Goal: Task Accomplishment & Management: Use online tool/utility

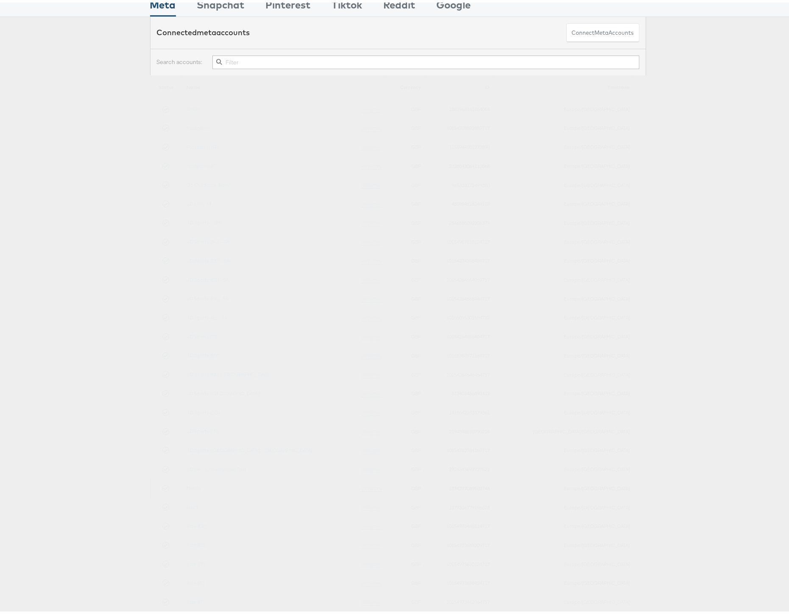
scroll to position [94, 0]
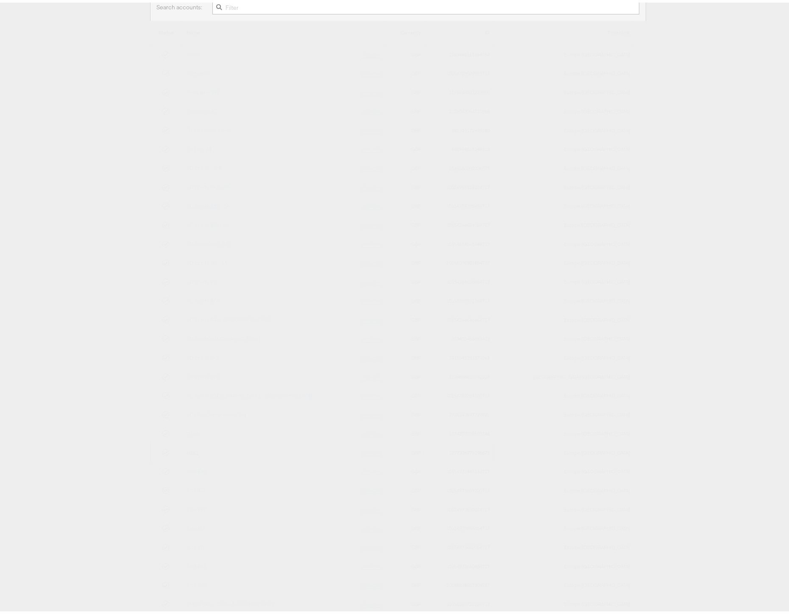
click at [197, 450] on link "size?" at bounding box center [193, 449] width 12 height 6
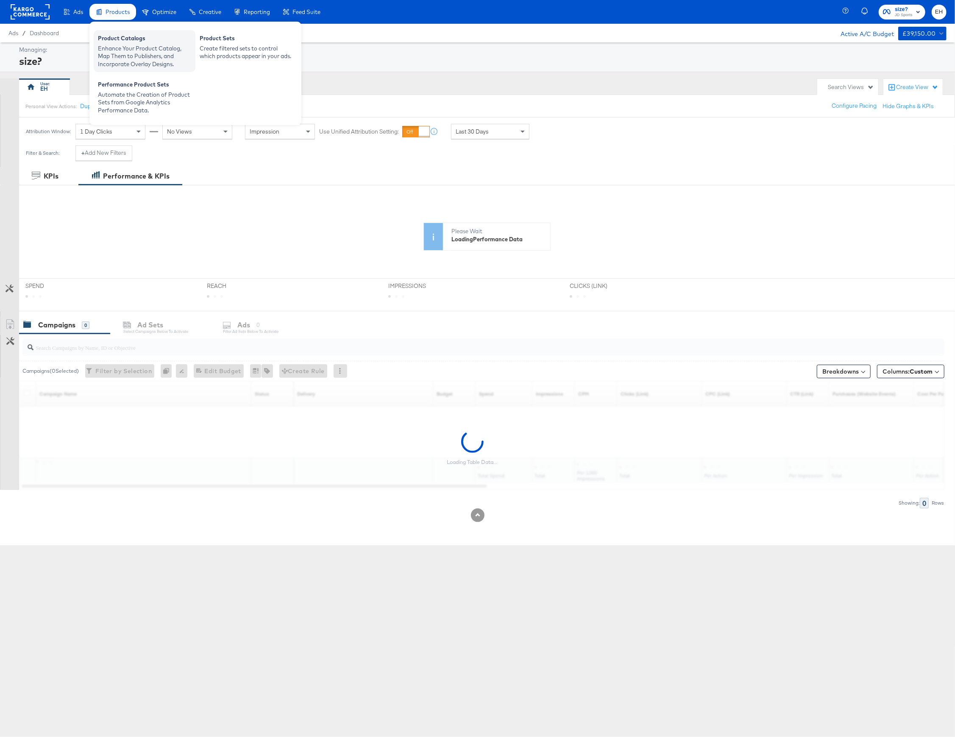
click at [114, 39] on div "Product Catalogs" at bounding box center [144, 39] width 93 height 10
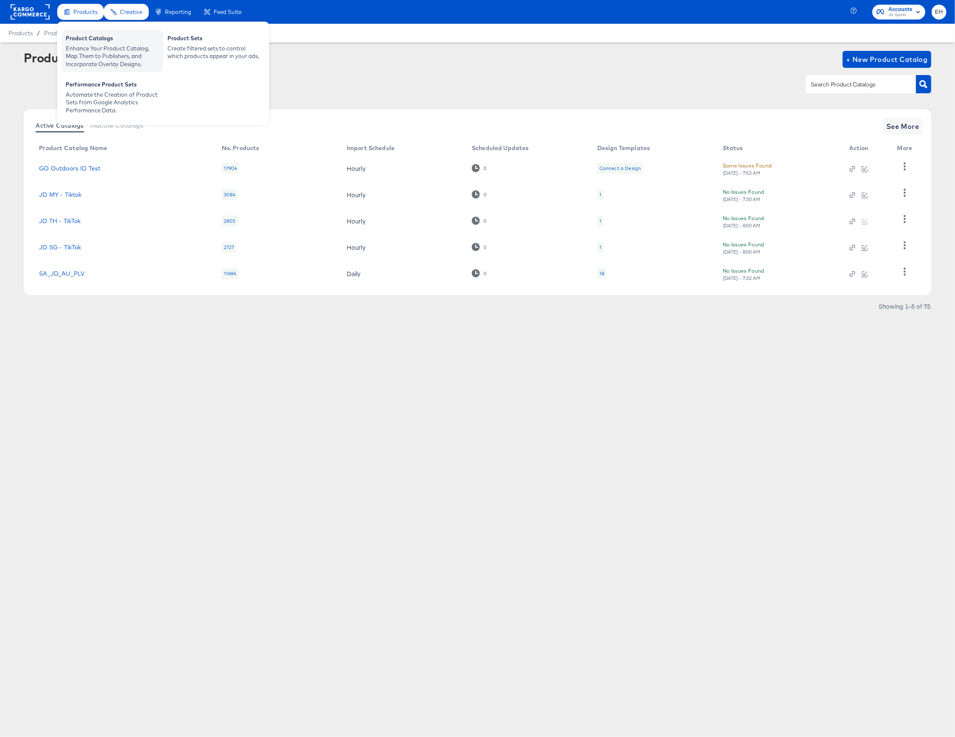
click at [82, 36] on div "Product Catalogs" at bounding box center [112, 39] width 93 height 10
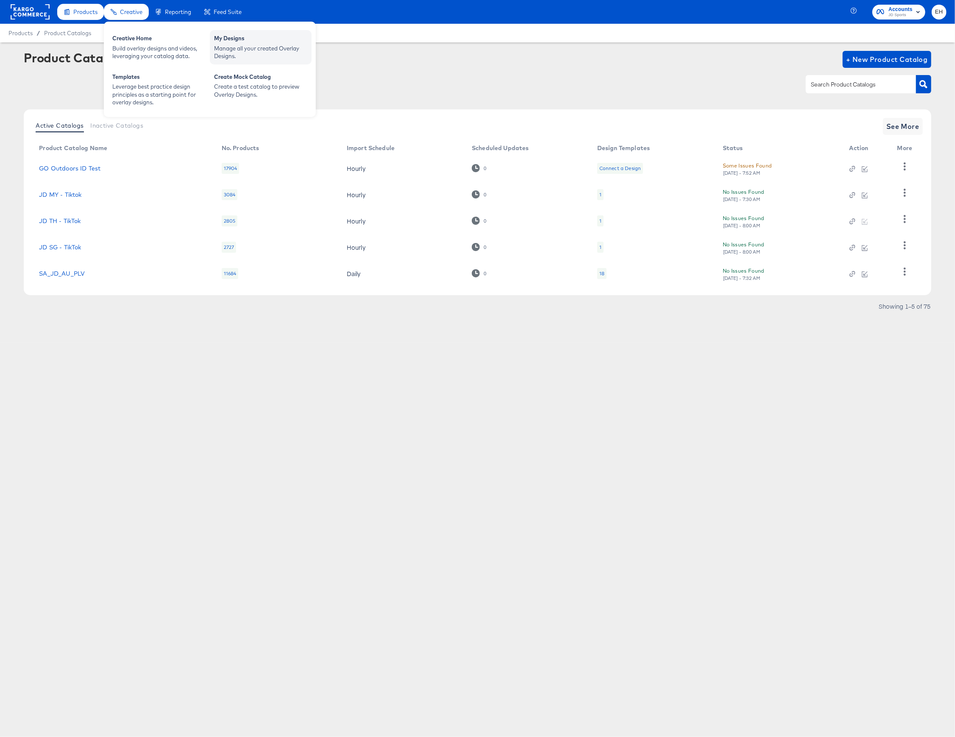
click at [270, 41] on div "My Designs" at bounding box center [260, 39] width 93 height 10
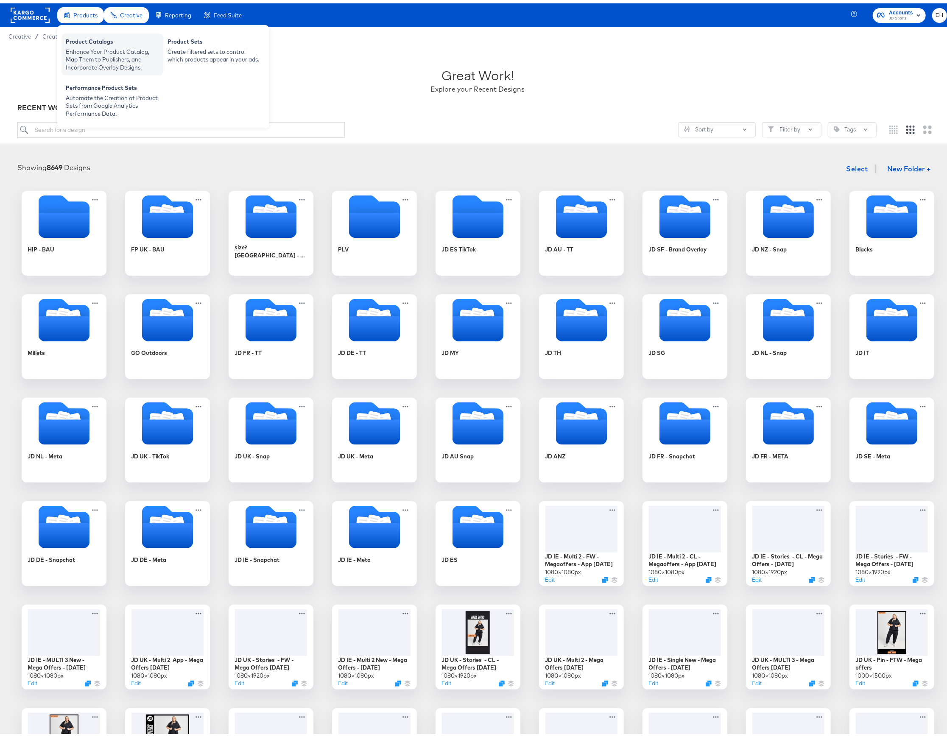
click at [93, 50] on div "Enhance Your Product Catalog, Map Them to Publishers, and Incorporate Overlay D…" at bounding box center [112, 57] width 93 height 24
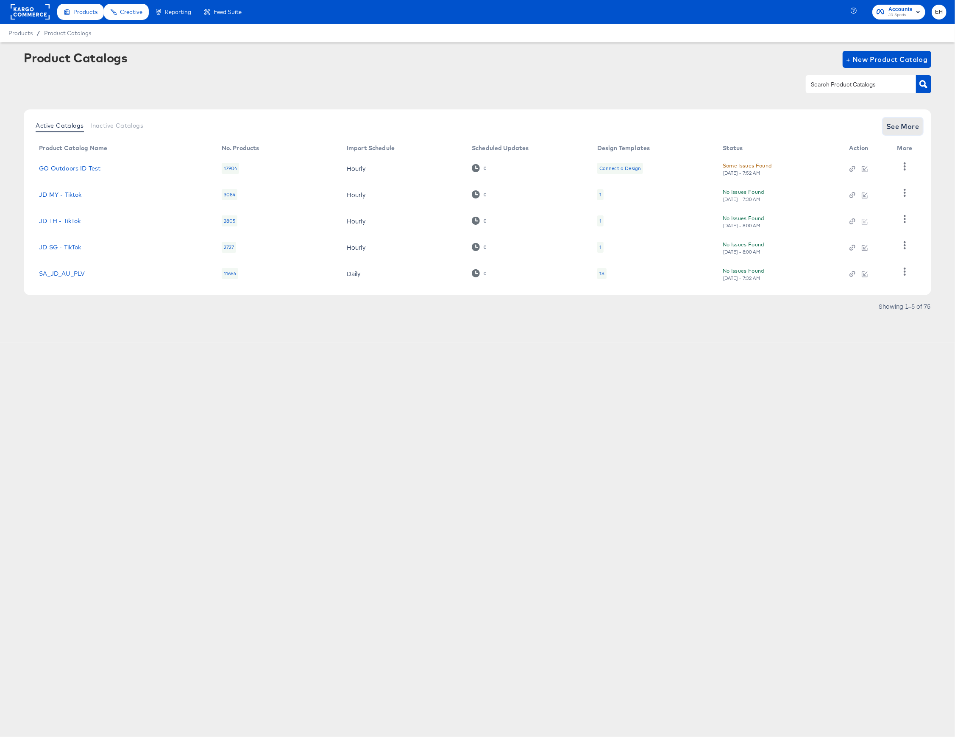
click at [903, 124] on span "See More" at bounding box center [903, 126] width 33 height 12
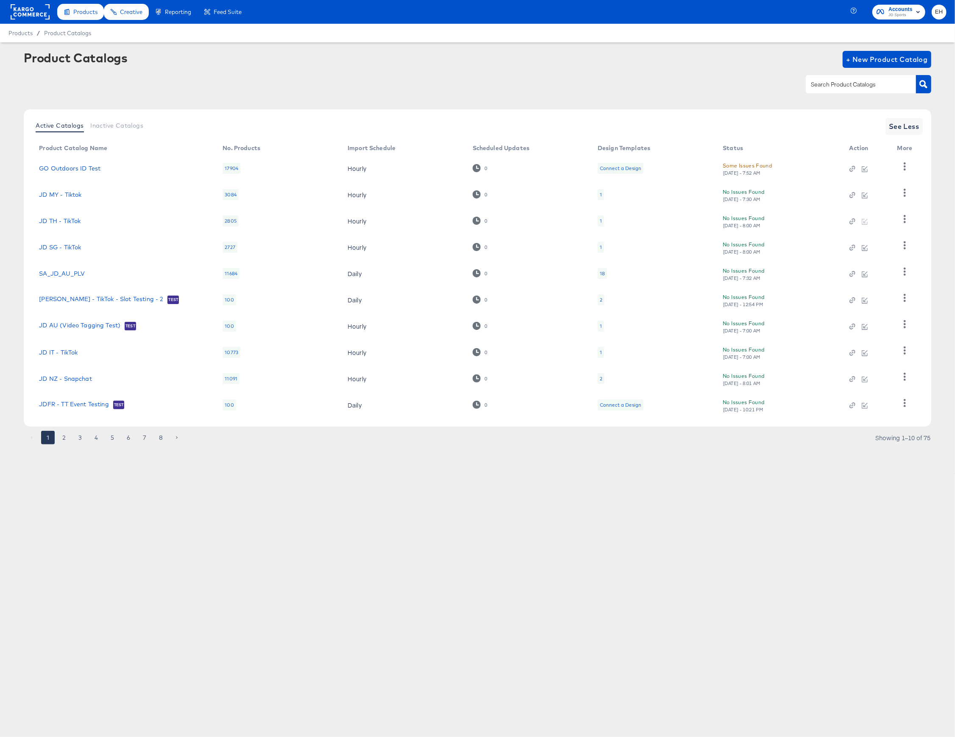
click at [846, 75] on div at bounding box center [861, 84] width 110 height 18
type input "size"
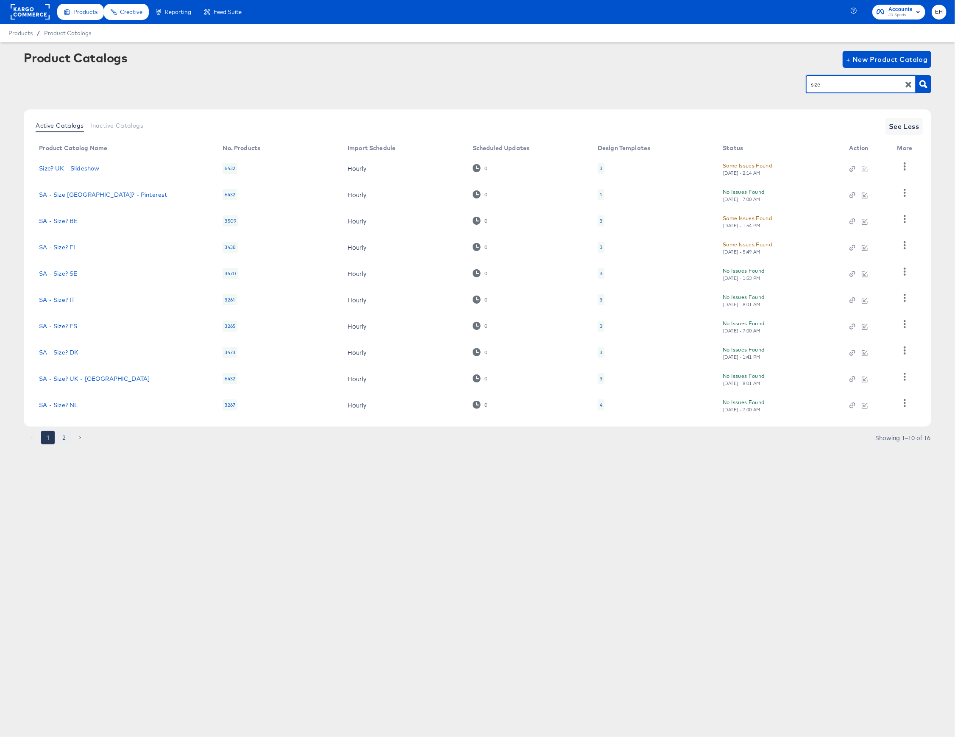
click at [67, 436] on button "2" at bounding box center [64, 438] width 14 height 14
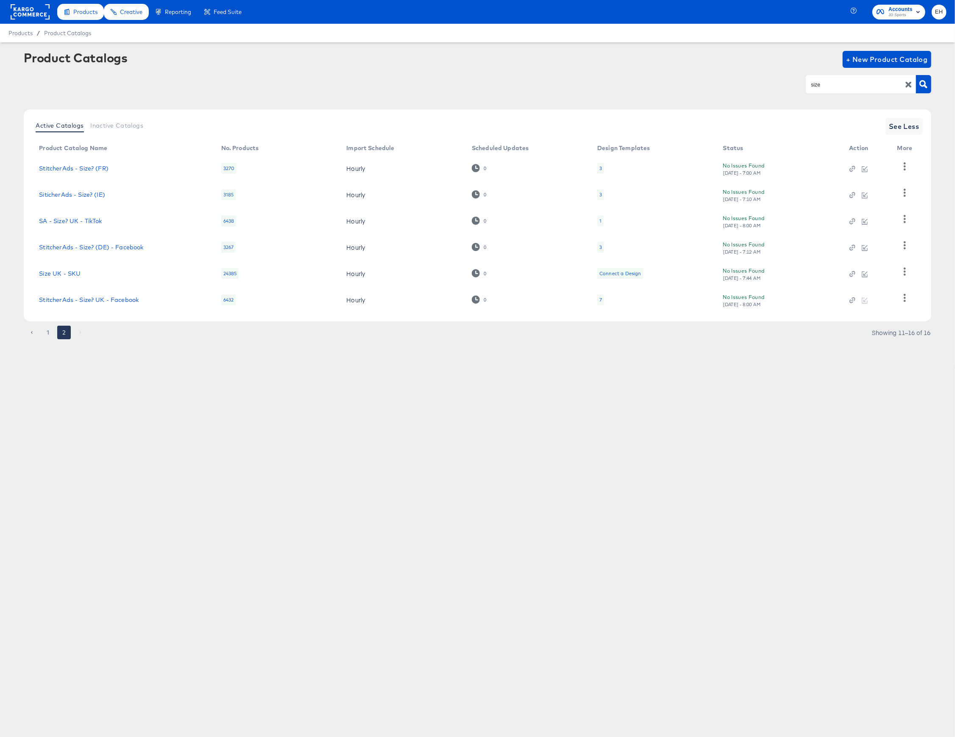
click at [598, 302] on div "7" at bounding box center [600, 299] width 7 height 11
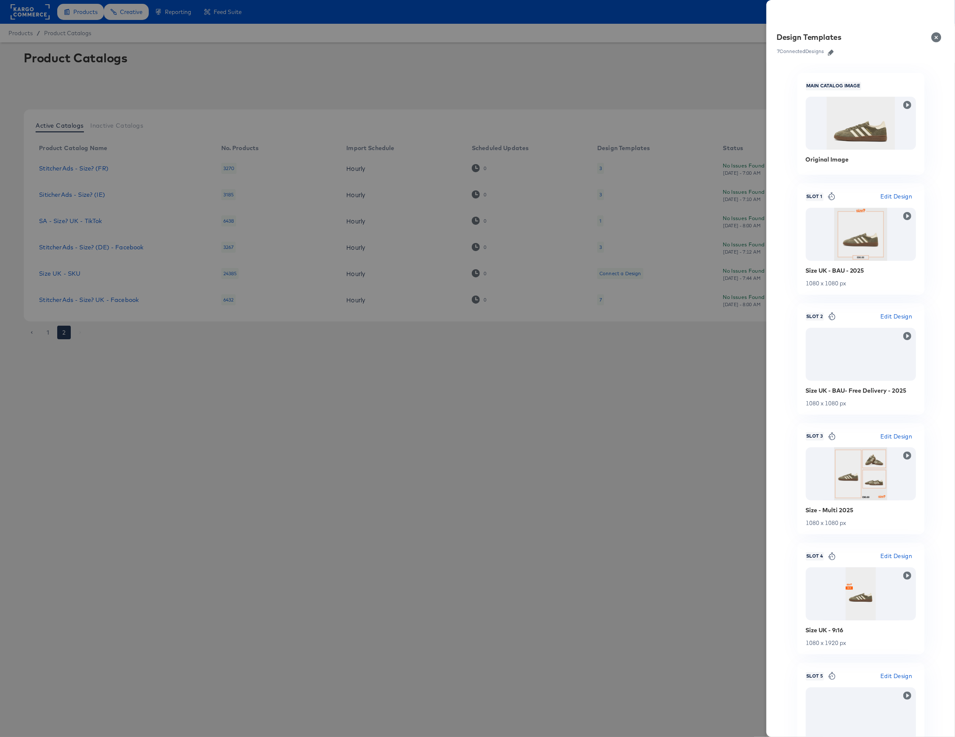
click at [830, 53] on icon "button" at bounding box center [831, 53] width 6 height 6
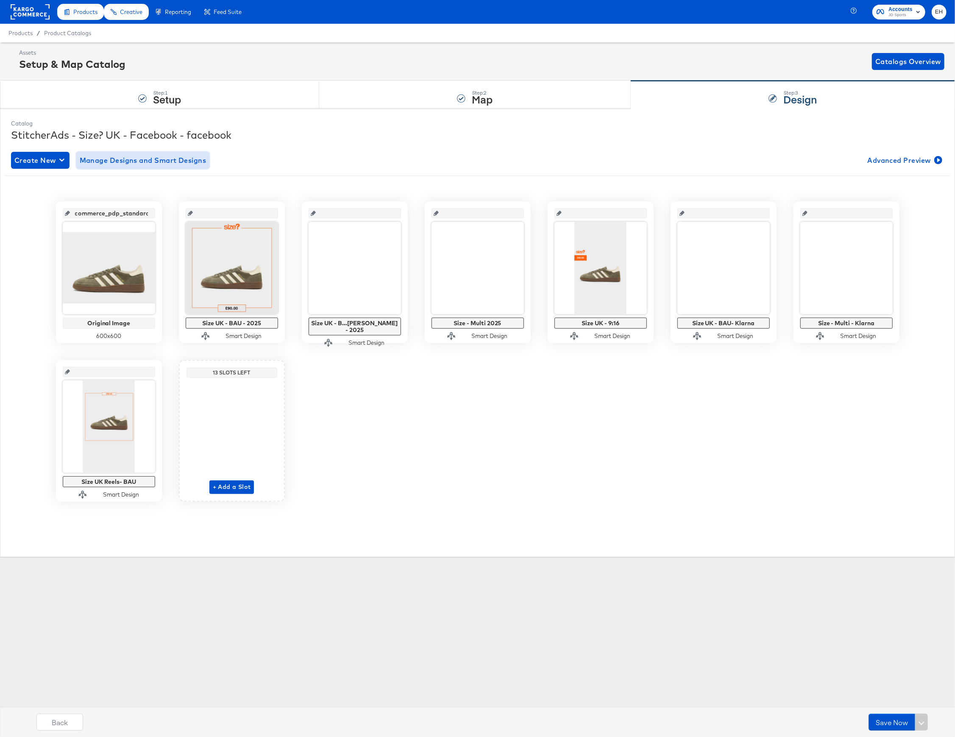
click at [169, 166] on span "Manage Designs and Smart Designs" at bounding box center [143, 160] width 127 height 12
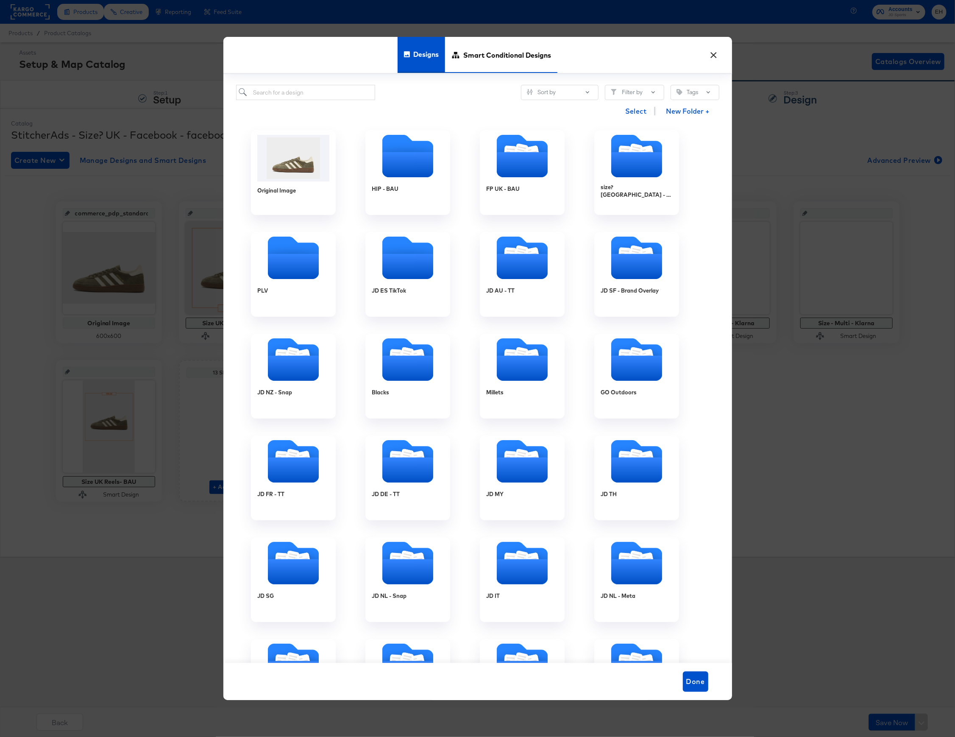
click at [518, 63] on span "Smart Conditional Designs" at bounding box center [507, 54] width 88 height 37
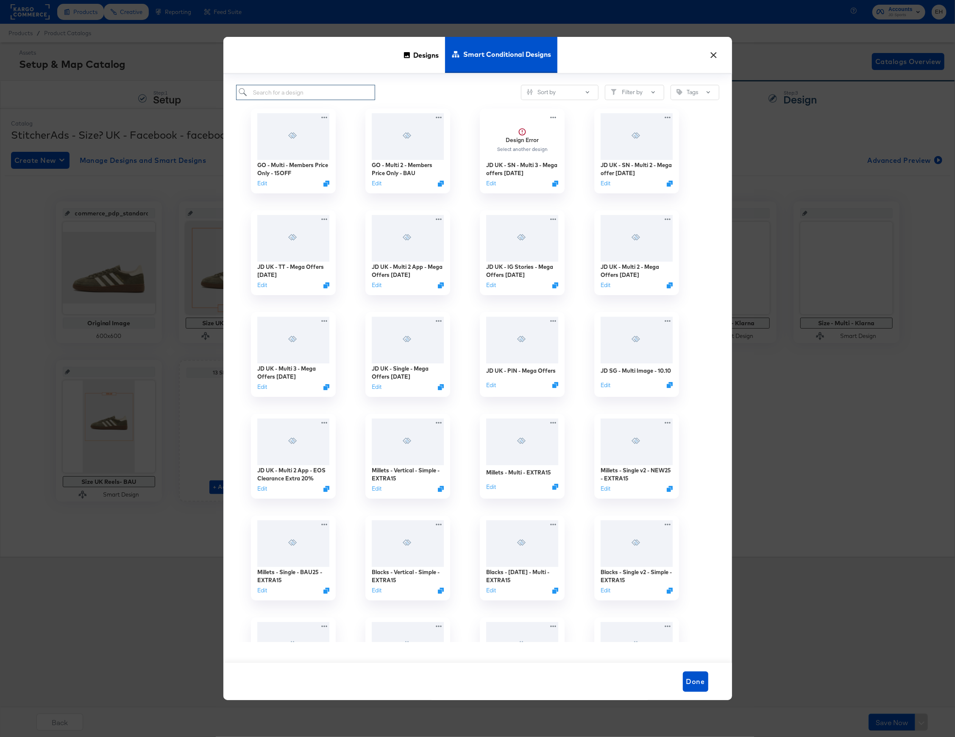
click at [347, 87] on input "search" at bounding box center [305, 93] width 139 height 16
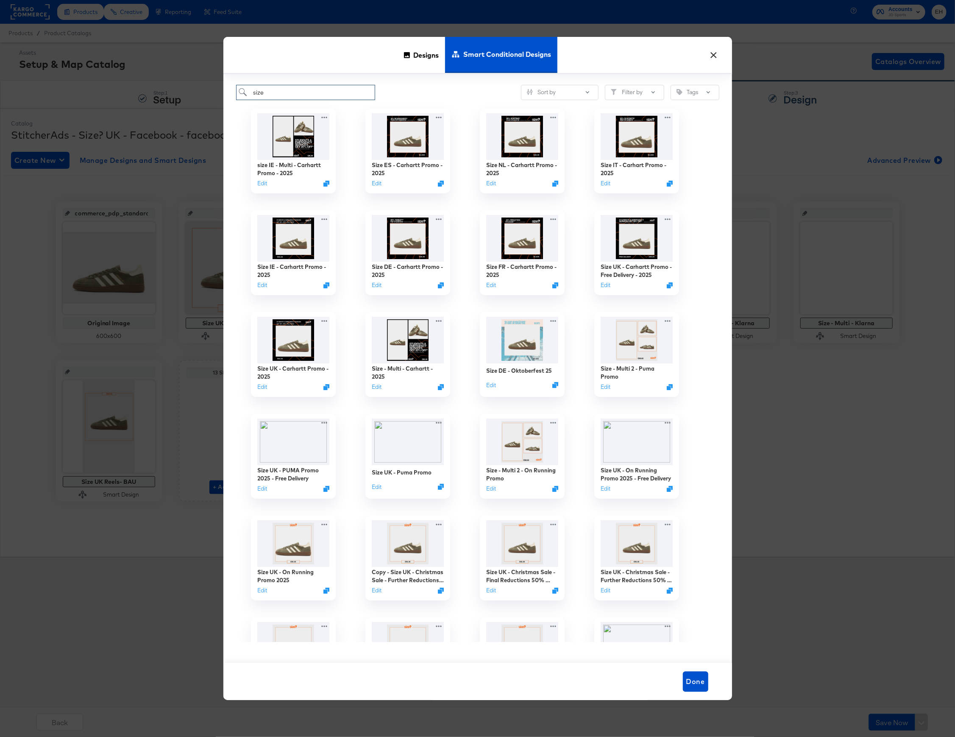
click at [350, 99] on input "size" at bounding box center [305, 93] width 139 height 16
paste input "Size UK - BAU- Easter Offers 2025"
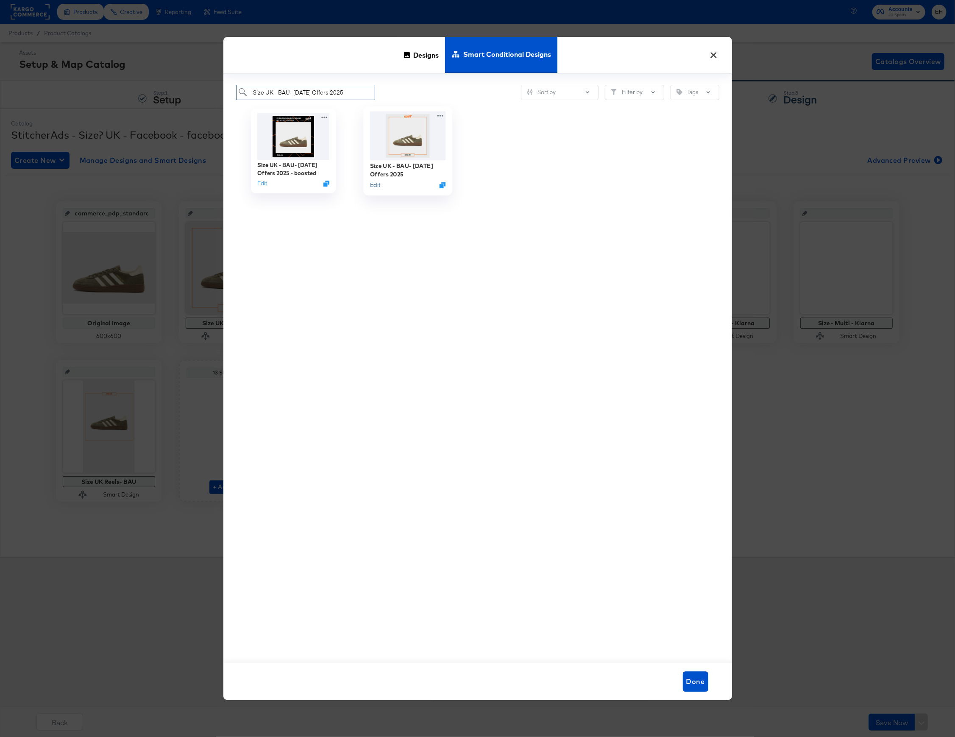
type input "Size UK - BAU- Easter Offers 2025"
click at [376, 187] on button "Edit" at bounding box center [375, 185] width 10 height 8
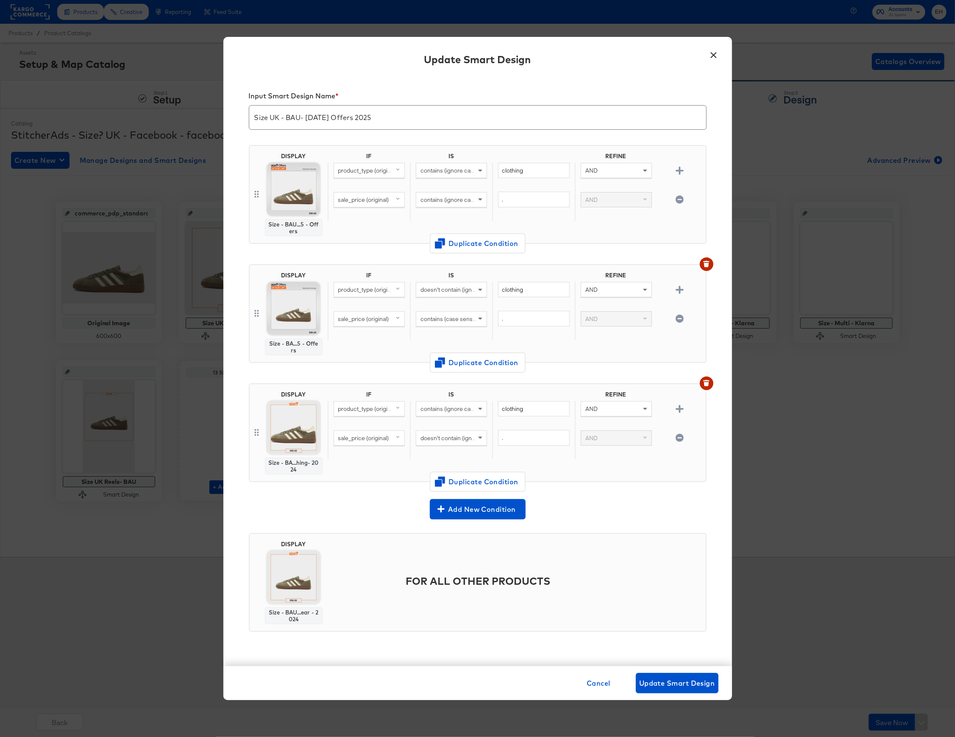
click at [305, 117] on input "Size UK - BAU- Easter Offers 2025" at bounding box center [477, 114] width 457 height 24
click at [711, 56] on button "×" at bounding box center [713, 52] width 15 height 15
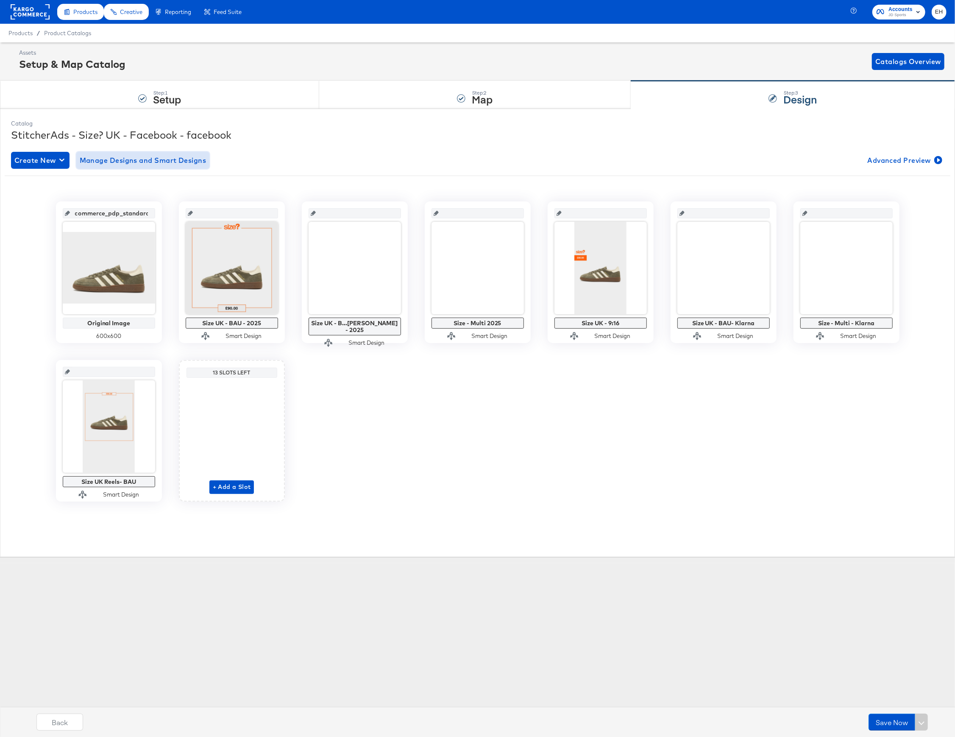
click at [114, 163] on span "Manage Designs and Smart Designs" at bounding box center [143, 160] width 127 height 12
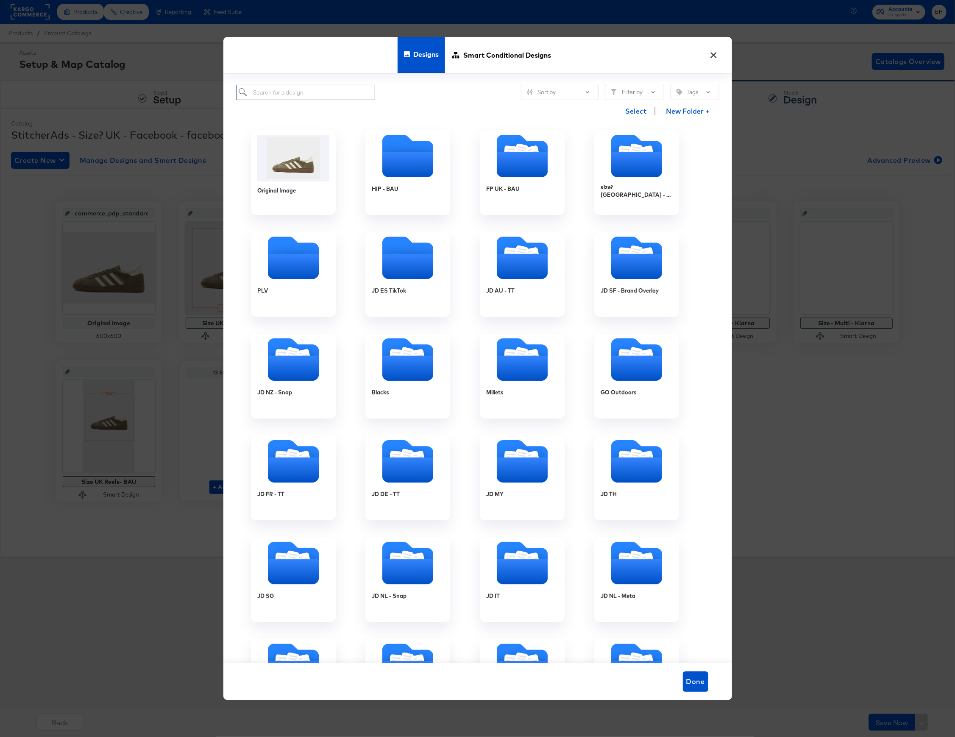
click at [338, 94] on input "search" at bounding box center [305, 93] width 139 height 16
drag, startPoint x: 474, startPoint y: 60, endPoint x: 389, endPoint y: 97, distance: 92.7
click at [474, 60] on span "Smart Conditional Designs" at bounding box center [507, 54] width 88 height 37
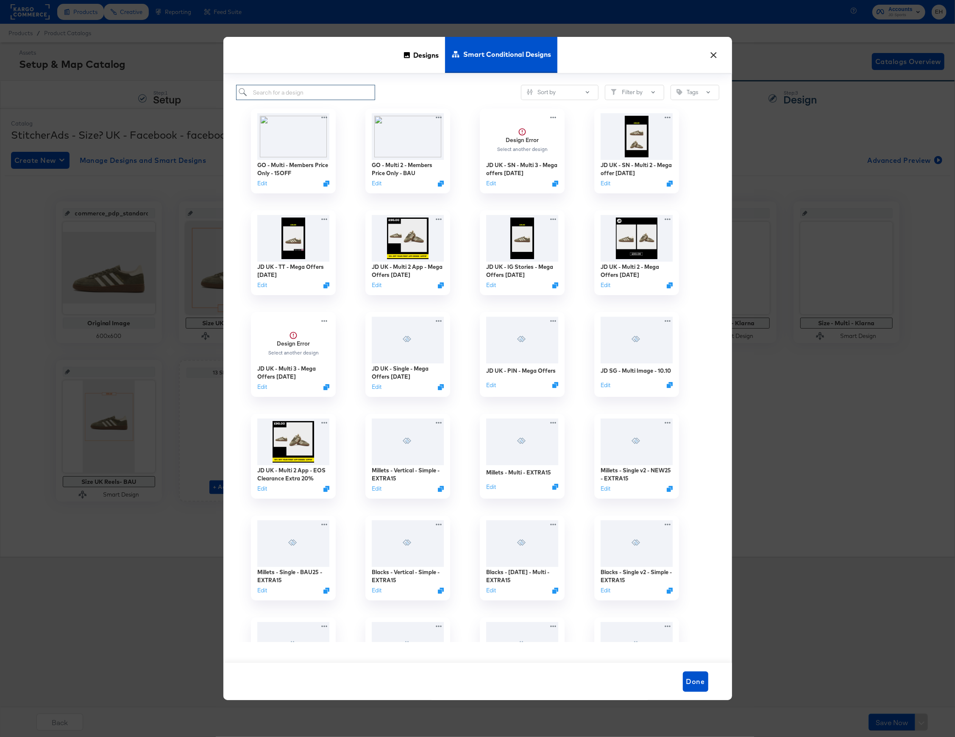
click at [284, 94] on input "search" at bounding box center [305, 93] width 139 height 16
paste input "Size UK - General Sale 2025"
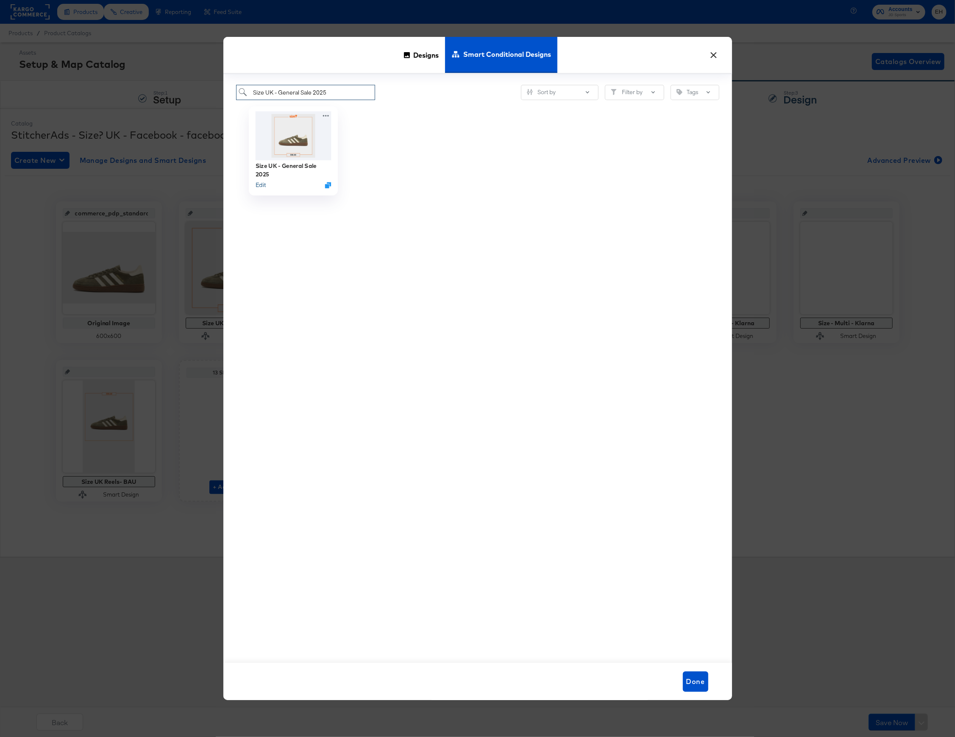
type input "Size UK - General Sale 2025"
click at [262, 186] on button "Edit" at bounding box center [260, 185] width 10 height 8
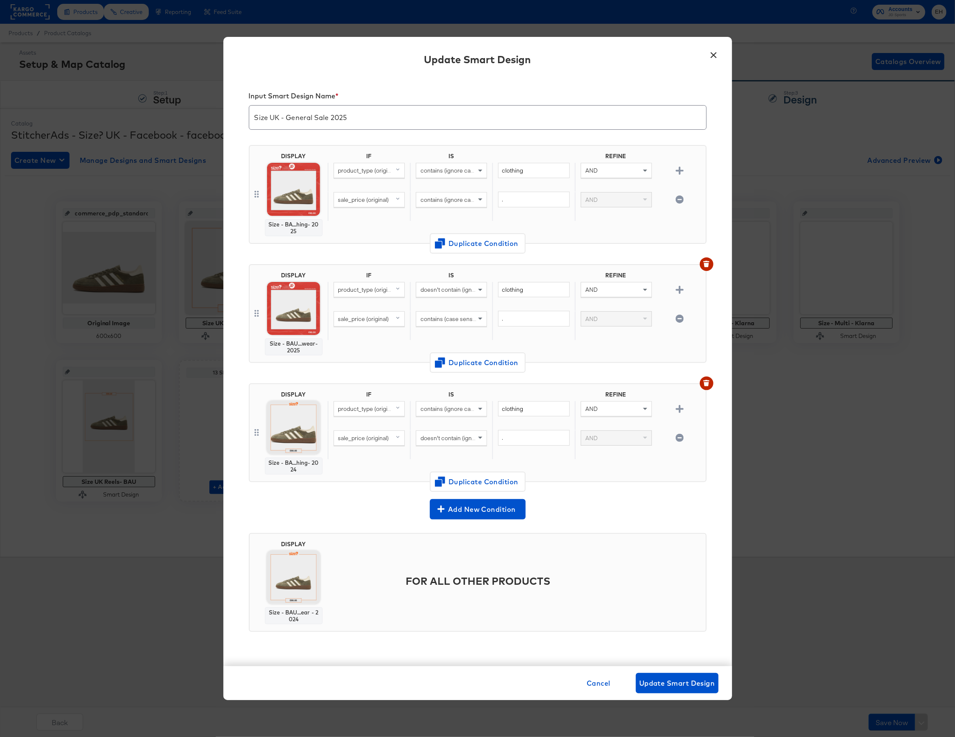
click at [714, 51] on button "×" at bounding box center [713, 52] width 15 height 15
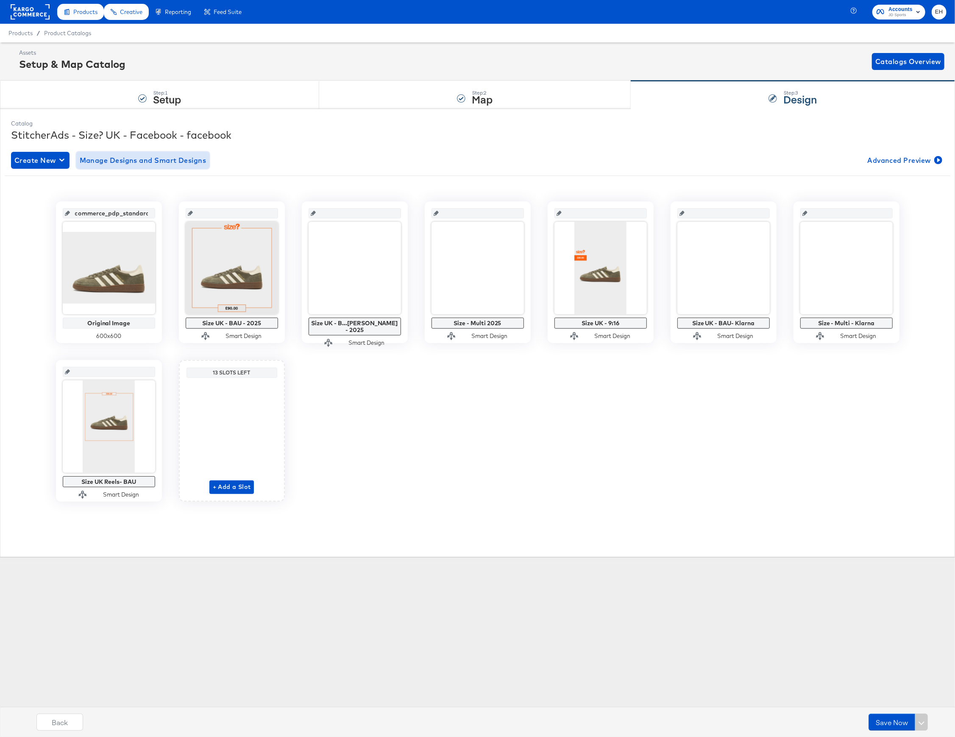
click at [155, 159] on span "Manage Designs and Smart Designs" at bounding box center [143, 160] width 127 height 12
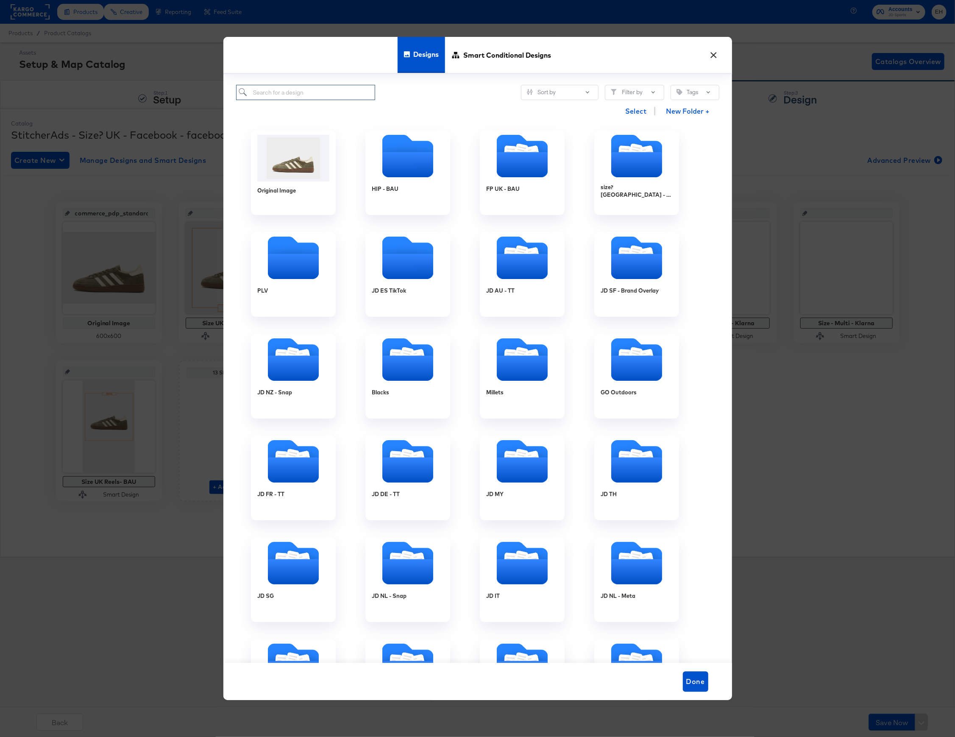
click at [328, 97] on input "search" at bounding box center [305, 93] width 139 height 16
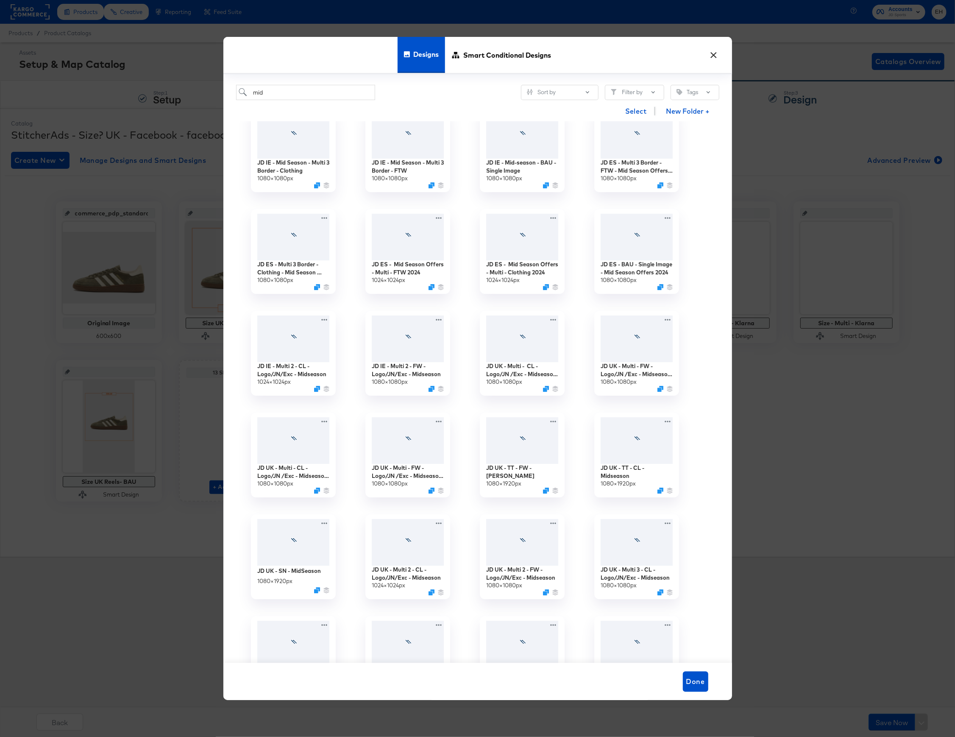
scroll to position [2714, 0]
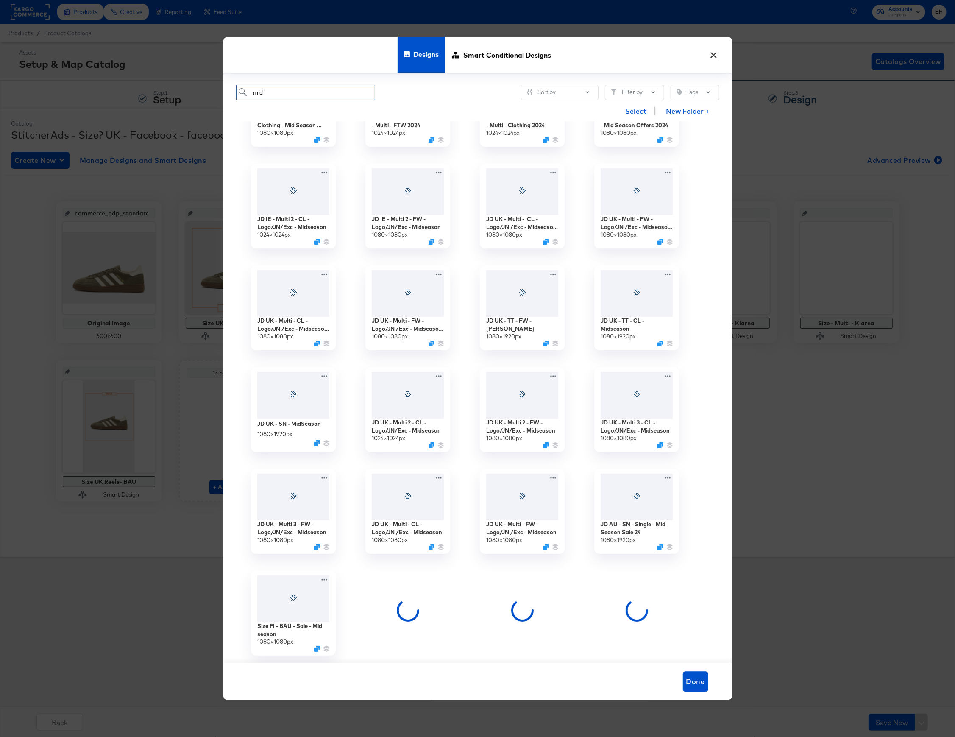
click at [332, 90] on input "mid" at bounding box center [305, 93] width 139 height 16
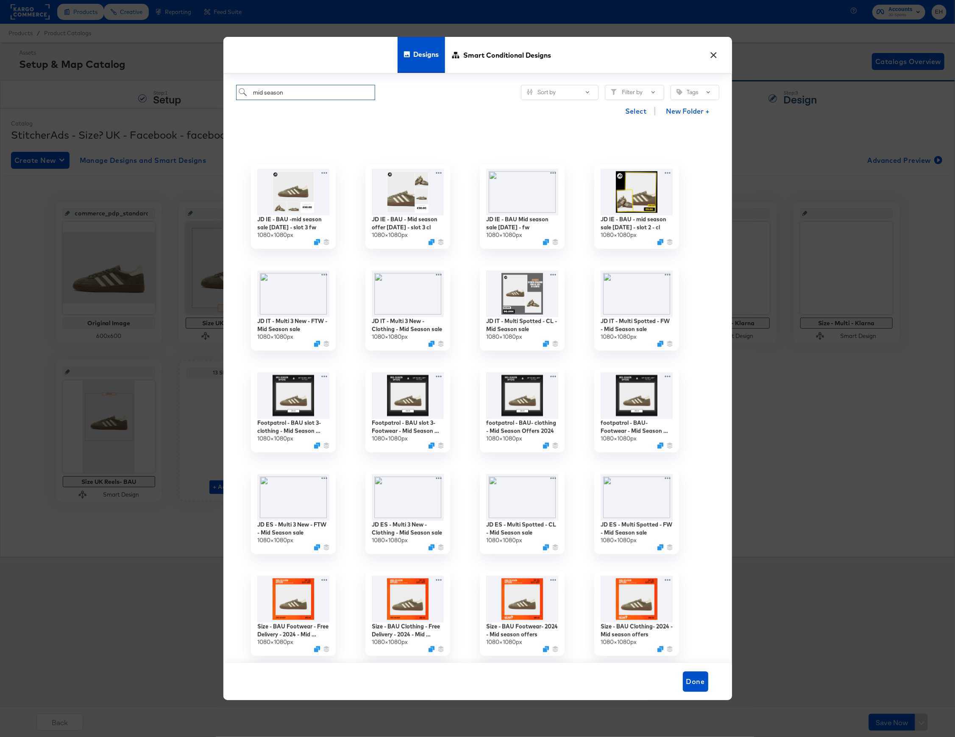
scroll to position [848, 0]
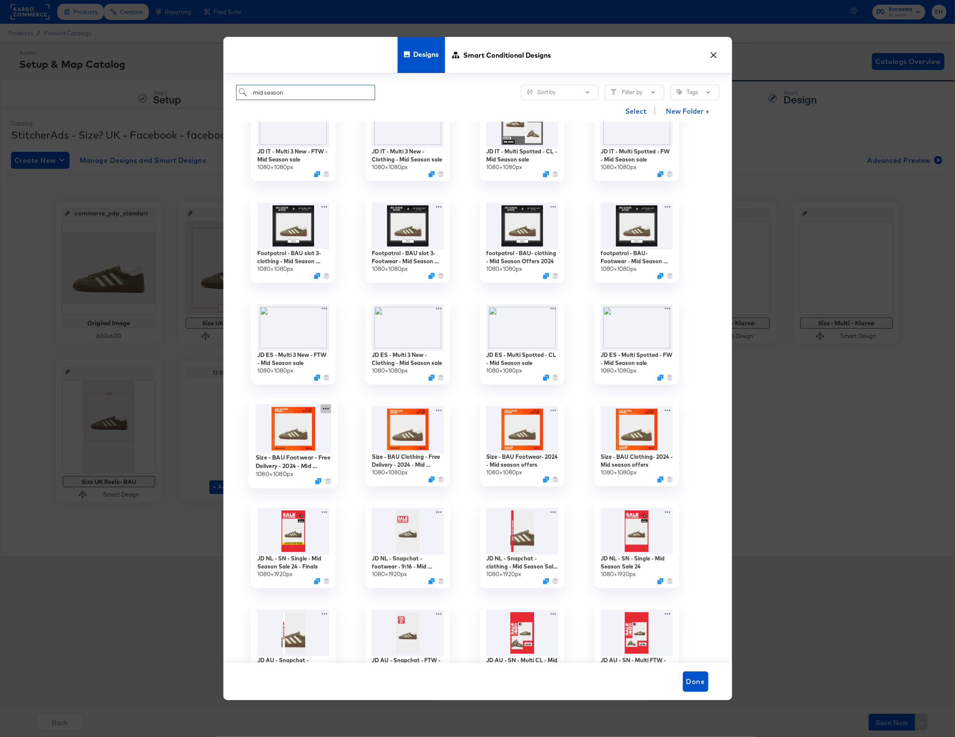
click at [328, 407] on icon at bounding box center [326, 408] width 11 height 9
type input "mid season"
click at [365, 428] on div "Advanced Preview Advanced Preview" at bounding box center [365, 428] width 0 height 0
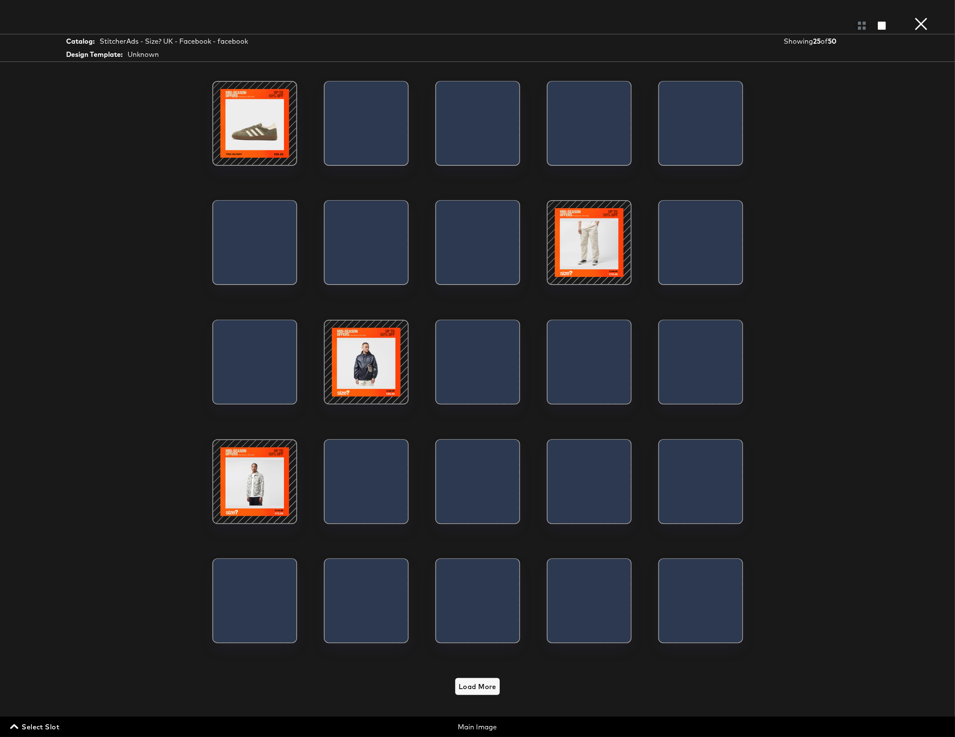
click at [245, 117] on div at bounding box center [255, 123] width 72 height 72
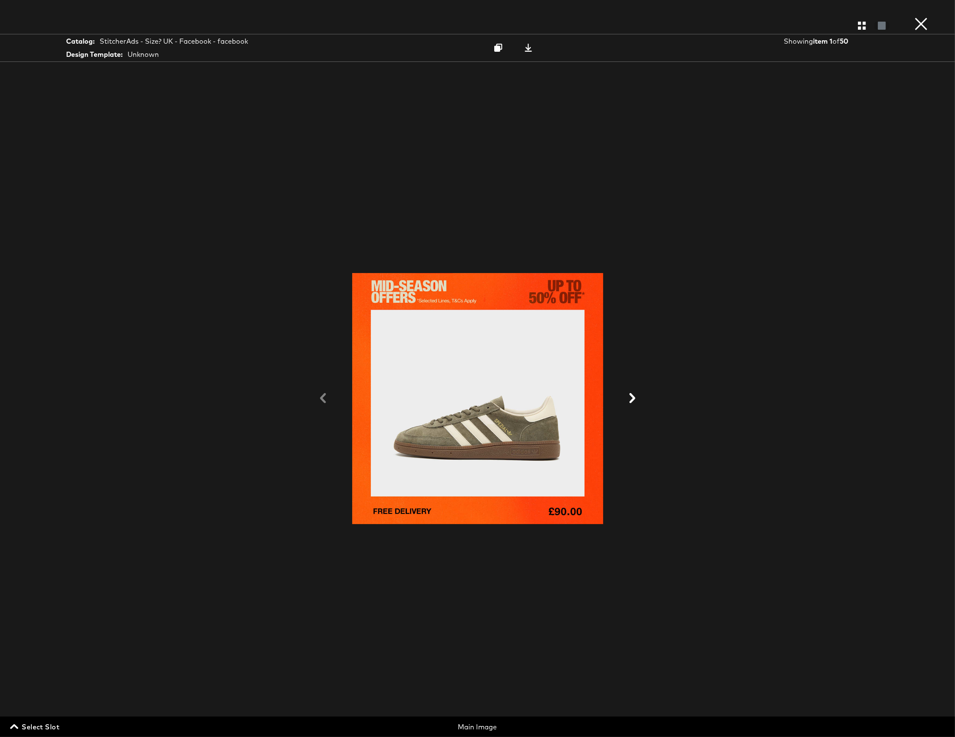
click at [918, 17] on button "×" at bounding box center [921, 8] width 17 height 17
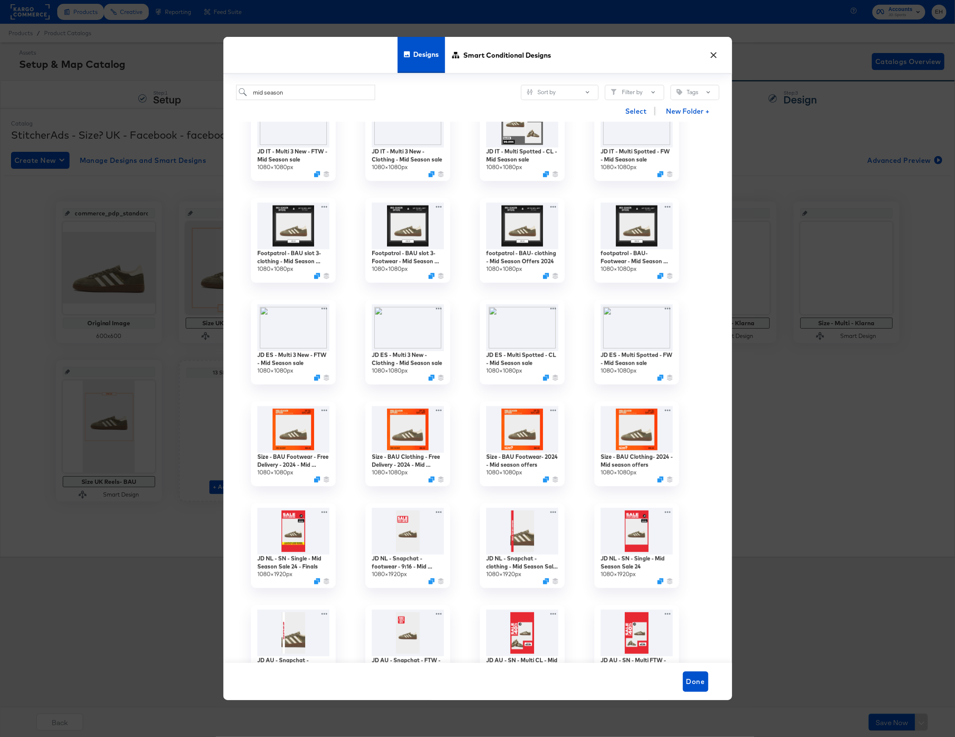
click at [714, 58] on button "×" at bounding box center [713, 52] width 15 height 15
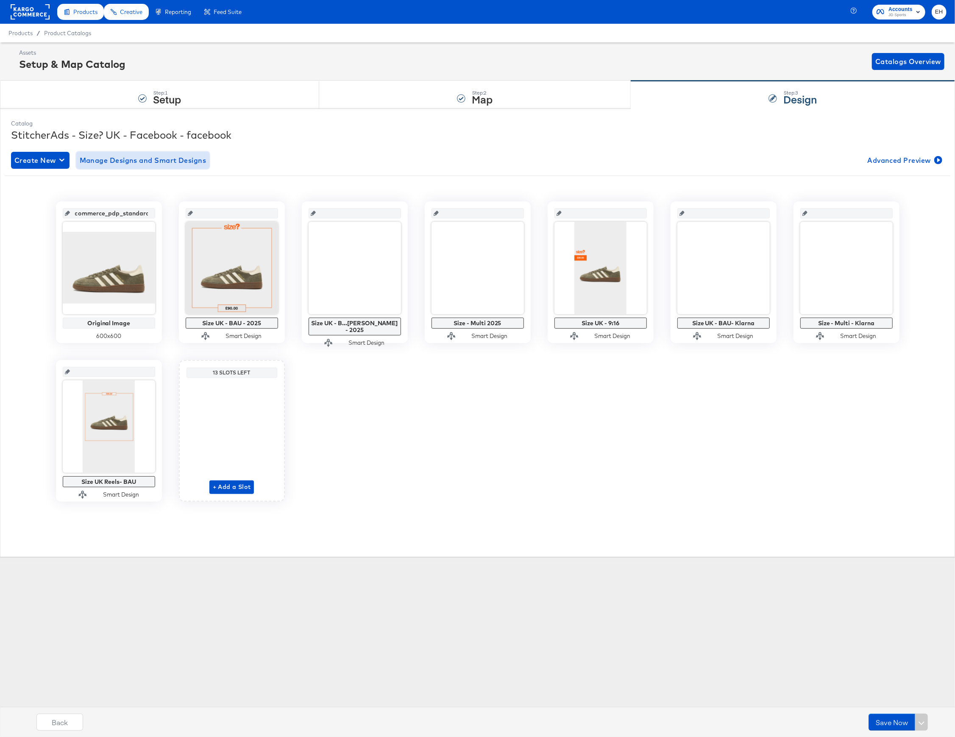
click at [123, 164] on span "Manage Designs and Smart Designs" at bounding box center [143, 160] width 127 height 12
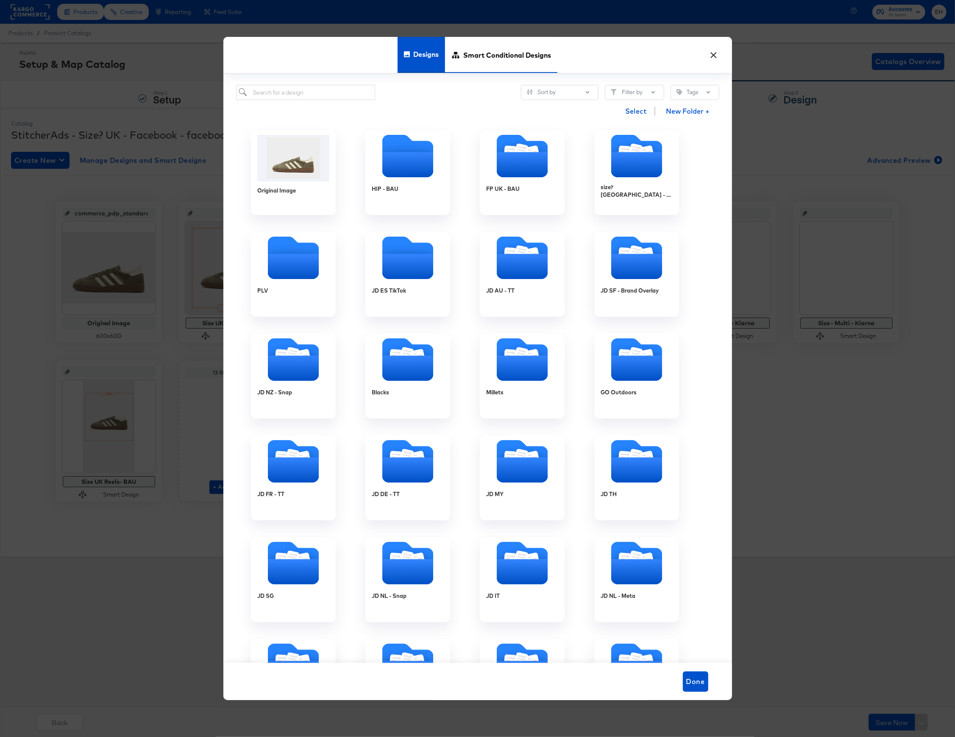
click at [474, 52] on span "Smart Conditional Designs" at bounding box center [507, 54] width 88 height 37
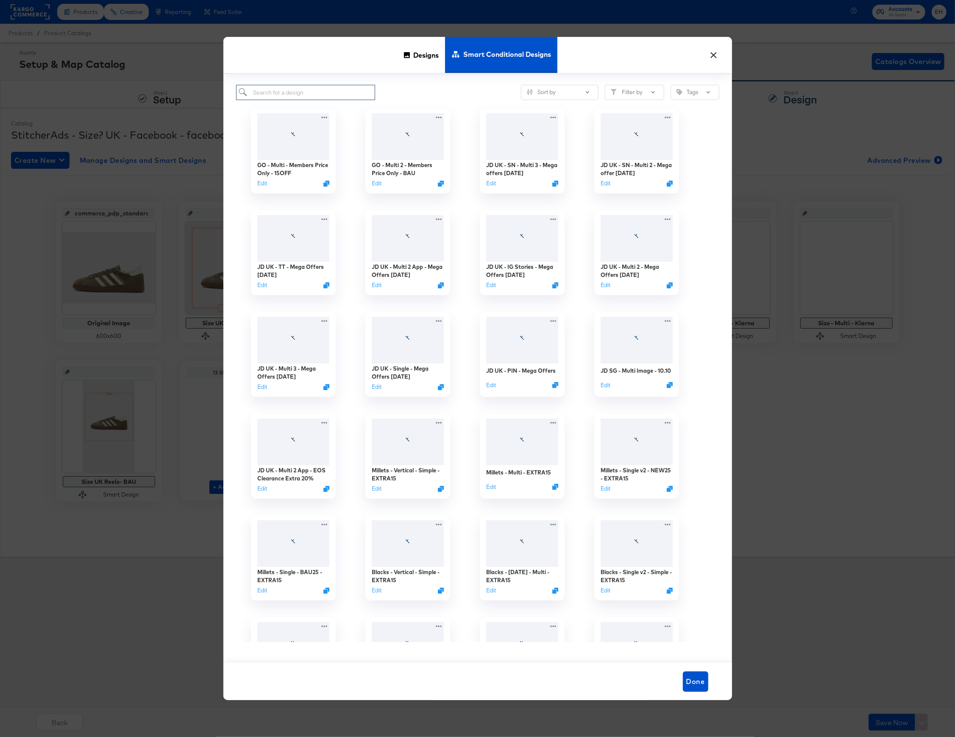
click at [355, 90] on input "search" at bounding box center [305, 93] width 139 height 16
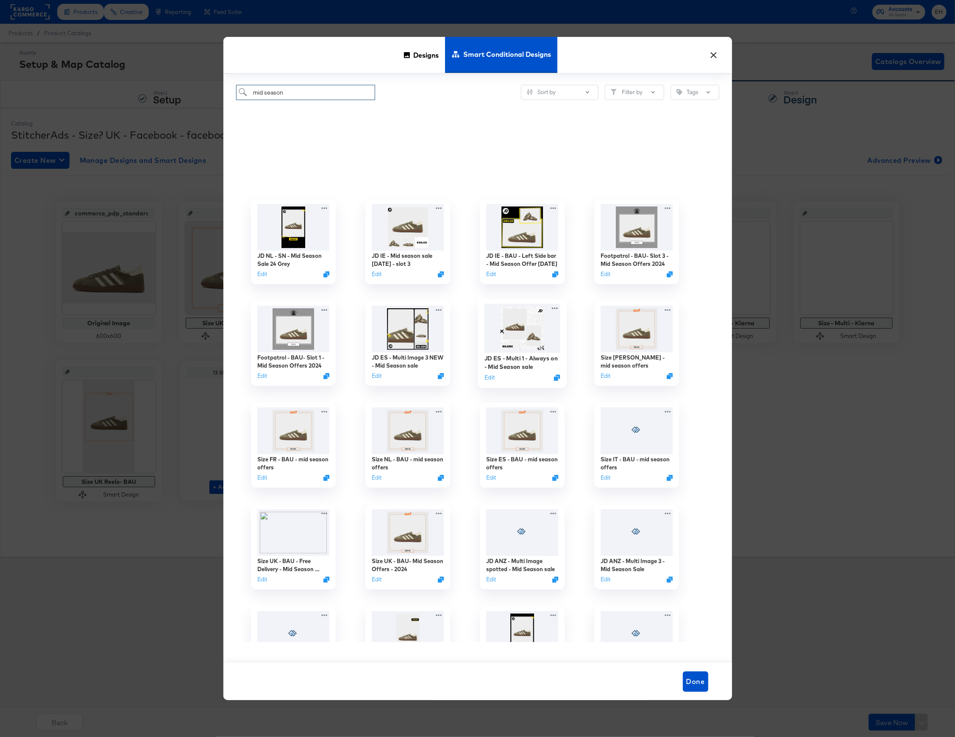
scroll to position [339, 0]
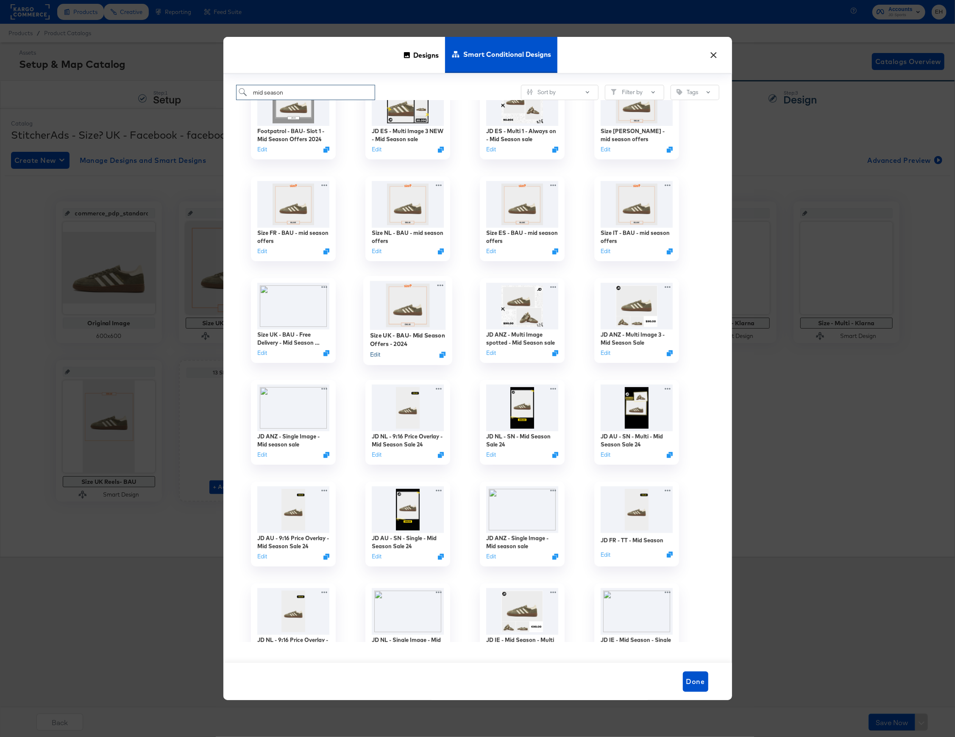
type input "mid season"
click at [372, 355] on button "Edit" at bounding box center [375, 355] width 10 height 8
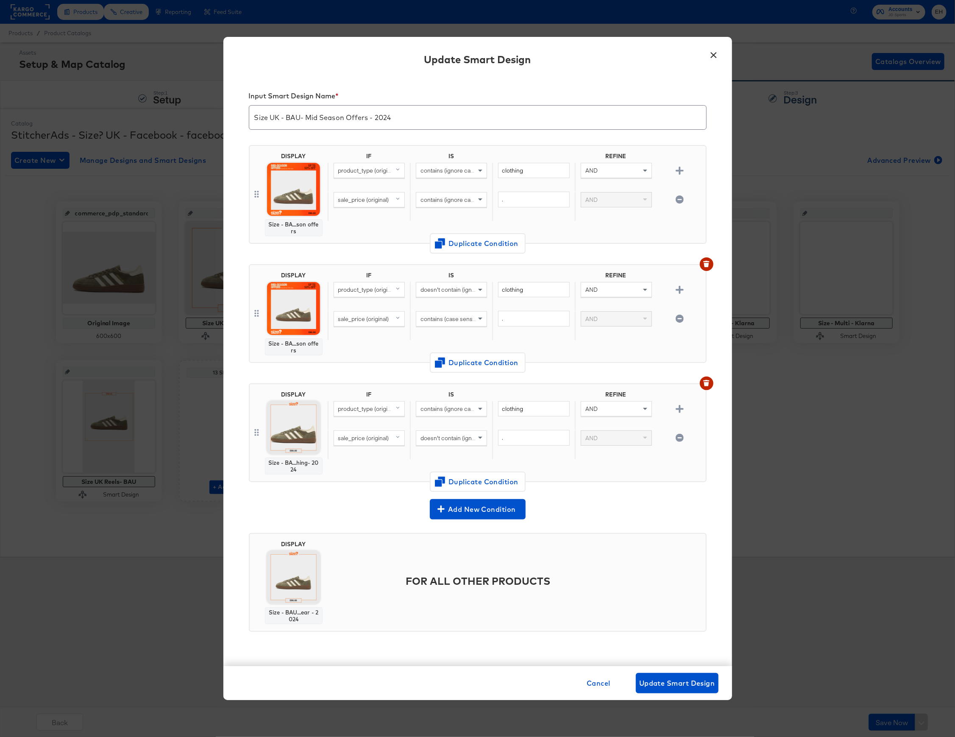
click at [681, 175] on div at bounding box center [679, 177] width 45 height 22
click at [681, 174] on icon "button" at bounding box center [680, 171] width 8 height 8
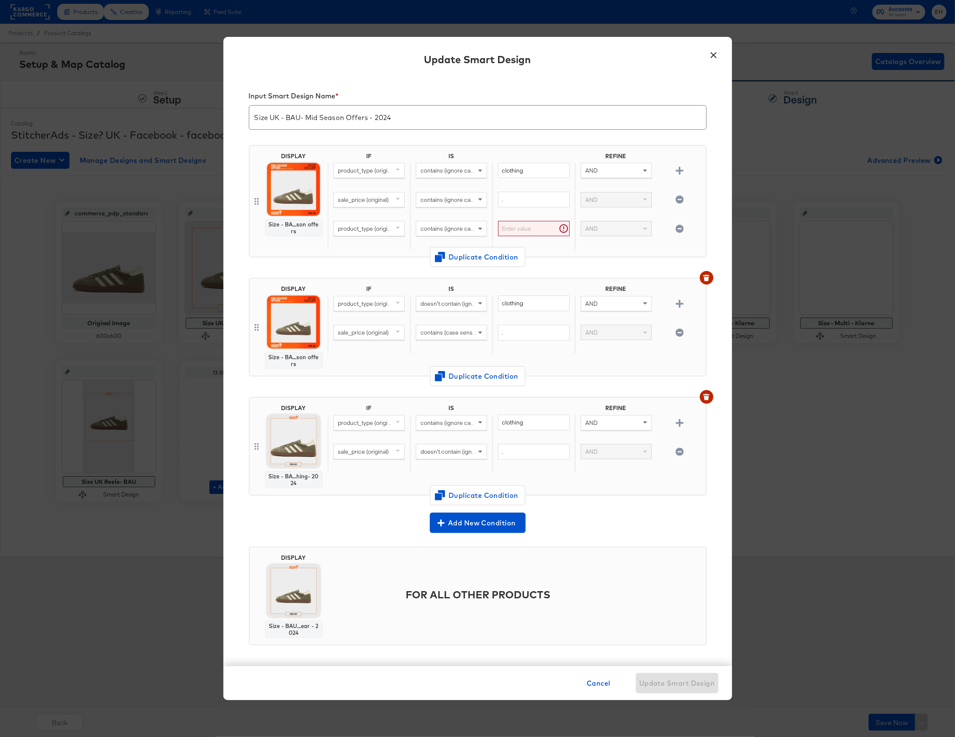
click at [346, 226] on span "product_type (original)" at bounding box center [367, 229] width 59 height 8
type input "labe"
click at [360, 341] on div "custom_label_3" at bounding box center [358, 342] width 42 height 8
click at [500, 231] on input "text" at bounding box center [533, 229] width 71 height 16
click at [524, 227] on input "text" at bounding box center [533, 229] width 71 height 16
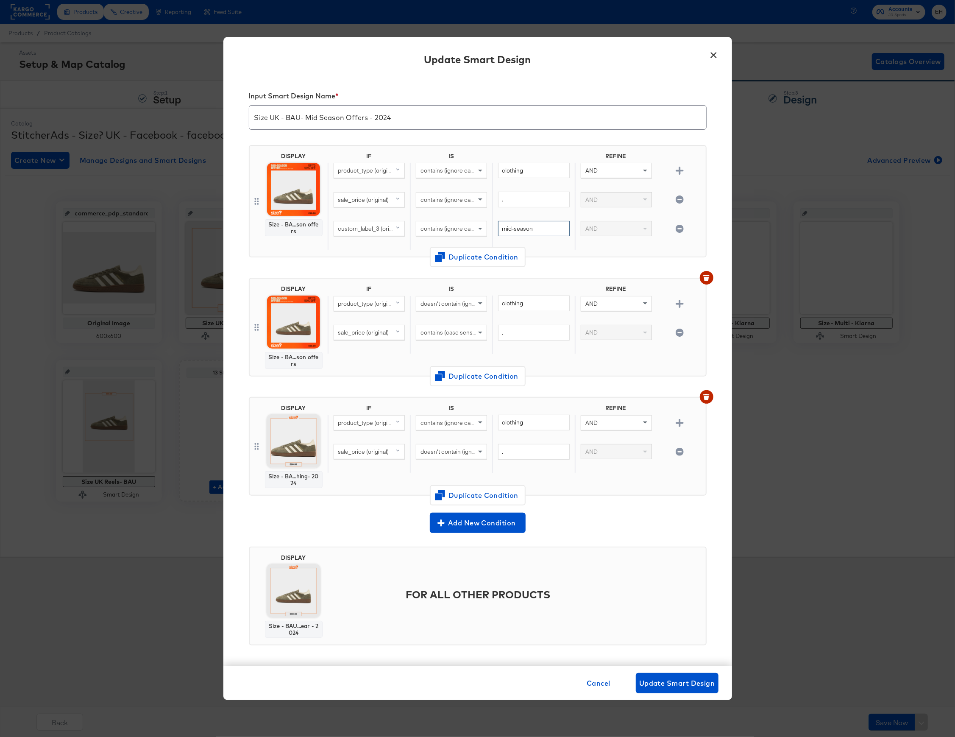
type input "mid-season"
click at [551, 260] on div "DISPLAY Size - BA...son offers IF IS REFINE product_type (original) contains (i…" at bounding box center [478, 204] width 458 height 133
click at [676, 304] on icon "button" at bounding box center [680, 304] width 8 height 8
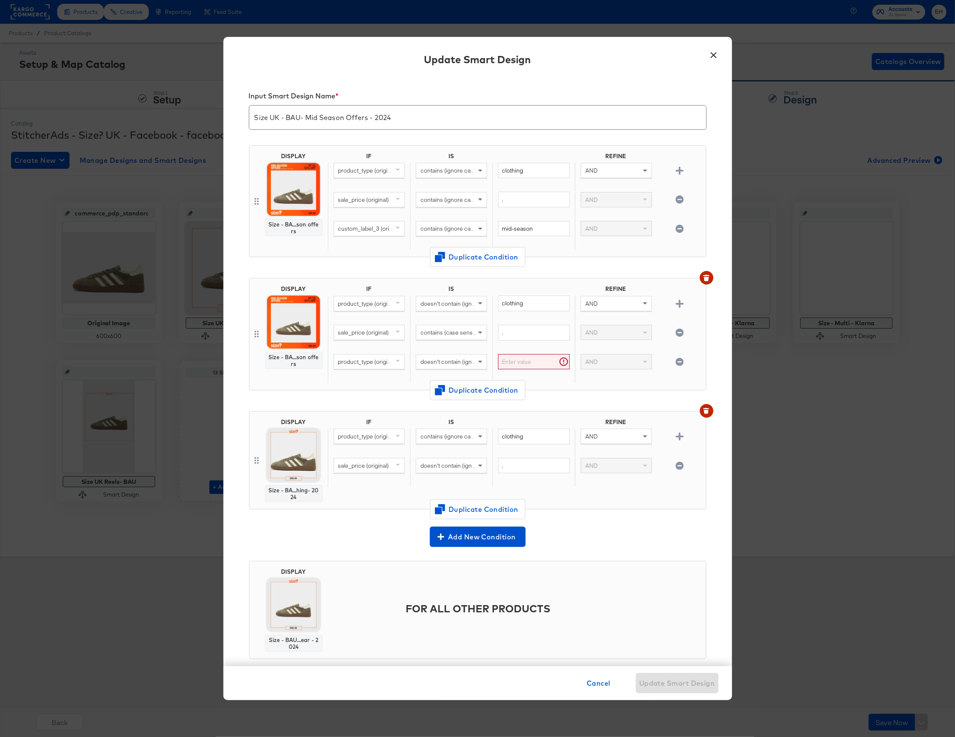
click at [350, 365] on span "product_type (original)" at bounding box center [367, 362] width 59 height 8
type input "cus"
click at [372, 460] on div "custom_label_3" at bounding box center [358, 462] width 42 height 8
click at [454, 360] on span "doesn't contain (ignore case)" at bounding box center [459, 362] width 76 height 8
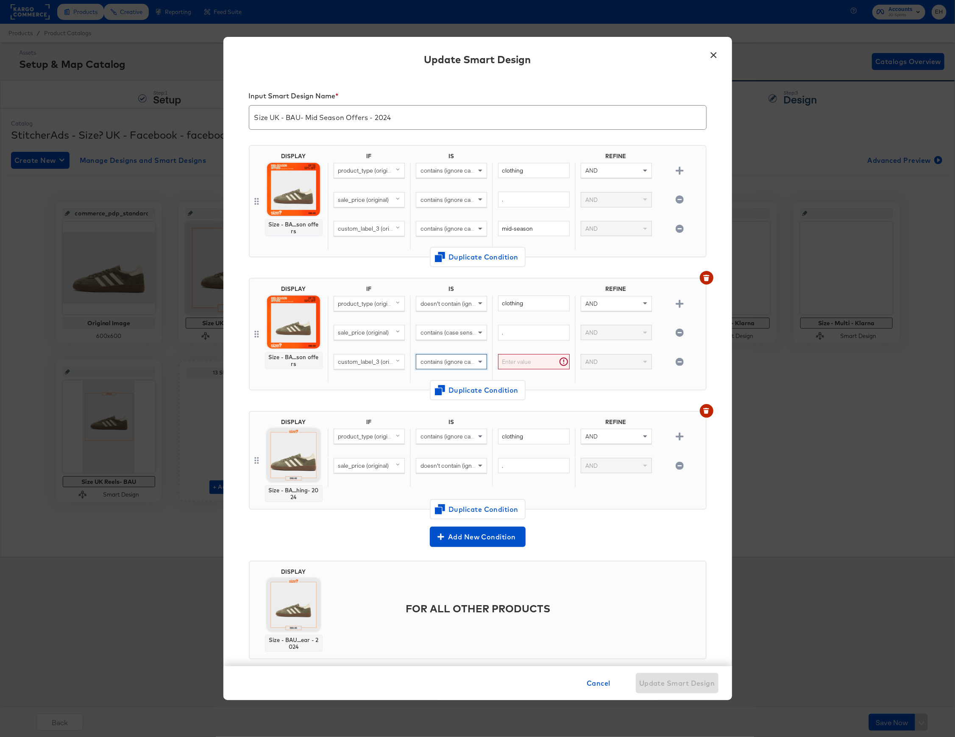
click at [526, 369] on input "text" at bounding box center [533, 362] width 71 height 16
type input "mid-season"
click at [552, 400] on div "DISPLAY Size - BA...son offers IF IS REFINE product_type (original) doesn't con…" at bounding box center [478, 337] width 458 height 133
click at [656, 686] on span "Update Smart Design" at bounding box center [677, 683] width 76 height 12
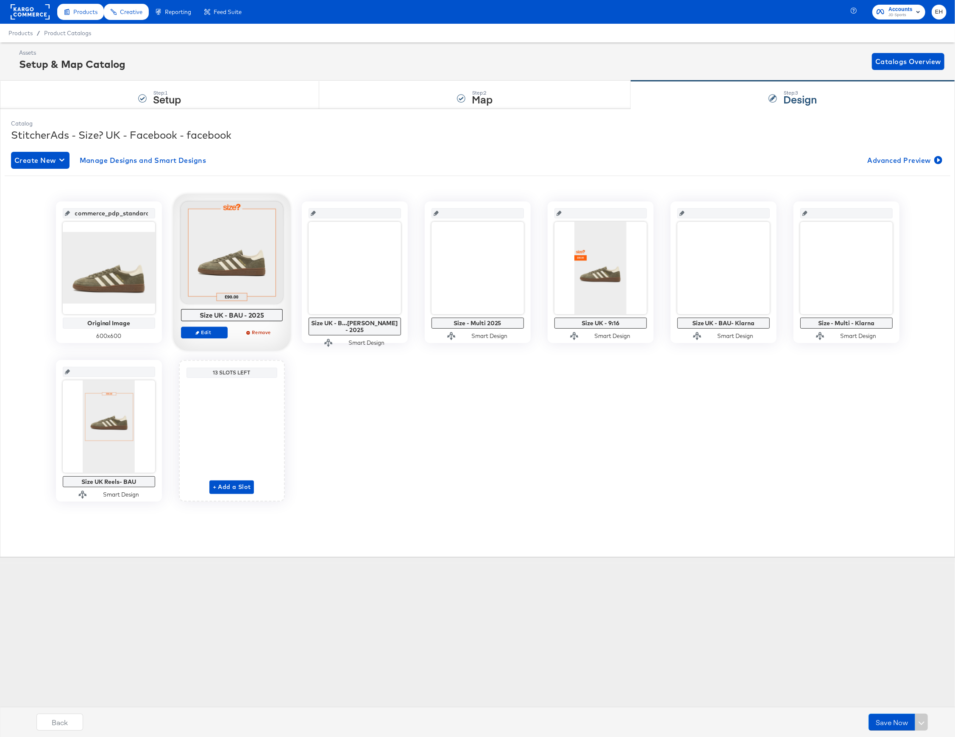
click at [243, 282] on div at bounding box center [232, 253] width 102 height 102
click at [209, 337] on button "Edit" at bounding box center [204, 332] width 47 height 12
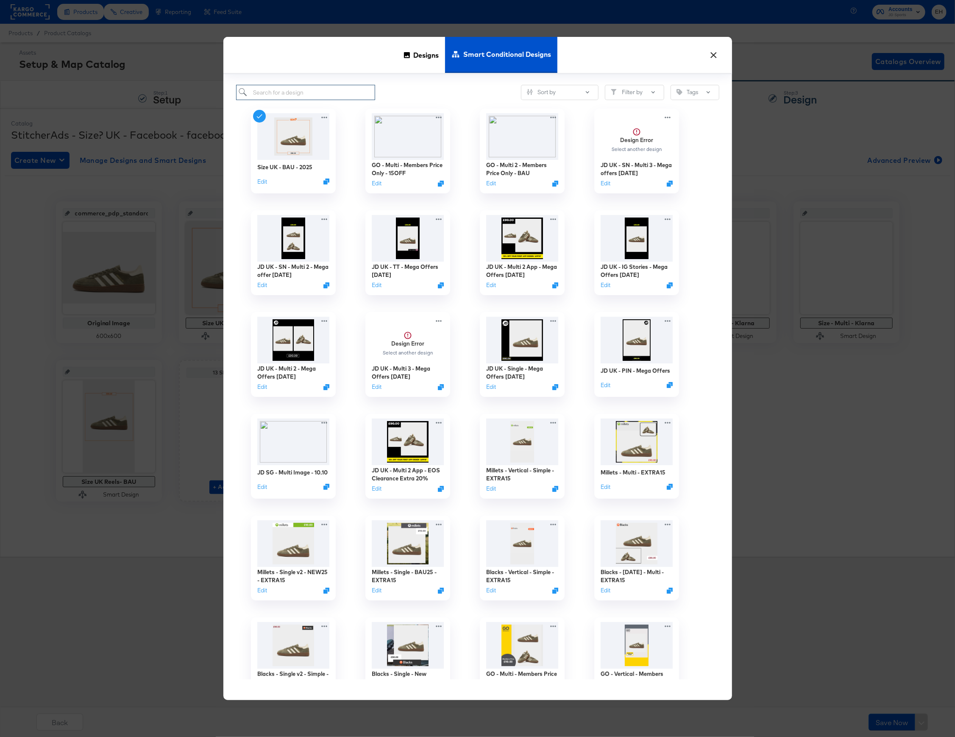
click at [289, 91] on input "search" at bounding box center [305, 93] width 139 height 16
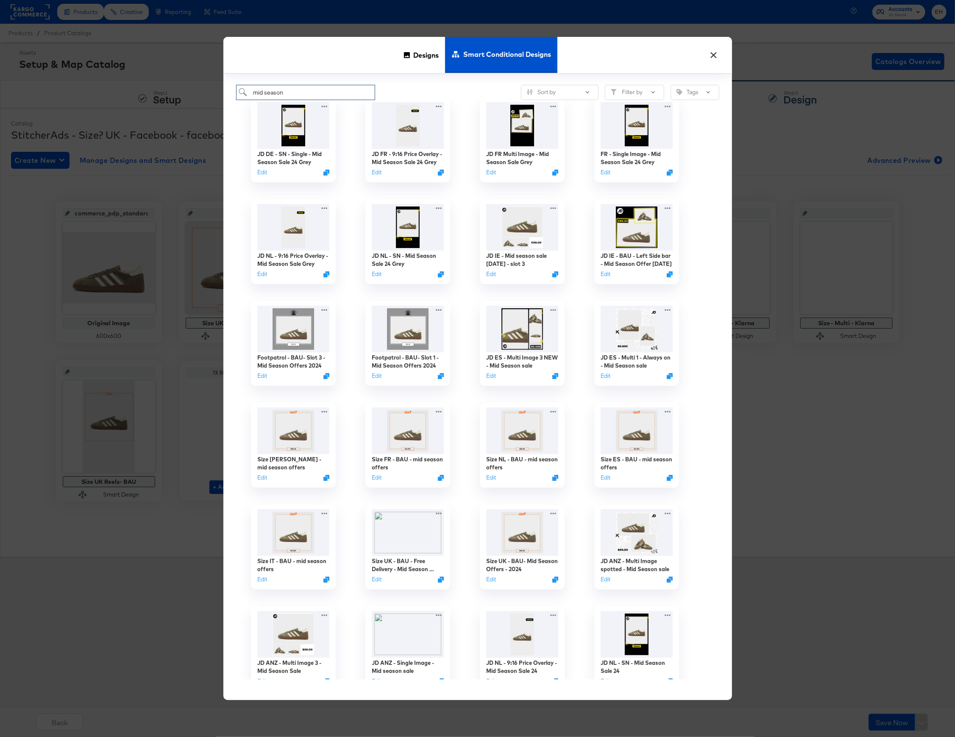
scroll to position [170, 0]
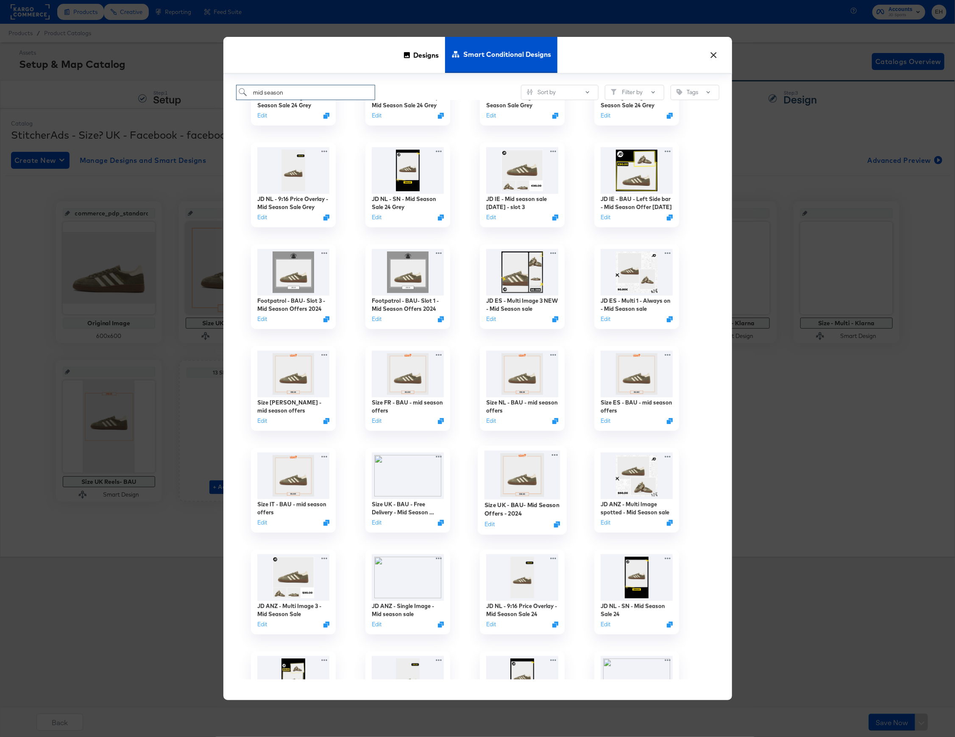
type input "mid season"
click at [538, 487] on img at bounding box center [522, 475] width 76 height 49
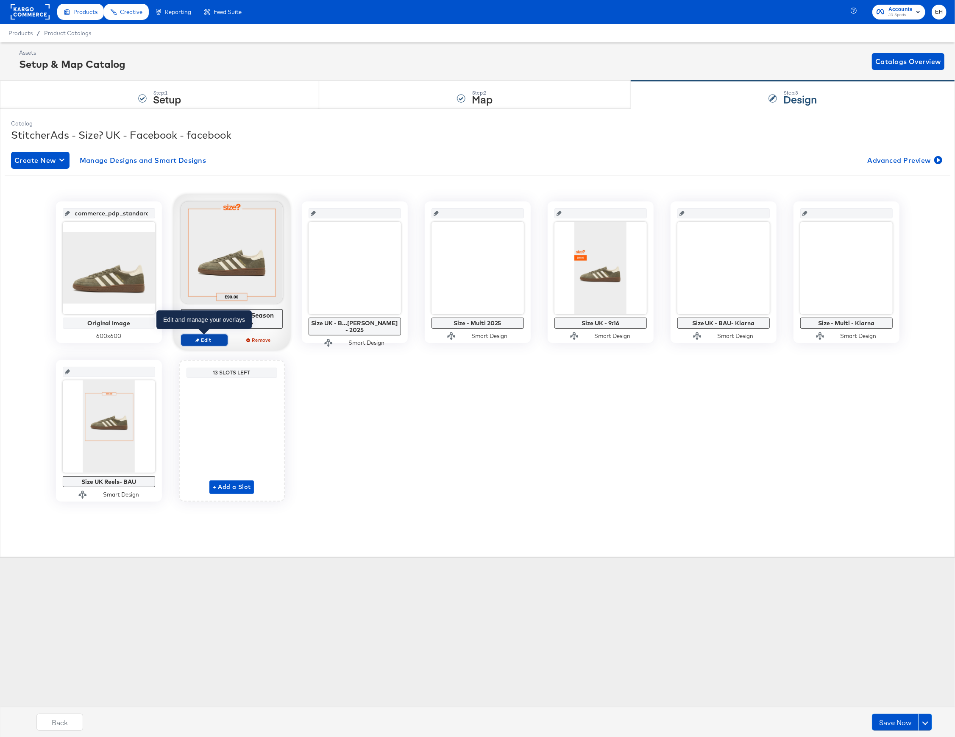
click at [214, 340] on span "Edit" at bounding box center [203, 340] width 39 height 6
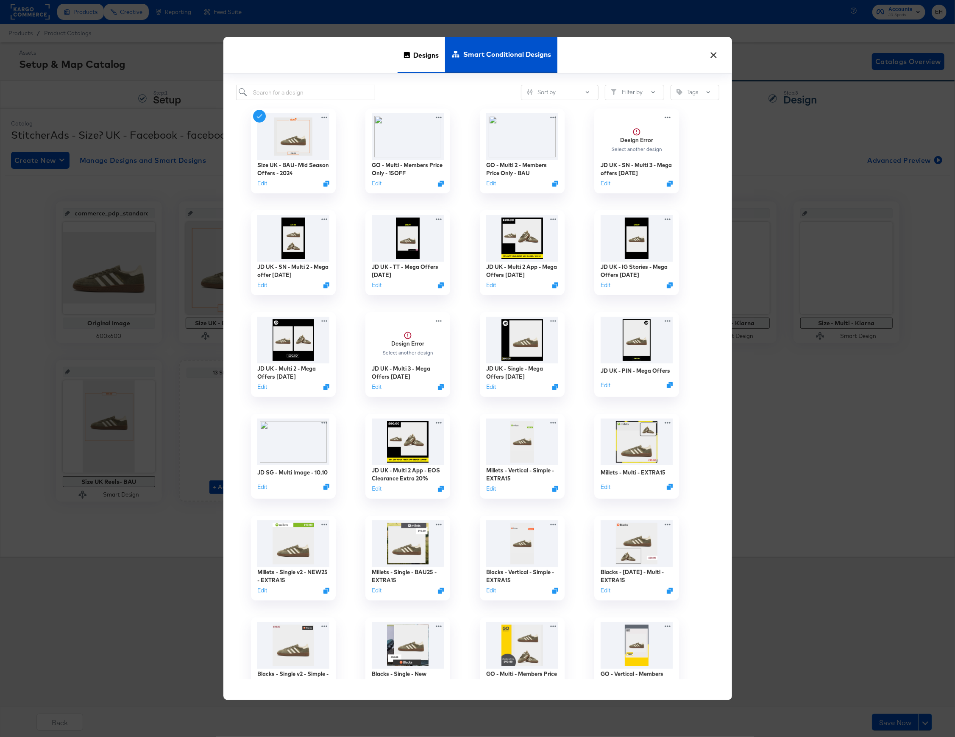
click at [428, 63] on span "Designs" at bounding box center [425, 54] width 25 height 37
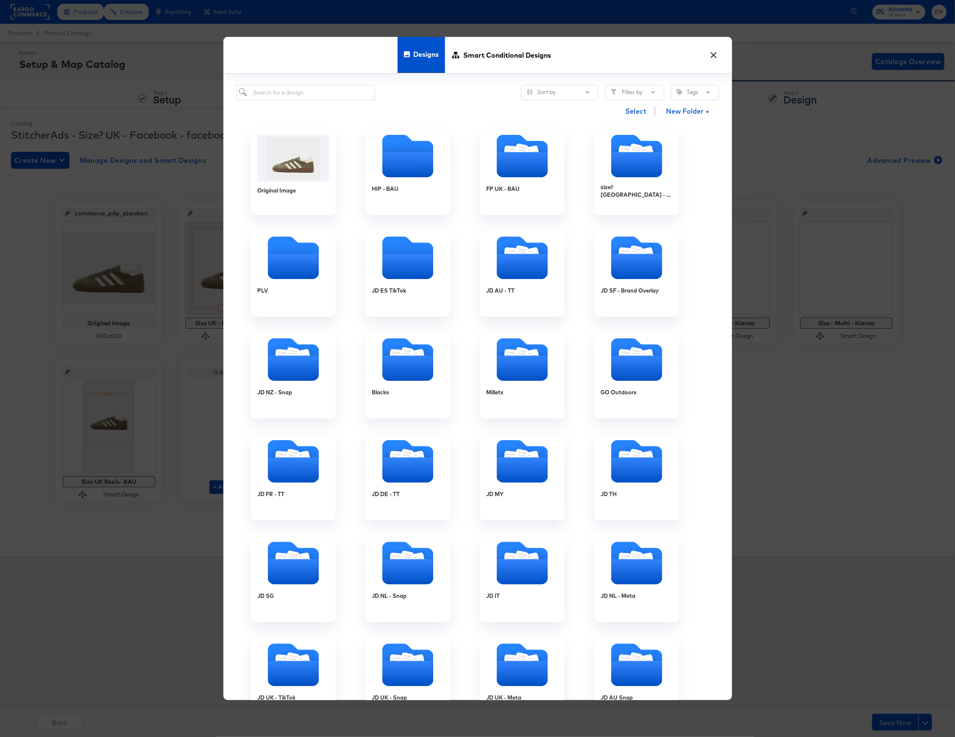
click at [718, 60] on button "×" at bounding box center [713, 52] width 15 height 15
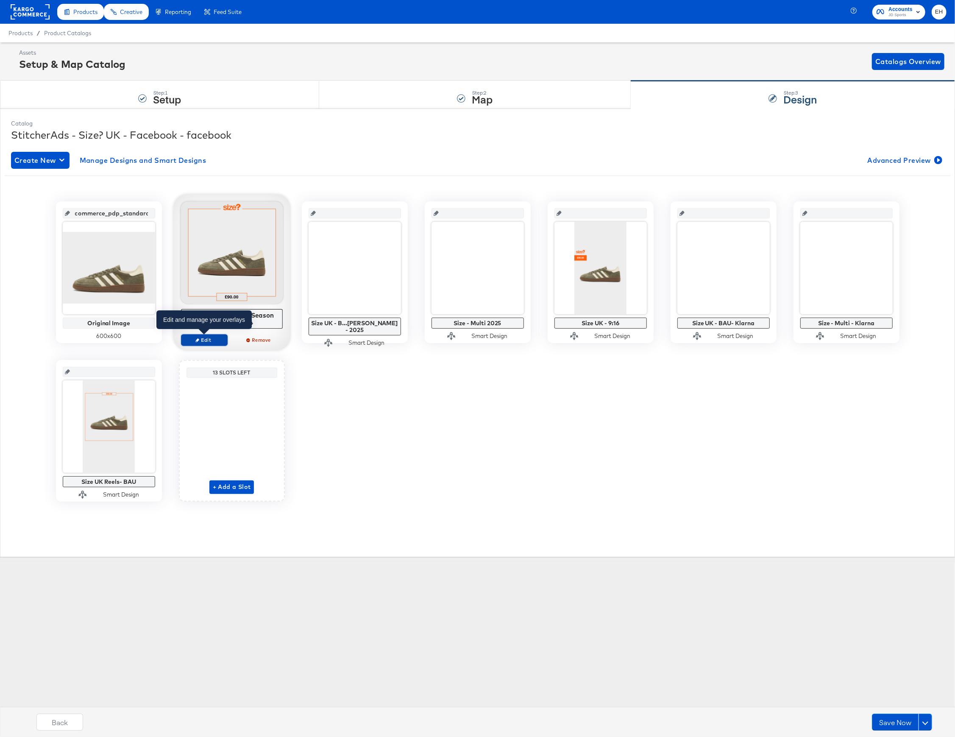
click at [197, 345] on button "Edit" at bounding box center [204, 340] width 47 height 12
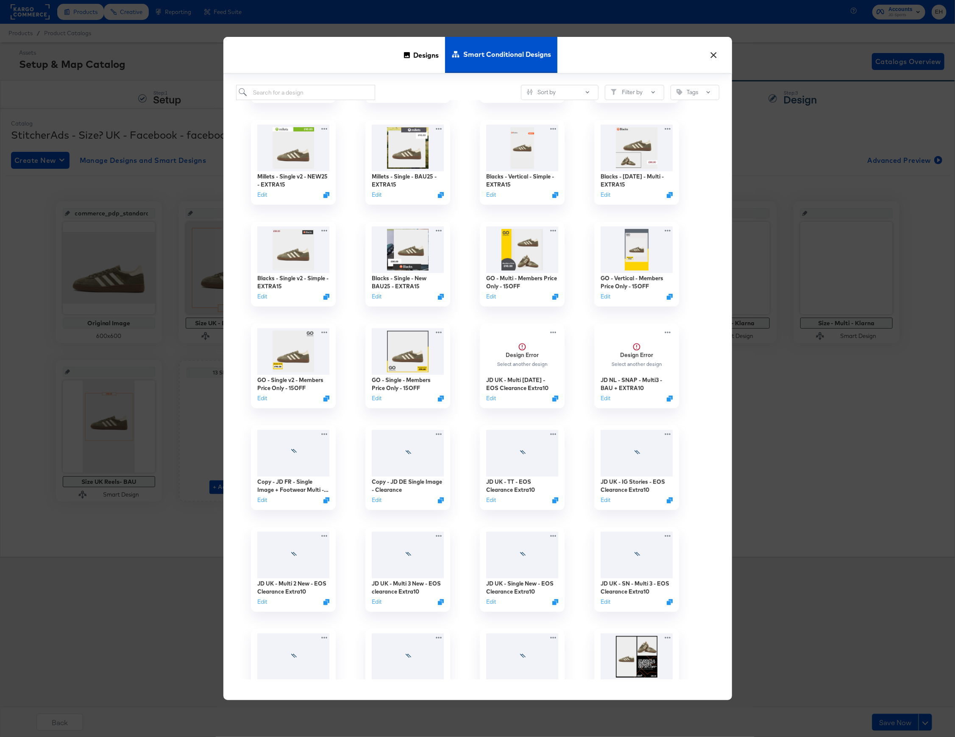
scroll to position [0, 0]
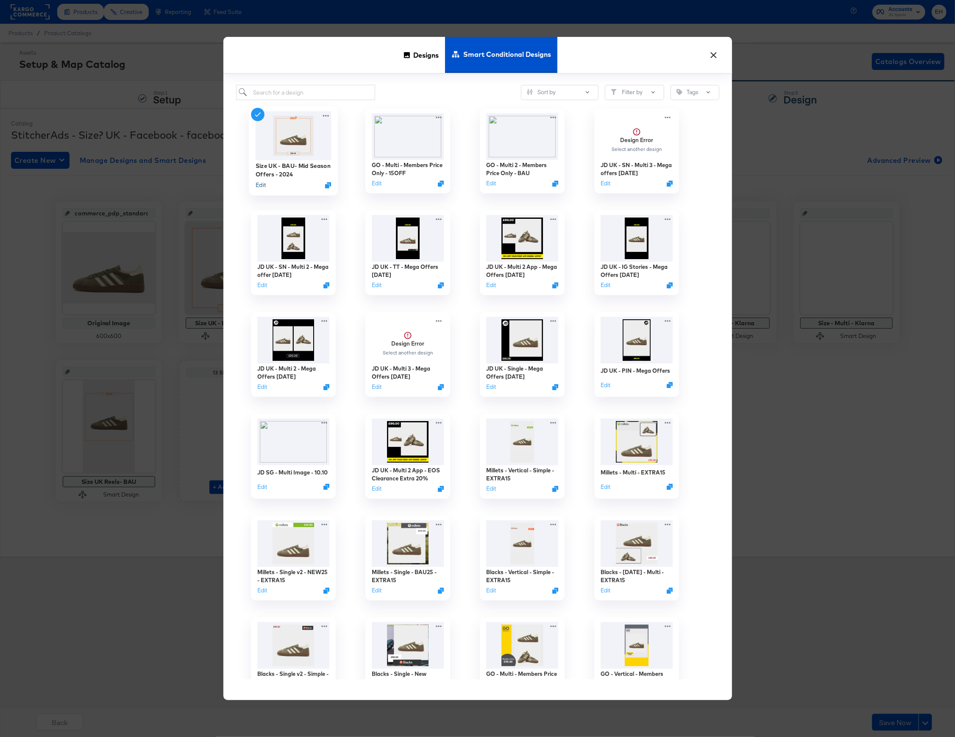
click at [260, 185] on button "Edit" at bounding box center [260, 185] width 10 height 8
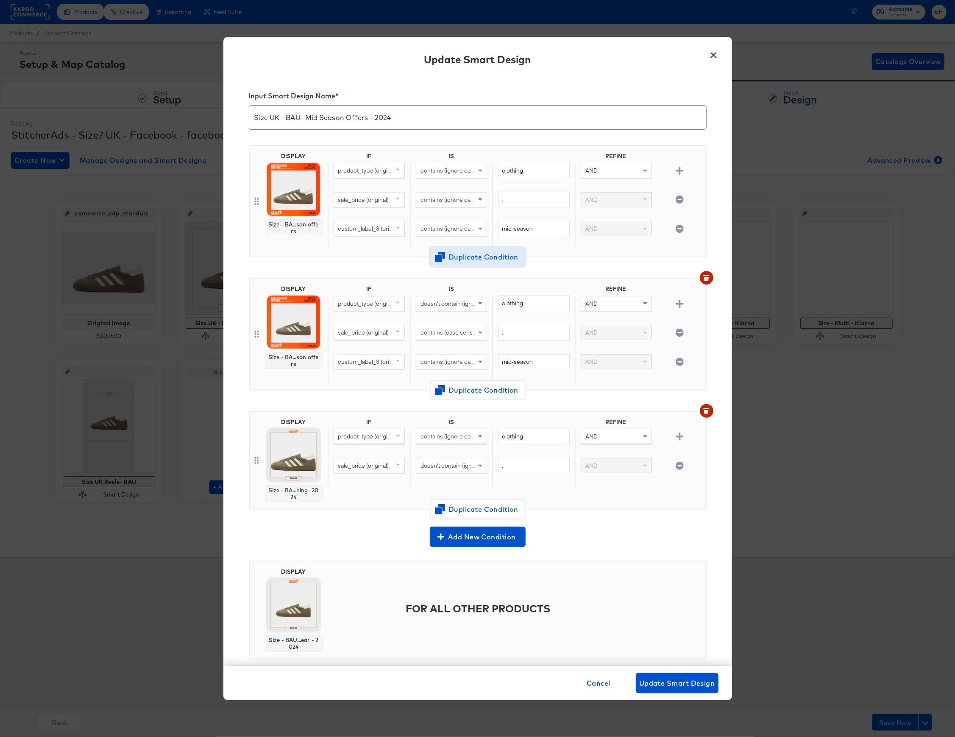
click at [468, 262] on span "Duplicate Condition" at bounding box center [478, 257] width 82 height 12
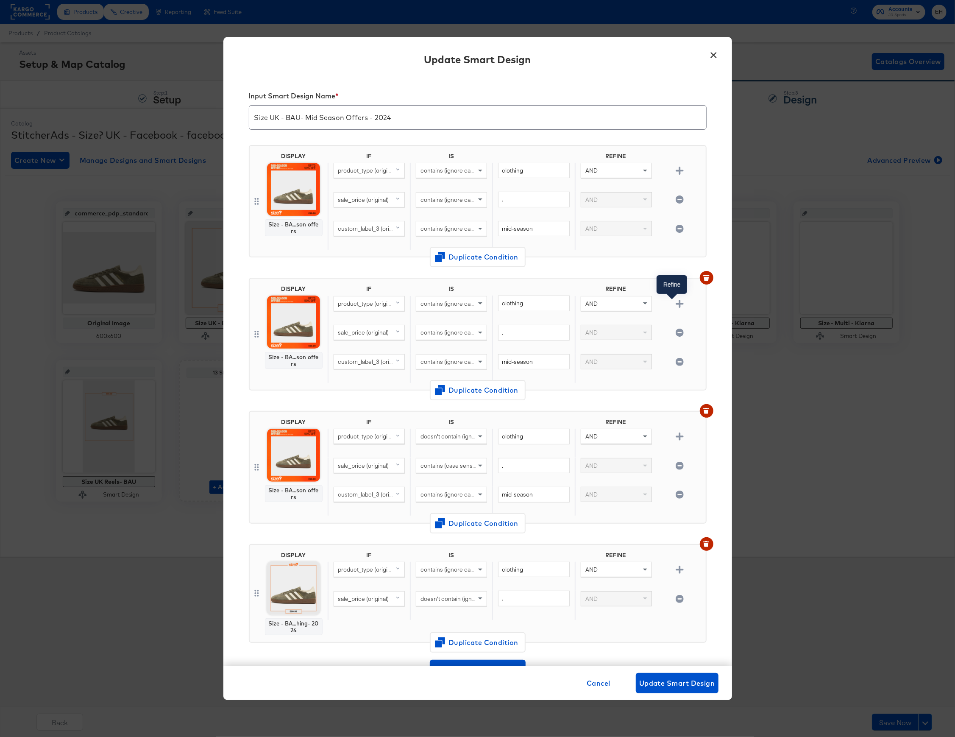
click at [676, 304] on icon "button" at bounding box center [680, 304] width 8 height 8
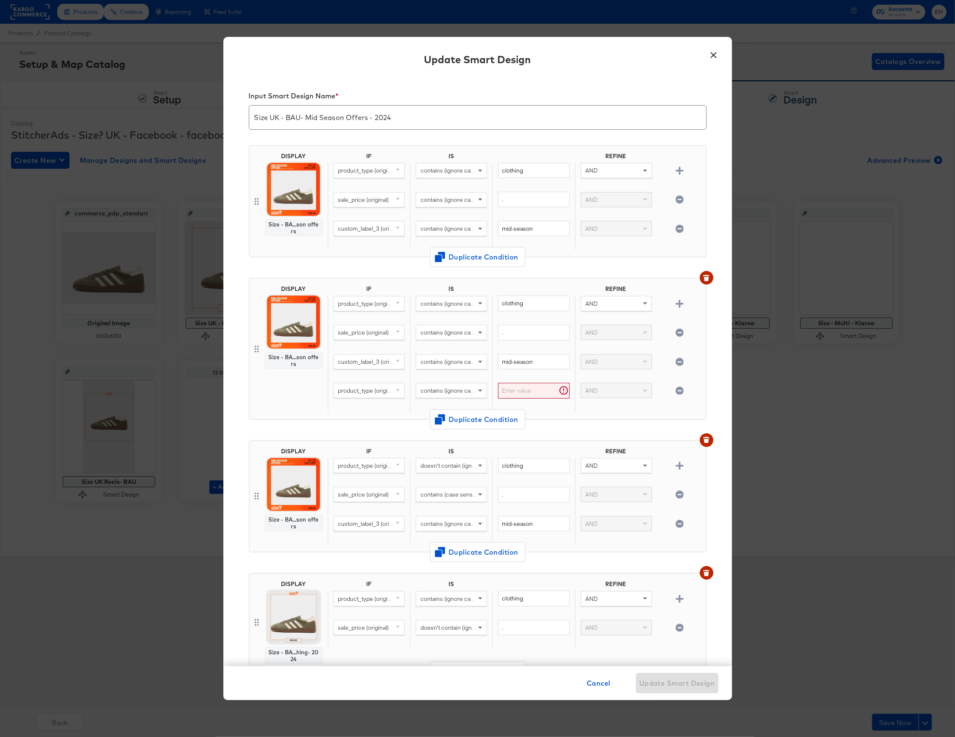
click at [352, 394] on span "product_type (original)" at bounding box center [367, 391] width 59 height 8
type input "price"
click at [375, 453] on div "price" at bounding box center [370, 449] width 67 height 8
click at [468, 393] on span "contains (ignore case)" at bounding box center [450, 391] width 58 height 8
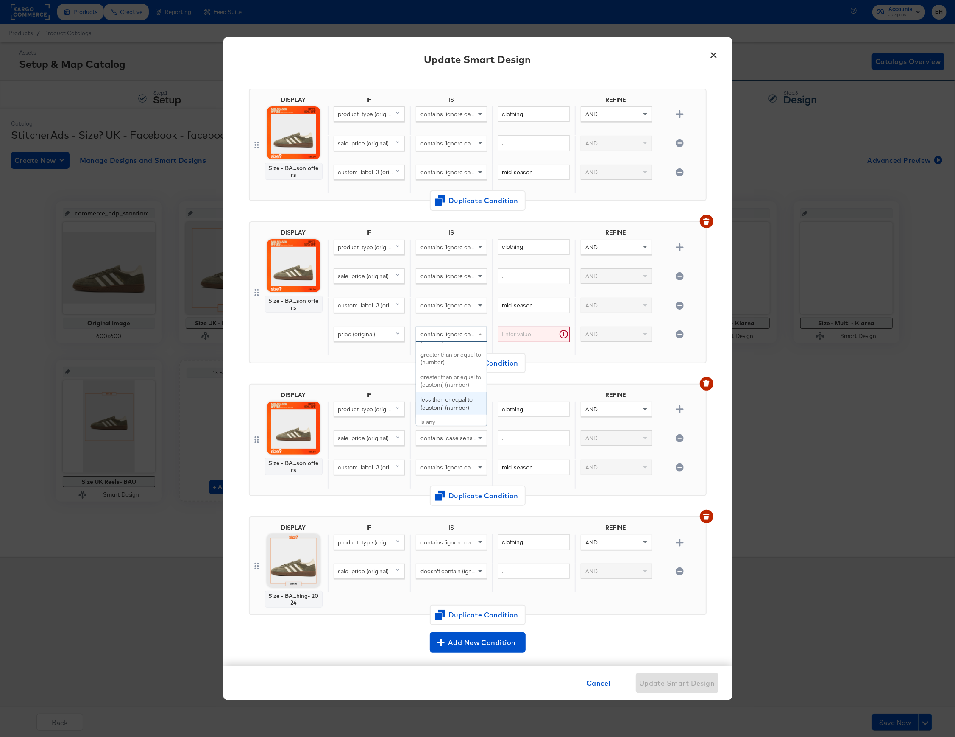
scroll to position [167, 0]
click at [590, 363] on div "DISPLAY Size - BA...son offers IF IS REFINE product_type (original) contains (i…" at bounding box center [478, 292] width 458 height 142
click at [676, 336] on icon "button" at bounding box center [680, 334] width 8 height 8
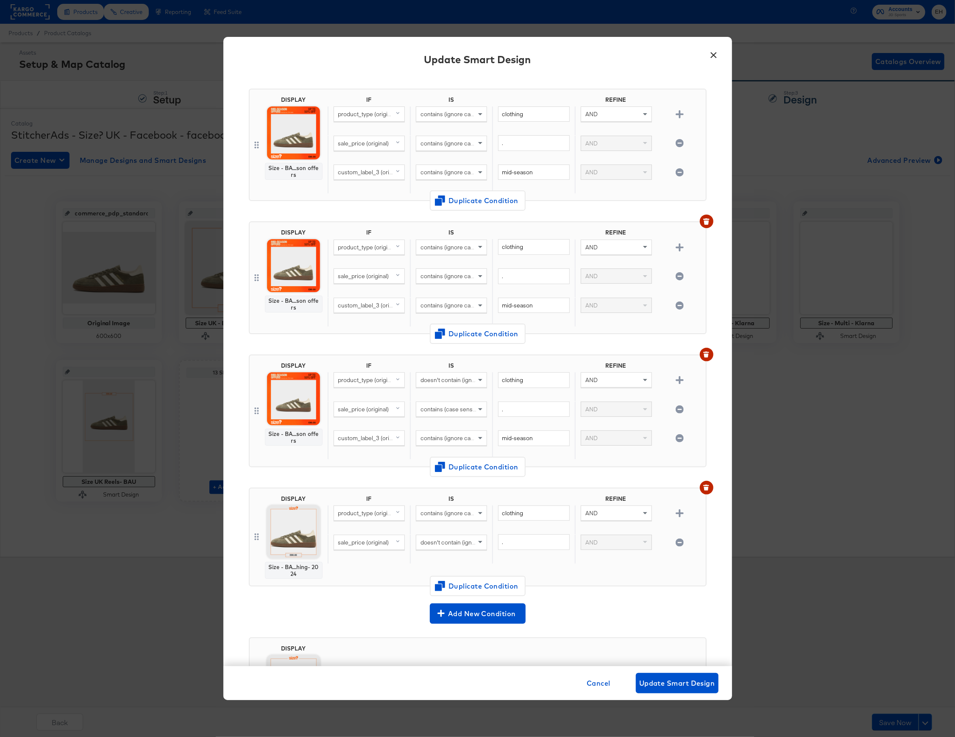
scroll to position [0, 0]
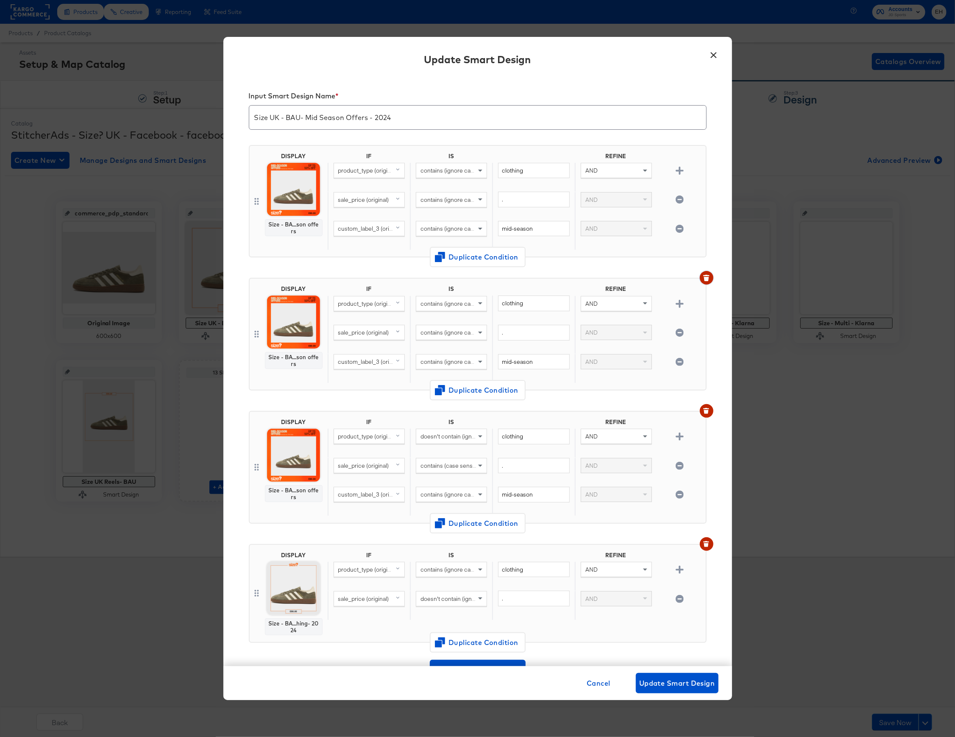
click at [704, 279] on icon "button" at bounding box center [706, 279] width 5 height 4
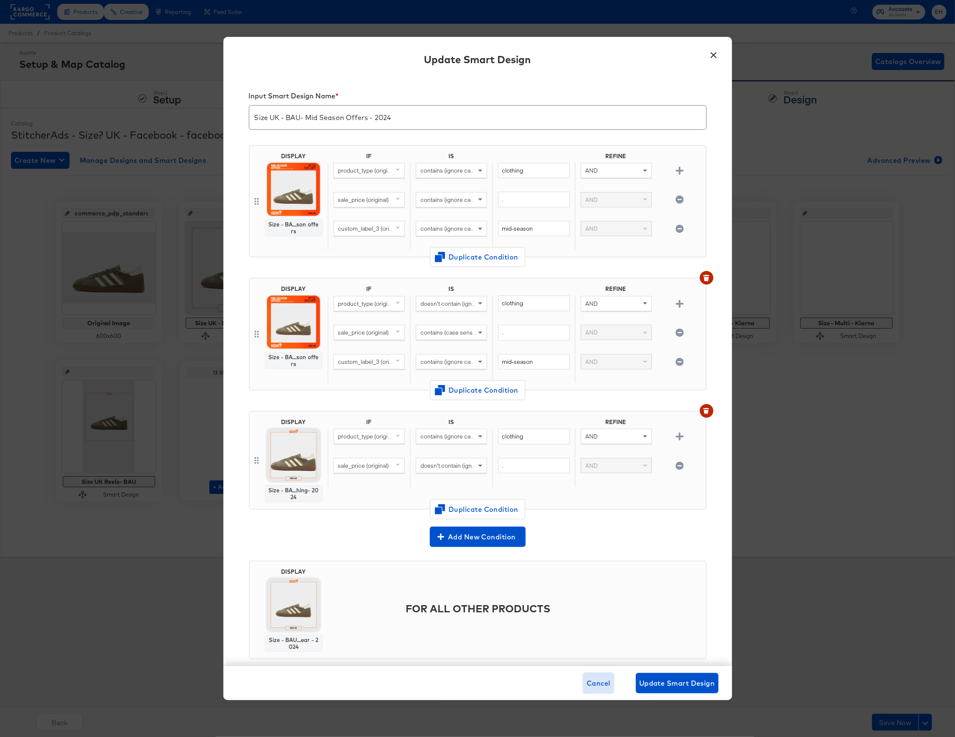
click at [599, 686] on span "Cancel" at bounding box center [599, 683] width 24 height 12
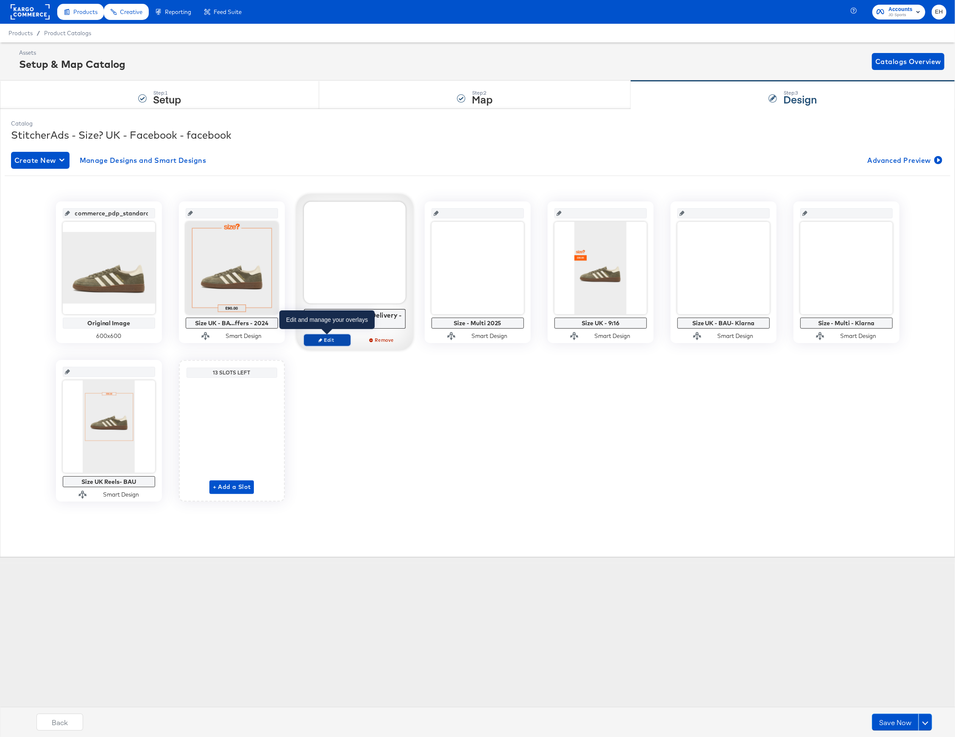
click at [328, 341] on span "Edit" at bounding box center [326, 340] width 39 height 6
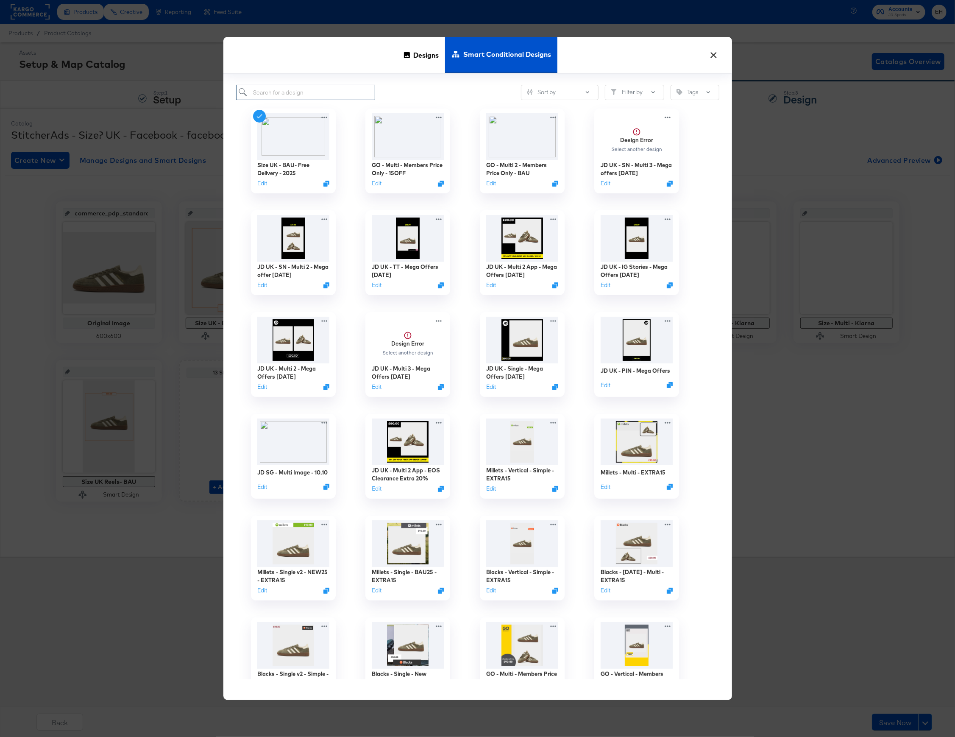
click at [357, 93] on input "search" at bounding box center [305, 93] width 139 height 16
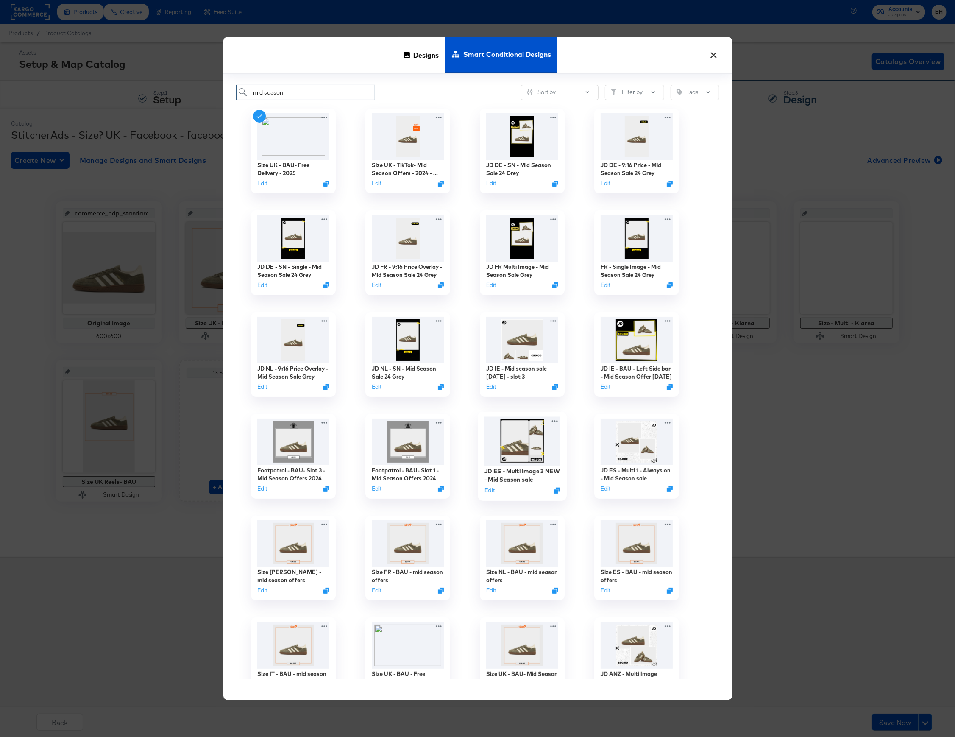
scroll to position [56, 0]
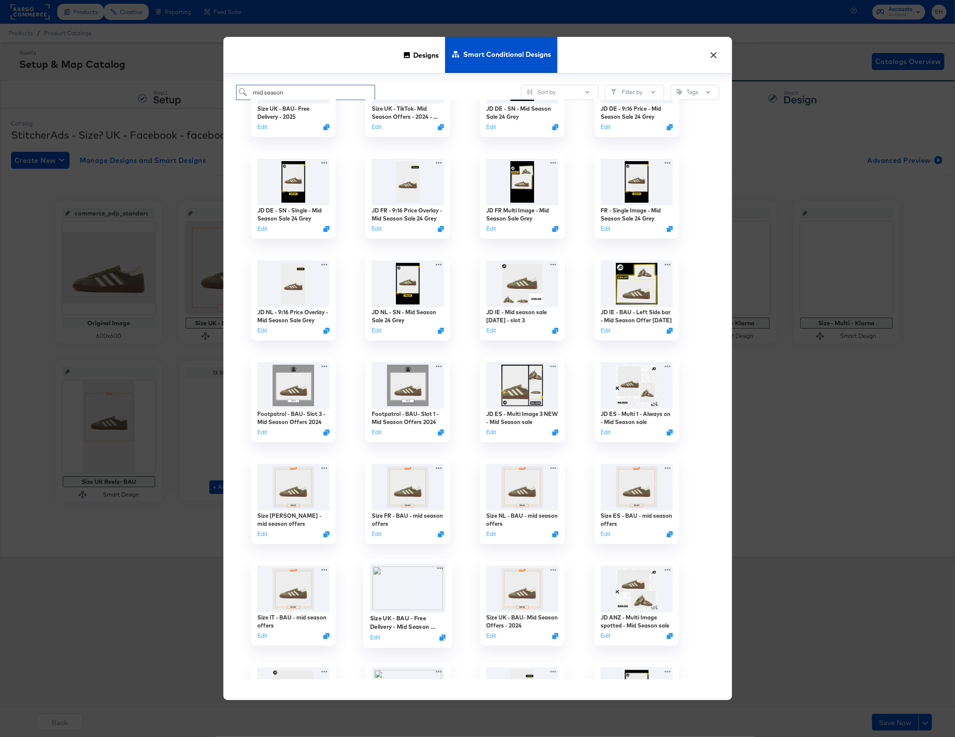
type input "mid season"
click at [410, 601] on img at bounding box center [408, 588] width 76 height 49
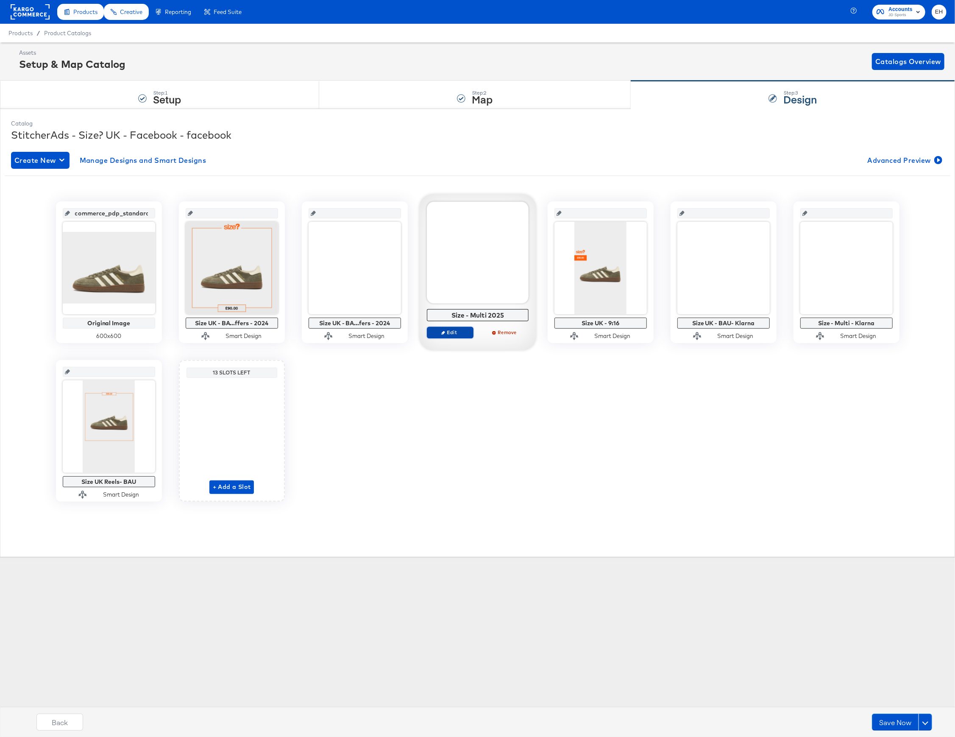
click at [446, 335] on span "Edit" at bounding box center [449, 332] width 39 height 6
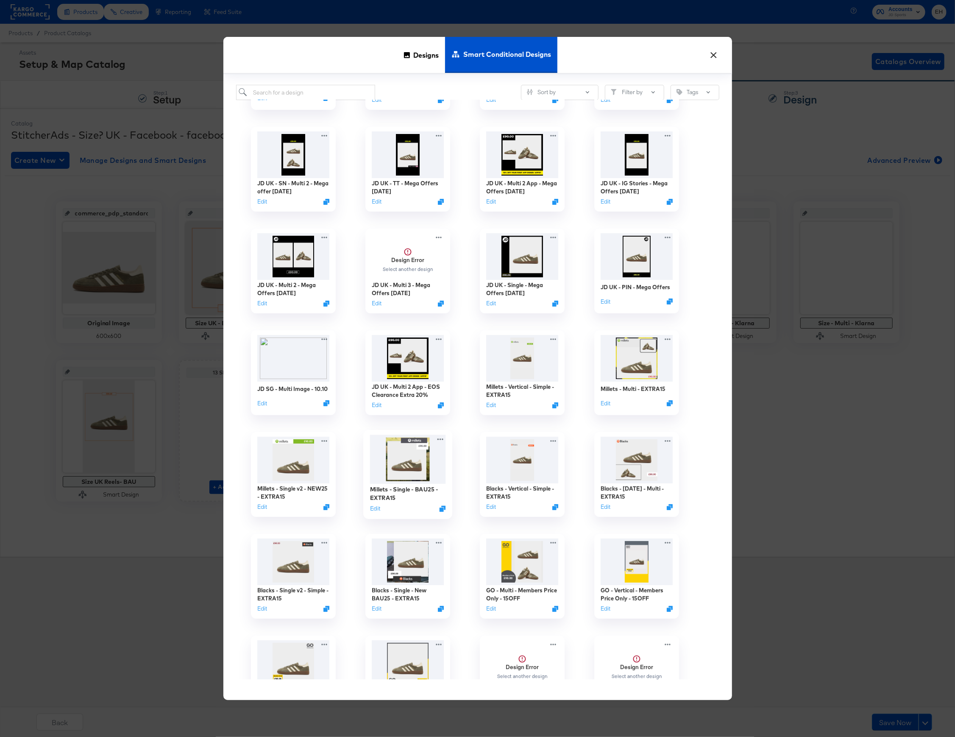
scroll to position [113, 0]
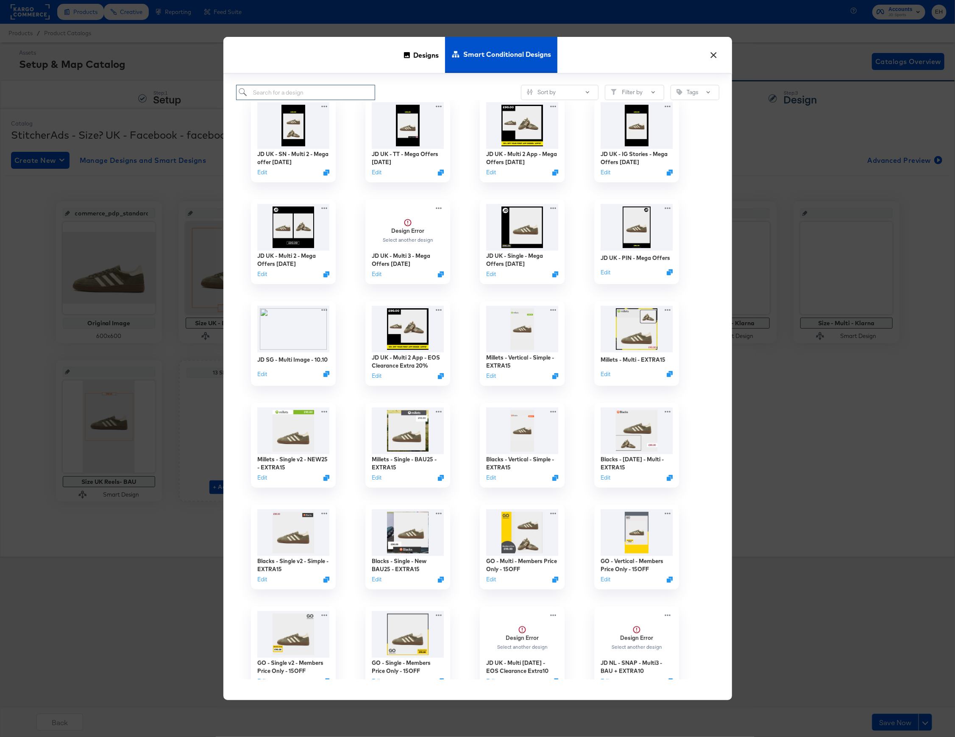
click at [349, 92] on input "search" at bounding box center [305, 93] width 139 height 16
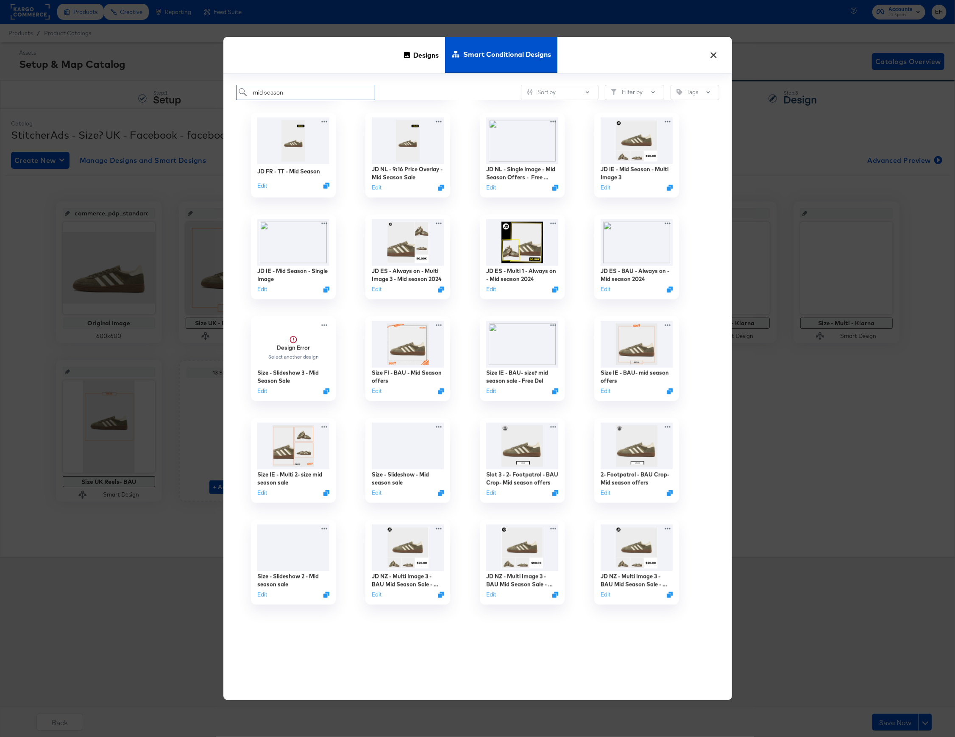
scroll to position [640, 0]
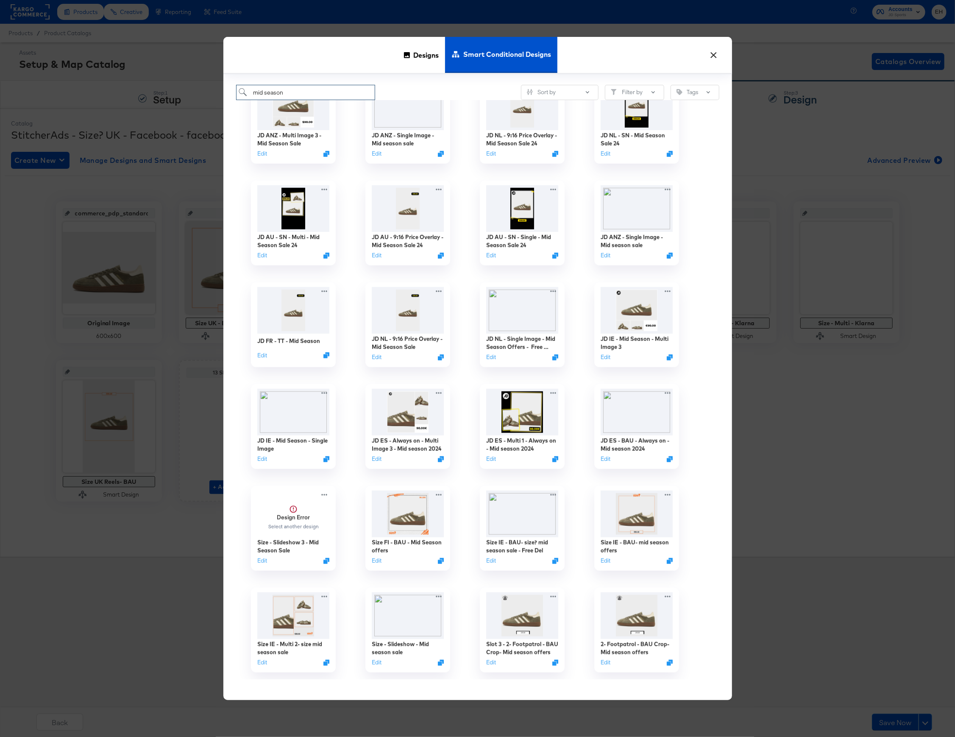
click at [248, 92] on input "mid season" at bounding box center [305, 93] width 139 height 16
click at [255, 90] on input "mid season" at bounding box center [305, 93] width 139 height 16
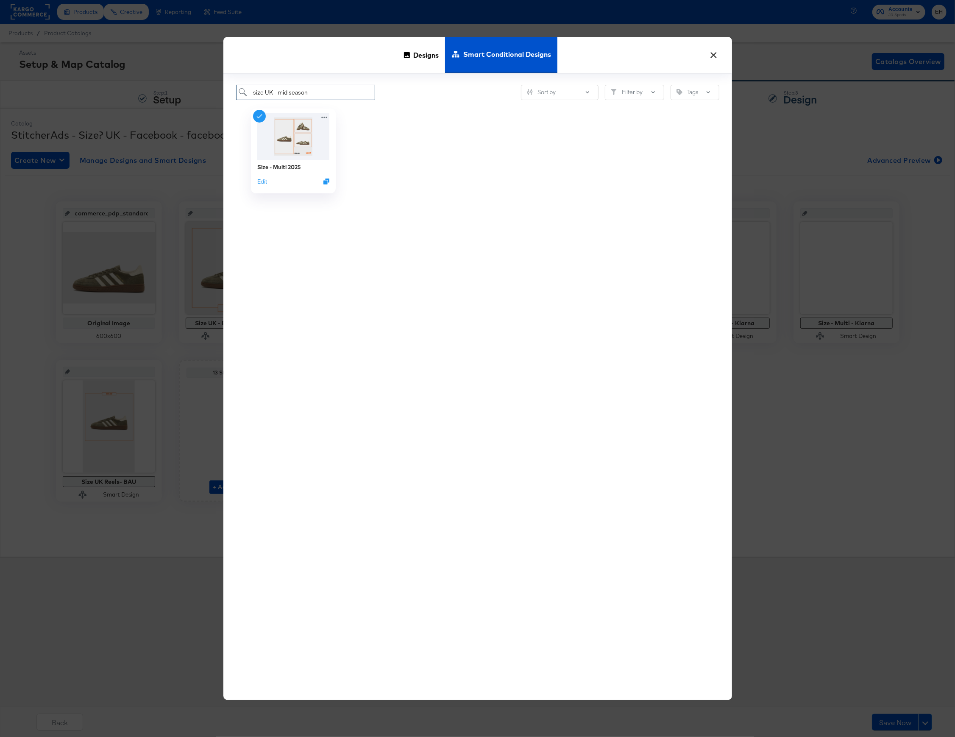
click at [314, 92] on input "size UK - mid season" at bounding box center [305, 93] width 139 height 16
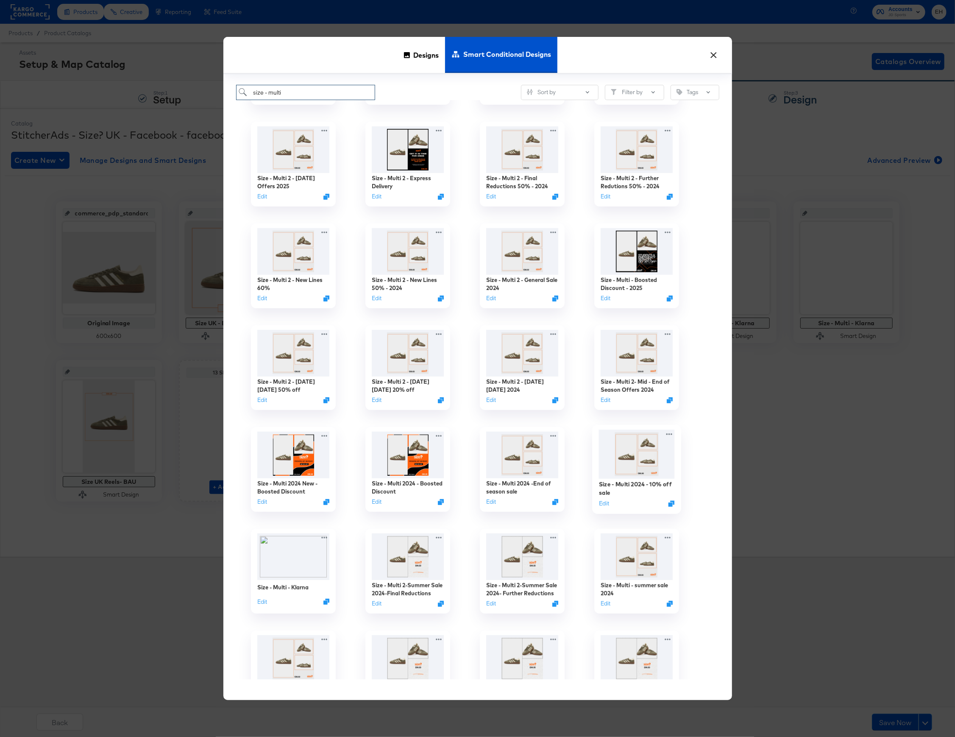
scroll to position [226, 0]
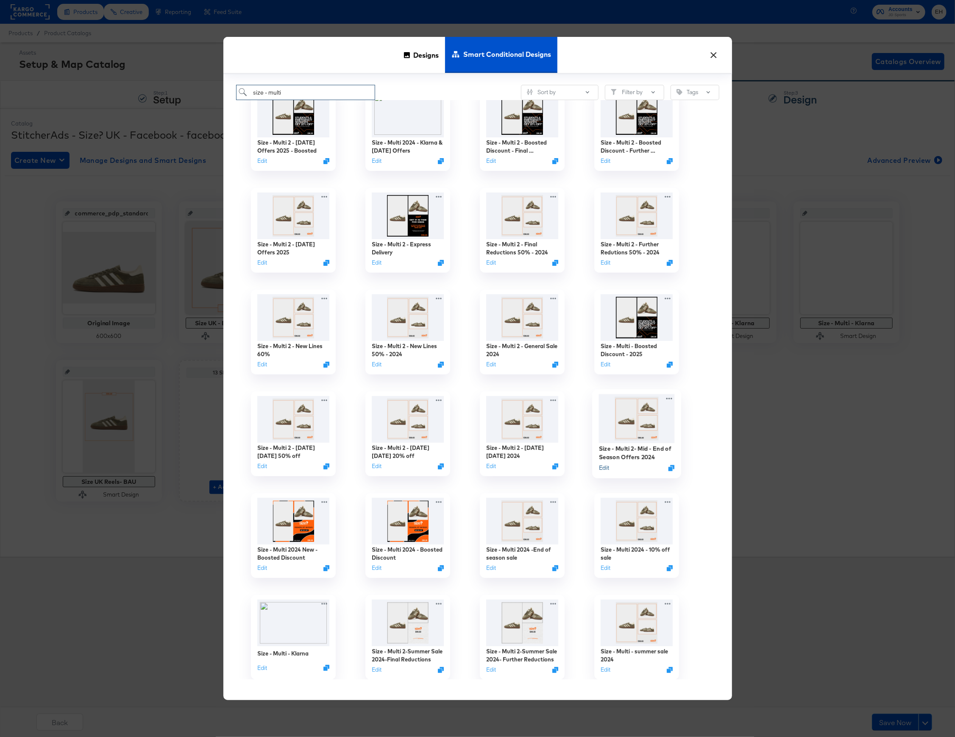
type input "size - multi"
click at [602, 465] on button "Edit" at bounding box center [604, 468] width 10 height 8
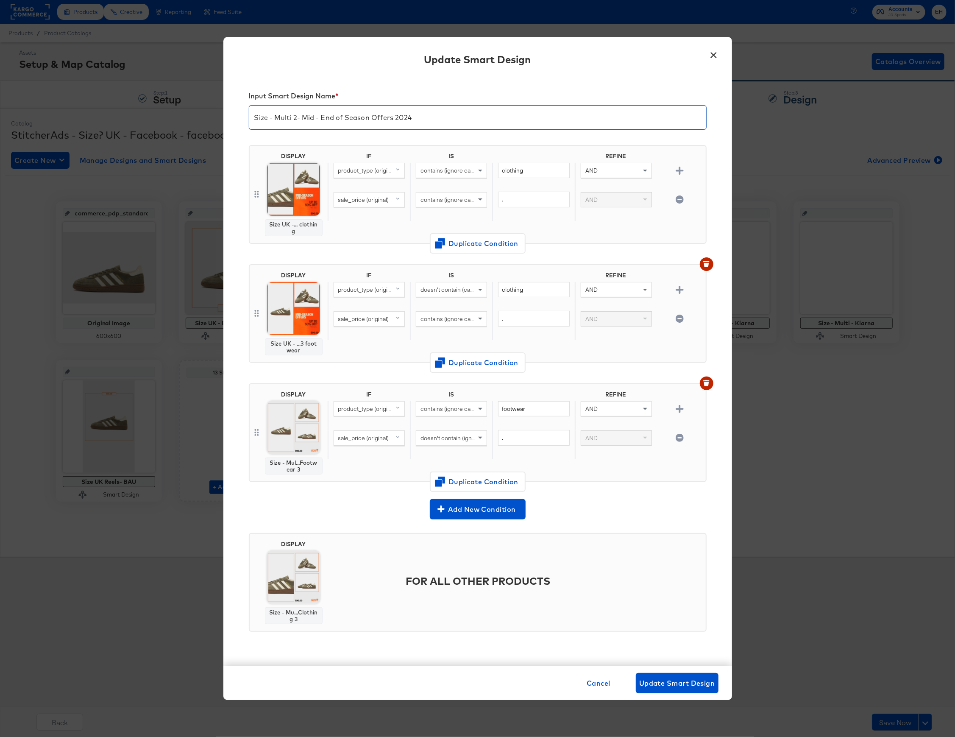
drag, startPoint x: 345, startPoint y: 118, endPoint x: 317, endPoint y: 115, distance: 28.1
click at [317, 115] on input "Size - Multi 2- Mid - End of Season Offers 2024" at bounding box center [477, 114] width 457 height 24
type input "Size - Multi 2- Mid Season Offers 2024"
click at [679, 168] on icon "button" at bounding box center [680, 171] width 8 height 8
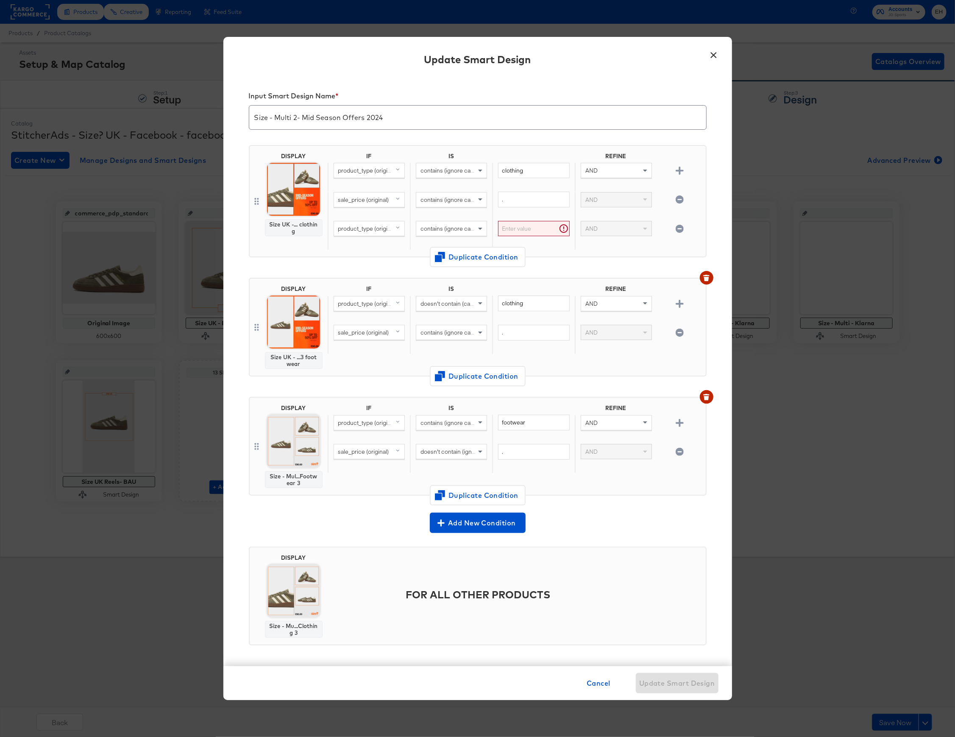
click at [369, 230] on span "product_type (original)" at bounding box center [367, 229] width 59 height 8
type input "labe"
click at [365, 346] on div "custom_label_3" at bounding box center [358, 342] width 42 height 8
click at [522, 226] on input "text" at bounding box center [533, 229] width 71 height 16
type input "mid-season"
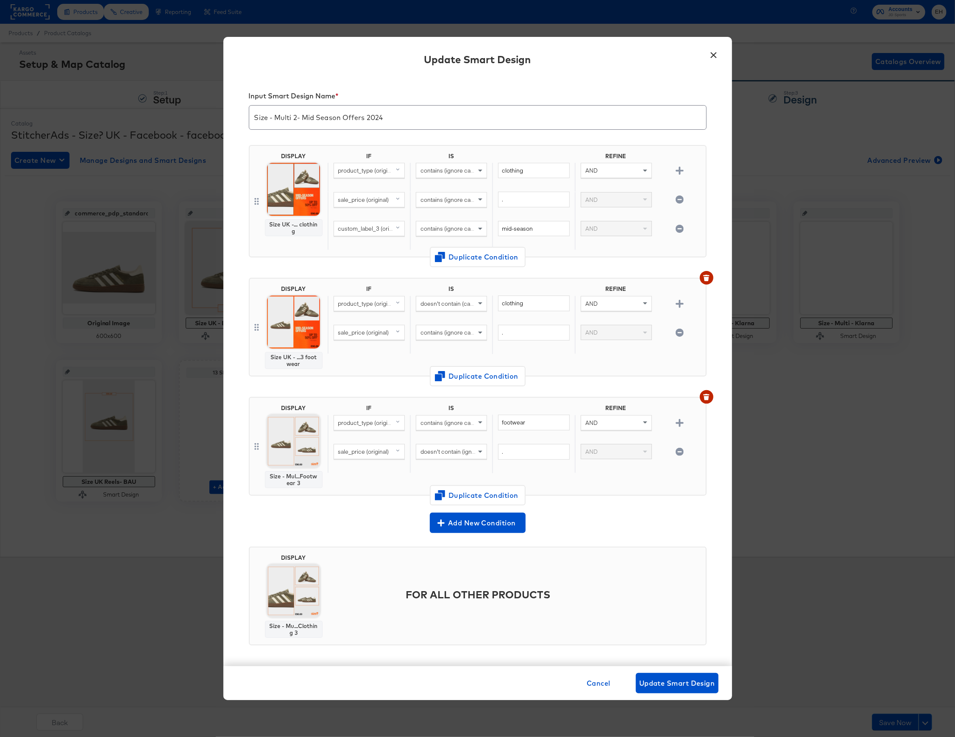
click at [546, 265] on div "DISPLAY Size UK -... clothing IF IS REFINE product_type (original) contains (ig…" at bounding box center [478, 204] width 458 height 133
click at [676, 307] on icon "button" at bounding box center [680, 304] width 8 height 8
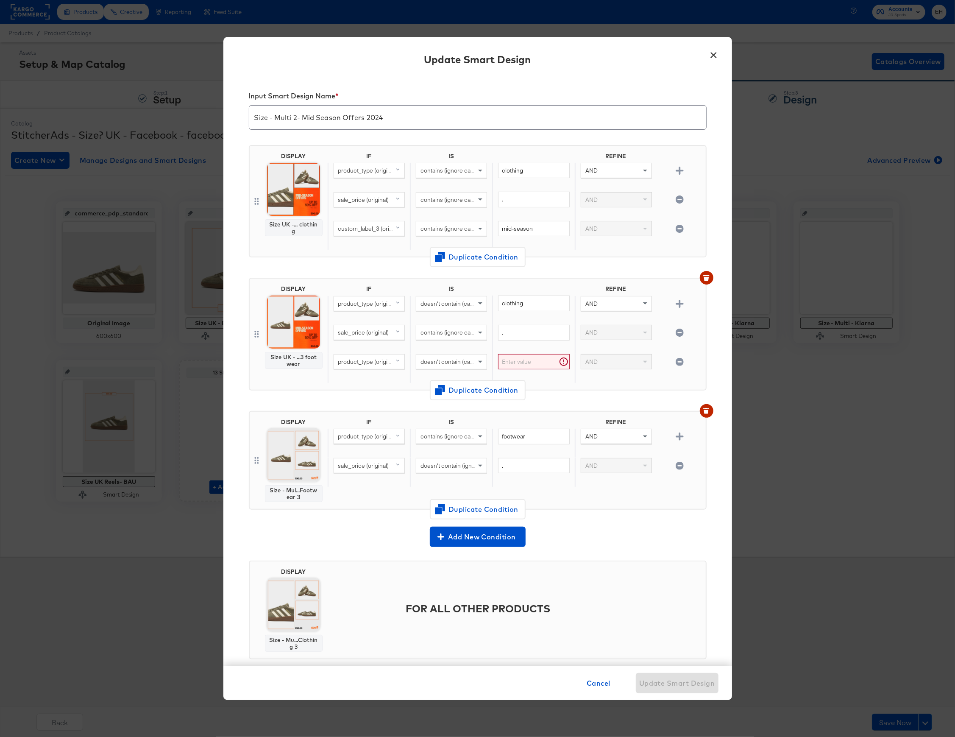
click at [369, 362] on span "product_type (original)" at bounding box center [367, 362] width 59 height 8
type input "custom"
click at [365, 458] on button "custom_label_3 original" at bounding box center [372, 462] width 77 height 14
click at [443, 364] on span "doesn't contain (case sensitive)" at bounding box center [462, 362] width 82 height 8
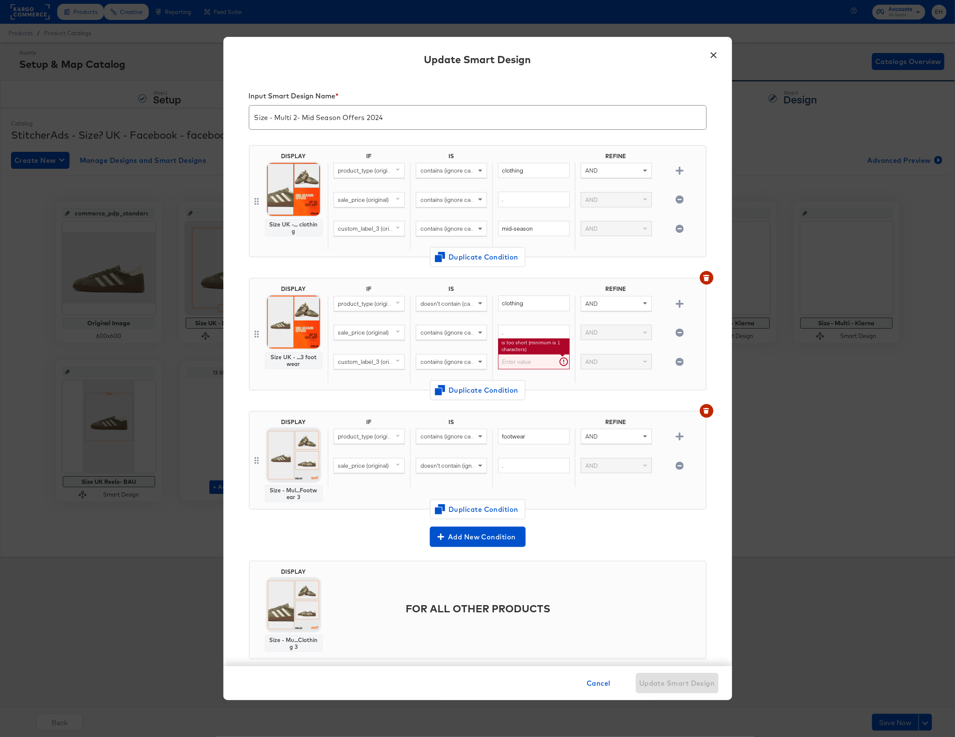
click at [507, 362] on input "text" at bounding box center [533, 362] width 71 height 16
type input "mid-season"
click at [560, 393] on div "DISPLAY Size UK - ...3 footwear IF IS REFINE product_type (original) doesn't co…" at bounding box center [478, 337] width 458 height 133
click at [692, 688] on span "Update Smart Design" at bounding box center [677, 683] width 76 height 12
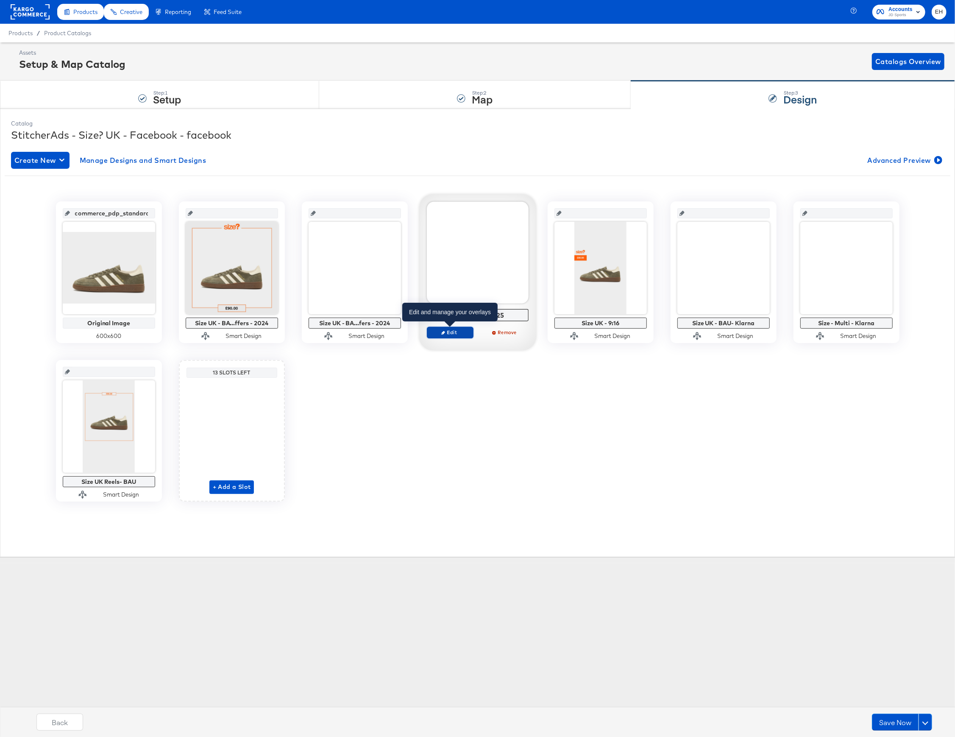
click at [460, 333] on span "Edit" at bounding box center [449, 332] width 39 height 6
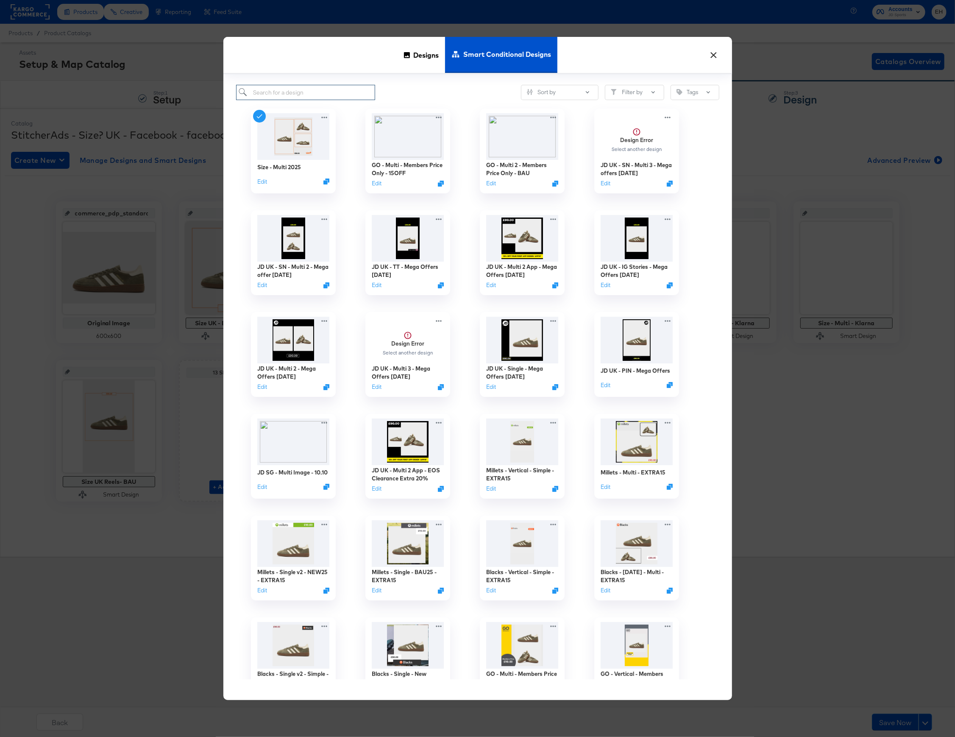
click at [319, 94] on input "search" at bounding box center [305, 93] width 139 height 16
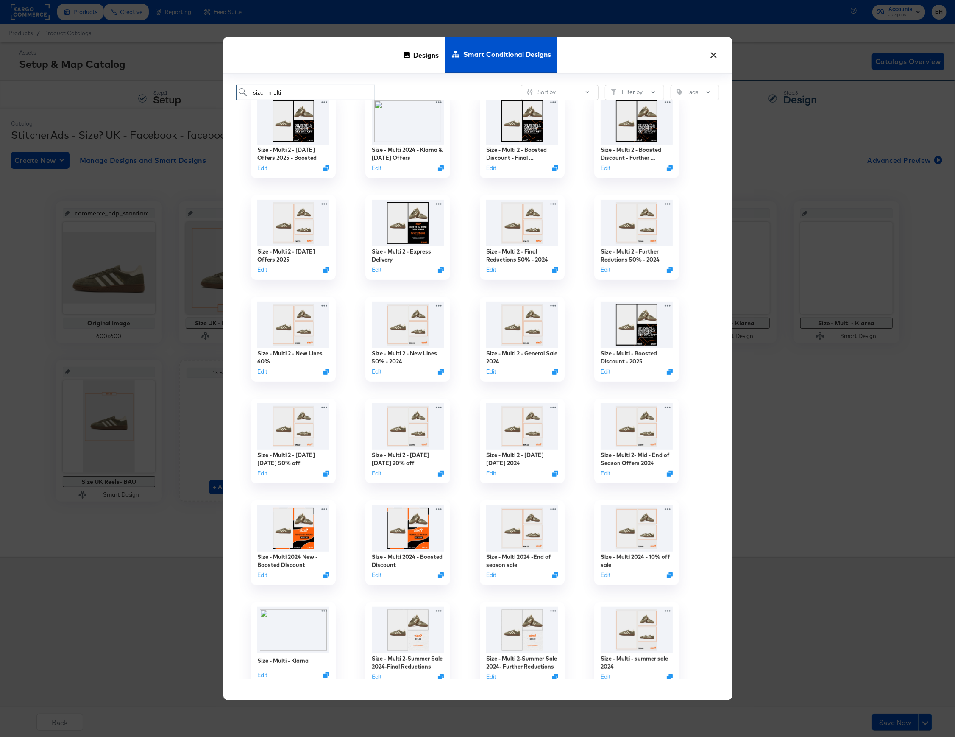
scroll to position [226, 0]
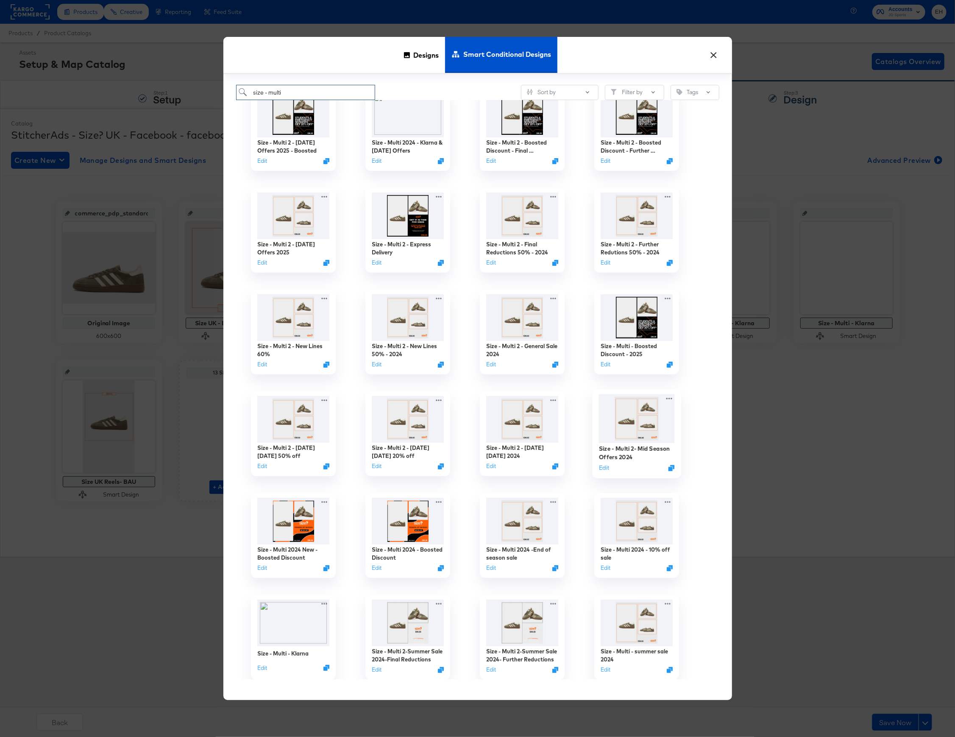
type input "size - multi"
click at [626, 436] on img at bounding box center [637, 418] width 76 height 49
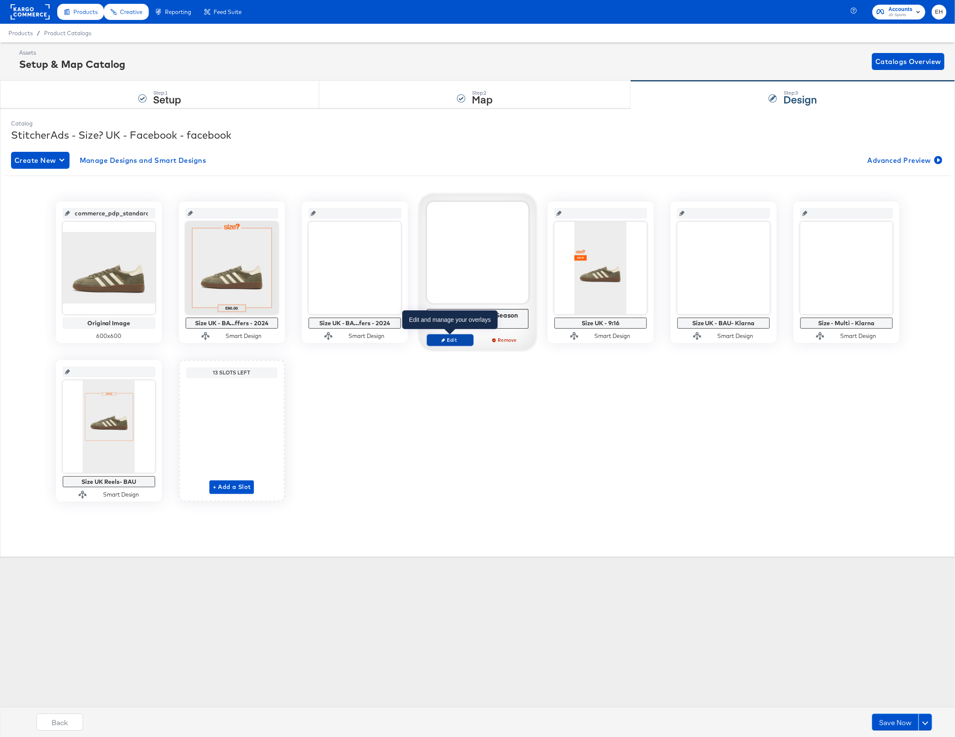
click at [450, 341] on span "Edit" at bounding box center [449, 340] width 39 height 6
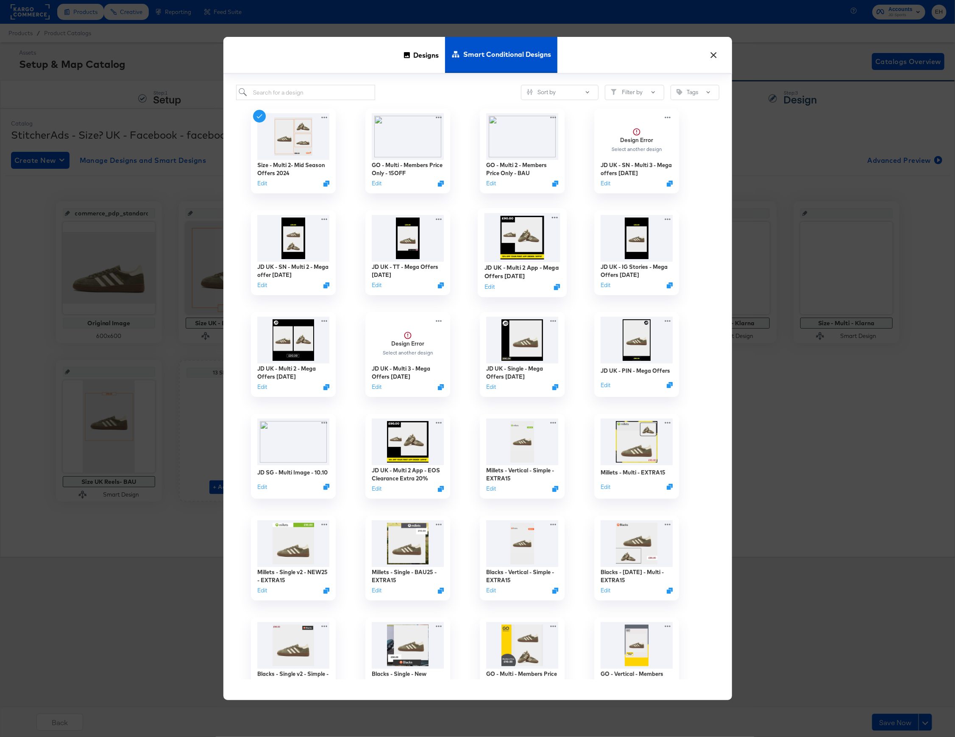
scroll to position [56, 0]
click at [261, 184] on button "Edit" at bounding box center [260, 185] width 10 height 8
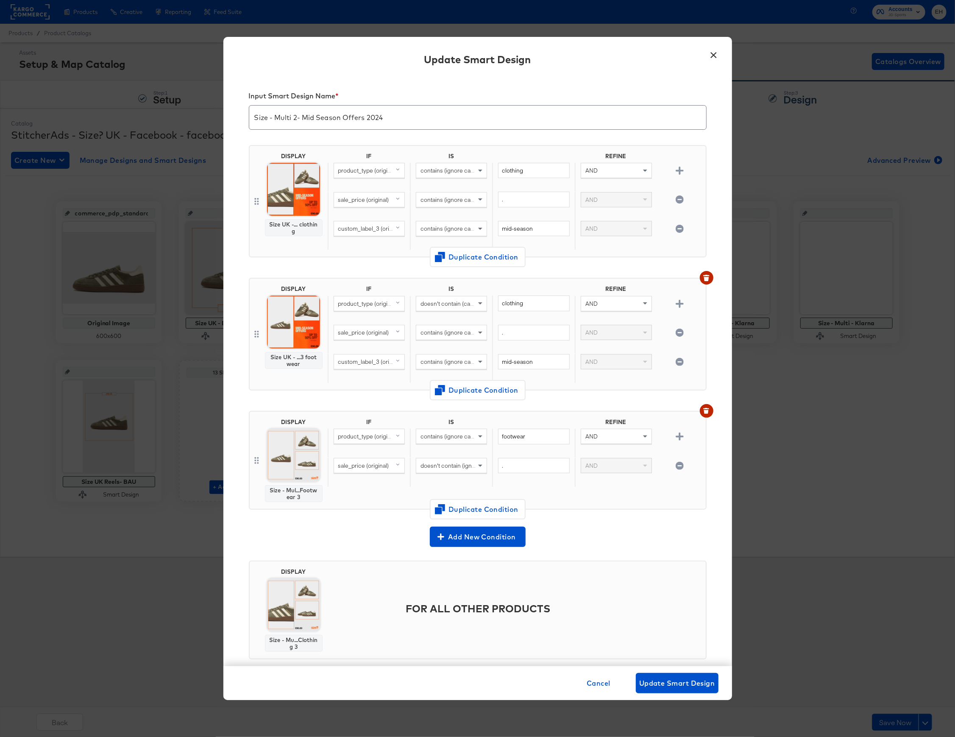
click at [711, 58] on button "×" at bounding box center [713, 52] width 15 height 15
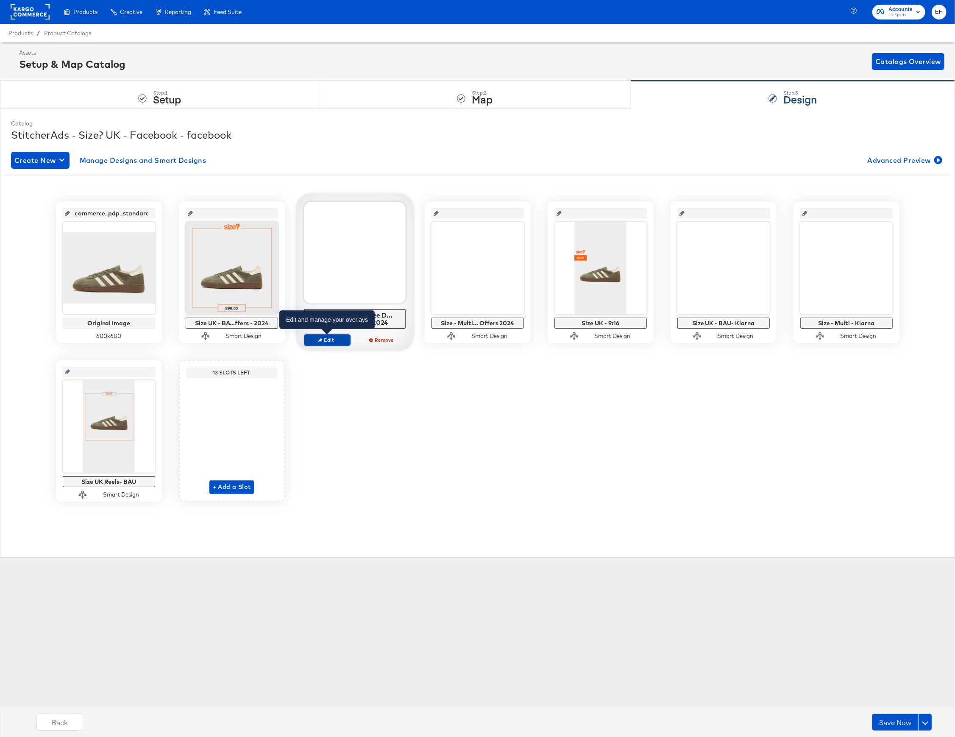
click at [321, 346] on button "Edit" at bounding box center [327, 340] width 47 height 12
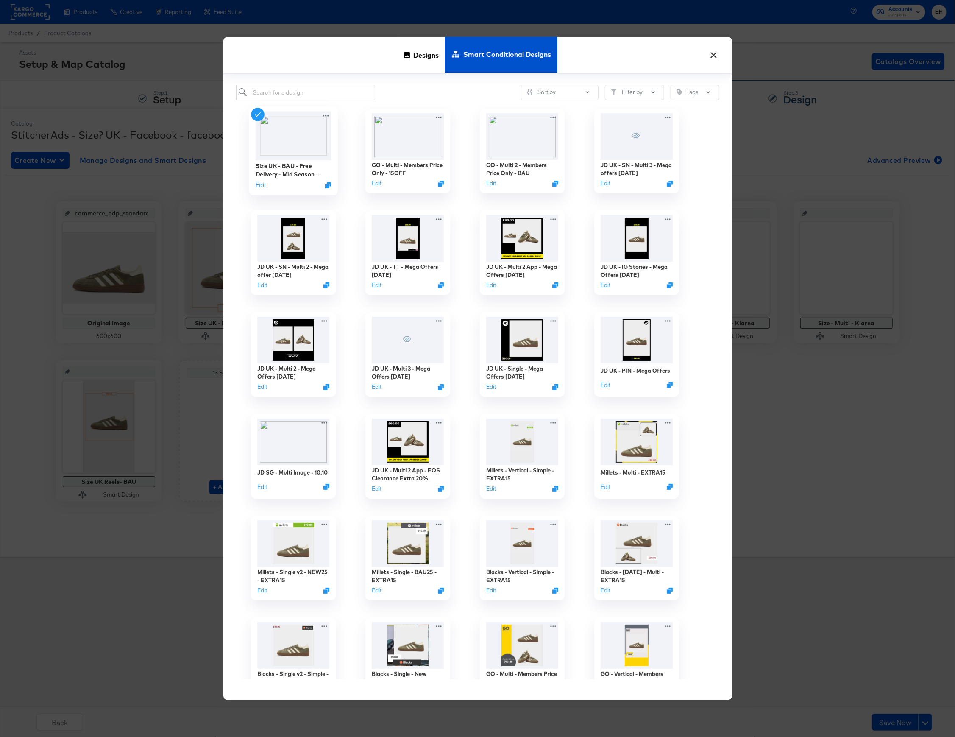
click at [267, 187] on div "Edit" at bounding box center [293, 185] width 76 height 8
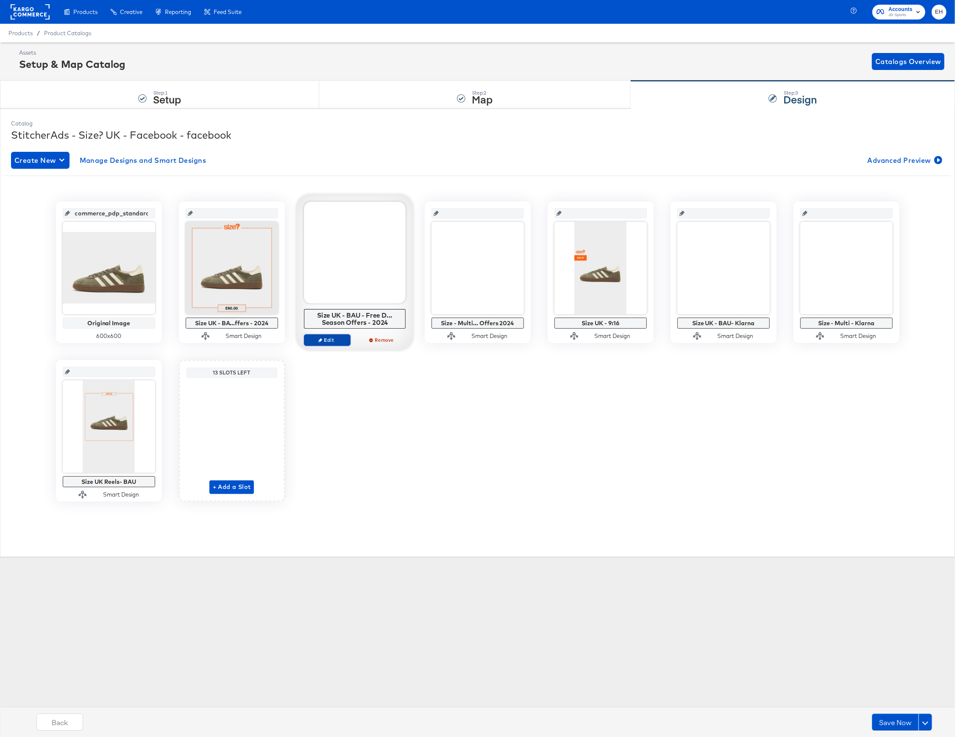
click at [323, 336] on button "Edit" at bounding box center [327, 340] width 47 height 12
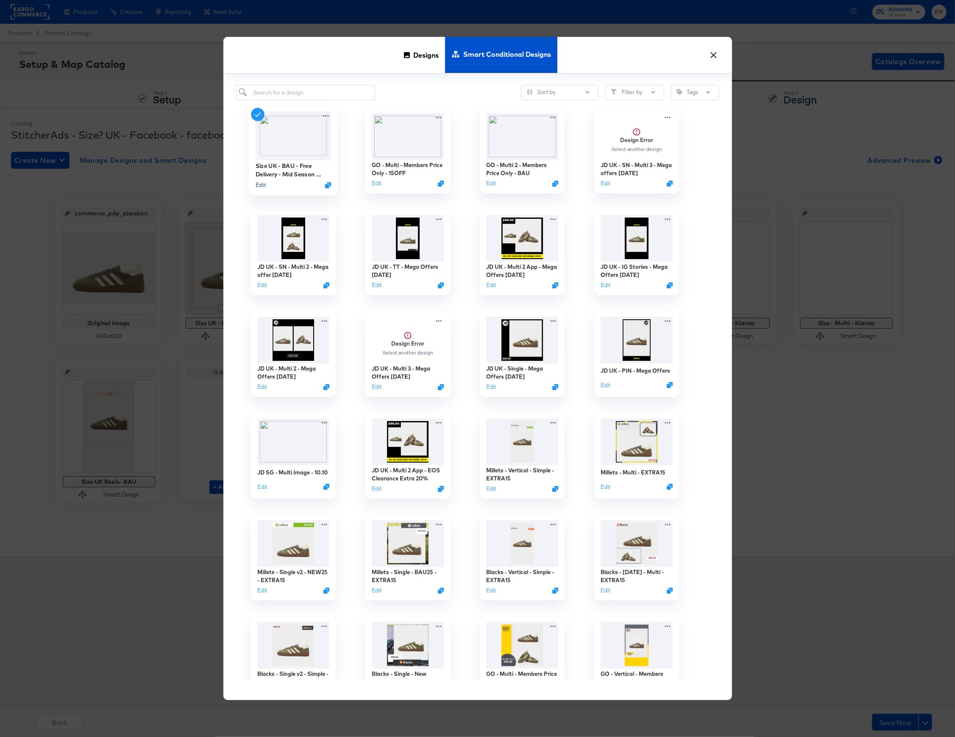
click at [265, 185] on button "Edit" at bounding box center [260, 185] width 10 height 8
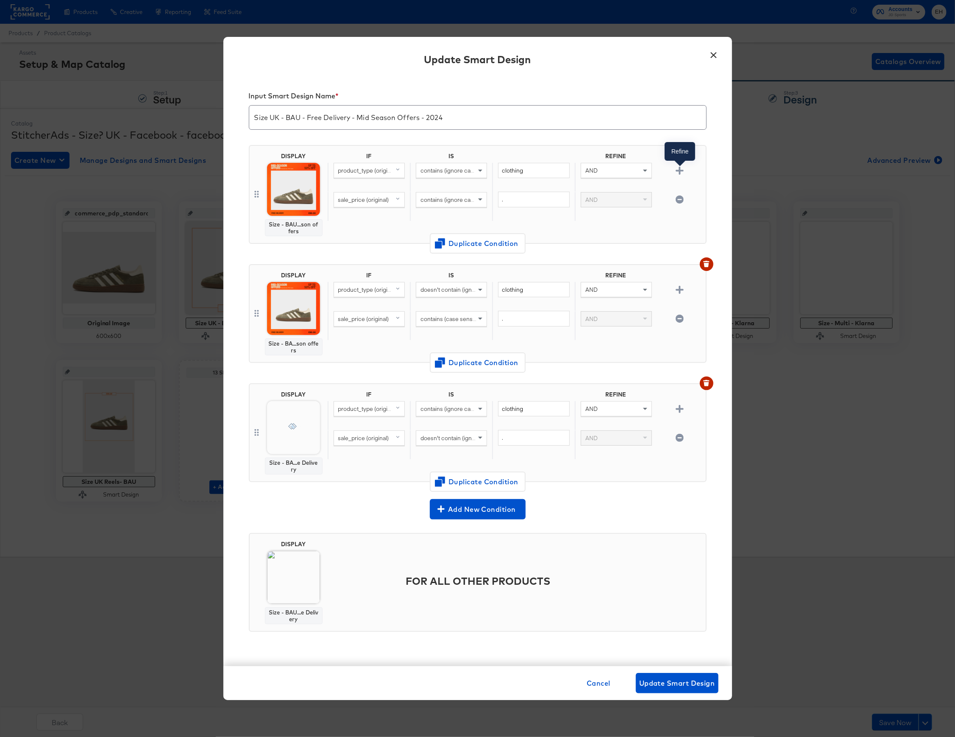
click at [684, 170] on icon "button" at bounding box center [680, 171] width 8 height 8
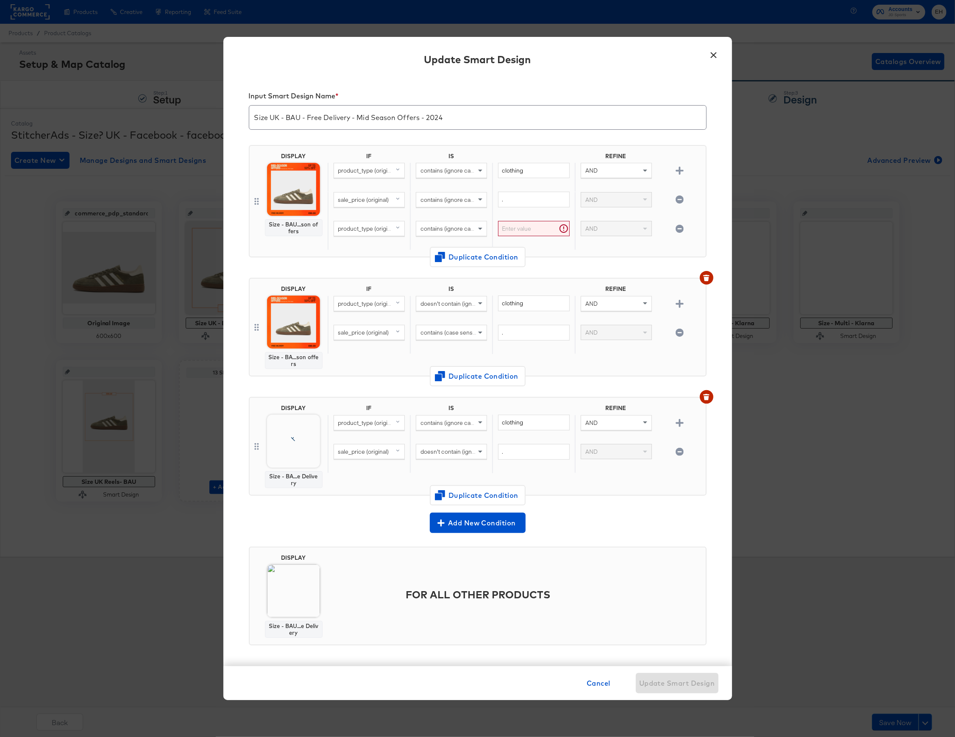
click at [355, 231] on span "product_type (original)" at bounding box center [367, 229] width 59 height 8
type input "cus"
click at [361, 329] on div "custom_label_3" at bounding box center [358, 329] width 42 height 8
click at [533, 232] on input "text" at bounding box center [533, 229] width 71 height 16
type input "mid-season"
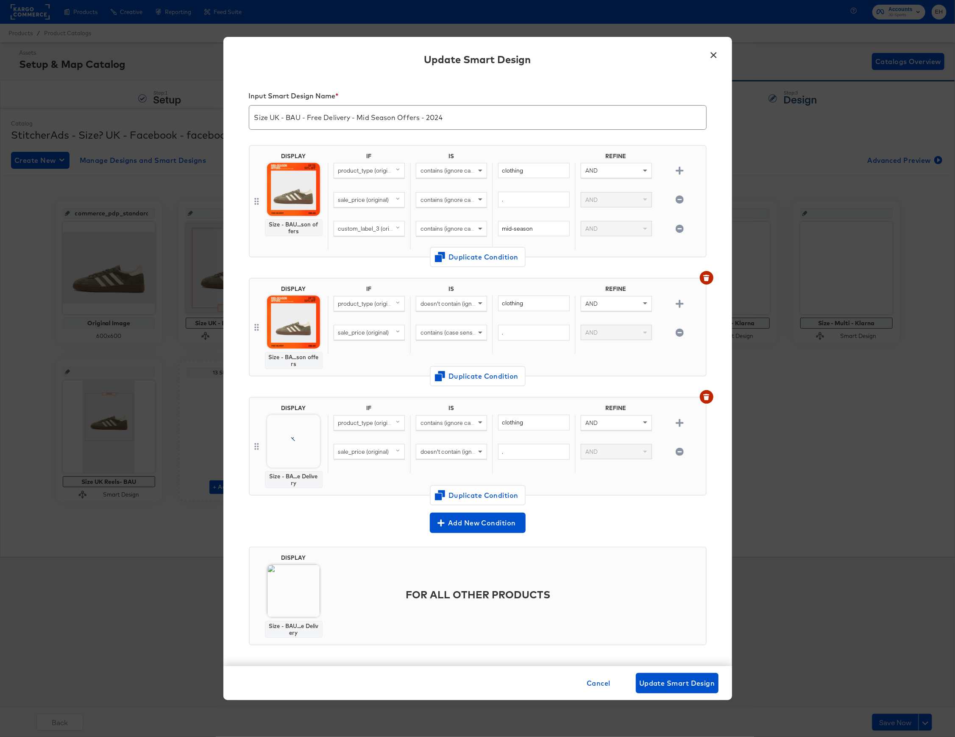
click at [678, 305] on button "button" at bounding box center [679, 304] width 15 height 8
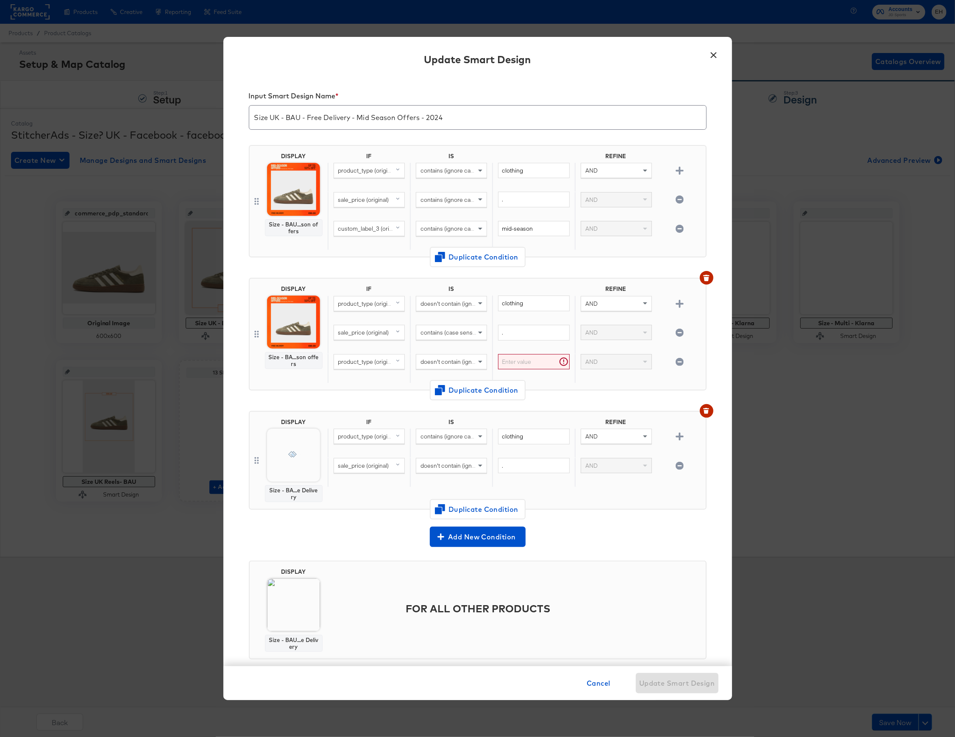
click at [357, 366] on div "product_type (original)" at bounding box center [369, 361] width 70 height 14
type input "custom"
click at [352, 460] on div "custom_label_3" at bounding box center [358, 462] width 42 height 8
click at [471, 358] on span "doesn't contain (ignore case)" at bounding box center [459, 362] width 76 height 8
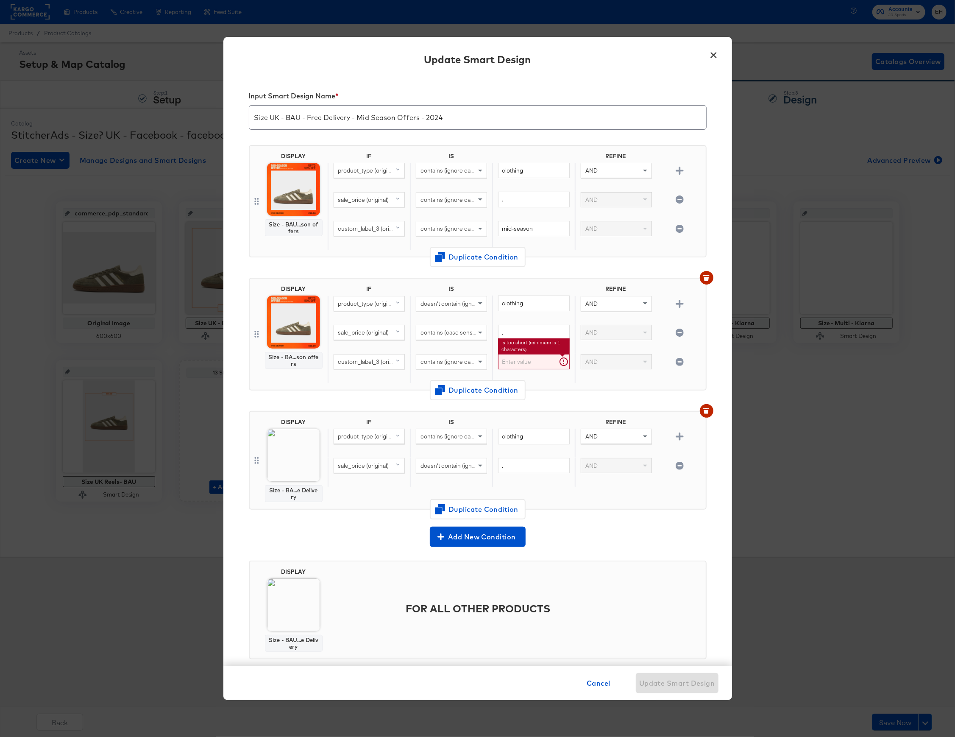
click at [509, 360] on input "text" at bounding box center [533, 362] width 71 height 16
type input "mid-season"
click at [560, 400] on div "DISPLAY Size - BA...son offers IF IS REFINE product_type (original) doesn't con…" at bounding box center [478, 337] width 458 height 133
click at [672, 680] on span "Update Smart Design" at bounding box center [677, 683] width 76 height 12
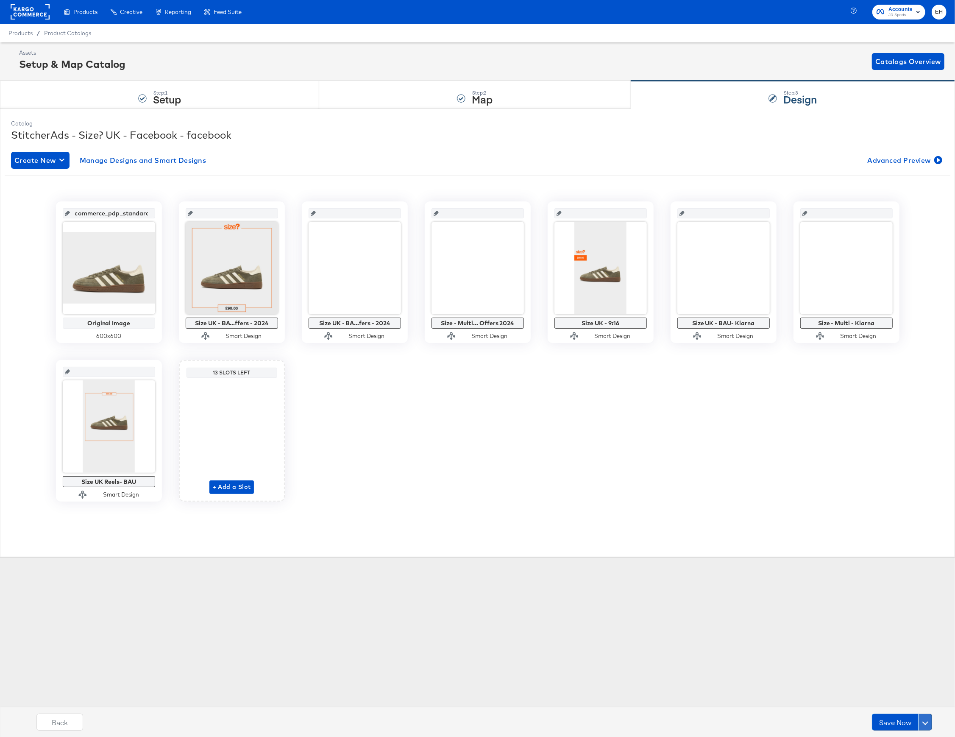
click at [928, 719] on button at bounding box center [926, 722] width 14 height 17
click at [906, 703] on div "Schedule Save" at bounding box center [905, 706] width 39 height 8
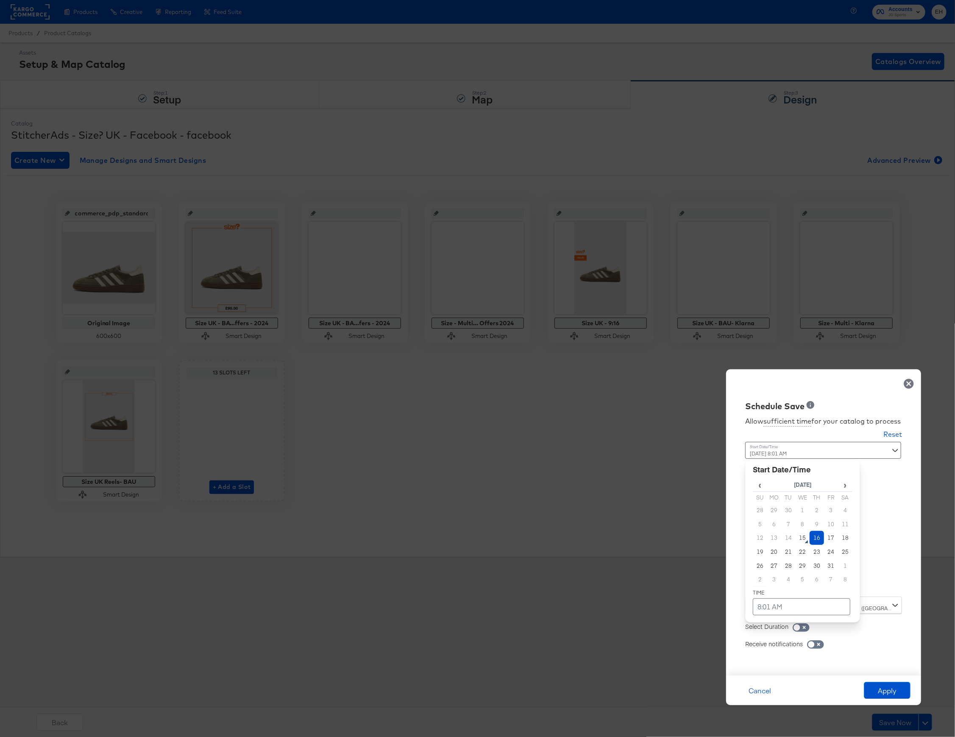
click at [887, 586] on div "Time : October 16th 2025 8:01 AM ‹ October 2025 › Su Mo Tu We Th Fr Sa 28 29 30…" at bounding box center [823, 519] width 157 height 155
click at [805, 538] on td "15" at bounding box center [803, 538] width 14 height 14
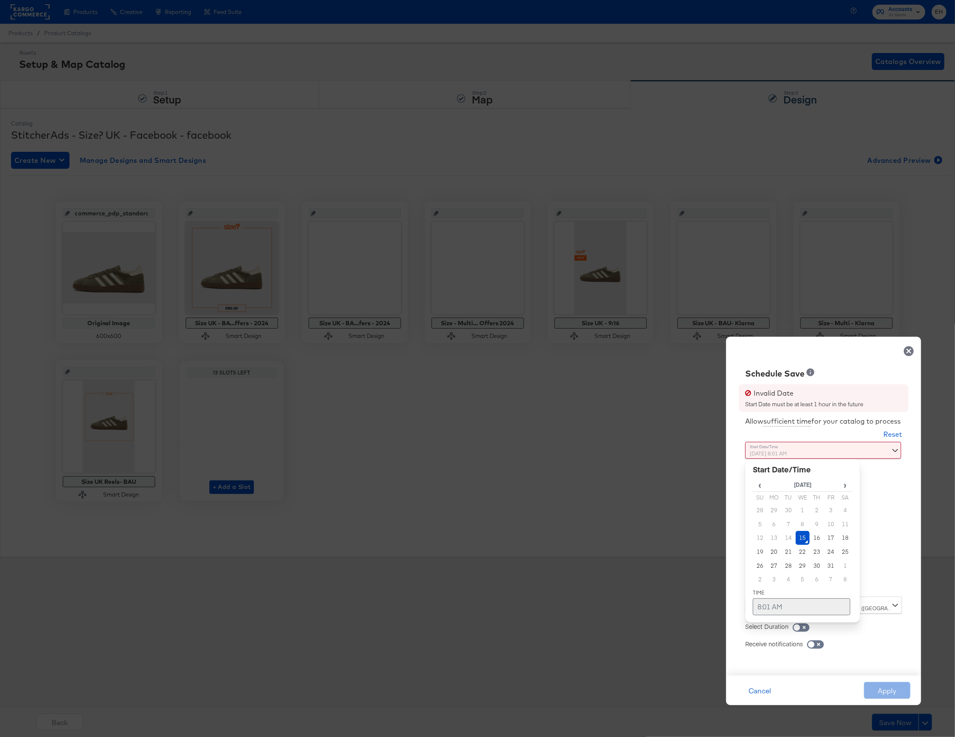
click at [761, 605] on td "8:01 AM" at bounding box center [802, 606] width 98 height 17
click at [783, 521] on span "▲" at bounding box center [785, 517] width 17 height 17
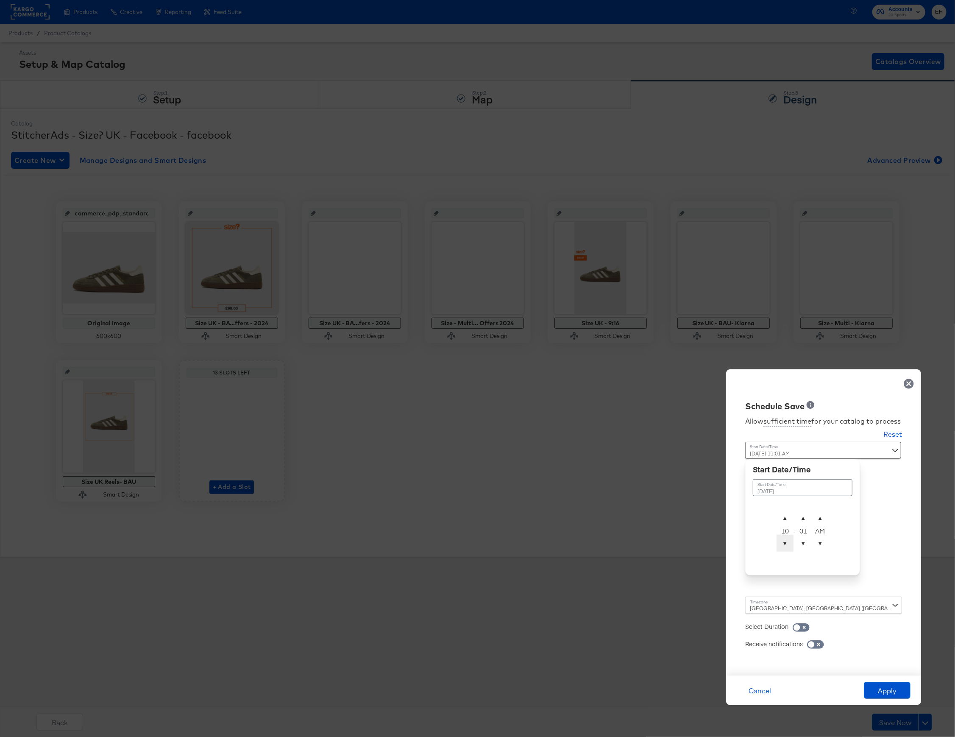
click at [787, 546] on span "▼" at bounding box center [785, 543] width 17 height 17
click at [800, 542] on span "▼" at bounding box center [803, 543] width 17 height 17
click at [871, 550] on div "Allow sufficient time for your catalog to process Reset Time : October 15th 202…" at bounding box center [824, 539] width 182 height 255
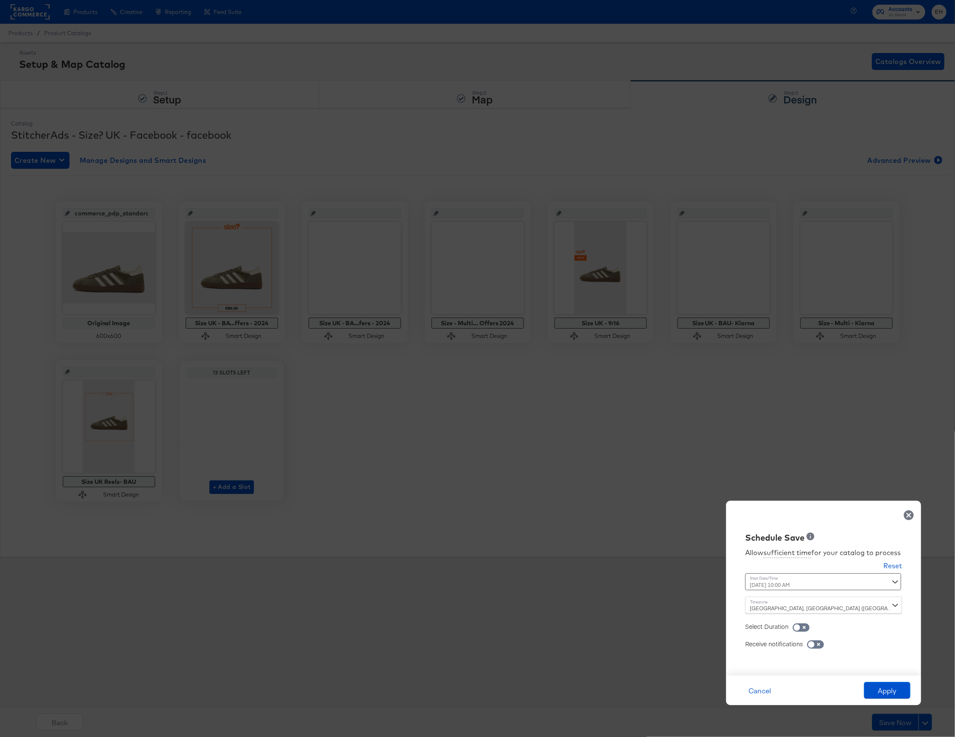
click at [809, 587] on div "October 15th 2025 10:00 AM October 15th 2025 ▲ 10 ▼ : ▲ 00 ▼ ▲ AM ▼" at bounding box center [802, 581] width 115 height 17
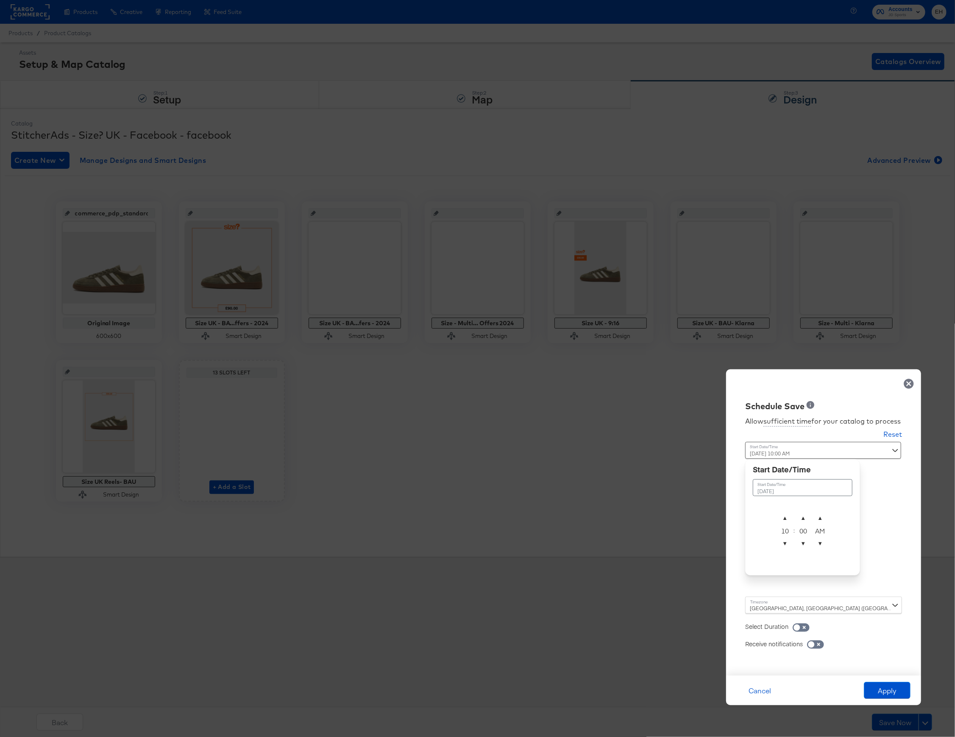
click at [805, 489] on td "October 15th 2025" at bounding box center [803, 487] width 100 height 17
click at [847, 484] on span "›" at bounding box center [846, 484] width 14 height 13
click at [814, 525] on td "6" at bounding box center [817, 524] width 14 height 14
click at [879, 546] on div "Allow sufficient time for your catalog to process Reset Time : November 6th 202…" at bounding box center [824, 539] width 182 height 255
click at [806, 582] on div "November 6th 2025 10:00 AM ‹ November 2025 › Su Mo Tu We Th Fr Sa 26 27 28 29 3…" at bounding box center [802, 516] width 115 height 148
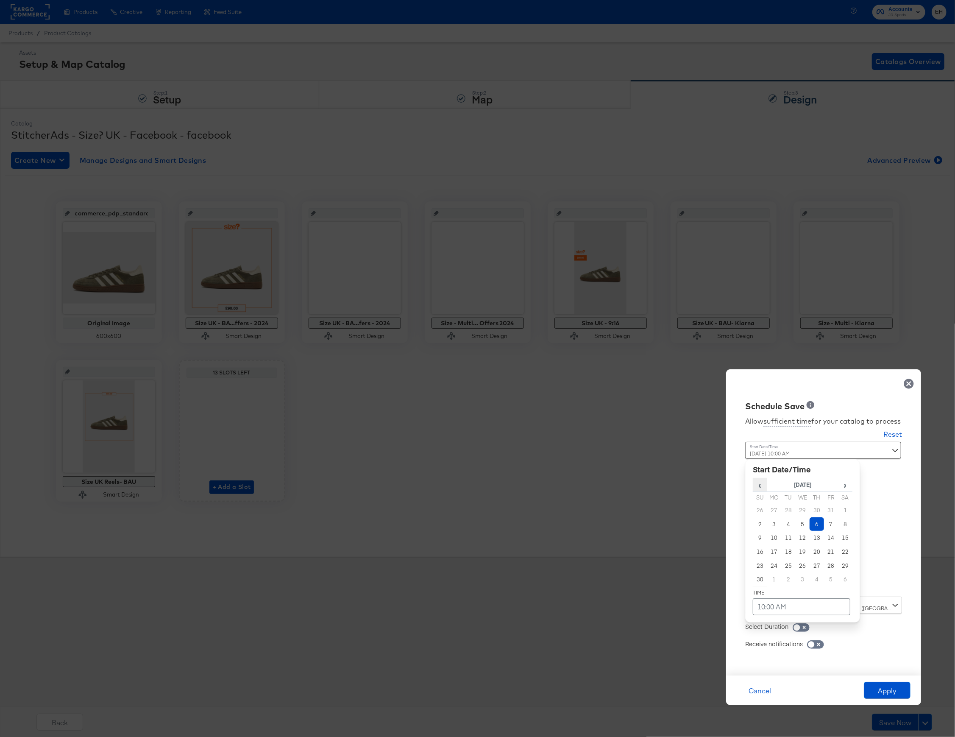
click at [757, 488] on span "‹" at bounding box center [760, 484] width 14 height 13
click at [800, 541] on td "15" at bounding box center [803, 538] width 14 height 14
type input "October 15th 2025 10:00 AM"
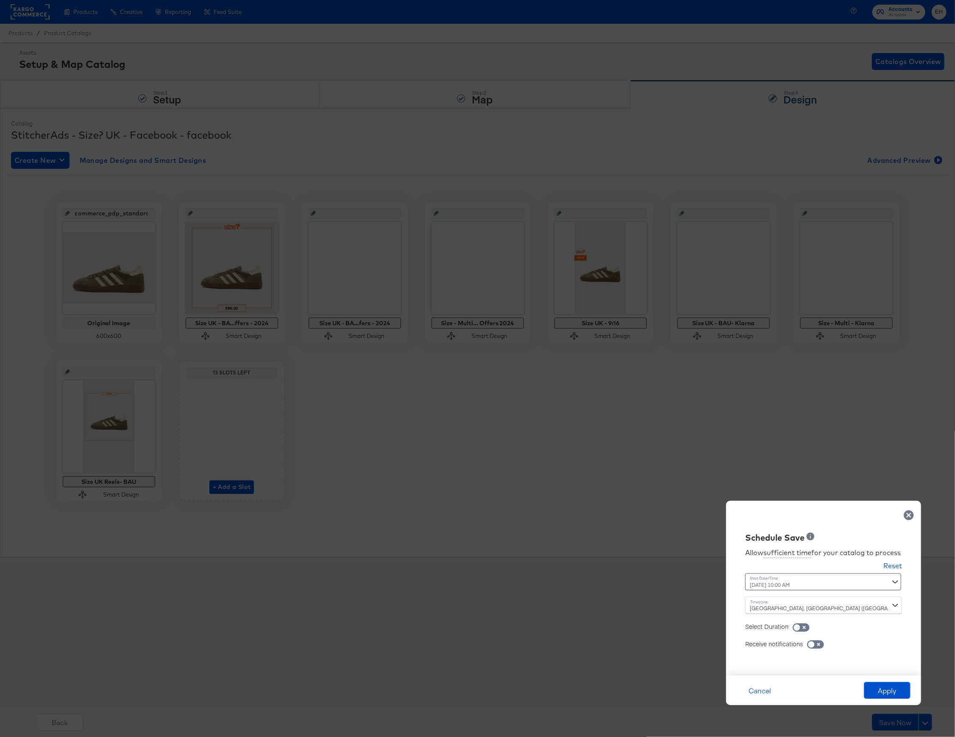
click at [871, 501] on div "Schedule Save Allow sufficient time for your catalog to process Reset Time : Oc…" at bounding box center [823, 588] width 195 height 175
click at [808, 629] on input "checkbox" at bounding box center [796, 629] width 25 height 8
checkbox input "true"
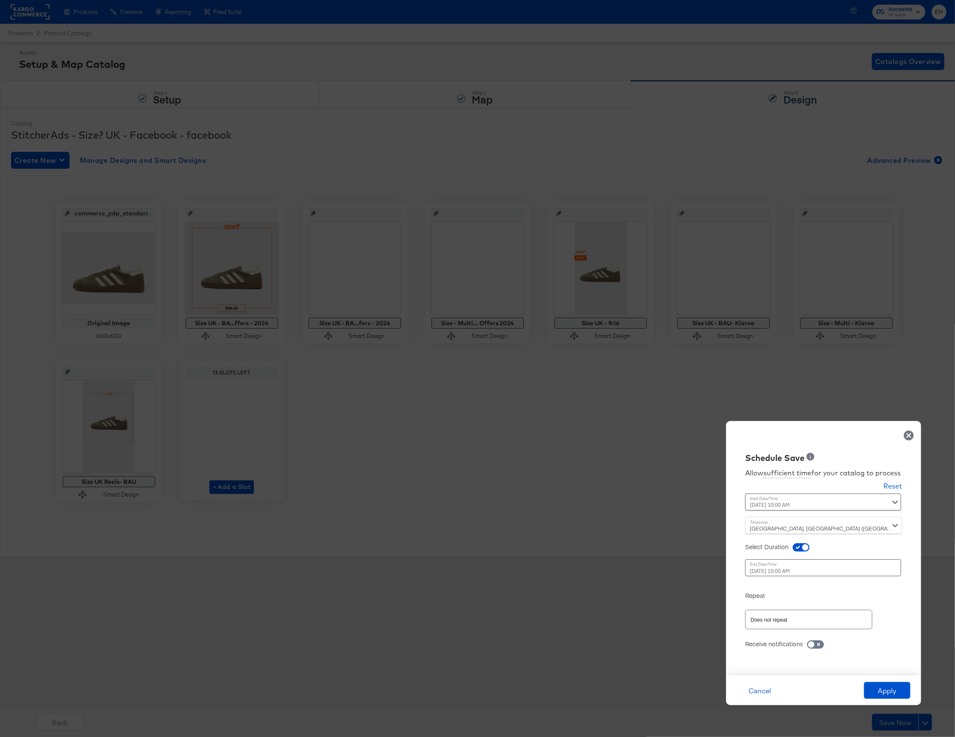
click at [808, 570] on div "October 16th 2025 10:00 AM ‹ October 2025 › Su Mo Tu We Th Fr Sa 28 29 30 1 2 3…" at bounding box center [802, 567] width 115 height 17
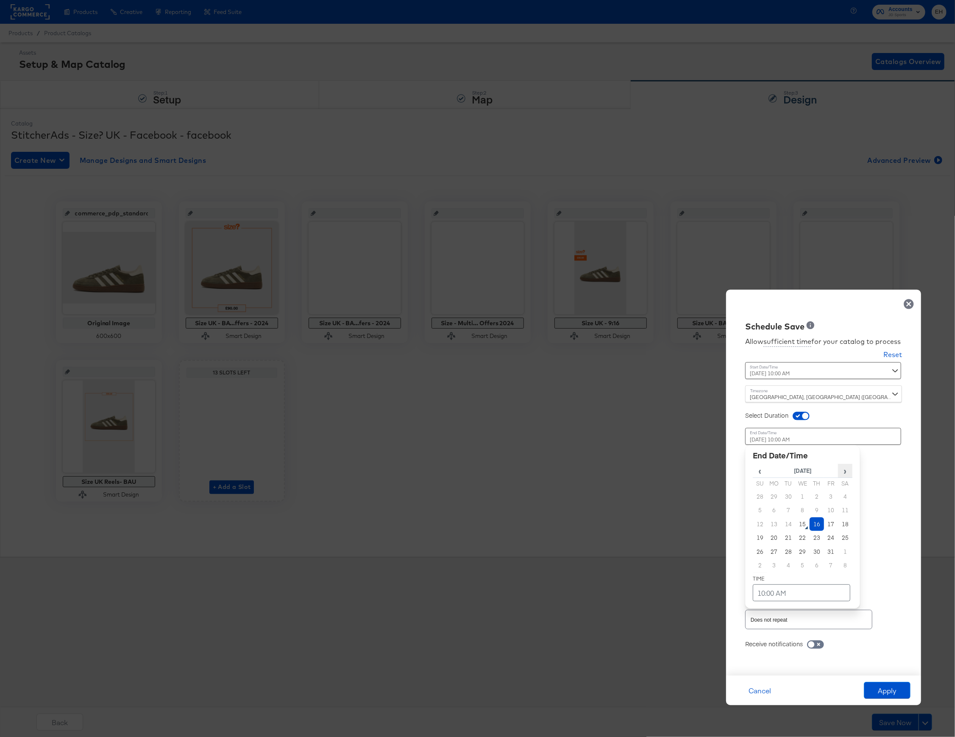
click at [850, 474] on span "›" at bounding box center [846, 470] width 14 height 13
click at [812, 510] on td "6" at bounding box center [817, 510] width 14 height 14
click at [765, 592] on td "10:00 AM" at bounding box center [802, 592] width 98 height 17
click at [789, 521] on span "▼" at bounding box center [785, 529] width 17 height 17
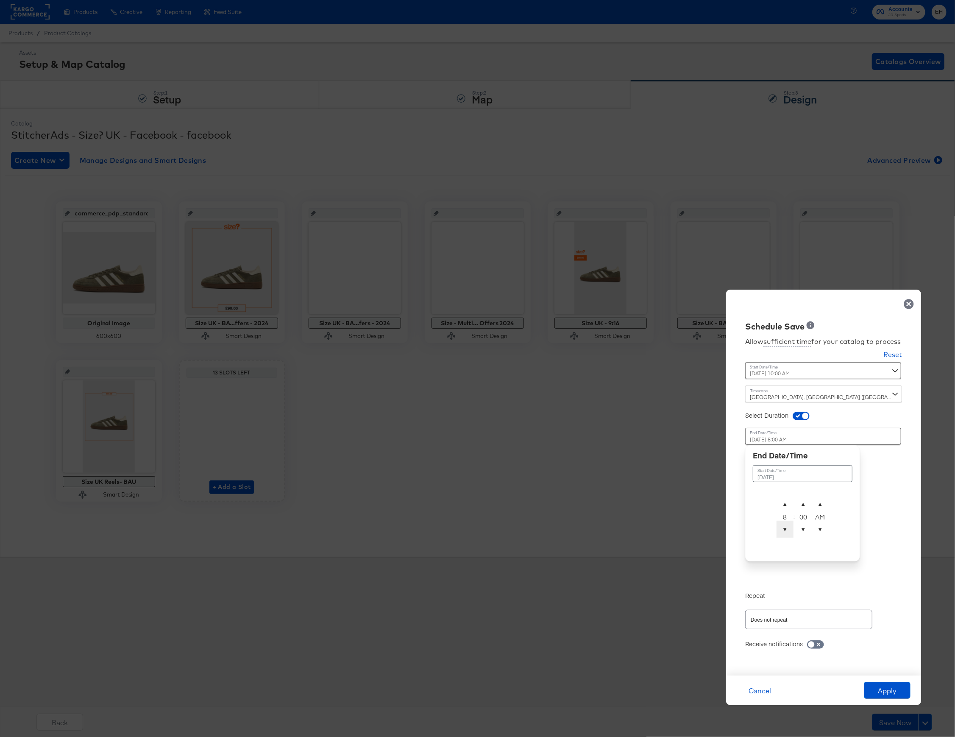
click at [789, 521] on span "▼" at bounding box center [785, 529] width 17 height 17
click at [781, 504] on span "▲" at bounding box center [785, 503] width 17 height 17
type input "November 6th 2025 9:00 AM"
click at [874, 546] on div "Allow sufficient time for your catalog to process Reset Time : October 15th 202…" at bounding box center [824, 499] width 182 height 335
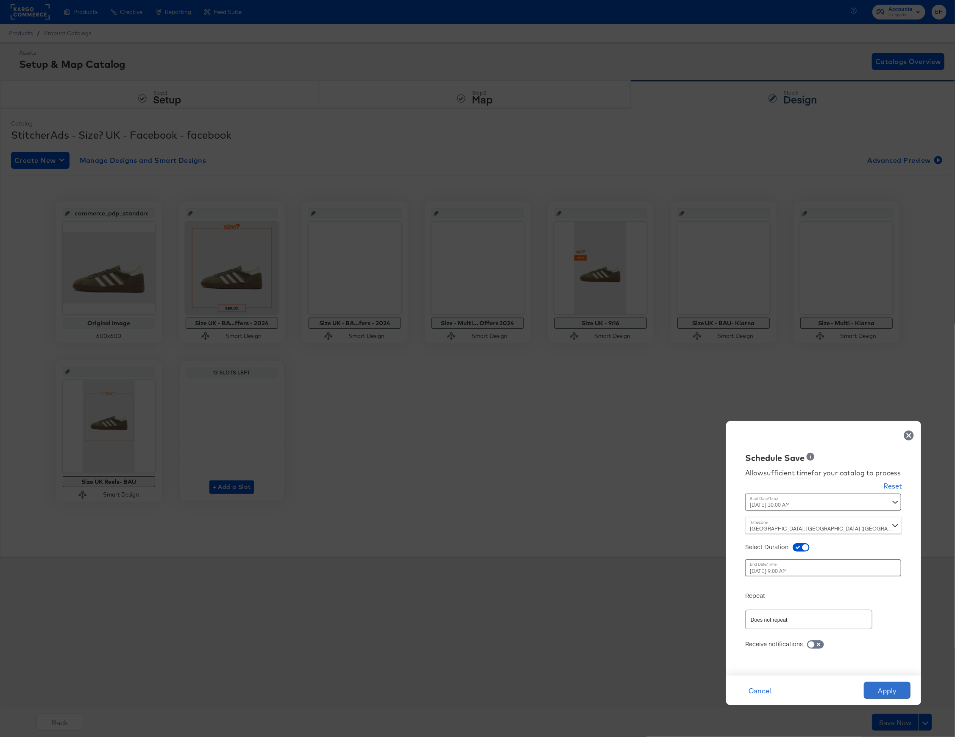
click at [885, 691] on button "Apply" at bounding box center [887, 690] width 47 height 17
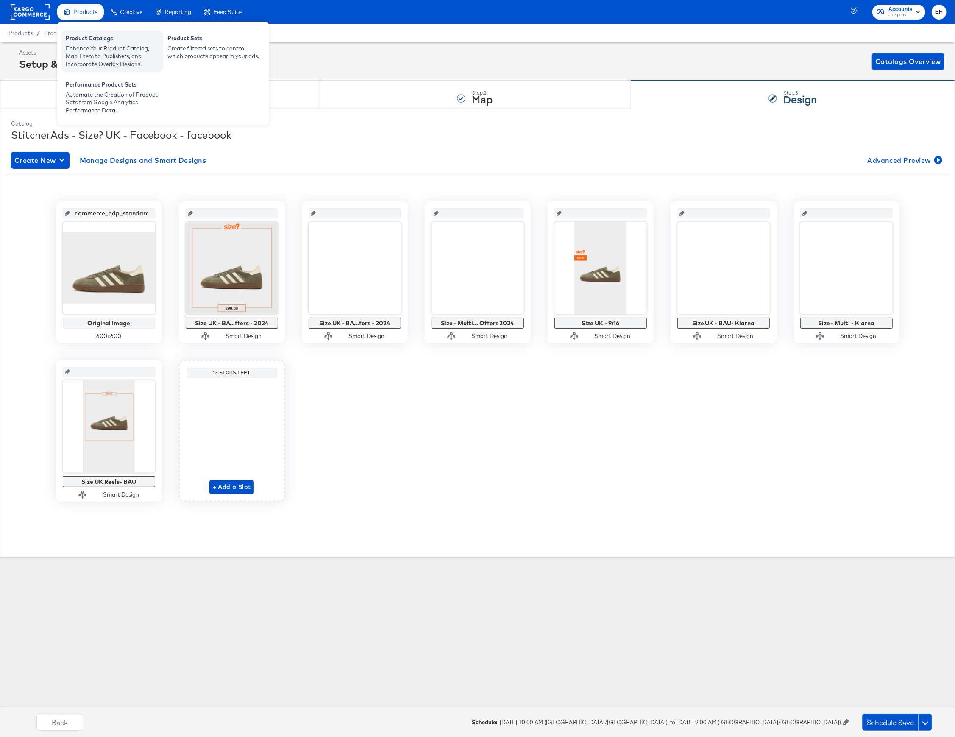
click at [84, 63] on div "Enhance Your Product Catalog, Map Them to Publishers, and Incorporate Overlay D…" at bounding box center [112, 57] width 93 height 24
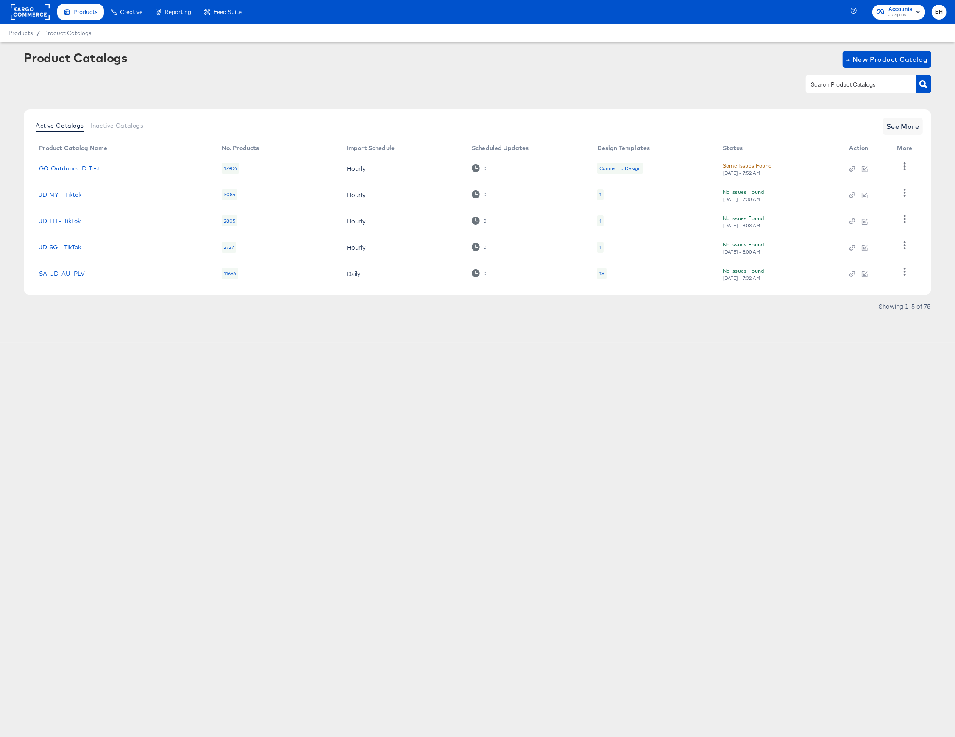
click at [856, 93] on div at bounding box center [868, 84] width 125 height 19
click at [864, 90] on div at bounding box center [861, 84] width 110 height 18
type input "size"
click at [895, 129] on span "See More" at bounding box center [903, 126] width 33 height 12
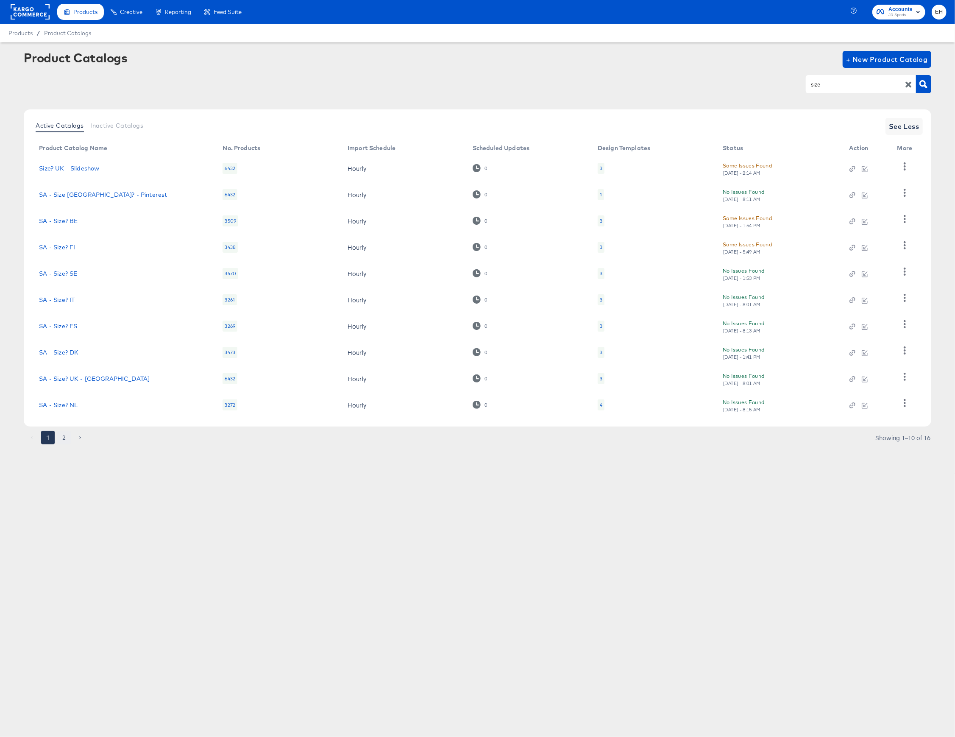
click at [61, 438] on button "2" at bounding box center [64, 438] width 14 height 14
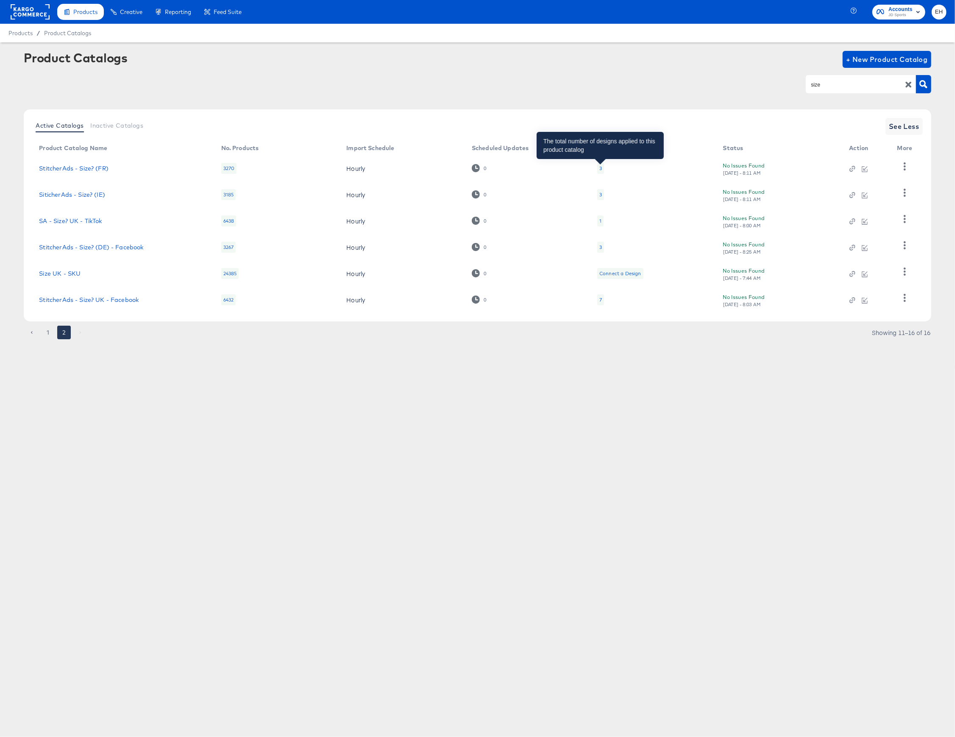
click at [600, 169] on div "3" at bounding box center [600, 168] width 3 height 7
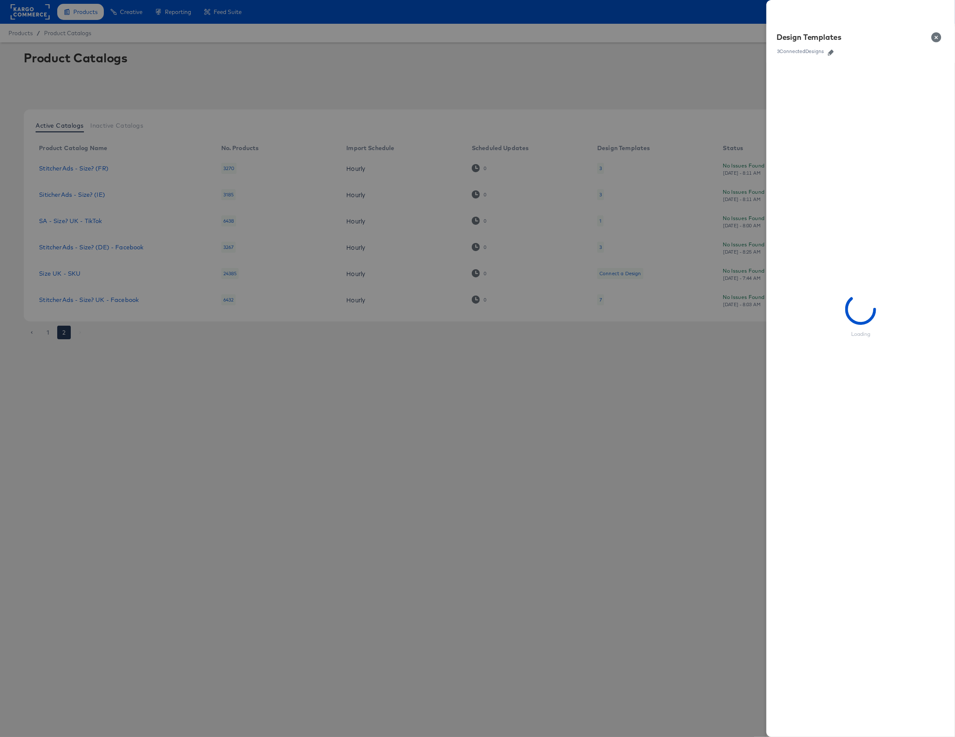
click at [830, 48] on link at bounding box center [831, 51] width 13 height 9
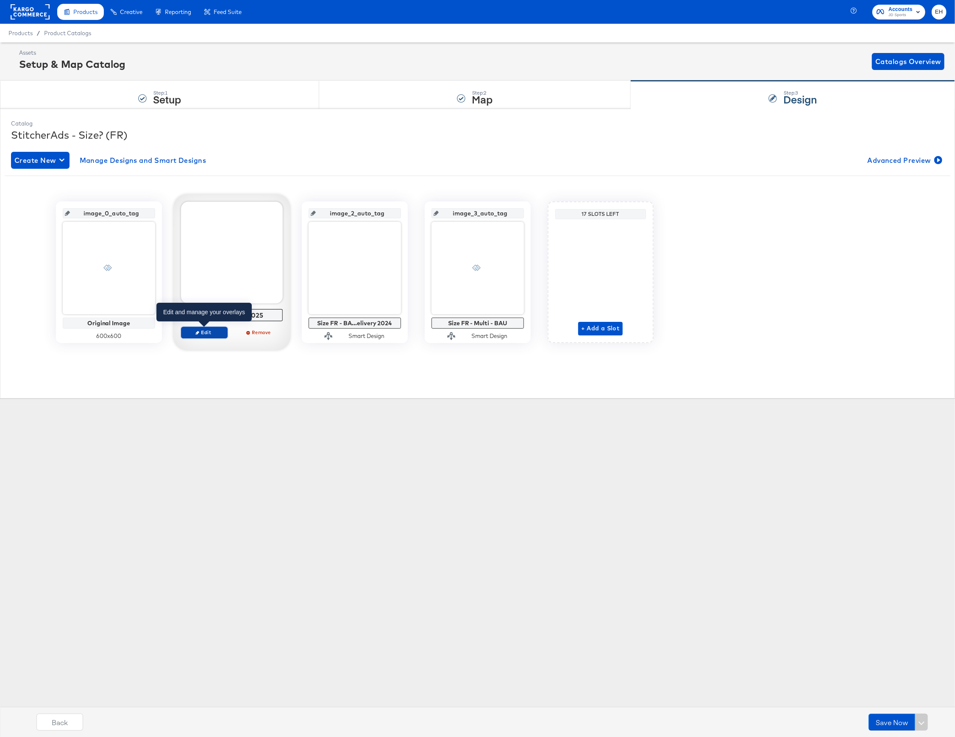
click at [209, 337] on button "Edit" at bounding box center [204, 332] width 47 height 12
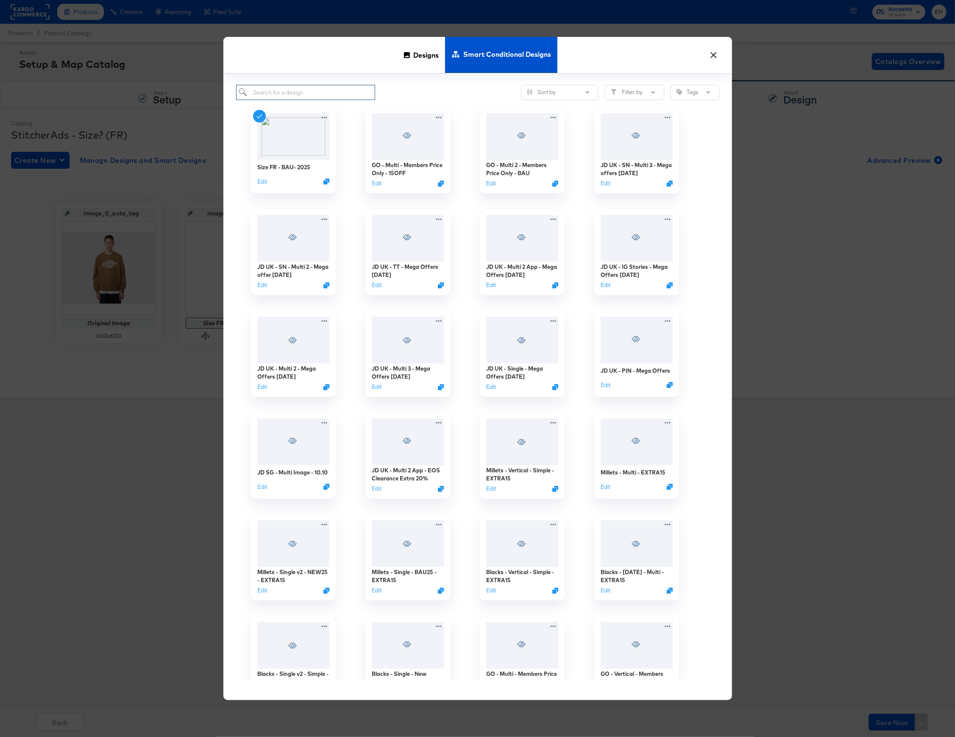
click at [316, 98] on input "search" at bounding box center [305, 93] width 139 height 16
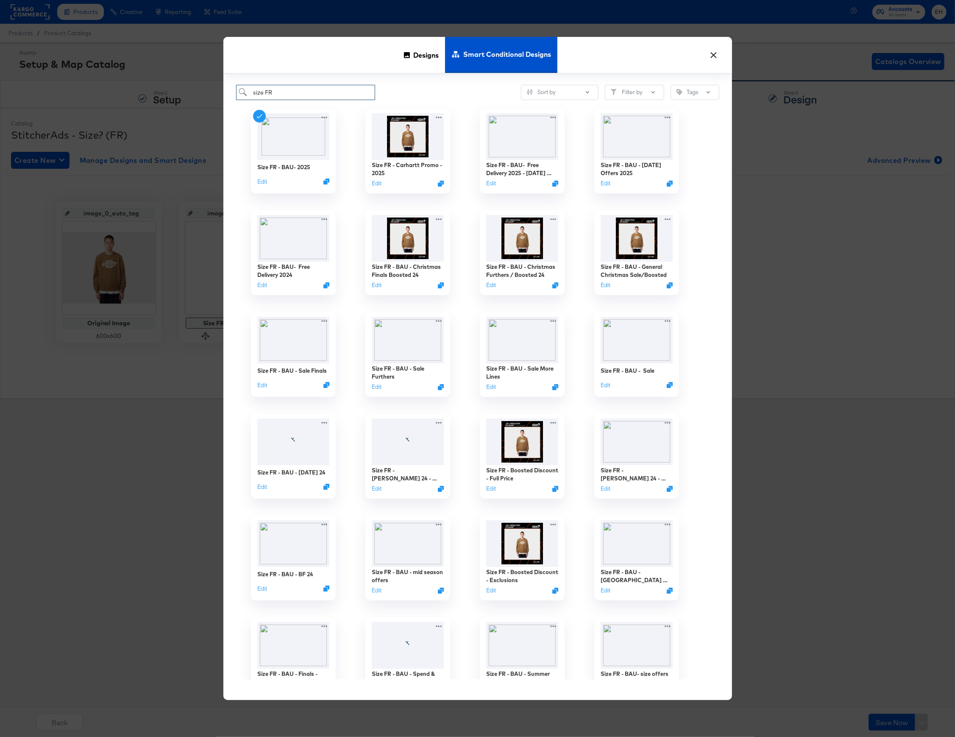
type input "size FR"
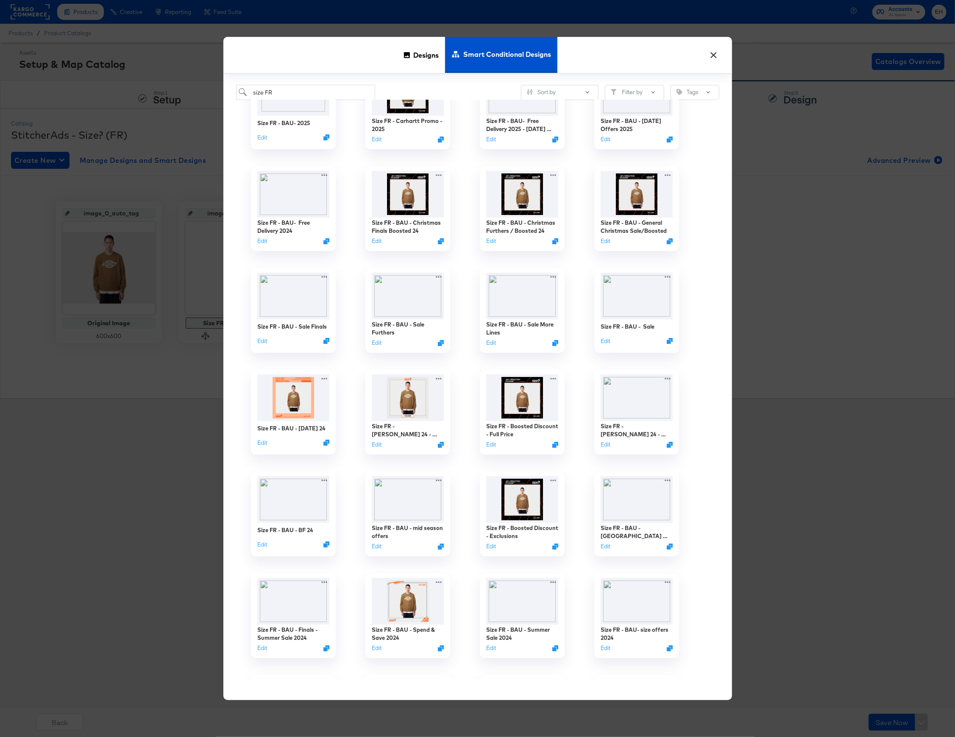
scroll to position [56, 0]
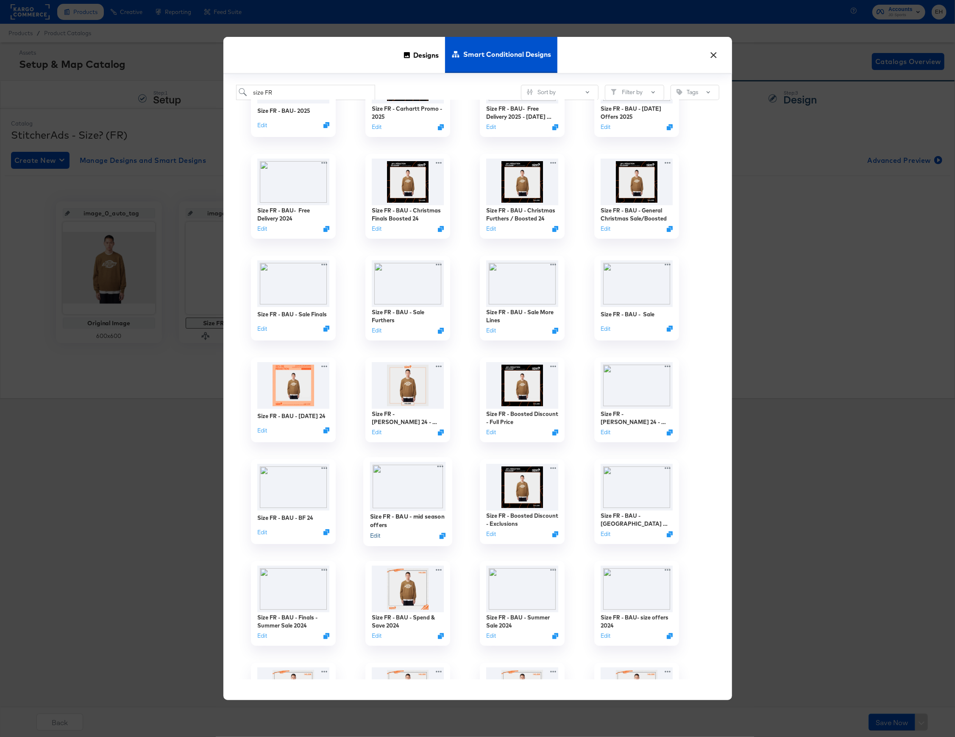
click at [374, 535] on button "Edit" at bounding box center [375, 536] width 10 height 8
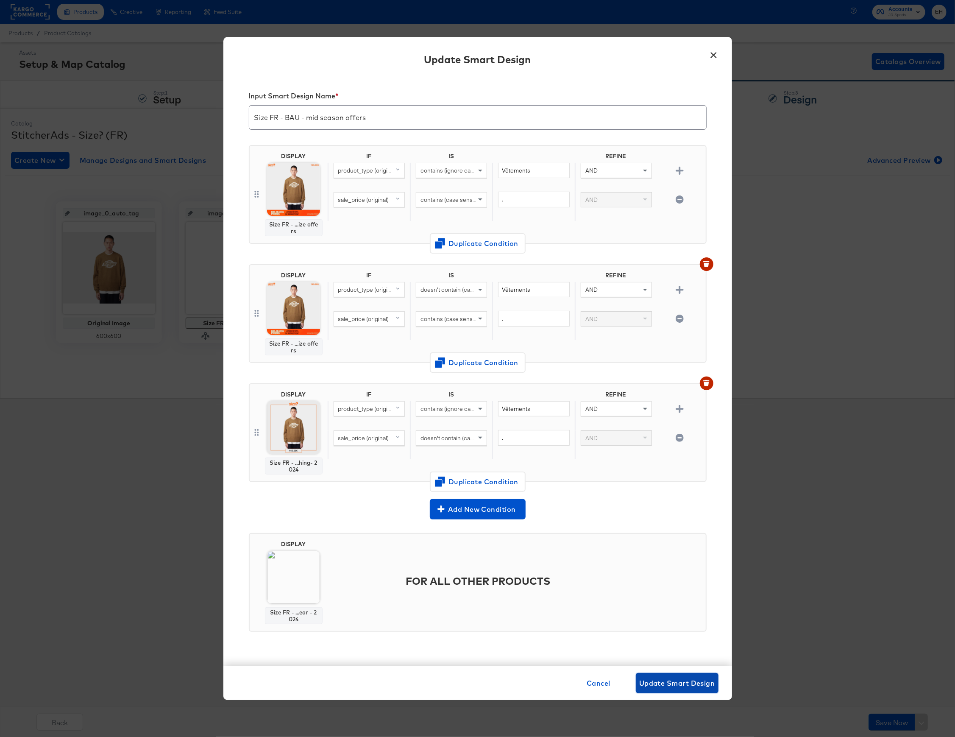
click at [663, 688] on span "Update Smart Design" at bounding box center [677, 683] width 76 height 12
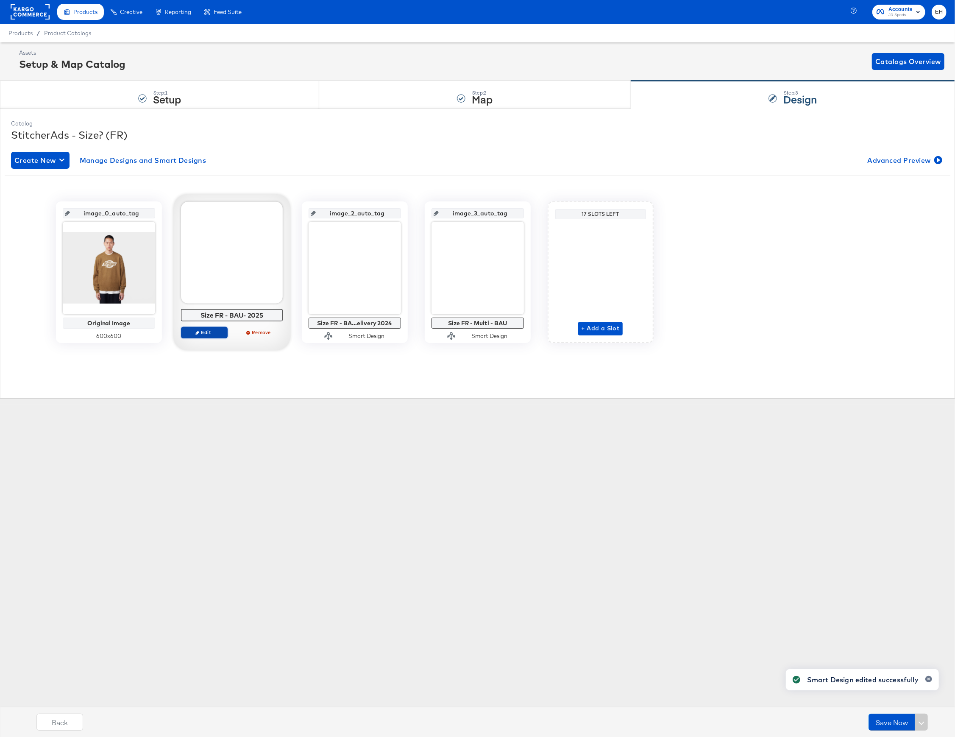
click at [209, 332] on span "Edit" at bounding box center [203, 332] width 39 height 6
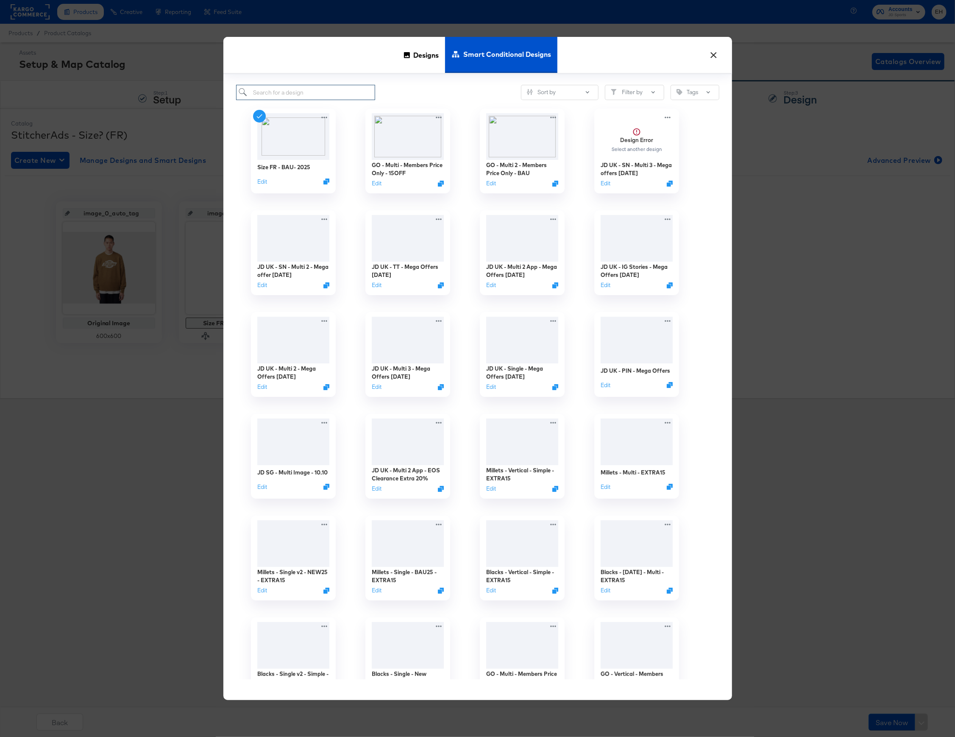
click at [298, 95] on input "search" at bounding box center [305, 93] width 139 height 16
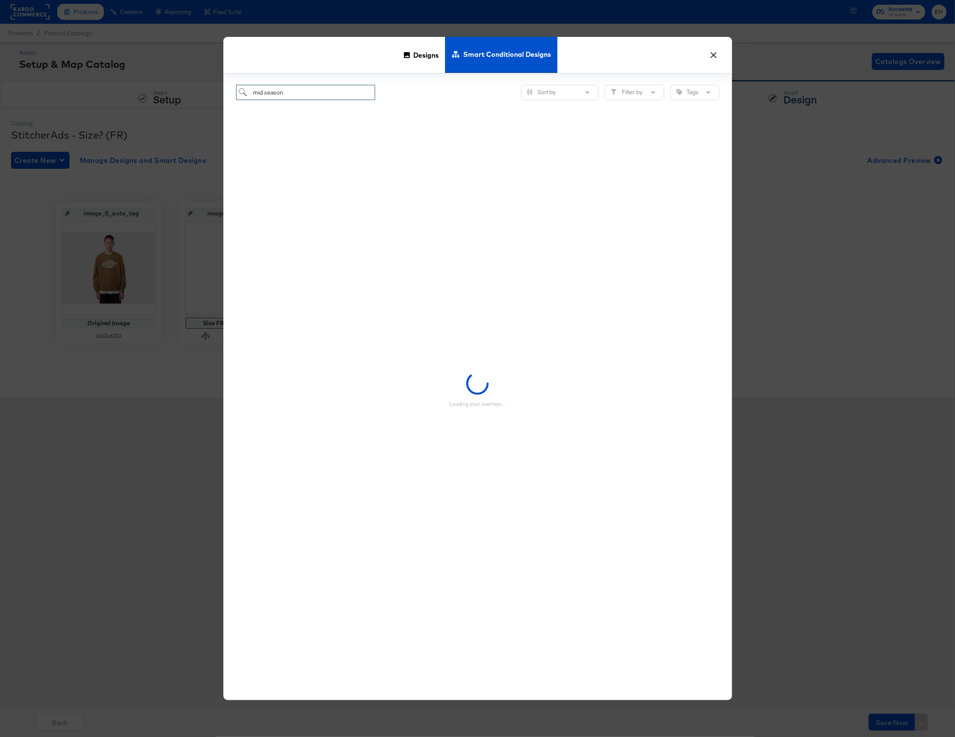
type input "mid season"
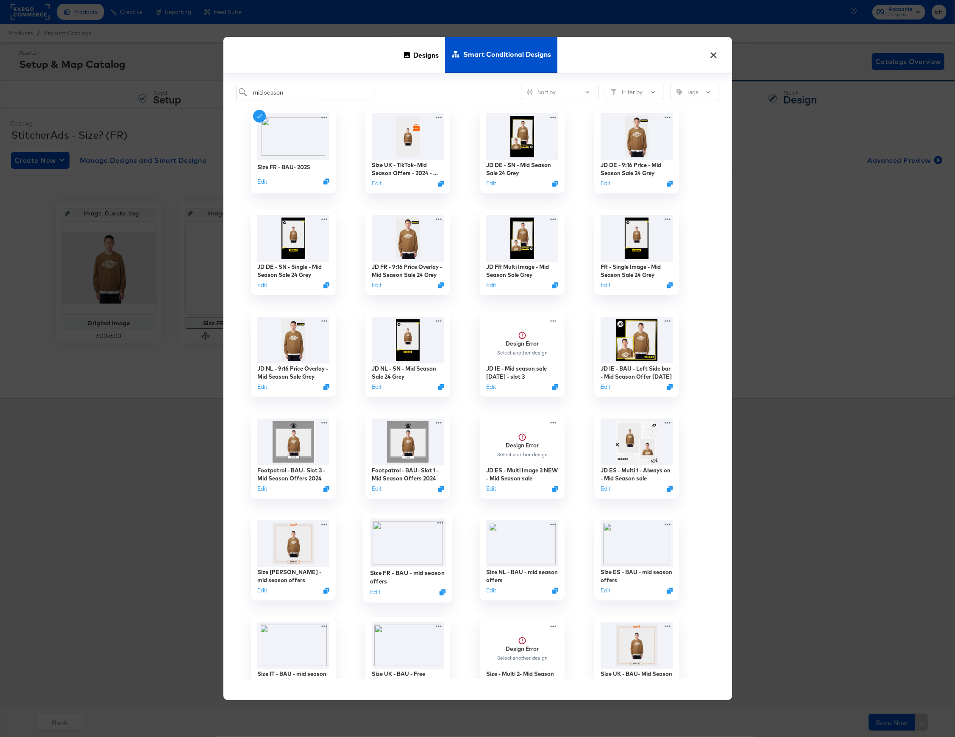
click at [399, 556] on img at bounding box center [408, 543] width 76 height 49
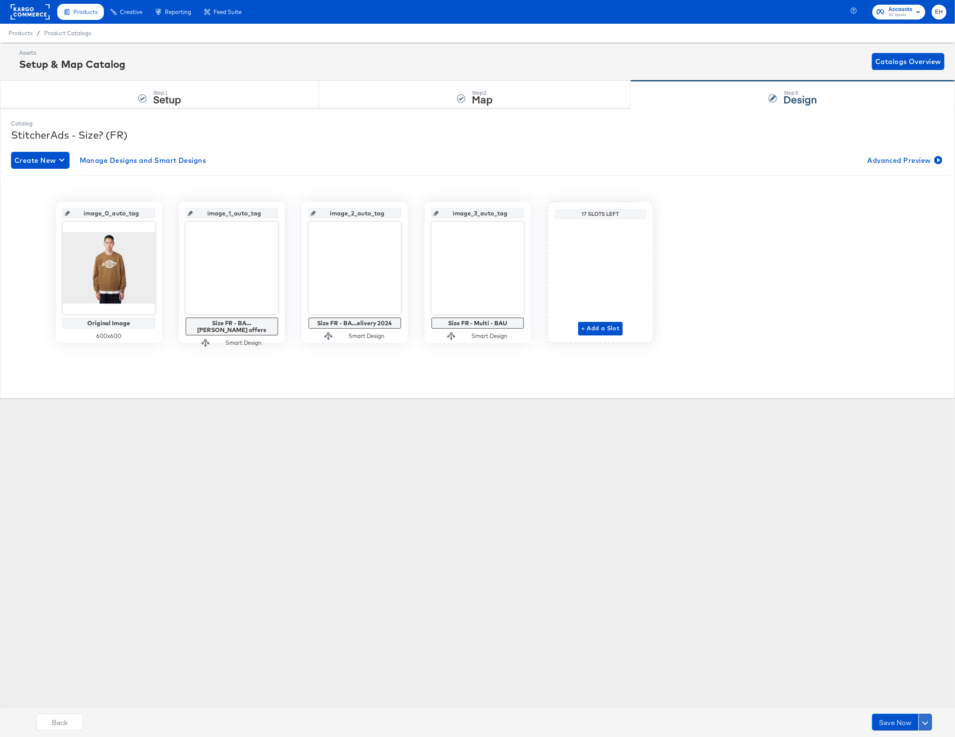
click at [923, 725] on button at bounding box center [926, 722] width 14 height 17
click at [898, 655] on div "Products Creative Reporting Feed Suite Accounts JD Sports EH Products / Product…" at bounding box center [477, 368] width 955 height 737
click at [896, 726] on button "Save Now" at bounding box center [895, 722] width 47 height 17
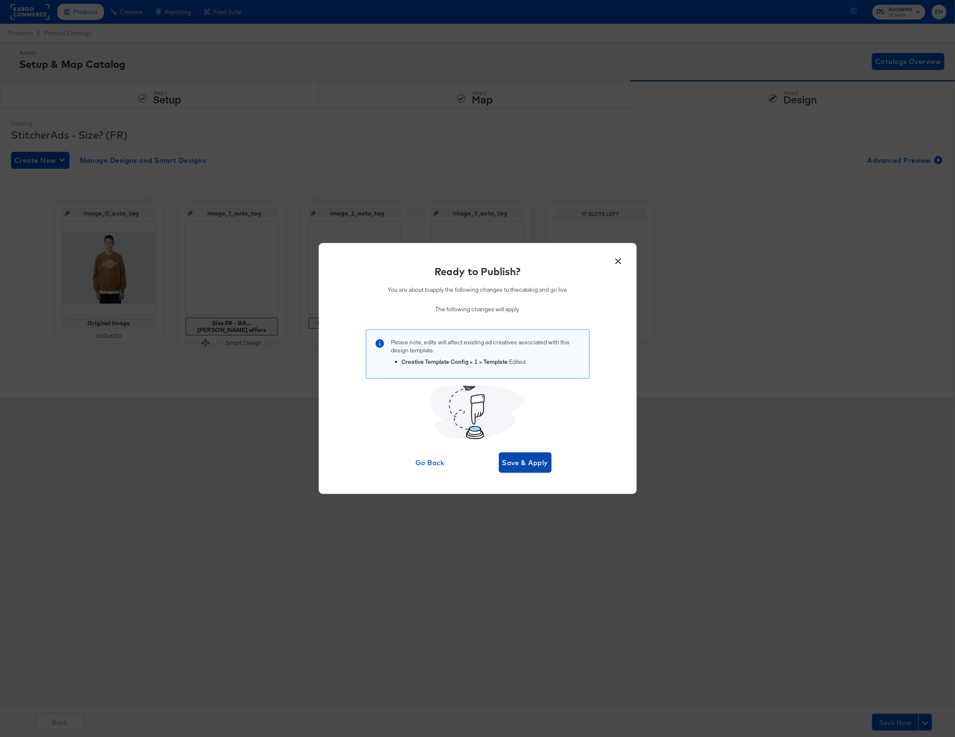
click at [540, 466] on span "Save & Apply" at bounding box center [525, 463] width 46 height 12
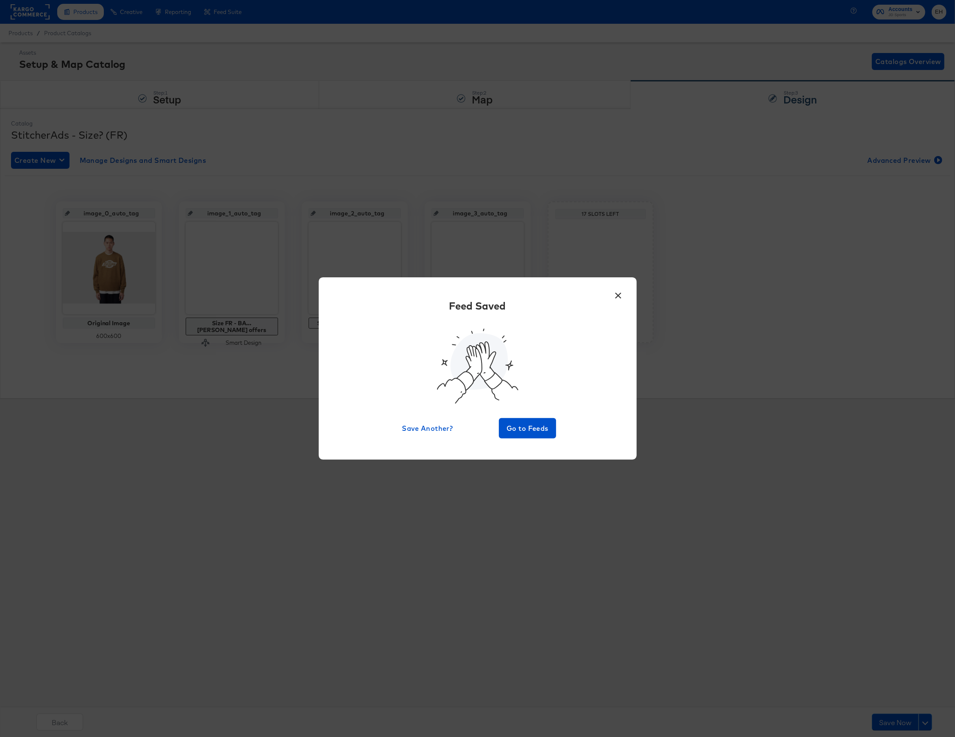
click at [619, 292] on button "×" at bounding box center [618, 293] width 15 height 15
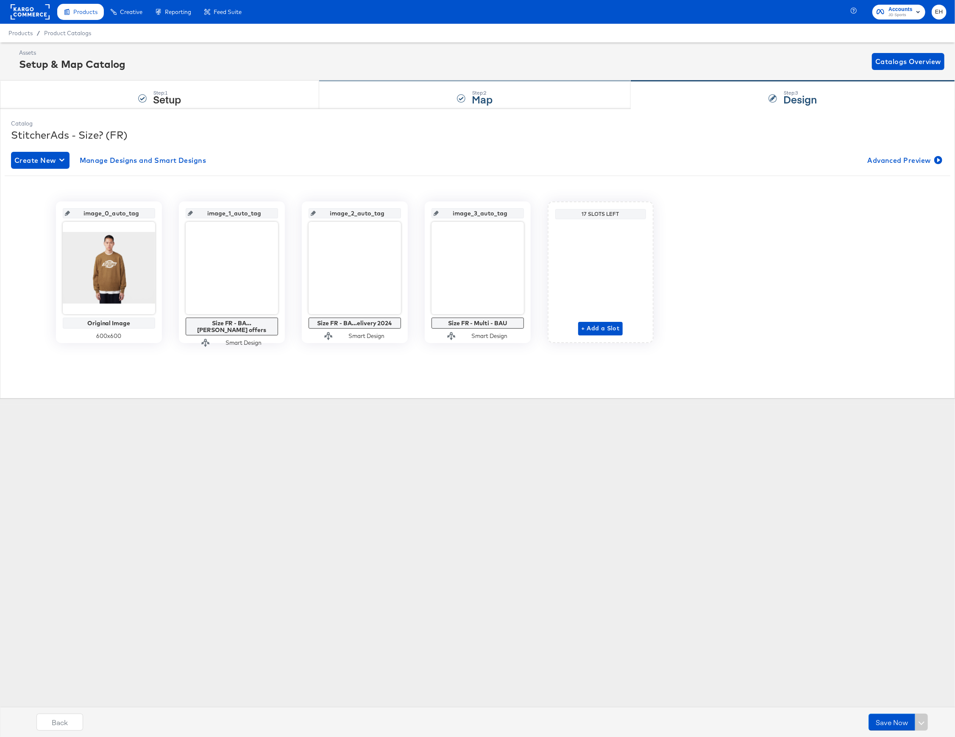
click at [510, 102] on div "Step: 2 Map" at bounding box center [475, 95] width 312 height 28
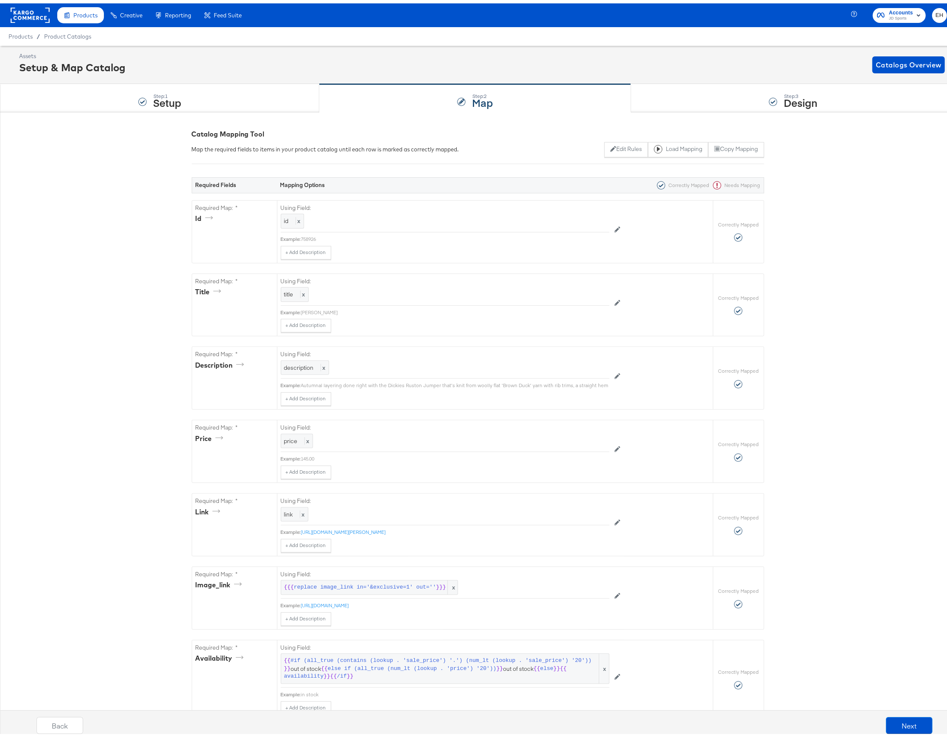
click at [68, 731] on div "Back Next" at bounding box center [485, 725] width 964 height 32
click at [64, 725] on button "Back" at bounding box center [59, 722] width 47 height 17
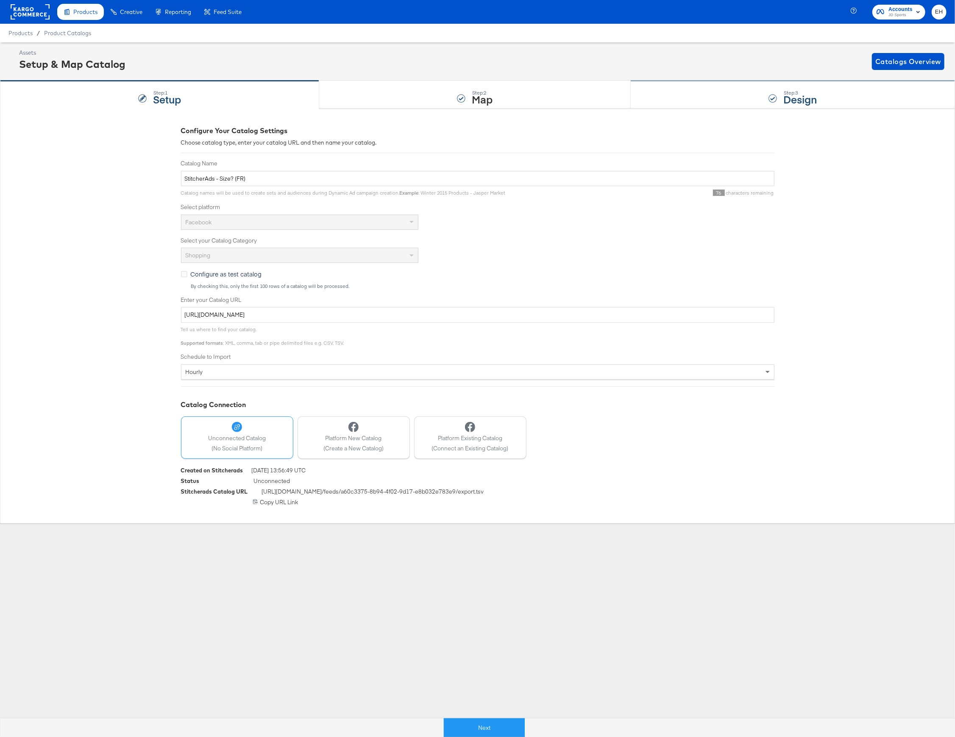
click at [716, 100] on div "Step: 3 Design" at bounding box center [793, 95] width 324 height 28
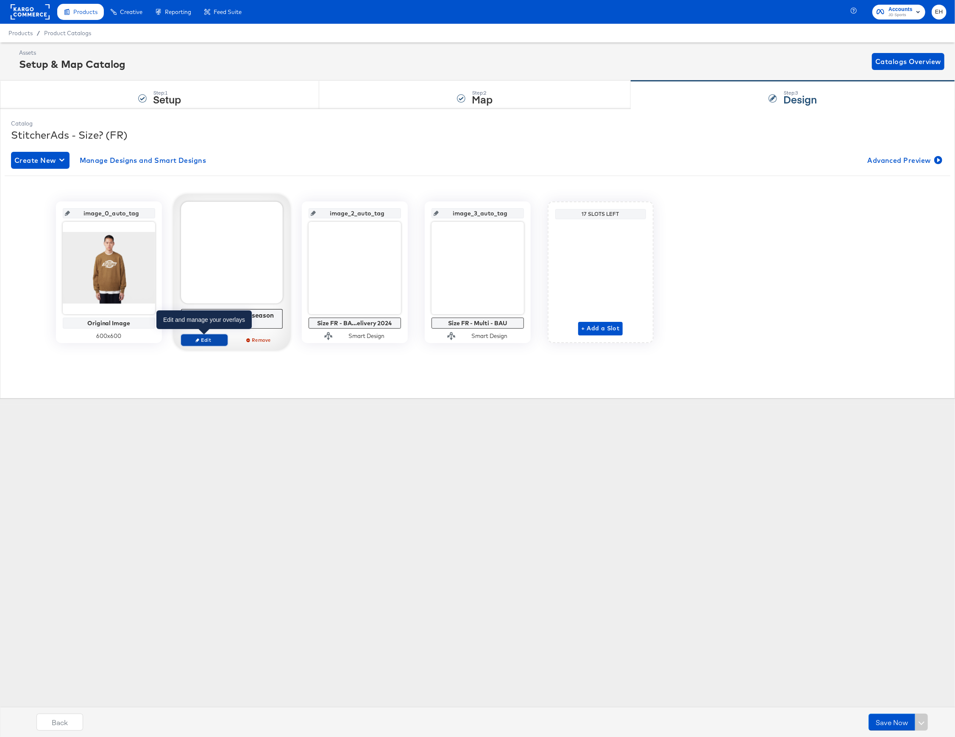
click at [206, 340] on span "Edit" at bounding box center [203, 340] width 39 height 6
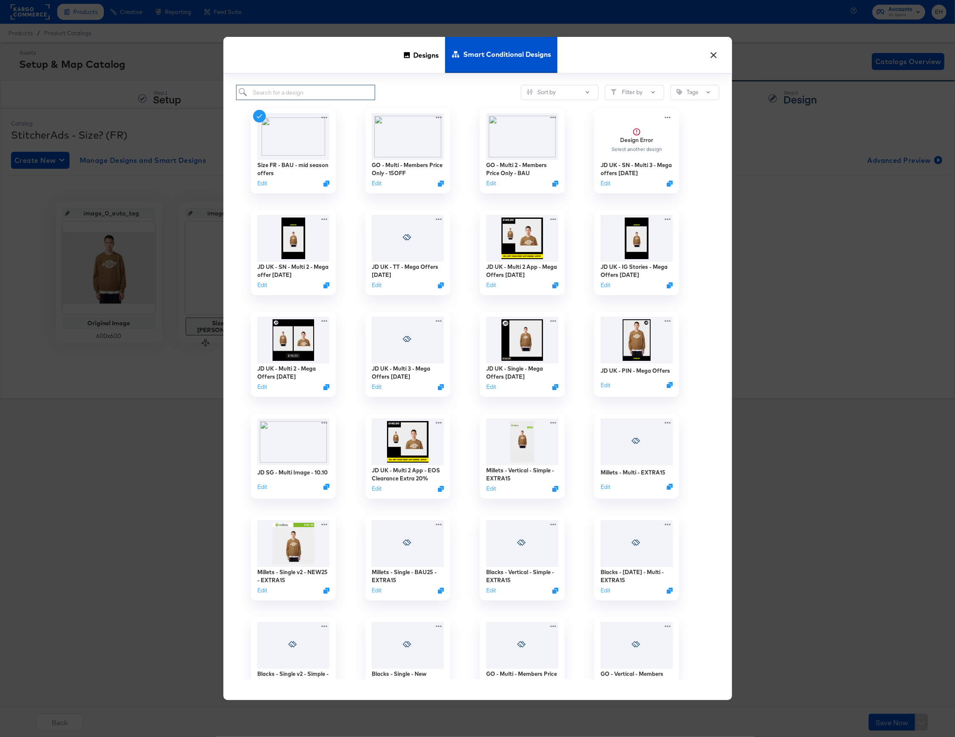
click at [311, 91] on input "search" at bounding box center [305, 93] width 139 height 16
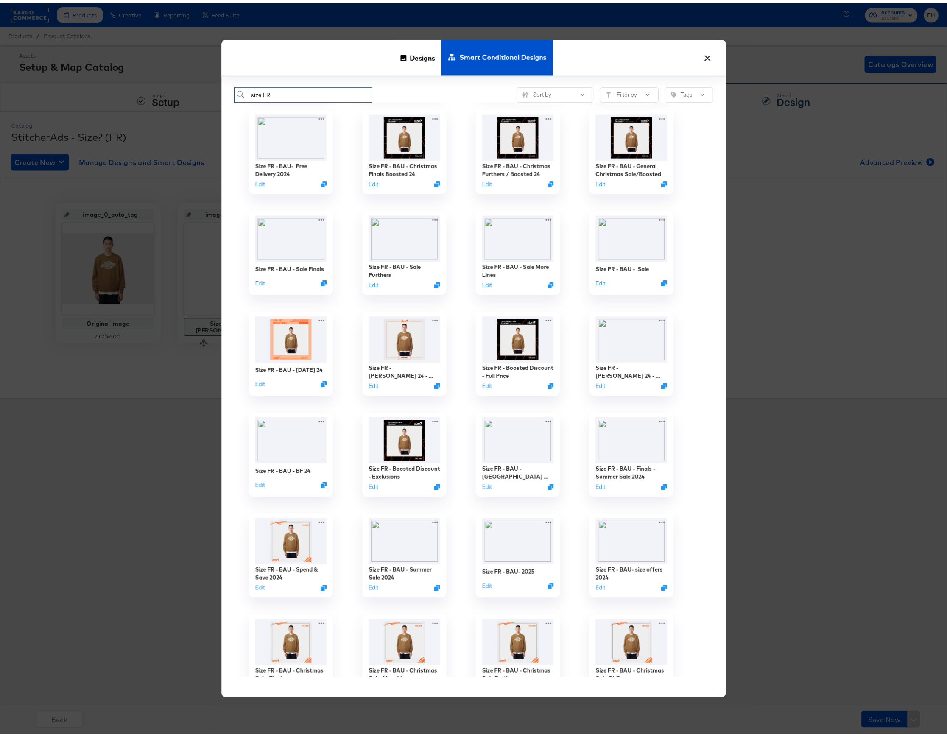
scroll to position [113, 0]
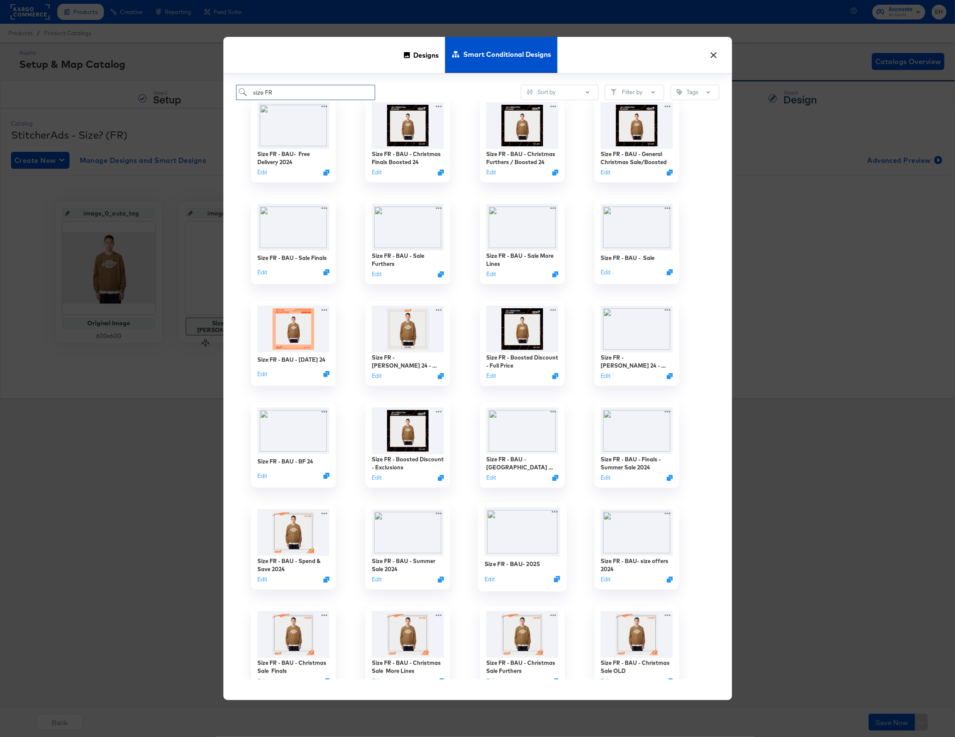
type input "size FR"
click at [529, 534] on img at bounding box center [522, 531] width 76 height 49
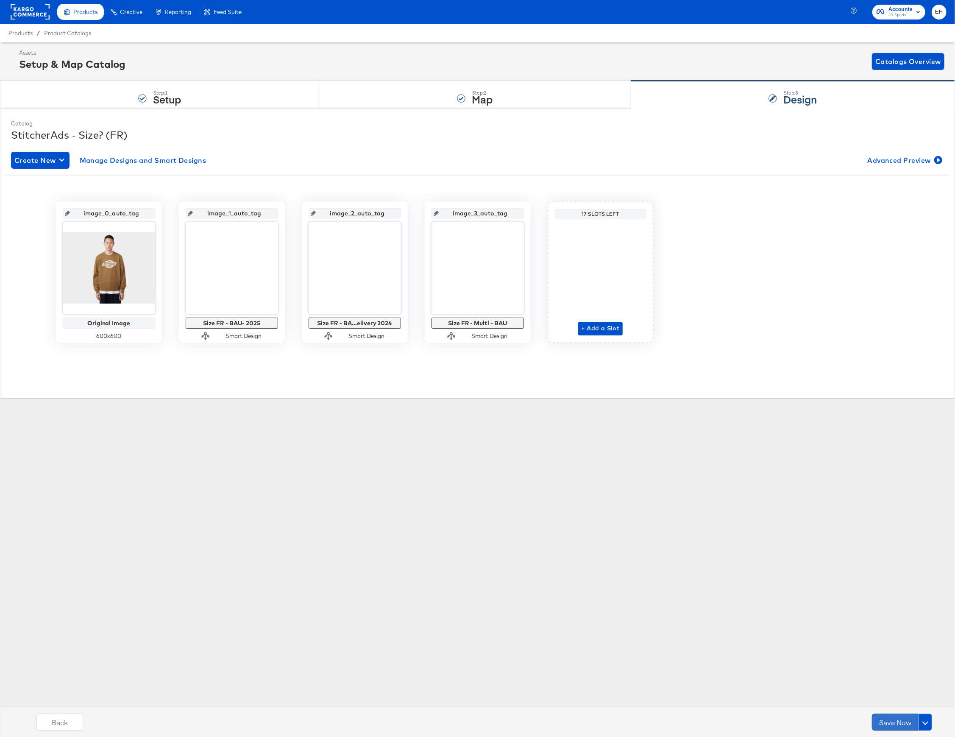
click at [889, 717] on button "Save Now" at bounding box center [895, 722] width 47 height 17
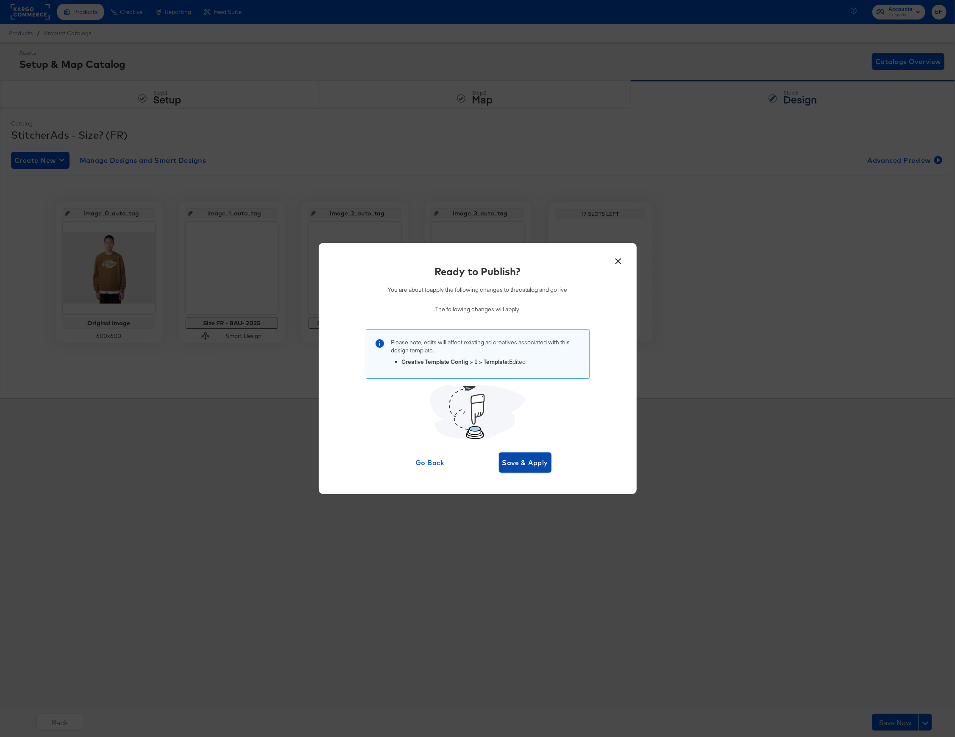
click at [537, 469] on button "Save & Apply" at bounding box center [525, 462] width 53 height 20
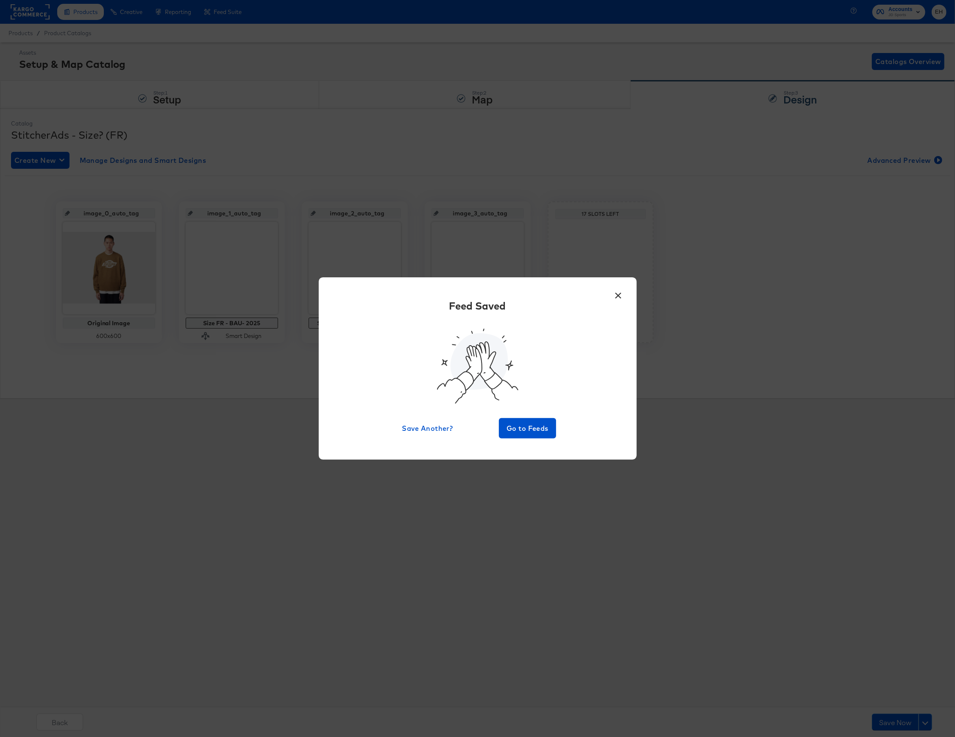
click at [620, 296] on button "×" at bounding box center [618, 293] width 15 height 15
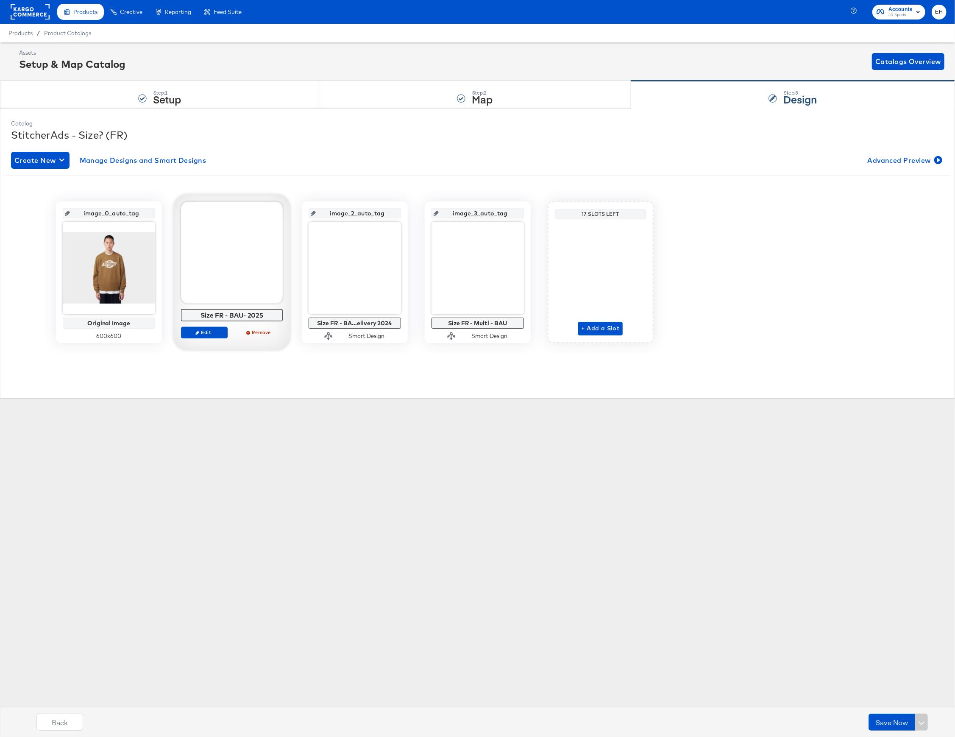
click at [208, 340] on div "Edit Remove" at bounding box center [232, 335] width 102 height 19
click at [207, 332] on span "Edit" at bounding box center [203, 332] width 39 height 6
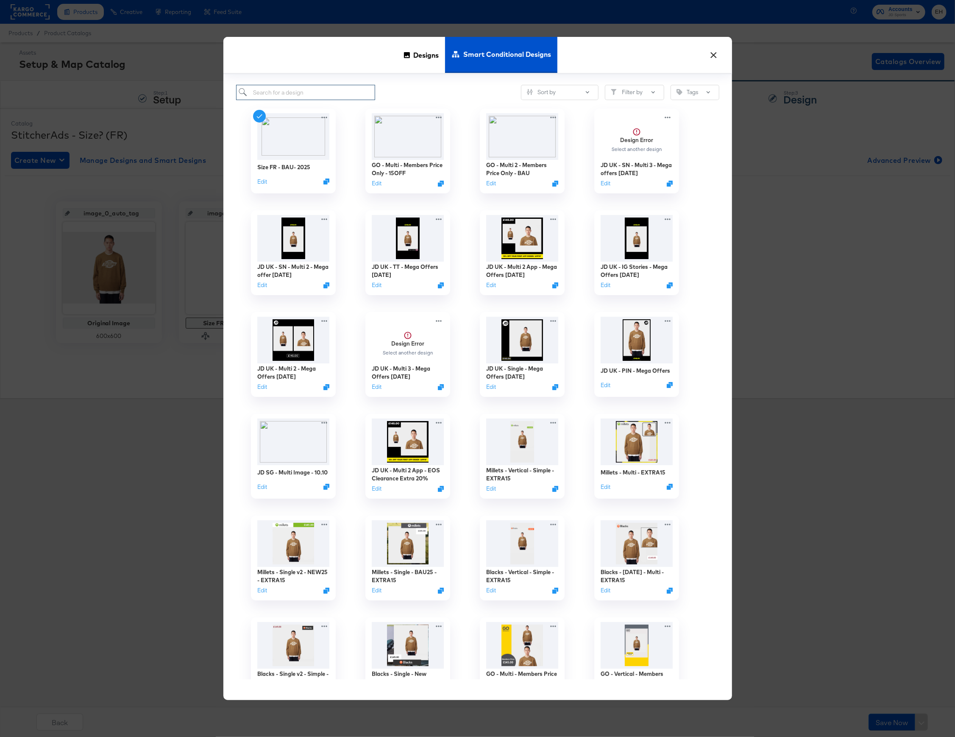
click at [298, 97] on input "search" at bounding box center [305, 93] width 139 height 16
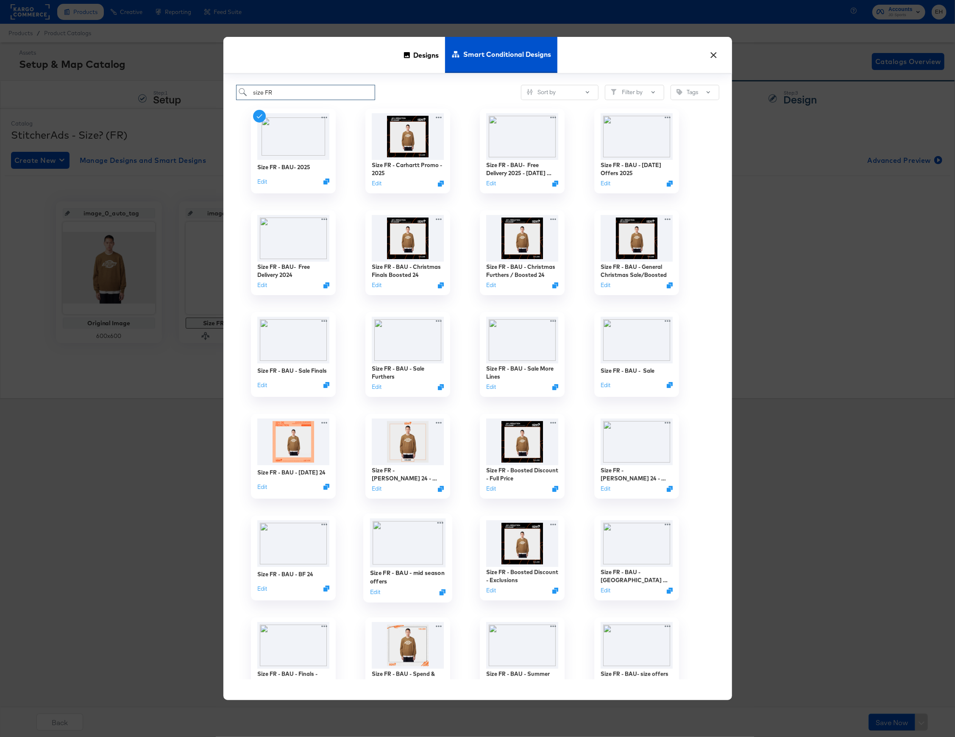
type input "size FR"
click at [404, 549] on img at bounding box center [408, 543] width 76 height 49
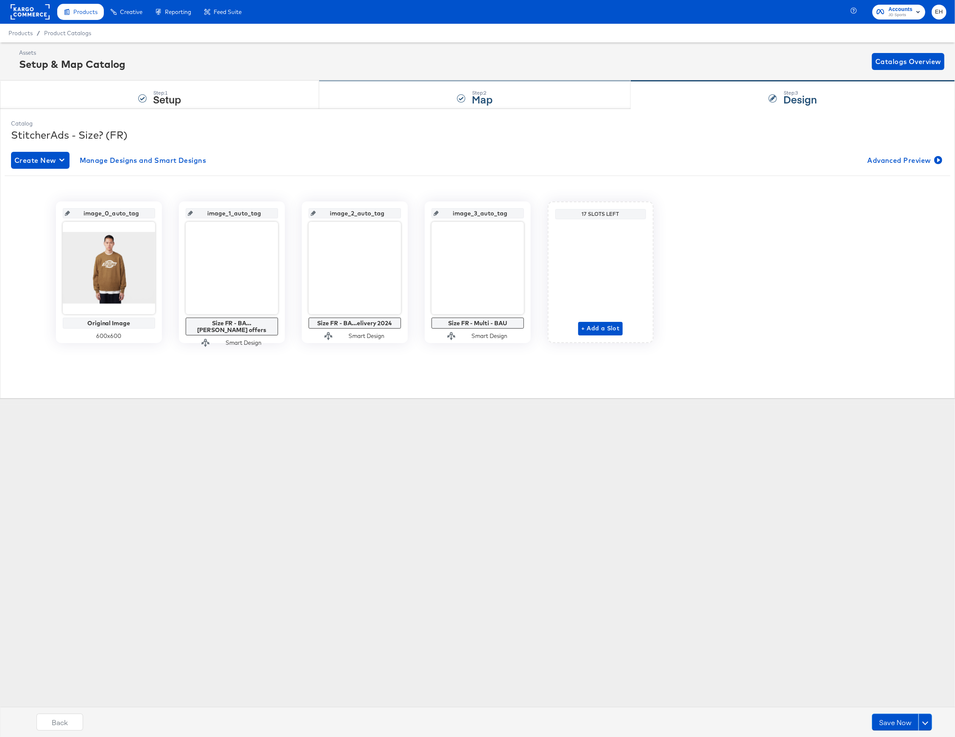
click at [355, 97] on div "Step: 2 Map" at bounding box center [475, 95] width 312 height 28
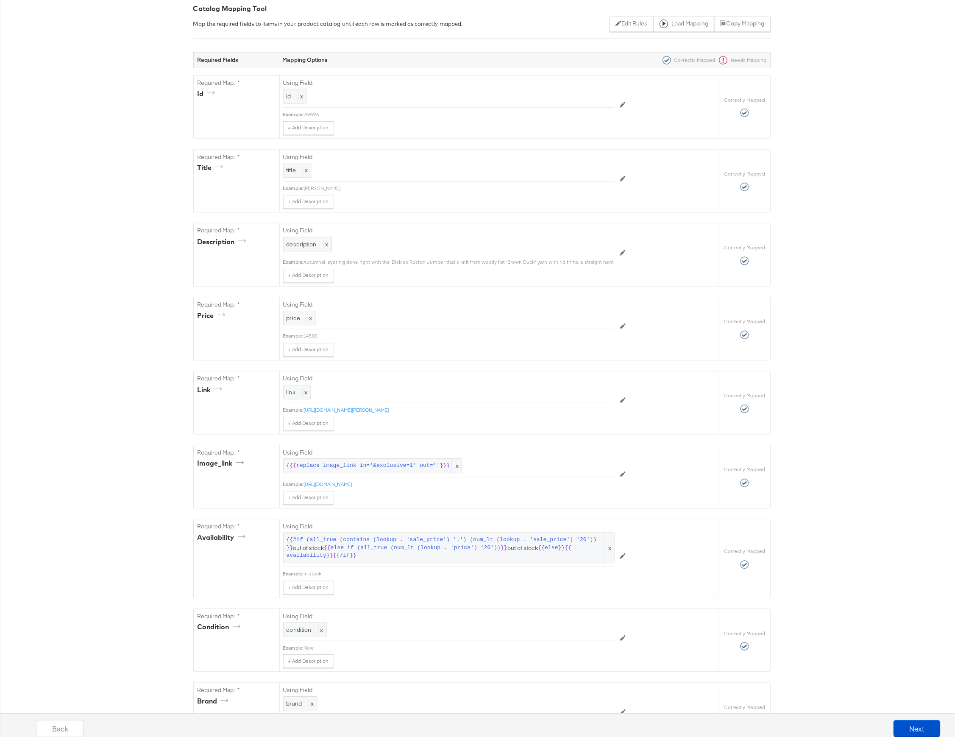
scroll to position [0, 0]
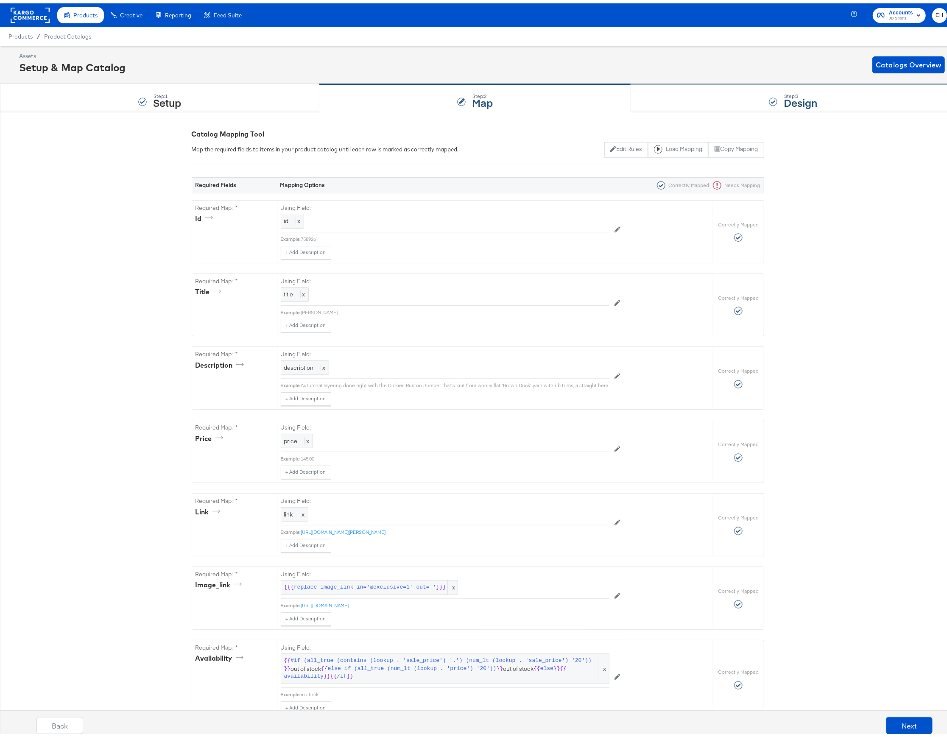
click at [684, 98] on div "Step: 3 Design" at bounding box center [793, 95] width 324 height 28
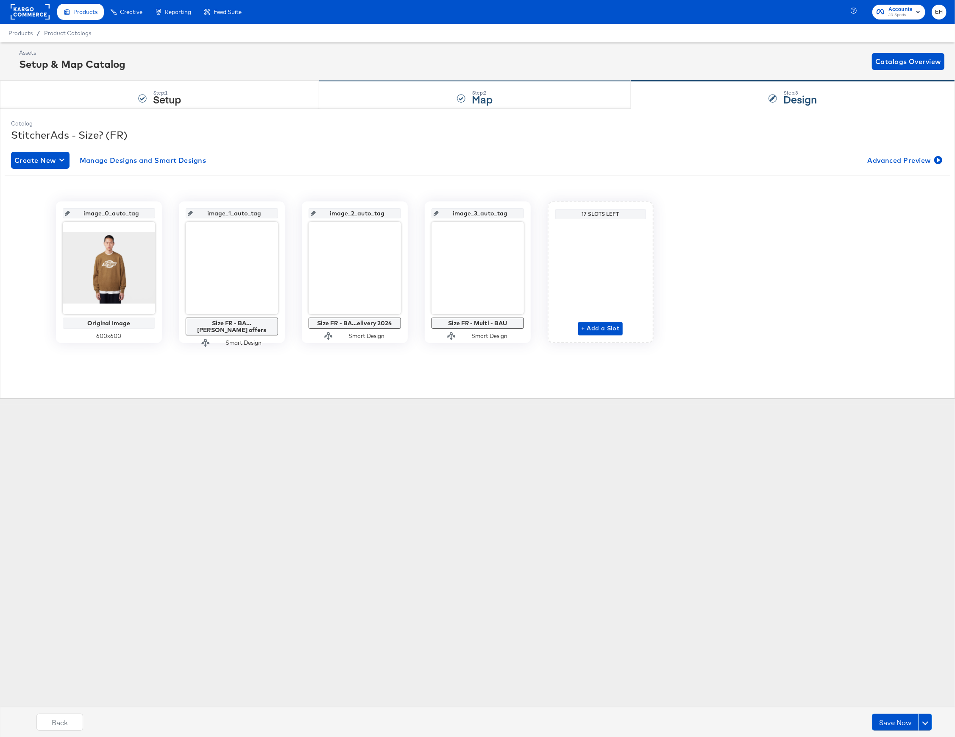
click at [431, 107] on div "Step: 2 Map" at bounding box center [475, 95] width 312 height 28
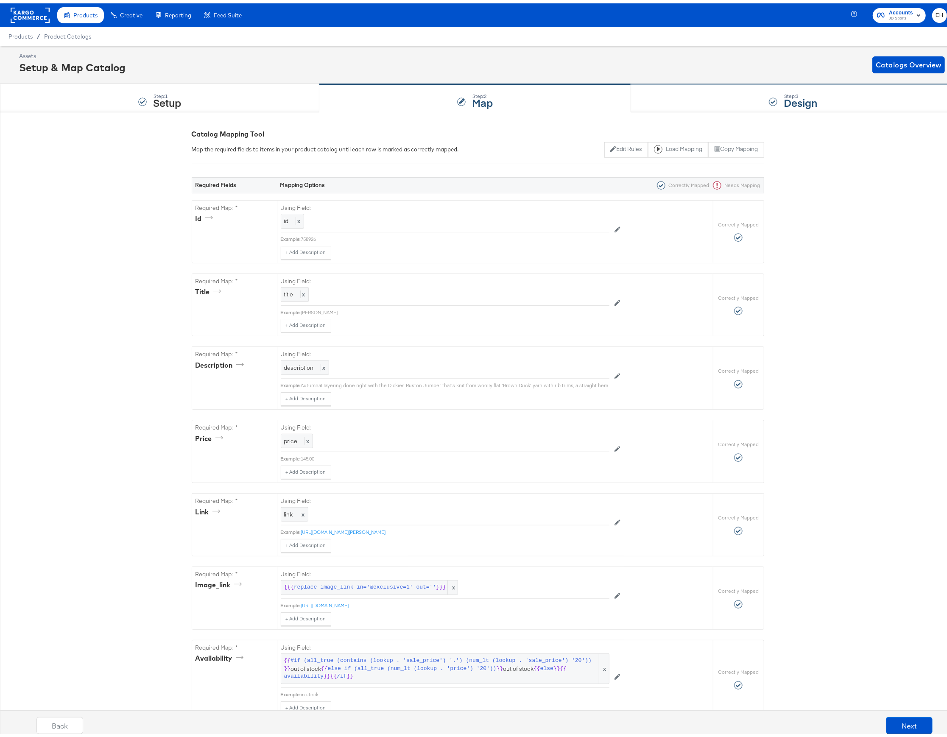
click at [719, 83] on div "Step: 3 Design" at bounding box center [793, 95] width 324 height 28
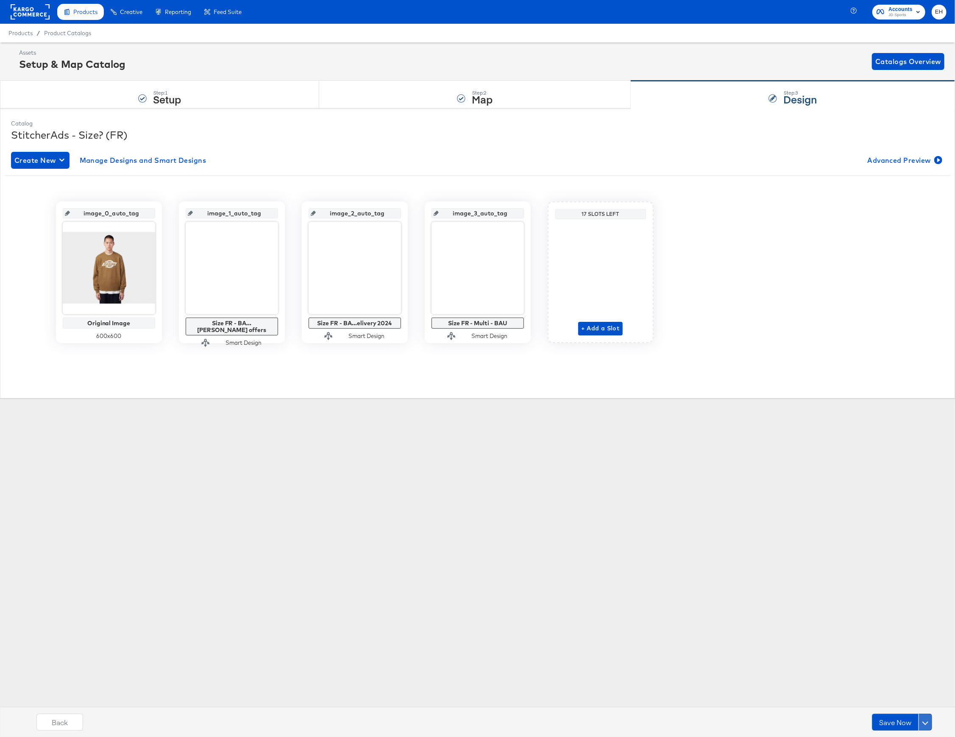
click at [922, 726] on button at bounding box center [926, 722] width 14 height 17
click at [904, 704] on div "Schedule Save" at bounding box center [905, 706] width 39 height 8
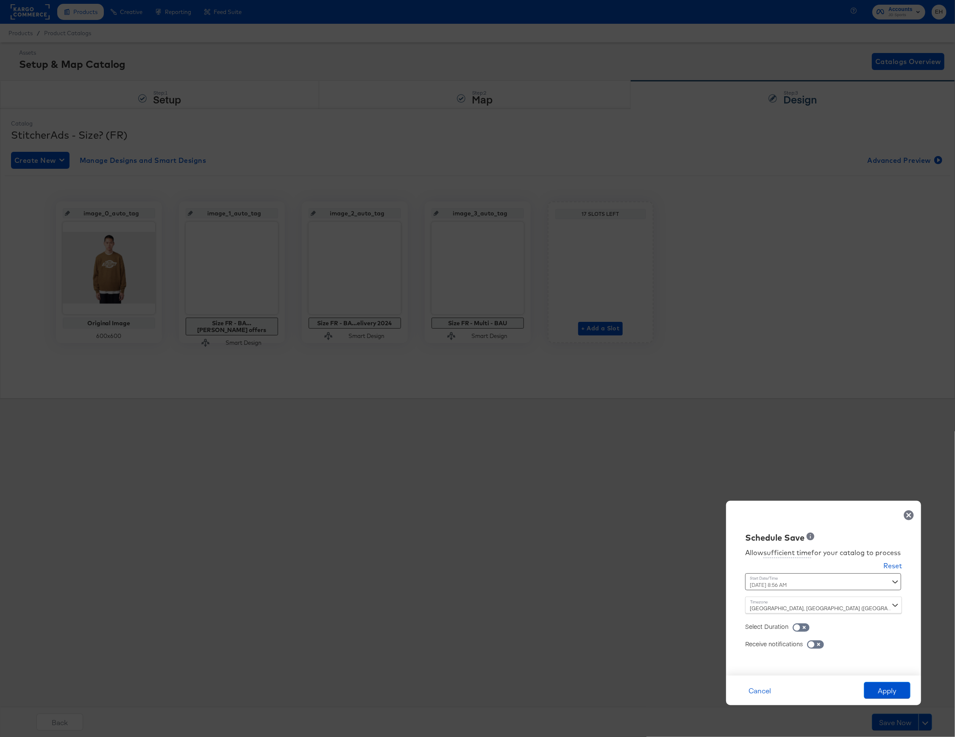
click at [843, 586] on div "October 16th 2025 8:56 AM ‹ October 2025 › Su Mo Tu We Th Fr Sa 28 29 30 1 2 3 …" at bounding box center [802, 581] width 115 height 17
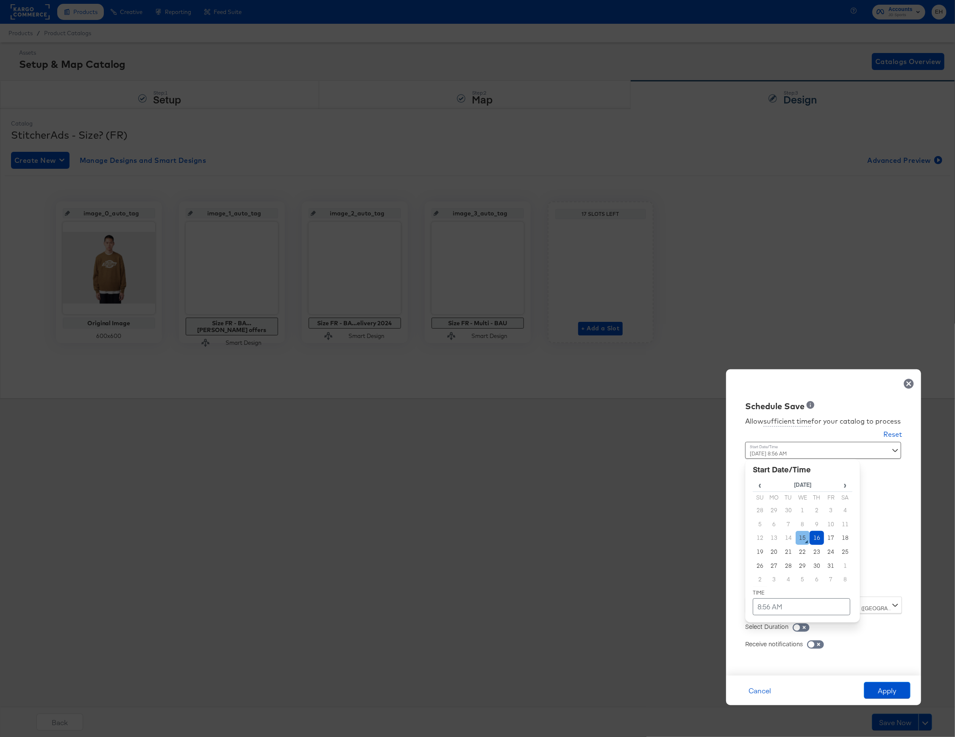
click at [800, 536] on td "15" at bounding box center [803, 538] width 14 height 14
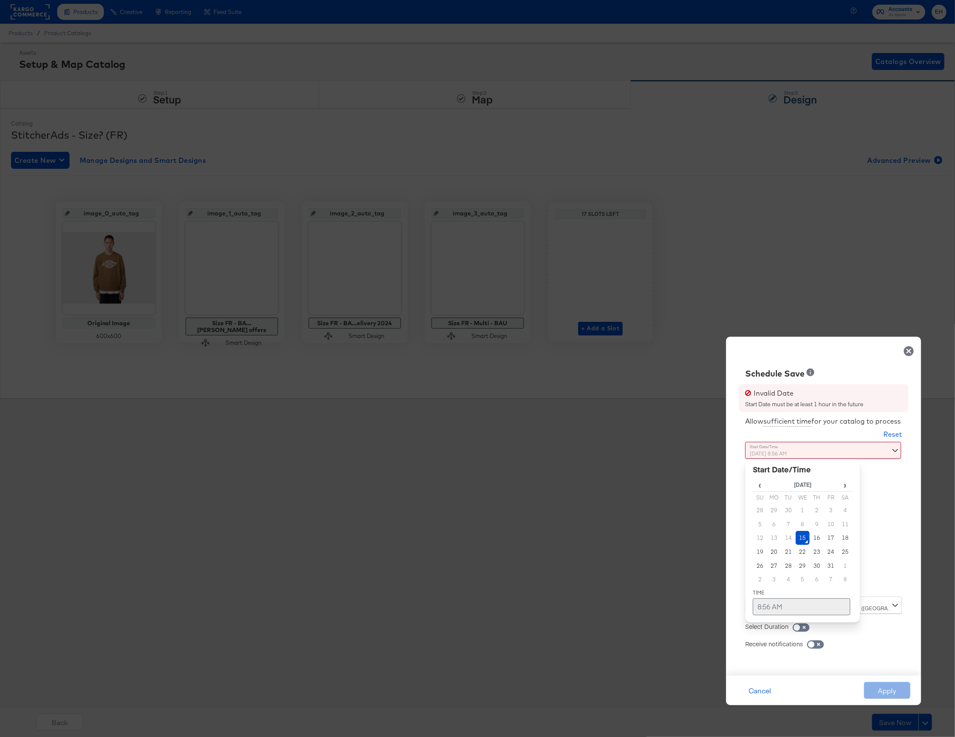
click at [759, 607] on td "8:56 AM" at bounding box center [802, 606] width 98 height 17
click at [786, 519] on span "▲" at bounding box center [785, 517] width 17 height 17
click at [789, 516] on span "▲" at bounding box center [785, 517] width 17 height 17
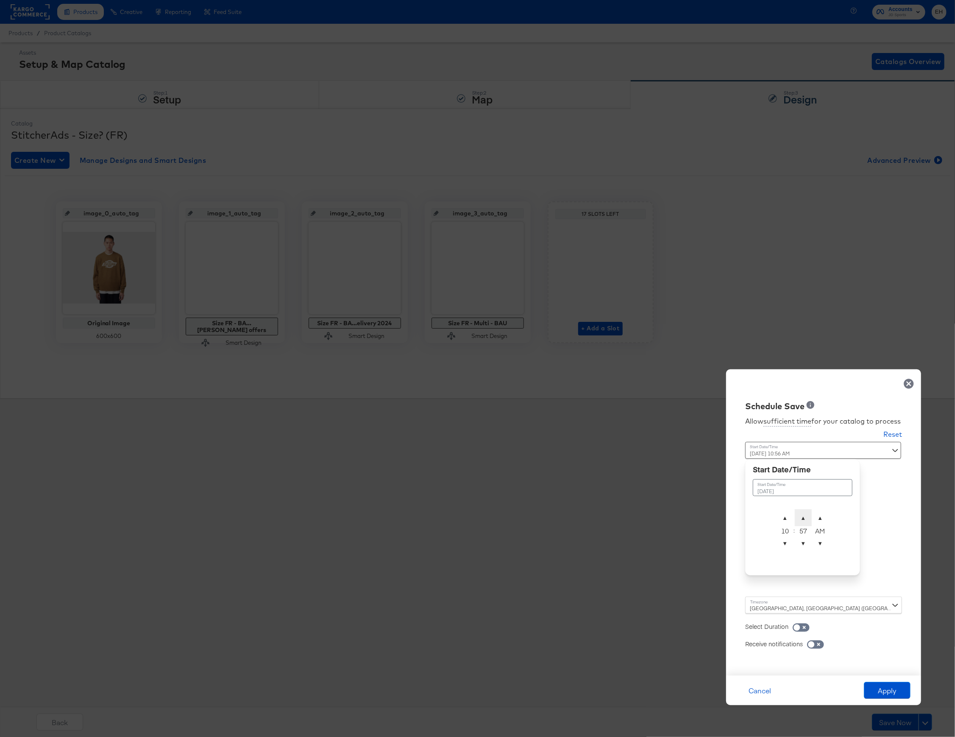
click at [804, 517] on span "▲" at bounding box center [803, 517] width 17 height 17
type input "October 15th 2025 10:00 AM"
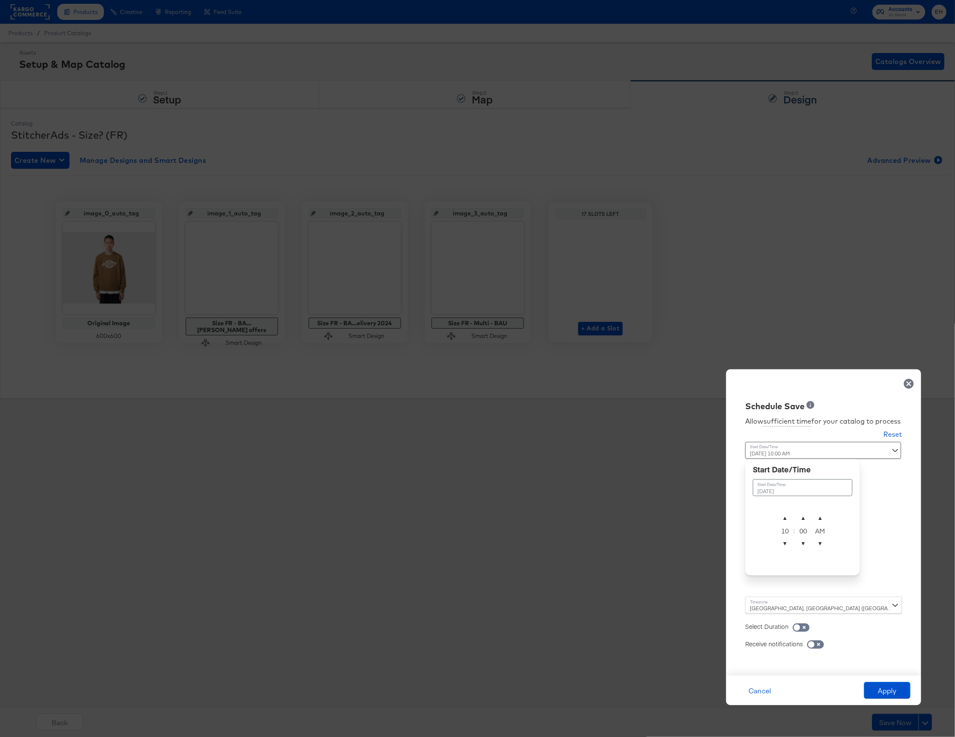
click at [877, 579] on div "Time : October 15th 2025 10:00 AM October 15th 2025 ▲ 10 ▼ : ▲ 00 ▼ ▲ AM ▼" at bounding box center [823, 519] width 157 height 155
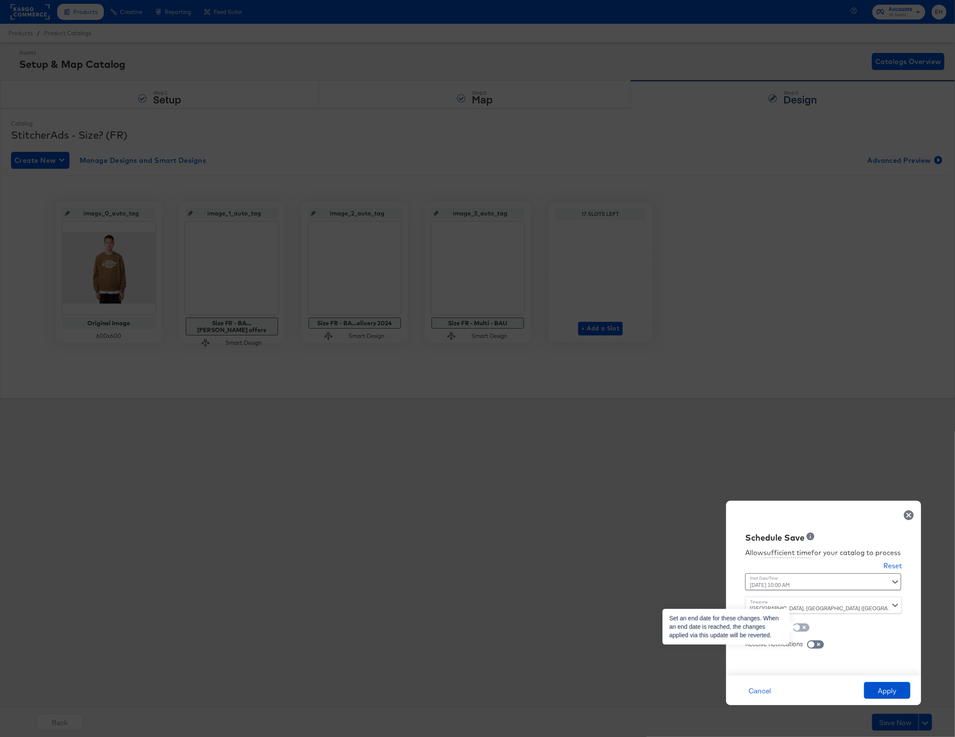
click at [802, 626] on input "checkbox" at bounding box center [796, 629] width 25 height 8
checkbox input "true"
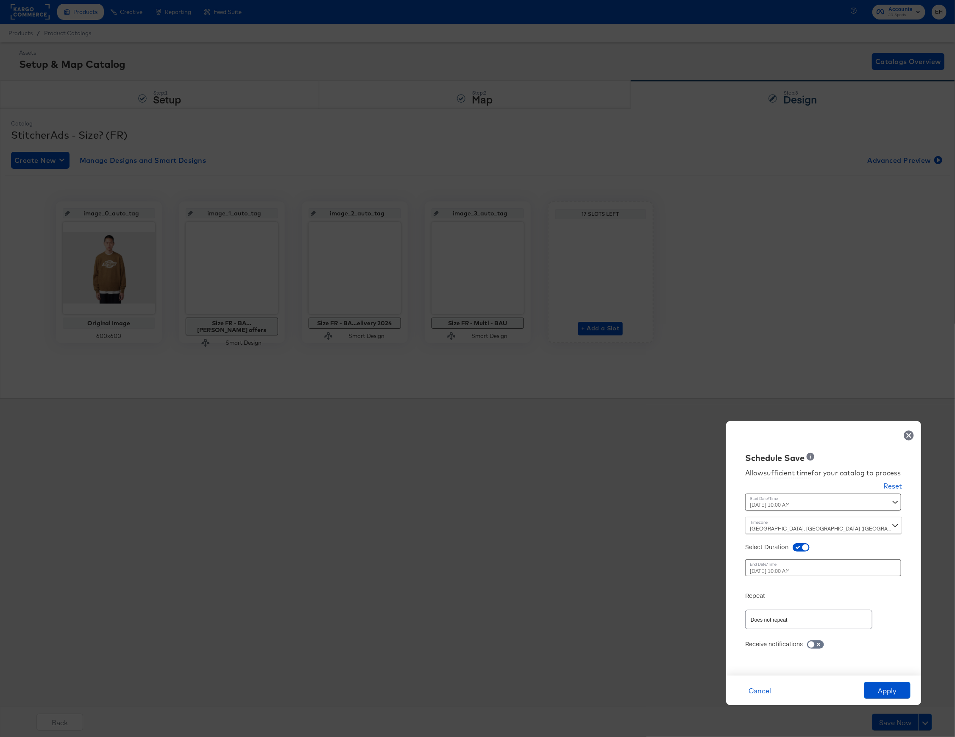
click at [786, 572] on div "October 16th 2025 10:00 AM ‹ October 2025 › Su Mo Tu We Th Fr Sa 28 29 30 1 2 3…" at bounding box center [802, 567] width 115 height 17
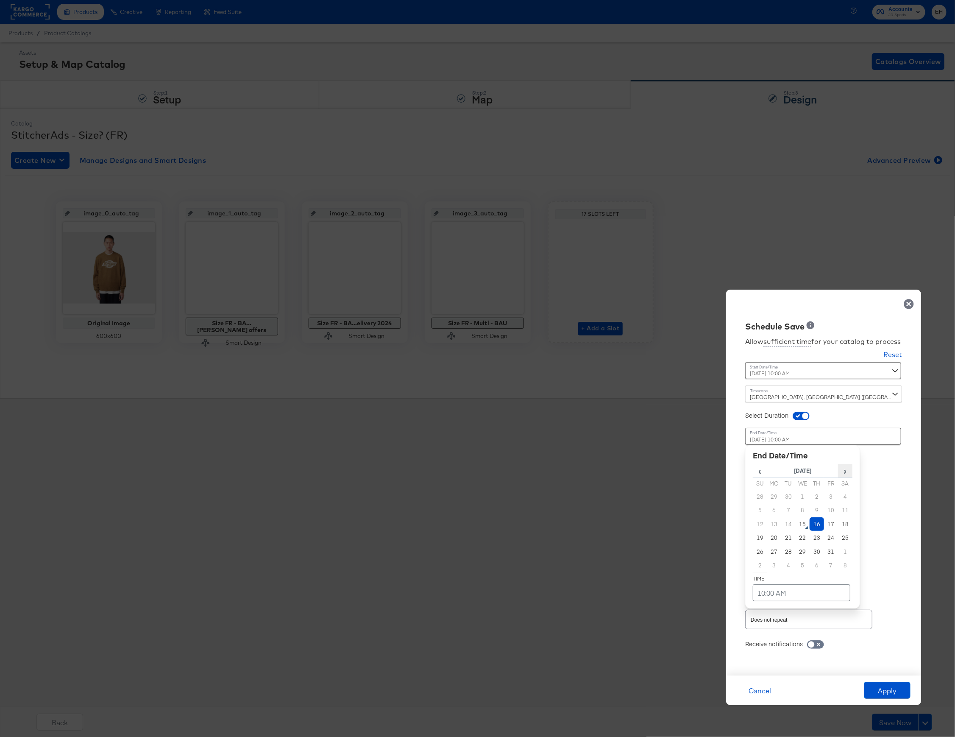
click at [843, 470] on span "›" at bounding box center [846, 470] width 14 height 13
click at [814, 509] on td "6" at bounding box center [817, 510] width 14 height 14
click at [769, 597] on td "10:00 AM" at bounding box center [802, 592] width 98 height 17
click at [787, 523] on span "▼" at bounding box center [785, 529] width 17 height 17
type input "November 6th 2025 9:00 AM"
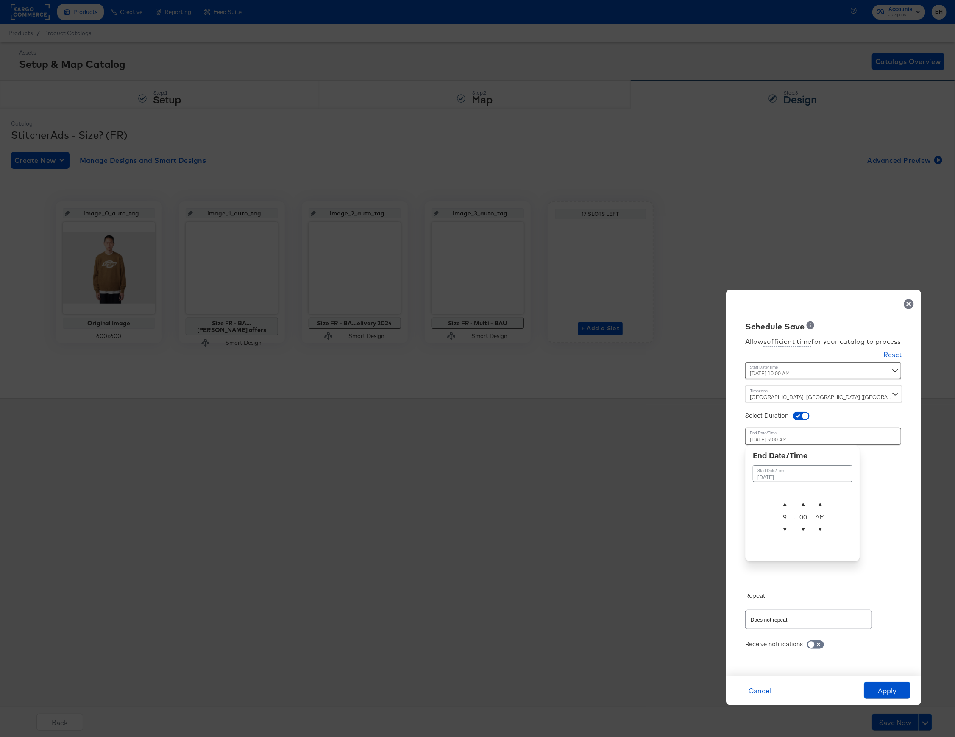
click at [907, 525] on div "Allow sufficient time for your catalog to process Reset Time : October 15th 202…" at bounding box center [824, 499] width 182 height 335
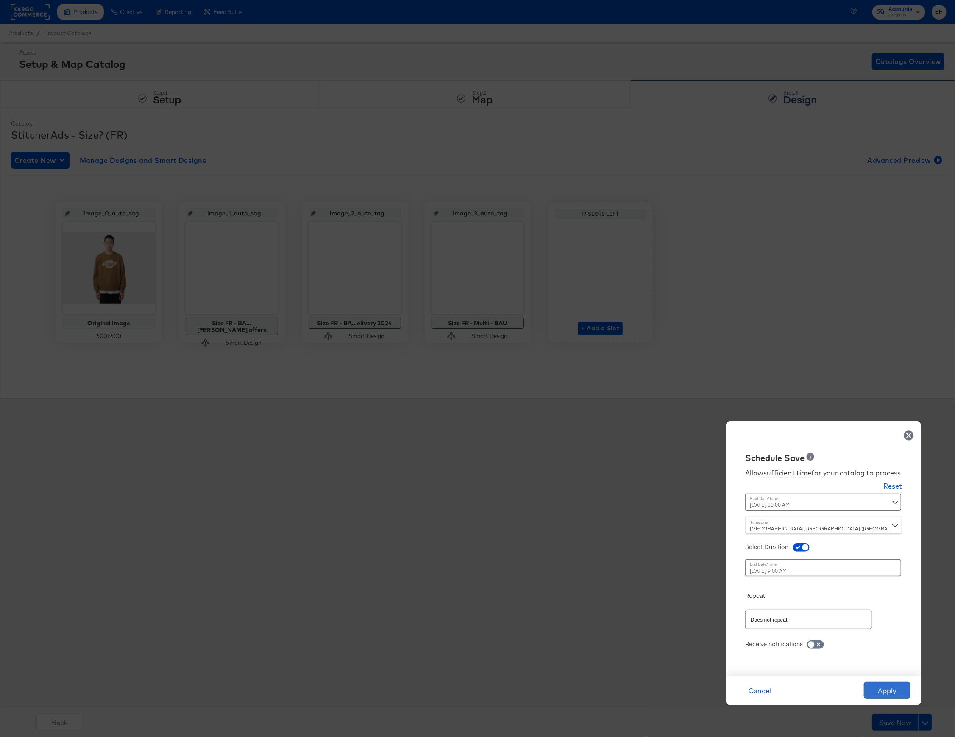
click at [889, 694] on button "Apply" at bounding box center [887, 690] width 47 height 17
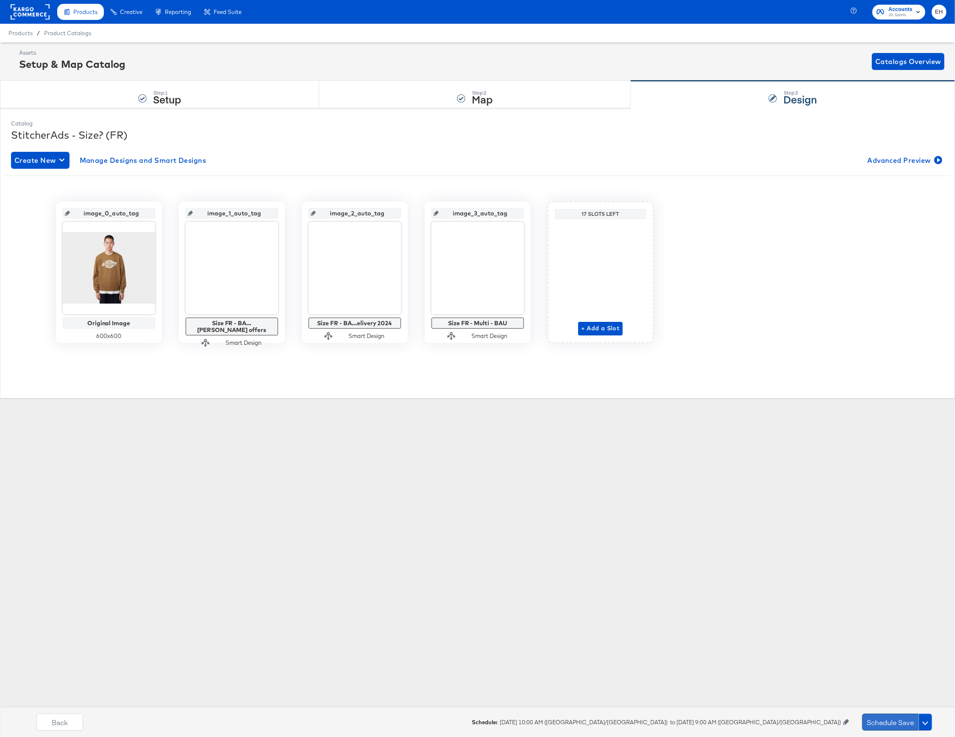
click at [886, 723] on button "Schedule Save" at bounding box center [890, 722] width 56 height 17
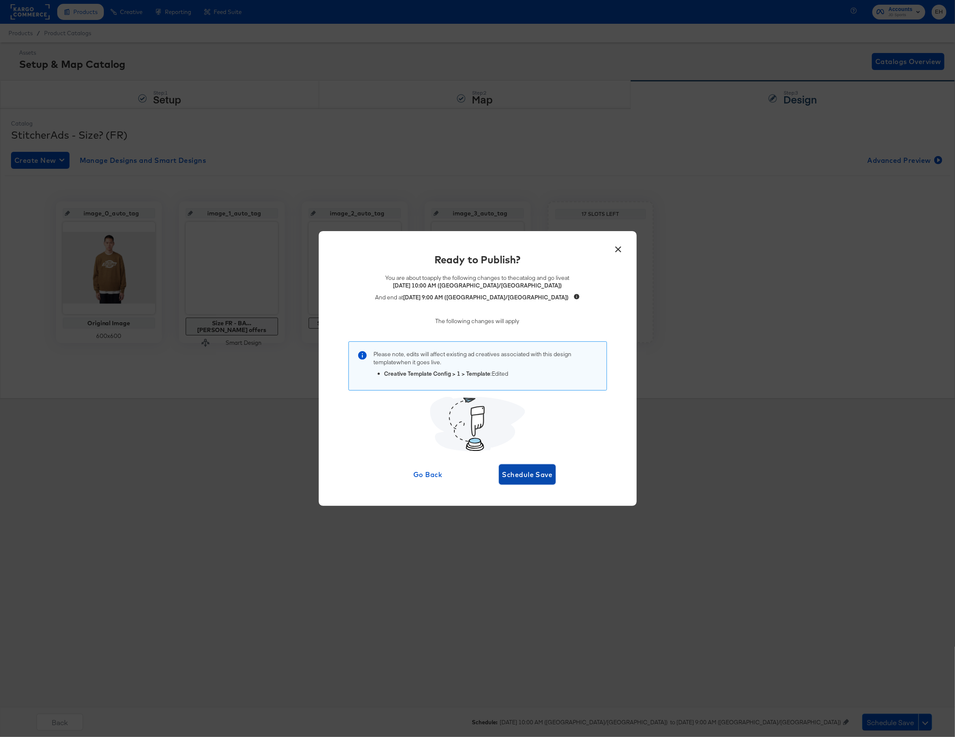
click at [538, 467] on button "Schedule Save" at bounding box center [527, 474] width 57 height 20
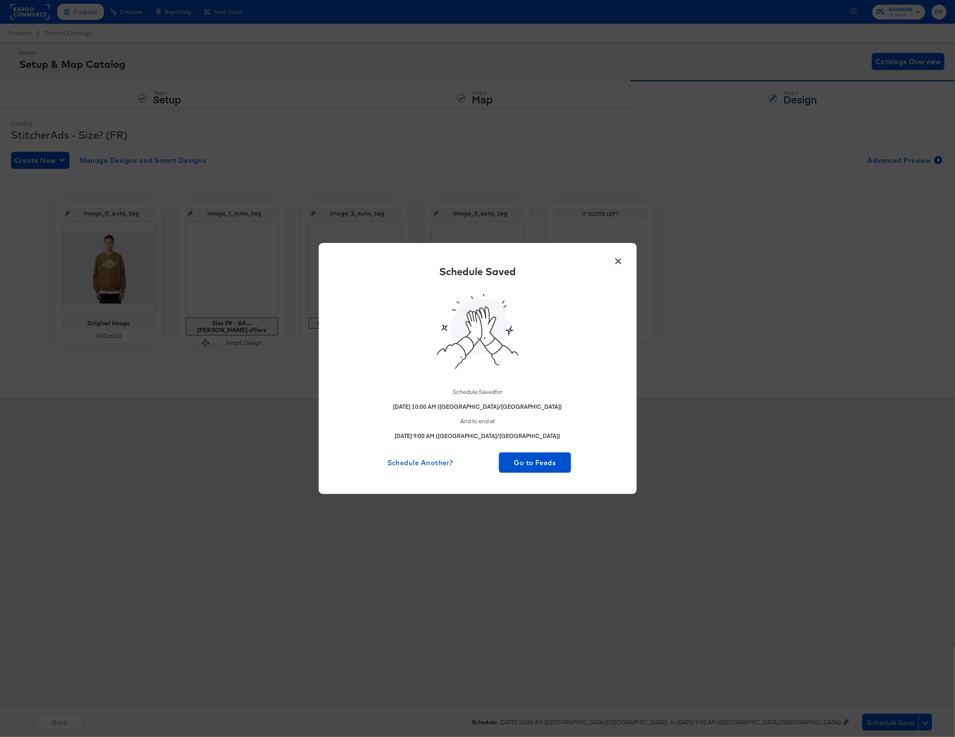
click at [613, 263] on button "×" at bounding box center [618, 258] width 15 height 15
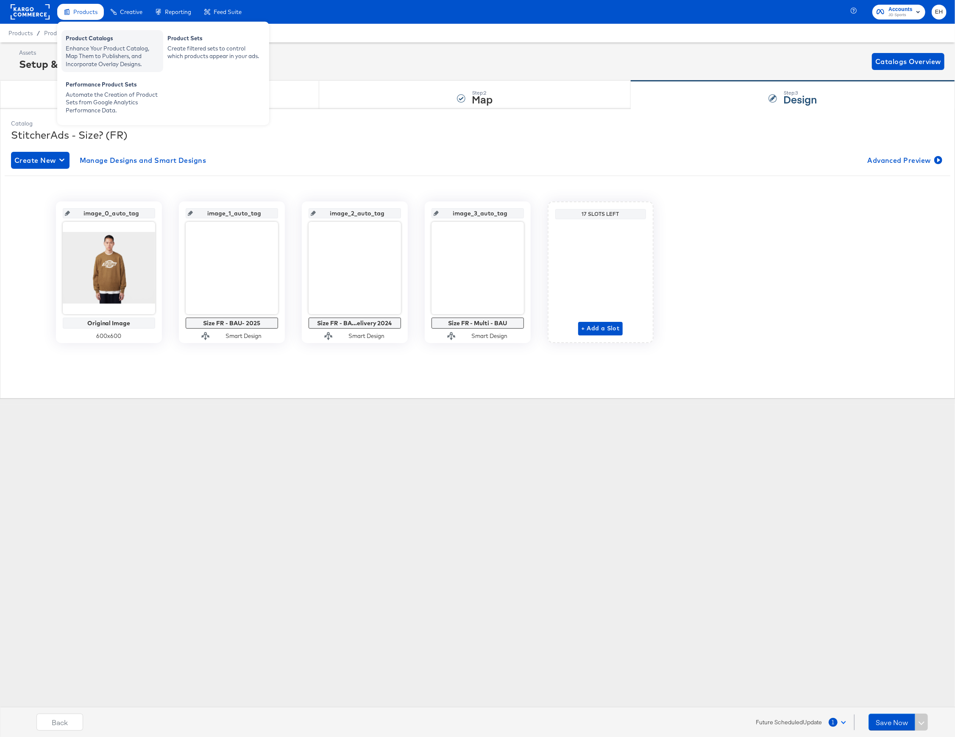
click at [90, 58] on div "Enhance Your Product Catalog, Map Them to Publishers, and Incorporate Overlay D…" at bounding box center [112, 57] width 93 height 24
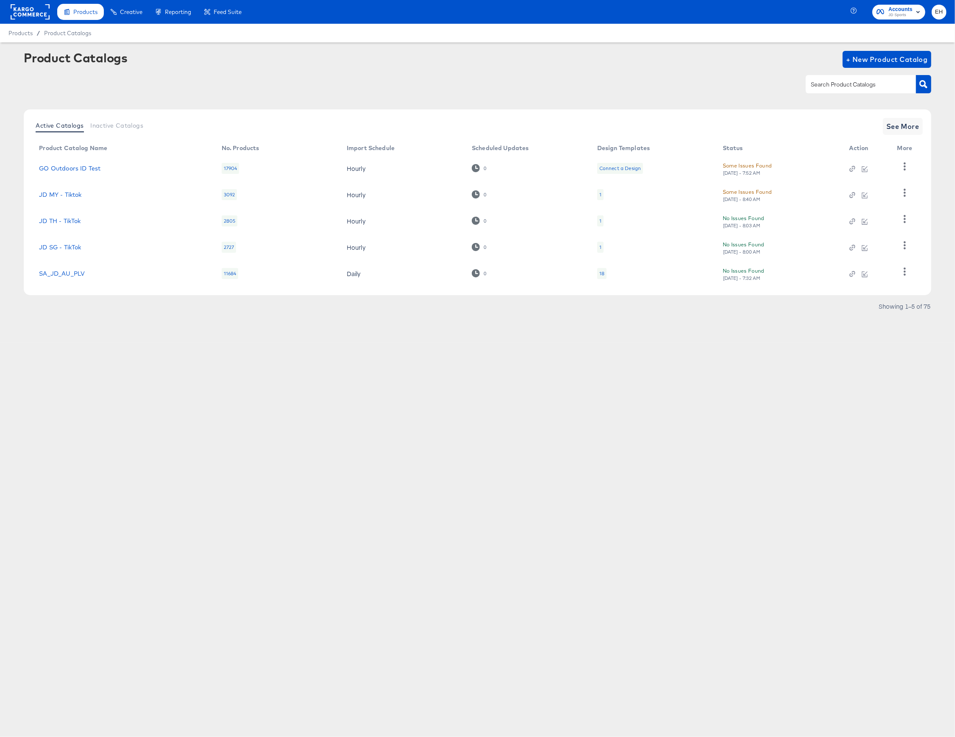
click at [852, 80] on input "text" at bounding box center [854, 85] width 90 height 10
type input "size"
click at [904, 116] on div "Active Catalogs Inactive Catalogs See More Product Catalog Name No. Products Im…" at bounding box center [477, 202] width 907 height 186
click at [903, 120] on button "See More" at bounding box center [903, 126] width 40 height 17
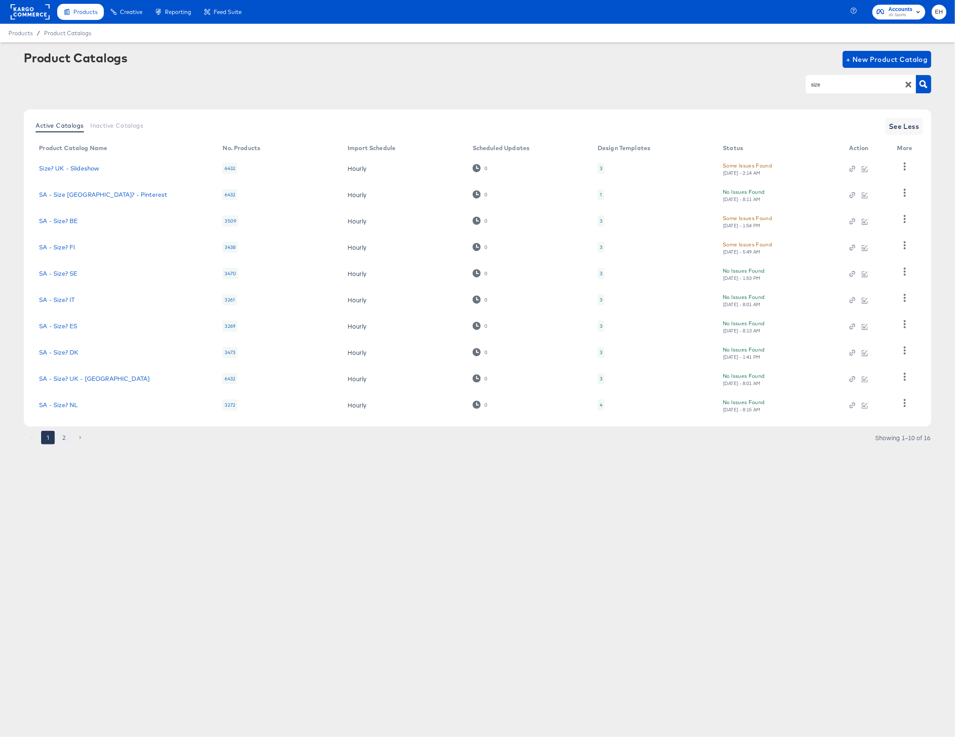
click at [64, 436] on button "2" at bounding box center [64, 438] width 14 height 14
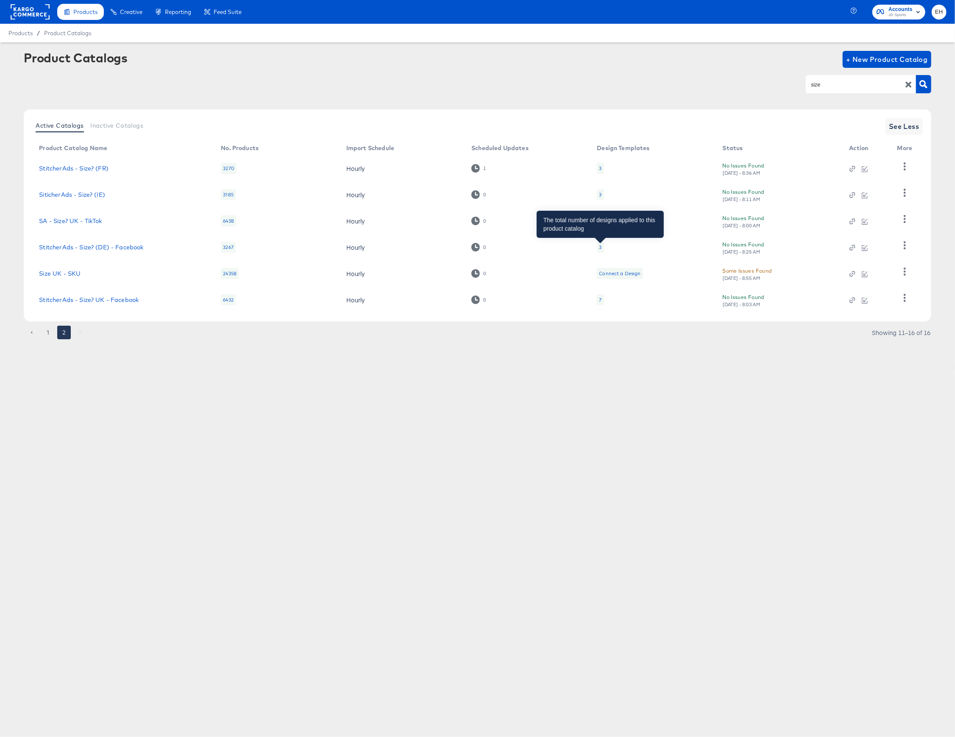
click at [600, 245] on div "3" at bounding box center [600, 247] width 3 height 7
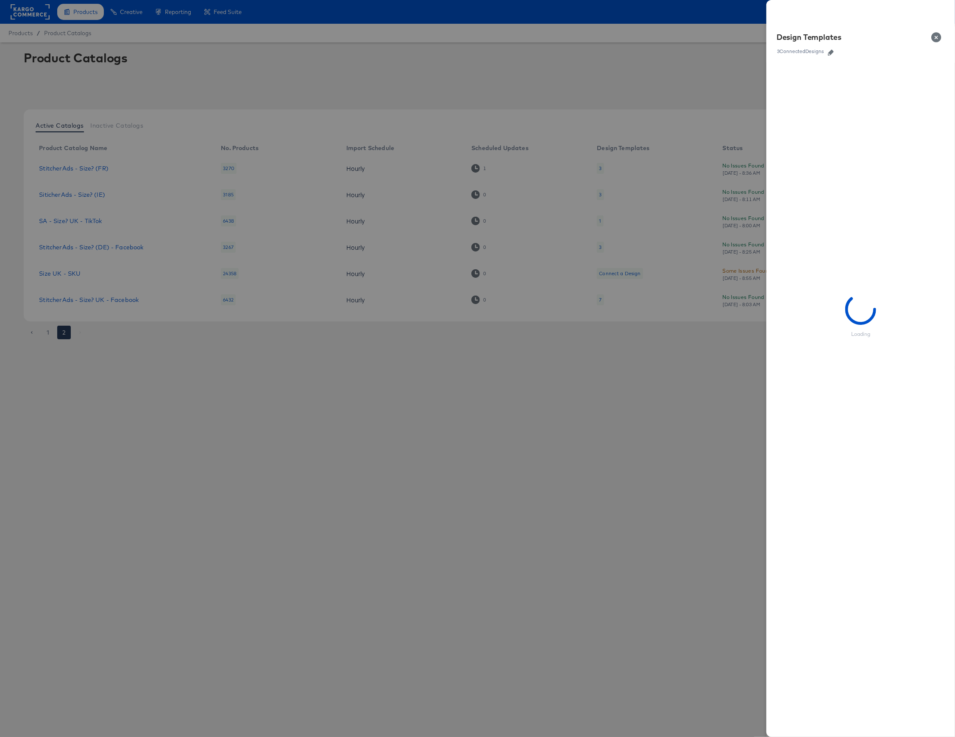
click at [831, 54] on icon "button" at bounding box center [831, 53] width 6 height 6
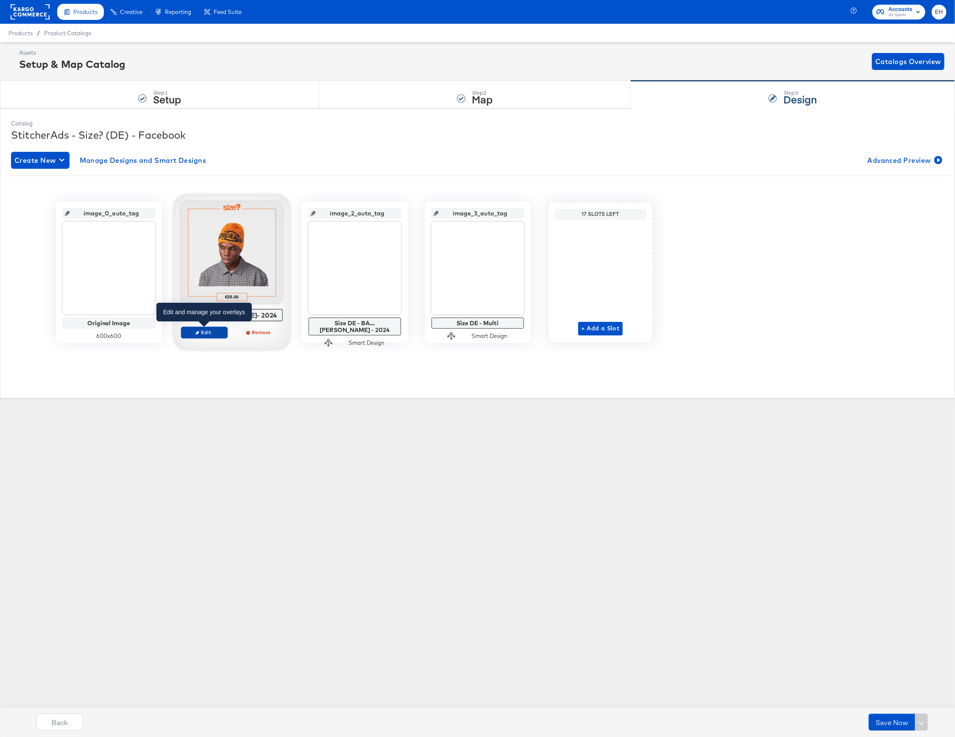
click at [209, 334] on span "Edit" at bounding box center [203, 332] width 39 height 6
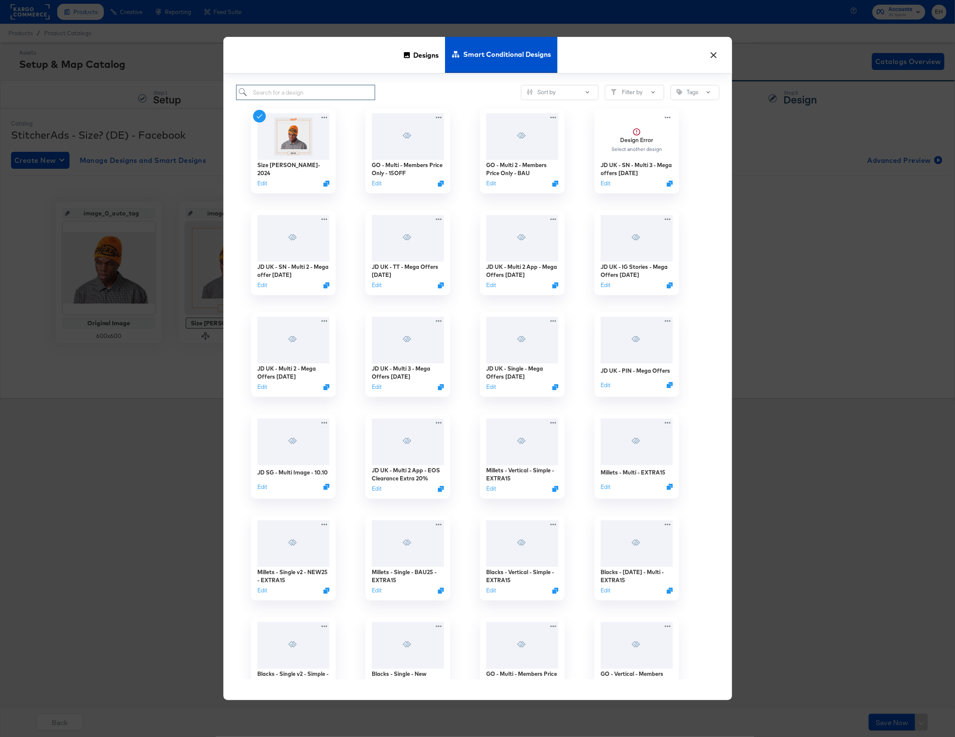
click at [292, 95] on input "search" at bounding box center [305, 93] width 139 height 16
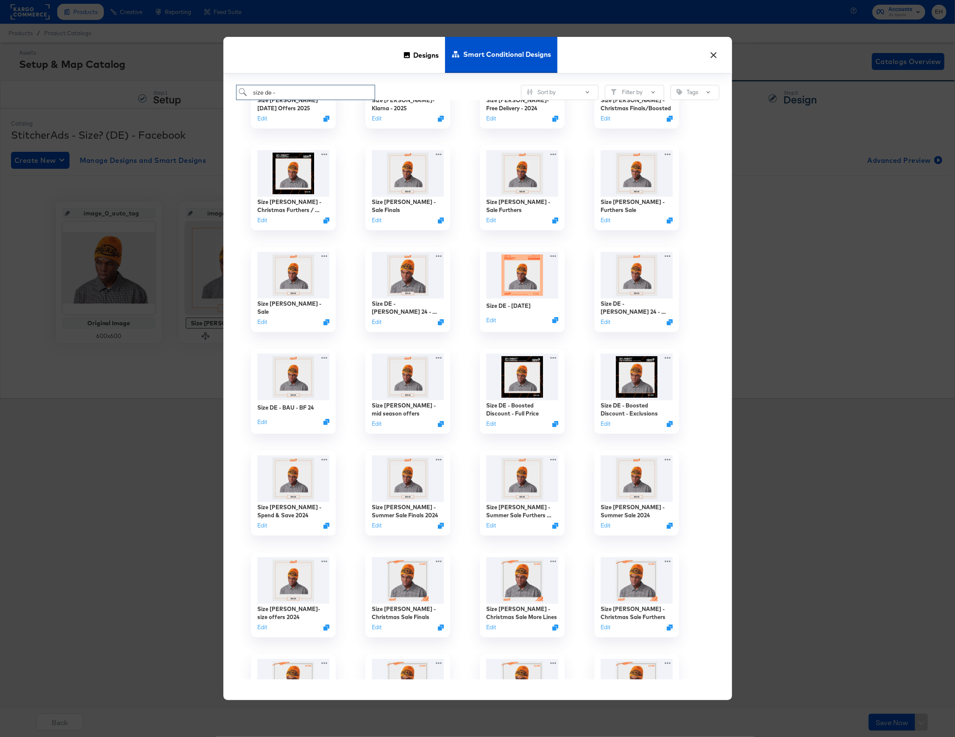
scroll to position [170, 0]
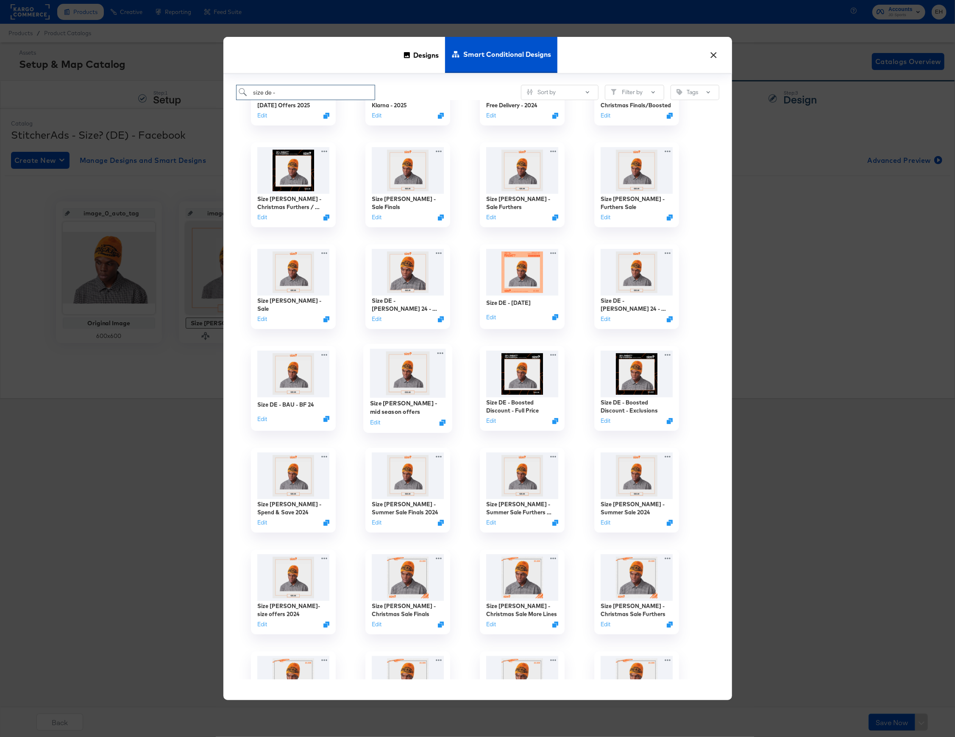
type input "size de -"
click at [405, 380] on img at bounding box center [408, 373] width 76 height 49
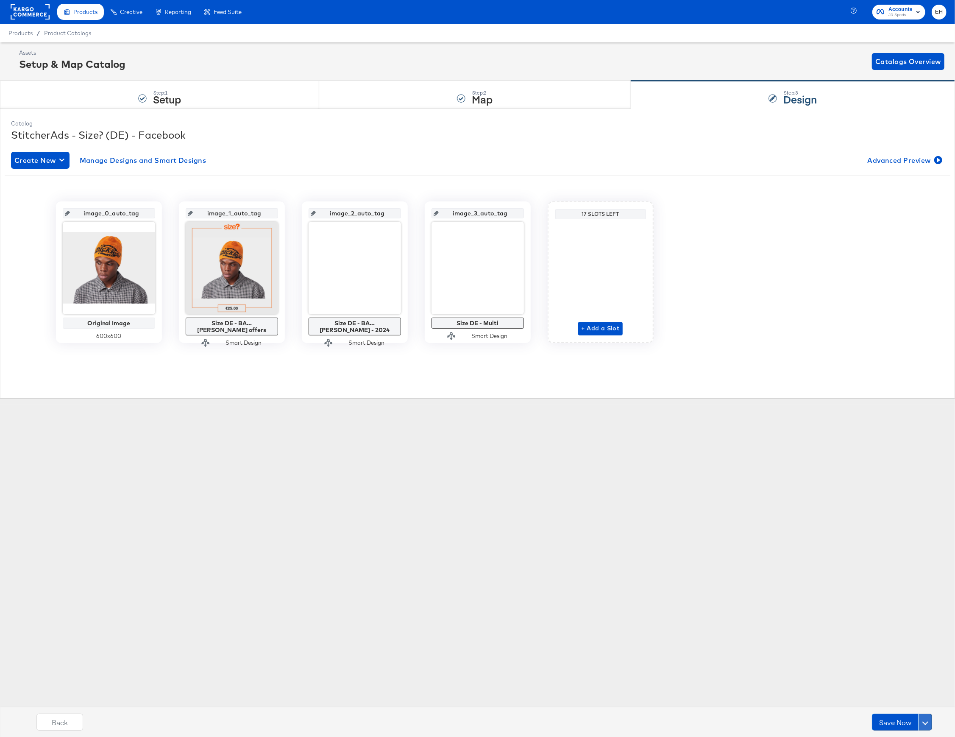
click at [926, 721] on span at bounding box center [926, 722] width 6 height 6
click at [915, 705] on div "Schedule Save" at bounding box center [905, 706] width 39 height 8
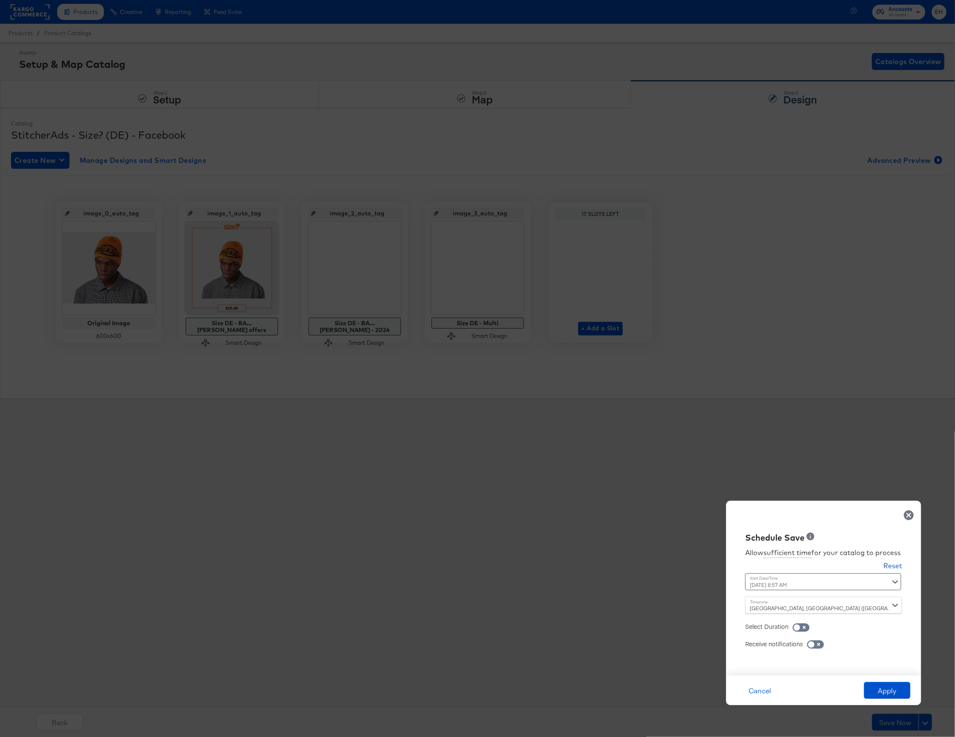
click at [796, 584] on div "October 16th 2025 8:57 AM ‹ October 2025 › Su Mo Tu We Th Fr Sa 28 29 30 1 2 3 …" at bounding box center [802, 581] width 115 height 17
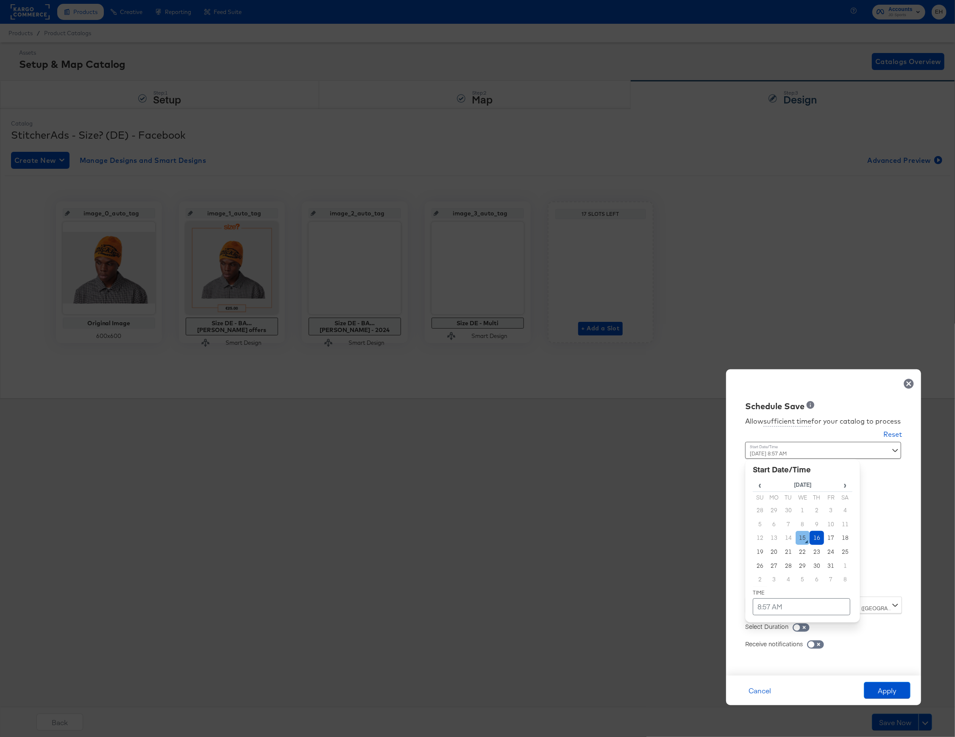
click at [801, 538] on td "15" at bounding box center [803, 538] width 14 height 14
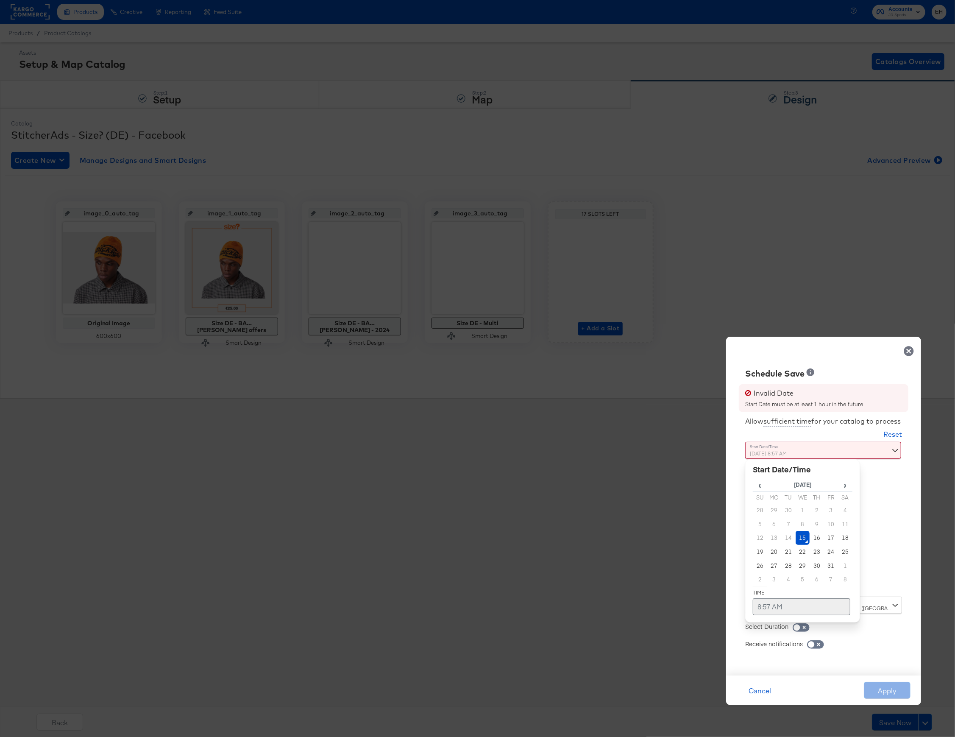
click at [776, 608] on td "8:57 AM" at bounding box center [802, 606] width 98 height 17
click at [779, 519] on span "▲" at bounding box center [785, 517] width 17 height 17
click at [803, 520] on span "▲" at bounding box center [803, 517] width 17 height 17
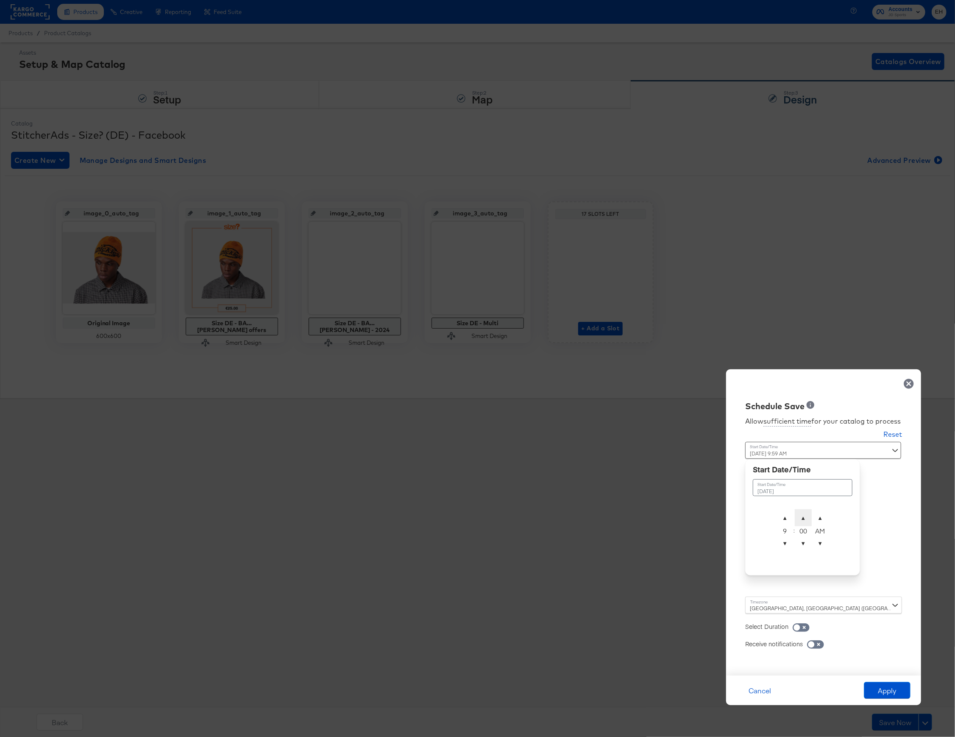
click at [804, 519] on span "▲" at bounding box center [803, 517] width 17 height 17
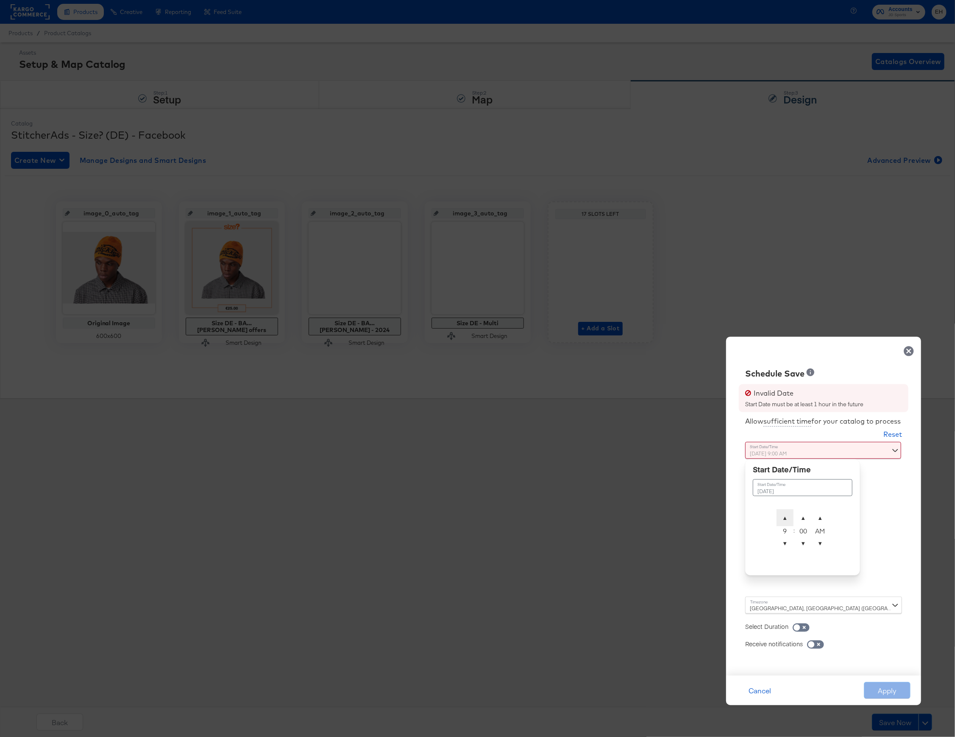
click at [785, 519] on span "▲" at bounding box center [785, 517] width 17 height 17
type input "October 15th 2025 10:00 AM"
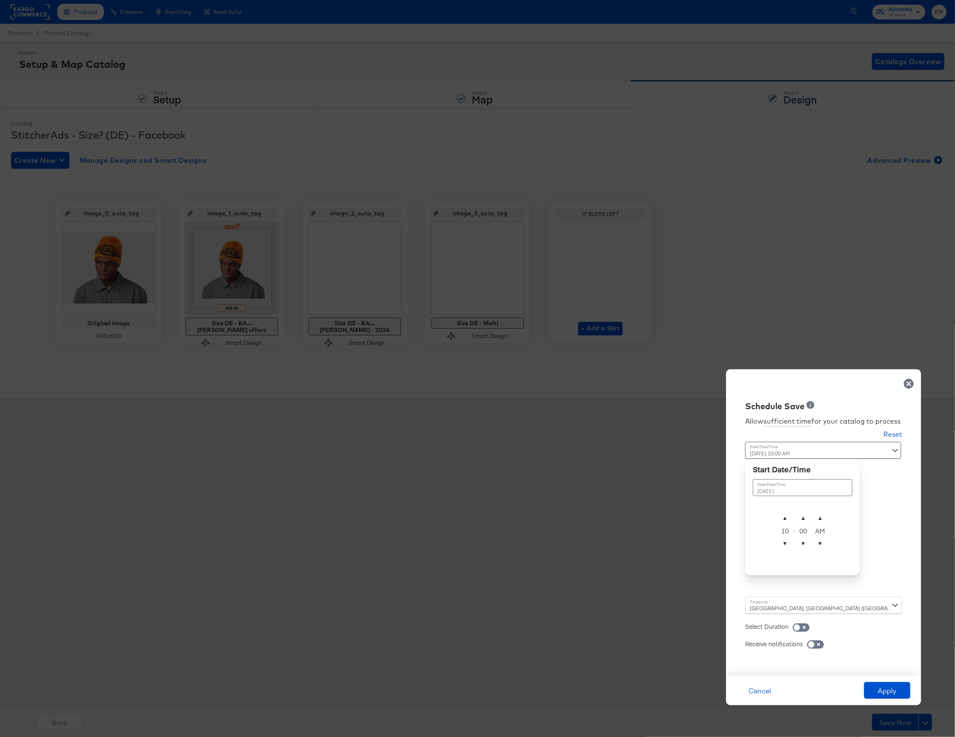
click at [882, 544] on div "Allow sufficient time for your catalog to process Reset Time : October 15th 202…" at bounding box center [824, 539] width 182 height 255
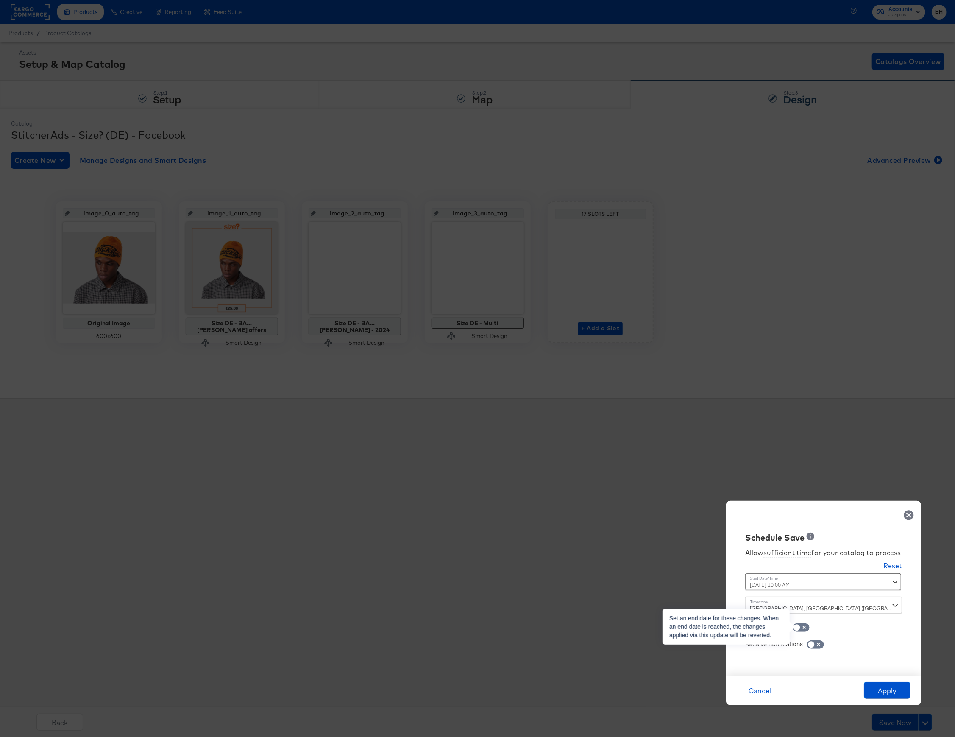
click at [804, 625] on span at bounding box center [801, 627] width 17 height 8
click at [806, 626] on input "checkbox" at bounding box center [796, 629] width 25 height 8
checkbox input "true"
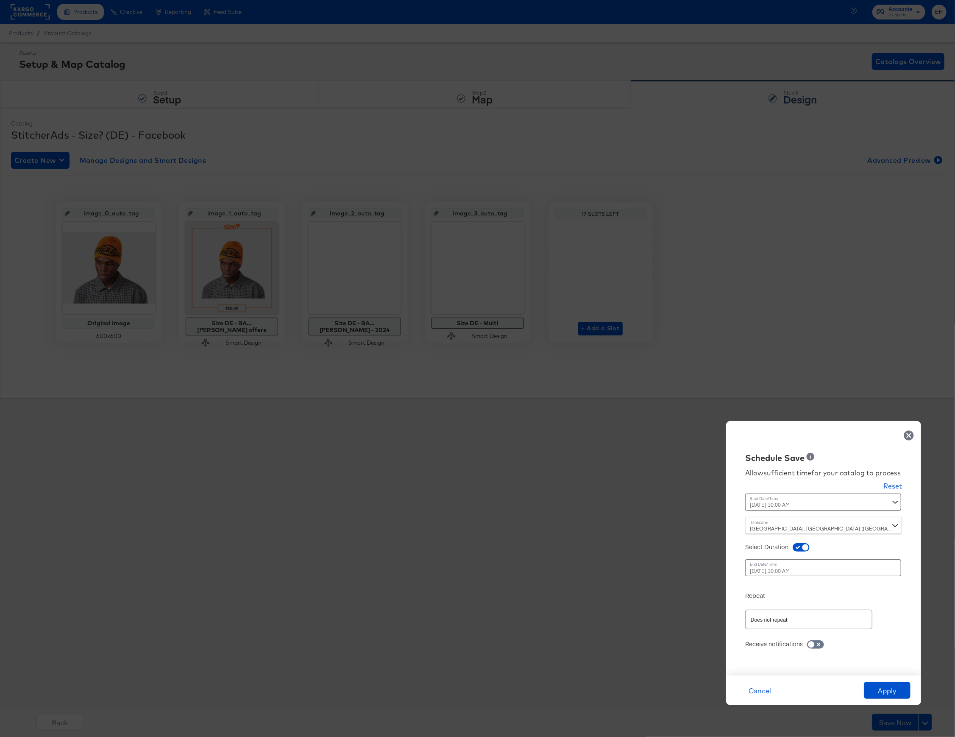
click at [784, 568] on div "October 16th 2025 10:00 AM ‹ October 2025 › Su Mo Tu We Th Fr Sa 28 29 30 1 2 3…" at bounding box center [802, 567] width 115 height 17
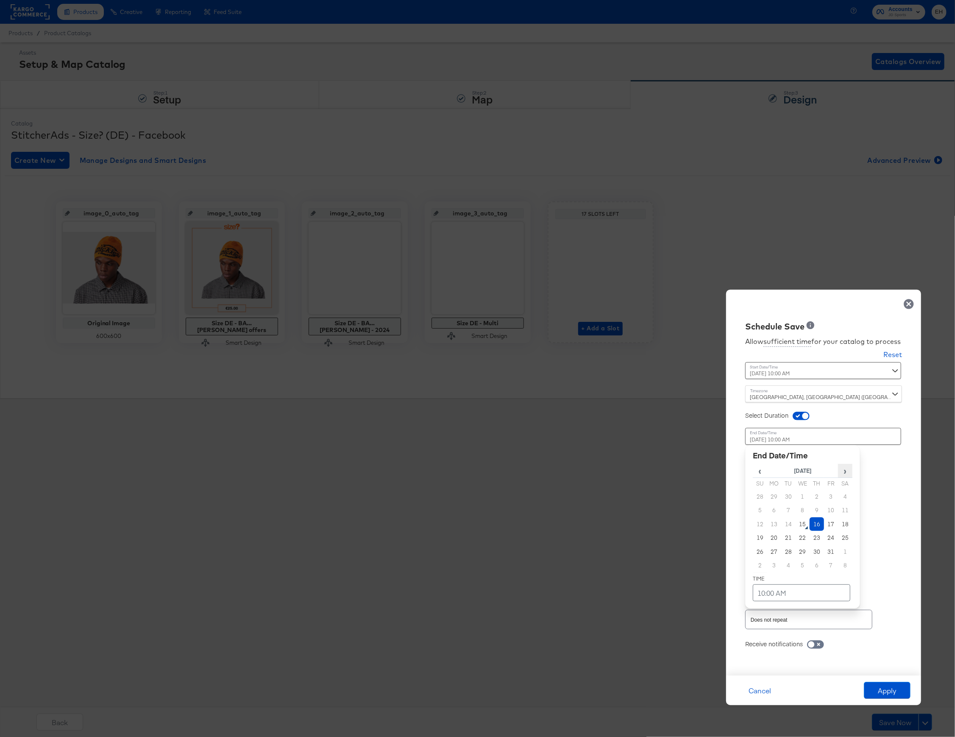
click at [843, 471] on span "›" at bounding box center [846, 470] width 14 height 13
click at [814, 506] on td "6" at bounding box center [817, 510] width 14 height 14
click at [772, 589] on td "10:00 AM" at bounding box center [802, 592] width 98 height 17
click at [787, 521] on span "▼" at bounding box center [785, 529] width 17 height 17
type input "November 6th 2025 9:00 AM"
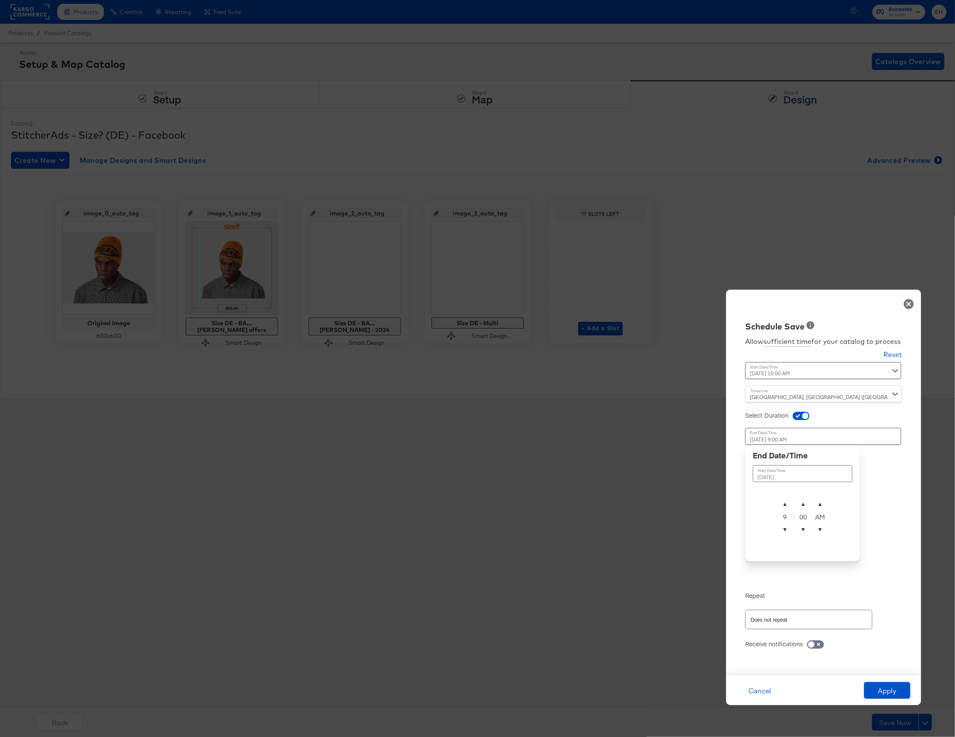
click at [892, 590] on div "Repeat" at bounding box center [823, 591] width 157 height 17
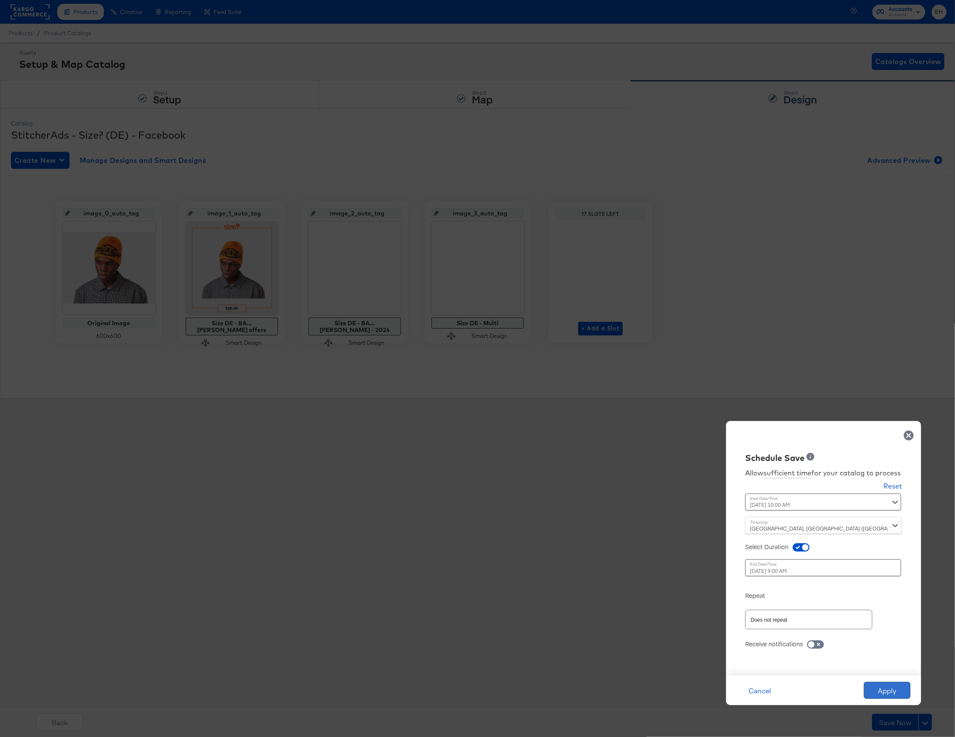
click at [887, 686] on button "Apply" at bounding box center [887, 690] width 47 height 17
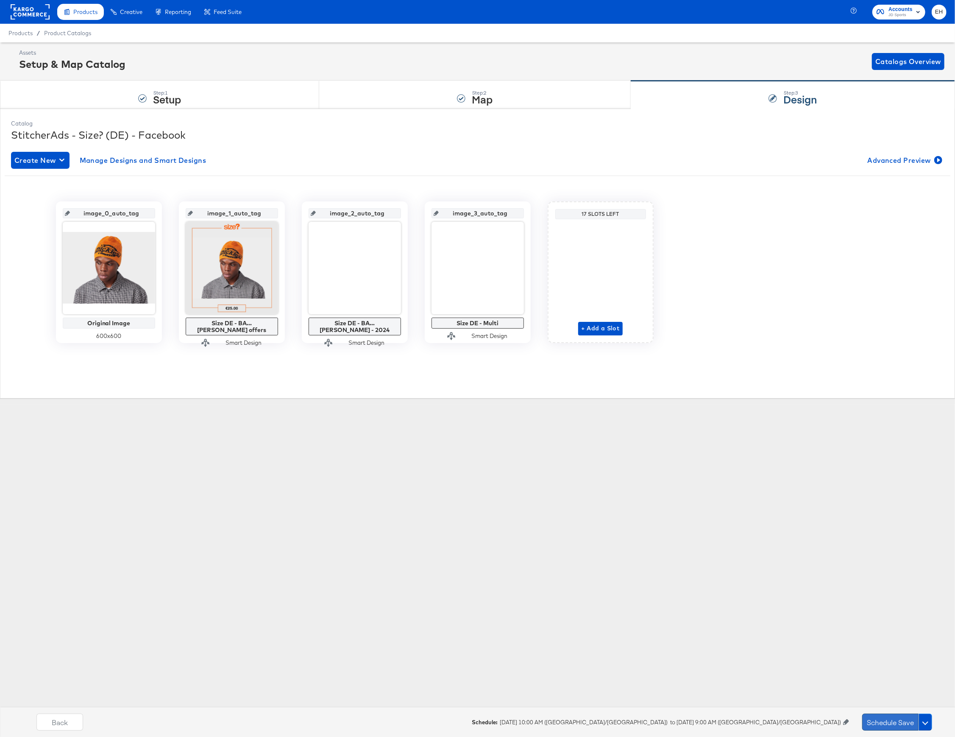
click at [889, 716] on button "Schedule Save" at bounding box center [890, 722] width 56 height 17
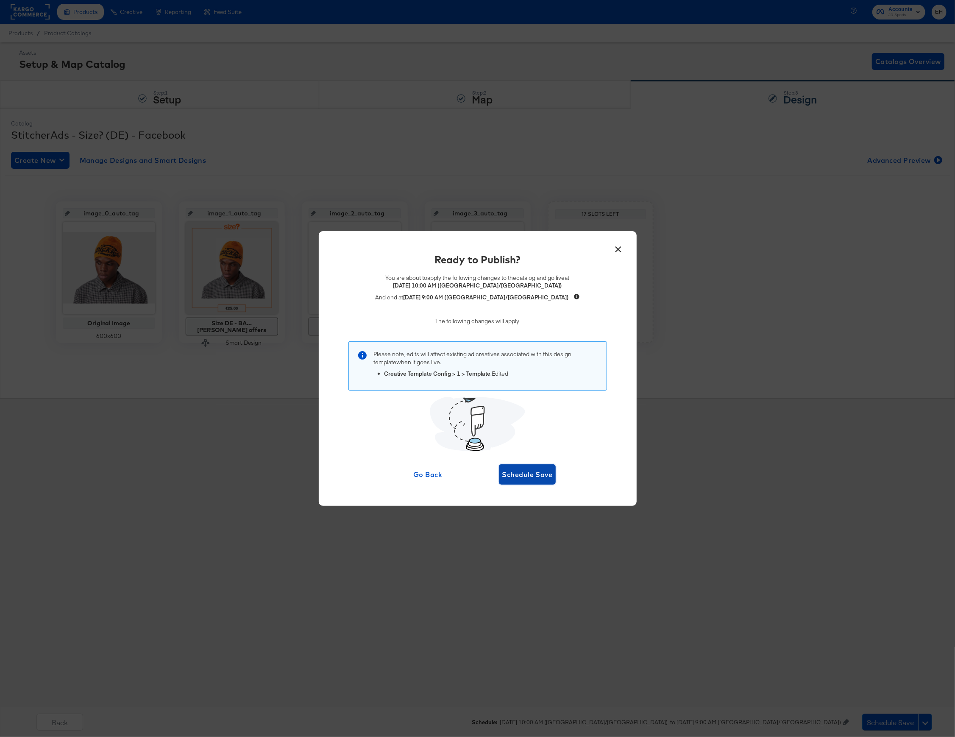
click at [528, 477] on span "Schedule Save" at bounding box center [527, 474] width 50 height 12
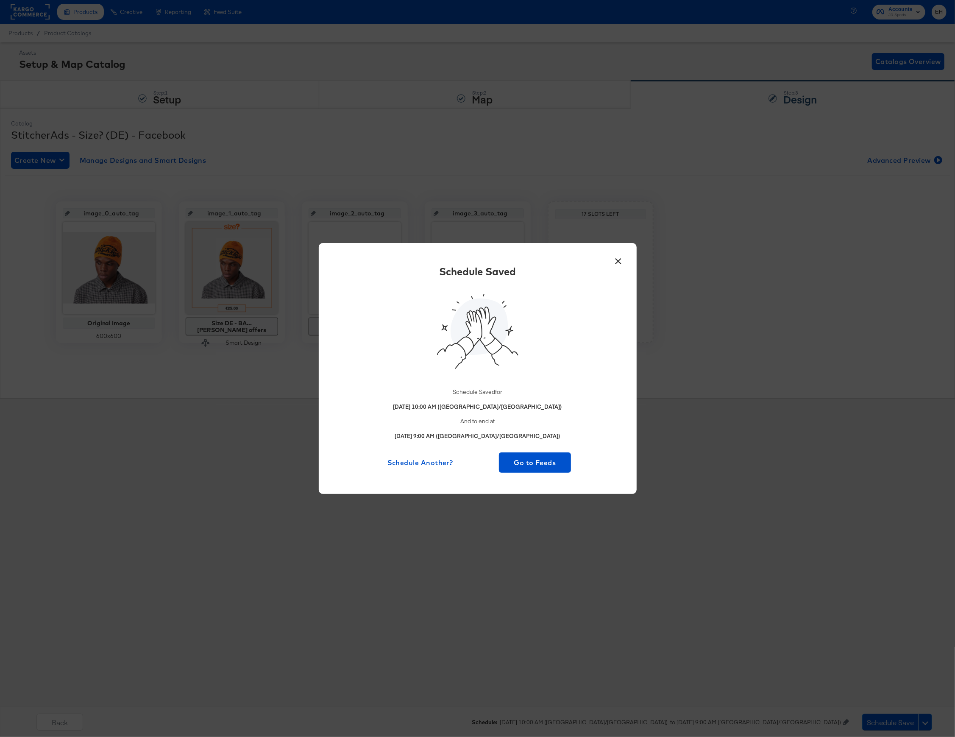
click at [615, 265] on button "×" at bounding box center [618, 258] width 15 height 15
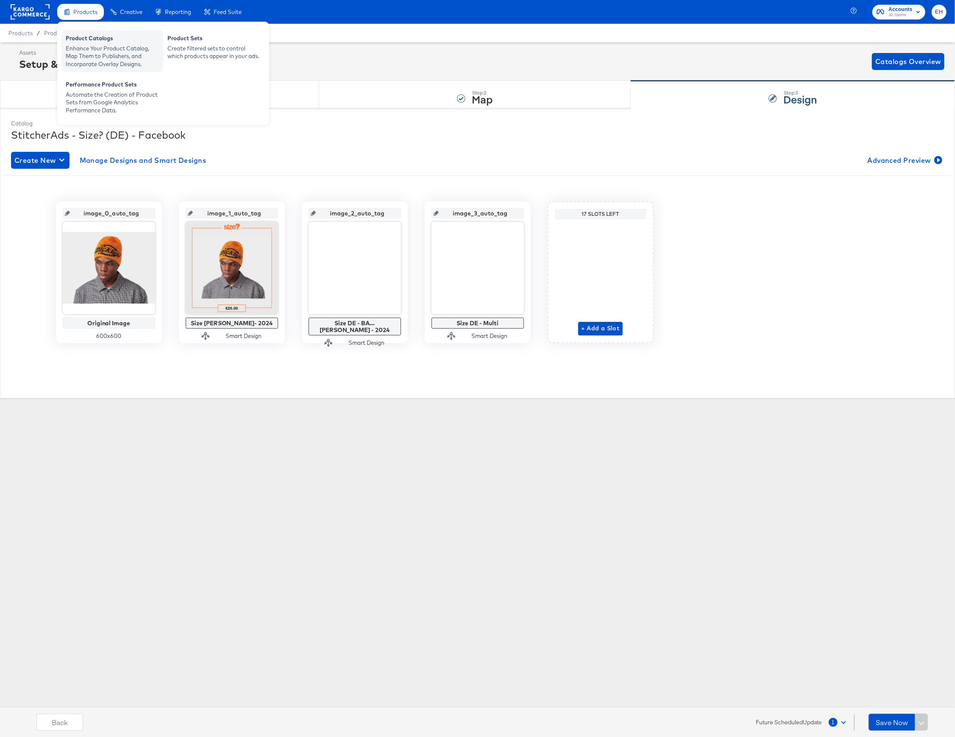
click at [94, 46] on div "Enhance Your Product Catalog, Map Them to Publishers, and Incorporate Overlay D…" at bounding box center [112, 57] width 93 height 24
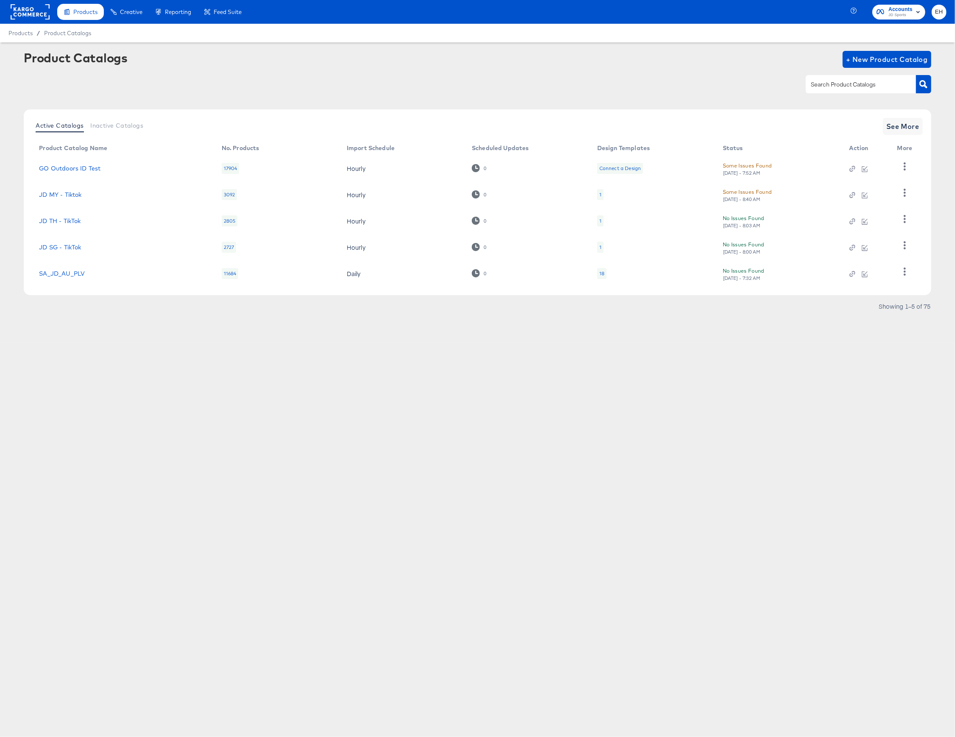
click at [875, 84] on input "text" at bounding box center [854, 85] width 90 height 10
type input "size"
click at [896, 119] on button "See More" at bounding box center [903, 126] width 40 height 17
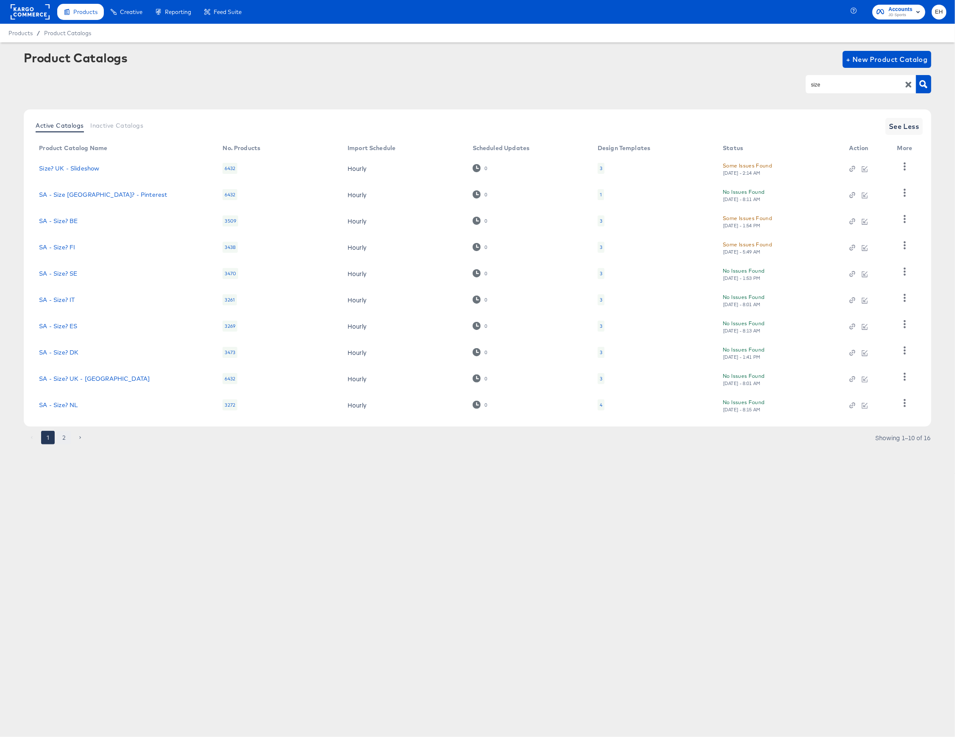
click at [63, 433] on button "2" at bounding box center [64, 438] width 14 height 14
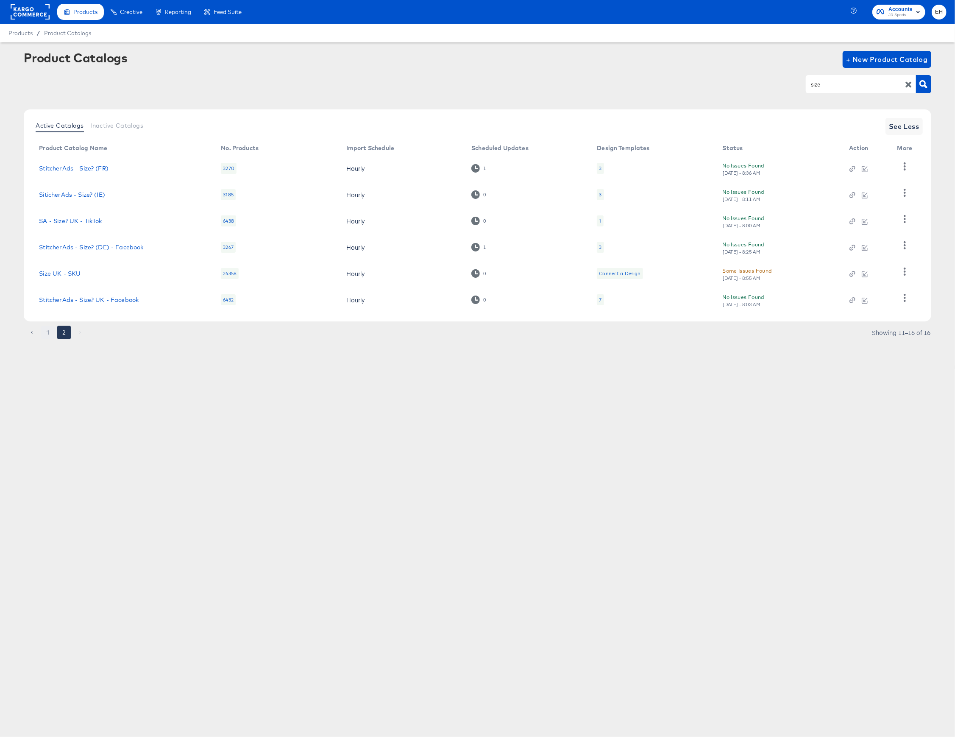
click at [47, 332] on button "1" at bounding box center [48, 333] width 14 height 14
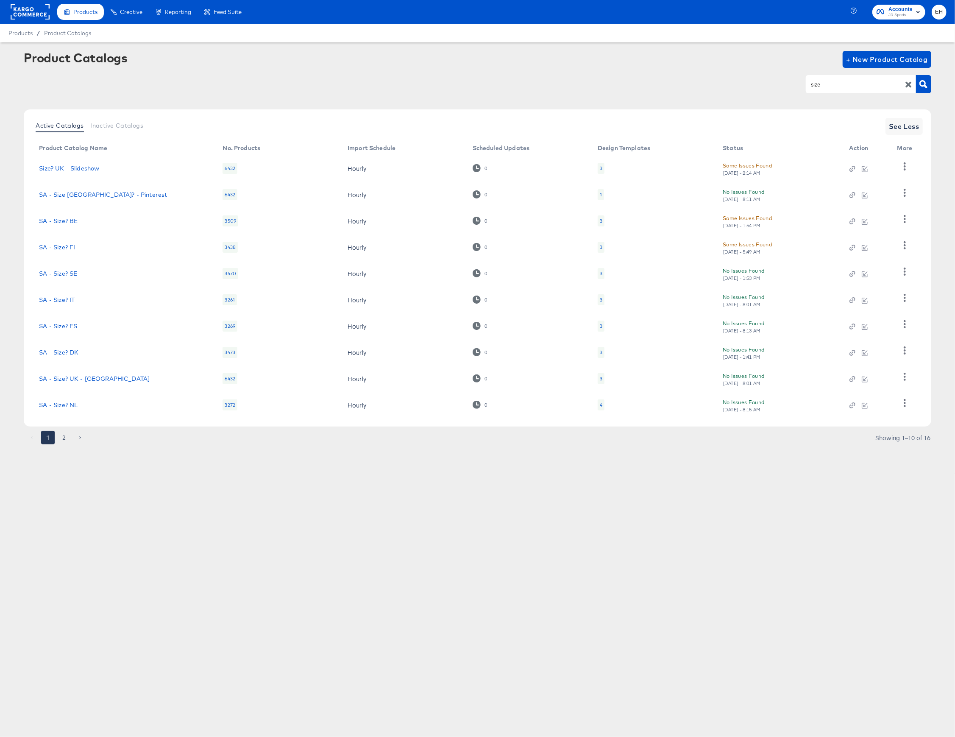
click at [599, 301] on div "3" at bounding box center [601, 299] width 7 height 11
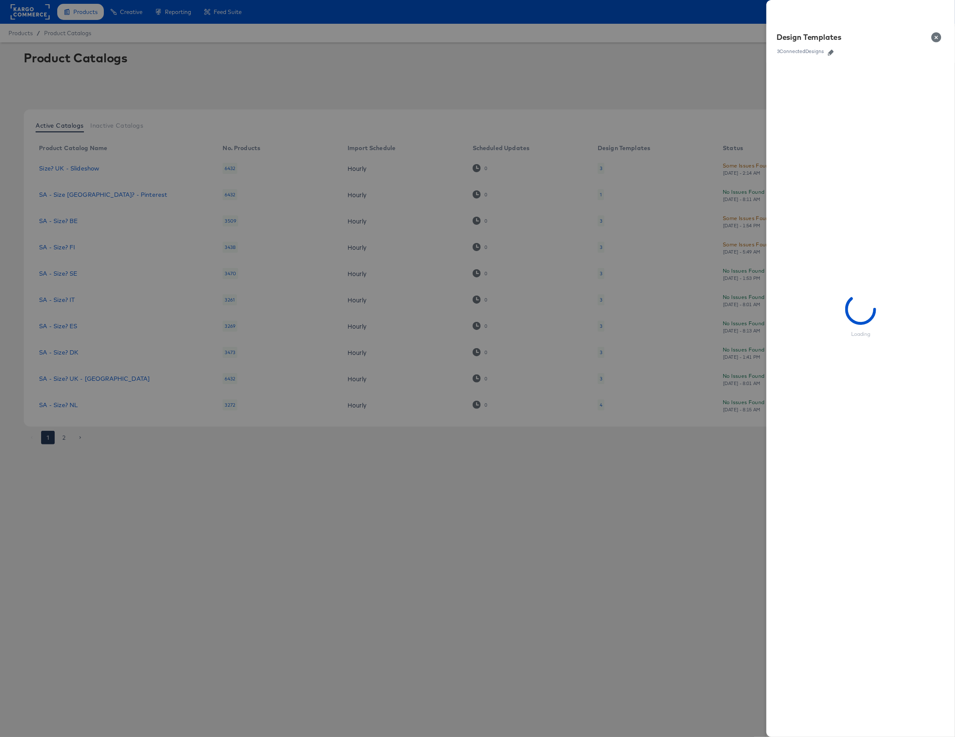
click at [831, 47] on link at bounding box center [831, 51] width 13 height 9
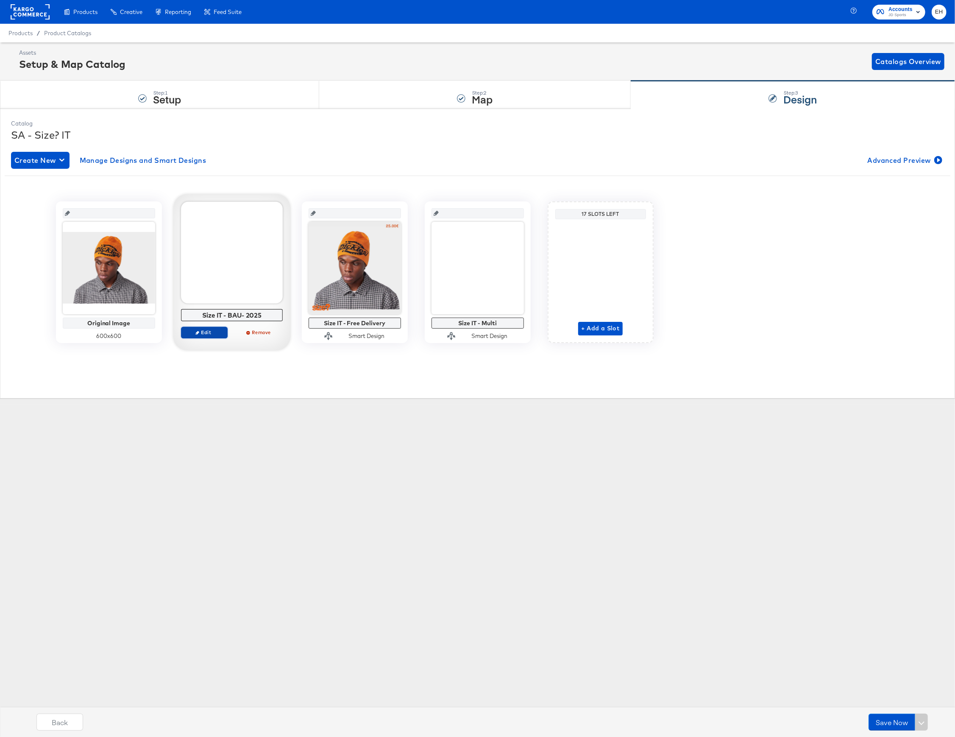
click at [193, 333] on span "Edit" at bounding box center [203, 332] width 39 height 6
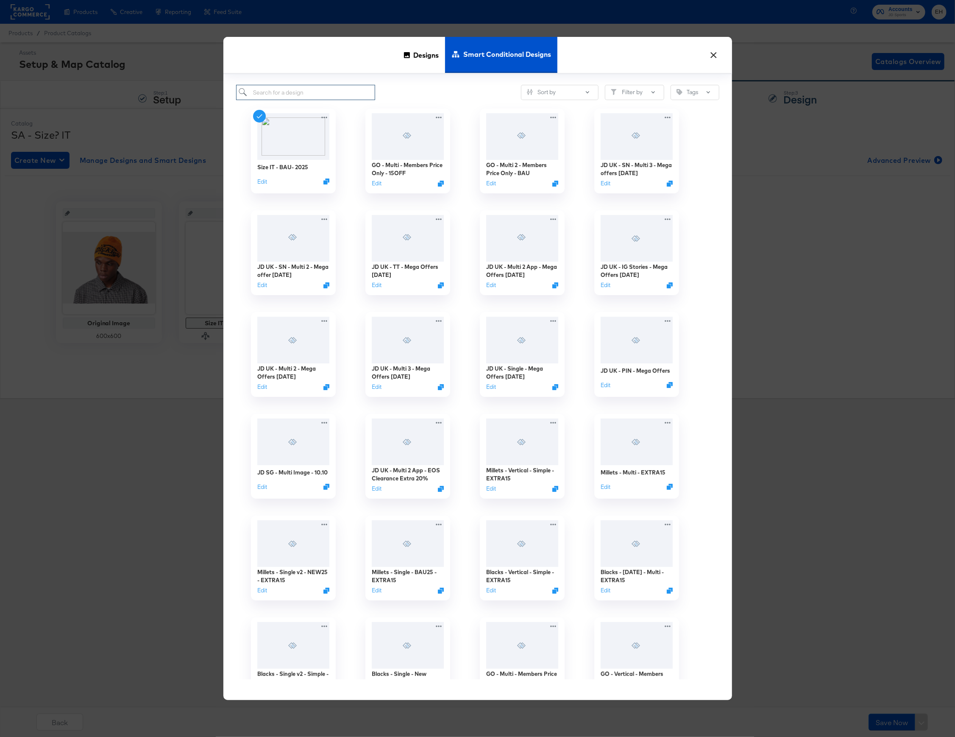
click at [321, 96] on input "search" at bounding box center [305, 93] width 139 height 16
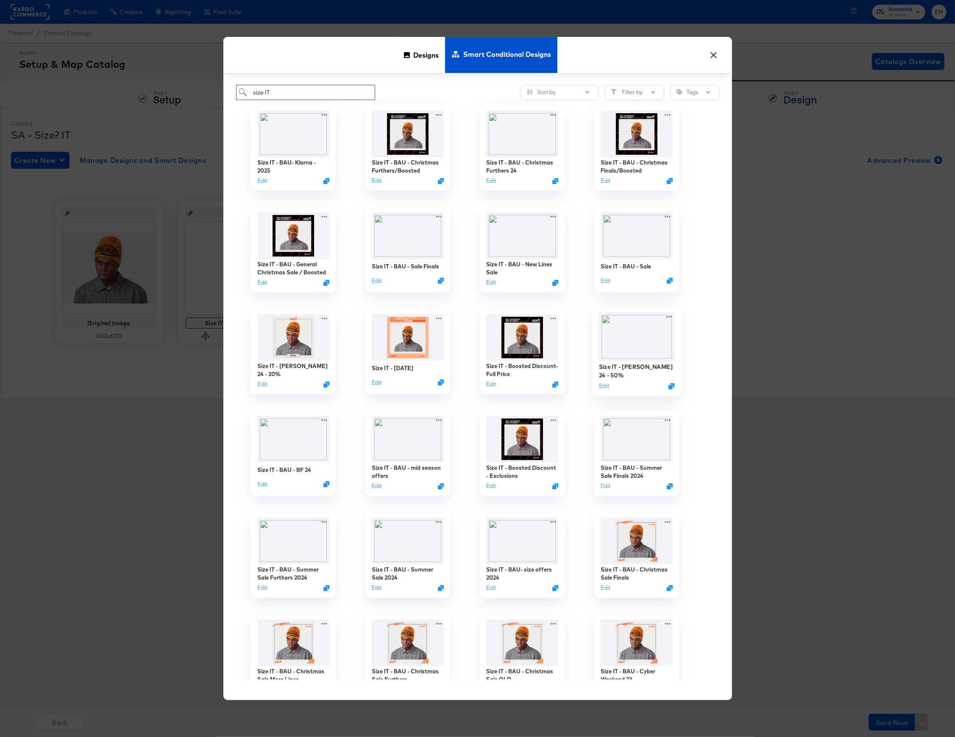
scroll to position [161, 0]
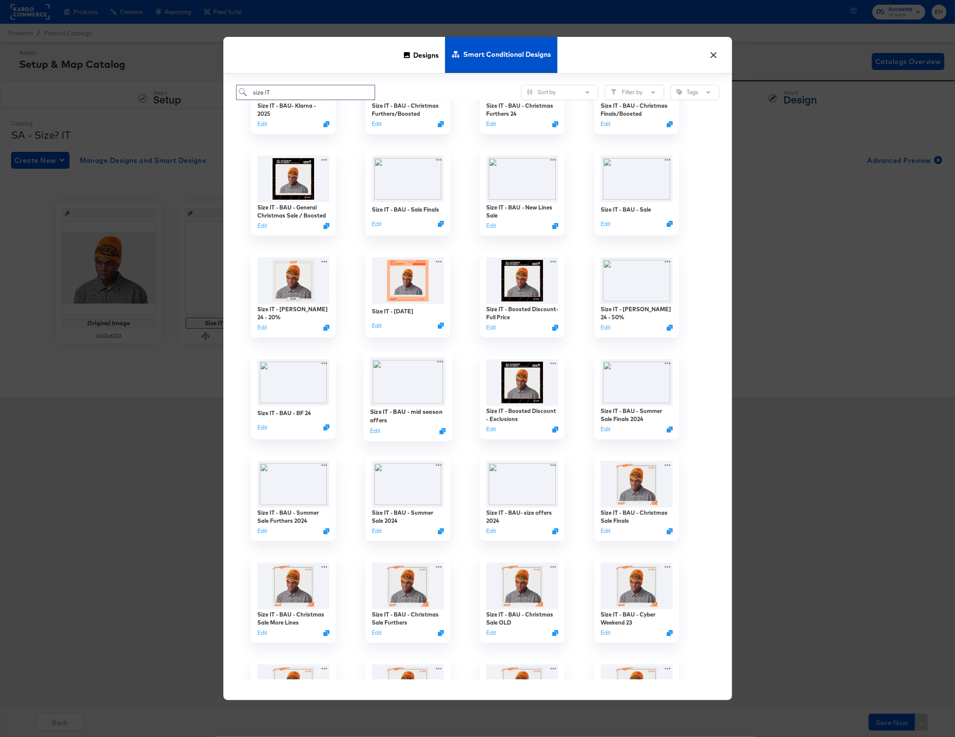
type input "size IT"
click at [410, 388] on img at bounding box center [408, 381] width 76 height 49
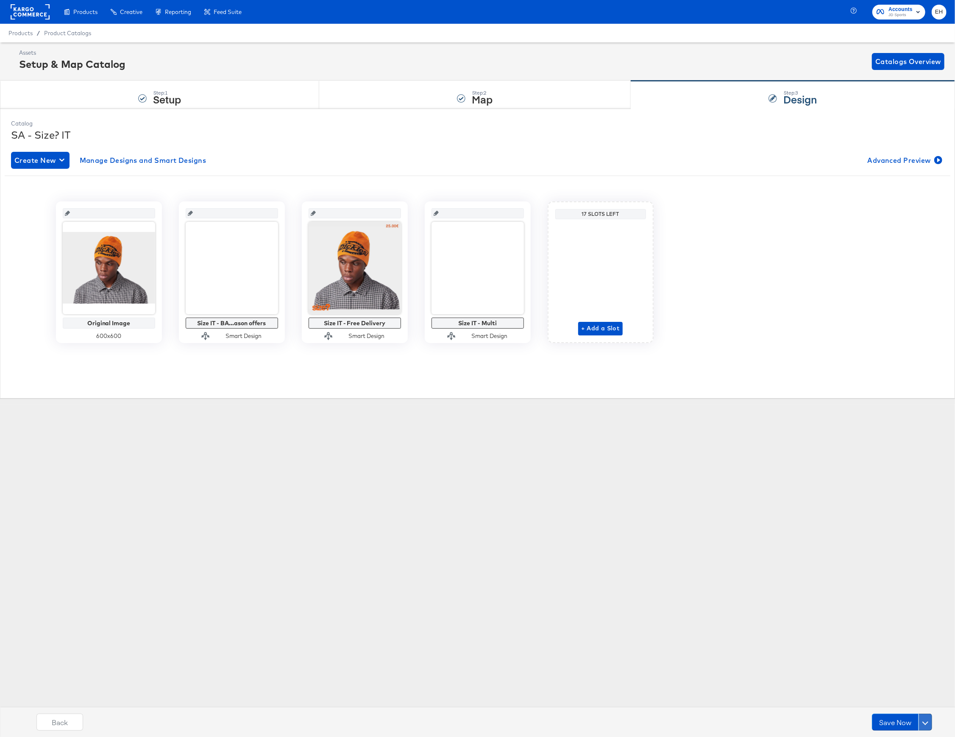
click at [925, 721] on span at bounding box center [926, 722] width 6 height 6
click at [891, 701] on button "Schedule Save" at bounding box center [902, 706] width 60 height 16
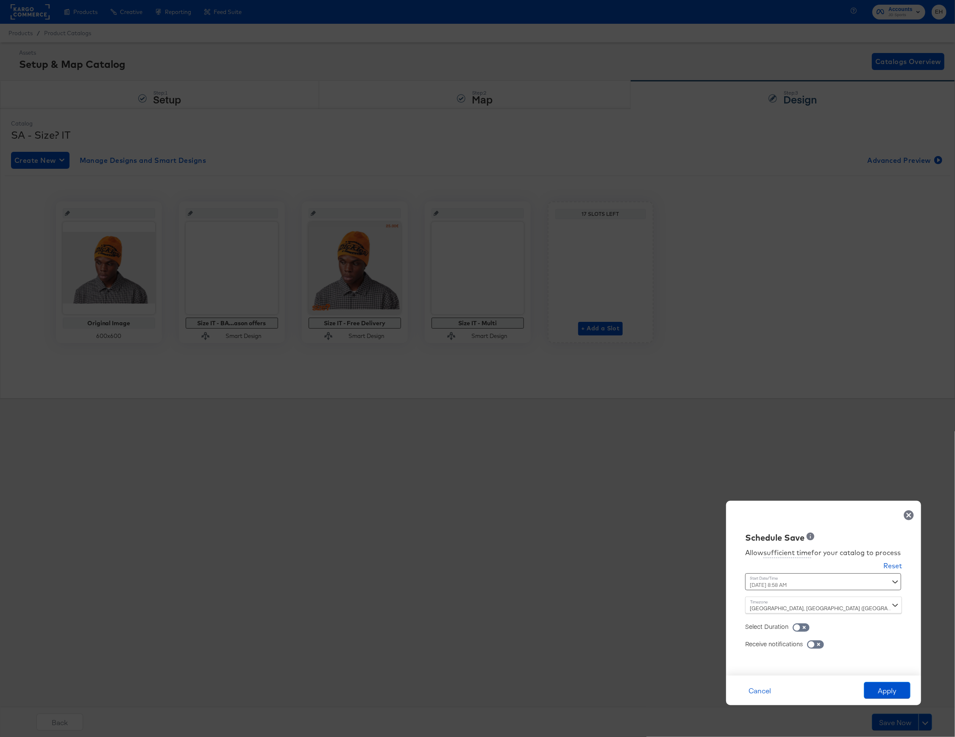
click at [787, 587] on div "October 16th 2025 8:58 AM ‹ October 2025 › Su Mo Tu We Th Fr Sa 28 29 30 1 2 3 …" at bounding box center [802, 581] width 115 height 17
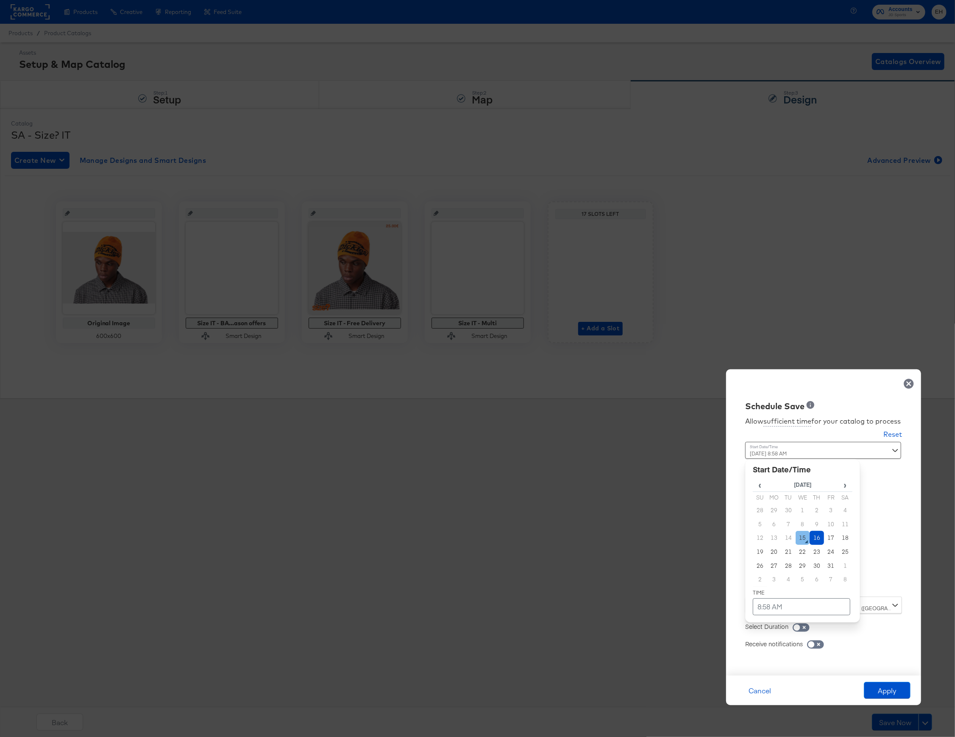
click at [806, 541] on td "15" at bounding box center [803, 538] width 14 height 14
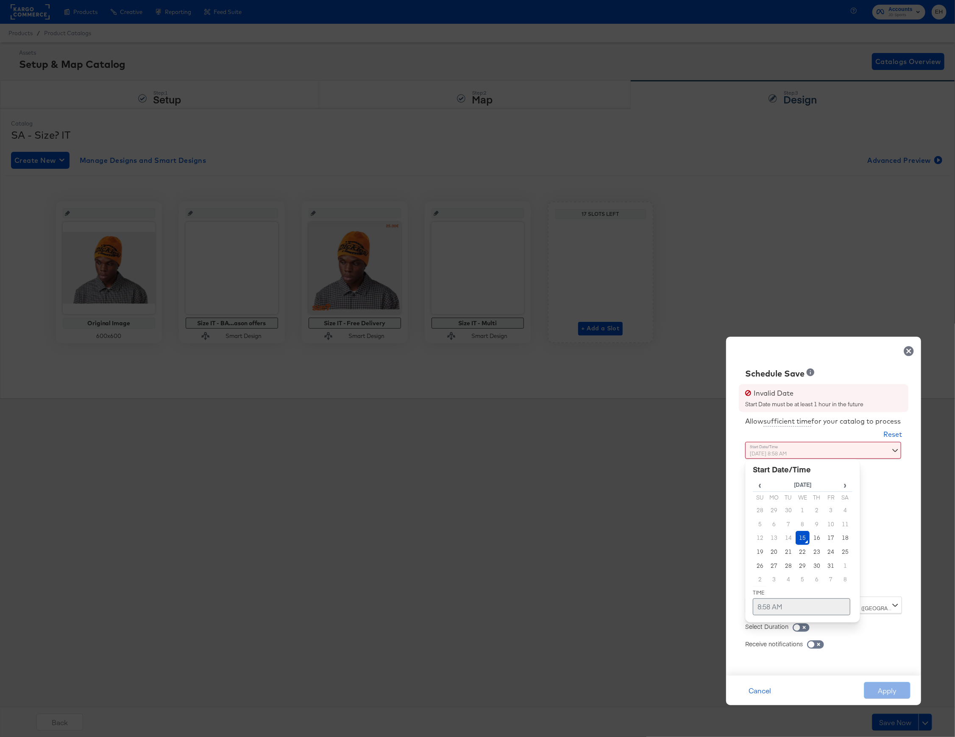
click at [761, 606] on td "8:58 AM" at bounding box center [802, 606] width 98 height 17
click at [787, 521] on span "▲" at bounding box center [785, 517] width 17 height 17
click at [788, 520] on span "▲" at bounding box center [785, 517] width 17 height 17
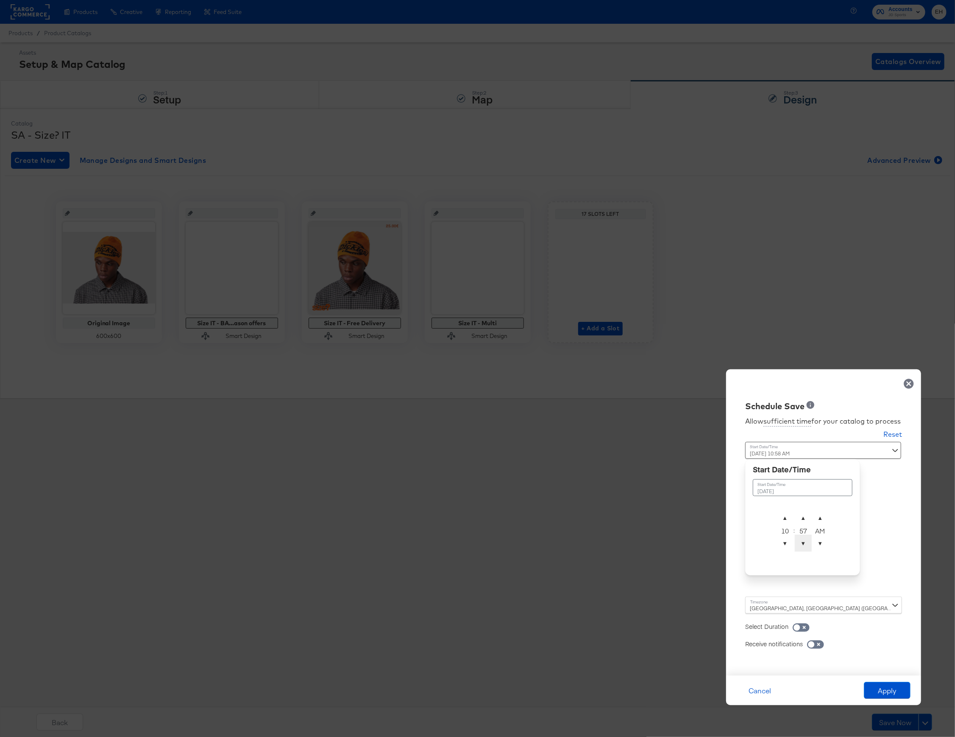
click at [802, 544] on span "▼" at bounding box center [803, 543] width 17 height 17
click at [799, 519] on span "▲" at bounding box center [803, 517] width 17 height 17
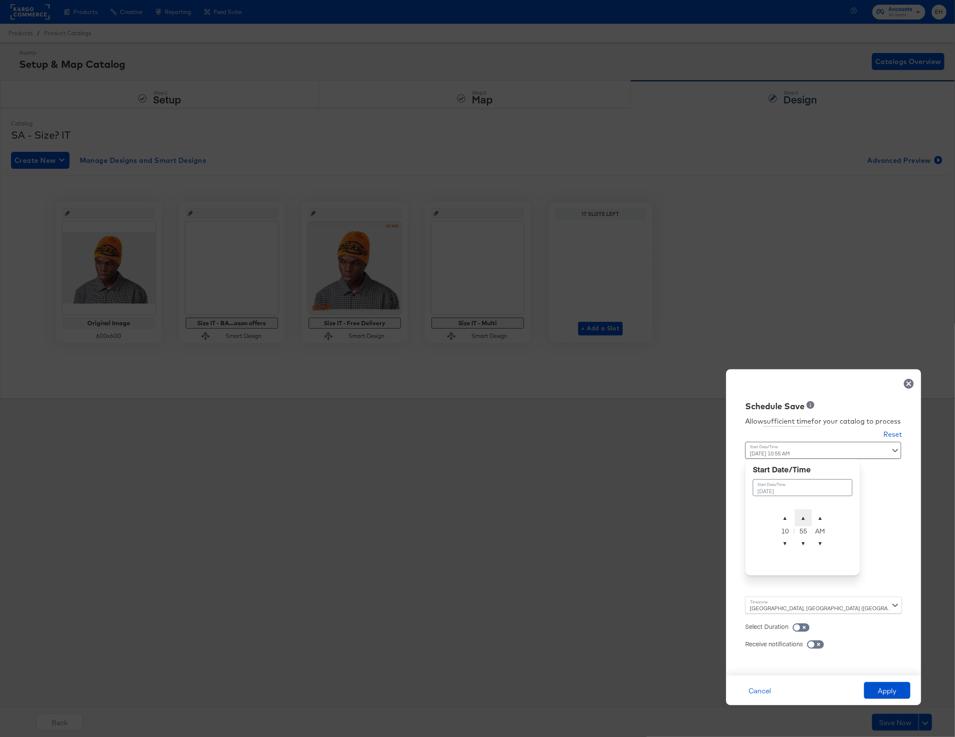
click at [800, 519] on span "▲" at bounding box center [803, 517] width 17 height 17
click at [803, 516] on span "▲" at bounding box center [803, 517] width 17 height 17
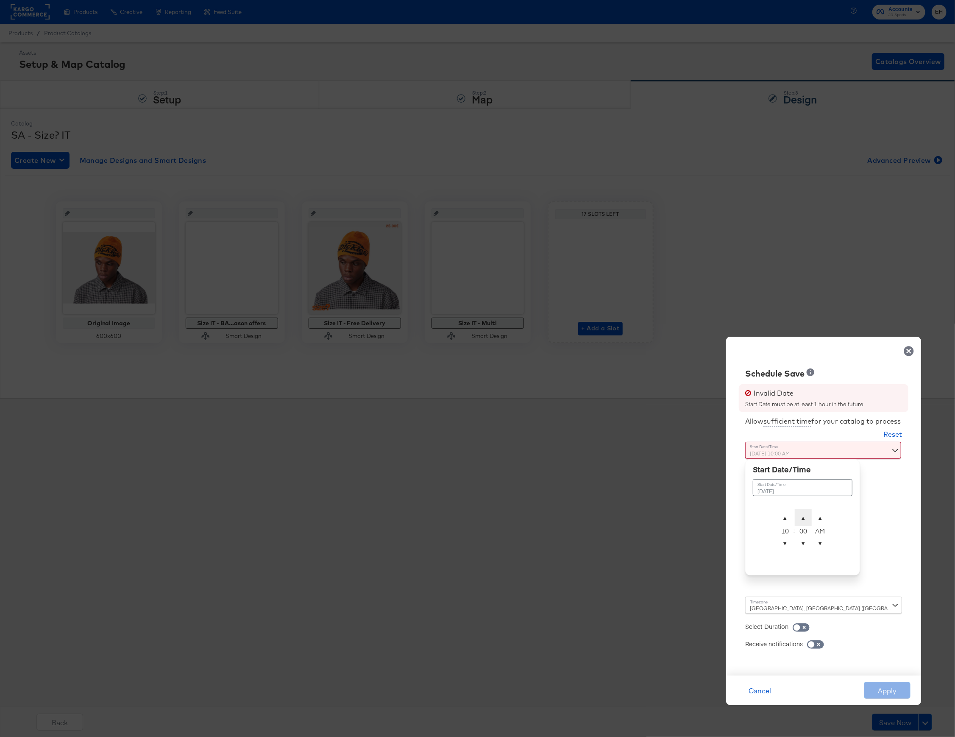
click at [803, 516] on span "▲" at bounding box center [803, 517] width 17 height 17
type input "October 15th 2025 10:01 AM"
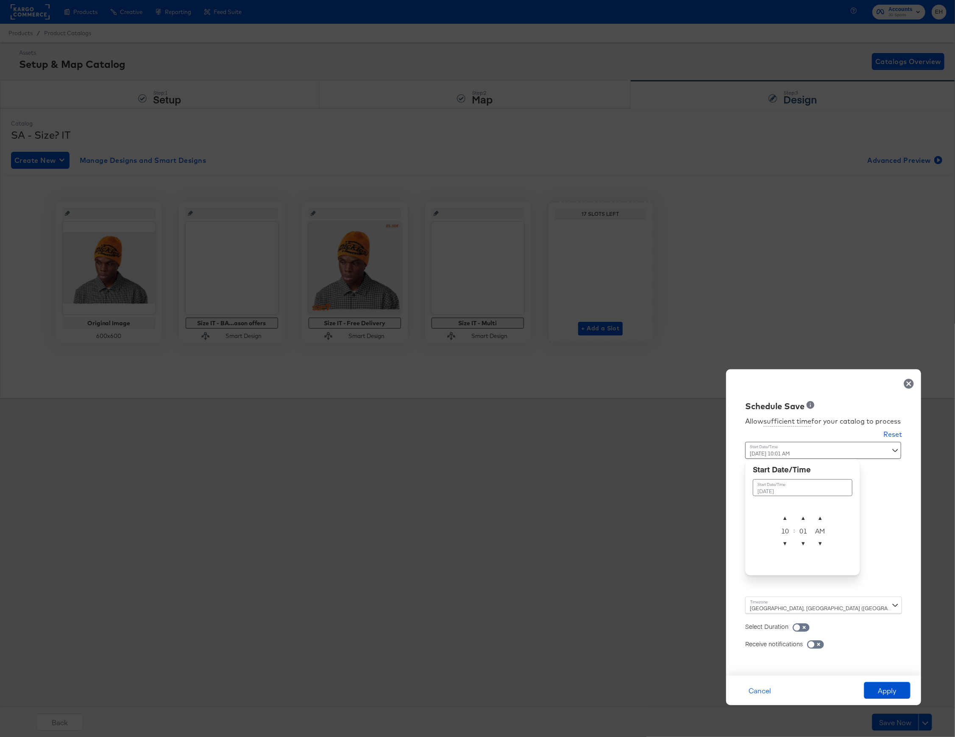
click at [879, 566] on div "Allow sufficient time for your catalog to process Reset Time : October 15th 202…" at bounding box center [824, 539] width 182 height 255
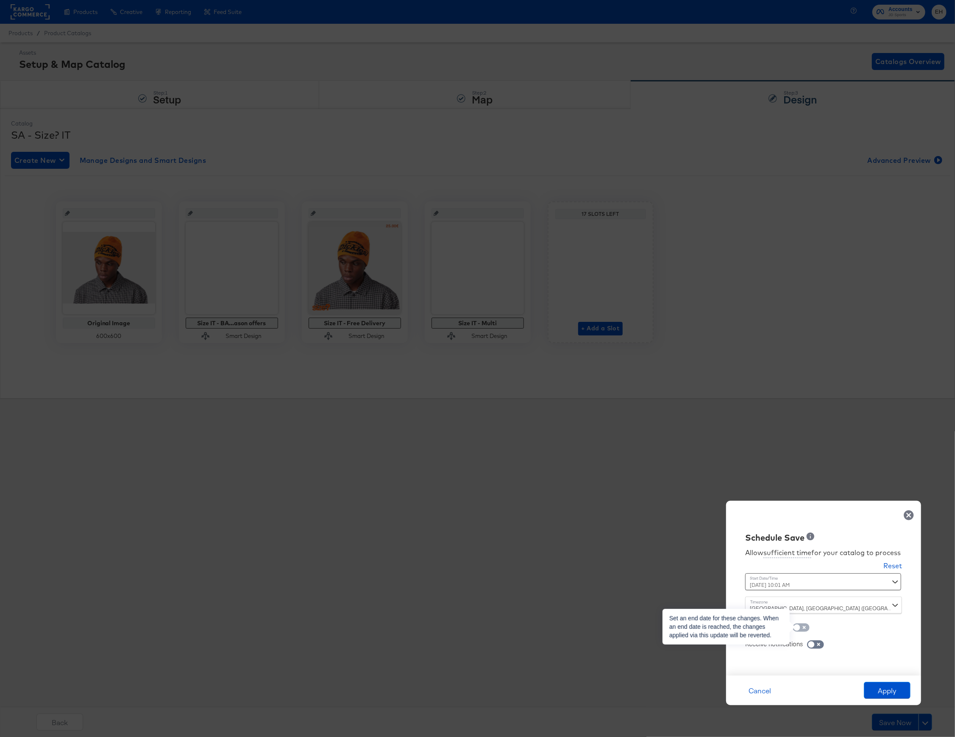
click at [806, 626] on input "checkbox" at bounding box center [796, 629] width 25 height 8
checkbox input "true"
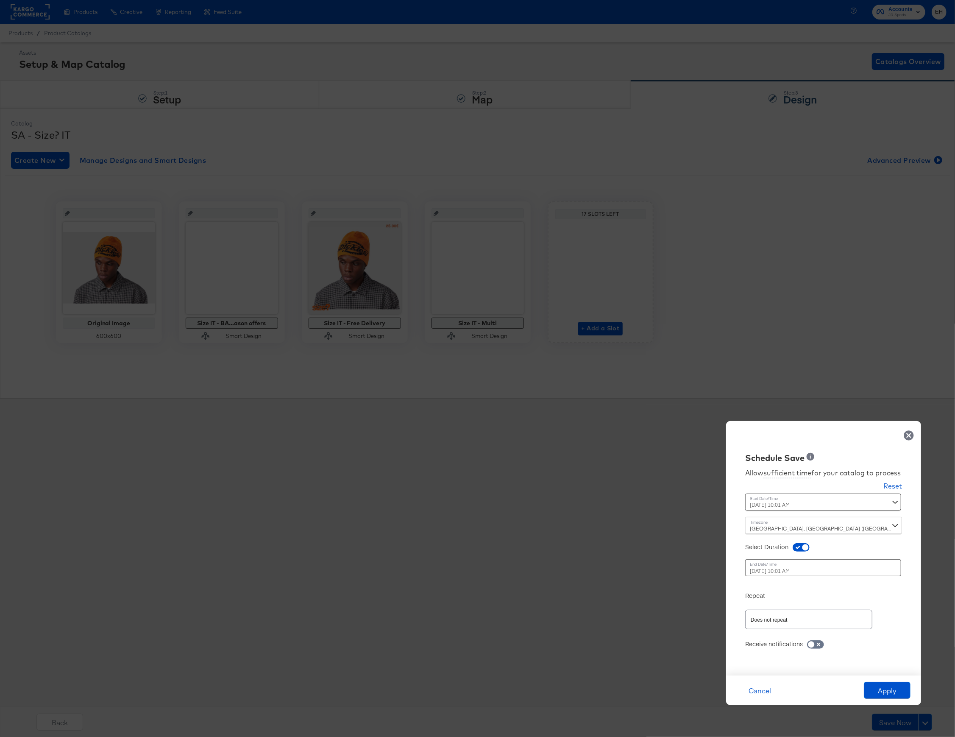
click at [765, 568] on div "October 16th 2025 10:01 AM ‹ October 2025 › Su Mo Tu We Th Fr Sa 28 29 30 1 2 3…" at bounding box center [802, 567] width 115 height 17
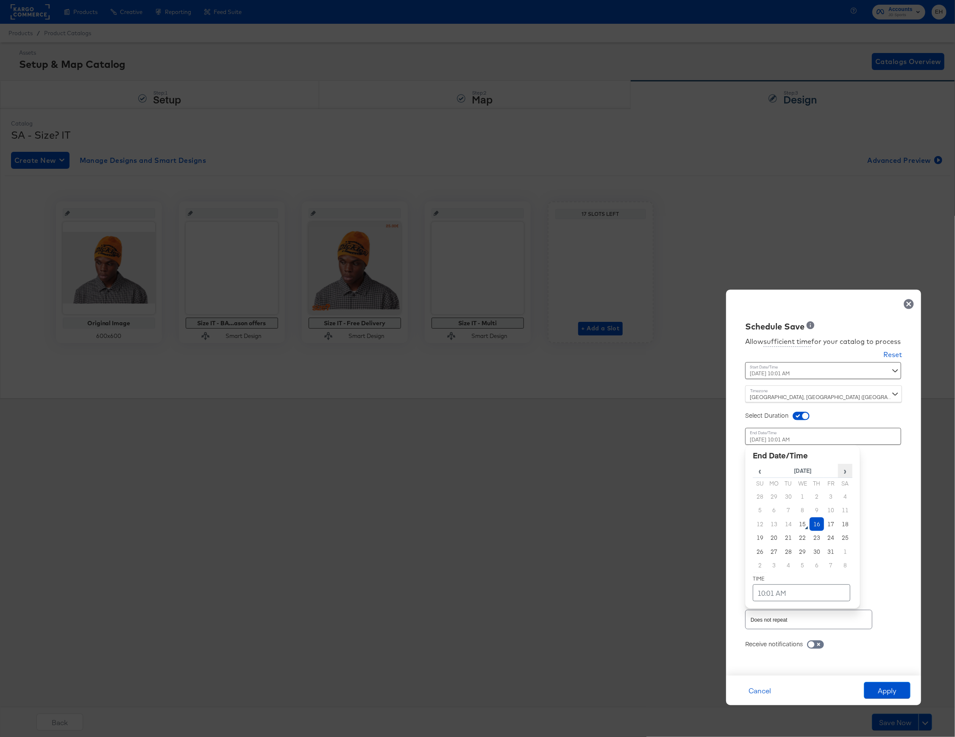
click at [846, 467] on span "›" at bounding box center [846, 470] width 14 height 13
click at [813, 508] on td "6" at bounding box center [817, 510] width 14 height 14
click at [799, 592] on td "10:01 AM" at bounding box center [802, 592] width 98 height 17
click at [782, 528] on span "▼" at bounding box center [785, 529] width 17 height 17
click at [802, 526] on span "▼" at bounding box center [803, 529] width 17 height 17
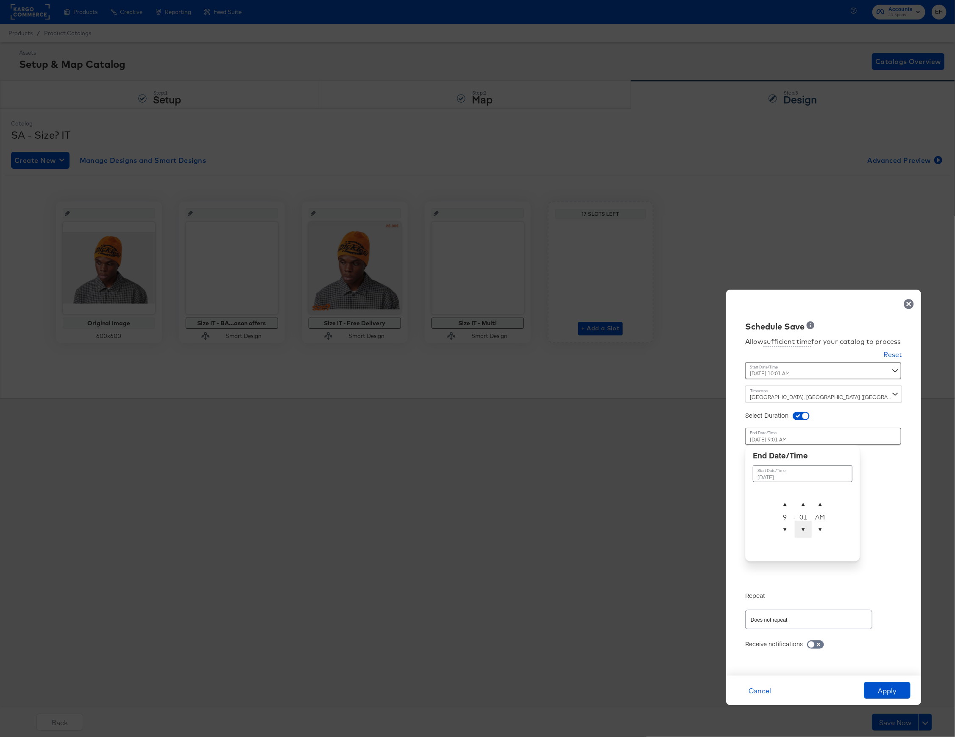
type input "November 6th 2025 9:00 AM"
click at [850, 557] on div "November 6th 2025 ▲ 9 ▼ : ▲ 00 ▼ ▲ AM ▼" at bounding box center [802, 503] width 115 height 116
click at [873, 580] on div "Time : November 6th 2025 9:00 AM November 6th 2025 ▲ 9 ▼ : ▲ 00 ▼ ▲ AM ▼" at bounding box center [823, 505] width 157 height 155
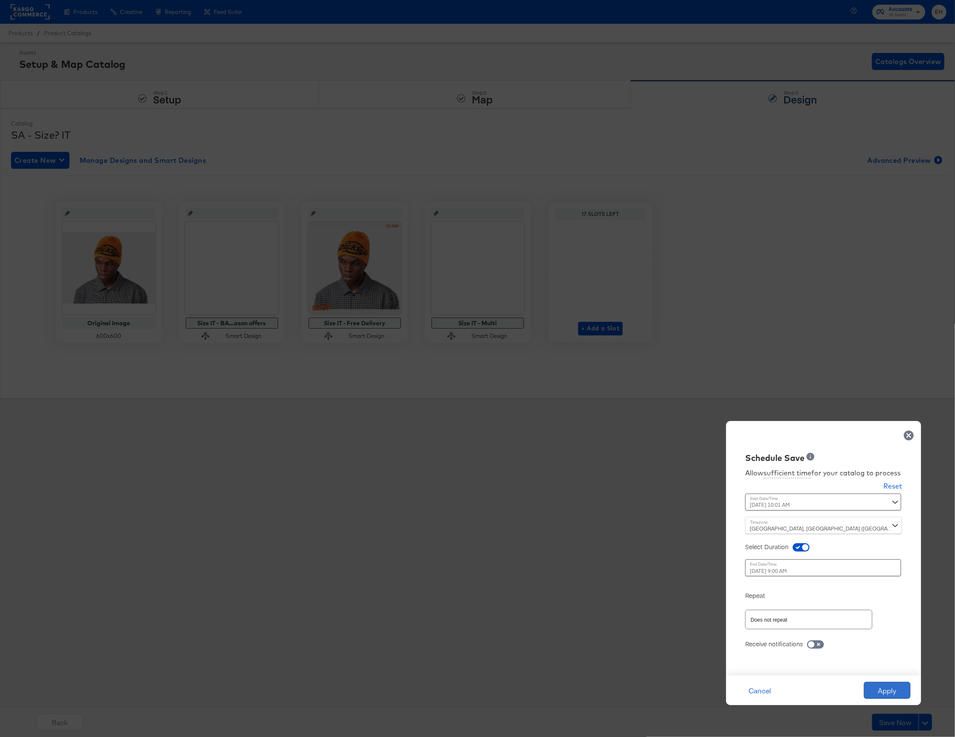
click at [881, 689] on button "Apply" at bounding box center [887, 690] width 47 height 17
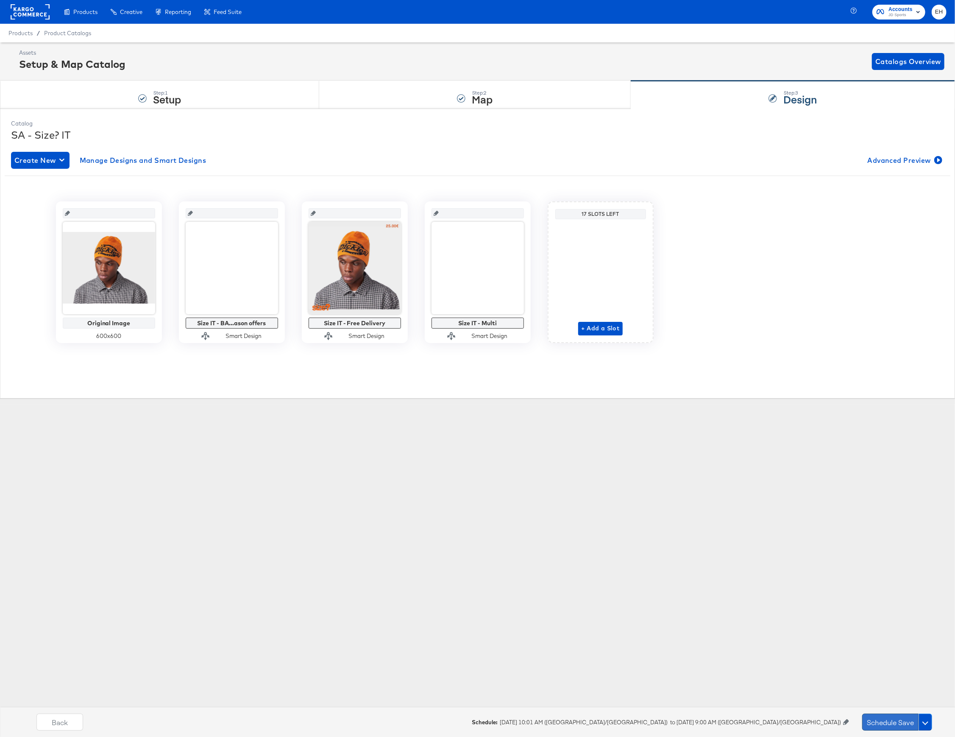
click at [878, 718] on button "Schedule Save" at bounding box center [890, 722] width 56 height 17
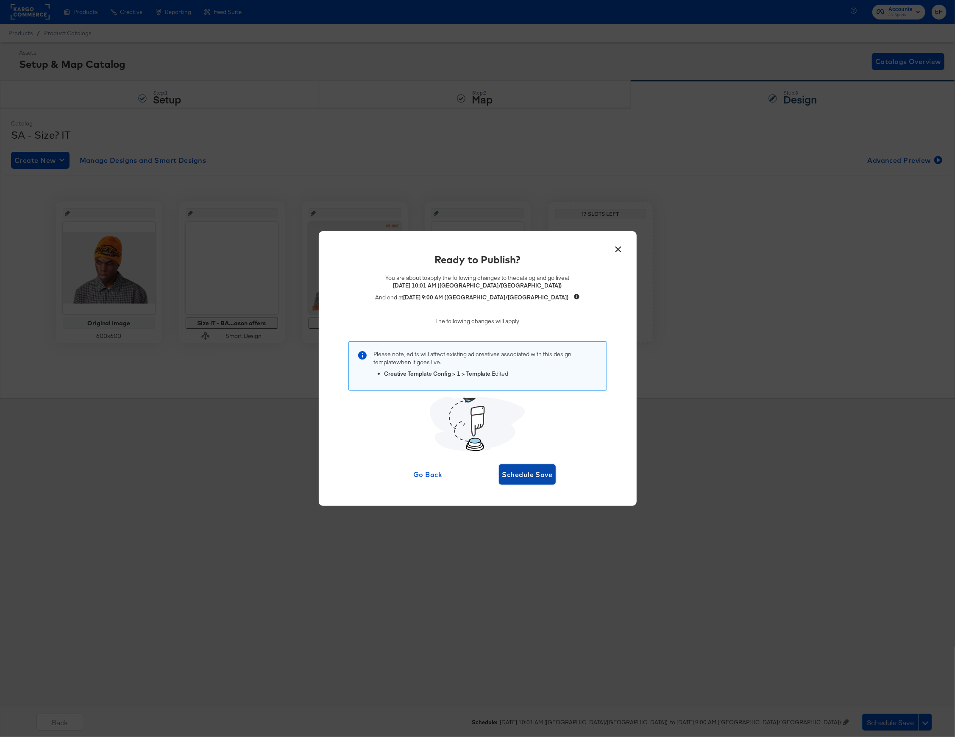
click at [530, 472] on span "Schedule Save" at bounding box center [527, 474] width 50 height 12
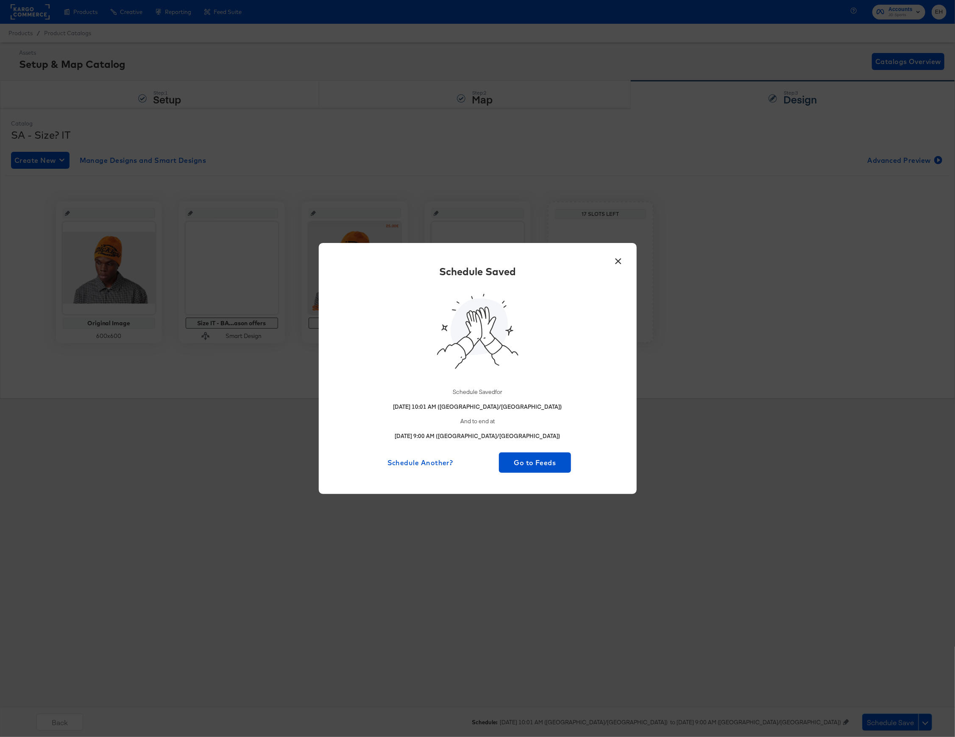
click at [618, 265] on button "×" at bounding box center [618, 258] width 15 height 15
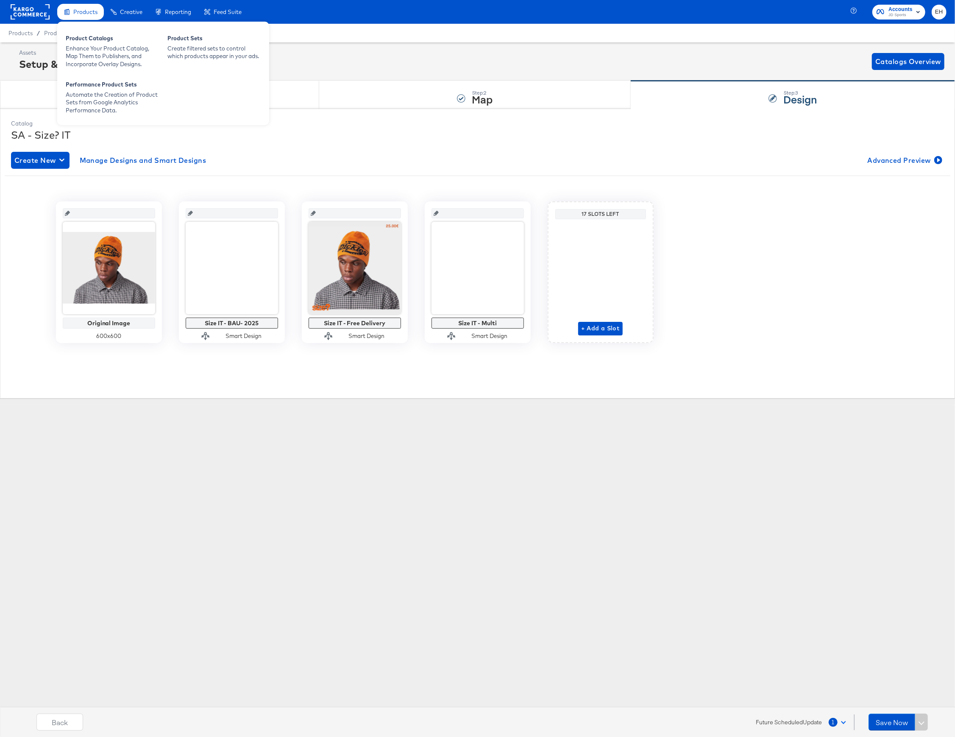
click at [69, 17] on div "Products" at bounding box center [80, 12] width 47 height 17
click at [95, 56] on div "Enhance Your Product Catalog, Map Them to Publishers, and Incorporate Overlay D…" at bounding box center [112, 57] width 93 height 24
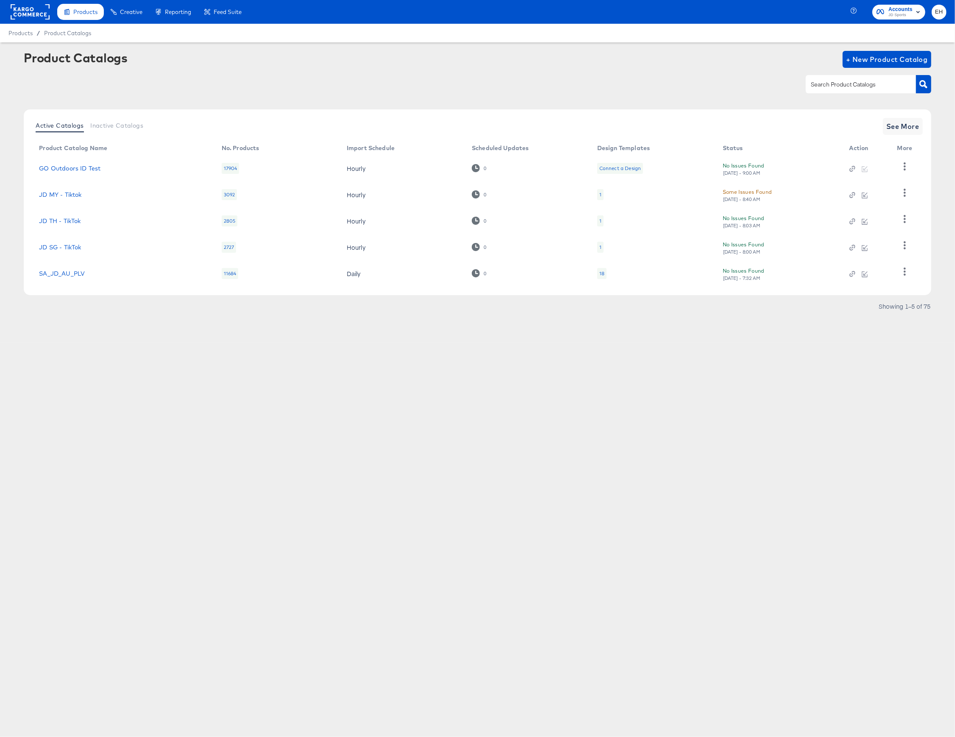
click at [875, 87] on input "text" at bounding box center [854, 85] width 90 height 10
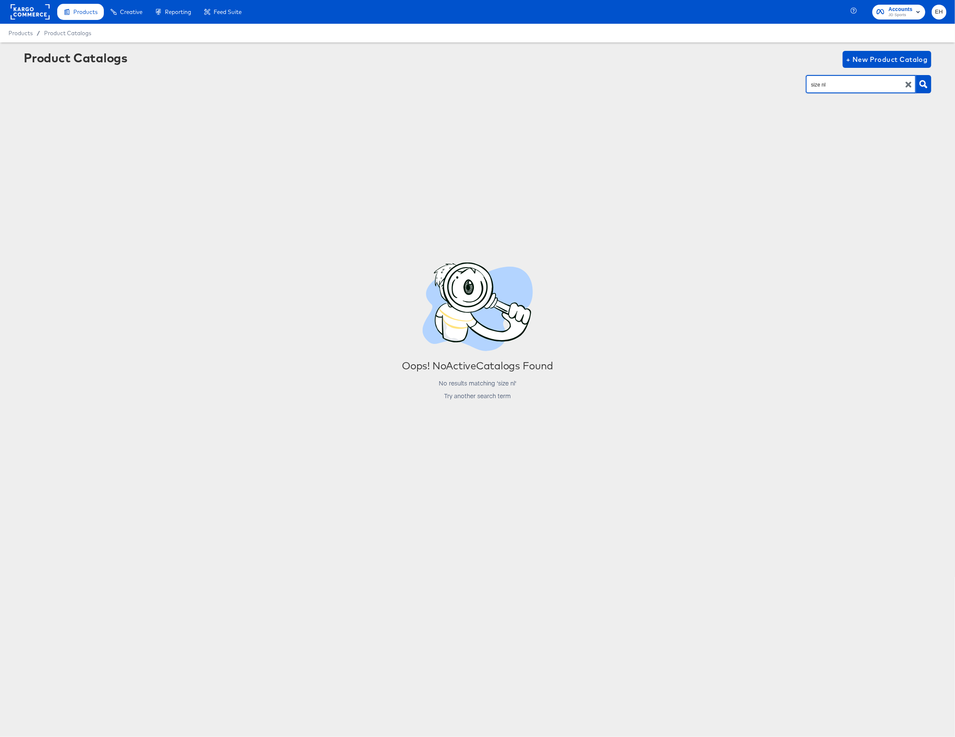
click at [875, 87] on input "size nl" at bounding box center [854, 85] width 90 height 10
type input "size"
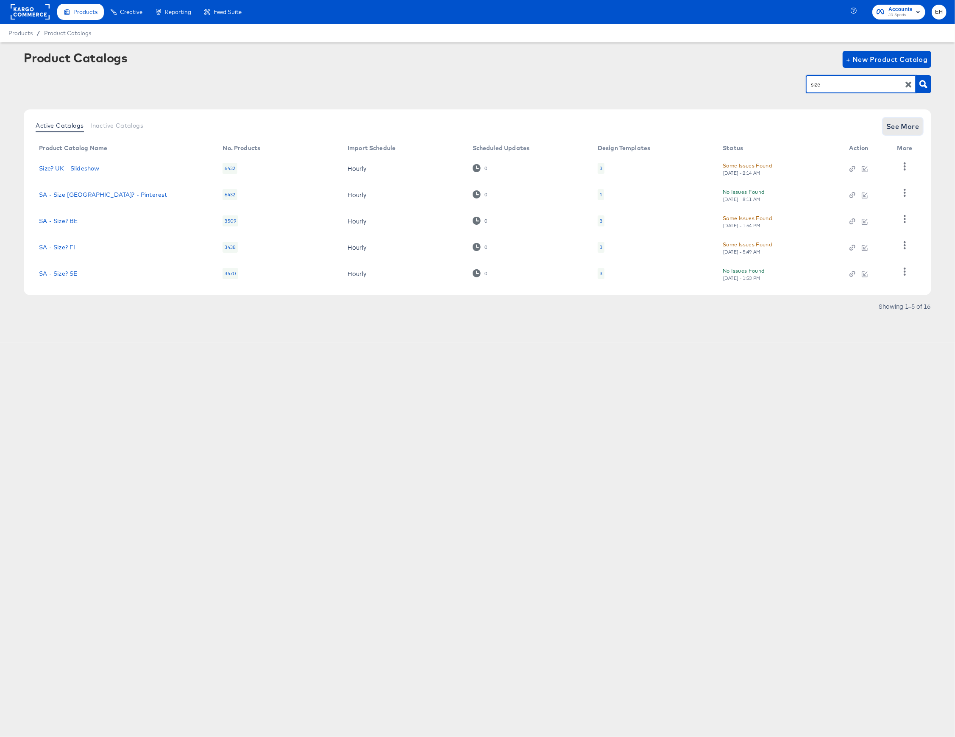
click at [907, 128] on span "See More" at bounding box center [903, 126] width 33 height 12
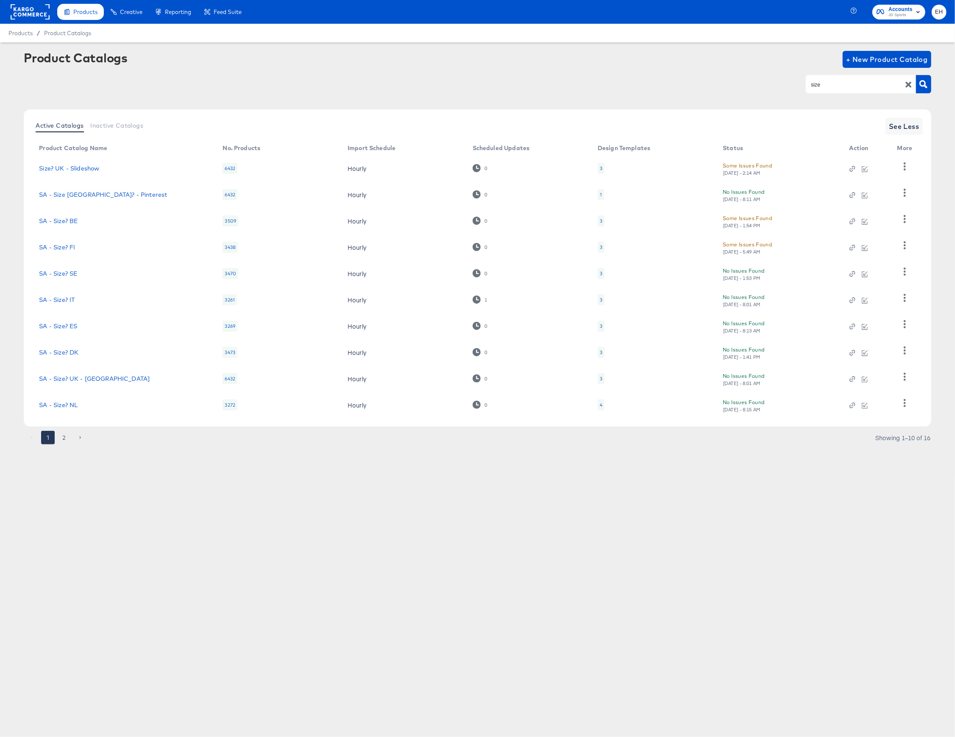
click at [600, 405] on div "4" at bounding box center [601, 404] width 3 height 7
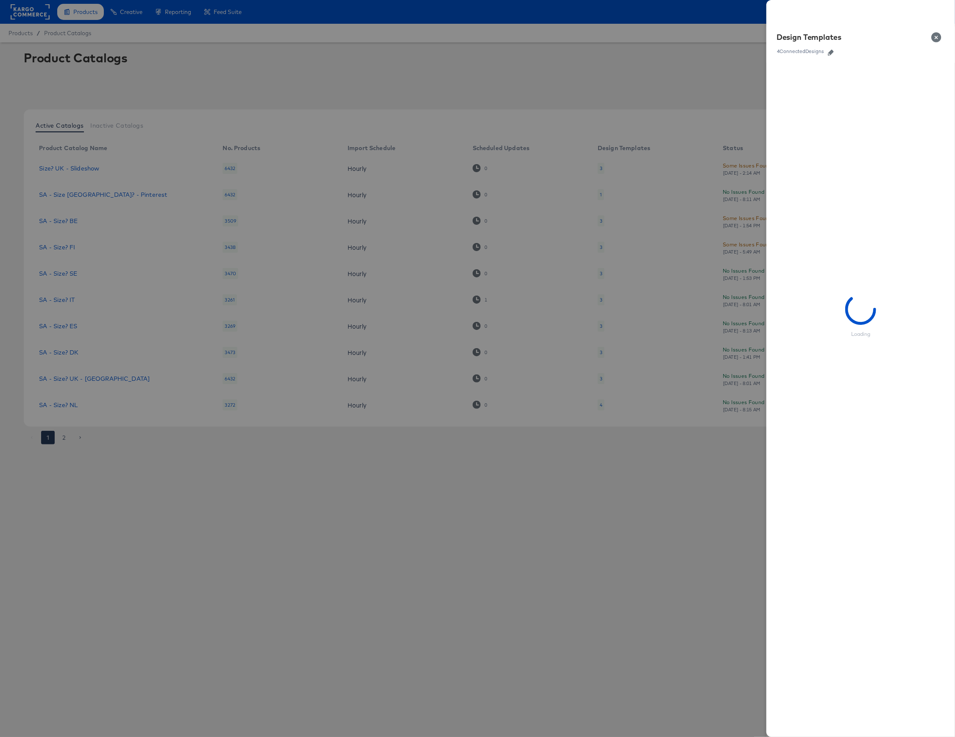
click at [833, 52] on icon "button" at bounding box center [831, 53] width 6 height 6
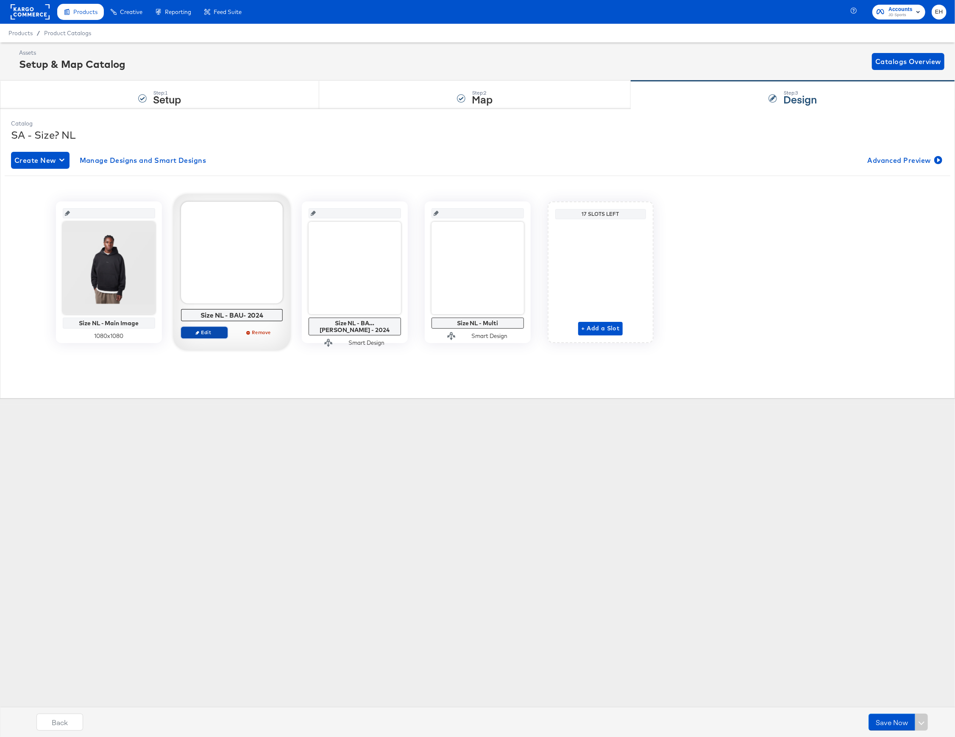
click at [207, 332] on span "Edit" at bounding box center [203, 332] width 39 height 6
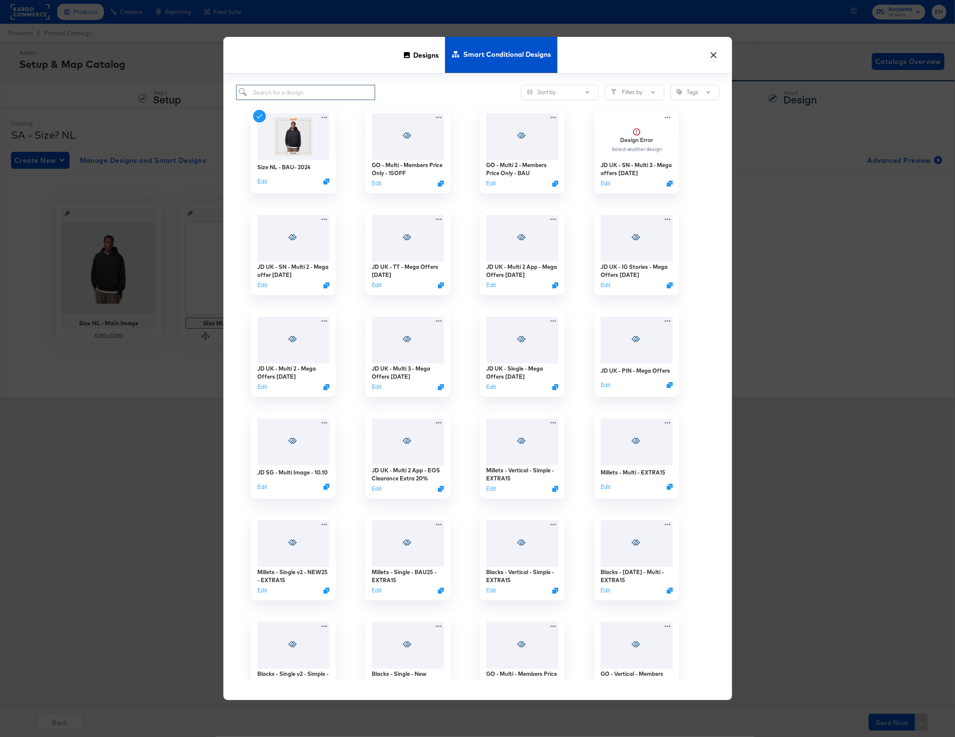
click at [335, 95] on input "search" at bounding box center [305, 93] width 139 height 16
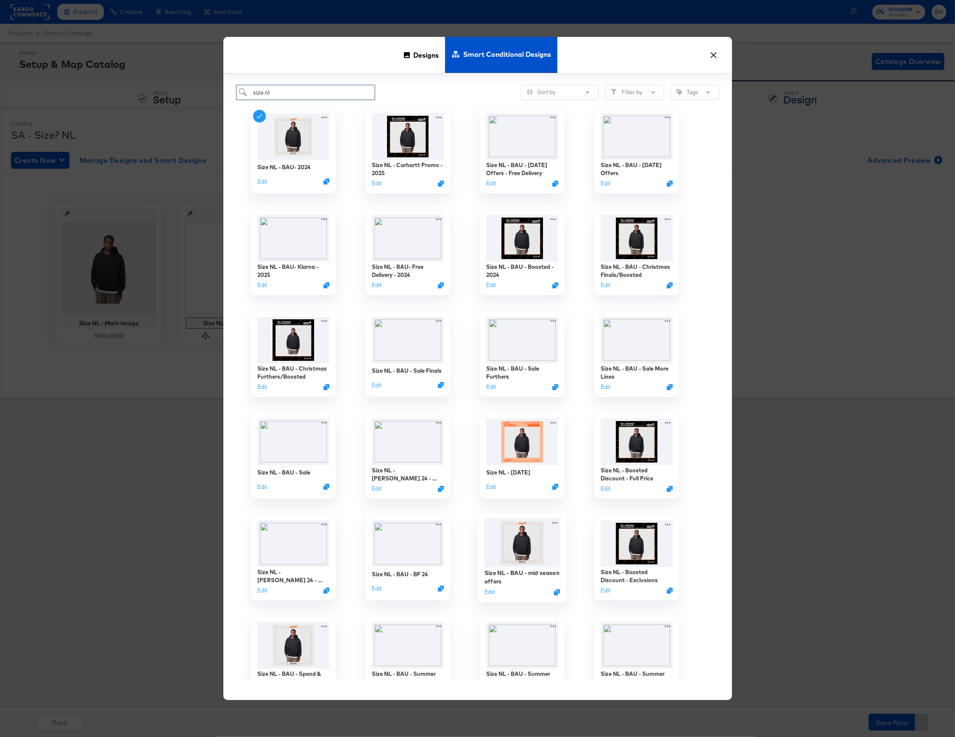
type input "size nl"
click at [518, 551] on img at bounding box center [522, 543] width 76 height 49
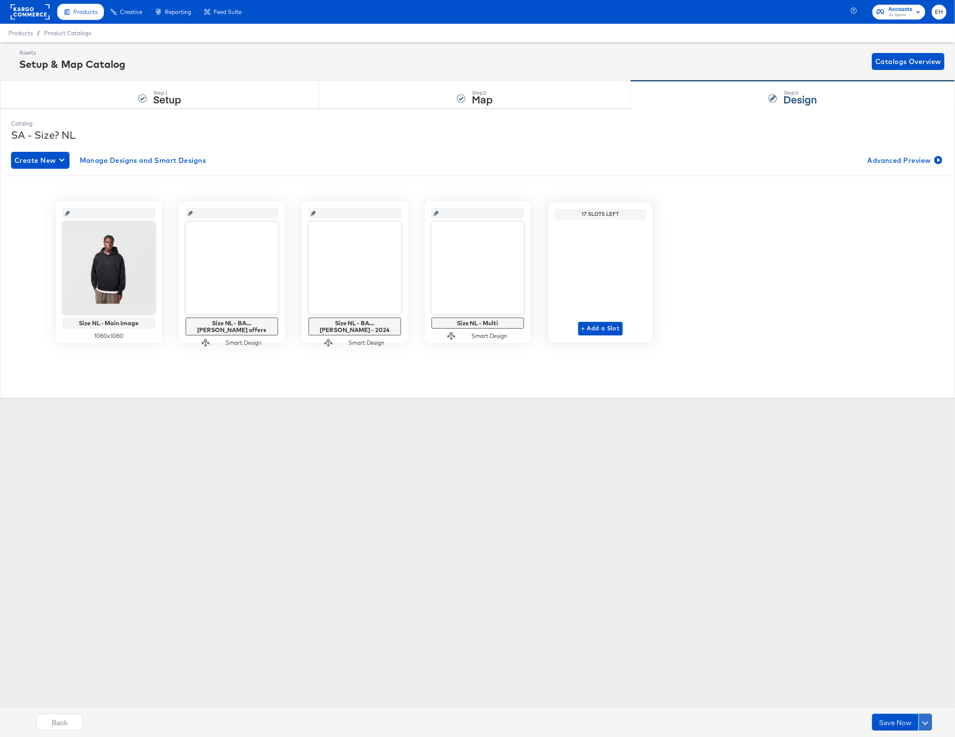
click at [928, 721] on span at bounding box center [926, 722] width 6 height 6
click at [913, 703] on div "Schedule Save" at bounding box center [905, 706] width 39 height 8
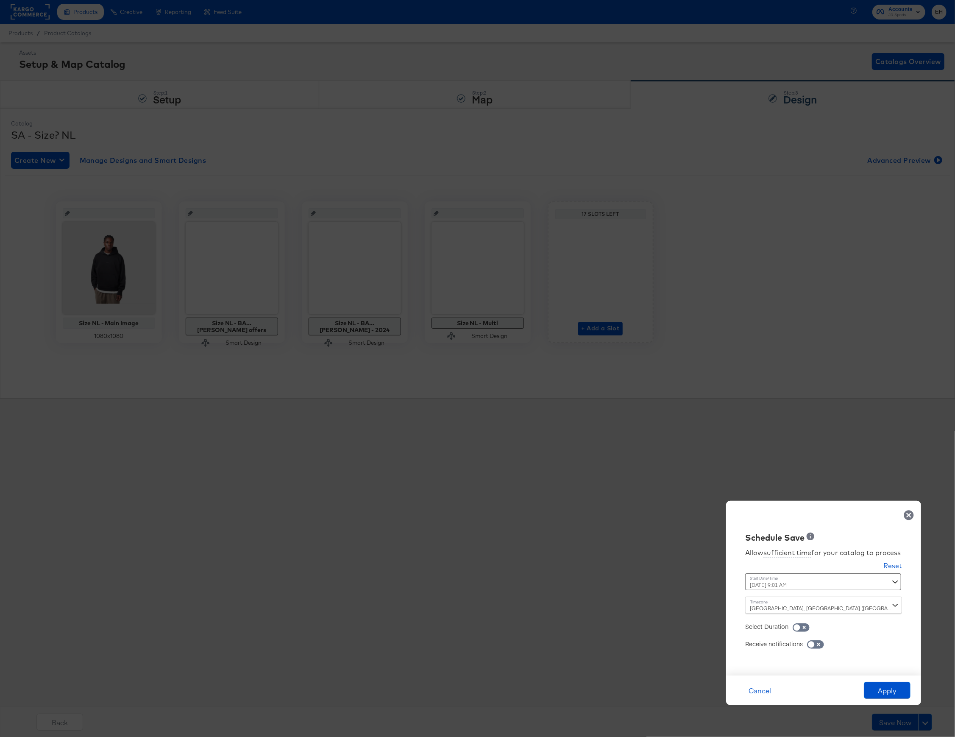
click at [787, 580] on div "October 16th 2025 9:01 AM ‹ October 2025 › Su Mo Tu We Th Fr Sa 28 29 30 1 2 3 …" at bounding box center [802, 581] width 115 height 17
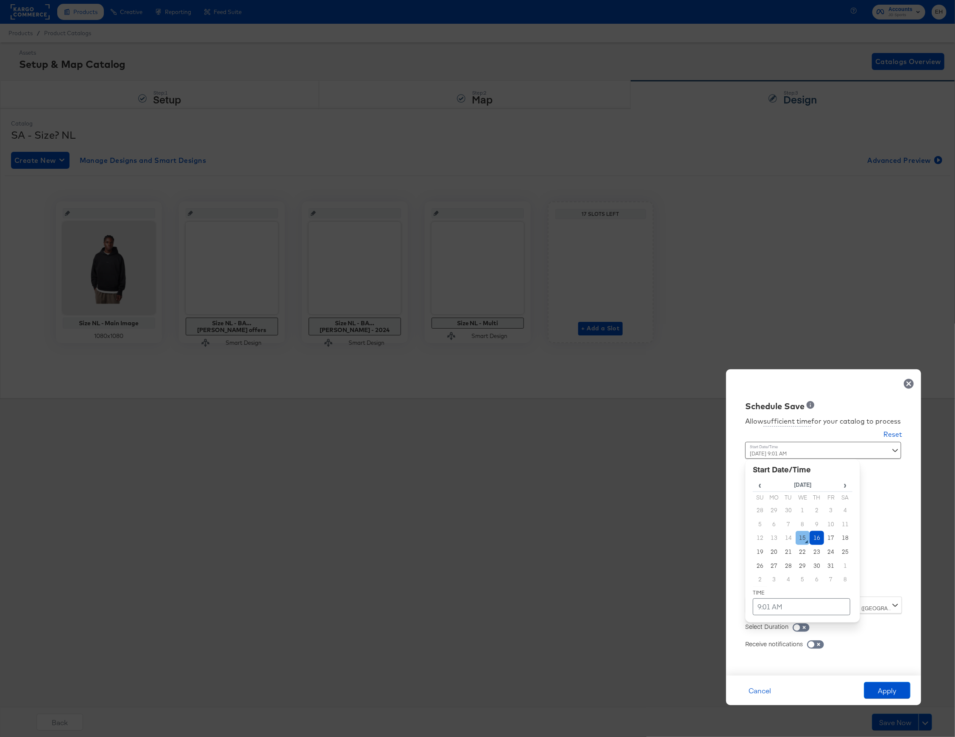
click at [806, 540] on td "15" at bounding box center [803, 538] width 14 height 14
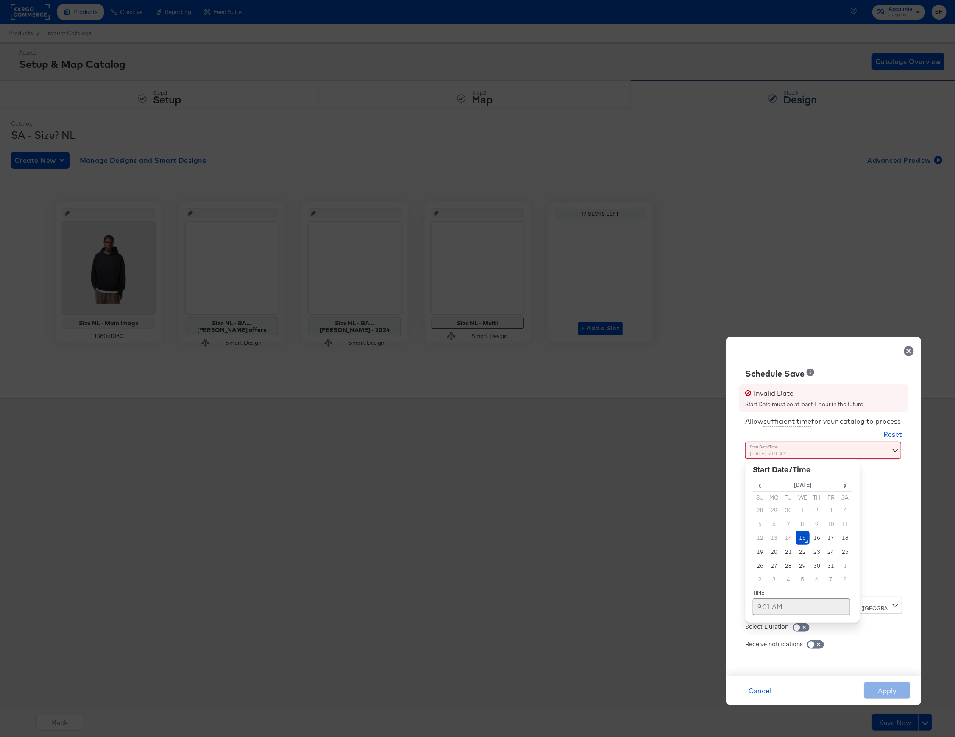
click at [772, 611] on td "9:01 AM" at bounding box center [802, 606] width 98 height 17
click at [781, 518] on span "▲" at bounding box center [785, 517] width 17 height 17
click at [800, 518] on span "▲" at bounding box center [803, 517] width 17 height 17
click at [803, 517] on span "▲" at bounding box center [803, 517] width 17 height 17
type input "October 15th 2025 10:03 AM"
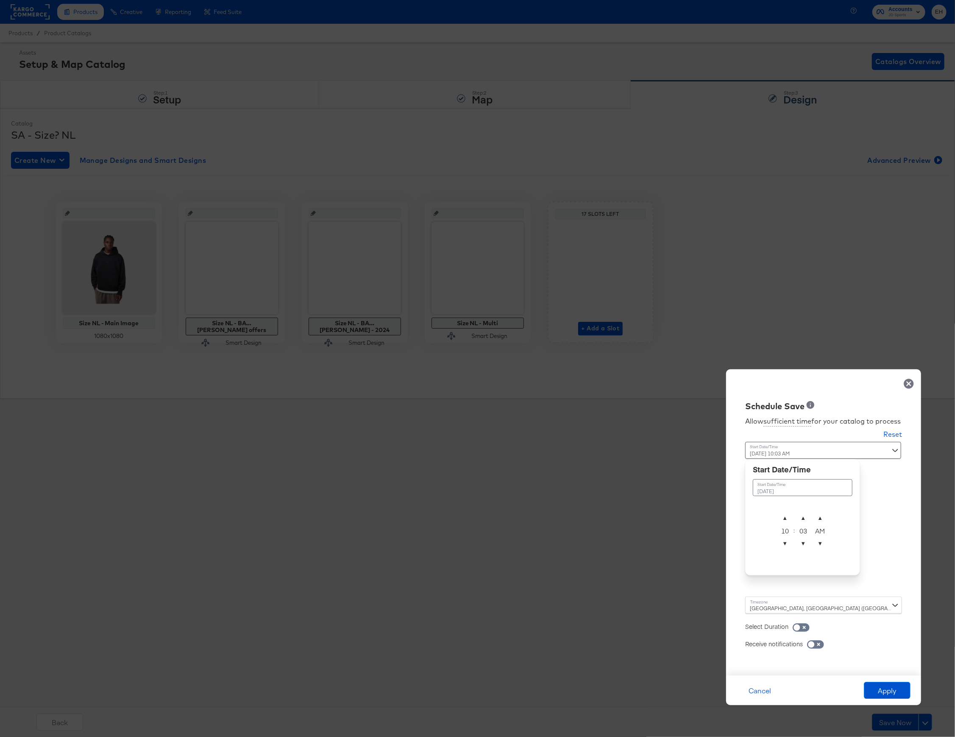
click at [874, 585] on div "Time : October 15th 2025 10:03 AM October 15th 2025 ▲ 10 ▼ : ▲ 03 ▼ ▲ AM ▼" at bounding box center [823, 519] width 157 height 155
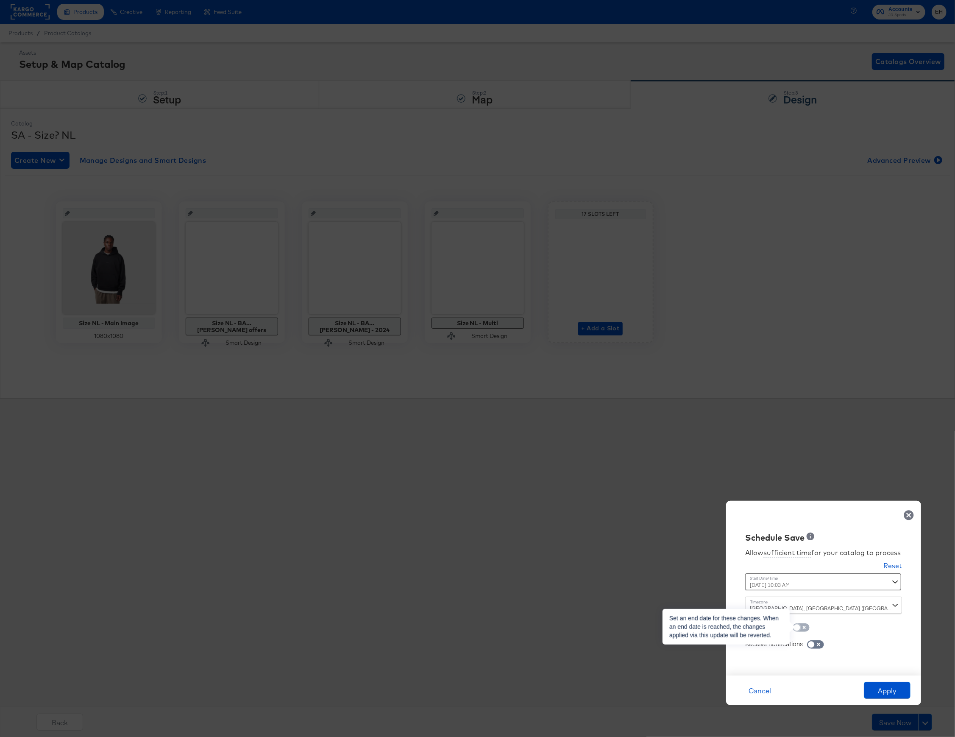
click at [806, 628] on input "checkbox" at bounding box center [796, 629] width 25 height 8
checkbox input "true"
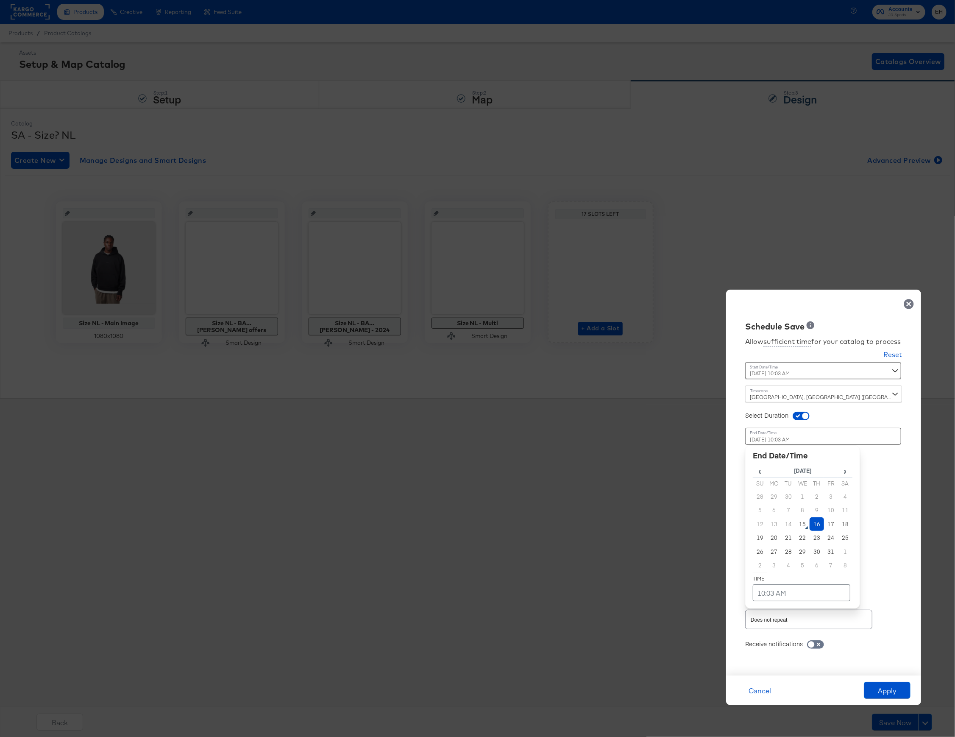
click at [783, 567] on div "October 16th 2025 10:03 AM ‹ October 2025 › Su Mo Tu We Th Fr Sa 28 29 30 1 2 3…" at bounding box center [802, 502] width 115 height 148
click at [844, 473] on span "›" at bounding box center [846, 470] width 14 height 13
click at [818, 506] on td "6" at bounding box center [817, 510] width 14 height 14
click at [790, 591] on td "10:03 AM" at bounding box center [802, 592] width 98 height 17
click at [785, 536] on span "▼" at bounding box center [785, 529] width 17 height 17
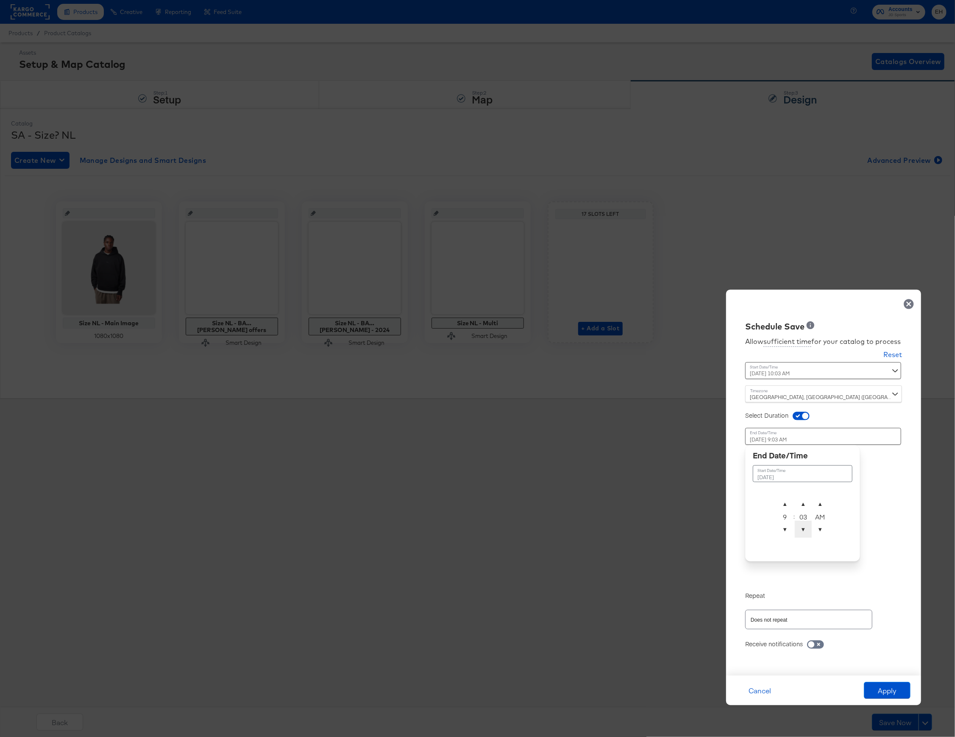
click at [801, 525] on span "▼" at bounding box center [803, 529] width 17 height 17
type input "November 6th 2025 9:00 AM"
click at [902, 536] on div "Allow sufficient time for your catalog to process Reset Time : October 15th 202…" at bounding box center [824, 499] width 182 height 335
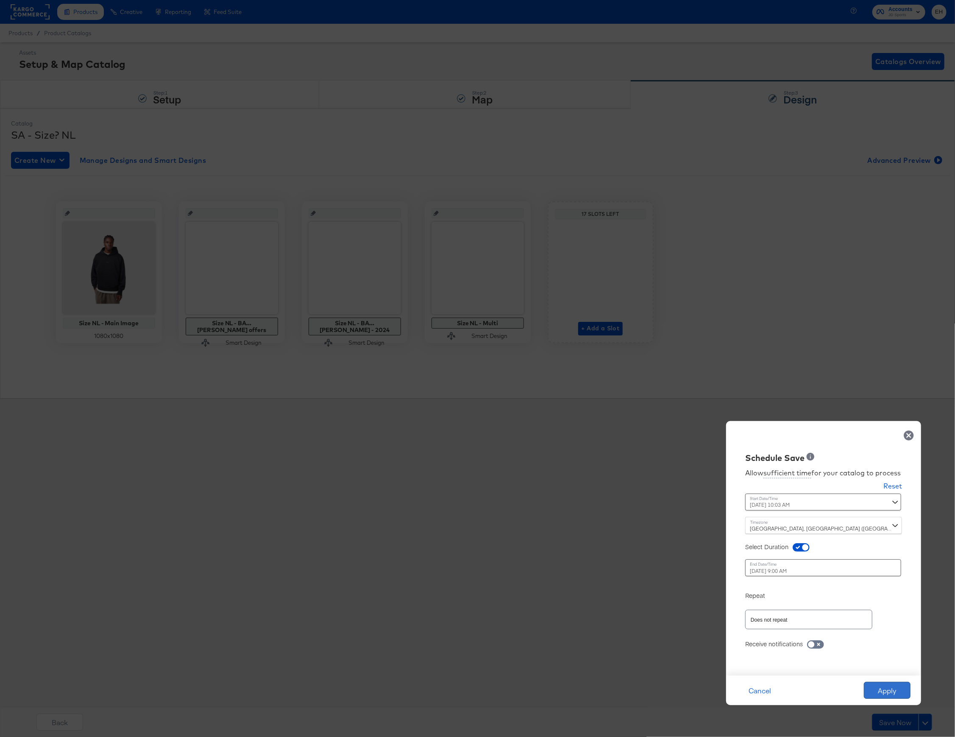
click at [889, 694] on button "Apply" at bounding box center [887, 690] width 47 height 17
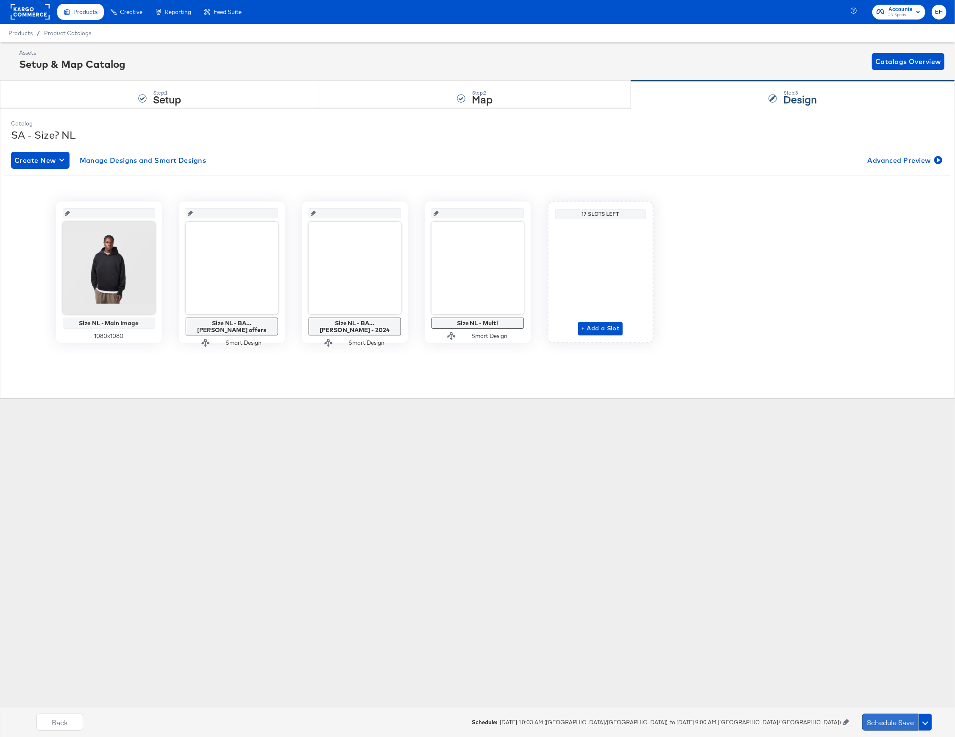
click at [886, 718] on button "Schedule Save" at bounding box center [890, 722] width 56 height 17
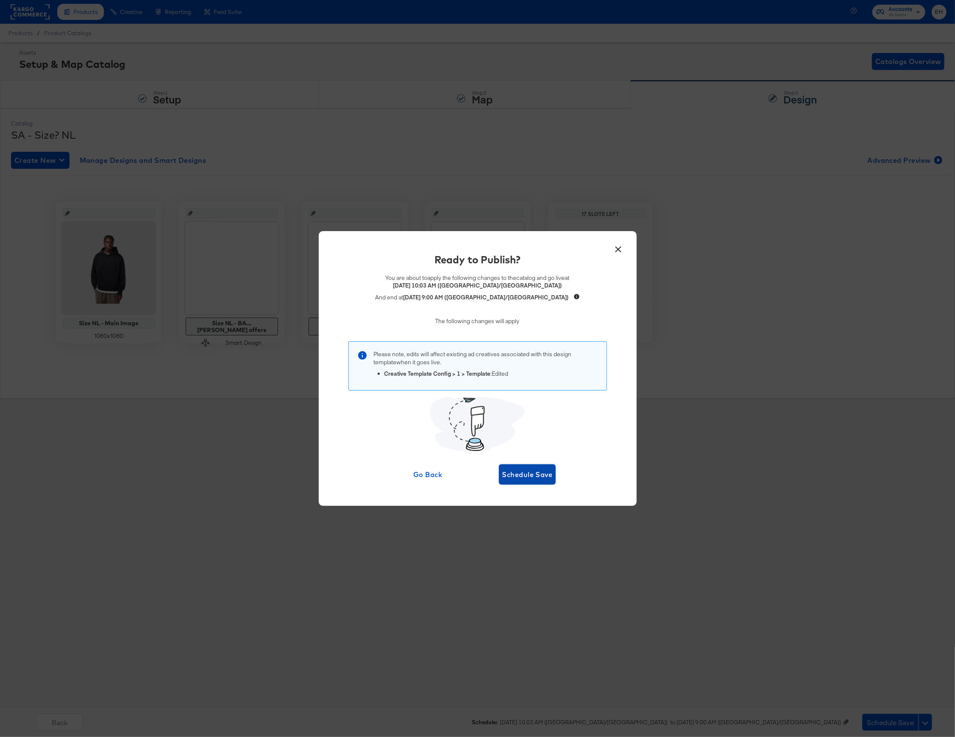
click at [537, 477] on span "Schedule Save" at bounding box center [527, 474] width 50 height 12
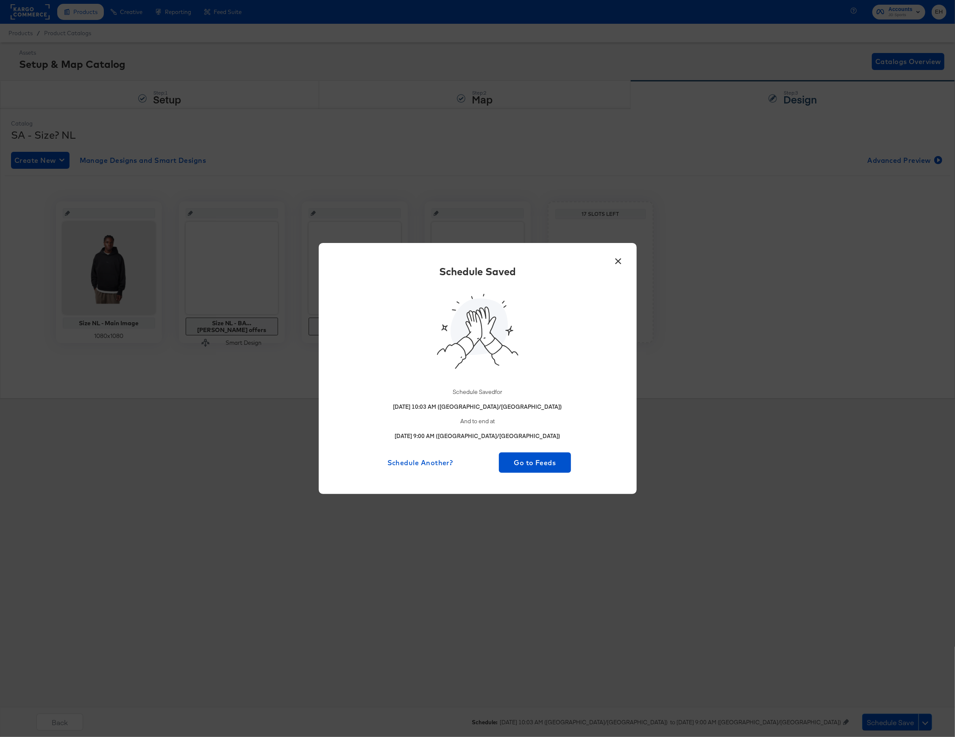
click at [616, 260] on button "×" at bounding box center [618, 258] width 15 height 15
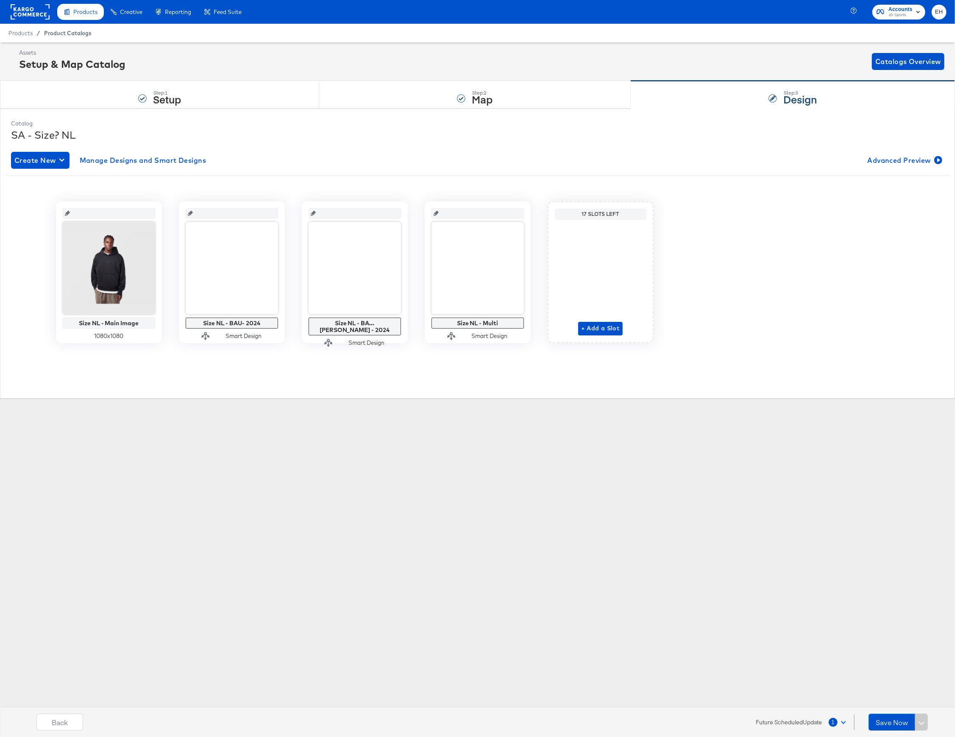
click at [67, 33] on span "Product Catalogs" at bounding box center [67, 33] width 47 height 7
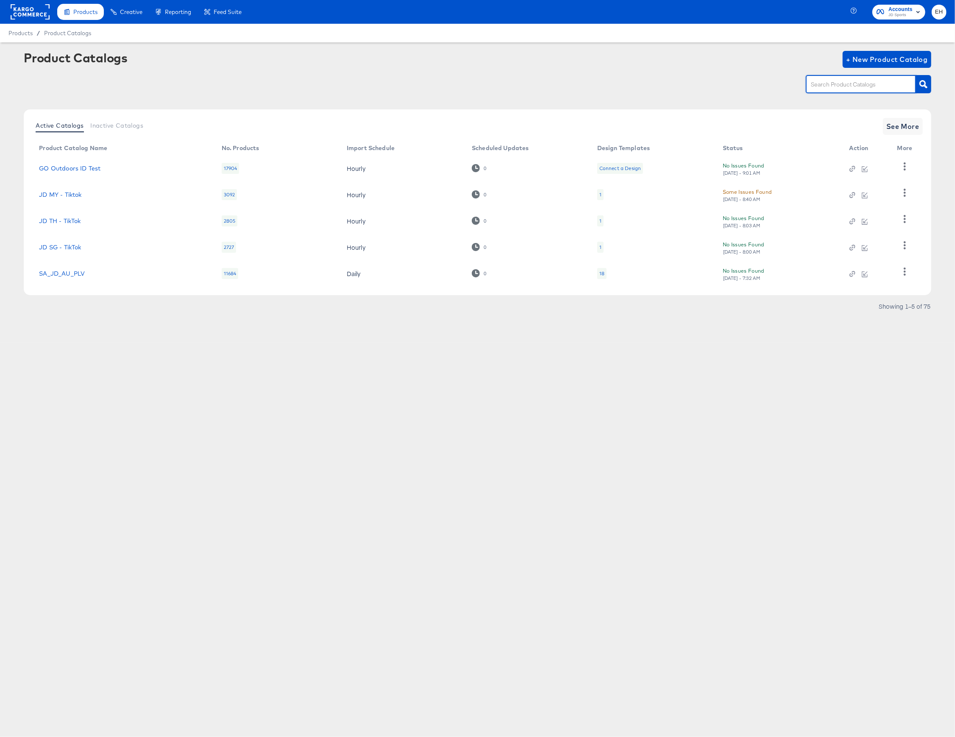
click at [875, 82] on input "text" at bounding box center [854, 85] width 90 height 10
type input "size"
click at [912, 131] on span "See More" at bounding box center [903, 126] width 33 height 12
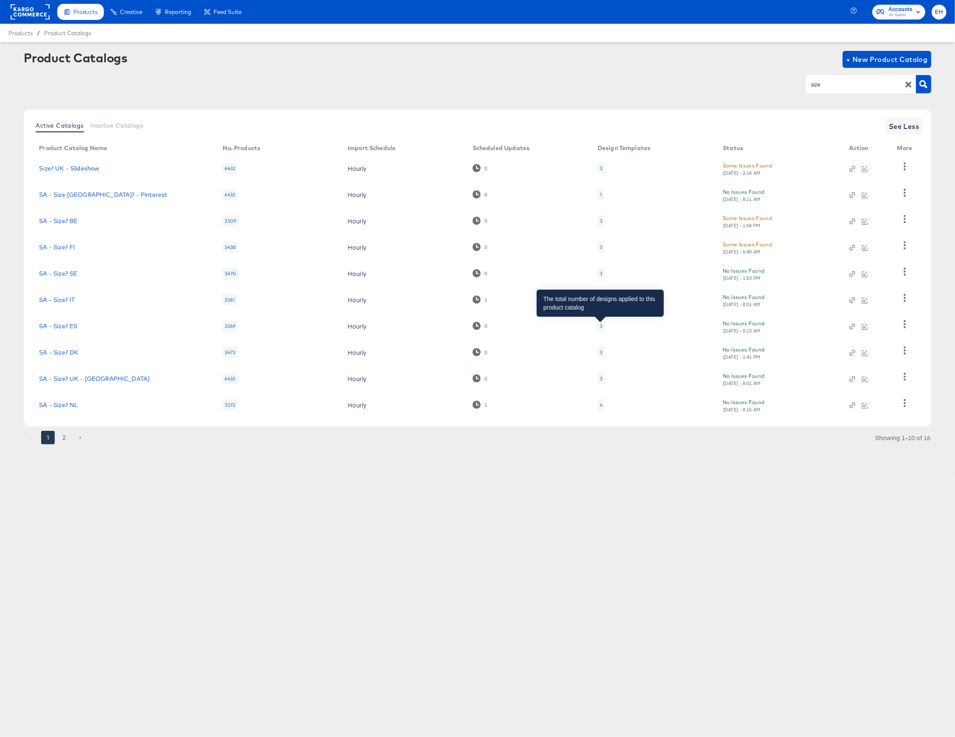
click at [601, 327] on div "3" at bounding box center [601, 326] width 3 height 7
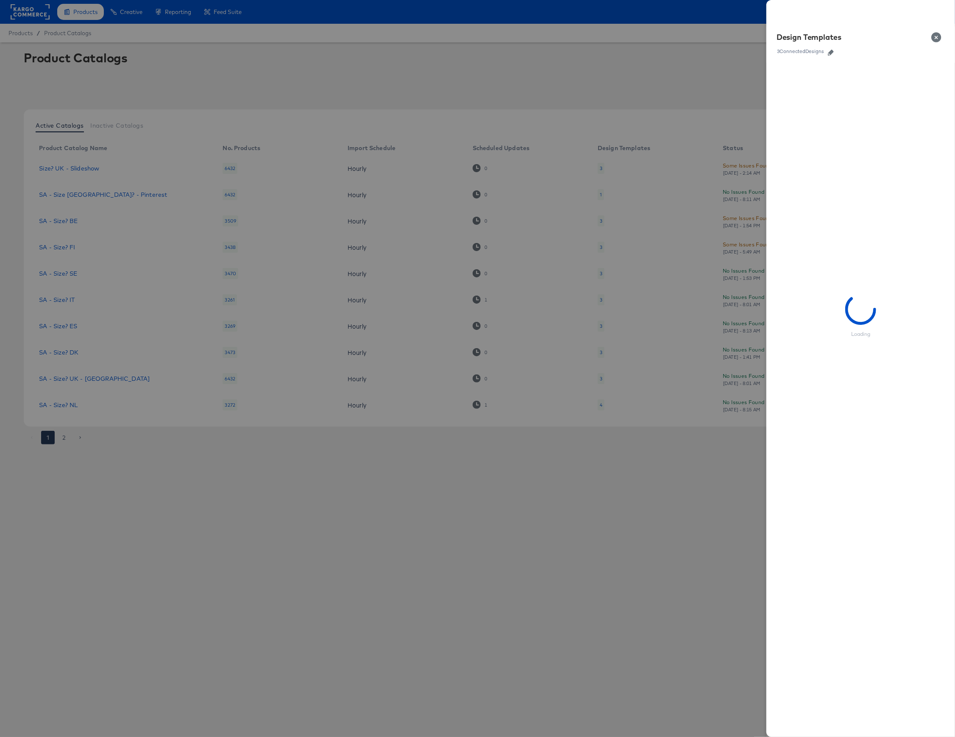
click at [834, 51] on icon "button" at bounding box center [831, 53] width 6 height 6
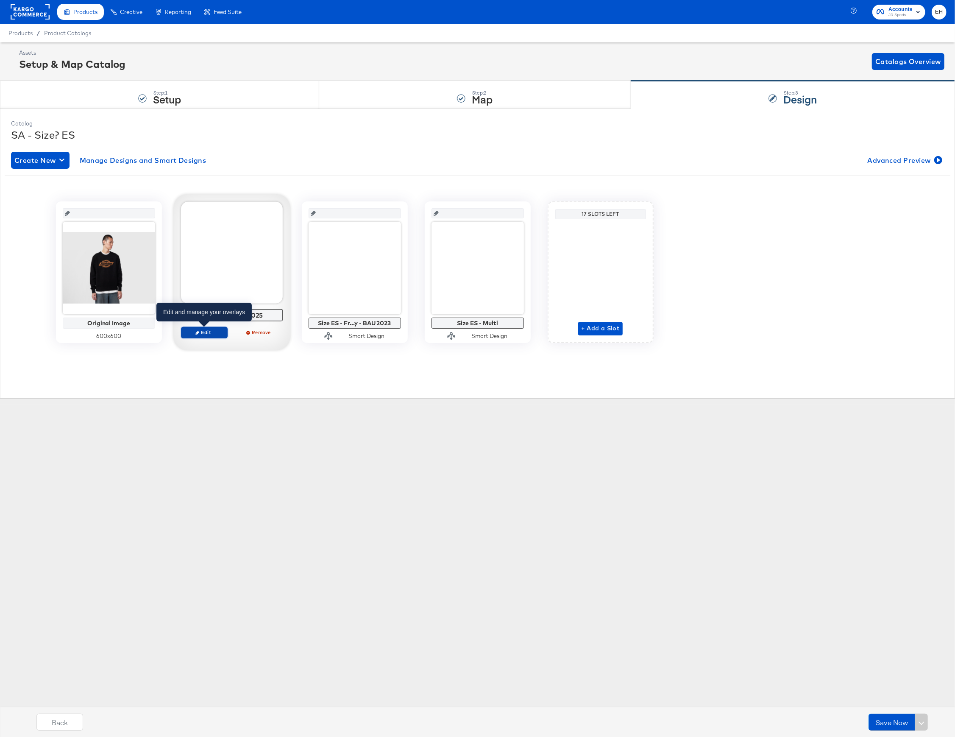
click at [211, 335] on span "Edit" at bounding box center [203, 332] width 39 height 6
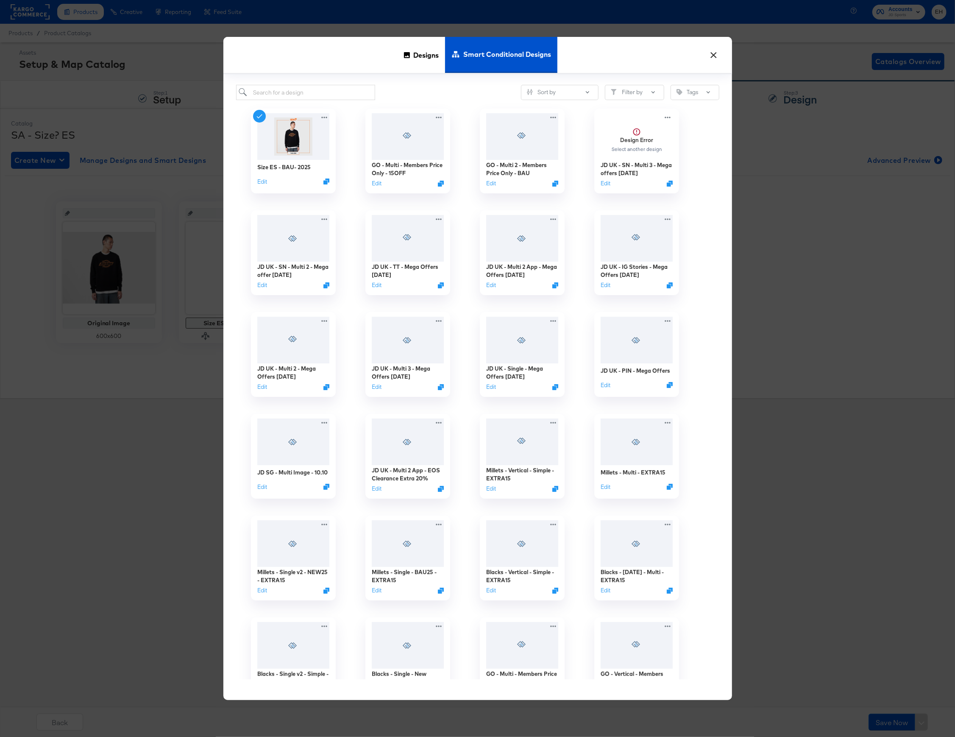
click at [348, 106] on div "Size ES - BAU- 2025 Edit" at bounding box center [293, 151] width 114 height 102
click at [349, 98] on input "search" at bounding box center [305, 93] width 139 height 16
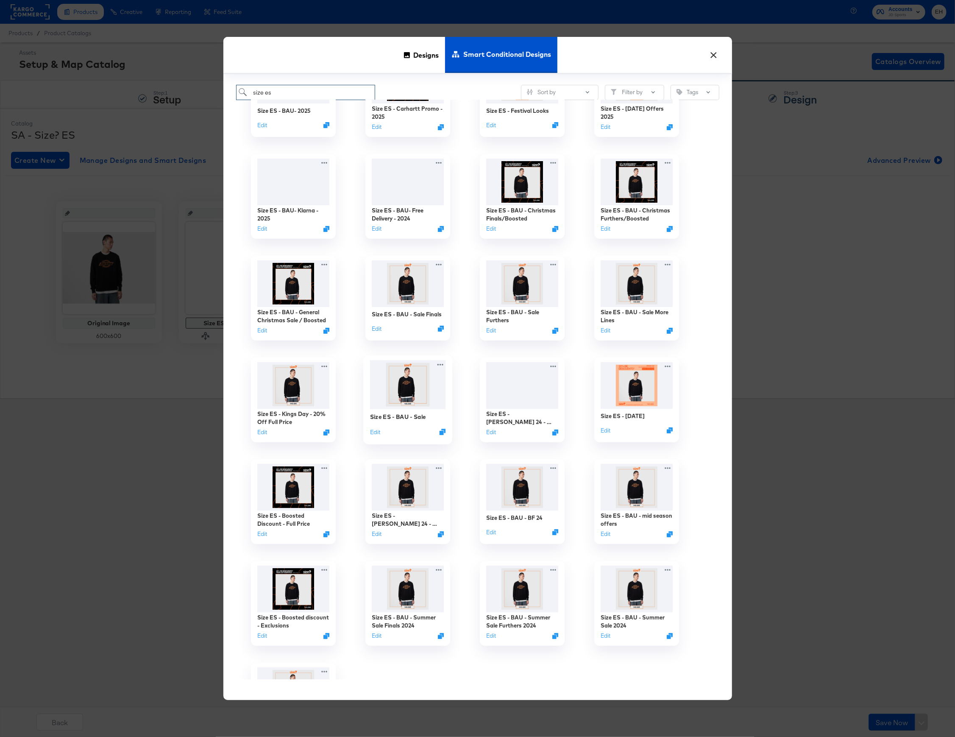
scroll to position [113, 0]
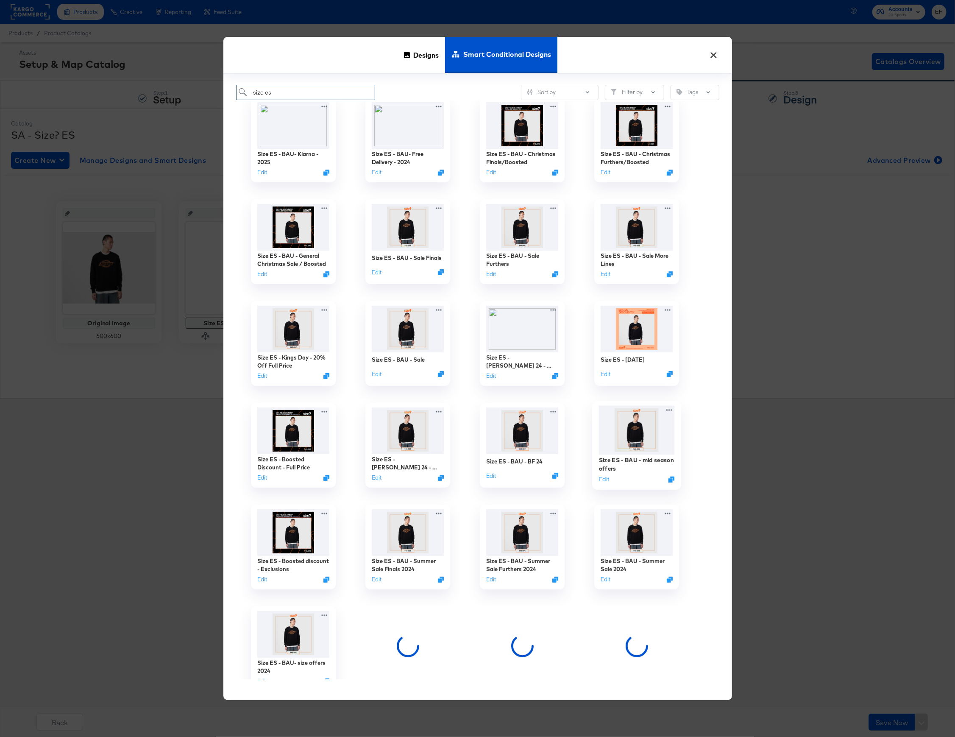
type input "size es"
click at [622, 444] on img at bounding box center [637, 430] width 76 height 49
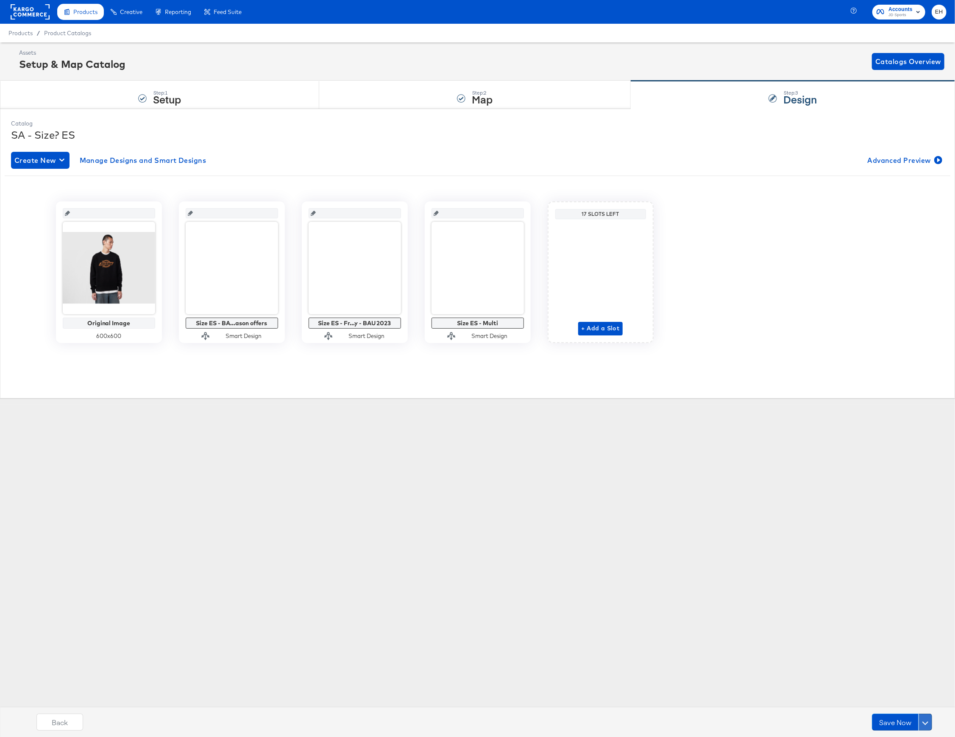
click at [924, 723] on span at bounding box center [926, 722] width 6 height 6
click at [904, 709] on div "Schedule Save" at bounding box center [905, 706] width 39 height 8
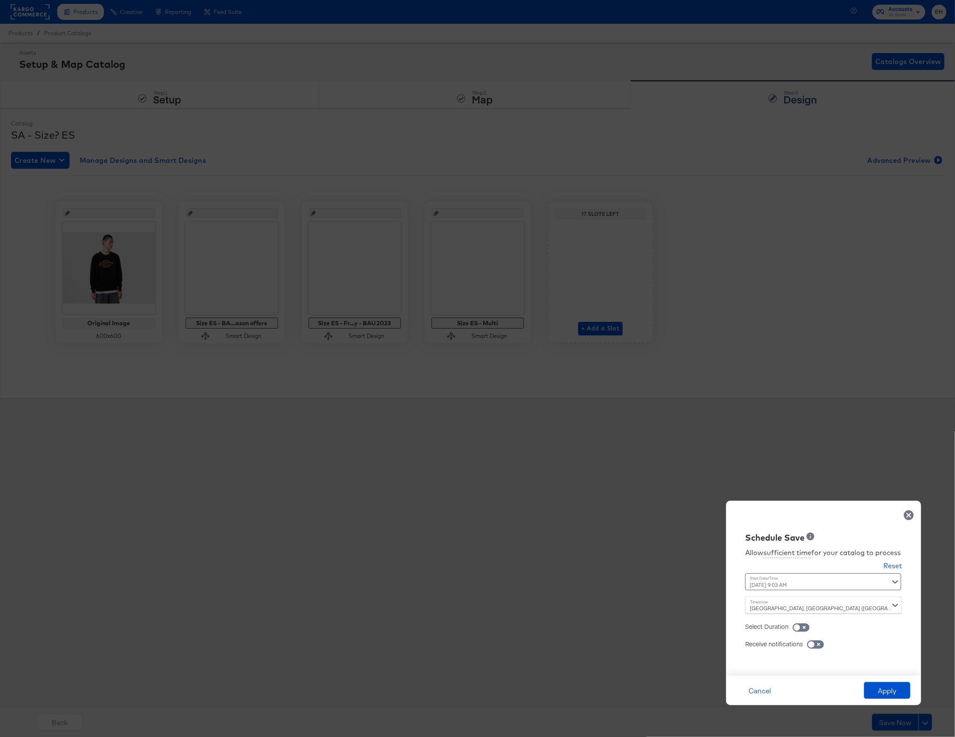
click at [814, 585] on div "October 16th 2025 9:03 AM ‹ October 2025 › Su Mo Tu We Th Fr Sa 28 29 30 1 2 3 …" at bounding box center [802, 581] width 115 height 17
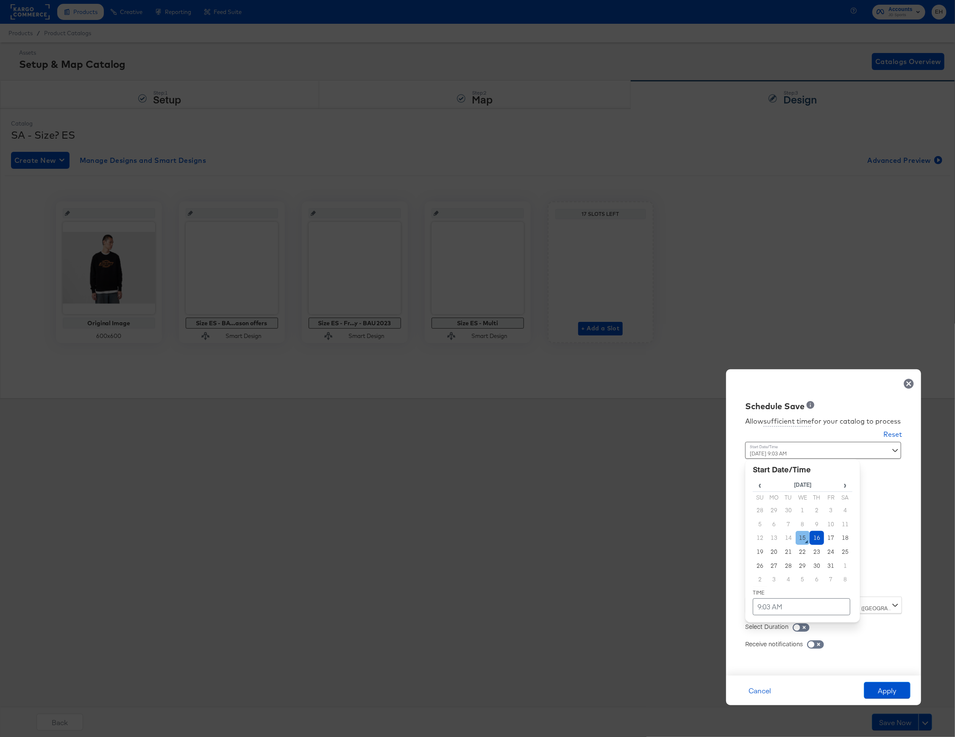
click at [799, 540] on td "15" at bounding box center [803, 538] width 14 height 14
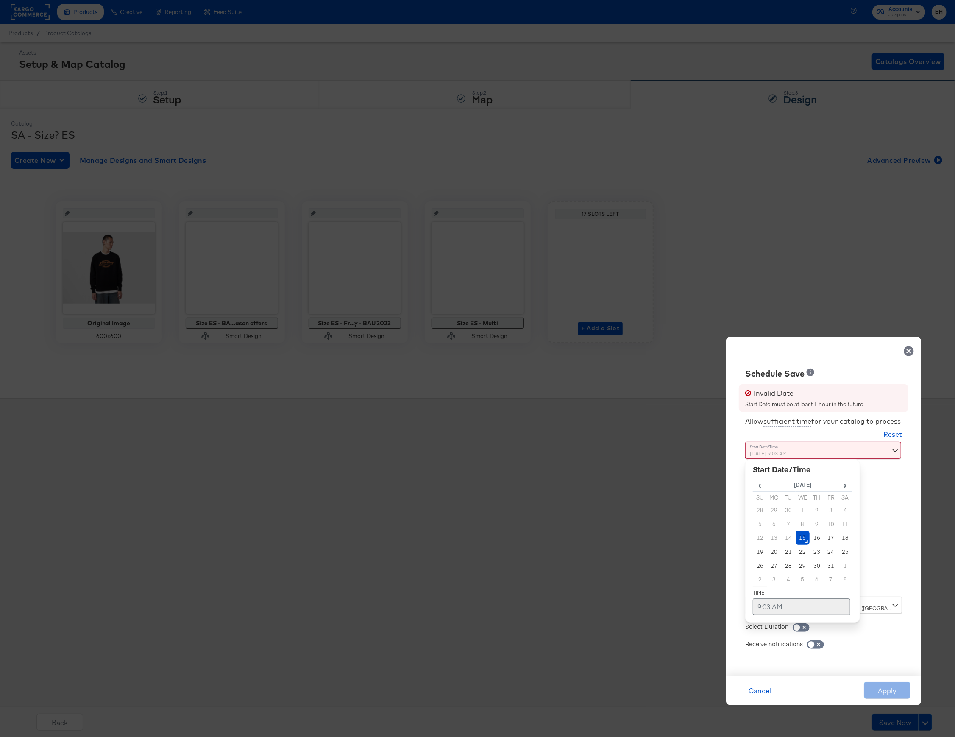
click at [768, 608] on td "9:03 AM" at bounding box center [802, 606] width 98 height 17
click at [804, 520] on span "▲" at bounding box center [803, 517] width 17 height 17
click at [803, 516] on span "▲" at bounding box center [803, 517] width 17 height 17
click at [806, 517] on span "▲" at bounding box center [803, 517] width 17 height 17
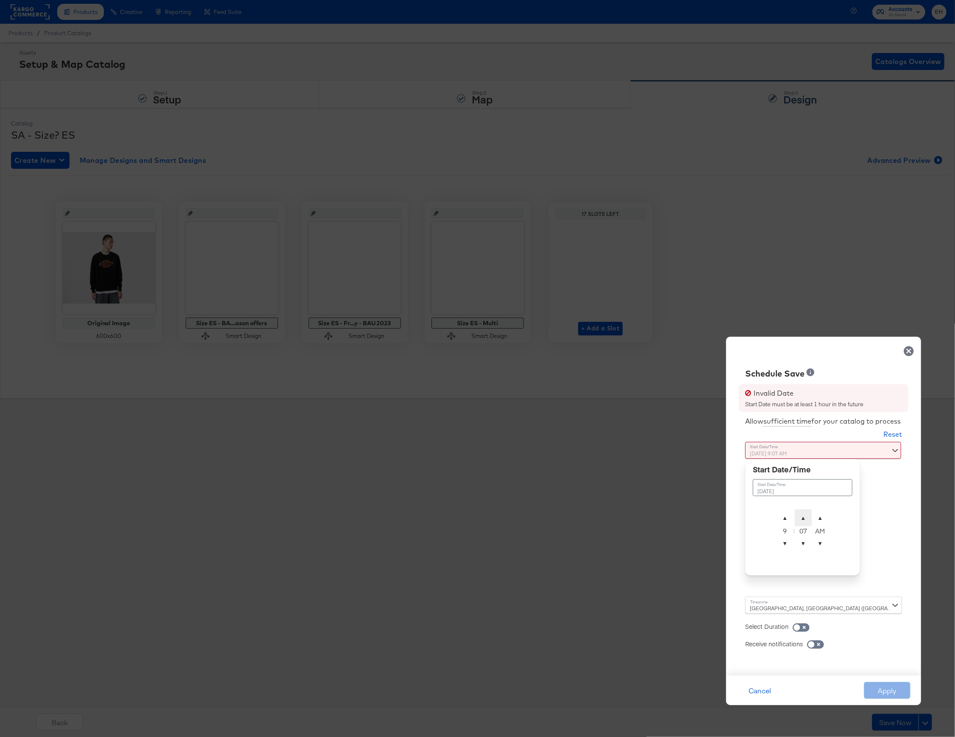
click at [806, 517] on span "▲" at bounding box center [803, 517] width 17 height 17
click at [779, 516] on span "▲" at bounding box center [785, 517] width 17 height 17
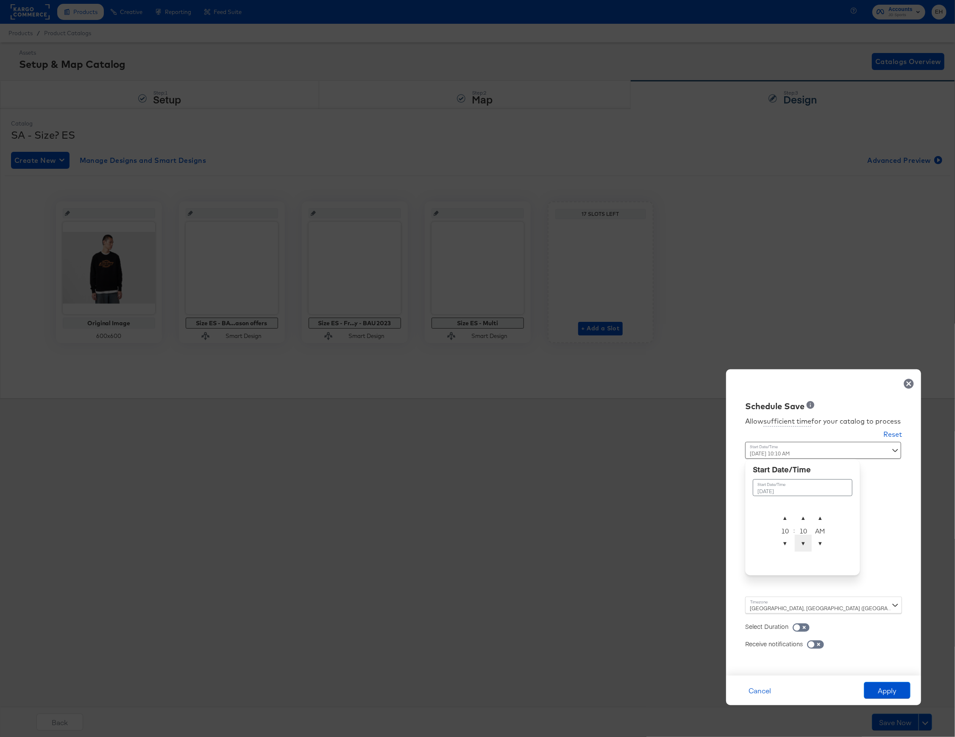
click at [799, 548] on span "▼" at bounding box center [803, 543] width 17 height 17
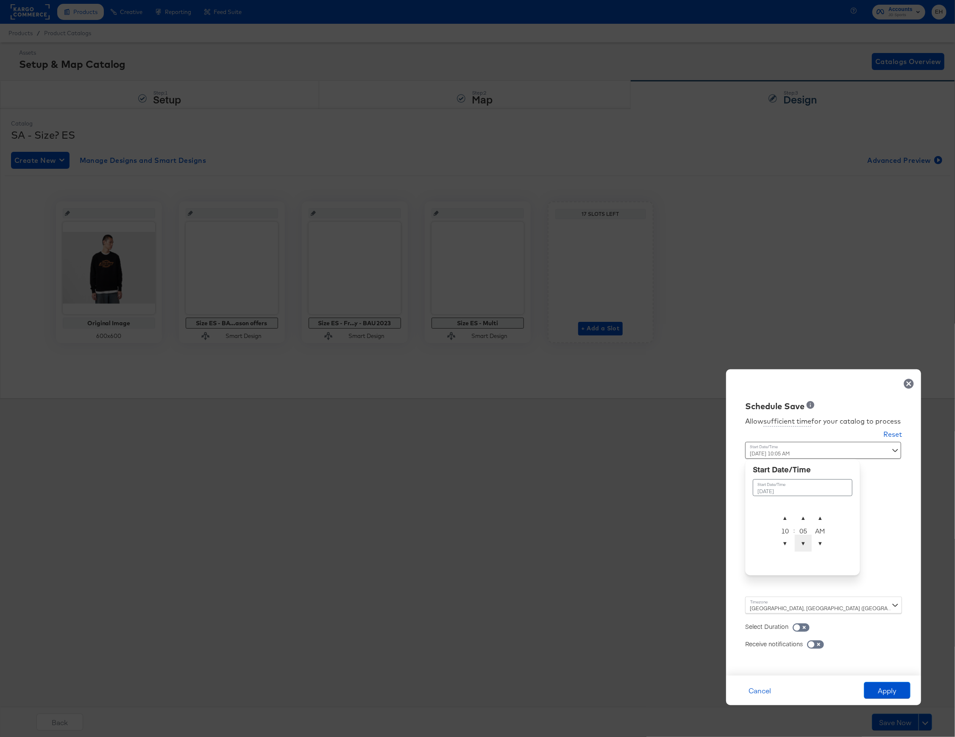
click at [799, 548] on span "▼" at bounding box center [803, 543] width 17 height 17
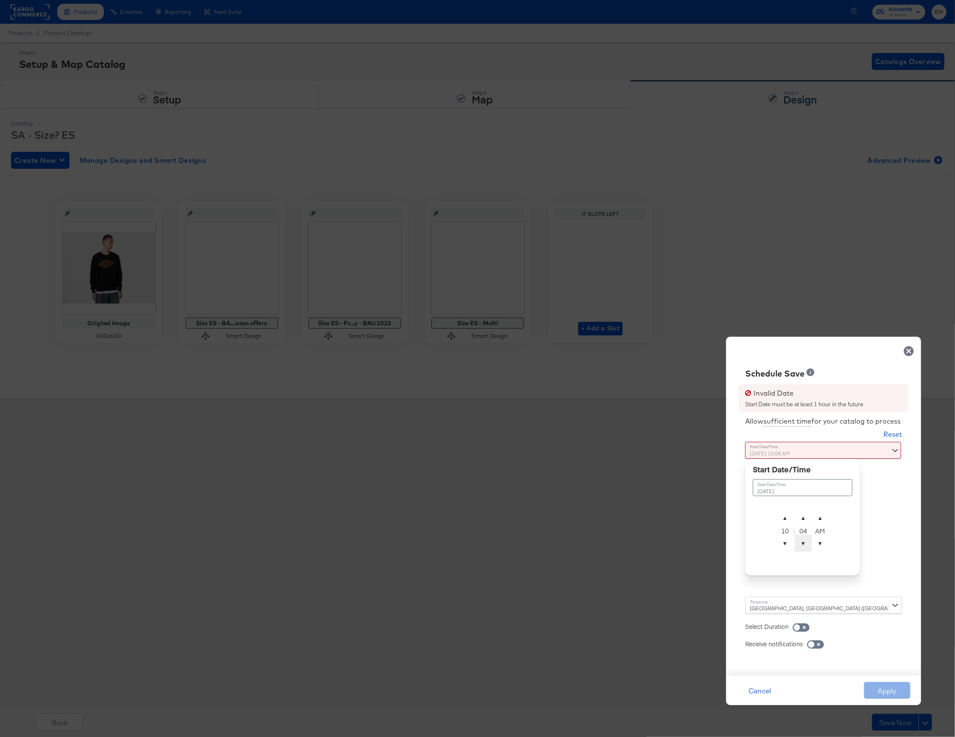
click at [799, 548] on span "▼" at bounding box center [803, 543] width 17 height 17
click at [803, 509] on td "▲ 10 ▼ : ▲ 03 ▼ ▲ AM ▼" at bounding box center [802, 531] width 53 height 45
click at [803, 516] on span "▲" at bounding box center [803, 517] width 17 height 17
click at [805, 518] on span "▲" at bounding box center [803, 517] width 17 height 17
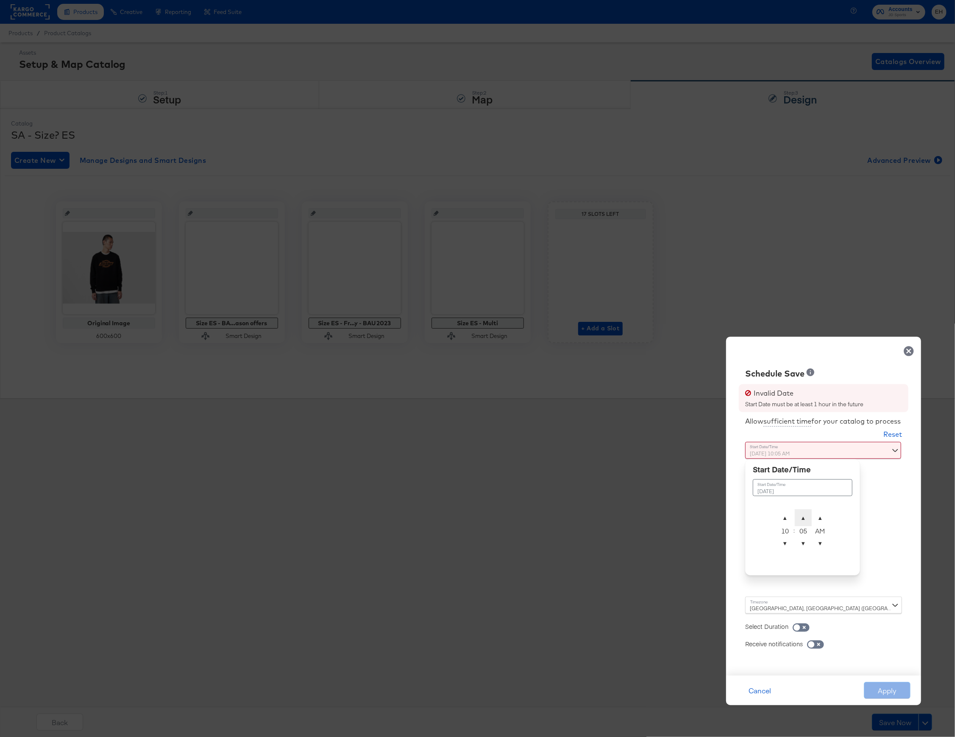
type input "October 15th 2025 10:06 AM"
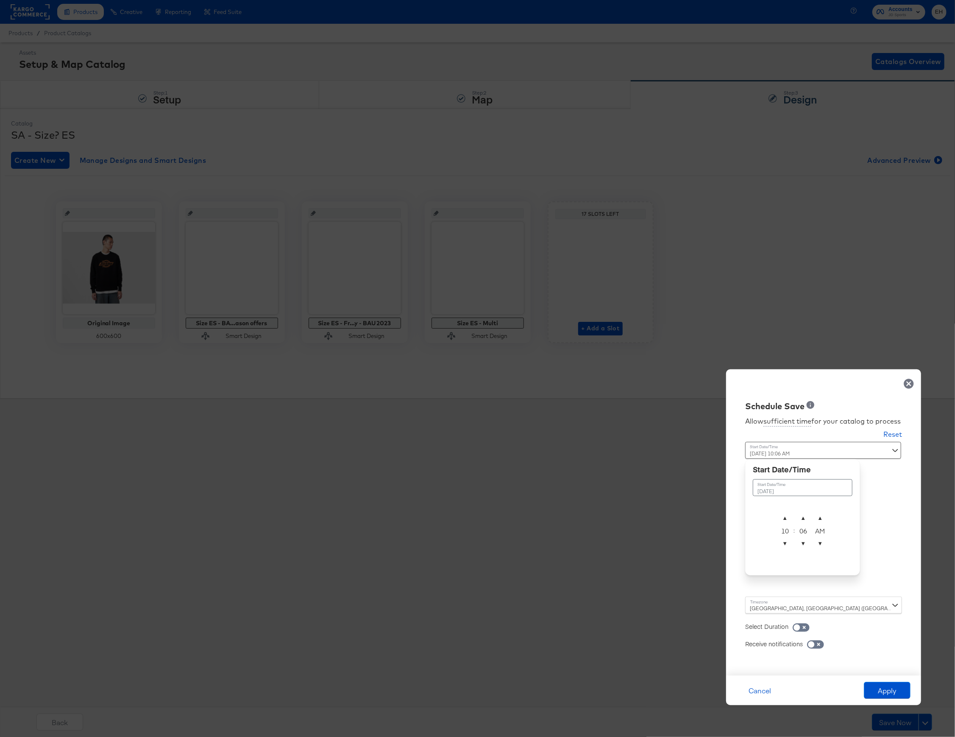
click at [869, 530] on div "Schedule Save Allow sufficient time for your catalog to process Reset Time : Oc…" at bounding box center [823, 522] width 195 height 306
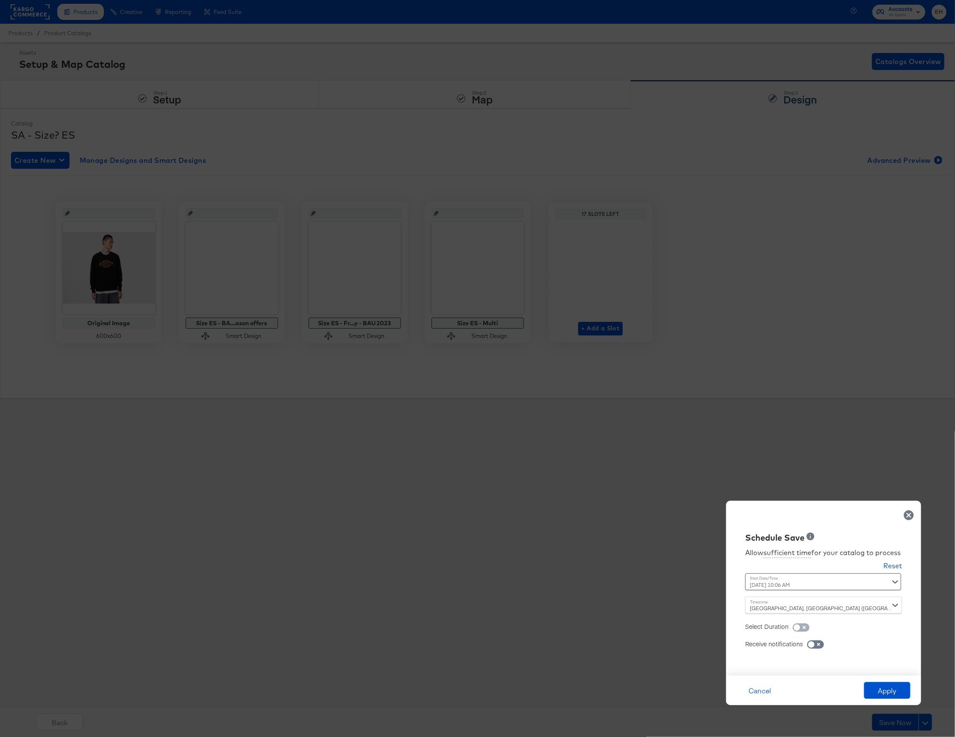
click at [799, 629] on input "checkbox" at bounding box center [796, 629] width 25 height 8
checkbox input "true"
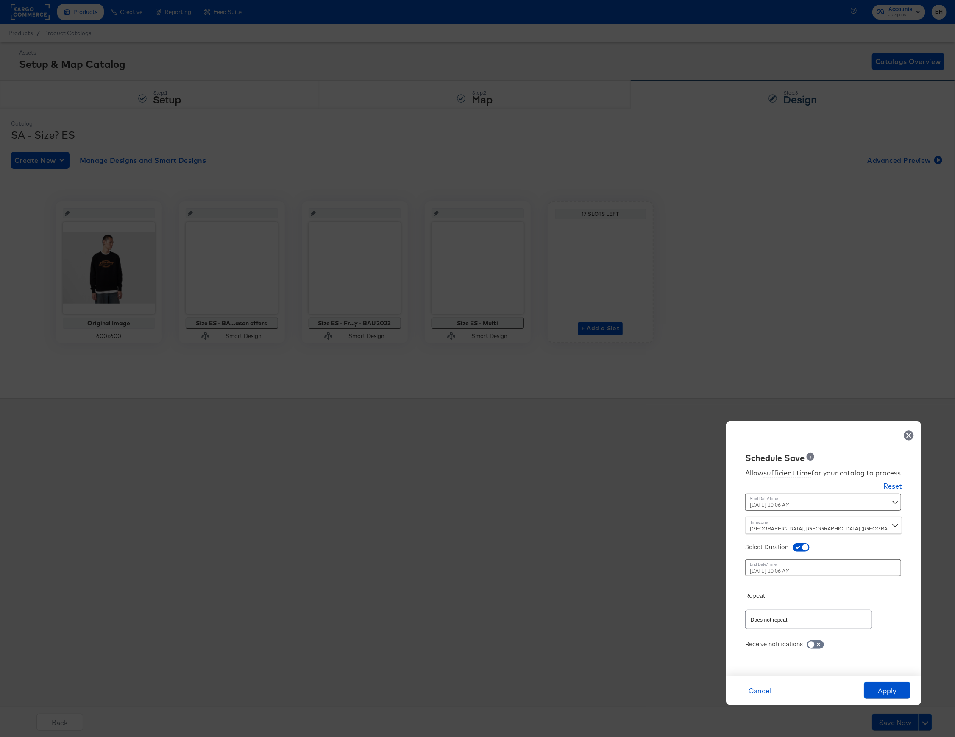
click at [770, 572] on div "October 16th 2025 10:06 AM ‹ October 2025 › Su Mo Tu We Th Fr Sa 28 29 30 1 2 3…" at bounding box center [802, 567] width 115 height 17
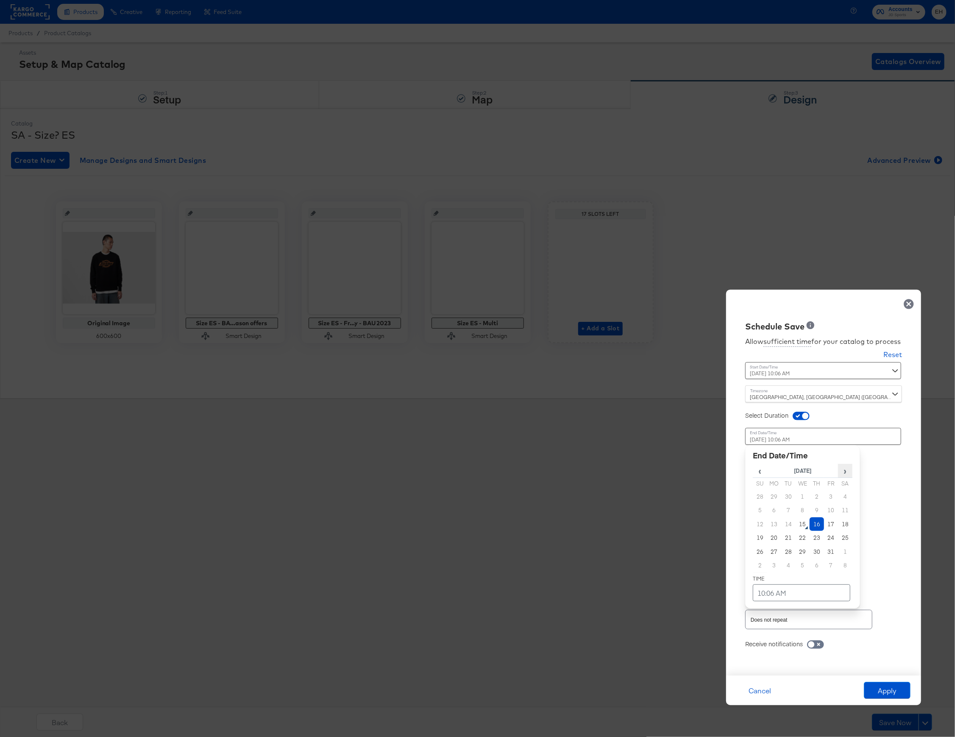
click at [849, 470] on span "›" at bounding box center [846, 470] width 14 height 13
click at [814, 510] on td "6" at bounding box center [817, 510] width 14 height 14
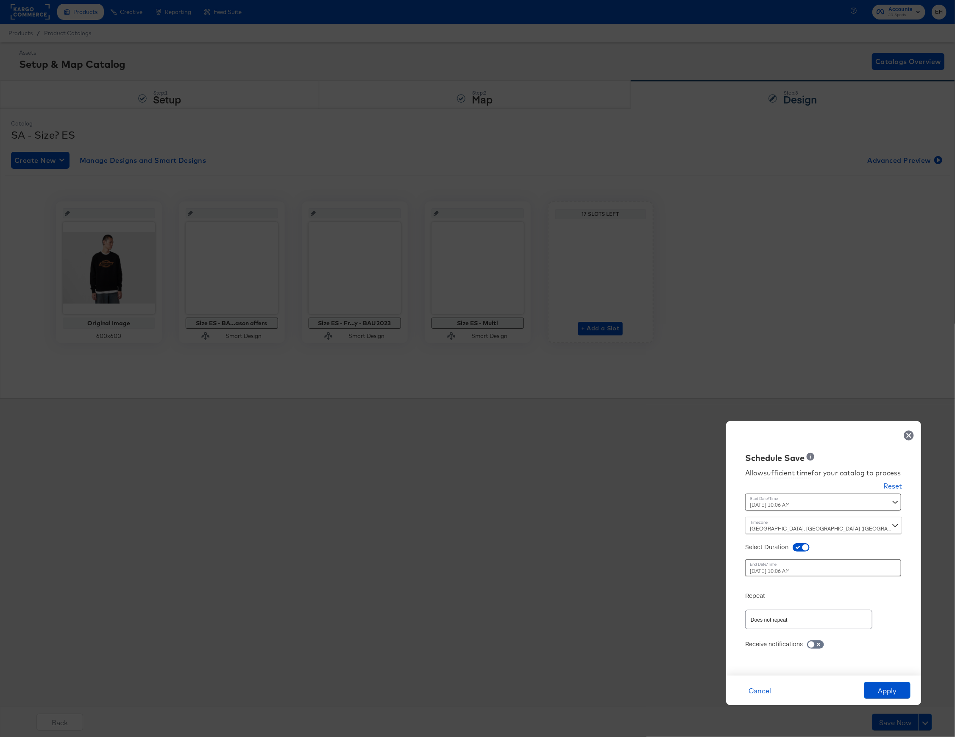
click at [884, 562] on div "Time : November 6th 2025 10:06 AM ‹ November 2025 › Su Mo Tu We Th Fr Sa 26 27 …" at bounding box center [823, 570] width 157 height 23
click at [801, 574] on div "November 6th 2025 10:06 AM ‹ November 2025 › Su Mo Tu We Th Fr Sa 26 27 28 29 3…" at bounding box center [802, 567] width 115 height 17
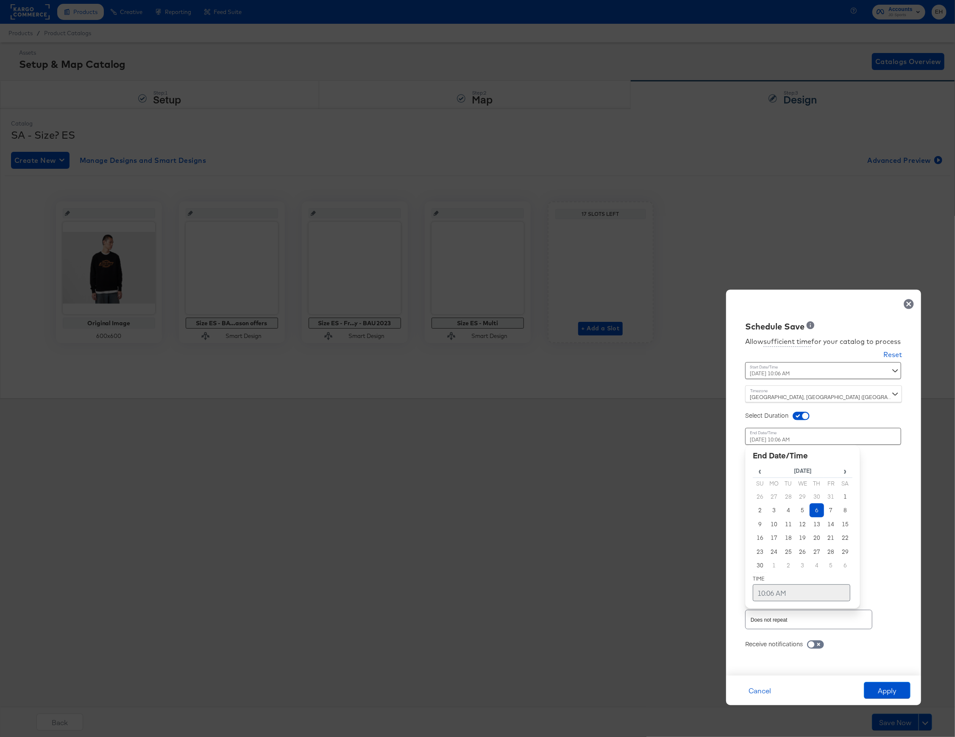
click at [778, 587] on td "10:06 AM" at bounding box center [802, 592] width 98 height 17
click at [787, 530] on span "▼" at bounding box center [785, 529] width 17 height 17
click at [804, 523] on span "▼" at bounding box center [803, 529] width 17 height 17
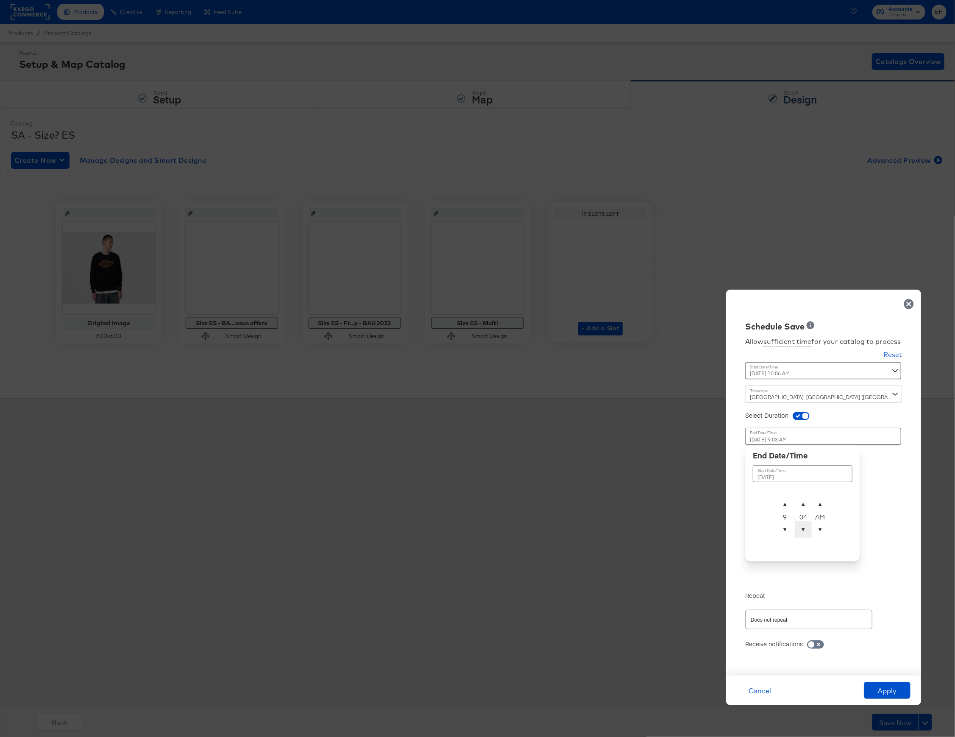
click at [804, 523] on span "▼" at bounding box center [803, 529] width 17 height 17
type input "November 6th 2025 9:00 AM"
click at [869, 536] on div "Allow sufficient time for your catalog to process Reset Time : October 15th 202…" at bounding box center [824, 499] width 182 height 335
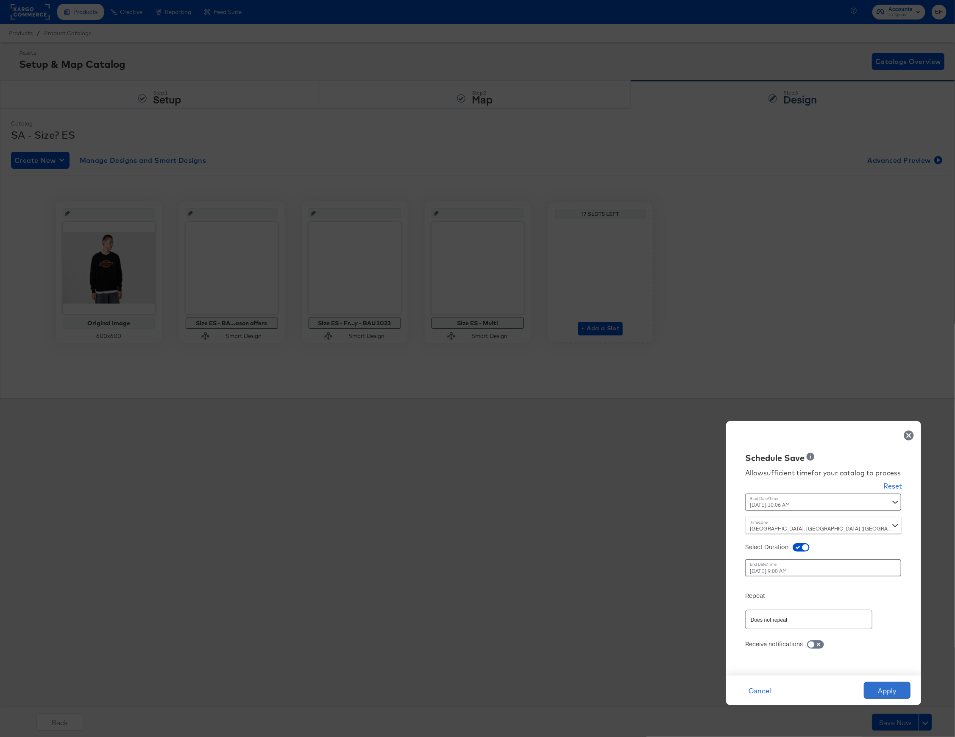
click at [875, 691] on button "Apply" at bounding box center [887, 690] width 47 height 17
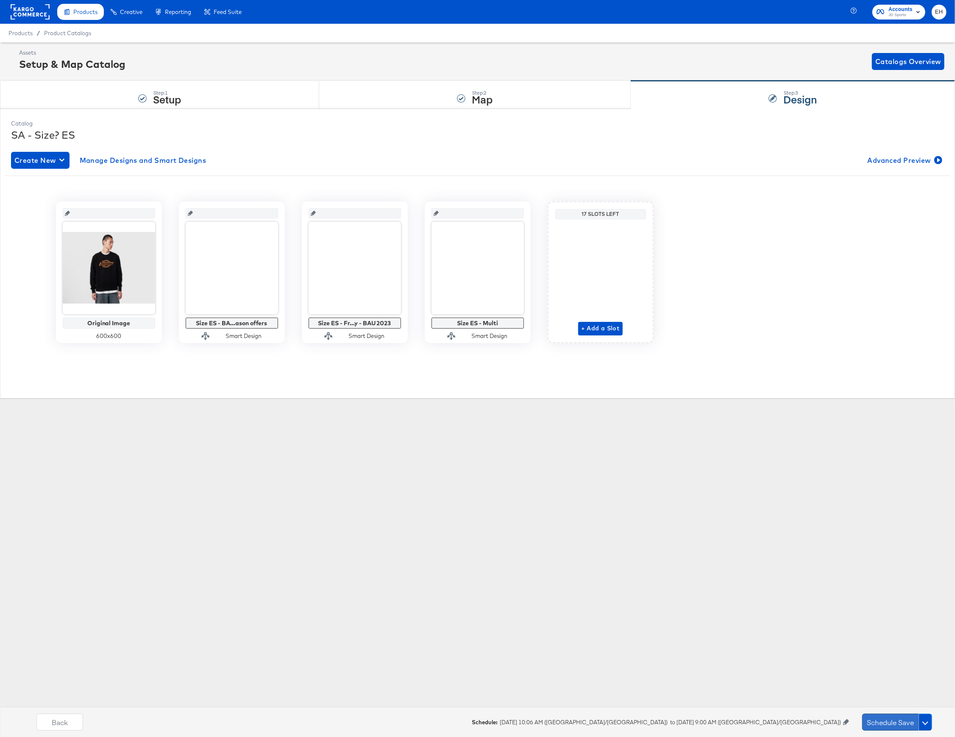
click at [891, 719] on button "Schedule Save" at bounding box center [890, 722] width 56 height 17
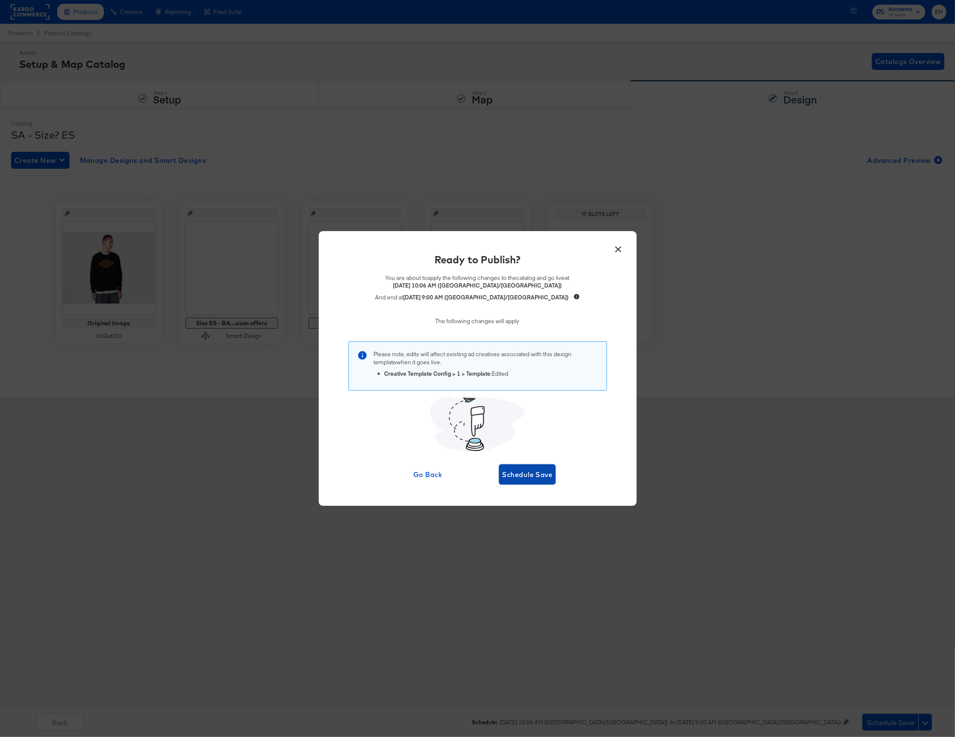
click at [543, 483] on button "Schedule Save" at bounding box center [527, 474] width 57 height 20
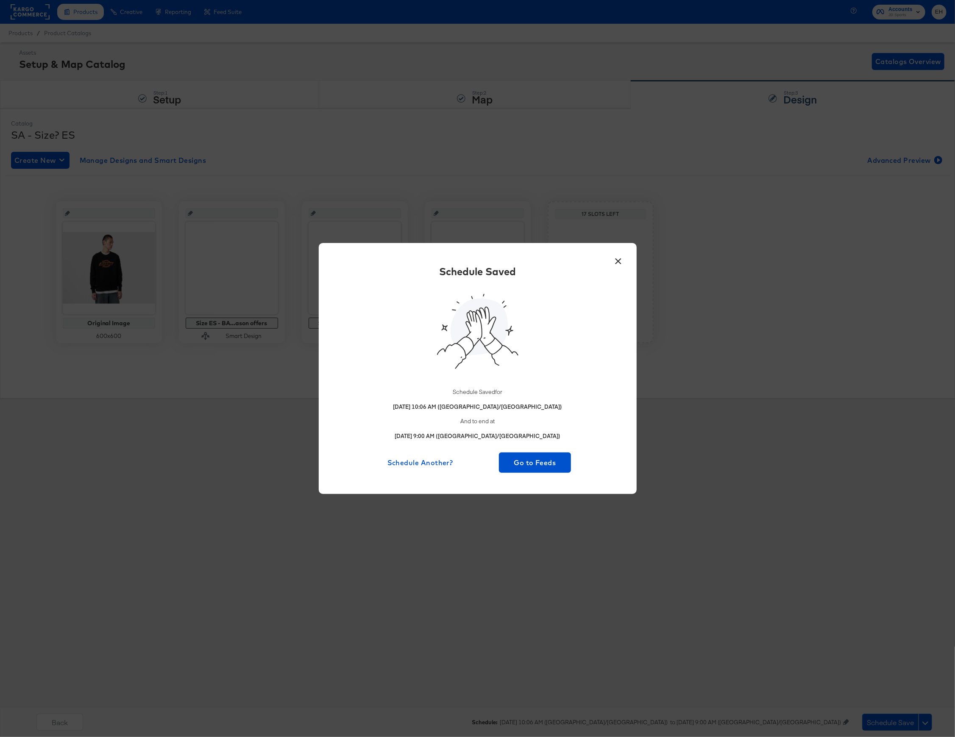
click at [616, 265] on button "×" at bounding box center [618, 258] width 15 height 15
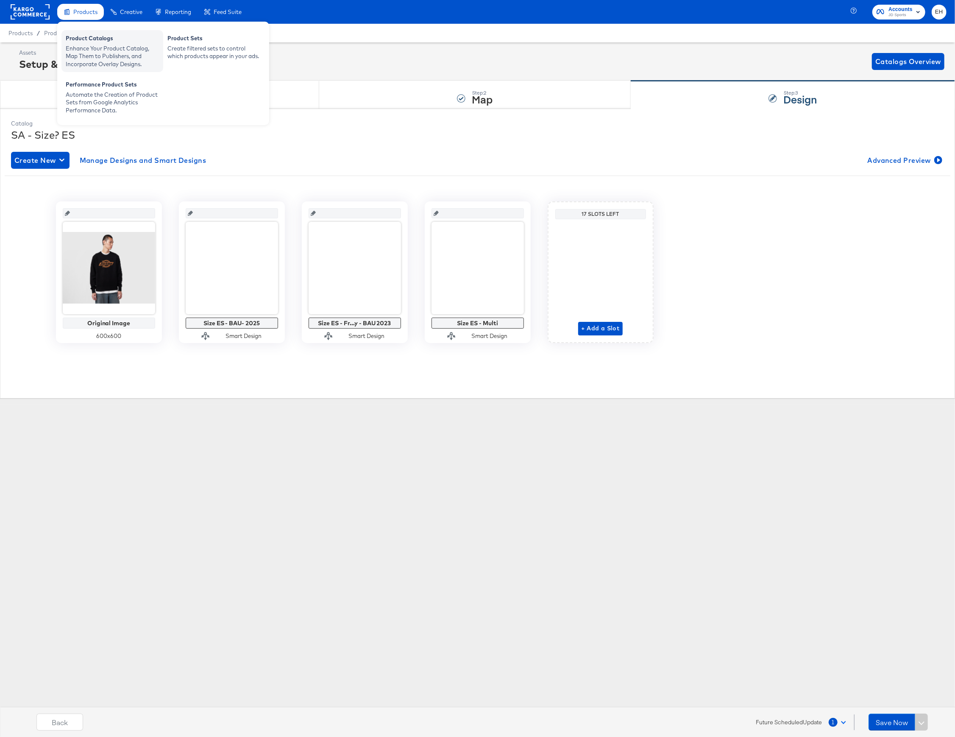
click at [84, 45] on div "Enhance Your Product Catalog, Map Them to Publishers, and Incorporate Overlay D…" at bounding box center [112, 57] width 93 height 24
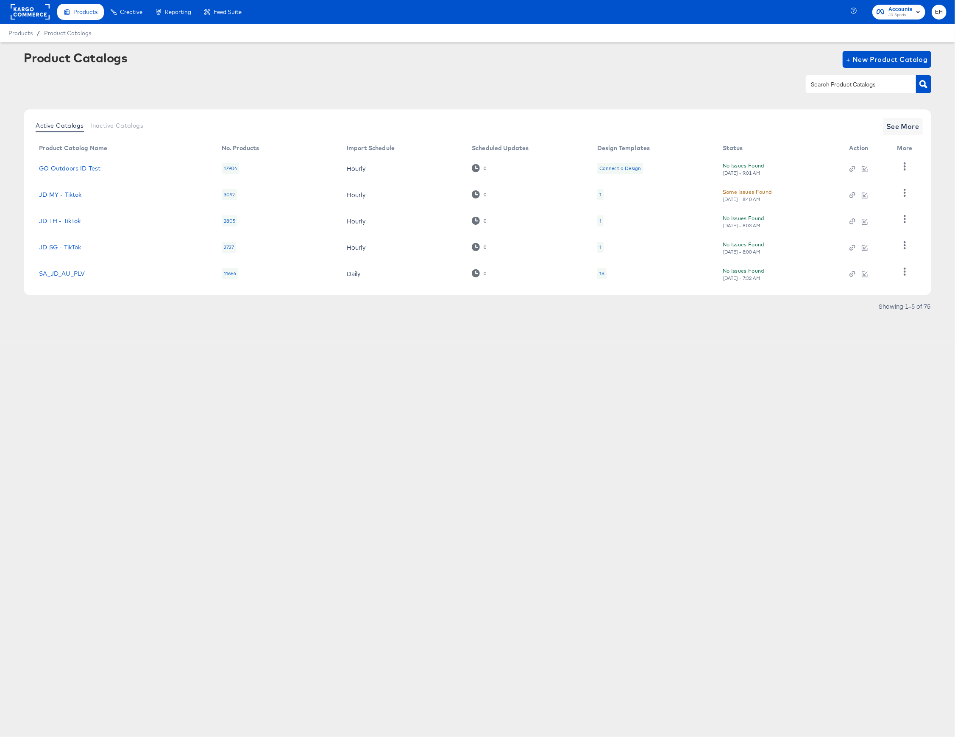
click at [853, 82] on input "text" at bounding box center [854, 85] width 90 height 10
type input "size"
click at [892, 127] on span "See More" at bounding box center [903, 126] width 33 height 12
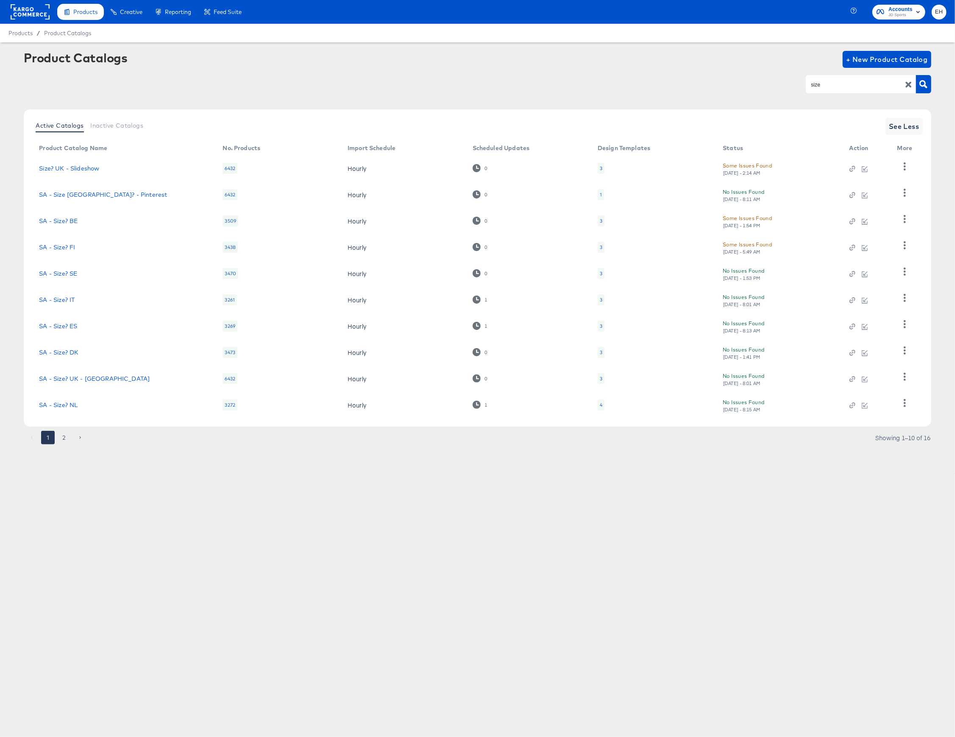
click at [67, 435] on button "2" at bounding box center [64, 438] width 14 height 14
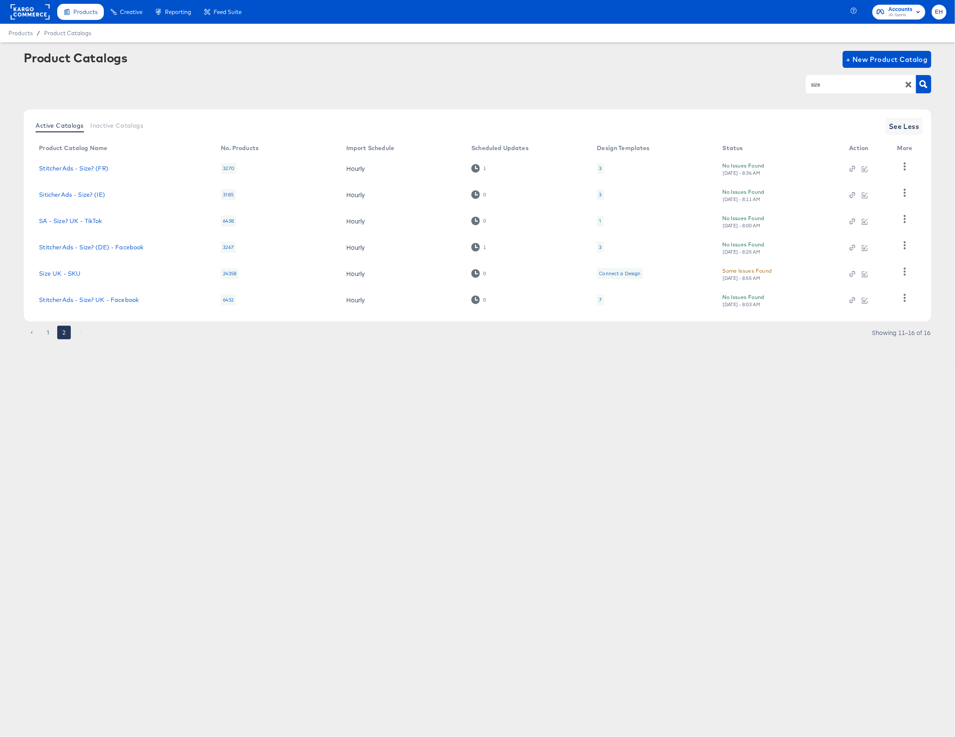
click at [597, 194] on div "3" at bounding box center [600, 194] width 7 height 11
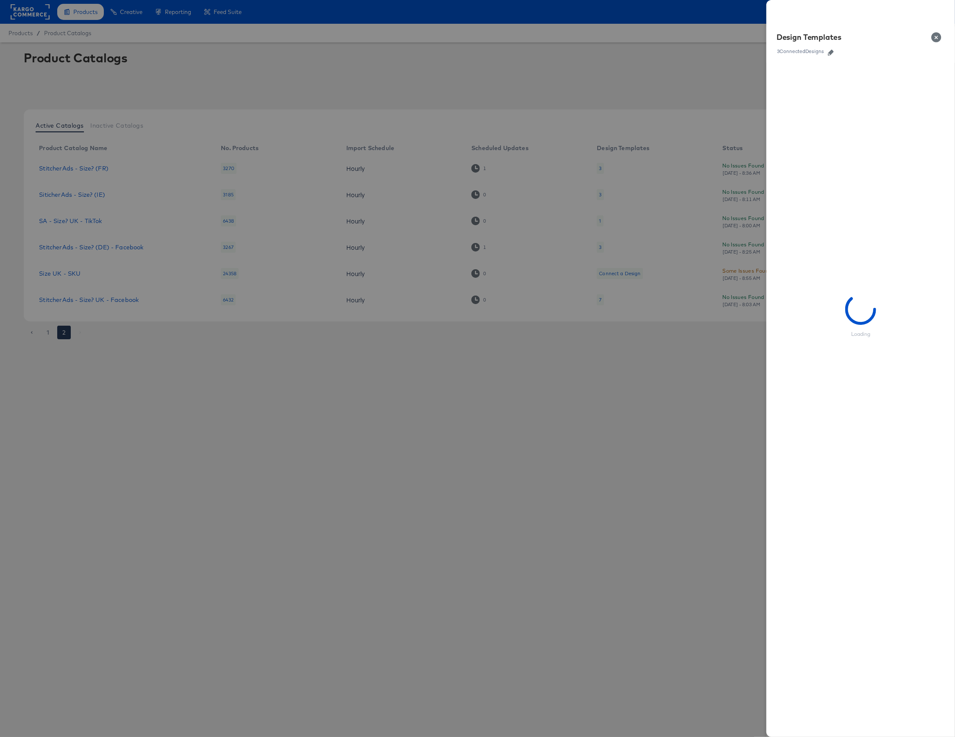
click at [832, 50] on icon "button" at bounding box center [831, 53] width 6 height 6
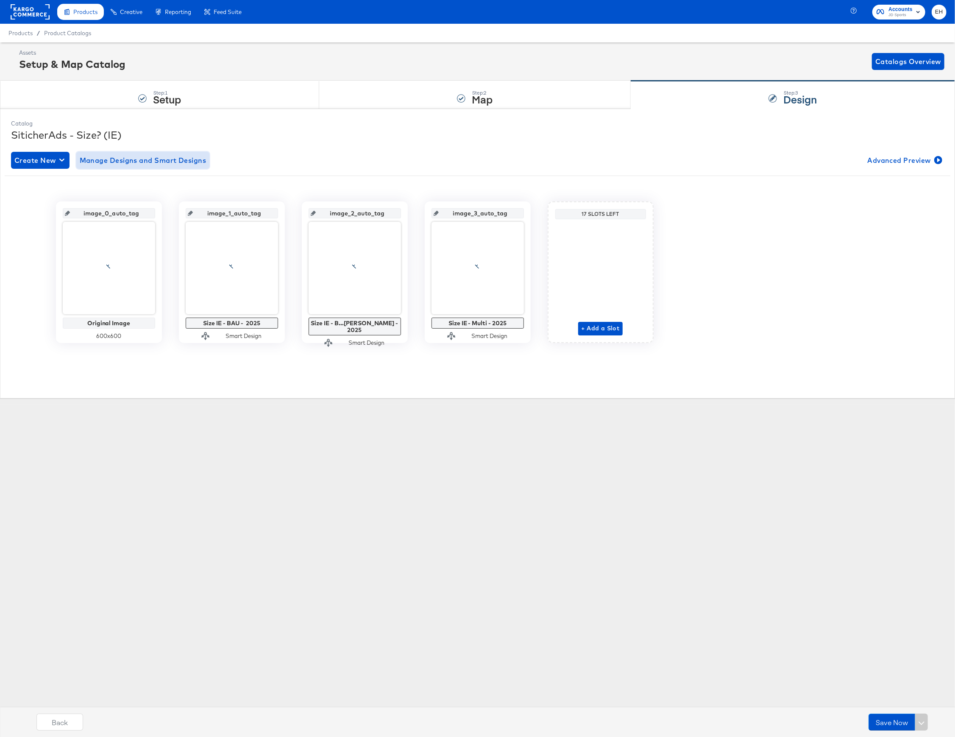
click at [158, 160] on span "Manage Designs and Smart Designs" at bounding box center [143, 160] width 127 height 12
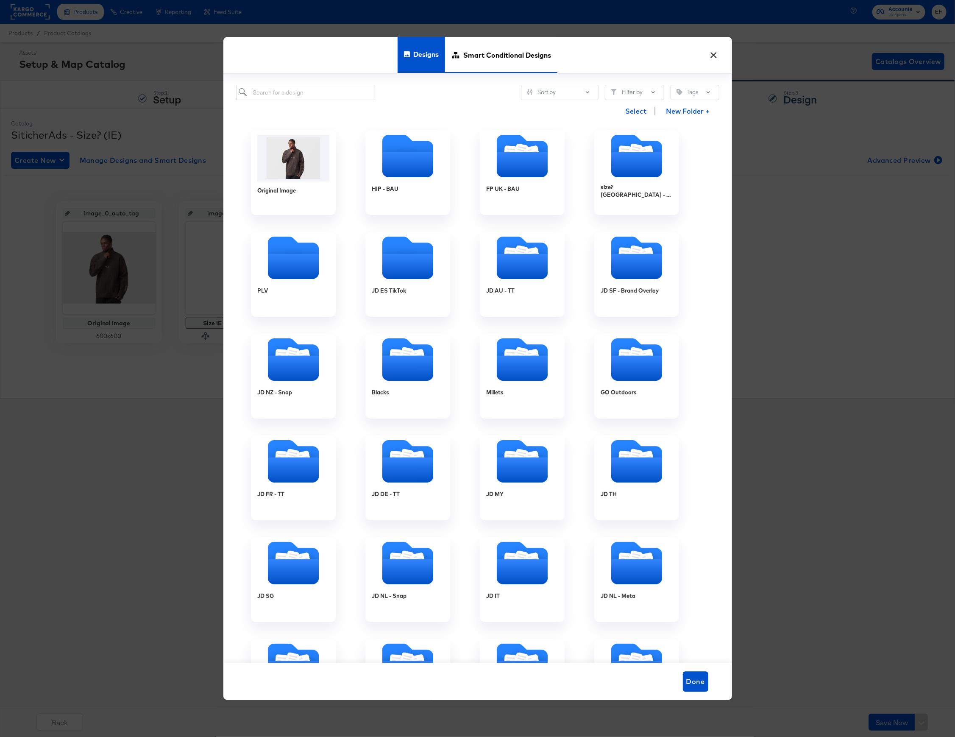
click at [500, 65] on span "Smart Conditional Designs" at bounding box center [507, 54] width 88 height 37
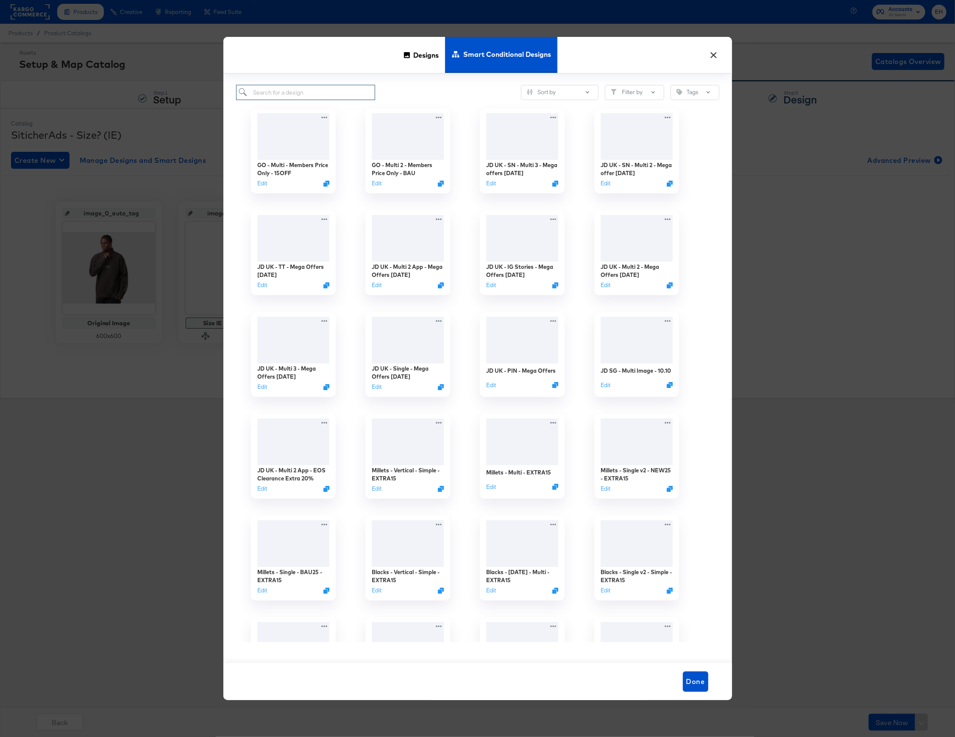
click at [310, 91] on input "search" at bounding box center [305, 93] width 139 height 16
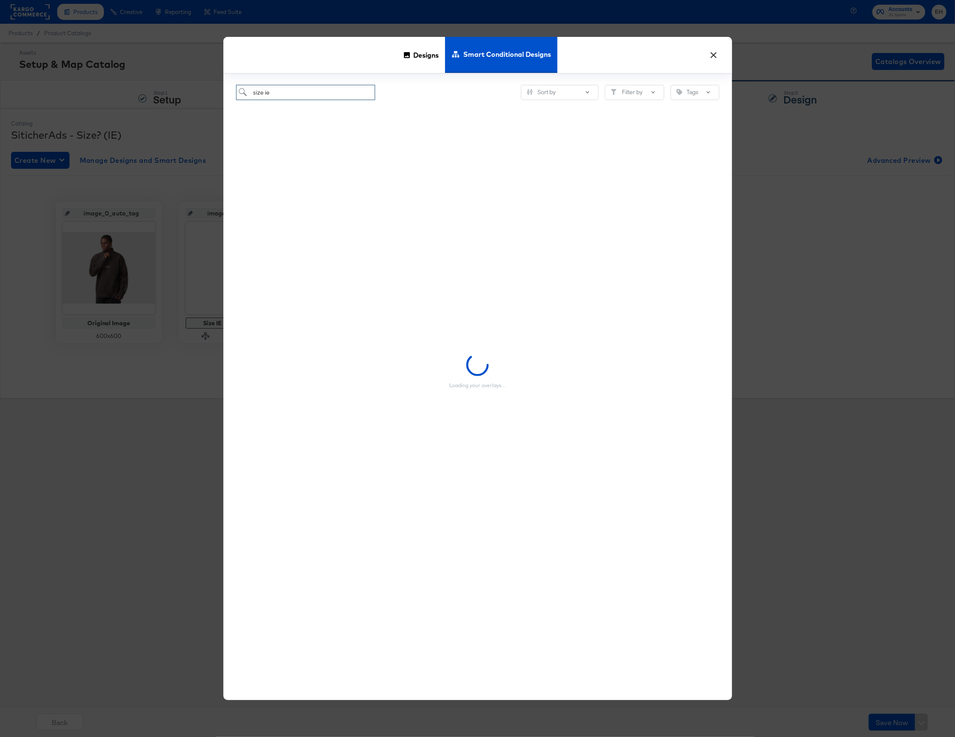
type input "size ie"
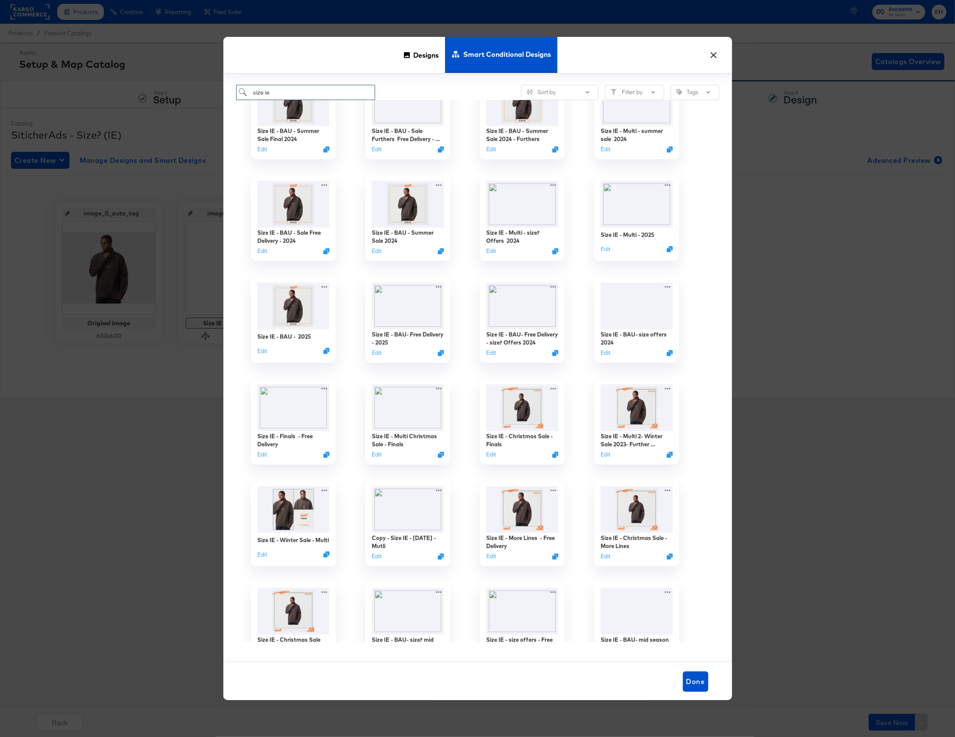
scroll to position [1413, 0]
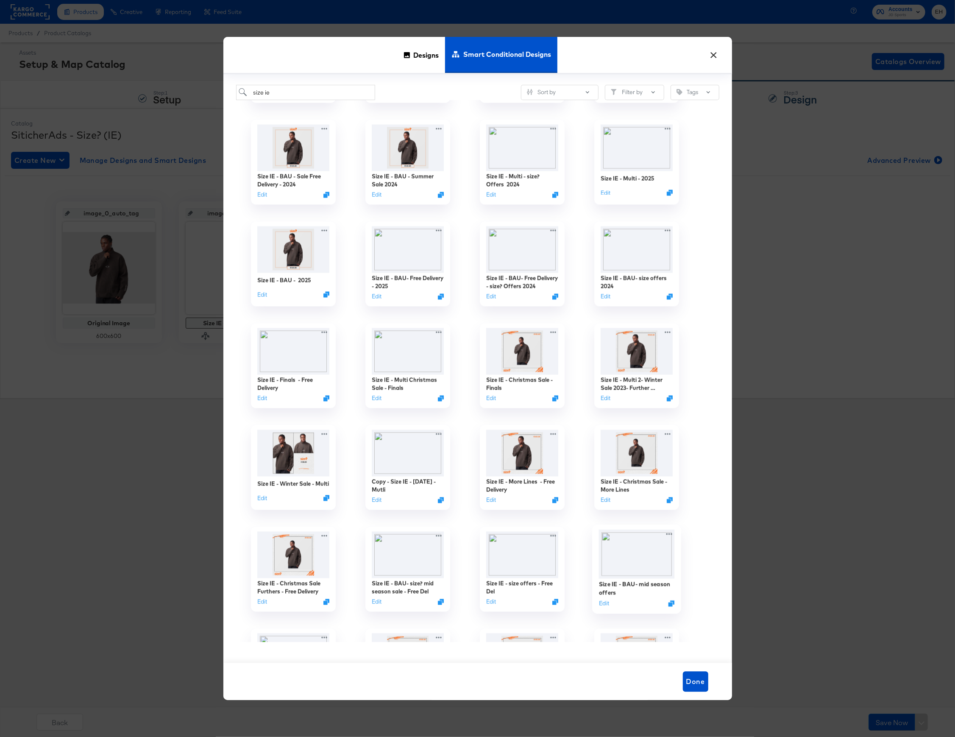
click at [644, 560] on img at bounding box center [637, 554] width 76 height 49
click at [638, 559] on img at bounding box center [637, 554] width 76 height 49
click at [637, 558] on img at bounding box center [637, 554] width 76 height 49
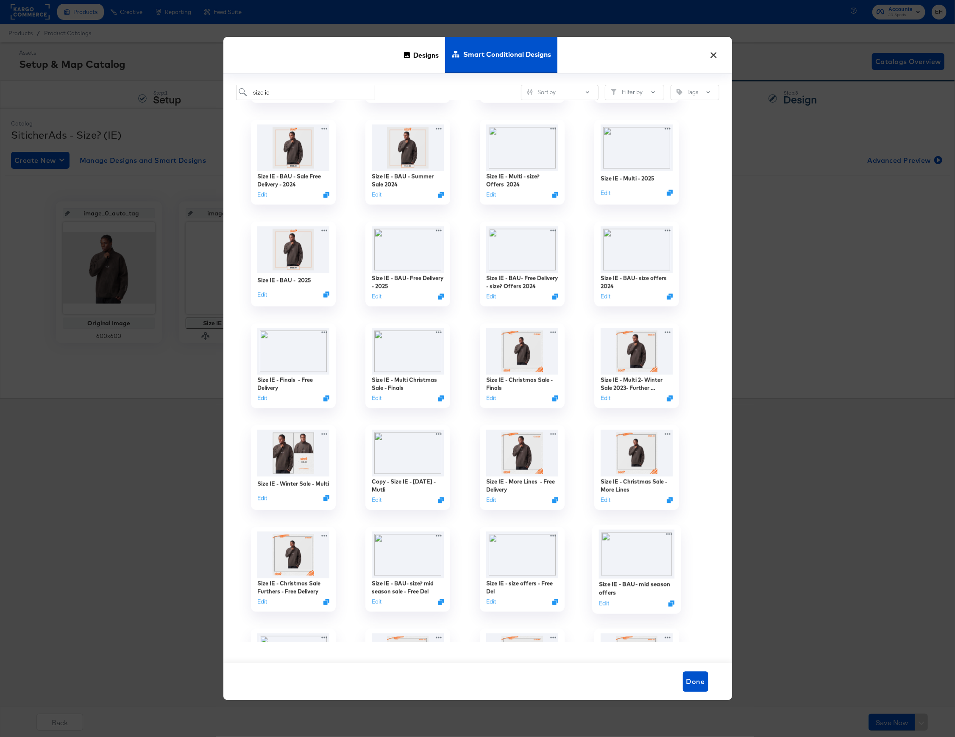
click at [637, 558] on img at bounding box center [637, 554] width 76 height 49
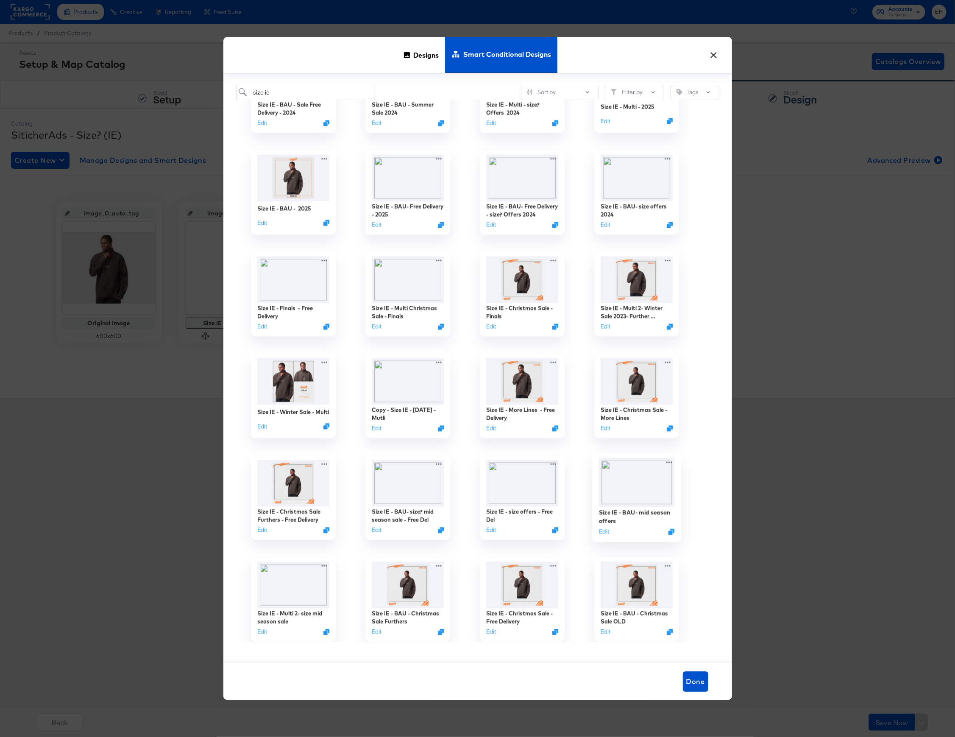
scroll to position [1526, 0]
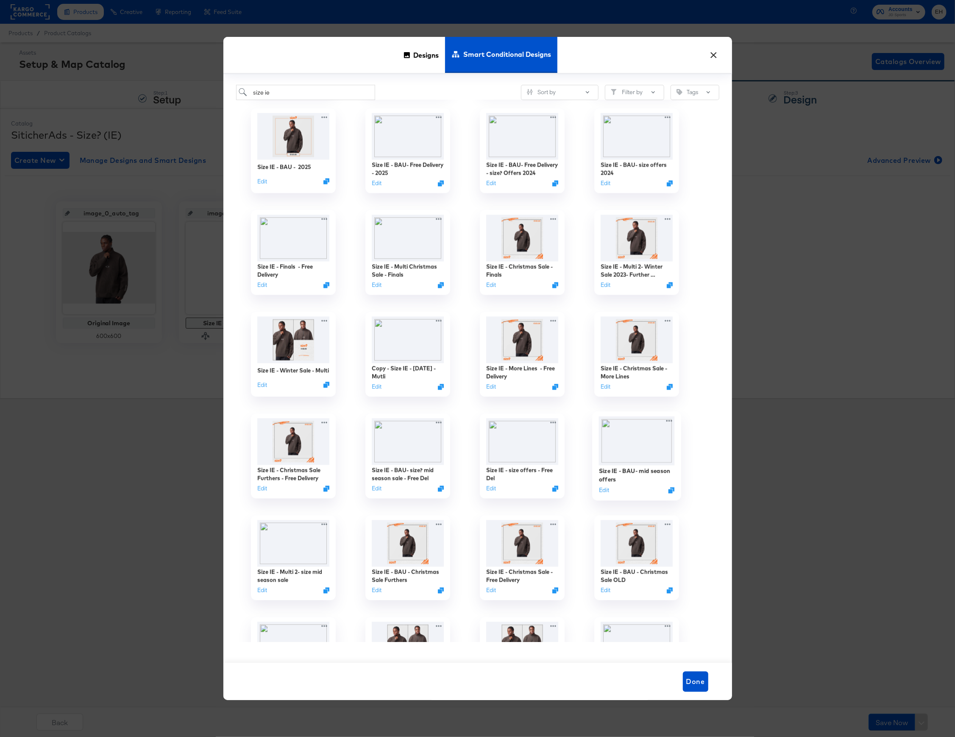
click at [637, 456] on img at bounding box center [637, 441] width 76 height 49
click at [626, 458] on img at bounding box center [637, 441] width 76 height 49
click at [628, 450] on img at bounding box center [637, 441] width 76 height 49
click at [627, 450] on img at bounding box center [637, 441] width 76 height 49
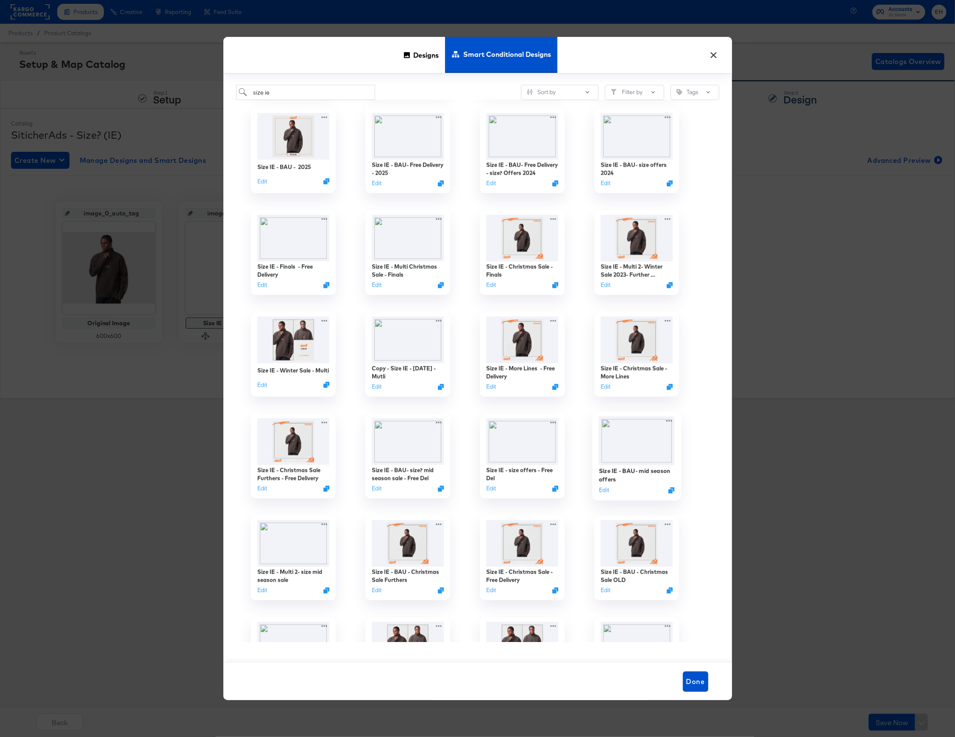
click at [627, 450] on img at bounding box center [637, 441] width 76 height 49
click at [630, 464] on img at bounding box center [637, 441] width 76 height 49
click at [629, 464] on img at bounding box center [637, 441] width 76 height 49
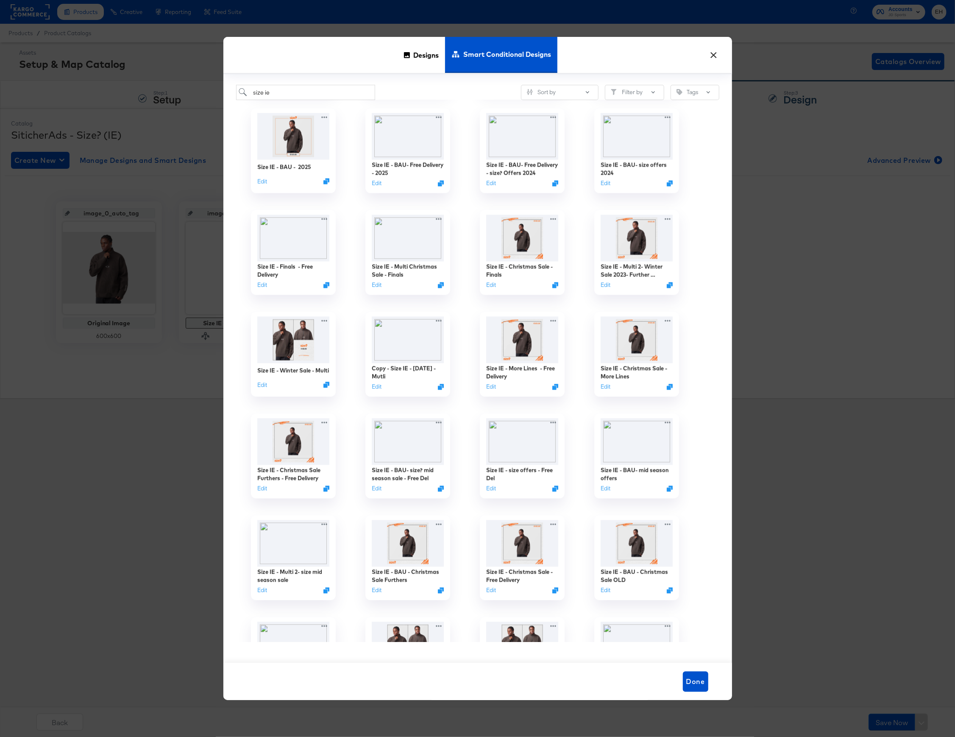
click at [714, 56] on button "×" at bounding box center [713, 52] width 15 height 15
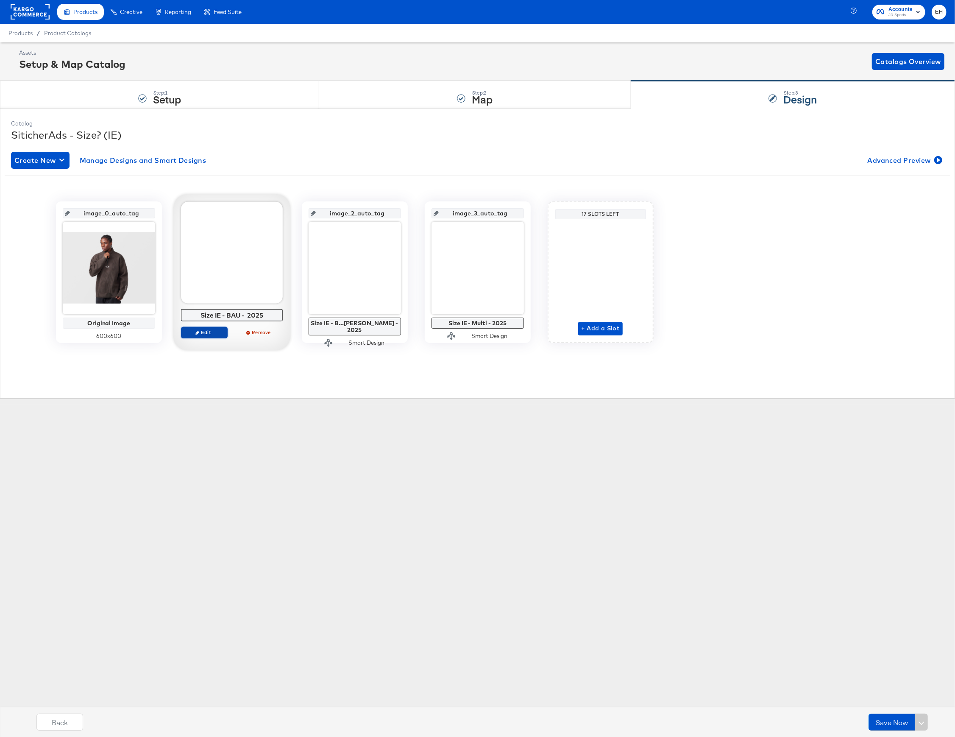
click at [198, 335] on span "Edit" at bounding box center [203, 332] width 39 height 6
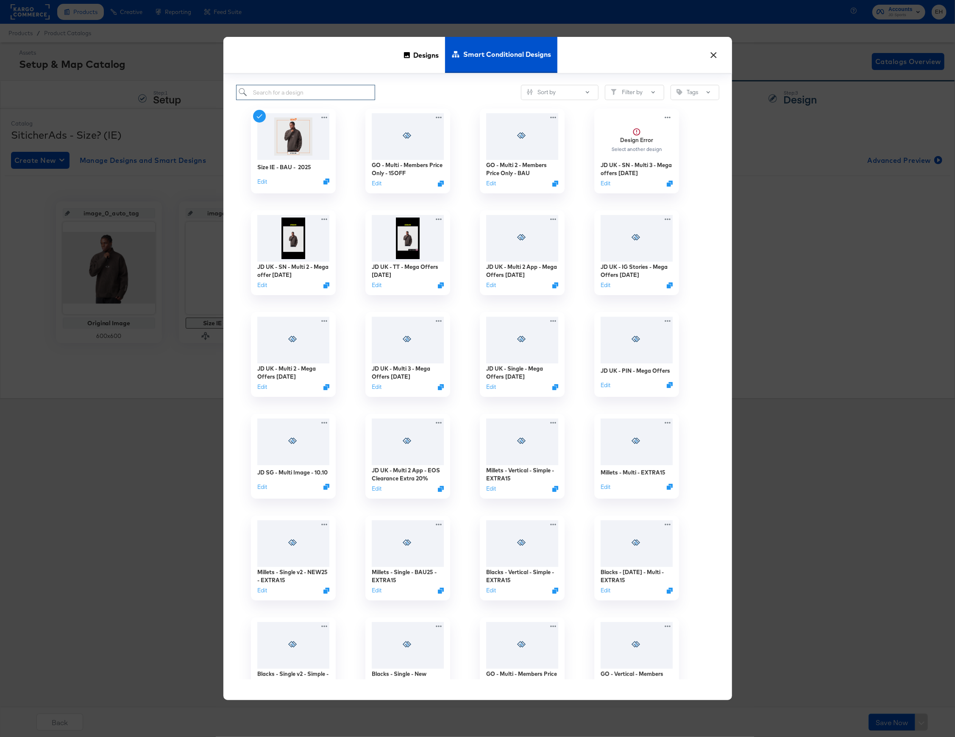
click at [328, 98] on input "search" at bounding box center [305, 93] width 139 height 16
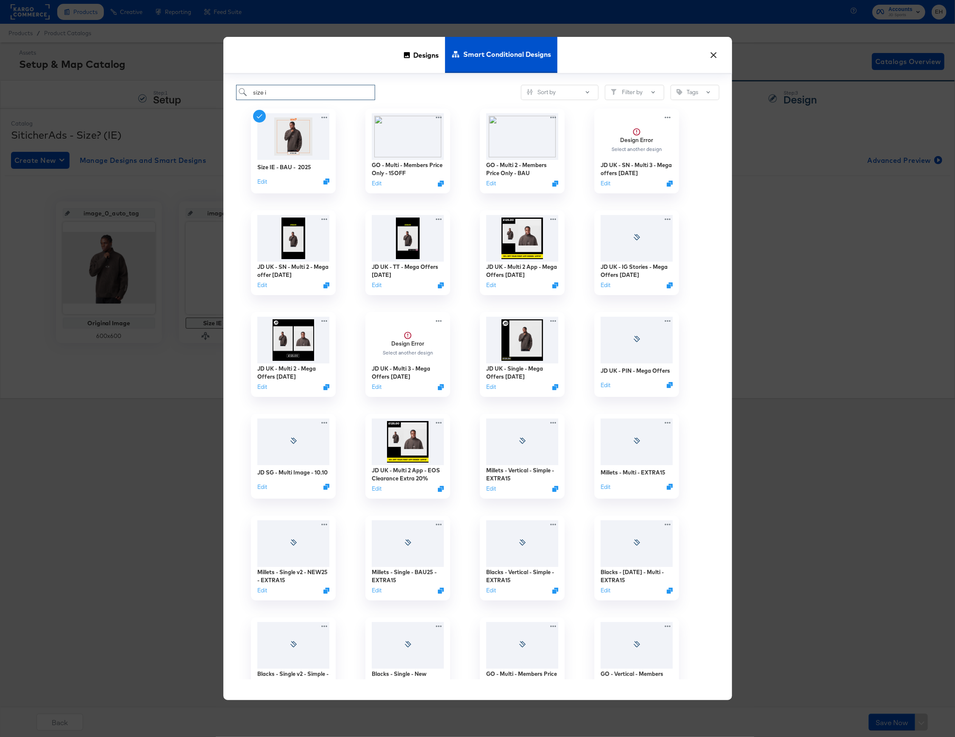
type input "size ie"
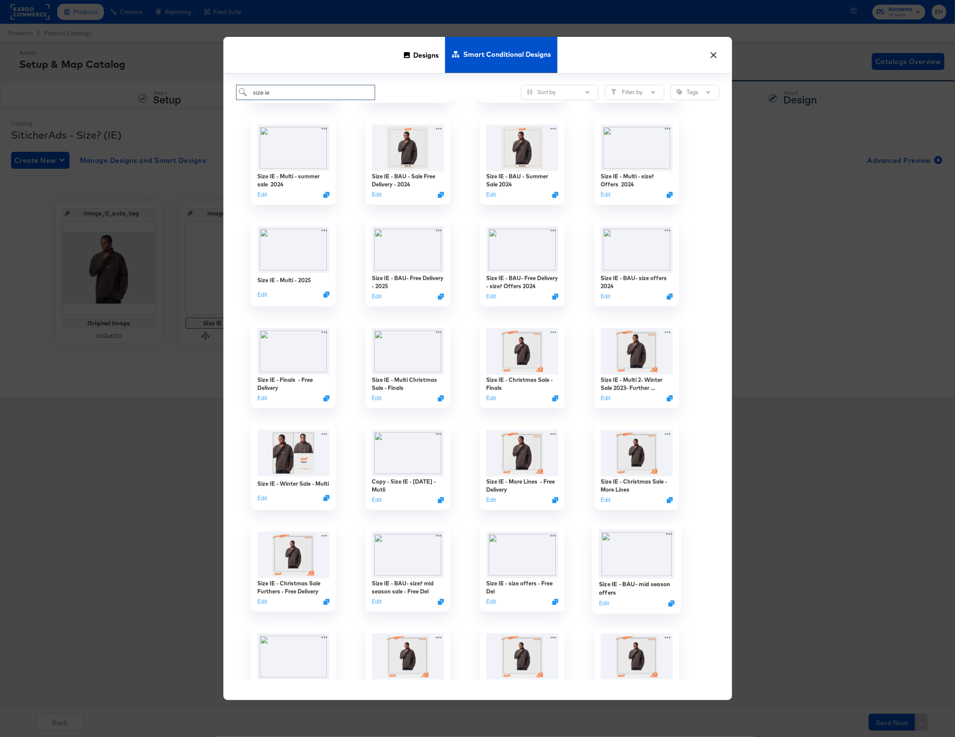
scroll to position [1469, 0]
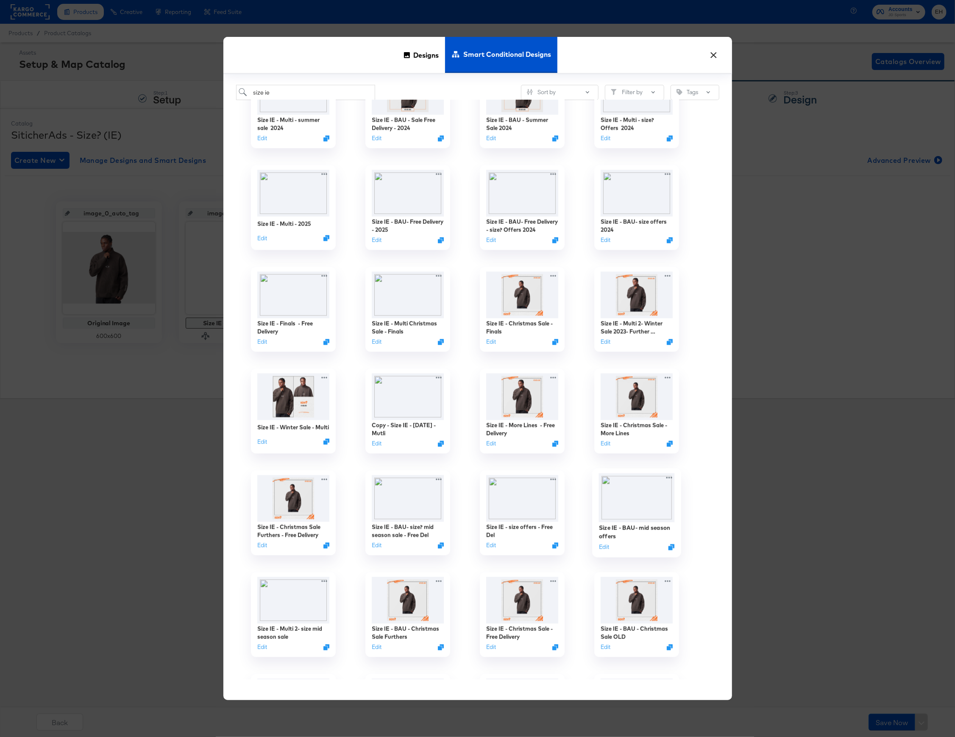
click at [640, 502] on img at bounding box center [637, 498] width 76 height 49
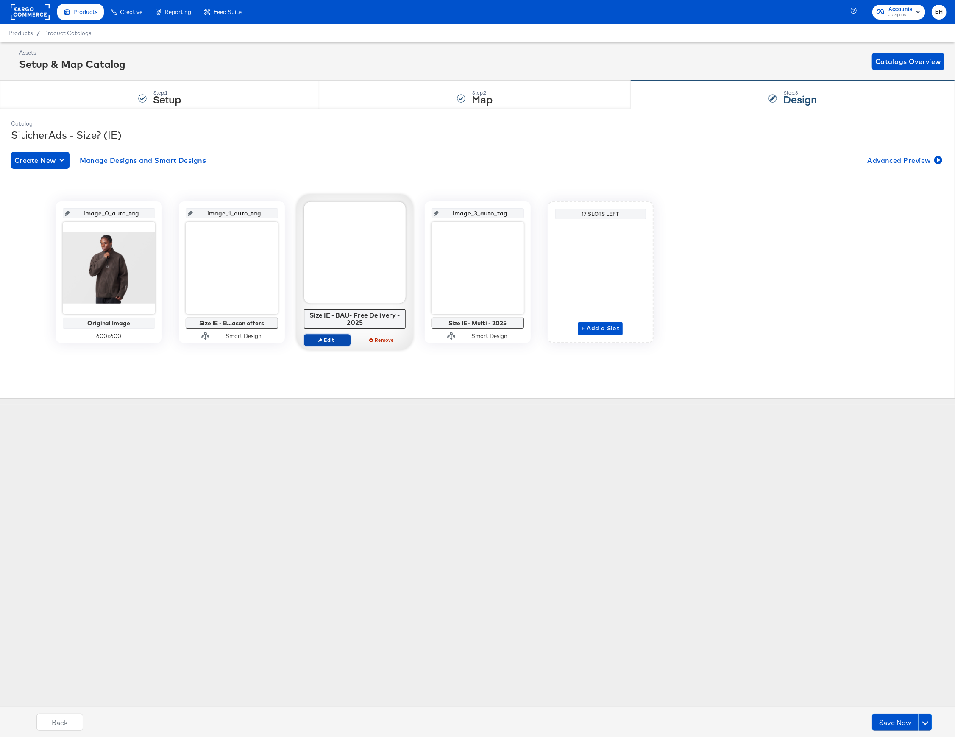
click at [320, 341] on icon "button" at bounding box center [320, 340] width 4 height 4
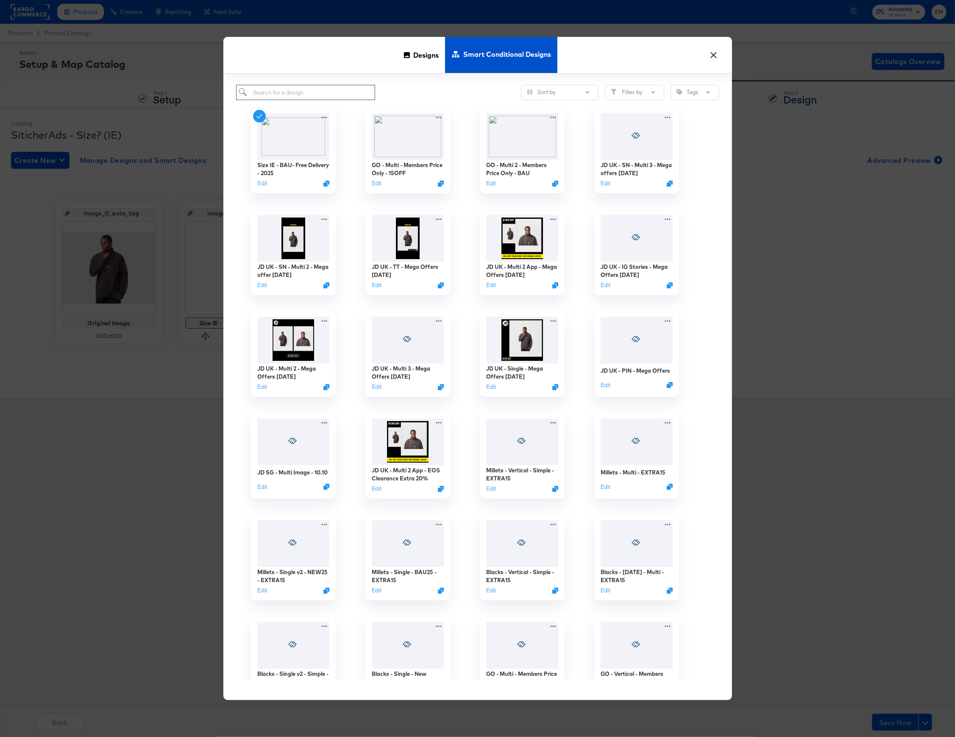
click at [342, 92] on input "search" at bounding box center [305, 93] width 139 height 16
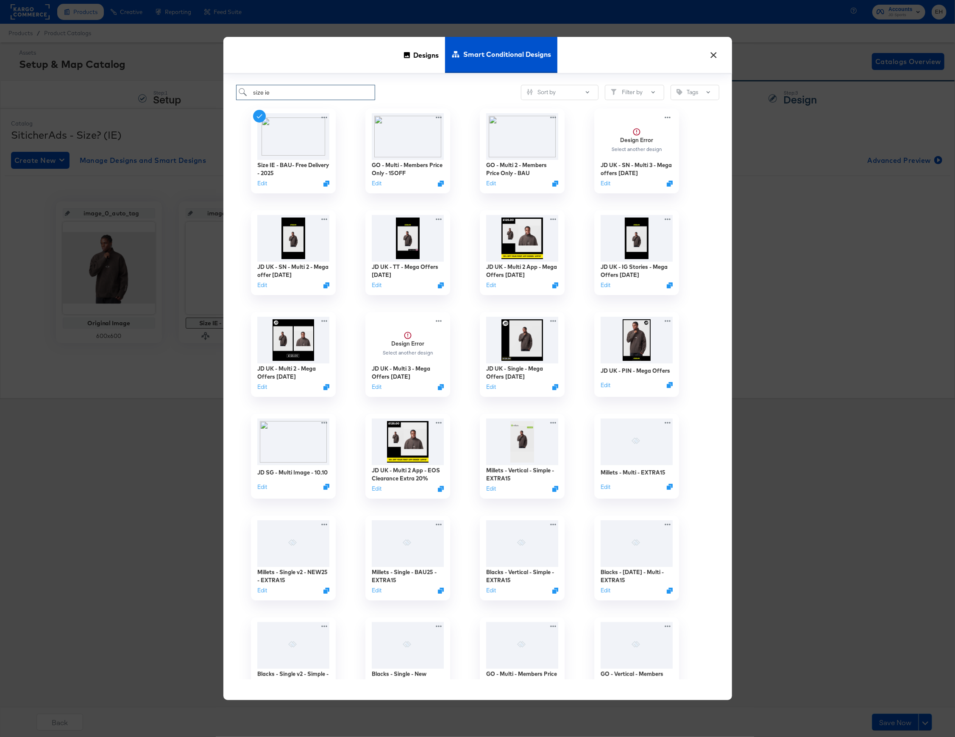
type input "size ie"
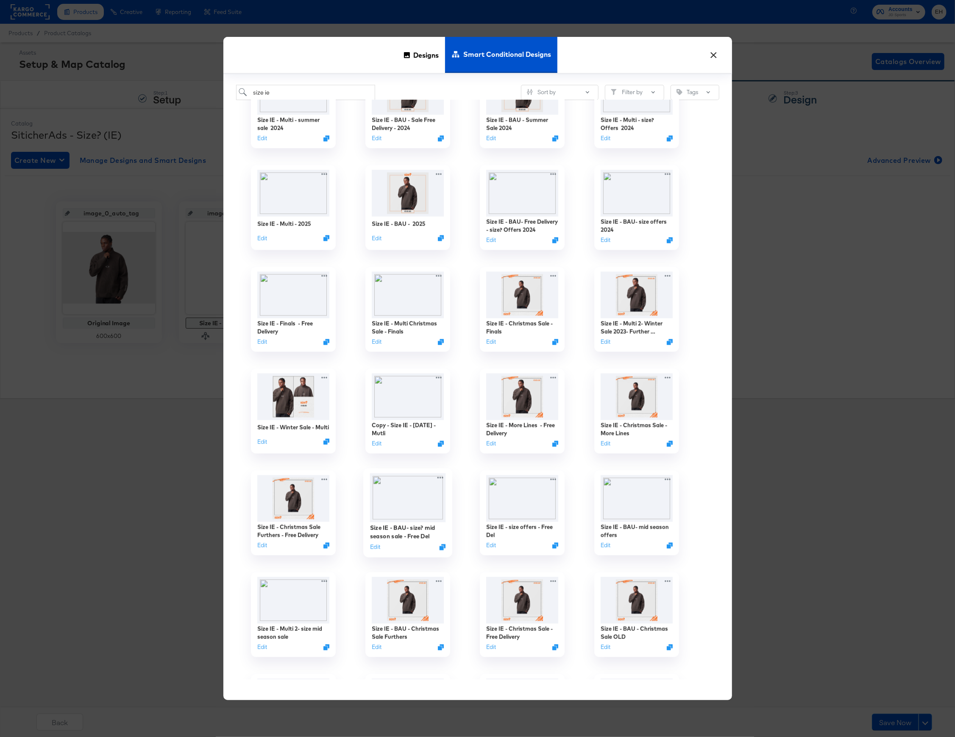
click at [409, 503] on img at bounding box center [408, 498] width 76 height 49
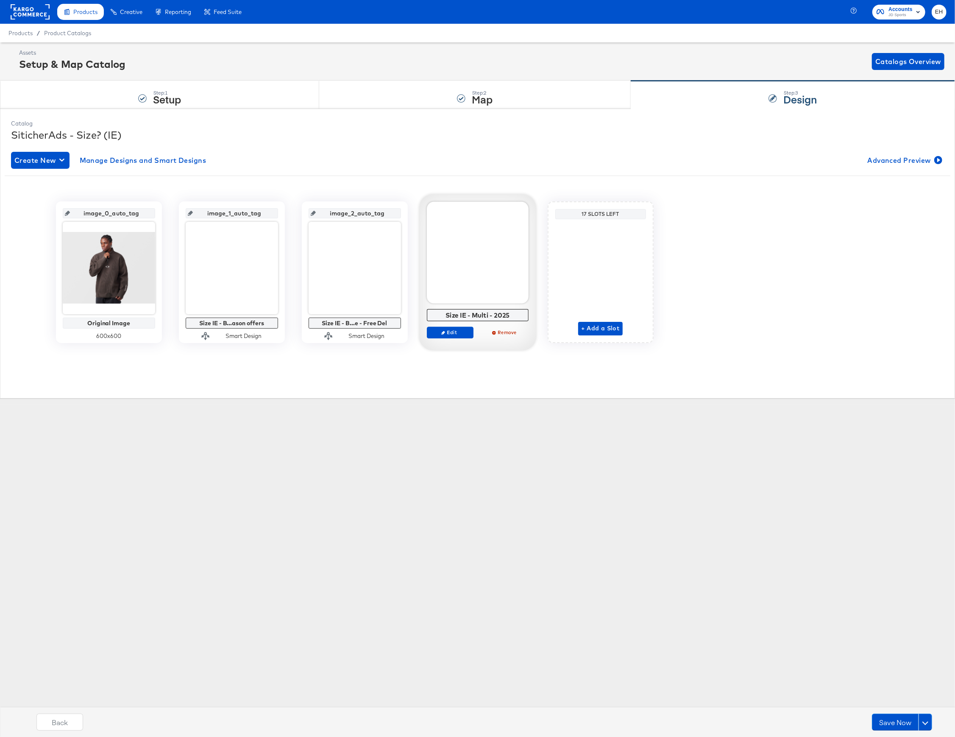
click at [450, 341] on div "Edit Remove" at bounding box center [478, 335] width 102 height 19
click at [453, 335] on span "Edit" at bounding box center [449, 332] width 39 height 6
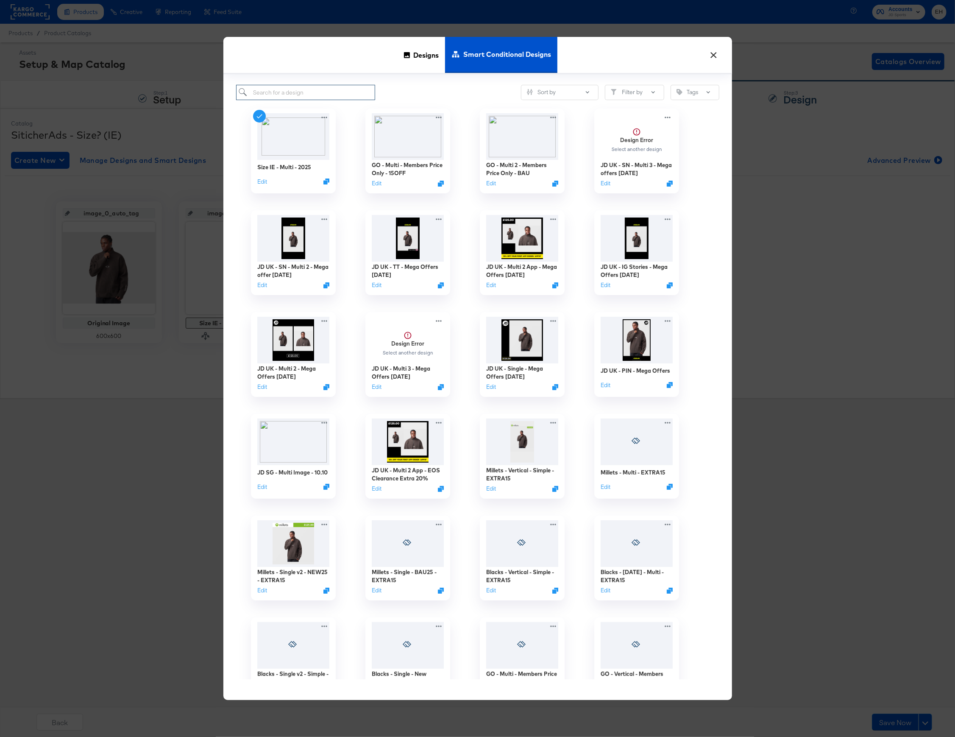
click at [360, 90] on input "search" at bounding box center [305, 93] width 139 height 16
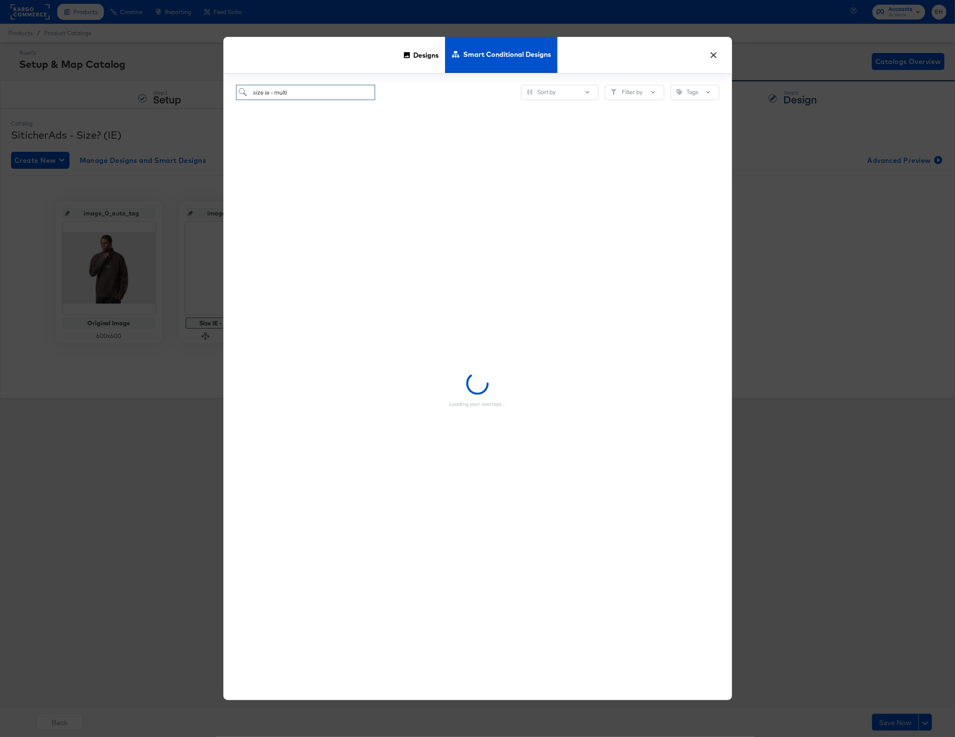
type input "size ie - multi"
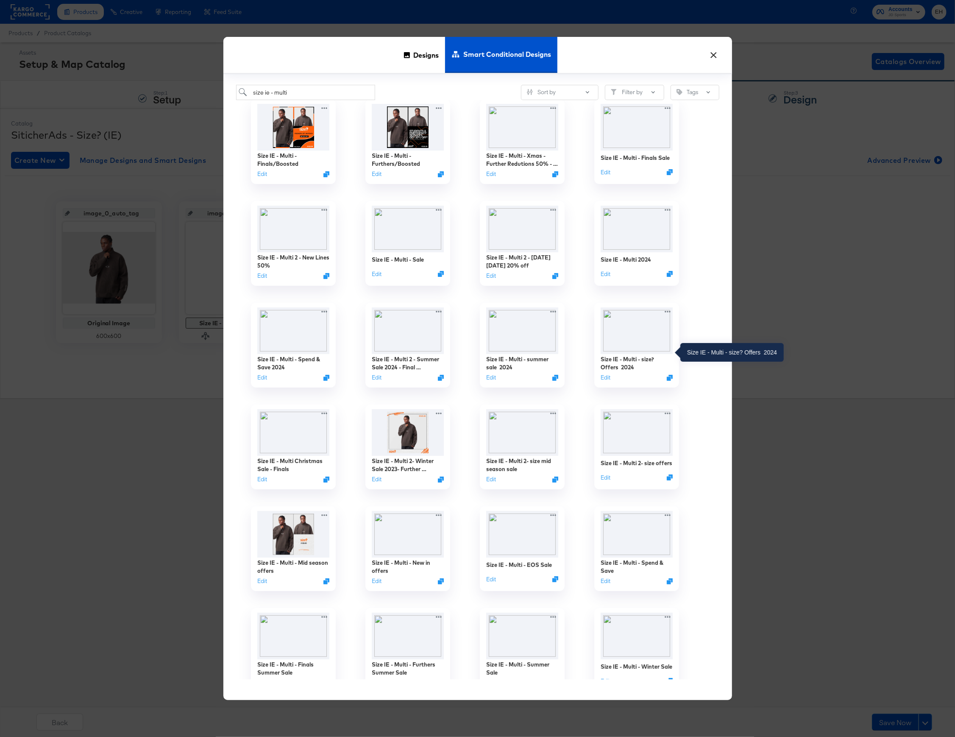
scroll to position [123, 0]
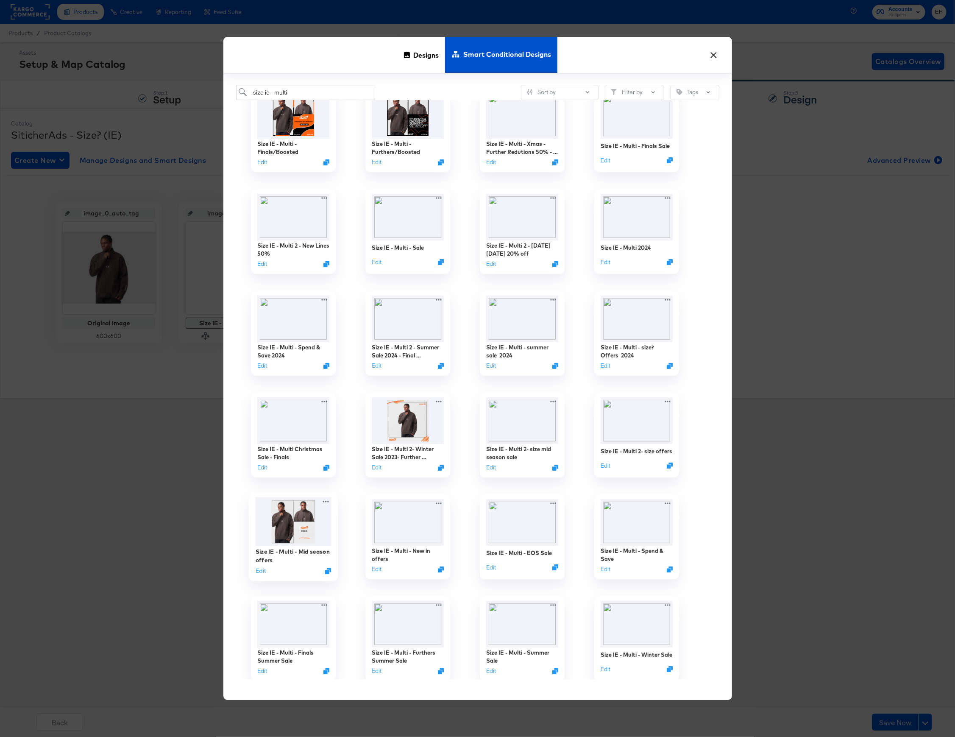
click at [287, 543] on img at bounding box center [293, 521] width 76 height 49
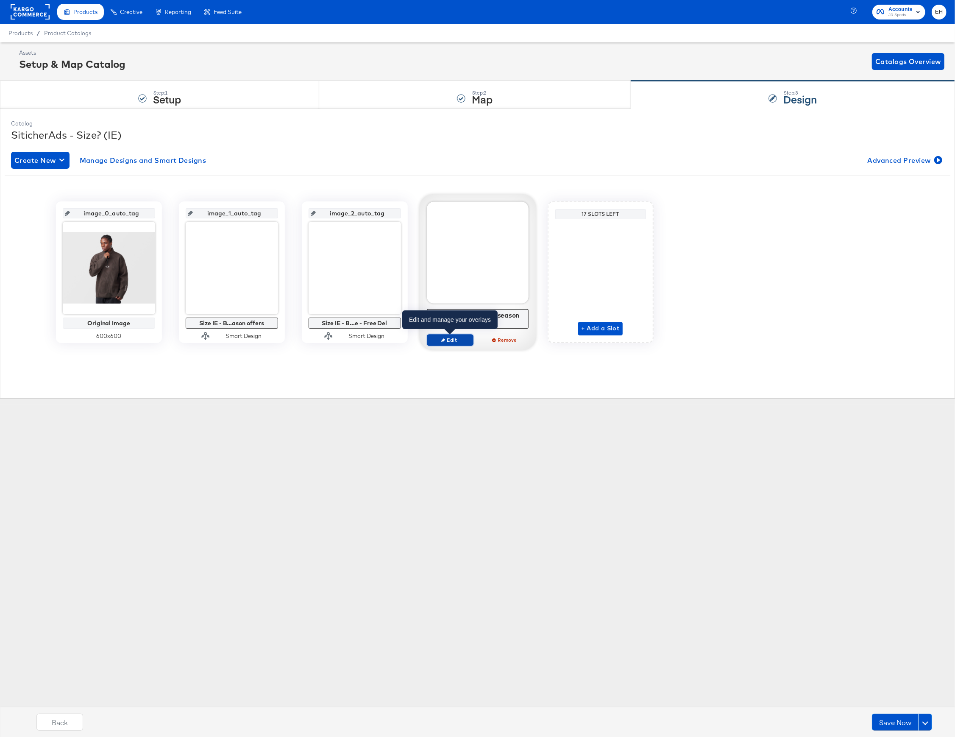
click at [444, 338] on span "Edit" at bounding box center [449, 340] width 39 height 6
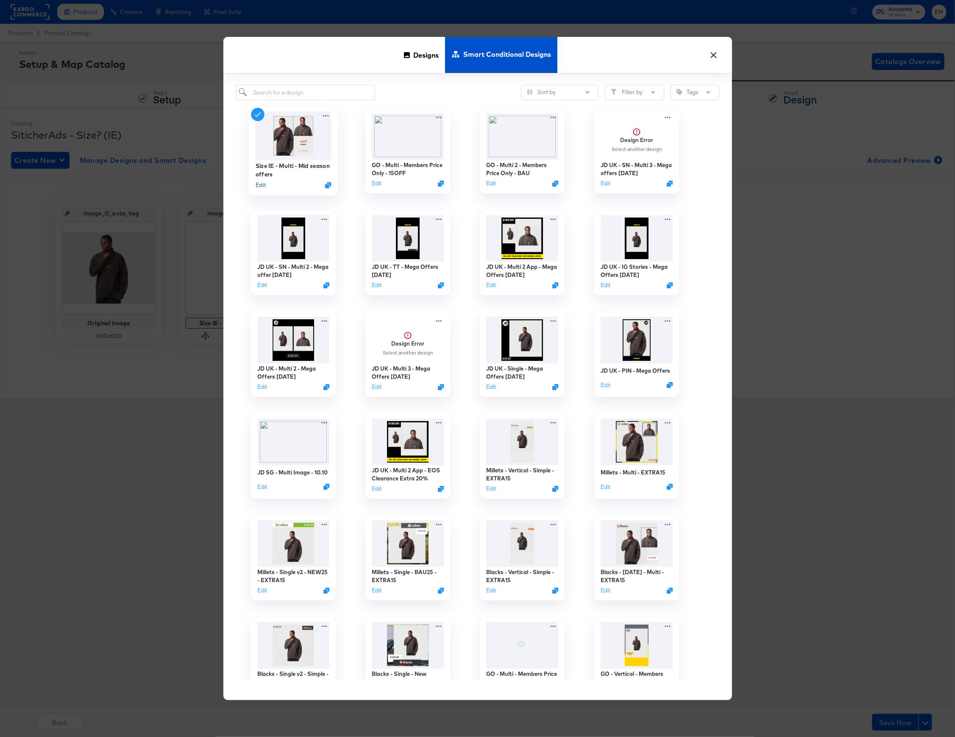
click at [256, 183] on button "Edit" at bounding box center [260, 185] width 10 height 8
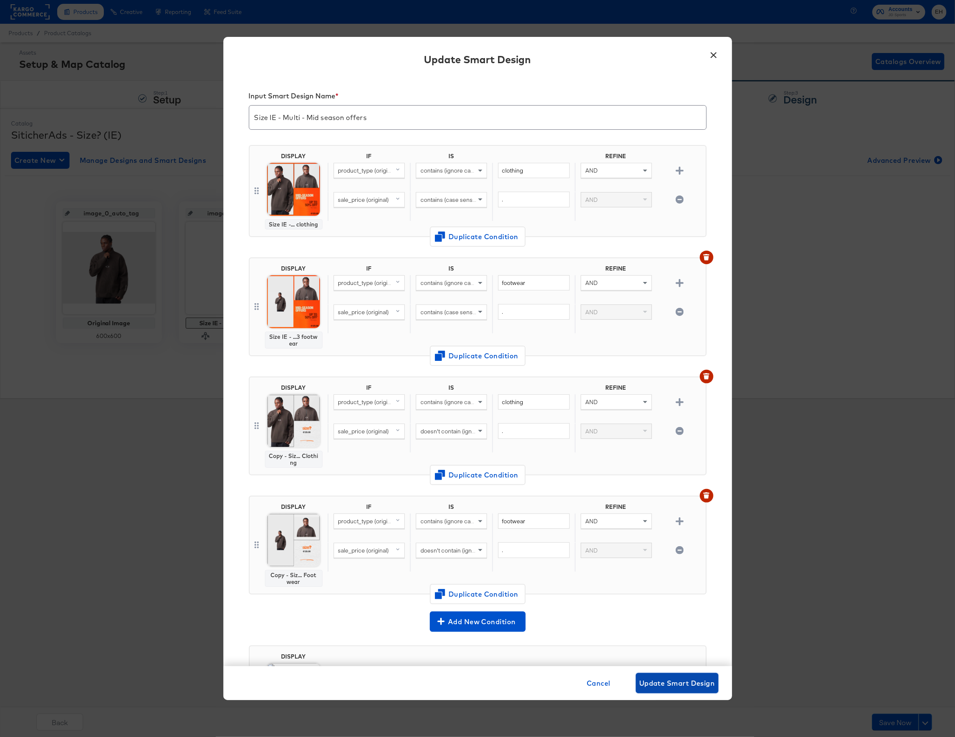
click at [667, 689] on button "Update Smart Design" at bounding box center [677, 683] width 83 height 20
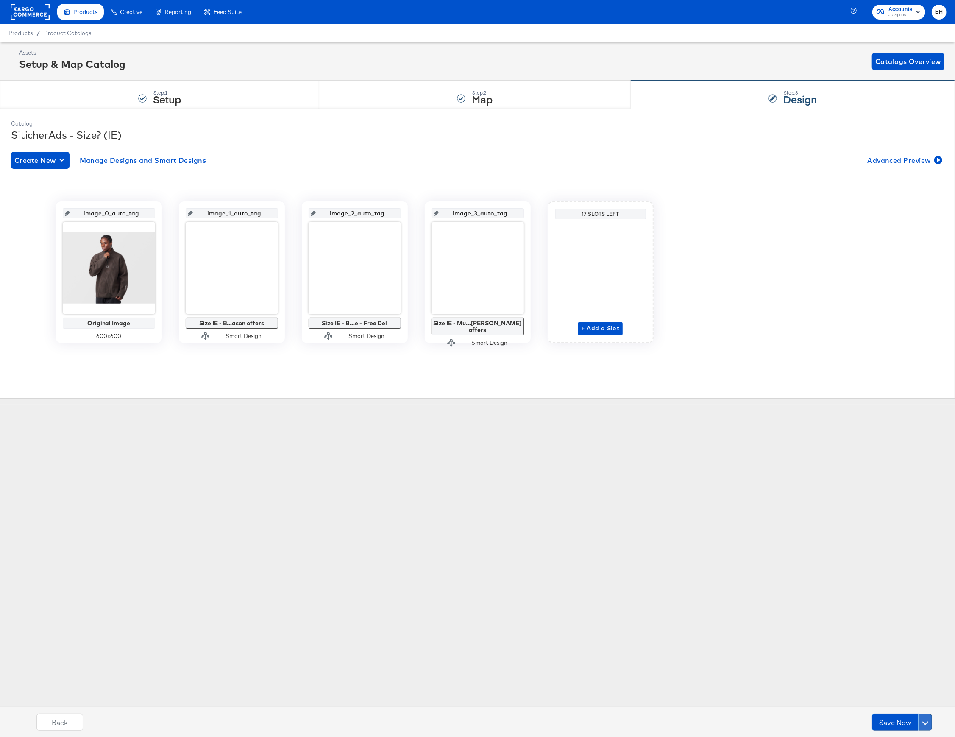
click at [923, 722] on span at bounding box center [926, 722] width 6 height 6
click at [918, 705] on div "Schedule Save" at bounding box center [905, 706] width 39 height 8
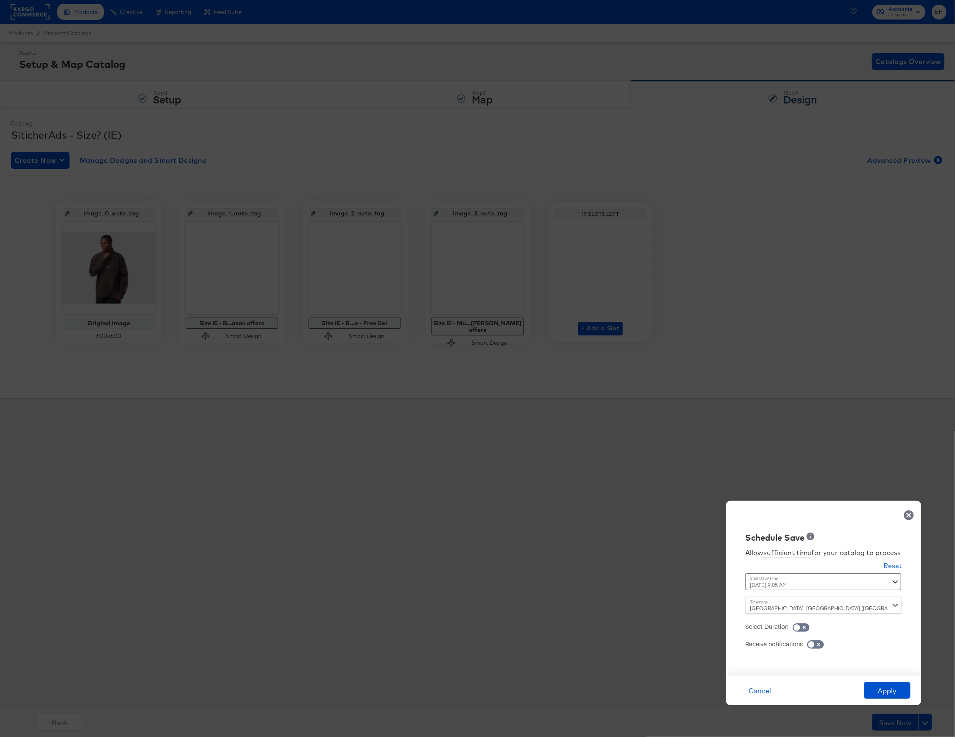
click at [827, 582] on div "October 16th 2025 9:05 AM ‹ October 2025 › Su Mo Tu We Th Fr Sa 28 29 30 1 2 3 …" at bounding box center [802, 581] width 115 height 17
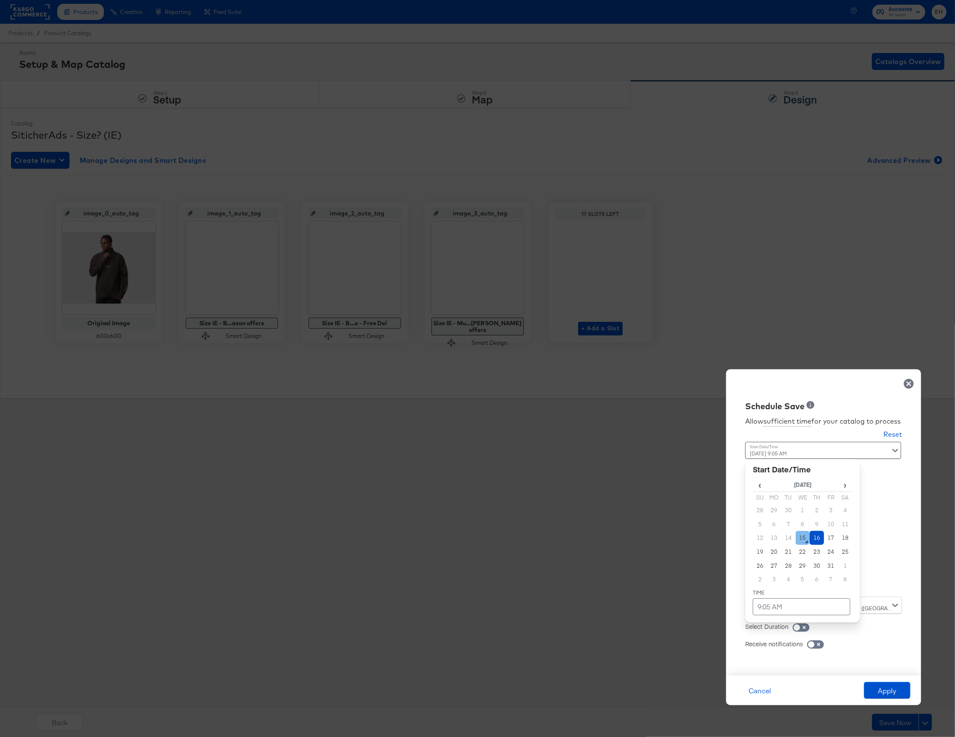
click at [804, 544] on td "15" at bounding box center [803, 538] width 14 height 14
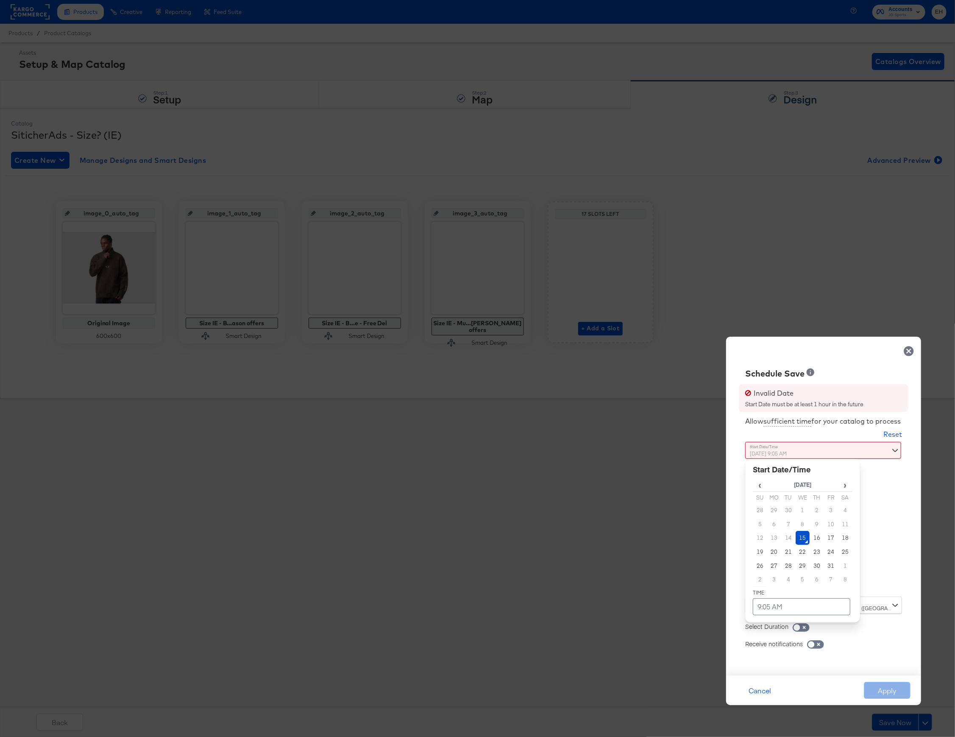
click at [877, 494] on div "Schedule Save Invalid Date Start Date must be at least 1 hour in the future All…" at bounding box center [823, 506] width 195 height 339
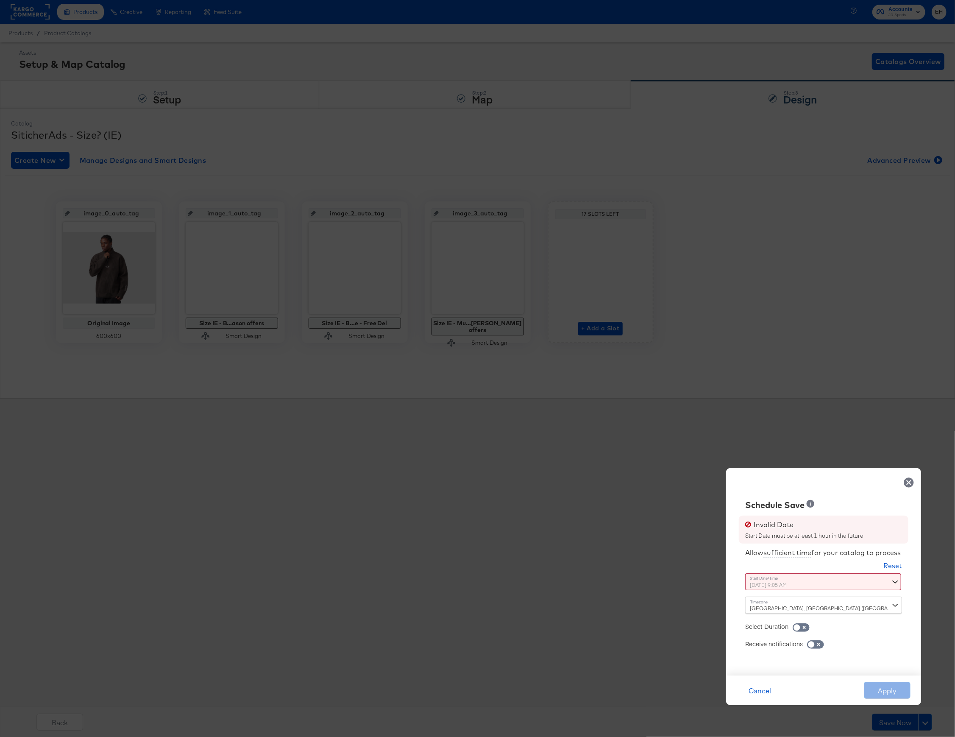
click at [795, 579] on div "October 15th 2025 9:05 AM ‹ October 2025 › Su Mo Tu We Th Fr Sa 28 29 30 1 2 3 …" at bounding box center [802, 581] width 115 height 17
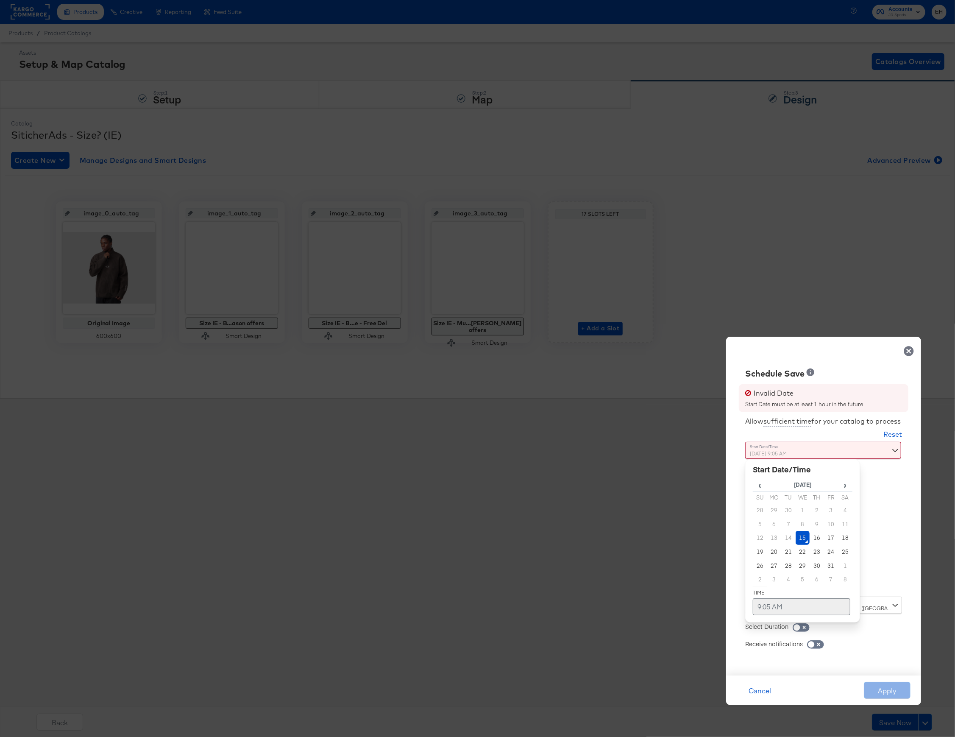
click at [781, 606] on td "9:05 AM" at bounding box center [802, 606] width 98 height 17
click at [806, 518] on span "▲" at bounding box center [803, 517] width 17 height 17
click at [786, 521] on span "▲" at bounding box center [785, 517] width 17 height 17
click at [804, 518] on span "▲" at bounding box center [803, 517] width 17 height 17
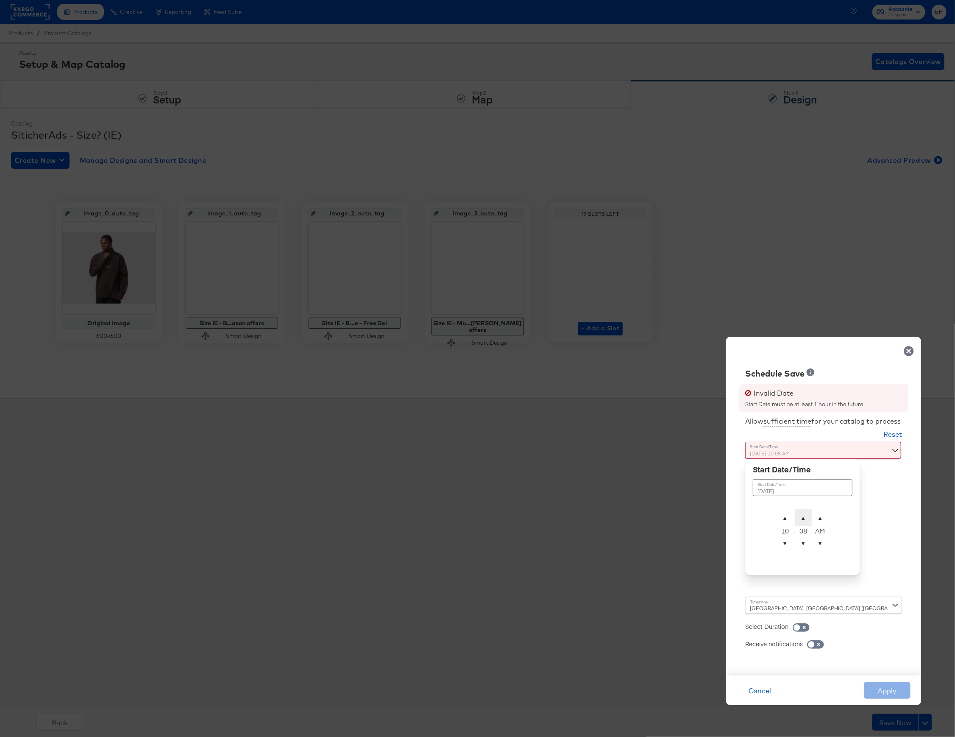
click at [804, 518] on span "▲" at bounding box center [803, 517] width 17 height 17
click at [807, 516] on span "▲" at bounding box center [803, 517] width 17 height 17
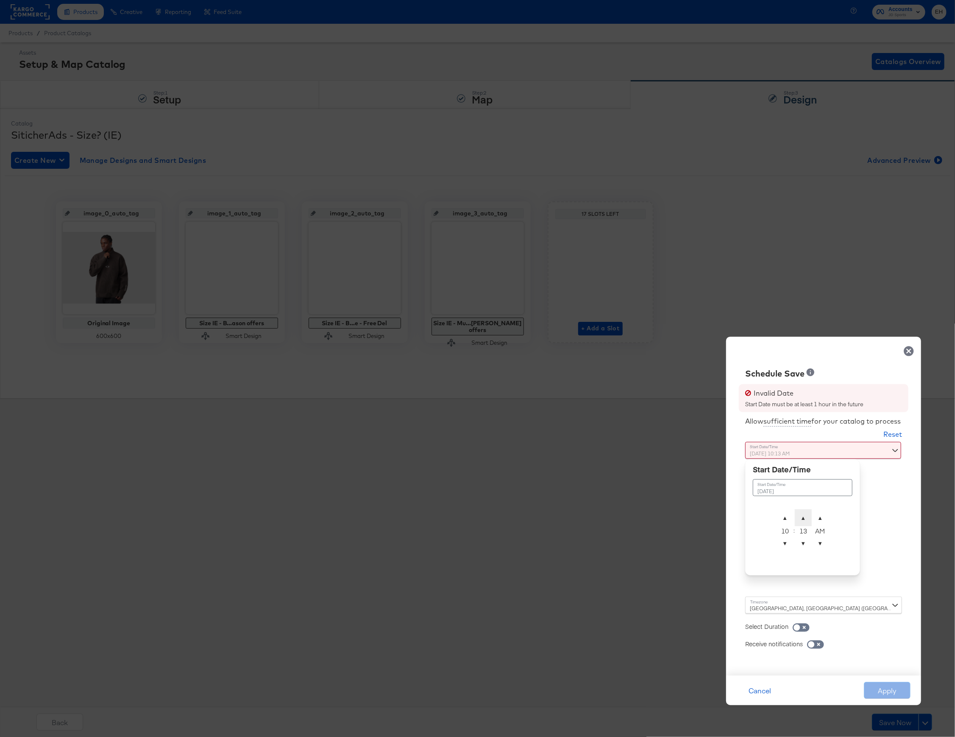
click at [807, 516] on span "▲" at bounding box center [803, 517] width 17 height 17
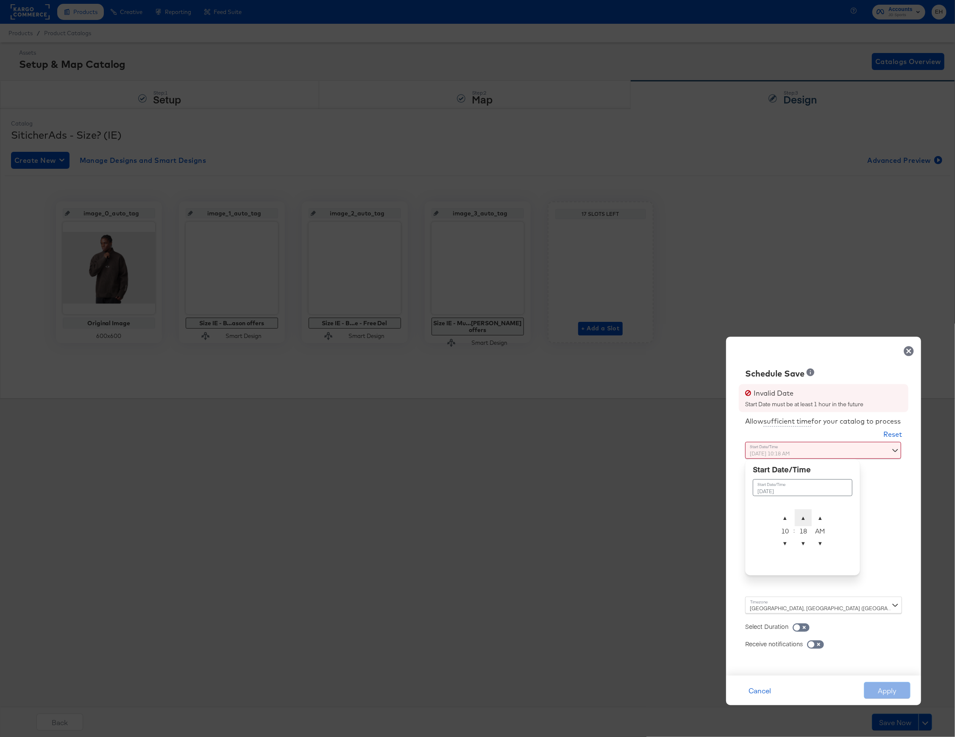
click at [807, 516] on span "▲" at bounding box center [803, 517] width 17 height 17
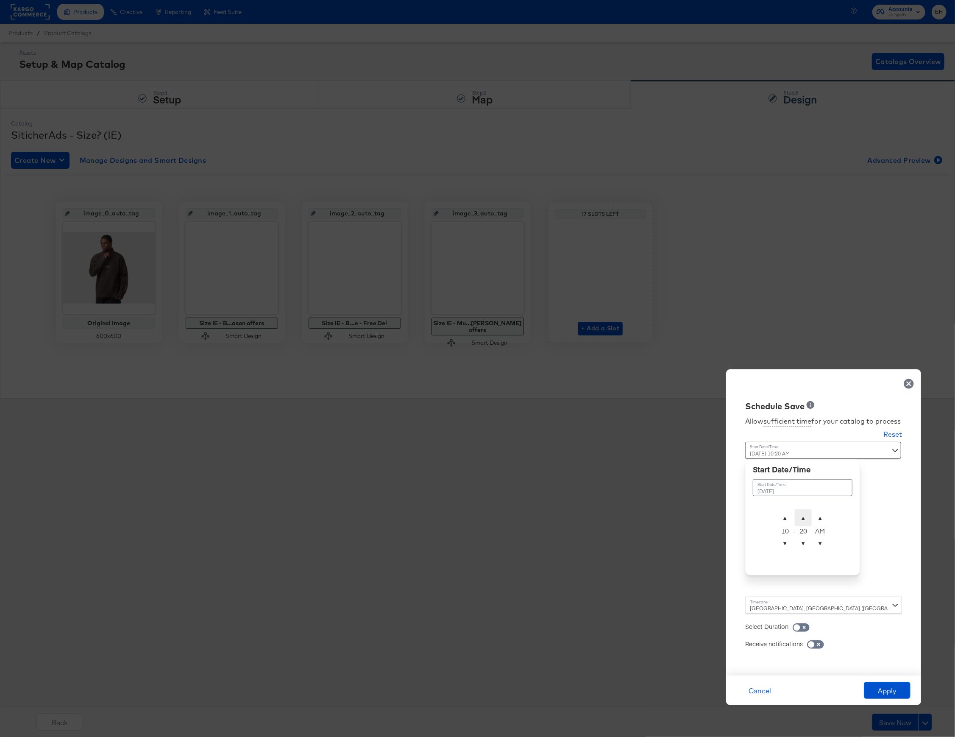
click at [807, 516] on span "▲" at bounding box center [803, 517] width 17 height 17
type input "October 15th 2025 10:21 AM"
click at [891, 577] on div "Time : October 15th 2025 10:21 AM October 15th 2025 ▲ 10 ▼ : ▲ 21 ▼ ▲ AM ▼" at bounding box center [823, 519] width 157 height 155
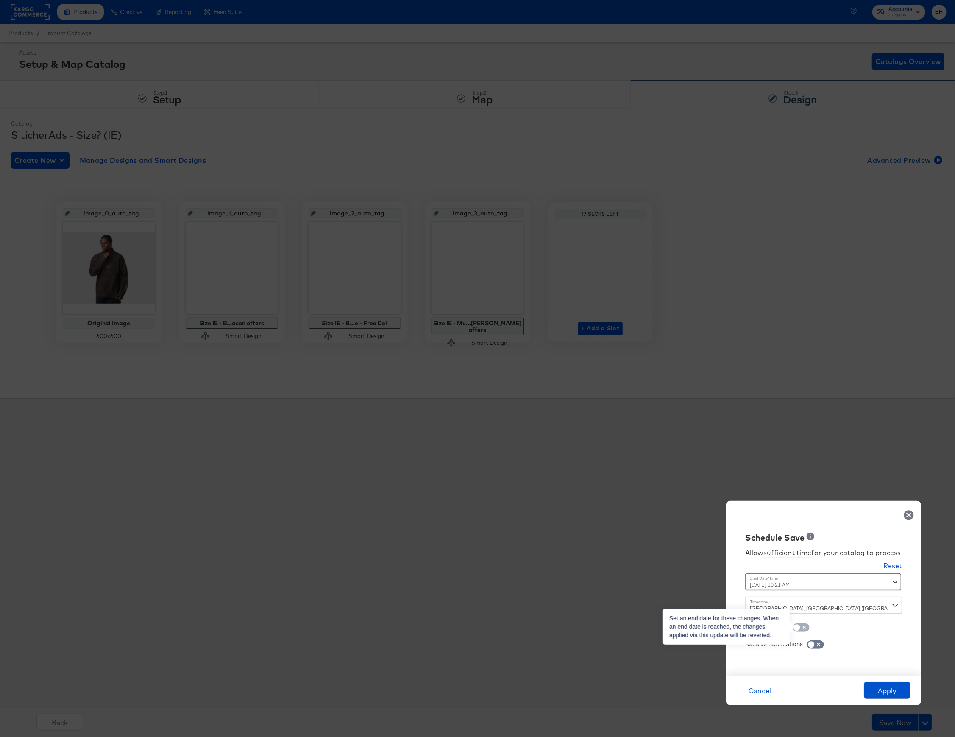
click at [803, 627] on input "checkbox" at bounding box center [796, 629] width 25 height 8
checkbox input "true"
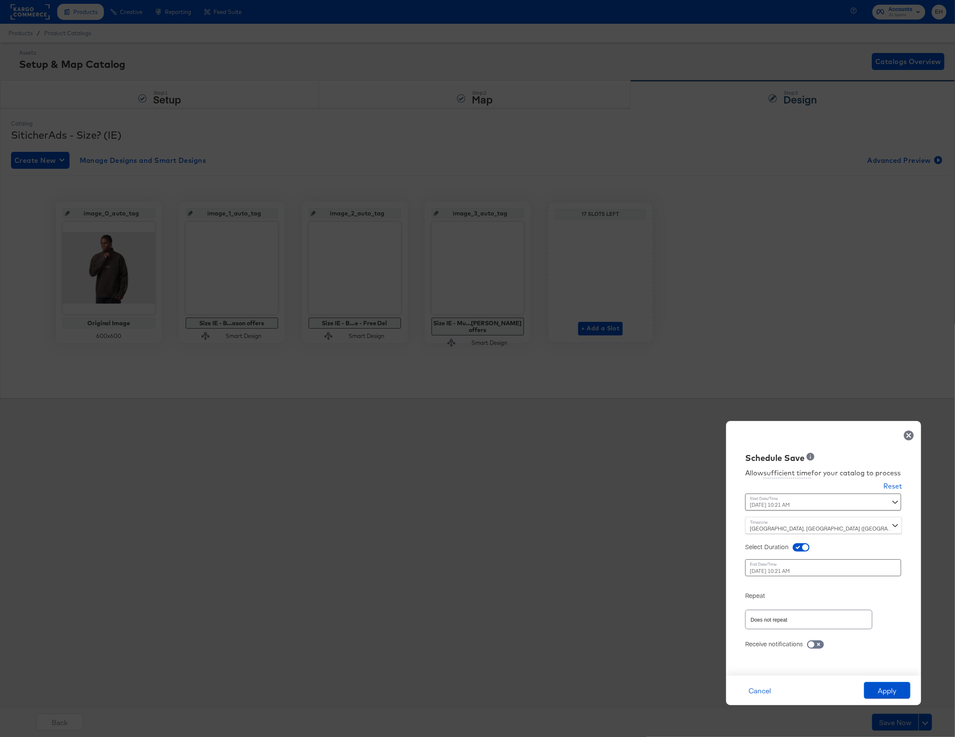
click at [782, 567] on div "October 16th 2025 10:21 AM ‹ October 2025 › Su Mo Tu We Th Fr Sa 28 29 30 1 2 3…" at bounding box center [802, 567] width 115 height 17
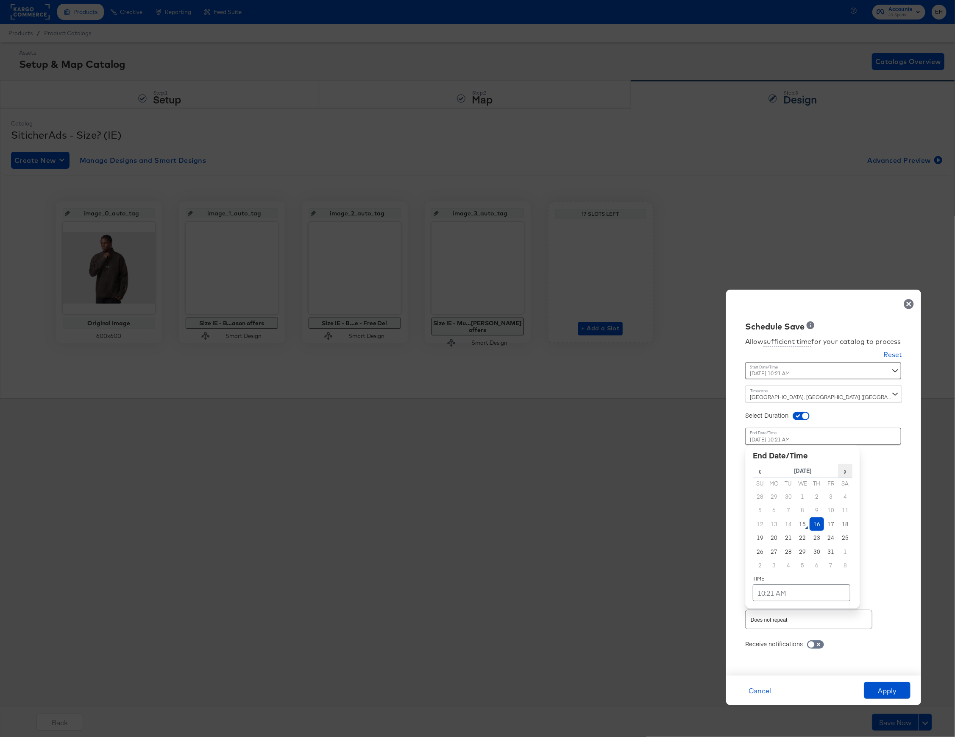
click at [850, 475] on span "›" at bounding box center [846, 470] width 14 height 13
click at [814, 510] on td "6" at bounding box center [817, 510] width 14 height 14
click at [767, 586] on td "10:21 AM" at bounding box center [802, 592] width 98 height 17
click at [783, 530] on span "▼" at bounding box center [785, 529] width 17 height 17
click at [801, 526] on span "▼" at bounding box center [803, 529] width 17 height 17
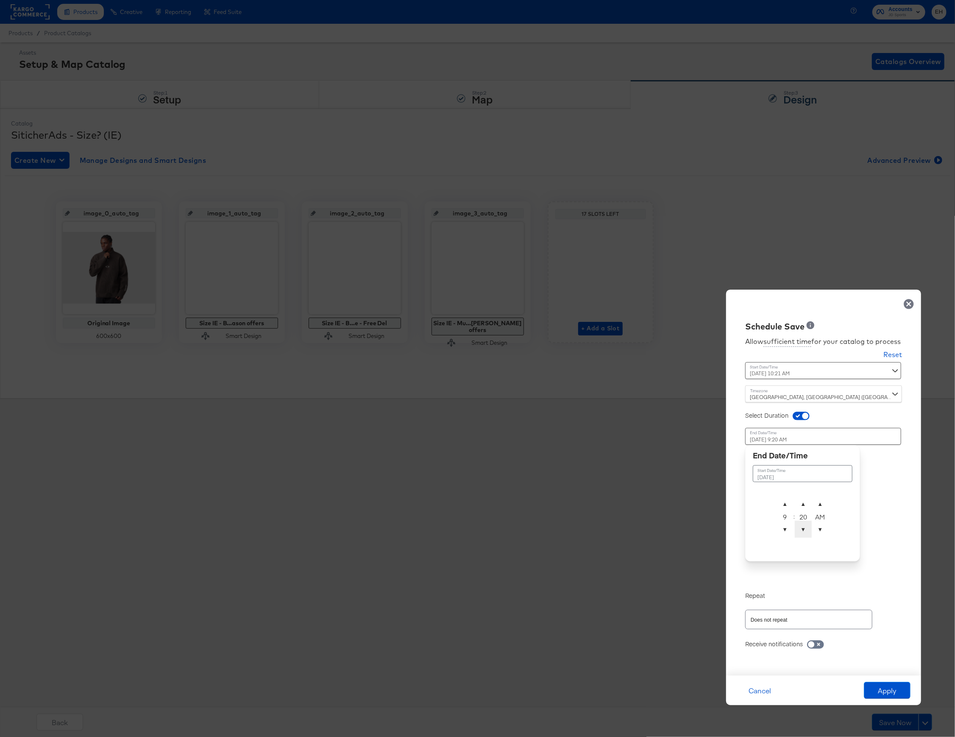
click at [801, 526] on span "▼" at bounding box center [803, 529] width 17 height 17
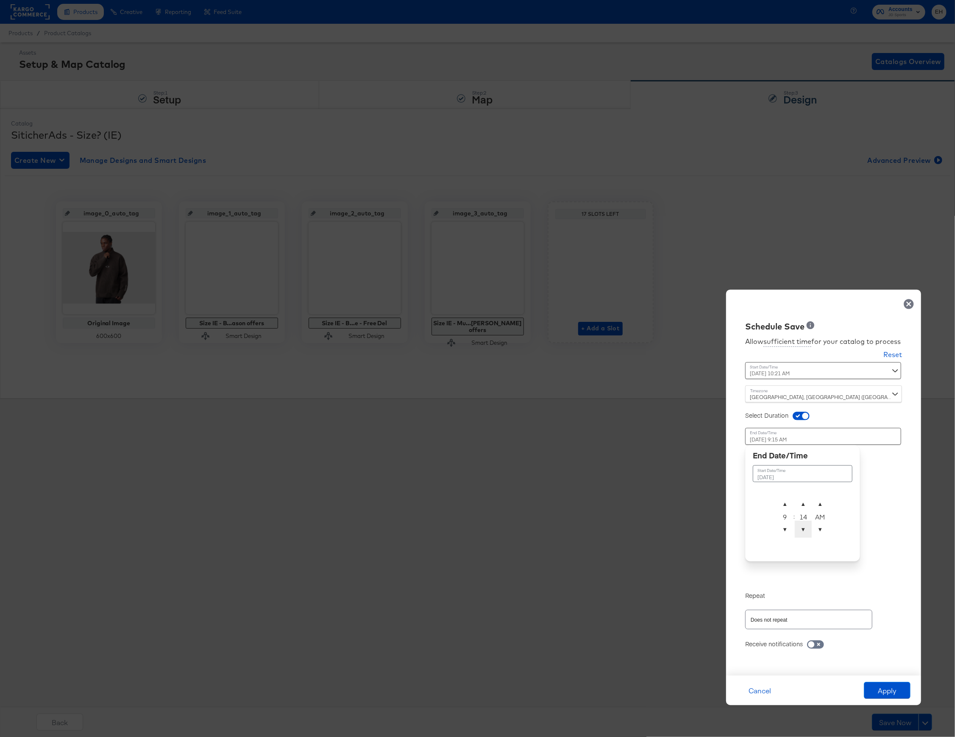
click at [801, 526] on span "▼" at bounding box center [803, 529] width 17 height 17
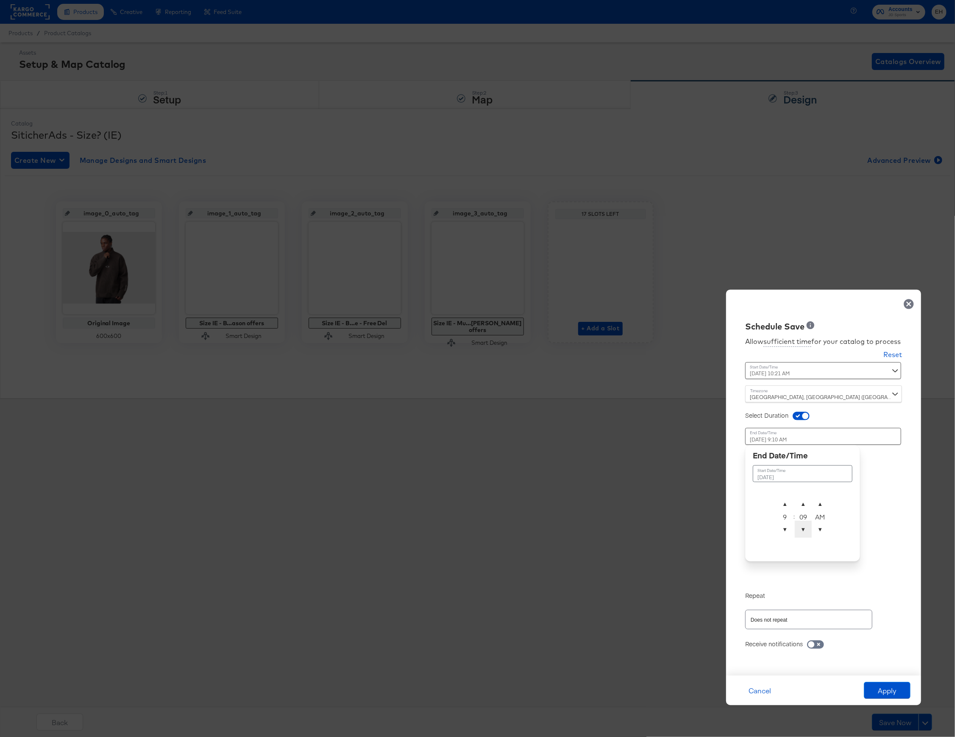
click at [801, 526] on span "▼" at bounding box center [803, 529] width 17 height 17
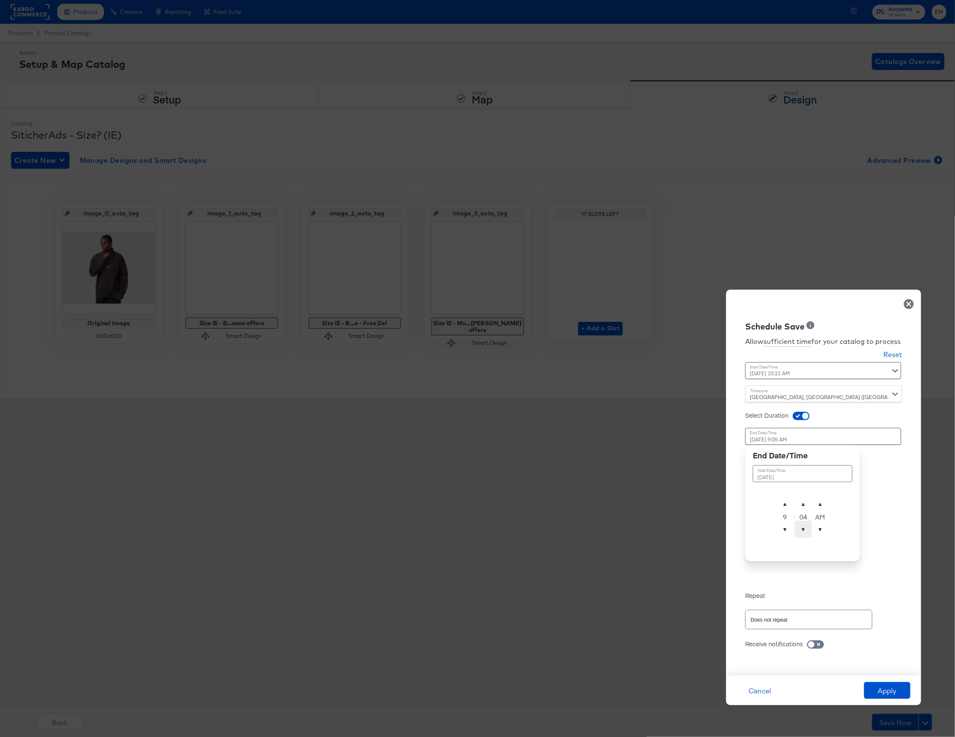
click at [801, 526] on span "▼" at bounding box center [803, 529] width 17 height 17
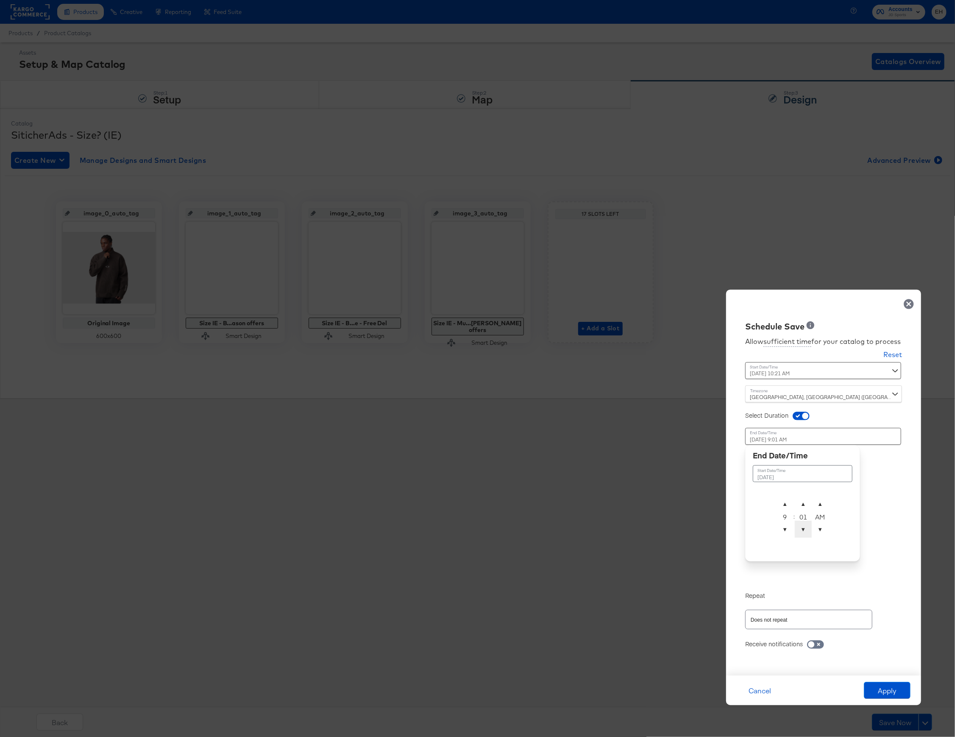
type input "November 6th 2025 9:00 AM"
click at [878, 526] on div "Allow sufficient time for your catalog to process Reset Time : October 15th 202…" at bounding box center [824, 499] width 182 height 335
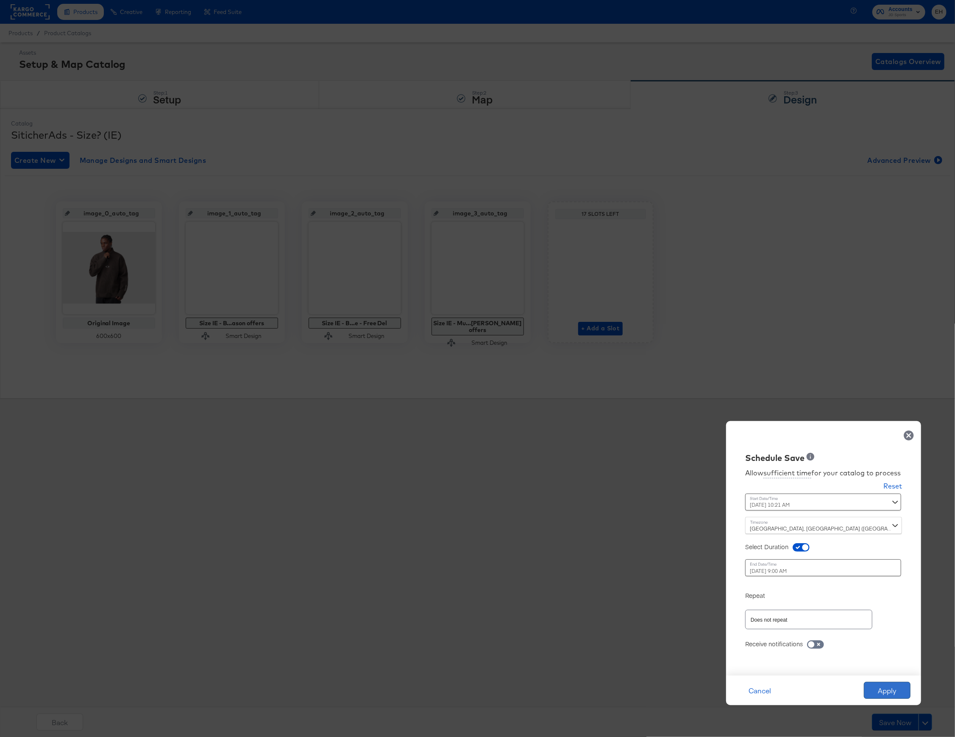
click at [881, 691] on button "Apply" at bounding box center [887, 690] width 47 height 17
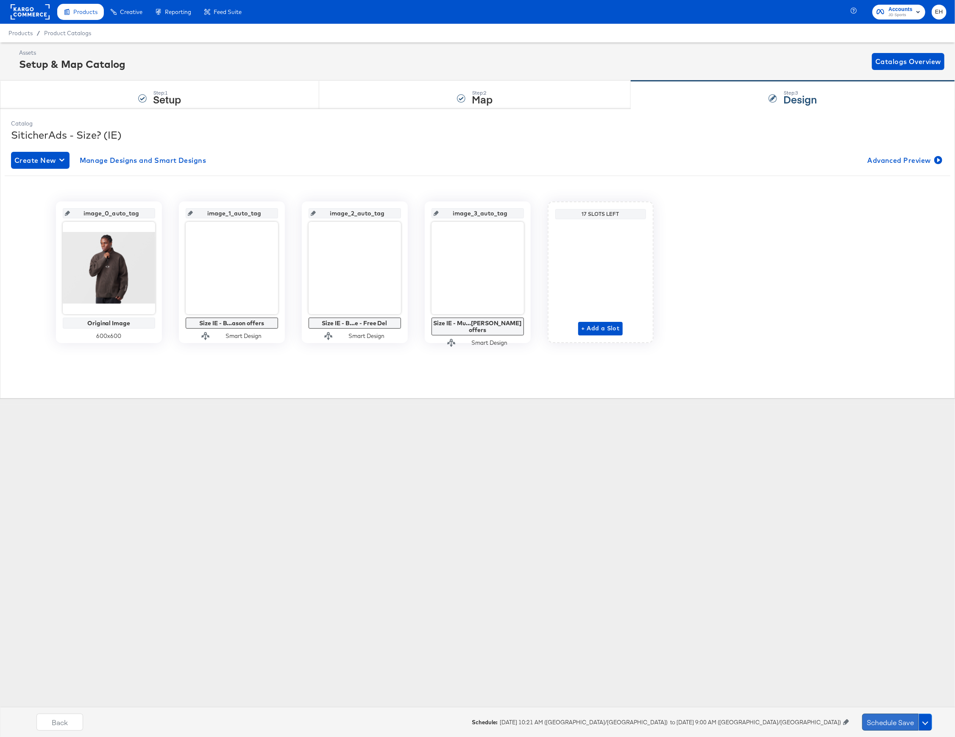
click at [896, 719] on button "Schedule Save" at bounding box center [890, 722] width 56 height 17
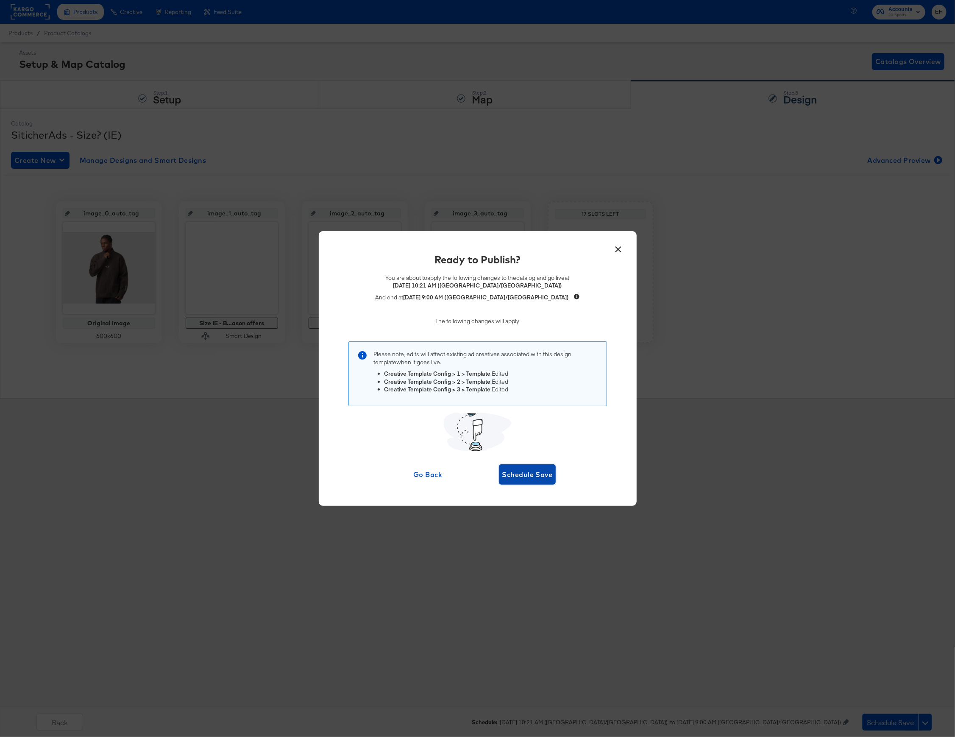
click at [552, 483] on button "Schedule Save" at bounding box center [527, 474] width 57 height 20
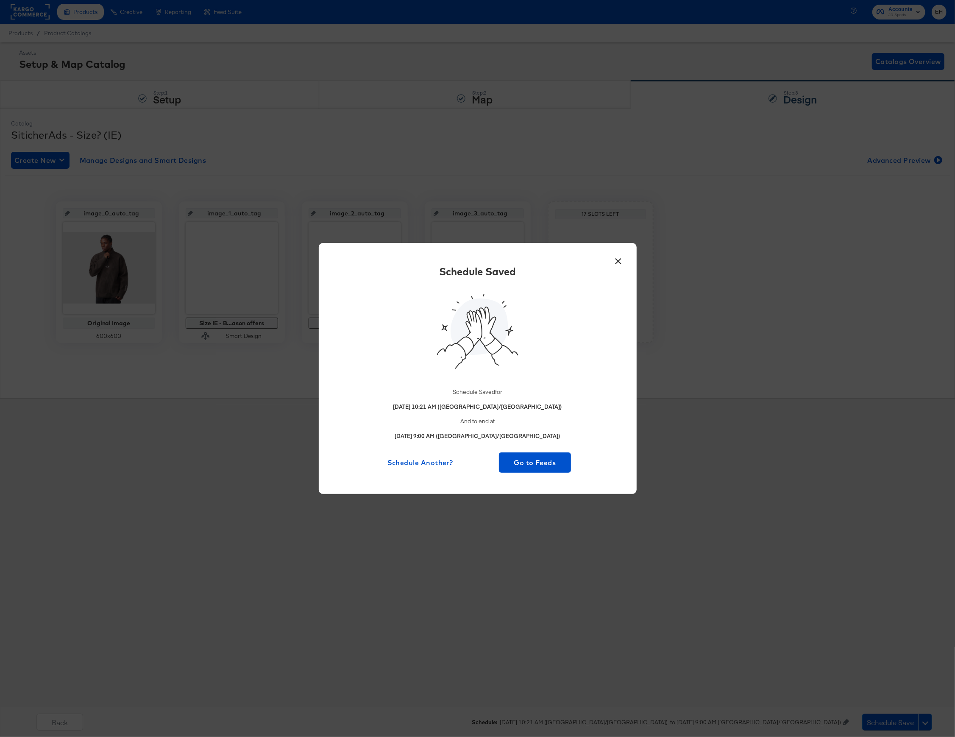
click at [618, 258] on button "×" at bounding box center [618, 258] width 15 height 15
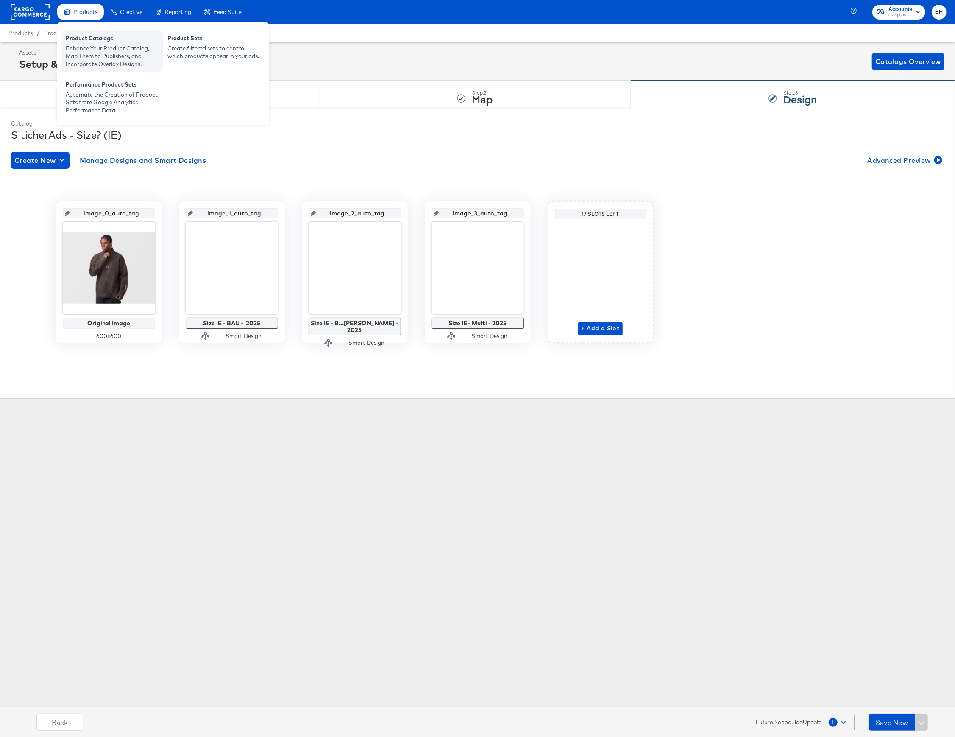
click at [85, 45] on div "Enhance Your Product Catalog, Map Them to Publishers, and Incorporate Overlay D…" at bounding box center [112, 57] width 93 height 24
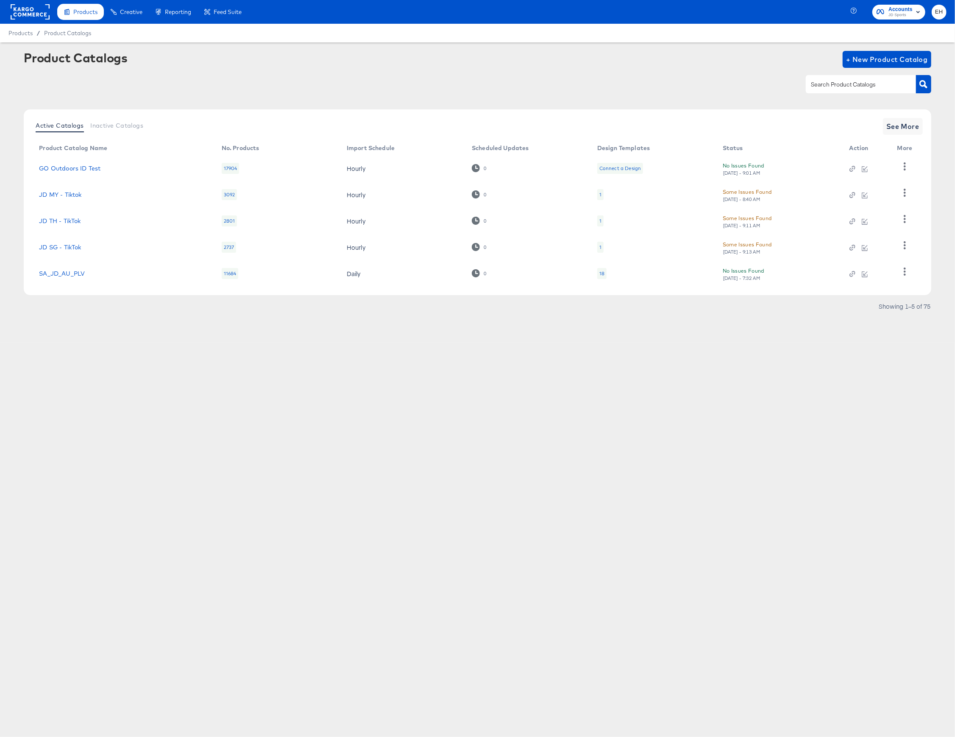
click at [847, 77] on div at bounding box center [861, 84] width 110 height 18
type input "hip"
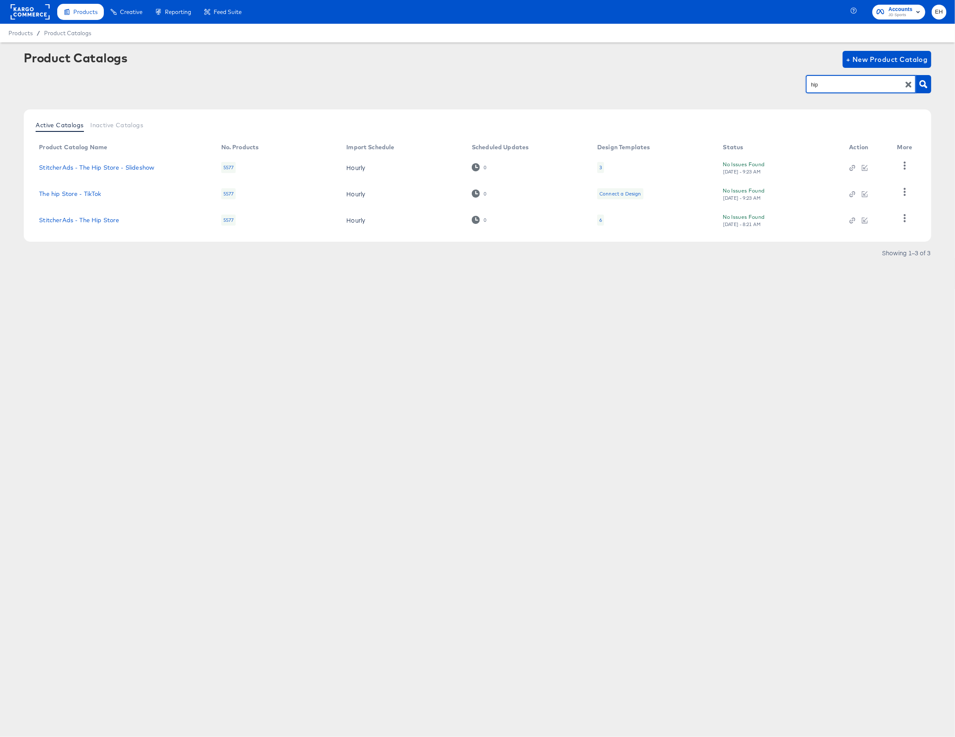
click at [599, 221] on div "6" at bounding box center [600, 220] width 3 height 7
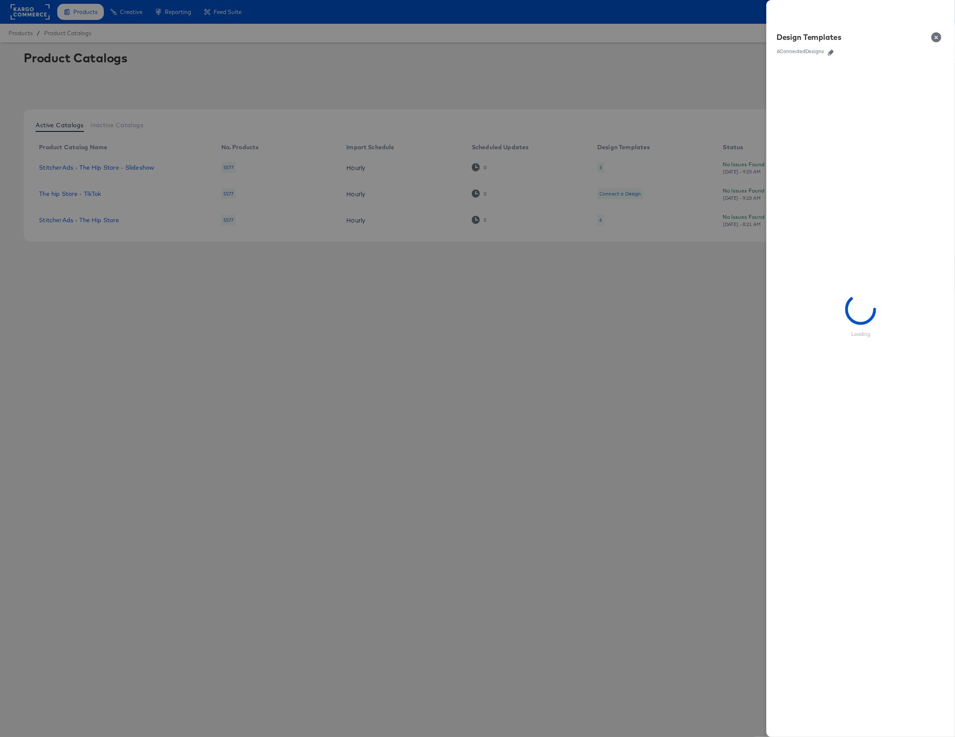
click at [830, 54] on icon "button" at bounding box center [831, 53] width 6 height 6
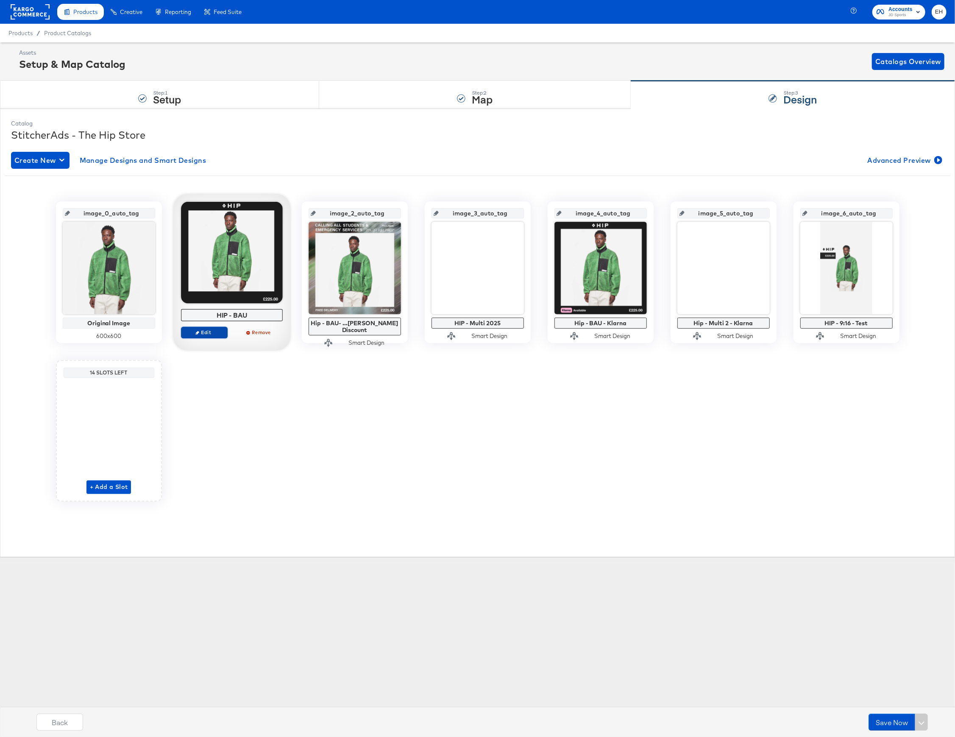
click at [197, 332] on icon "button" at bounding box center [197, 333] width 4 height 4
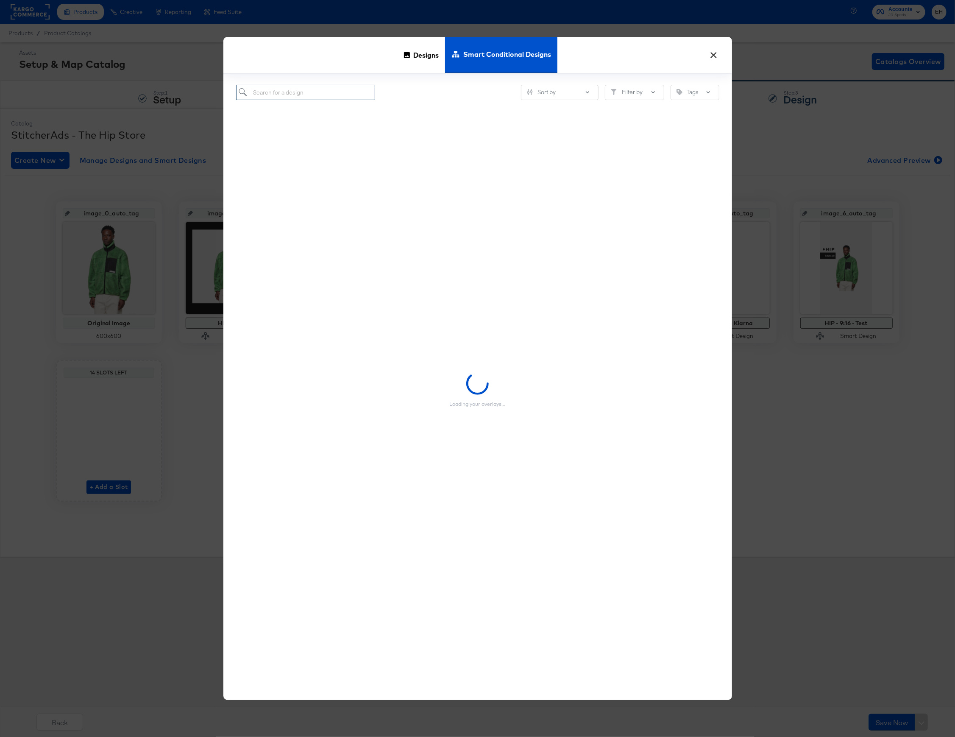
click at [332, 97] on input "search" at bounding box center [305, 93] width 139 height 16
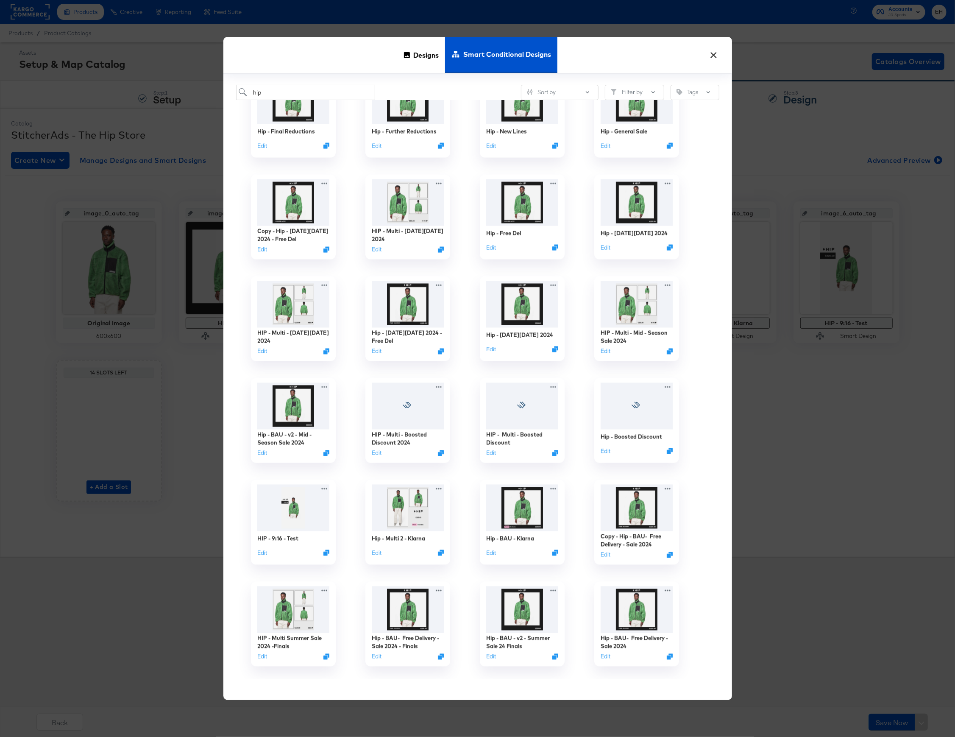
scroll to position [1093, 0]
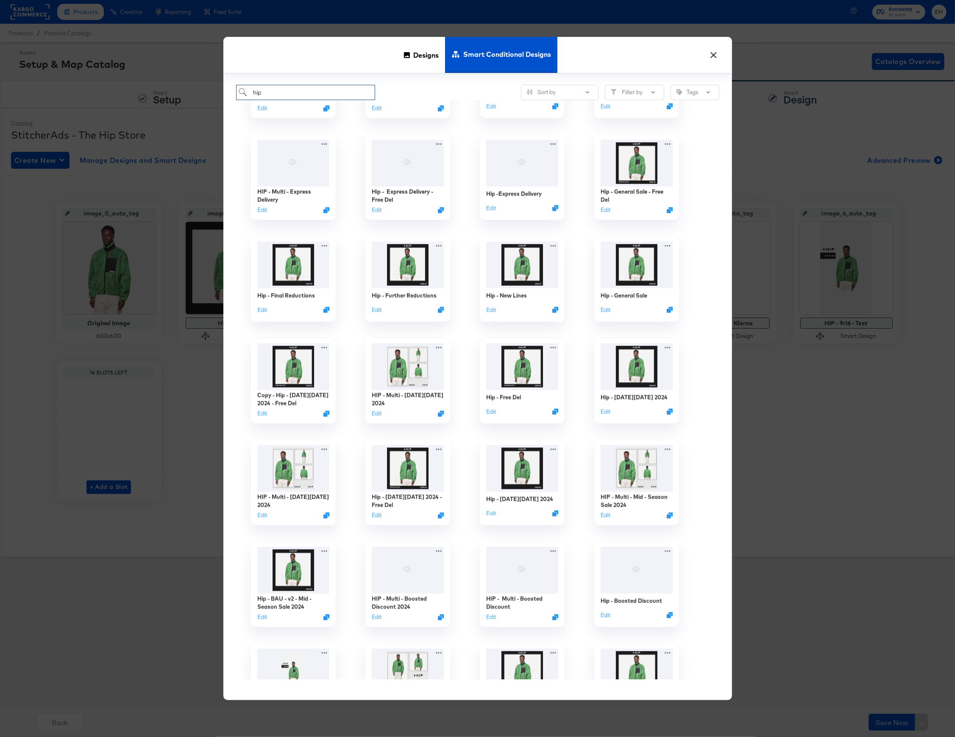
click at [311, 94] on input "hip" at bounding box center [305, 93] width 139 height 16
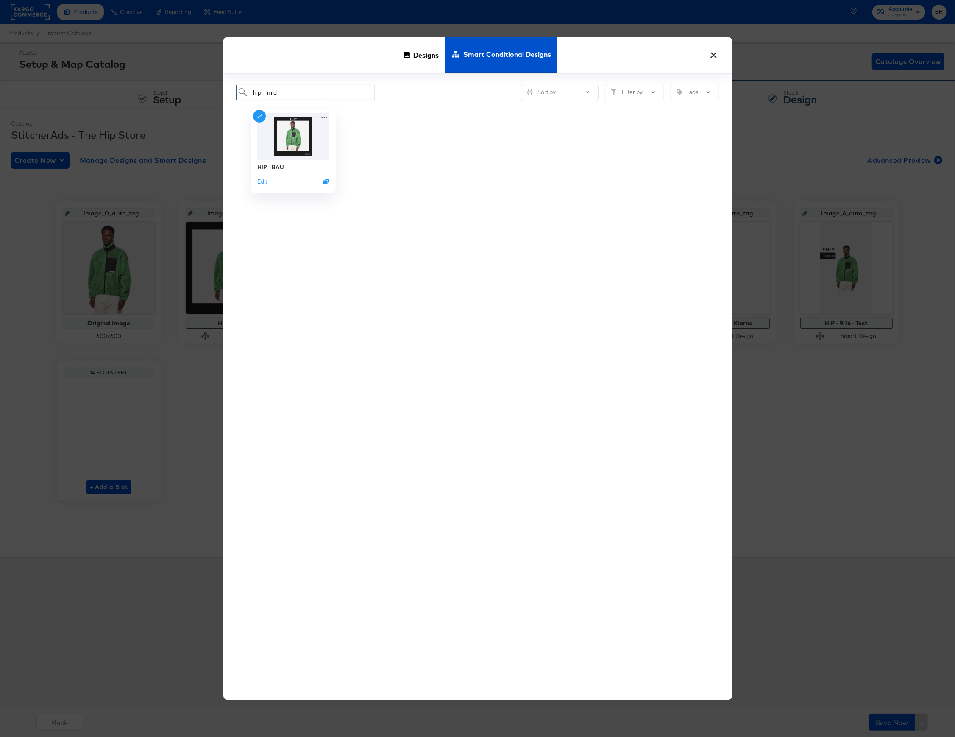
click at [315, 94] on input "hip - mid" at bounding box center [305, 93] width 139 height 16
type input "hip"
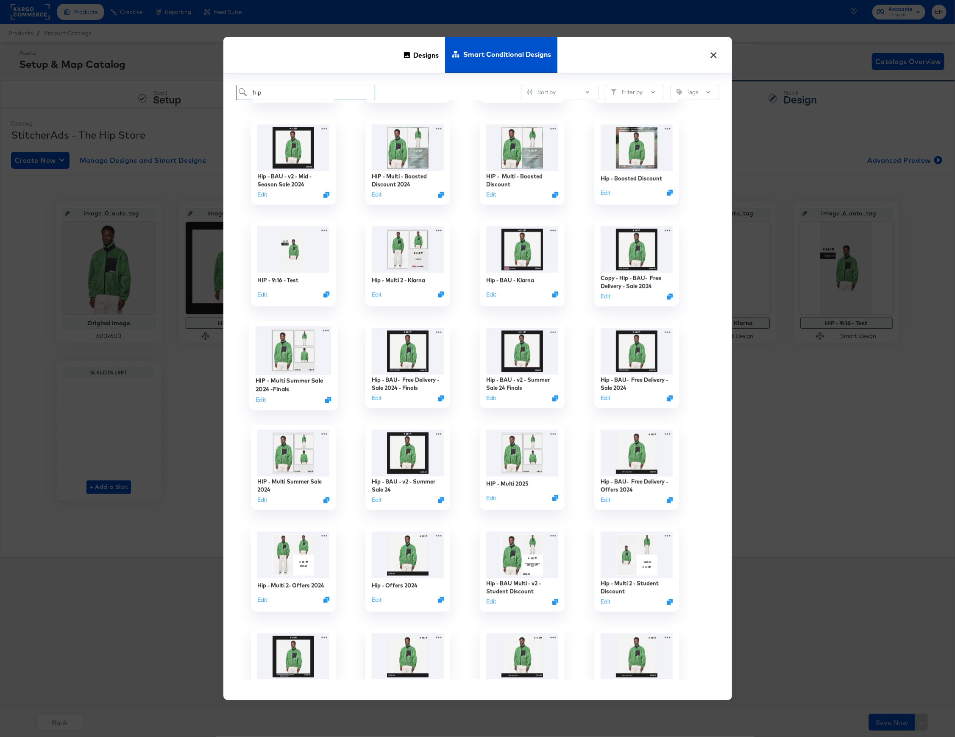
scroll to position [1469, 0]
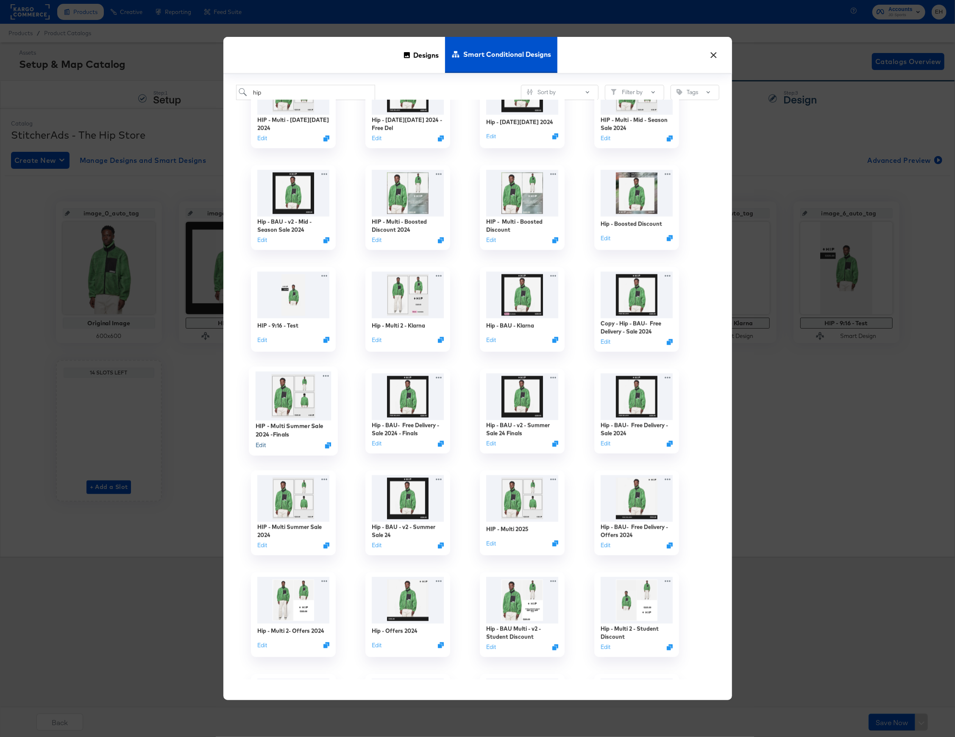
click at [261, 441] on button "Edit" at bounding box center [260, 445] width 10 height 8
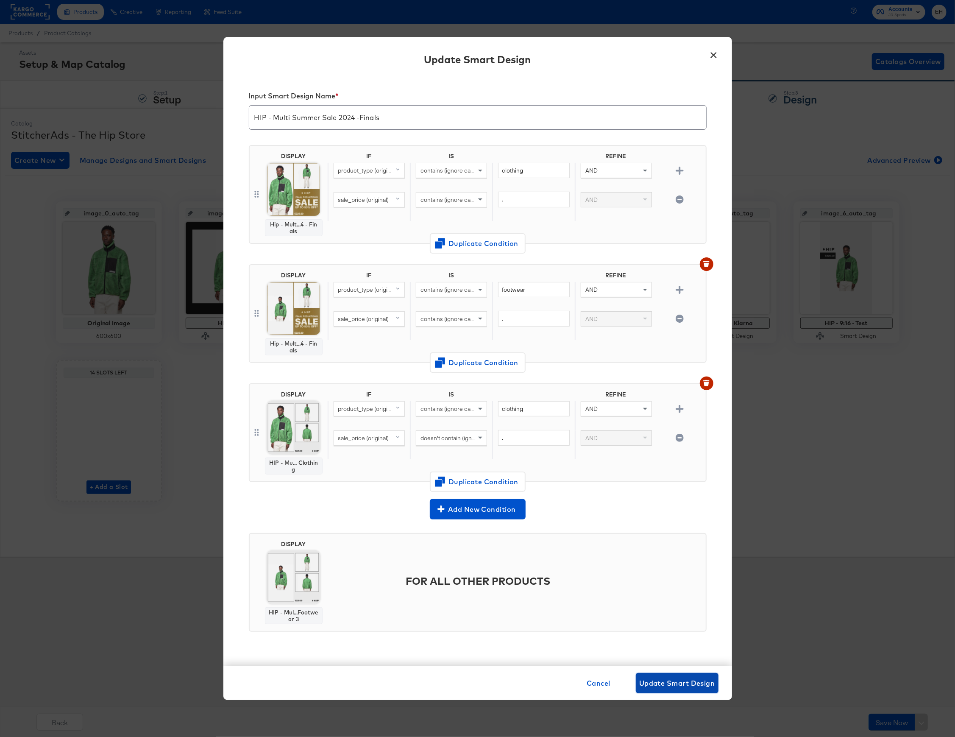
click at [662, 684] on span "Update Smart Design" at bounding box center [677, 683] width 76 height 12
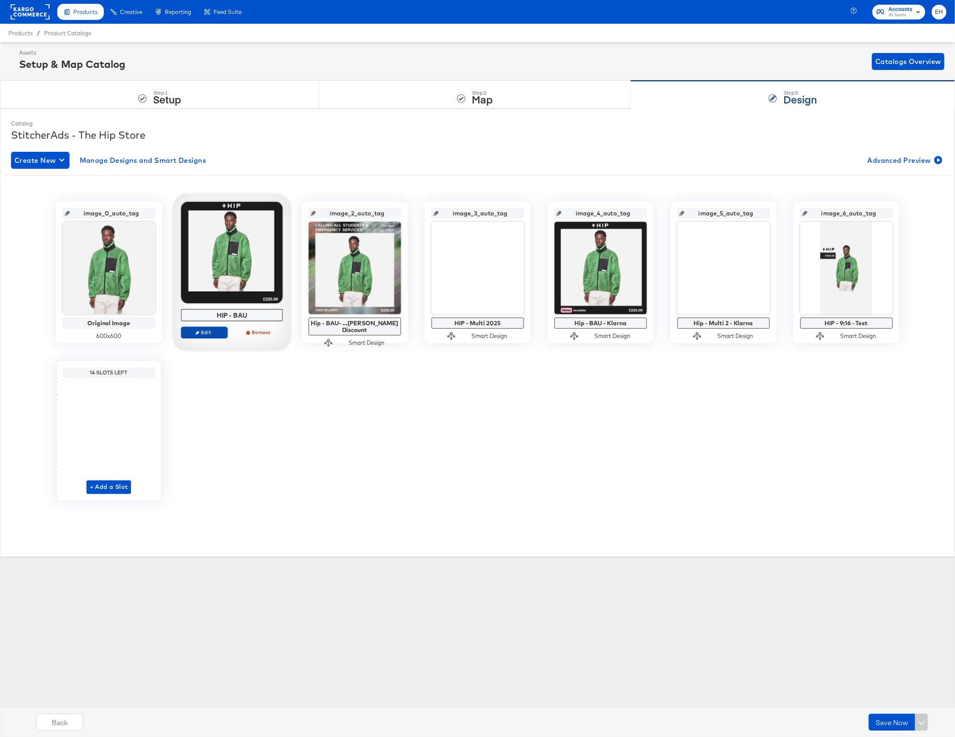
click at [197, 334] on icon "button" at bounding box center [197, 333] width 4 height 4
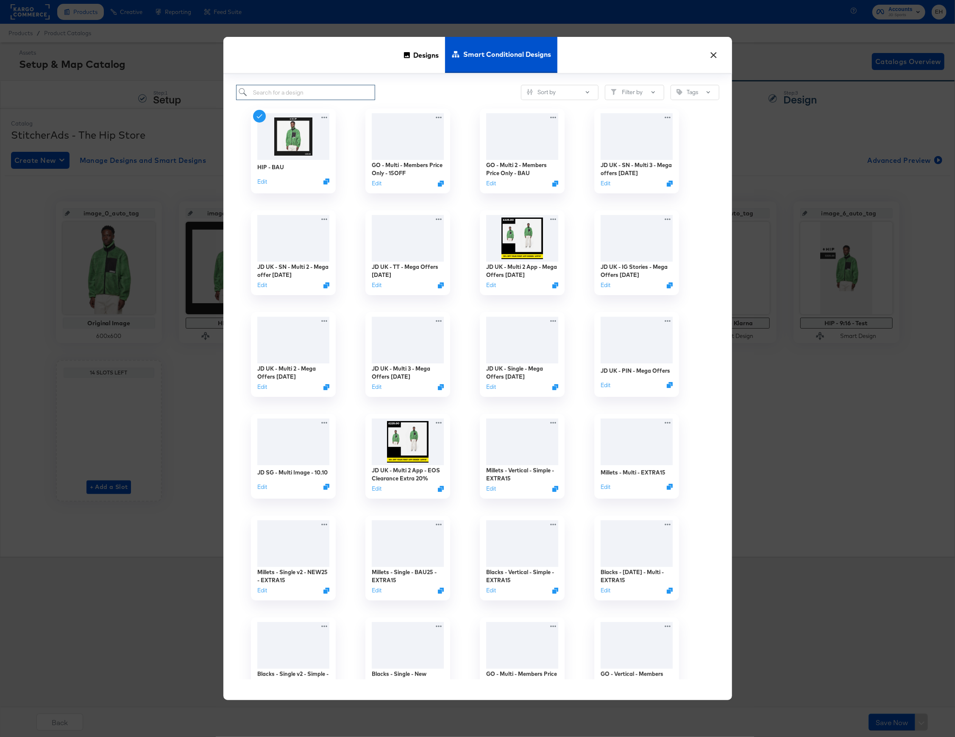
click at [354, 95] on input "search" at bounding box center [305, 93] width 139 height 16
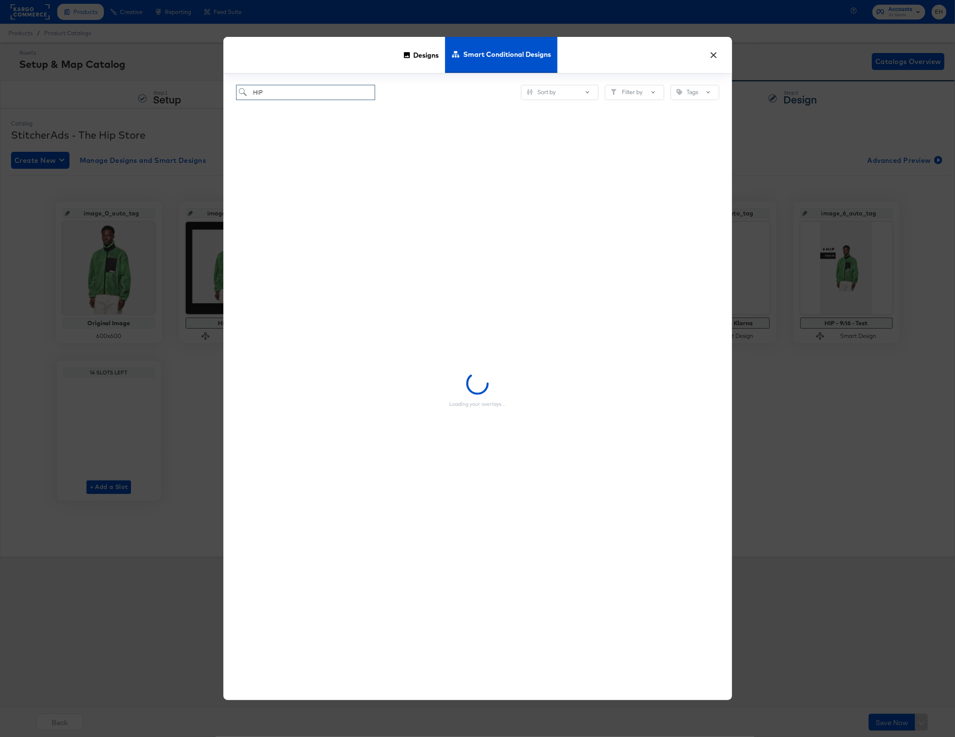
type input "HIP"
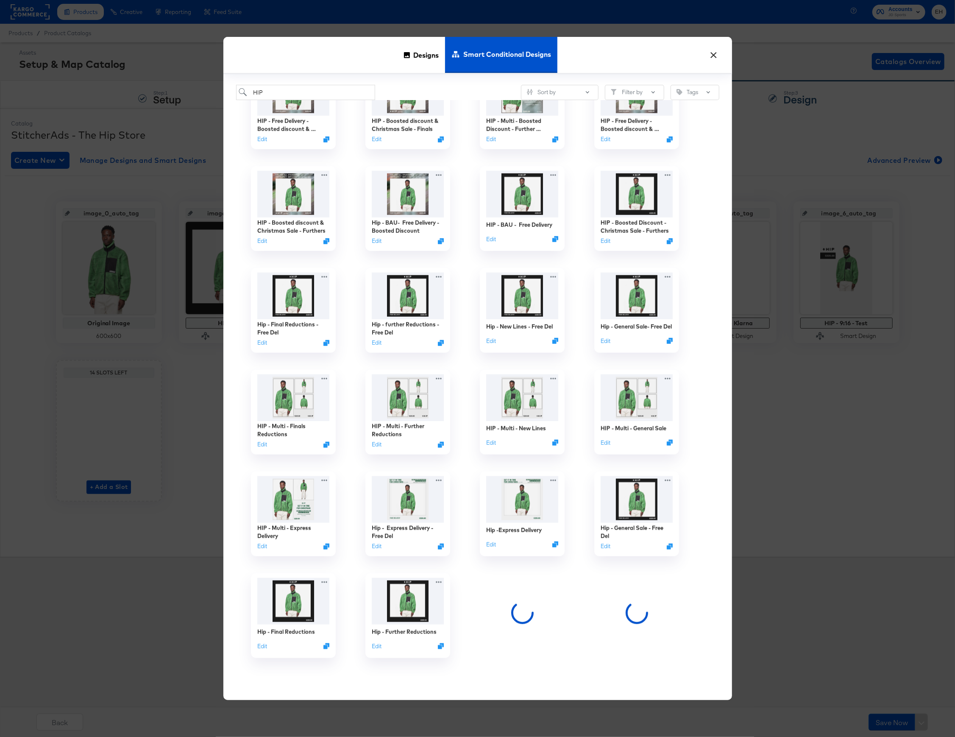
scroll to position [765, 0]
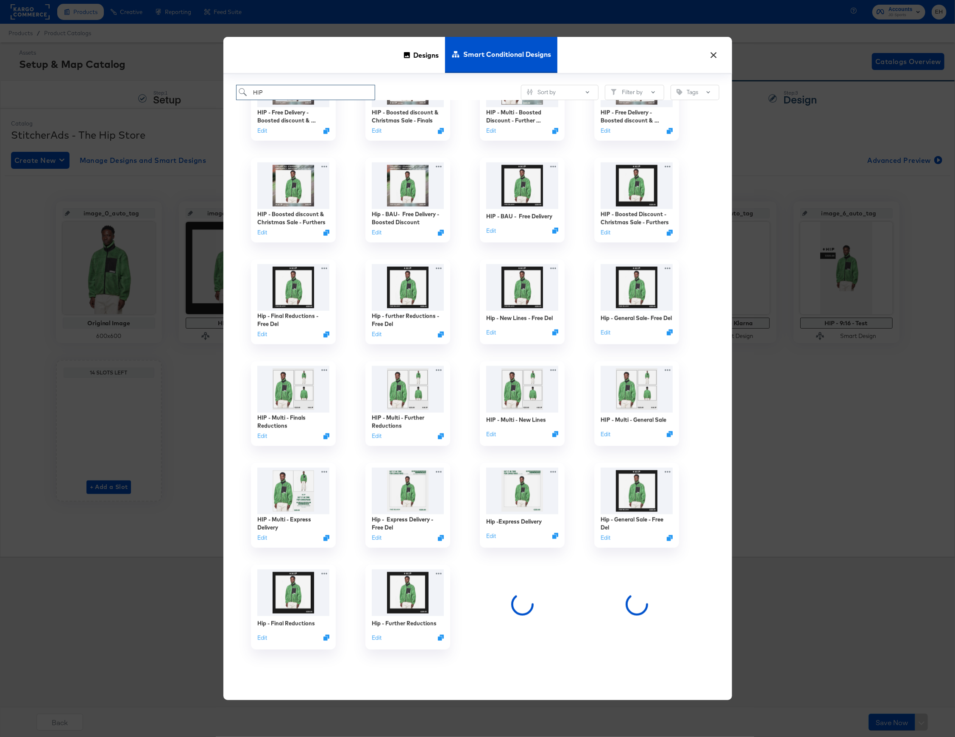
click at [341, 99] on input "HIP" at bounding box center [305, 93] width 139 height 16
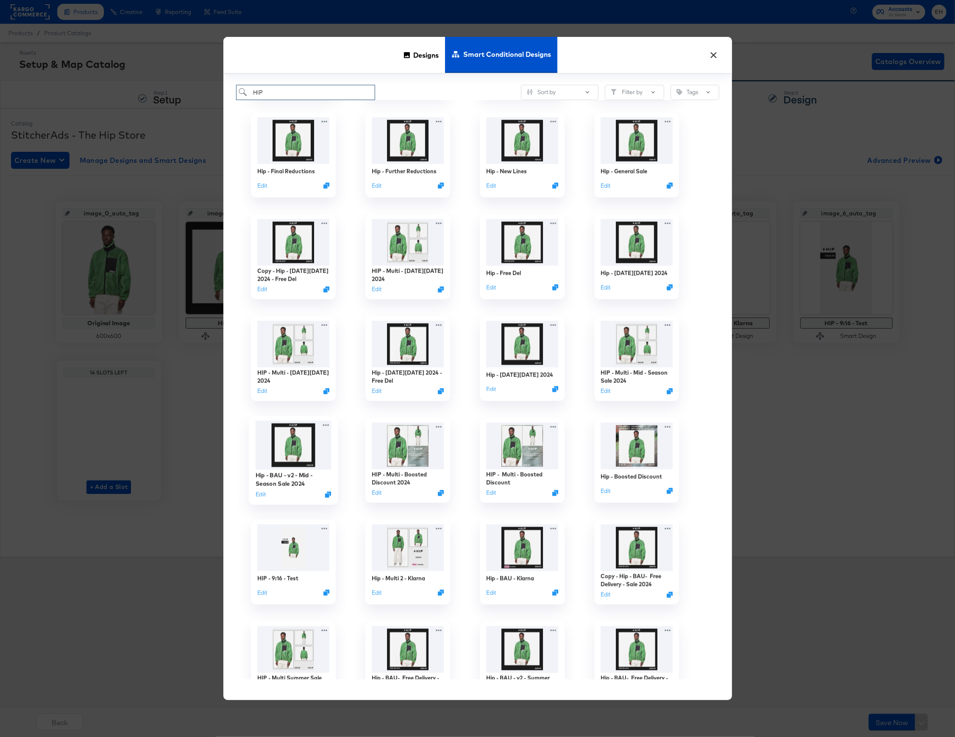
scroll to position [1274, 0]
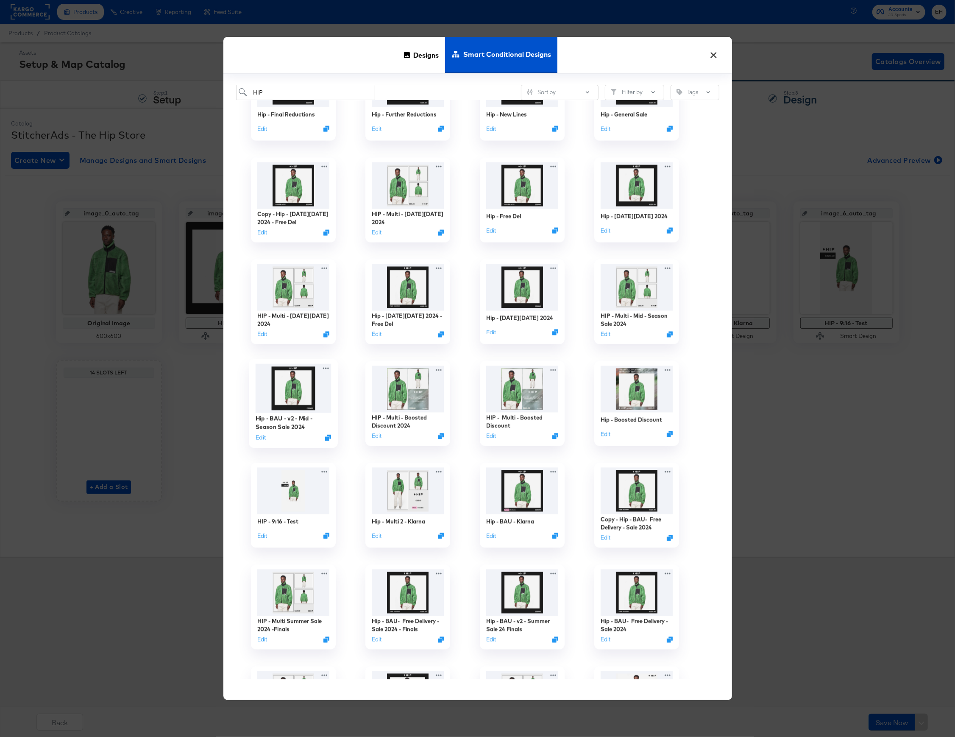
click at [296, 382] on img at bounding box center [293, 388] width 76 height 49
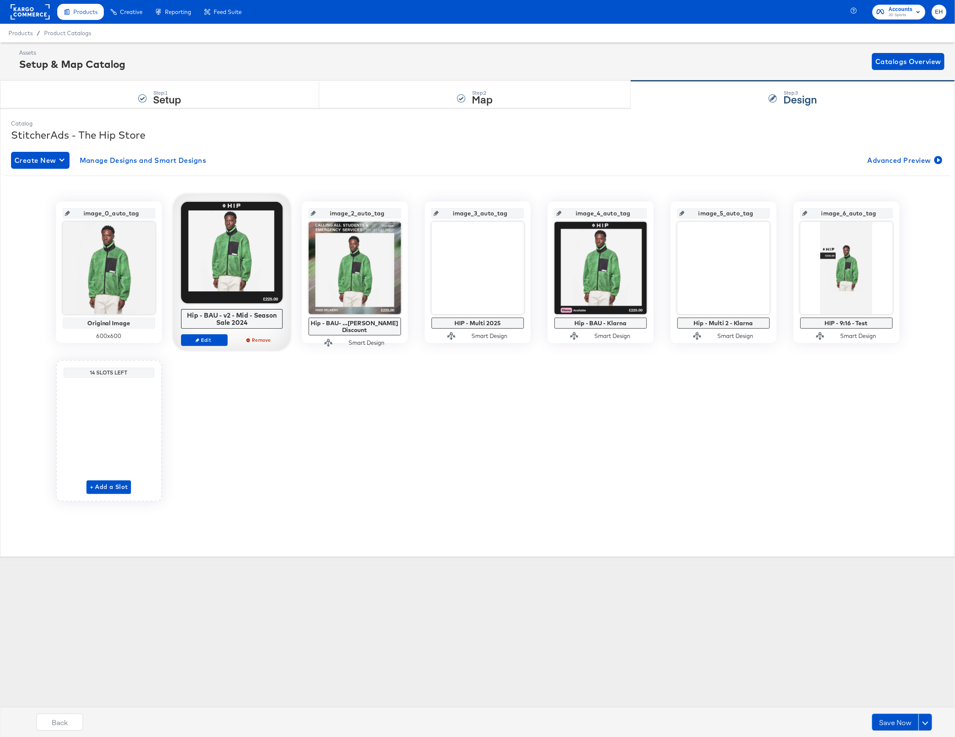
click at [197, 347] on div "Edit Remove" at bounding box center [232, 343] width 102 height 19
click at [201, 341] on span "Edit" at bounding box center [203, 340] width 39 height 6
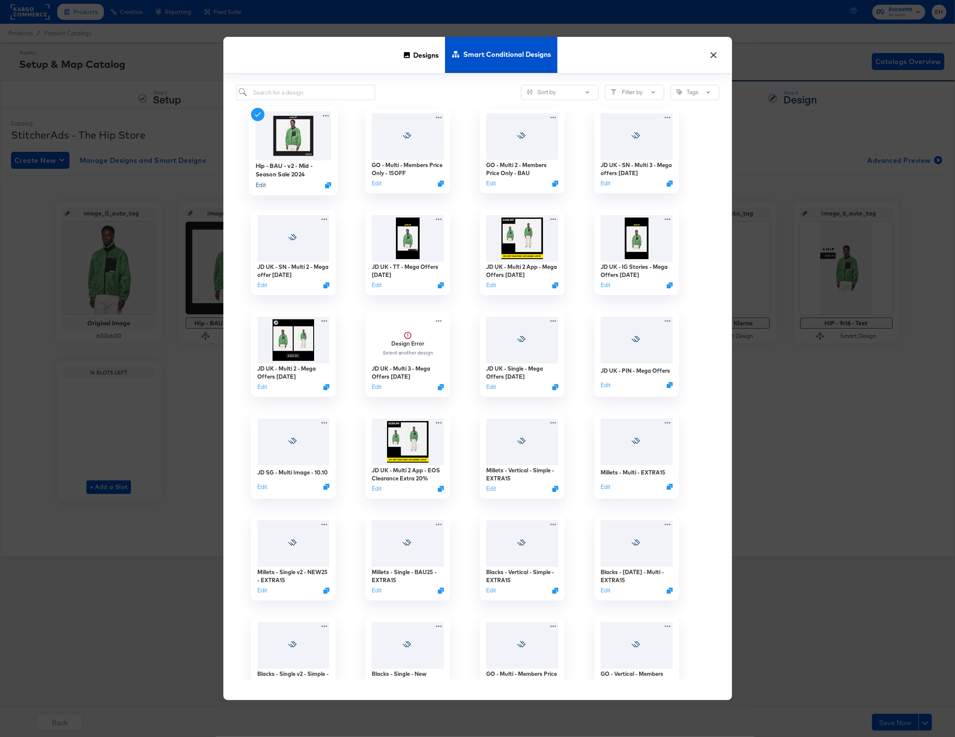
click at [263, 185] on button "Edit" at bounding box center [260, 185] width 10 height 8
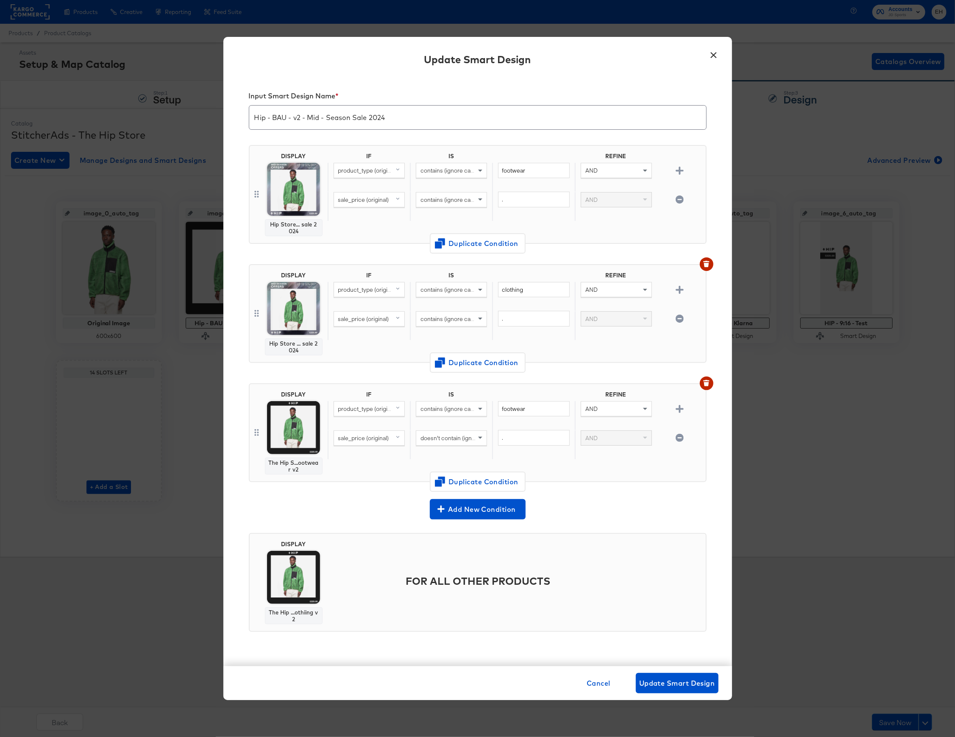
click at [408, 89] on div "Input Smart Design Name * Hip - BAU - v2 - Mid - Season Sale 2024" at bounding box center [478, 111] width 458 height 53
click at [624, 516] on div "Add New Condition" at bounding box center [478, 509] width 458 height 20
click at [655, 678] on span "Update Smart Design" at bounding box center [677, 683] width 76 height 12
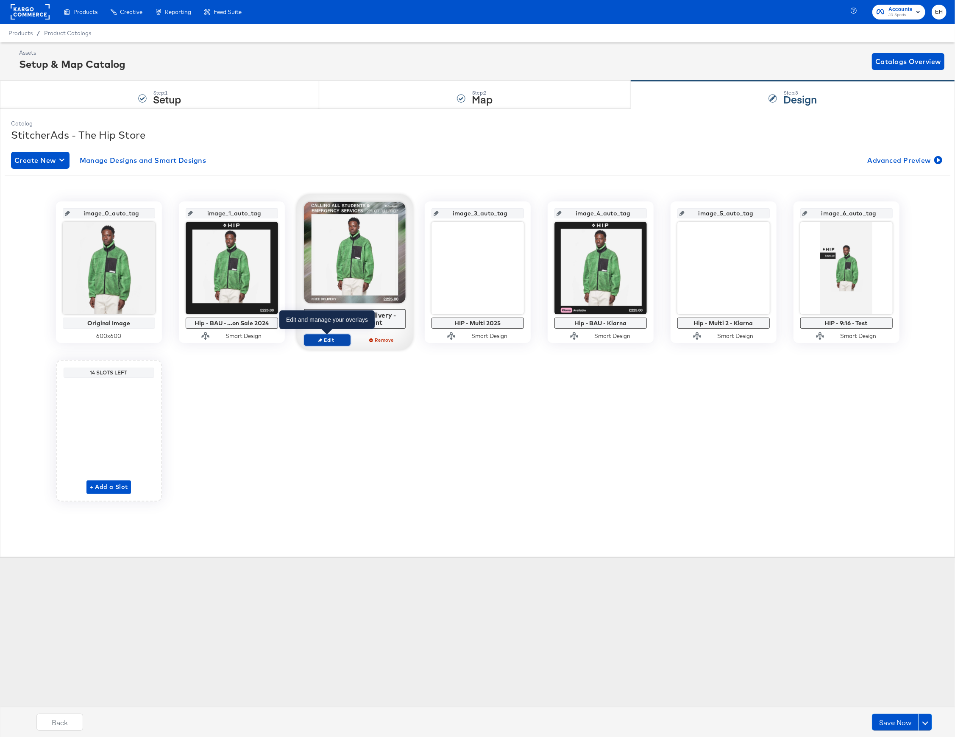
click at [335, 341] on span "Edit" at bounding box center [326, 340] width 39 height 6
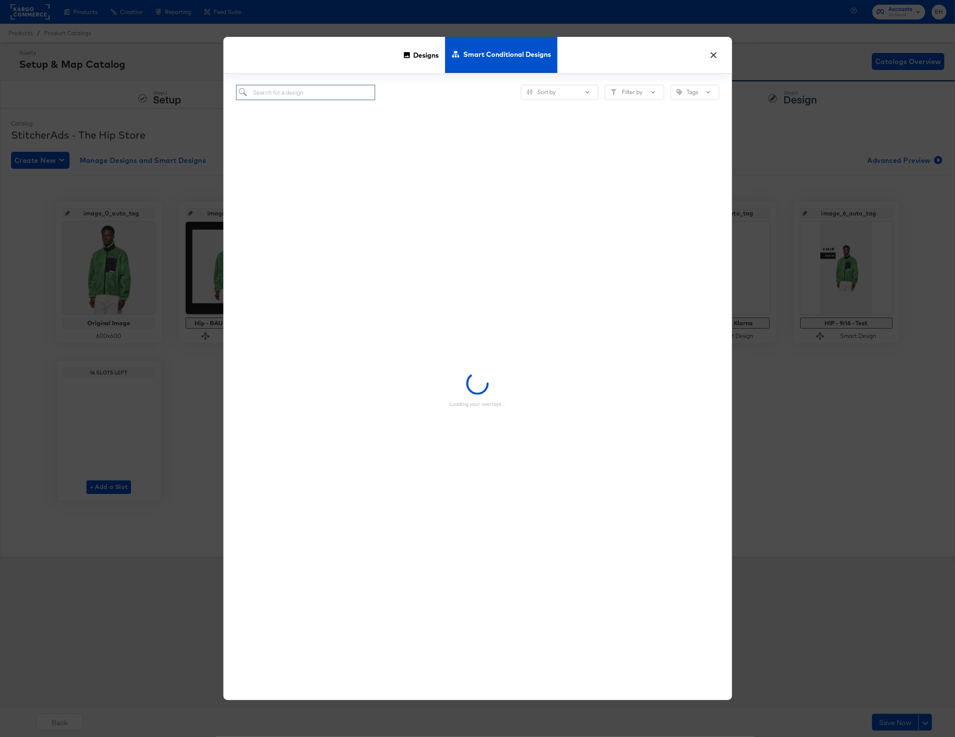
click at [329, 98] on input "search" at bounding box center [305, 93] width 139 height 16
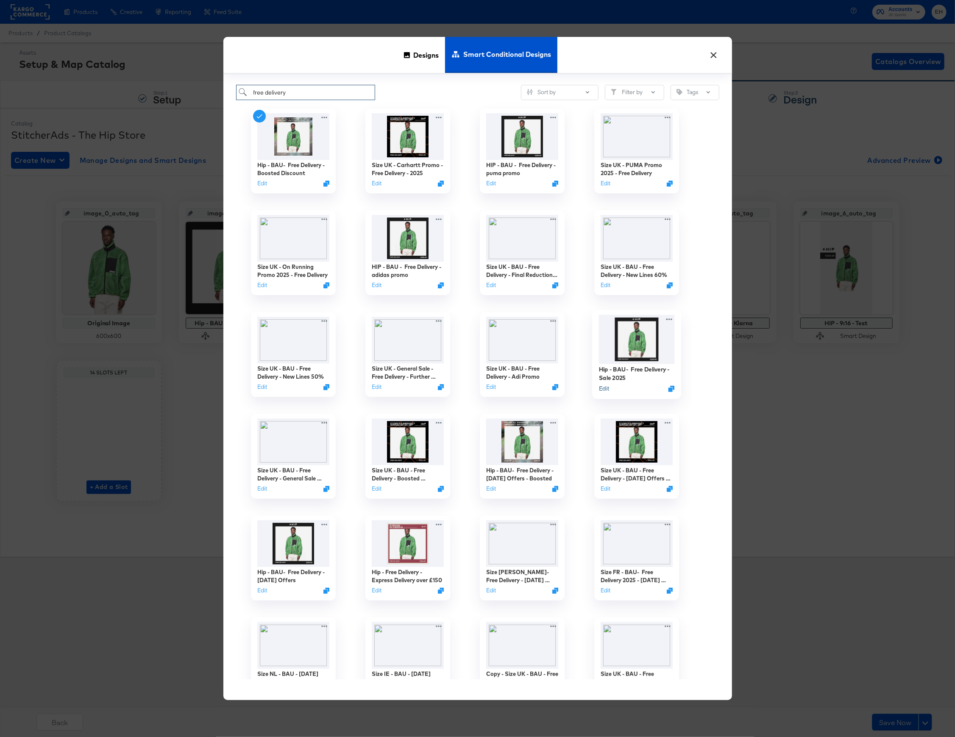
type input "free delivery"
click at [604, 390] on button "Edit" at bounding box center [604, 389] width 10 height 8
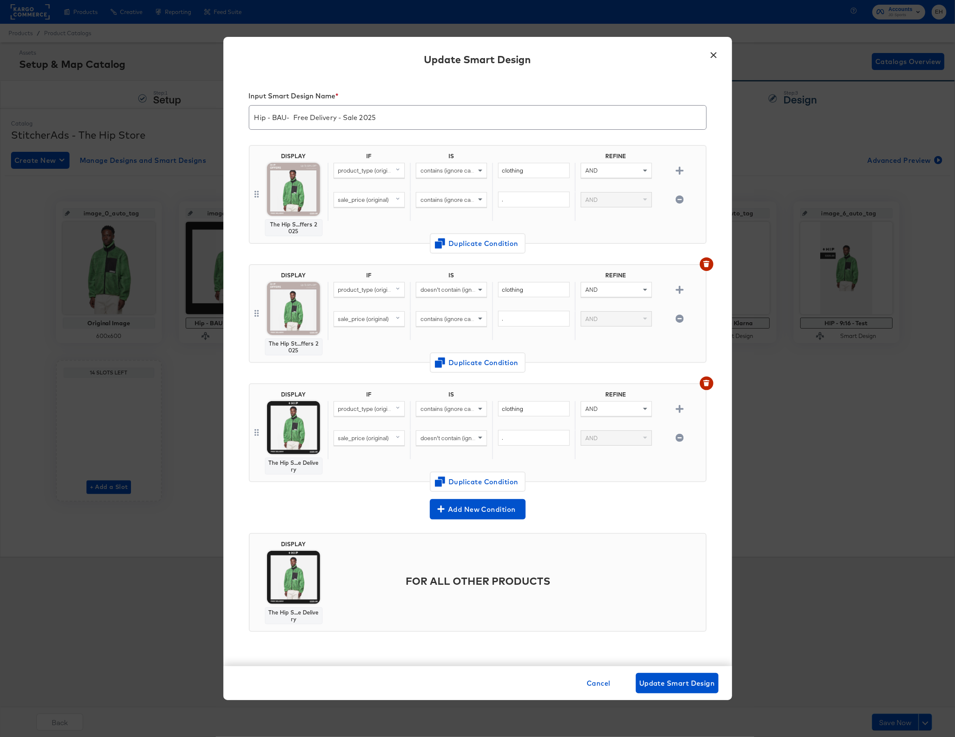
click at [713, 52] on button "×" at bounding box center [713, 52] width 15 height 15
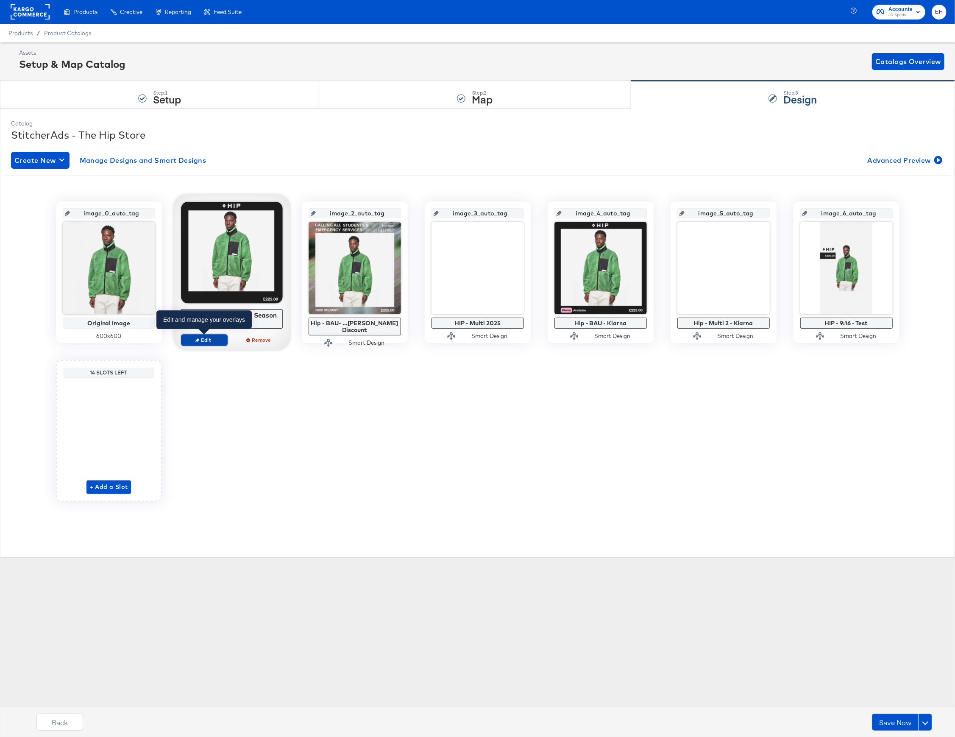
click at [212, 343] on span "Edit" at bounding box center [203, 340] width 39 height 6
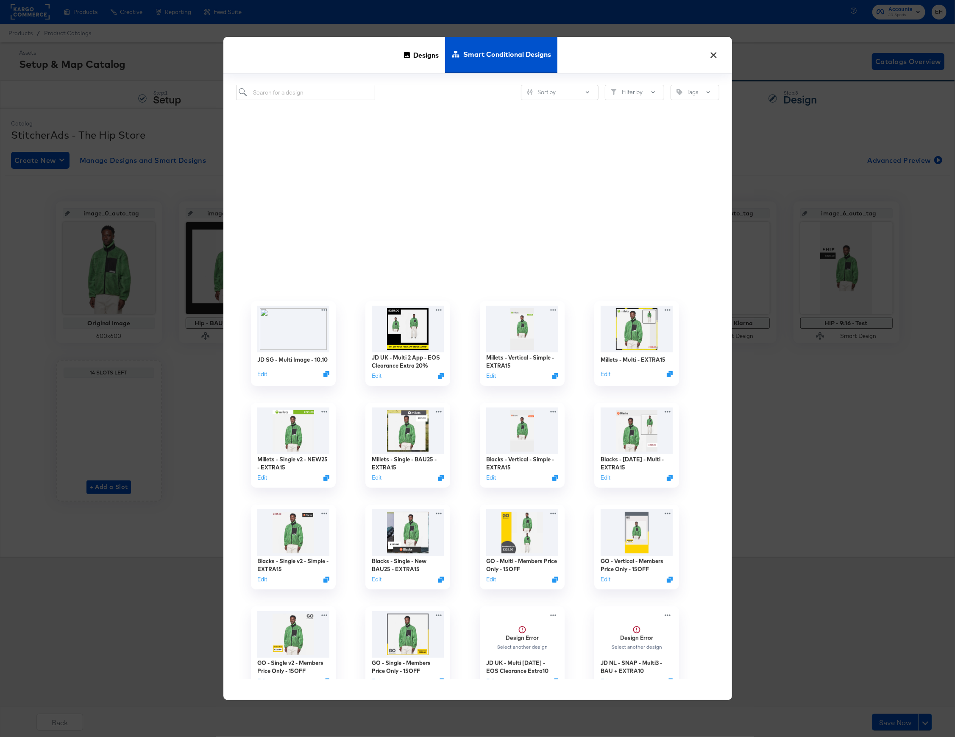
scroll to position [452, 0]
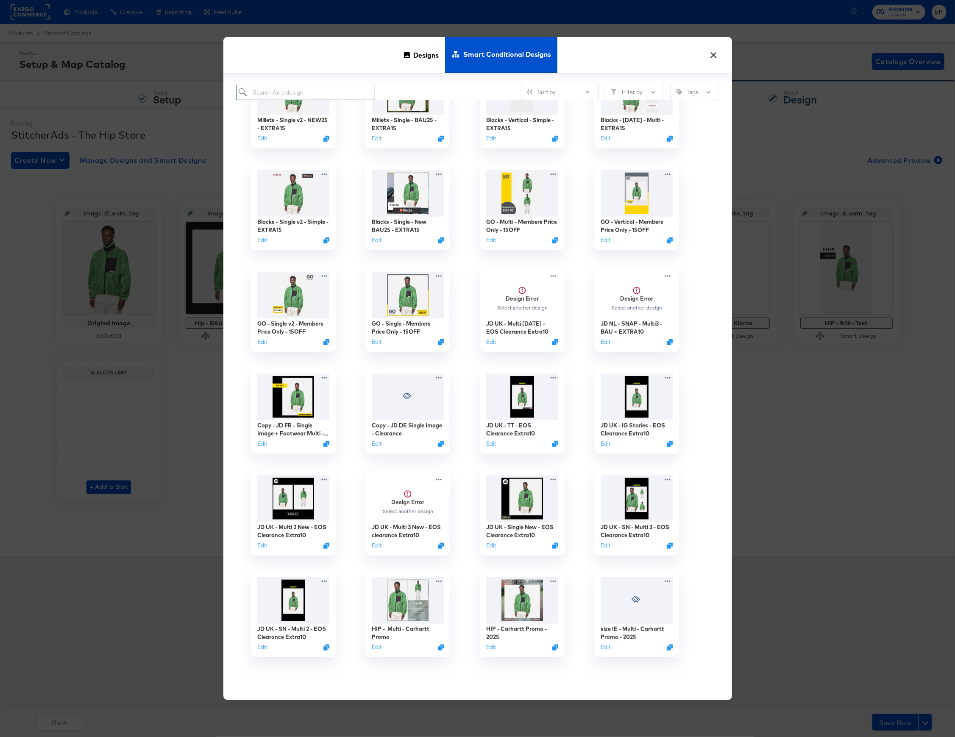
click at [319, 99] on input "search" at bounding box center [305, 93] width 139 height 16
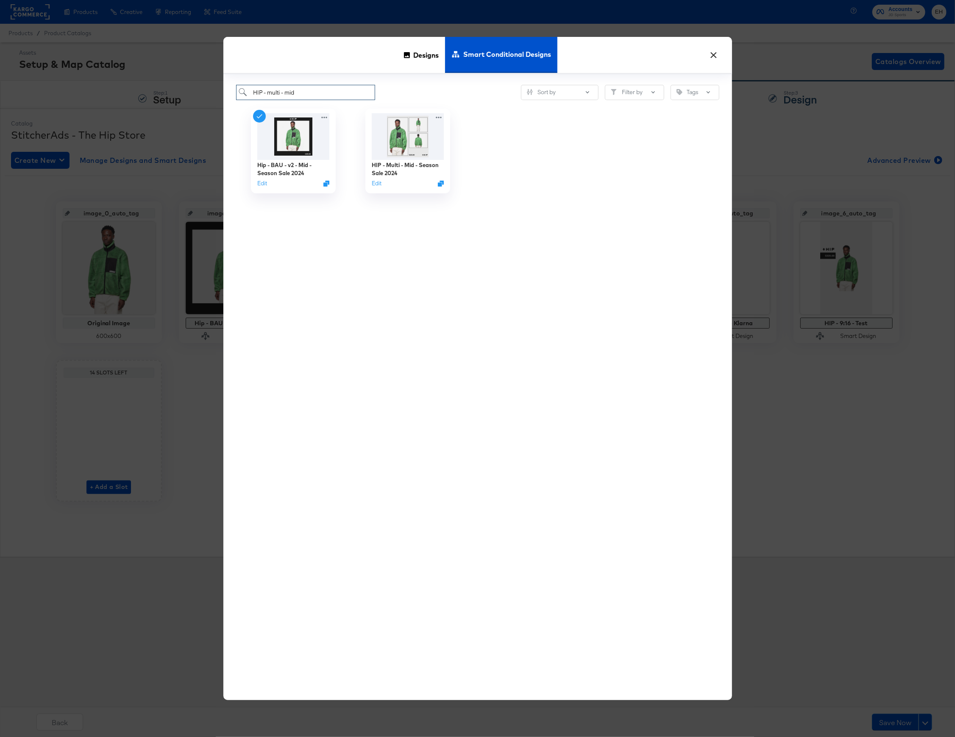
click at [282, 87] on input "HIP - multi - mid" at bounding box center [305, 93] width 139 height 16
type input "HIP - f- mid"
click at [711, 58] on button "×" at bounding box center [713, 52] width 15 height 15
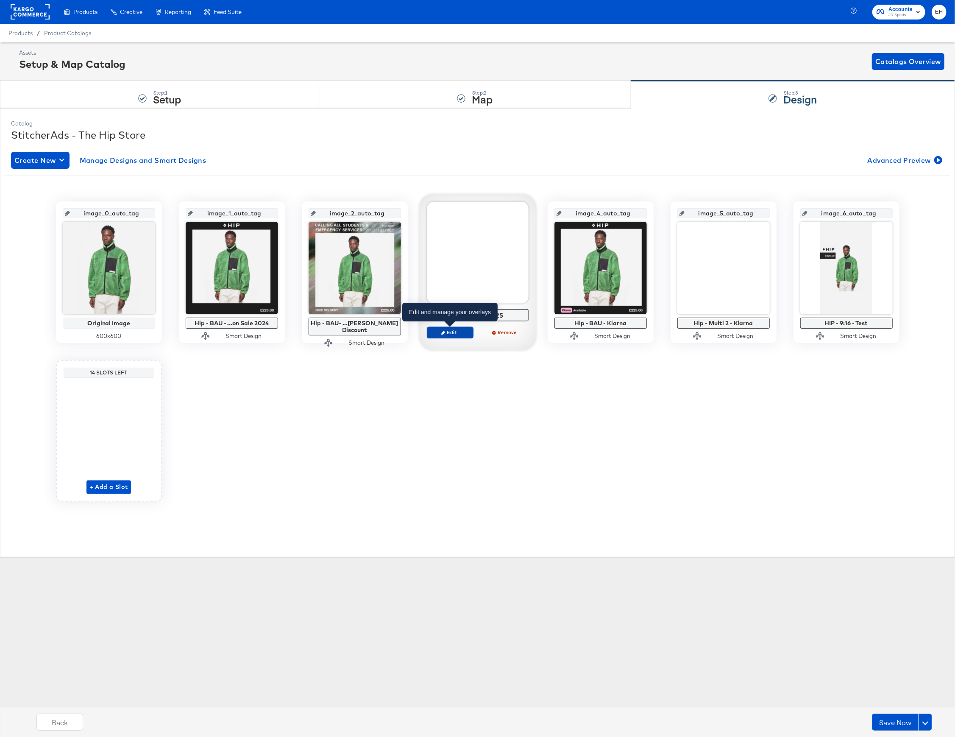
click at [458, 335] on span "Edit" at bounding box center [449, 332] width 39 height 6
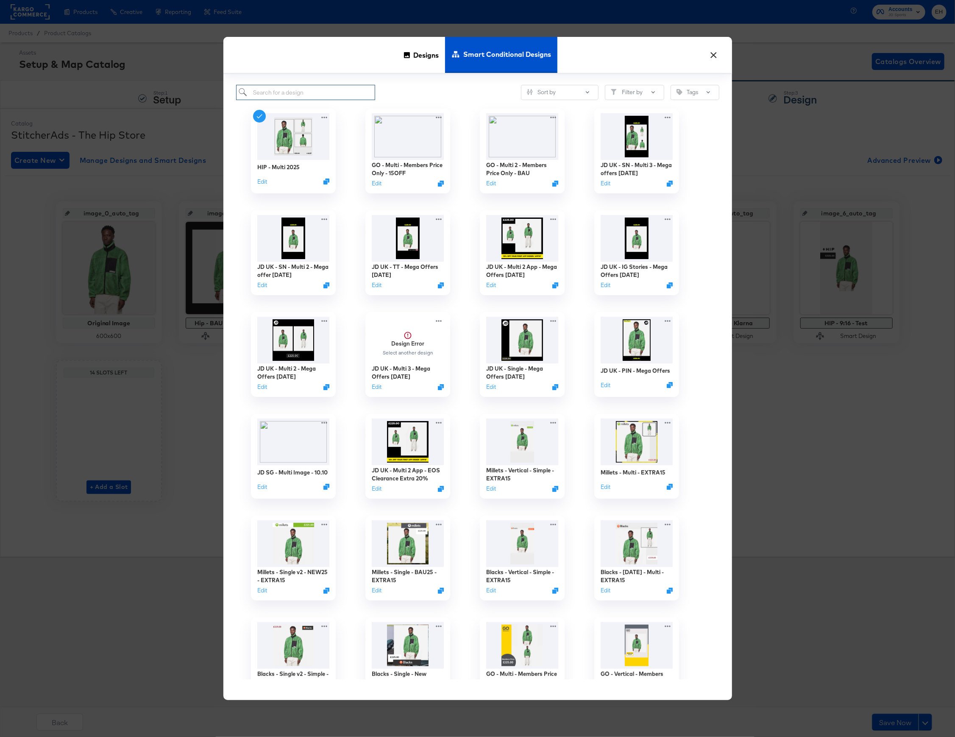
click at [299, 90] on input "search" at bounding box center [305, 93] width 139 height 16
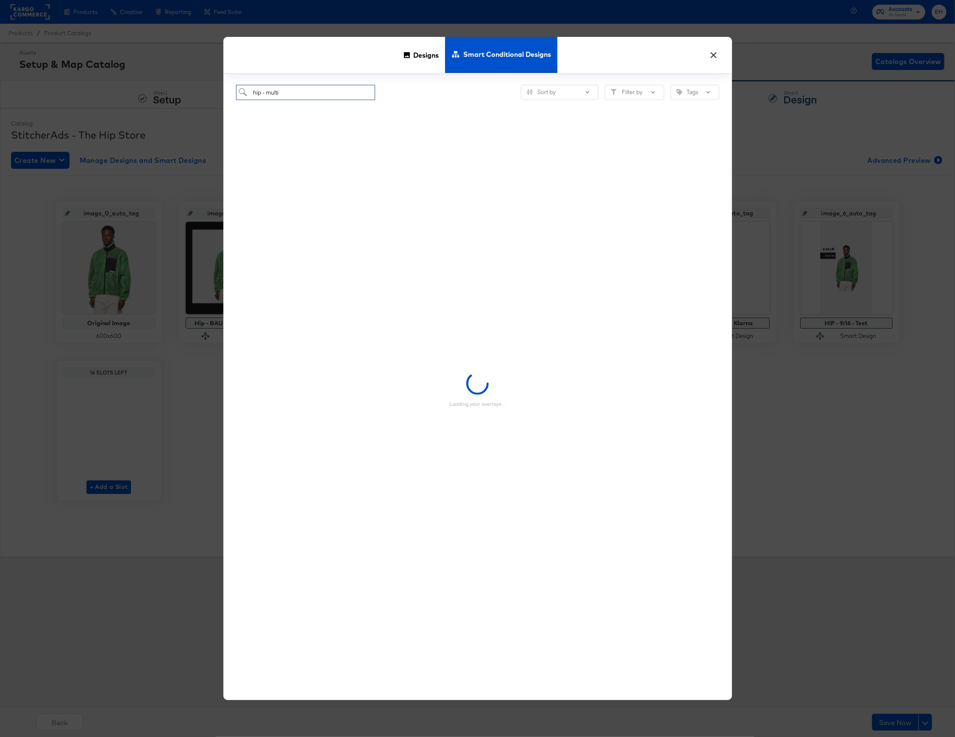
type input "hip - multi"
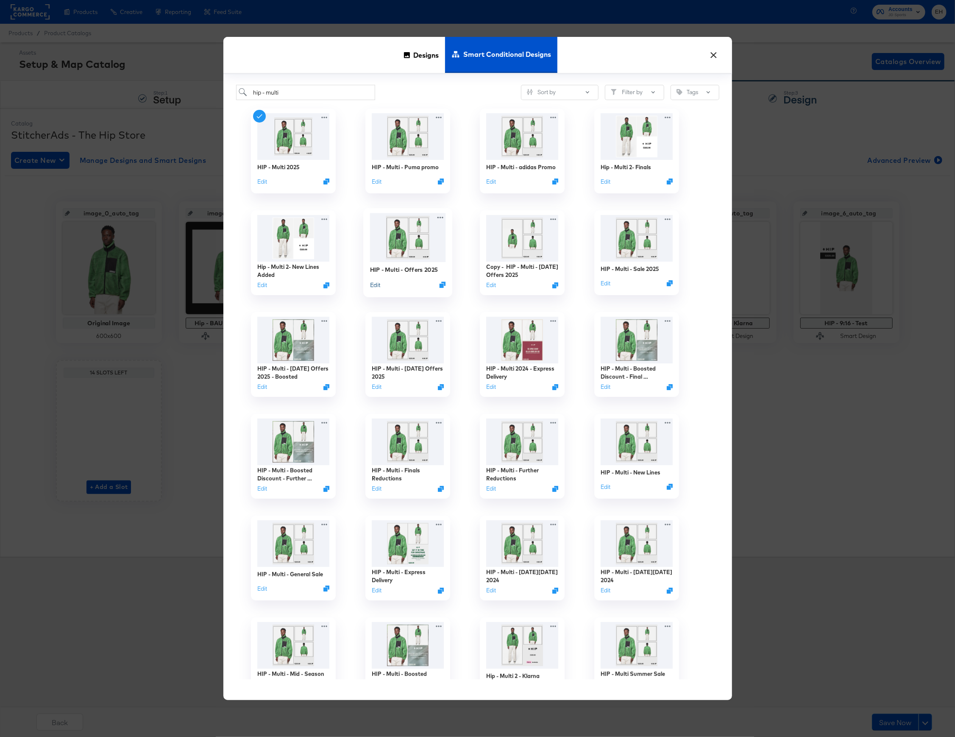
click at [375, 282] on button "Edit" at bounding box center [375, 285] width 10 height 8
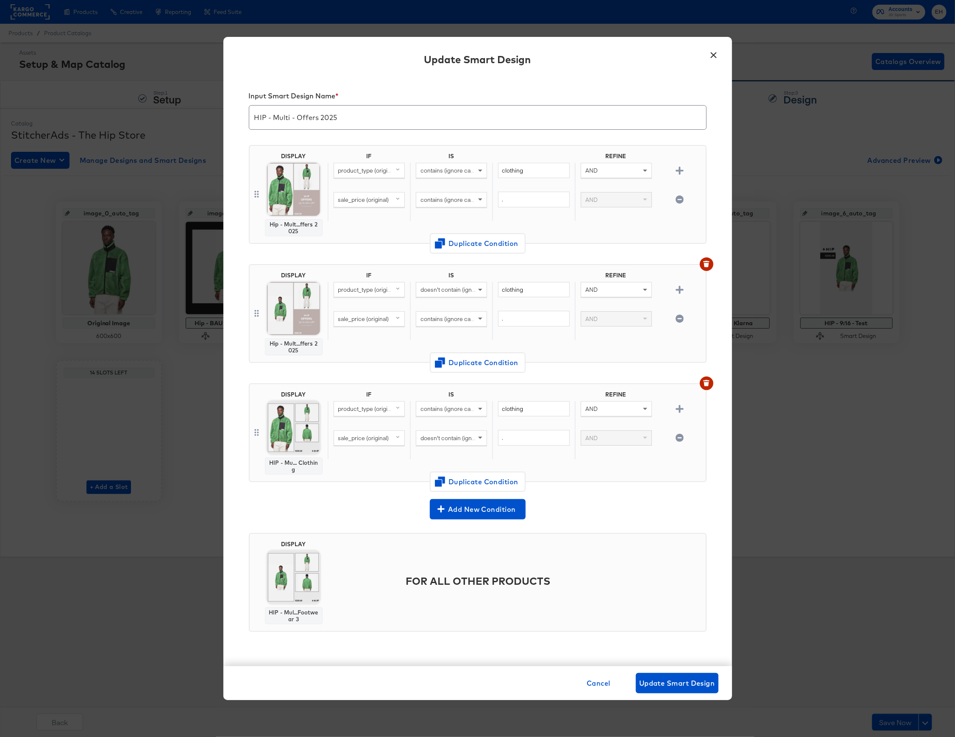
drag, startPoint x: 712, startPoint y: 55, endPoint x: 692, endPoint y: 72, distance: 25.9
click at [713, 55] on button "×" at bounding box center [713, 52] width 15 height 15
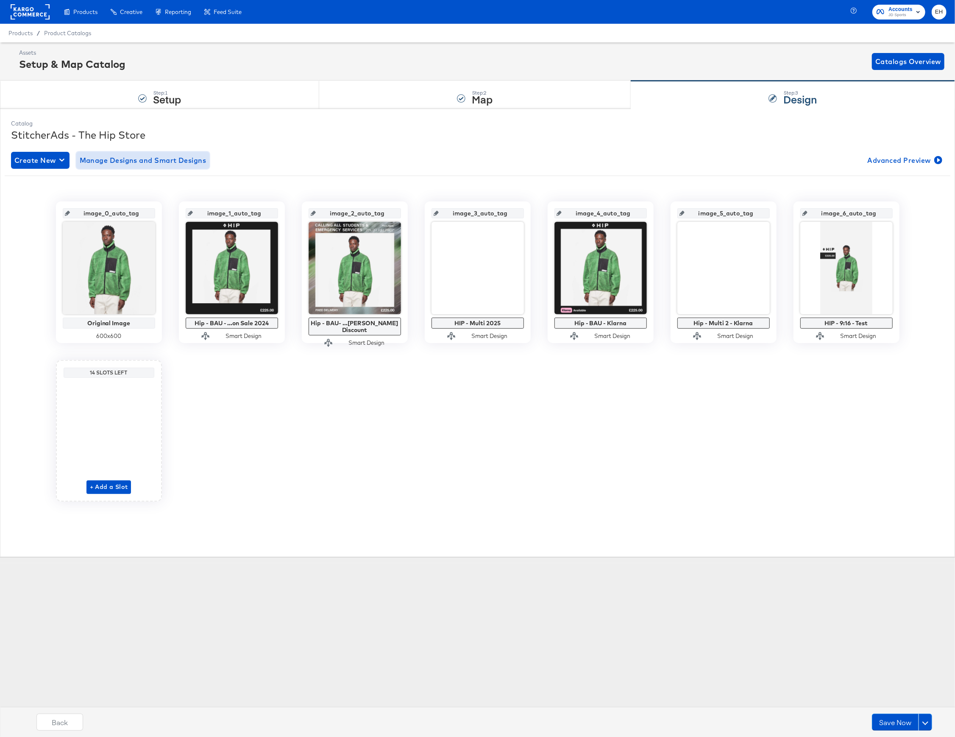
click at [160, 159] on span "Manage Designs and Smart Designs" at bounding box center [143, 160] width 127 height 12
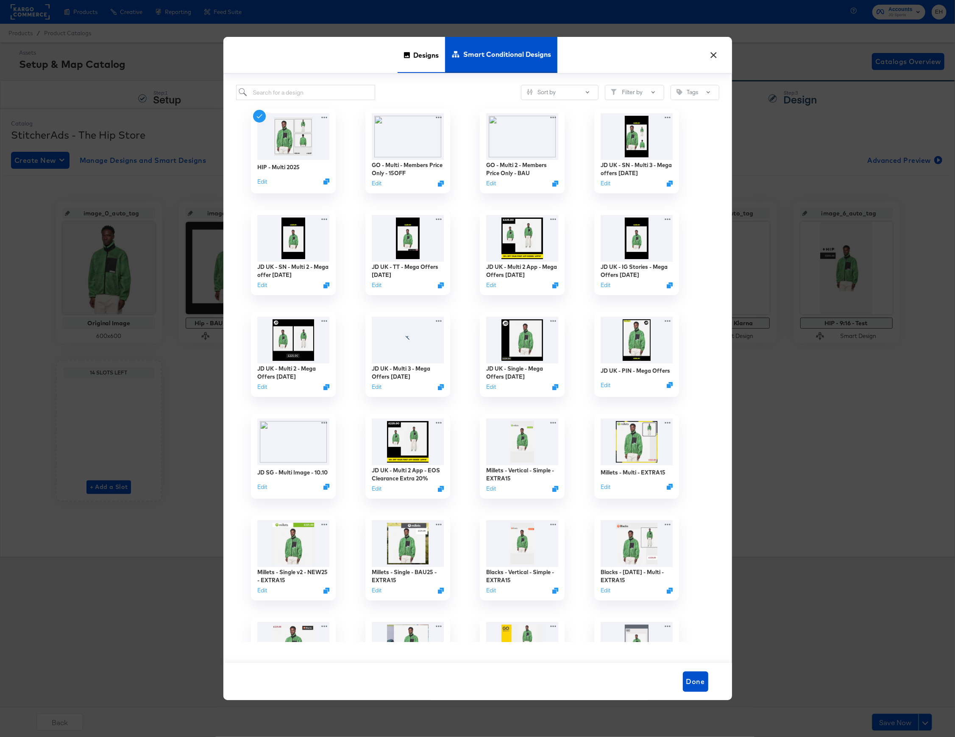
click at [402, 63] on div "Designs" at bounding box center [421, 55] width 47 height 36
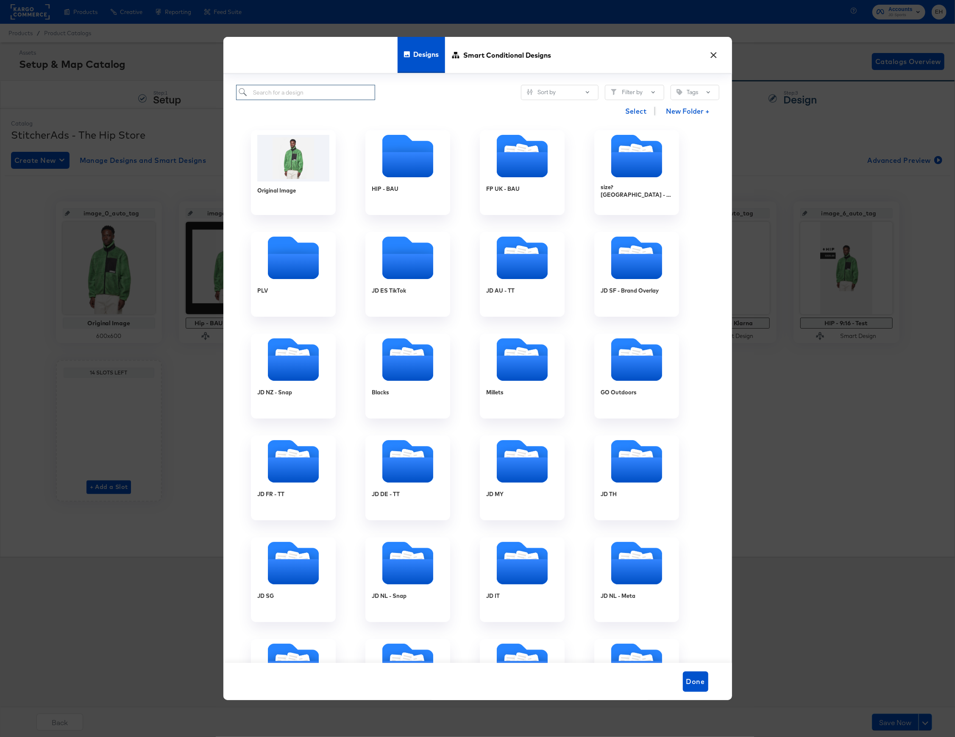
click at [300, 87] on input "search" at bounding box center [305, 93] width 139 height 16
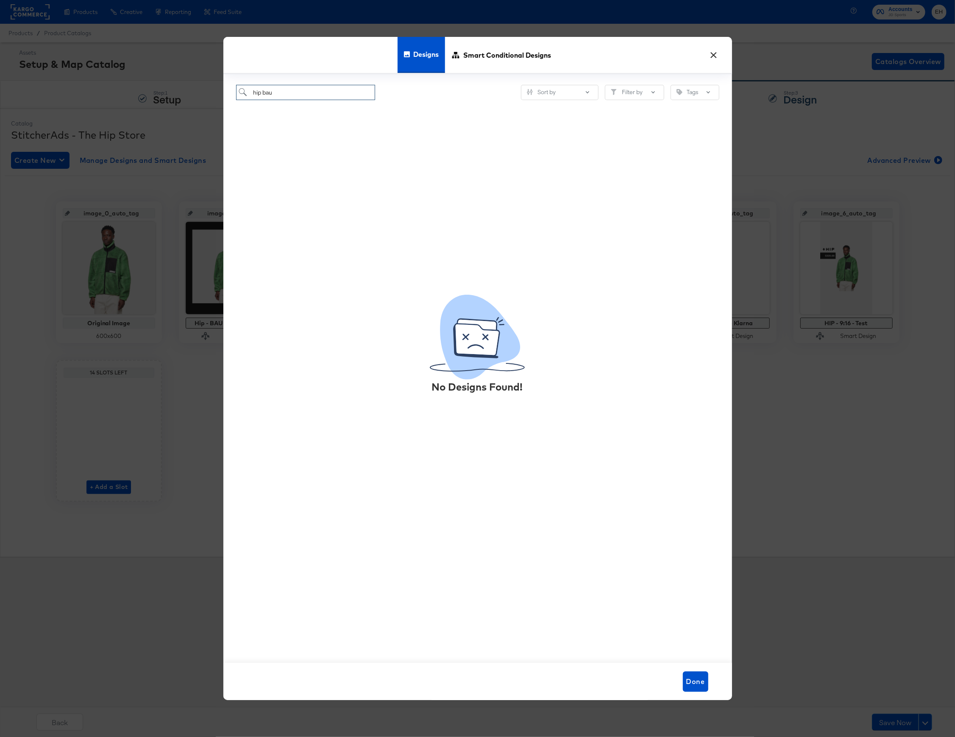
click at [263, 92] on input "hip bau" at bounding box center [305, 93] width 139 height 16
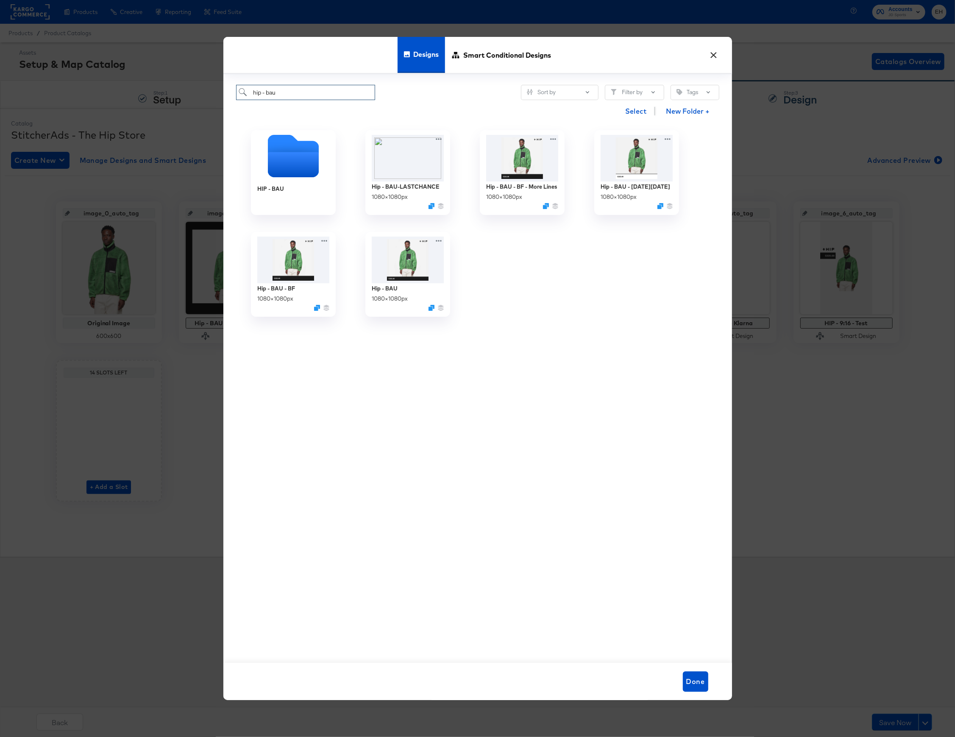
click at [301, 99] on input "hip - bau" at bounding box center [305, 93] width 139 height 16
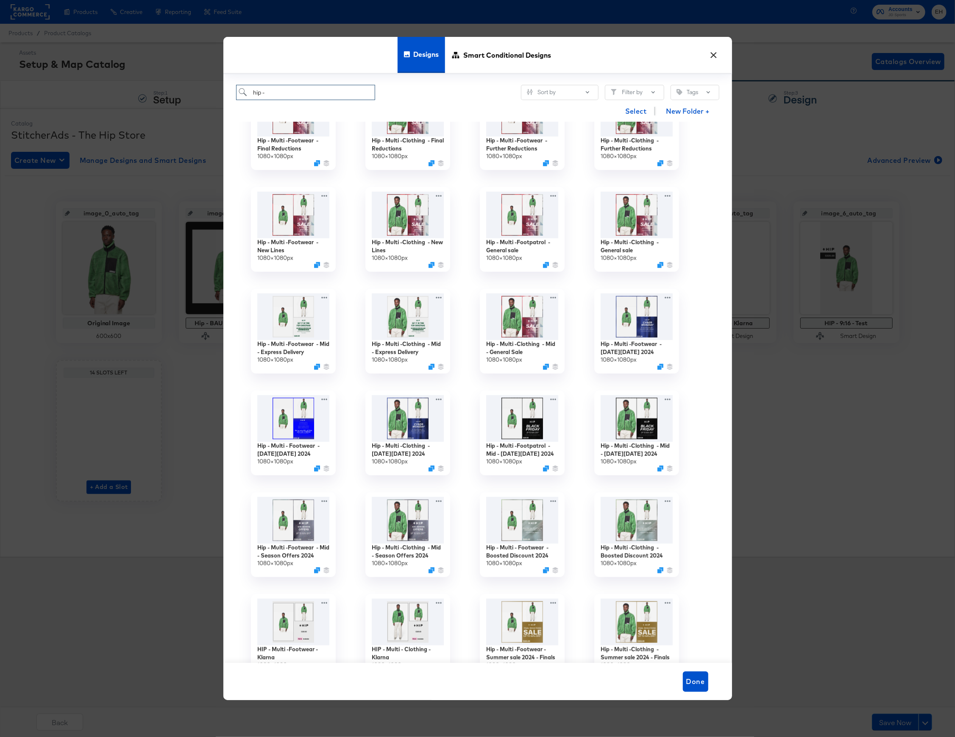
scroll to position [509, 0]
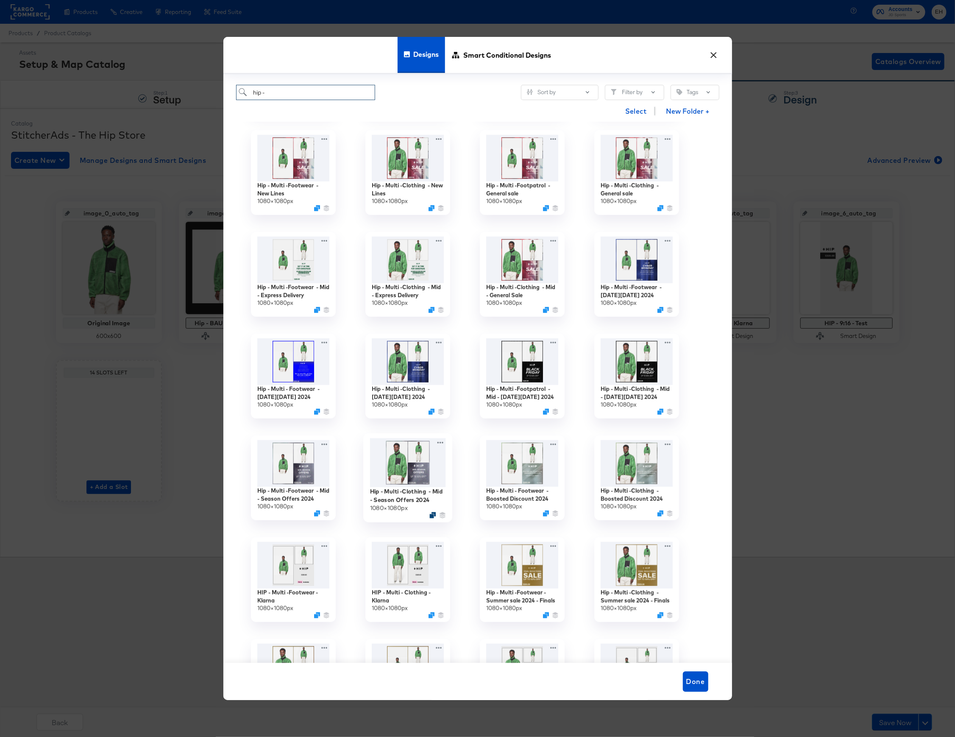
type input "hip -"
click at [435, 514] on icon "Duplicate" at bounding box center [432, 515] width 6 height 6
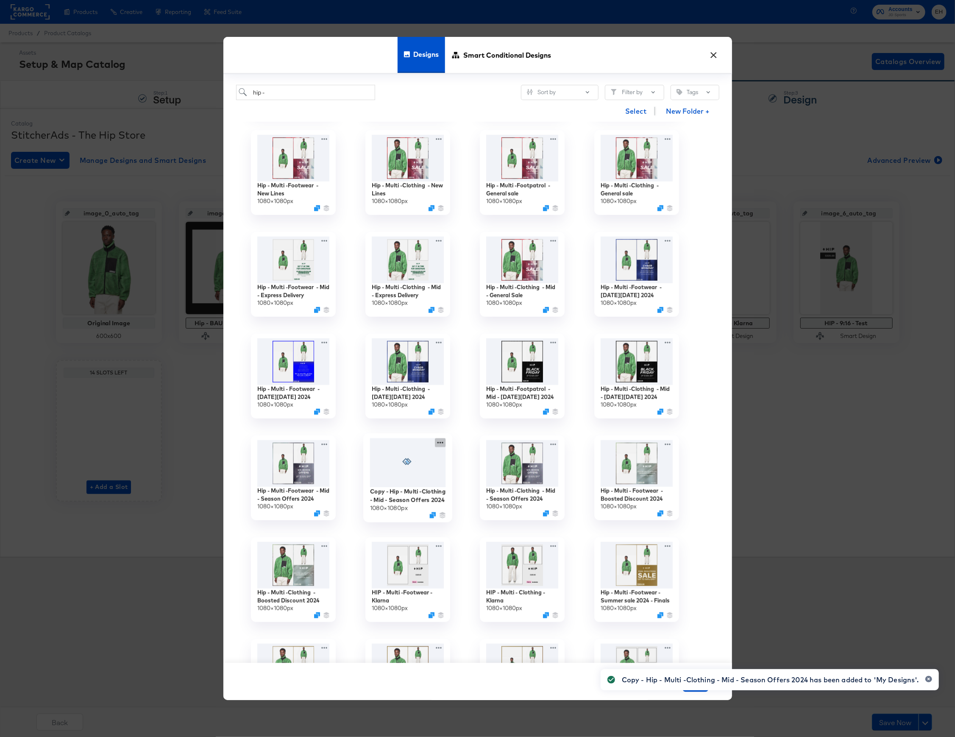
click at [439, 442] on icon at bounding box center [440, 442] width 11 height 9
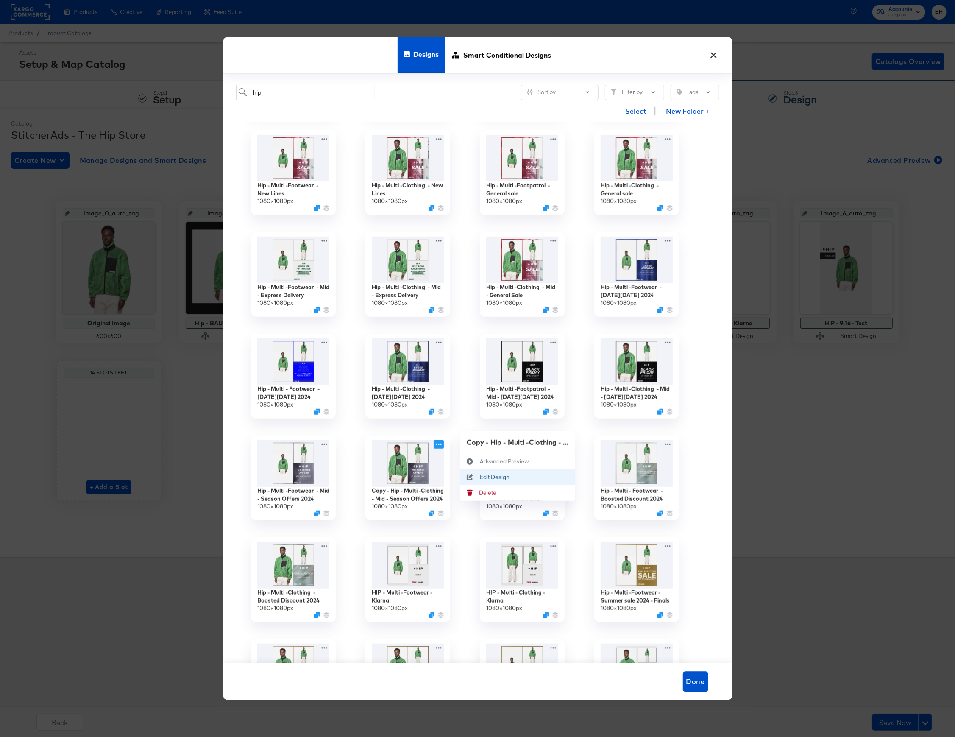
click at [496, 472] on button "Edit Design Edit Design" at bounding box center [517, 477] width 114 height 16
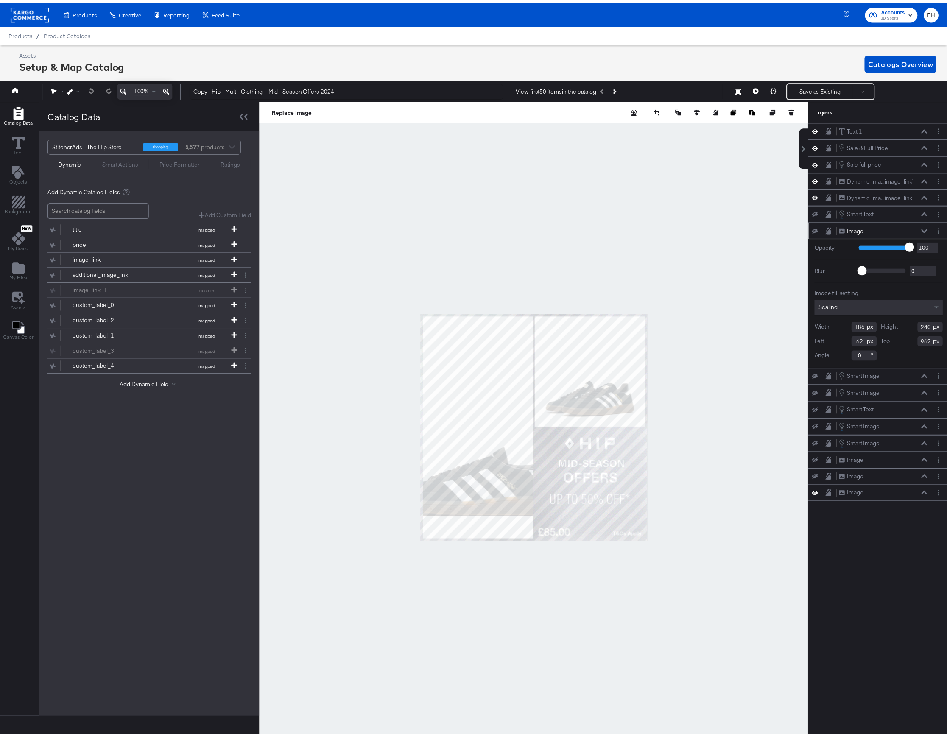
scroll to position [0, 2]
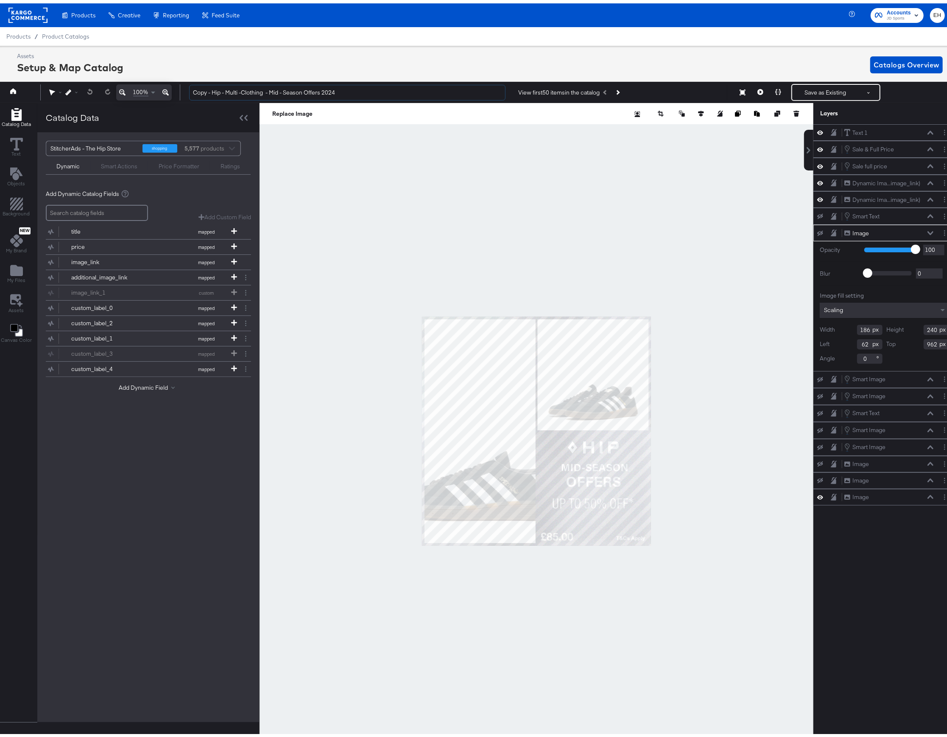
drag, startPoint x: 213, startPoint y: 88, endPoint x: 143, endPoint y: 82, distance: 70.2
click at [146, 84] on div "100% Copy - Hip - Multi -Clothing - Mid - Season Offers 2024 View first 50 item…" at bounding box center [475, 88] width 959 height 21
drag, startPoint x: 306, startPoint y: 90, endPoint x: 301, endPoint y: 90, distance: 5.1
click at [301, 90] on input "HIP - Multi - Clothing - Mid-Season" at bounding box center [347, 89] width 316 height 16
type input "HIP - Multi - Clothing - Mid-Season"
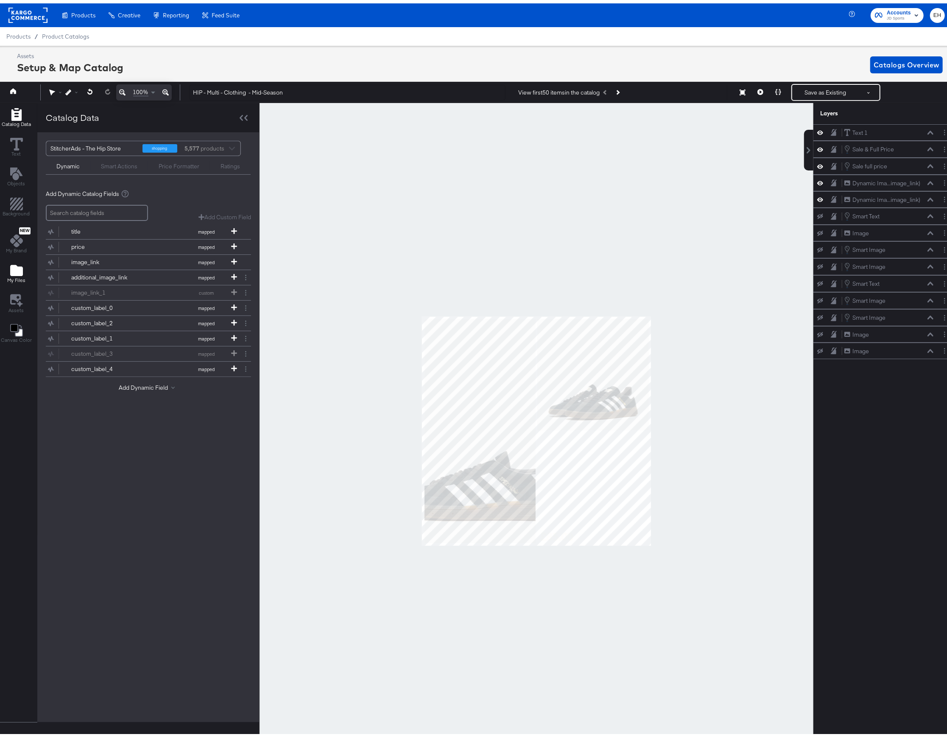
click at [21, 268] on icon "Add Files" at bounding box center [16, 267] width 13 height 11
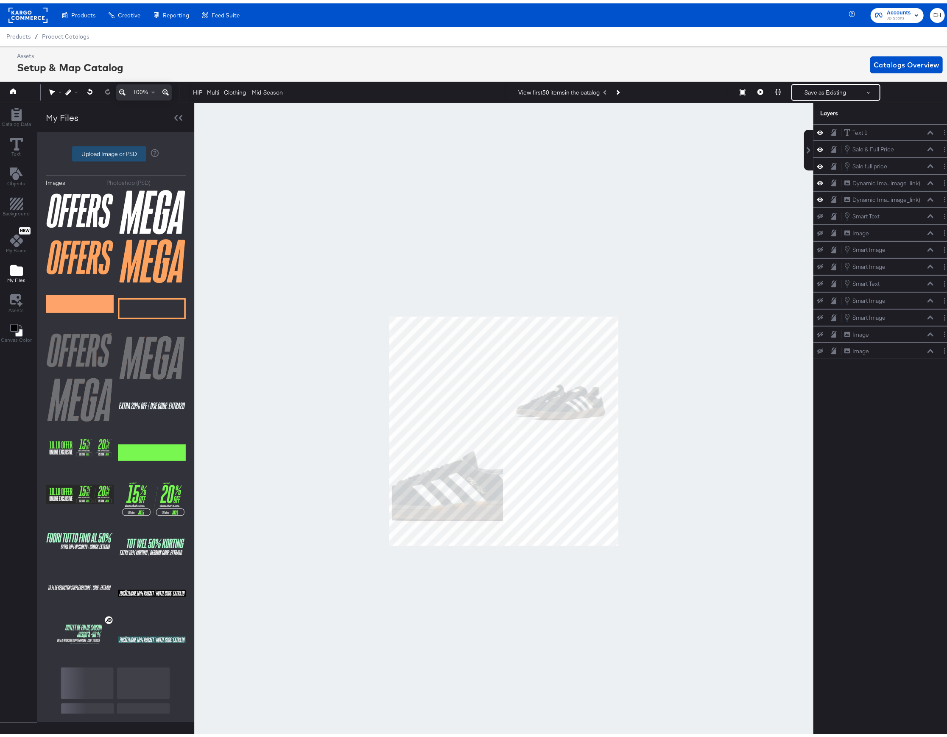
click at [98, 147] on label "Upload Image or PSD" at bounding box center [108, 150] width 73 height 14
click at [116, 151] on input "Upload Image or PSD" at bounding box center [116, 151] width 0 height 0
type input "C:\fakepath\1 Image border – 1.jpg"
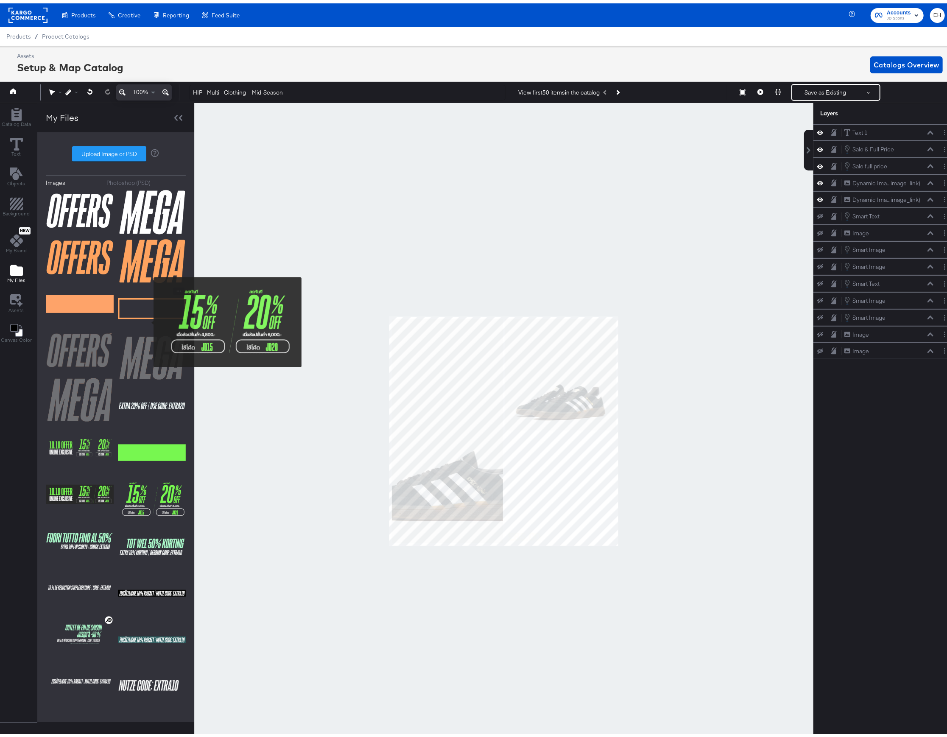
scroll to position [452, 0]
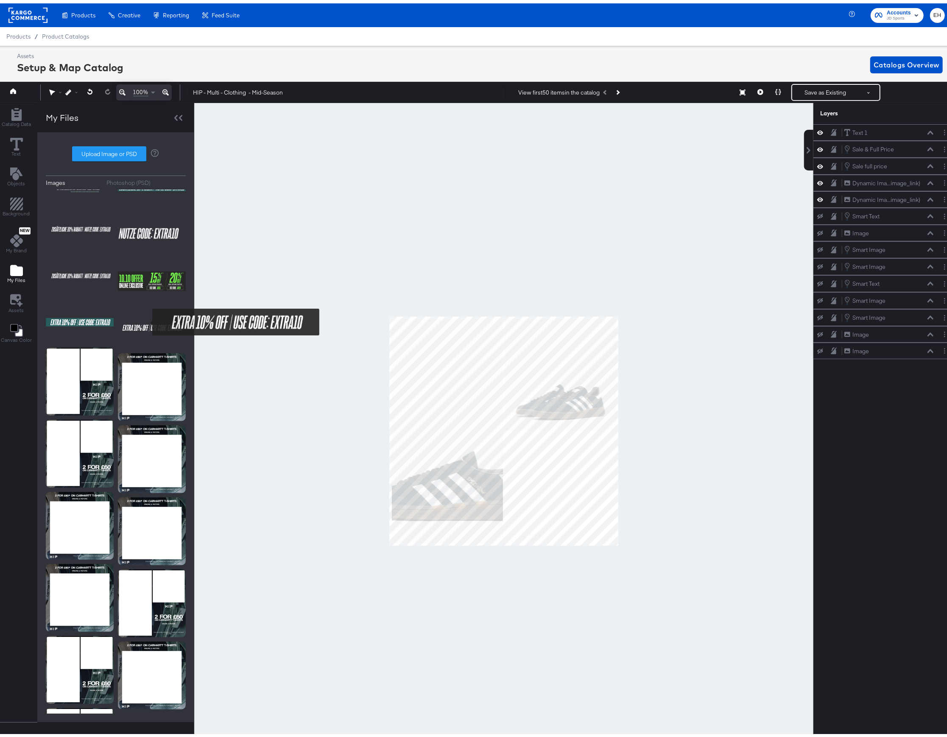
click at [178, 146] on div "Upload Image or PSD" at bounding box center [116, 150] width 140 height 15
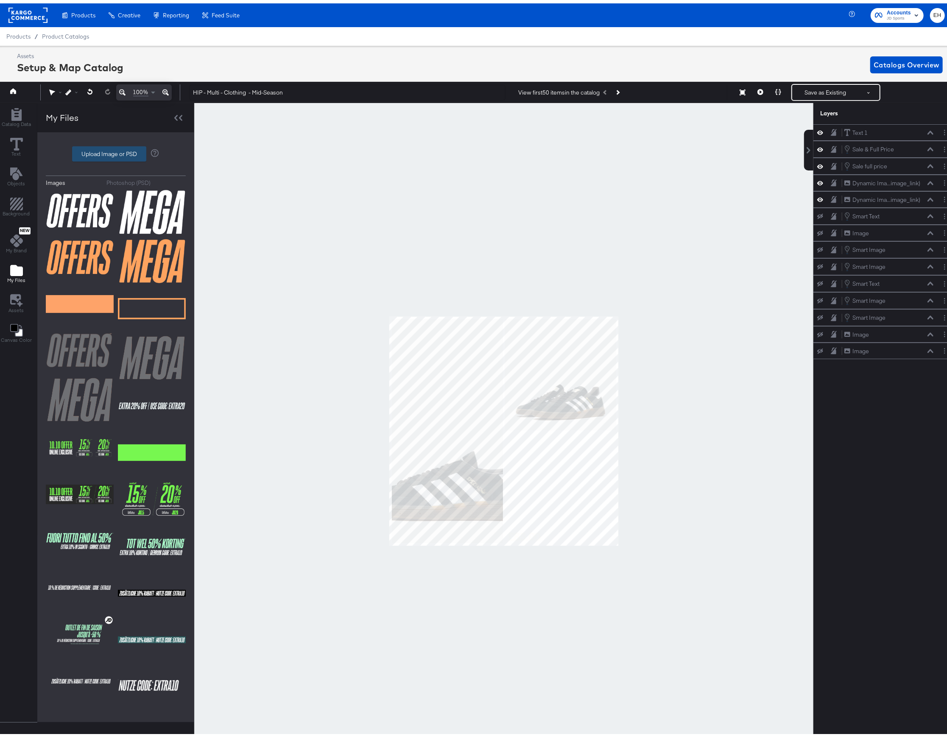
click at [100, 153] on label "Upload Image or PSD" at bounding box center [108, 150] width 73 height 14
click at [116, 151] on input "Upload Image or PSD" at bounding box center [116, 151] width 0 height 0
type input "C:\fakepath\1 Image border – 1.jpg"
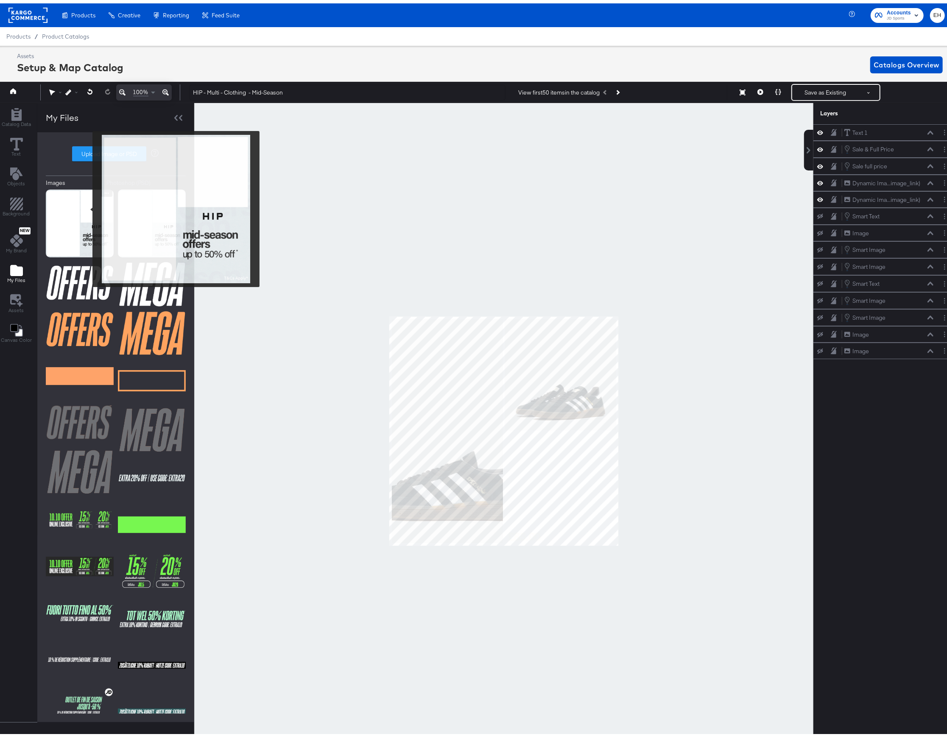
click at [87, 206] on img at bounding box center [80, 220] width 68 height 68
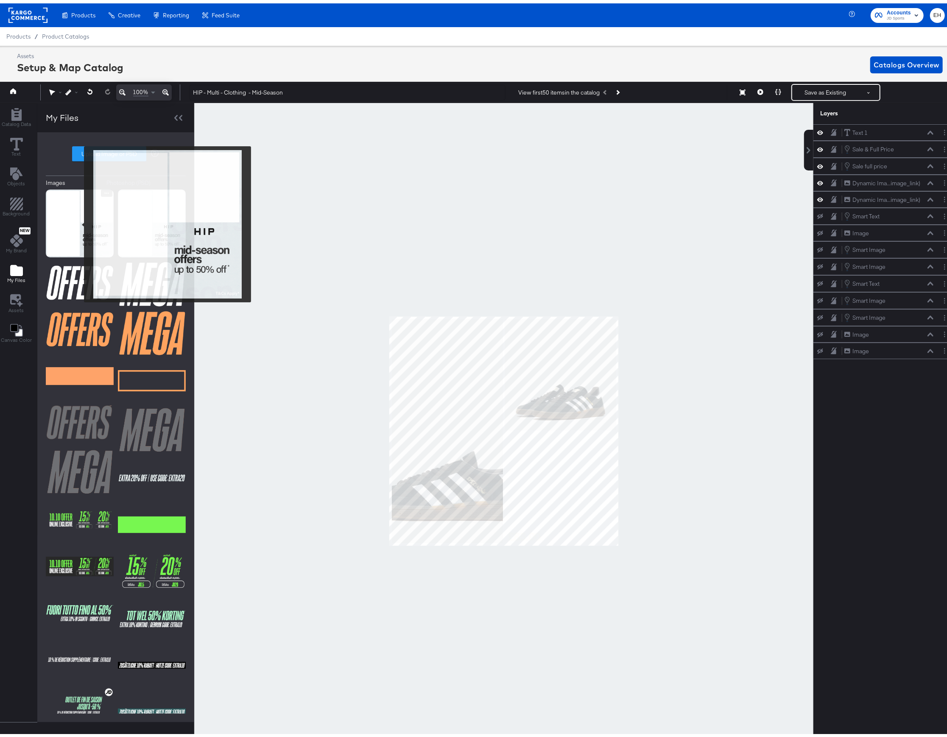
click at [78, 221] on img at bounding box center [80, 220] width 68 height 68
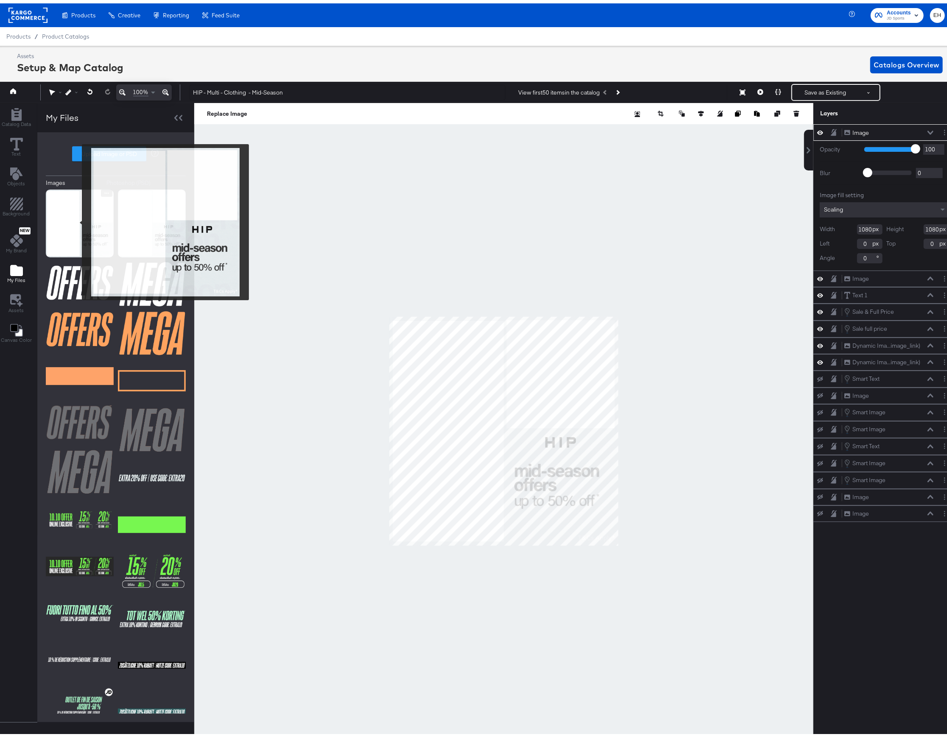
click at [76, 219] on img at bounding box center [80, 220] width 68 height 68
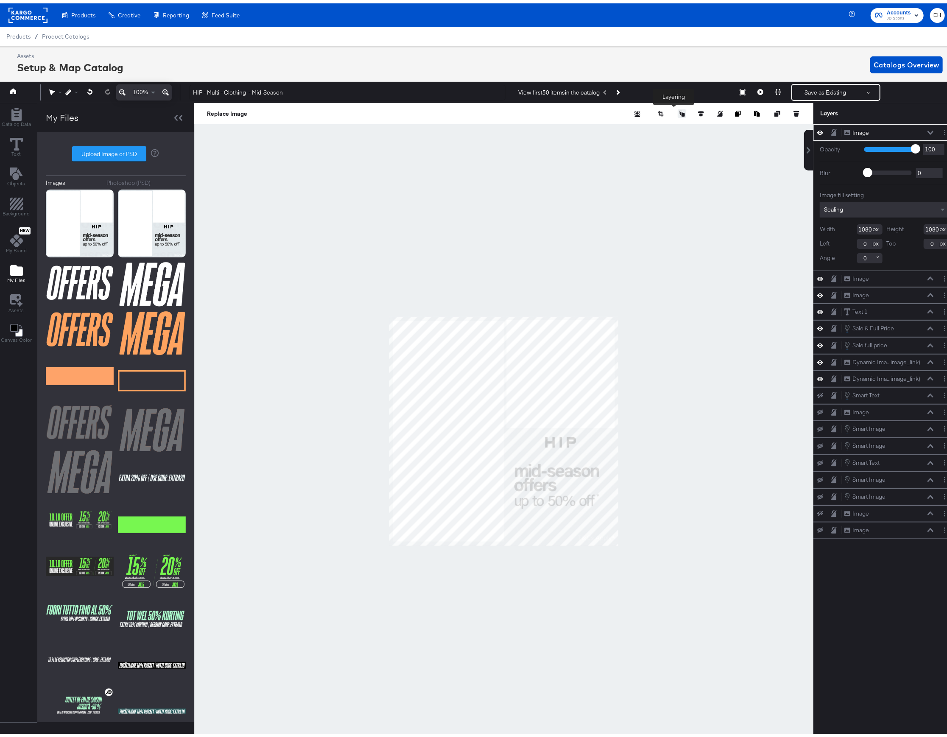
click at [679, 109] on icon at bounding box center [682, 110] width 6 height 6
click at [660, 176] on button "Send to Back" at bounding box center [659, 178] width 65 height 17
click at [679, 113] on icon at bounding box center [682, 110] width 6 height 6
click at [662, 175] on button "Send to Back" at bounding box center [659, 178] width 65 height 17
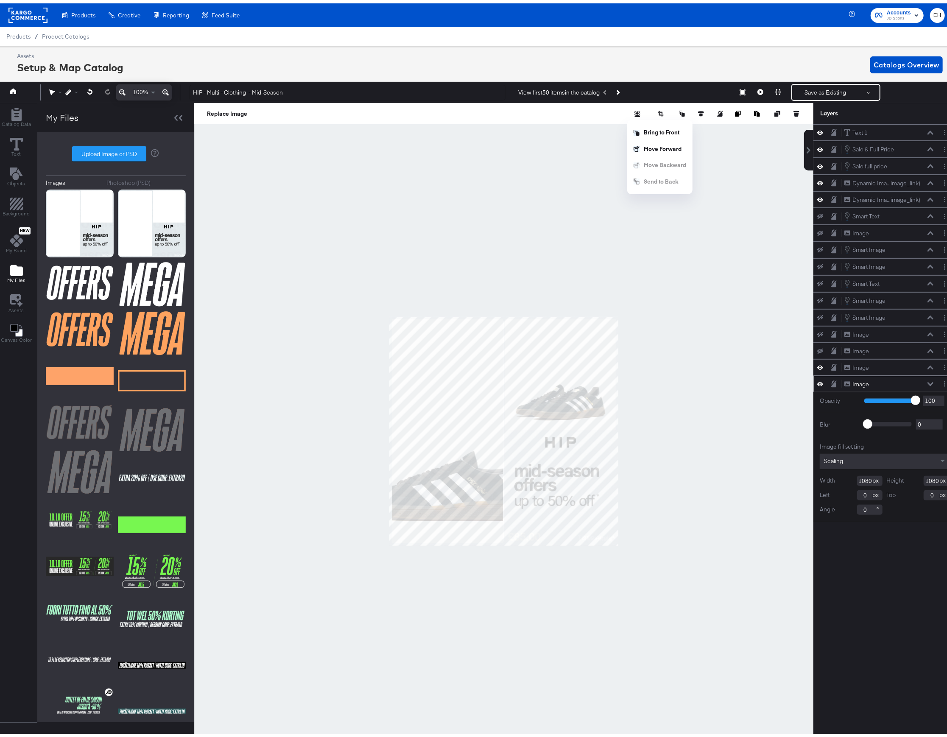
click at [661, 432] on div at bounding box center [503, 428] width 619 height 656
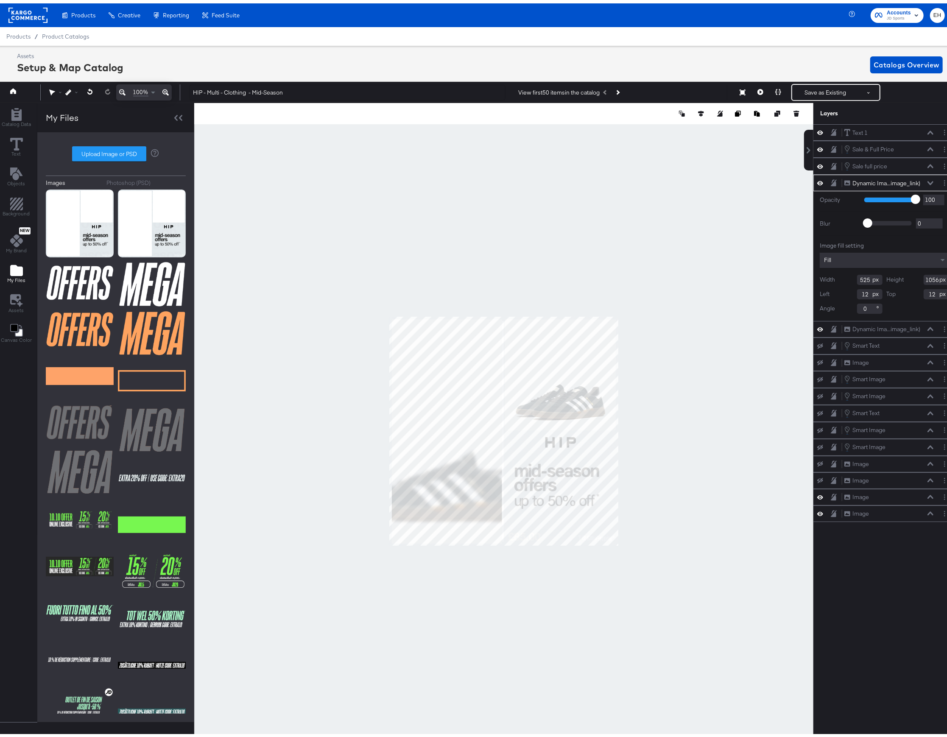
type input "522"
type input "1059"
click at [689, 435] on div at bounding box center [503, 428] width 619 height 656
type input "13"
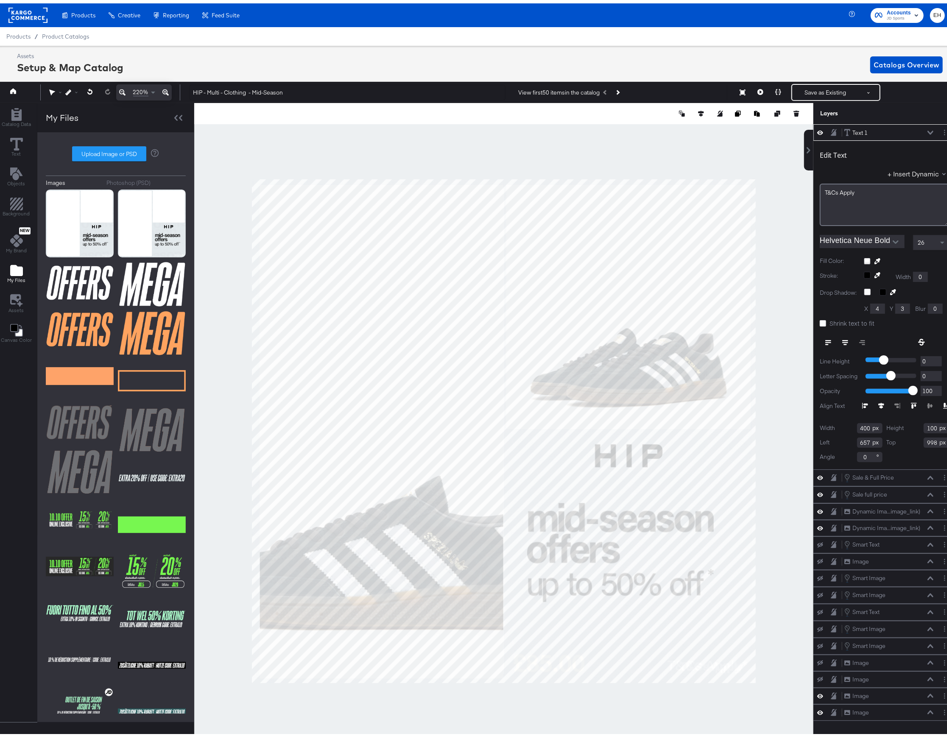
scroll to position [0, 2]
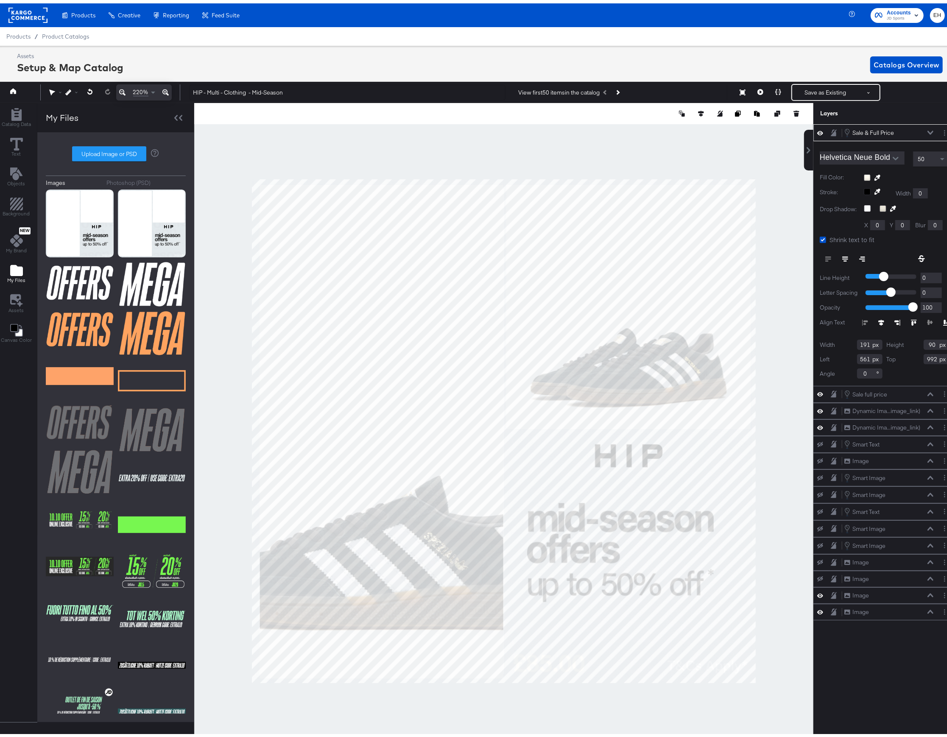
click at [779, 538] on div at bounding box center [503, 428] width 619 height 656
click at [874, 173] on icon at bounding box center [877, 174] width 6 height 6
click at [874, 175] on icon at bounding box center [877, 174] width 6 height 6
click at [875, 175] on icon at bounding box center [878, 175] width 6 height 6
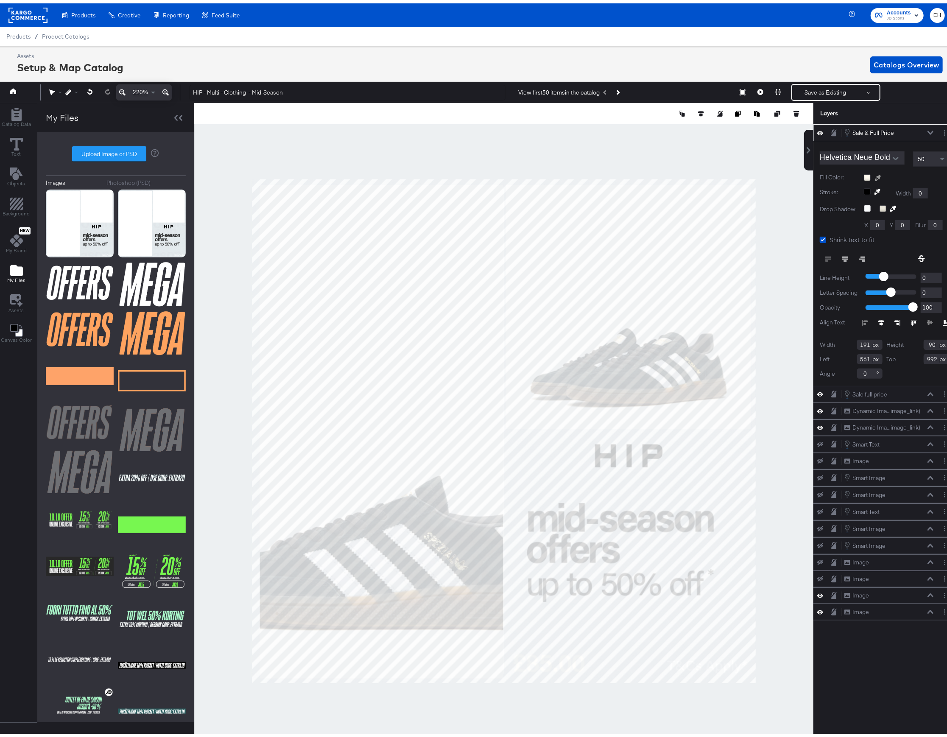
click at [875, 175] on icon at bounding box center [878, 175] width 6 height 6
click at [864, 174] on div at bounding box center [906, 174] width 85 height 7
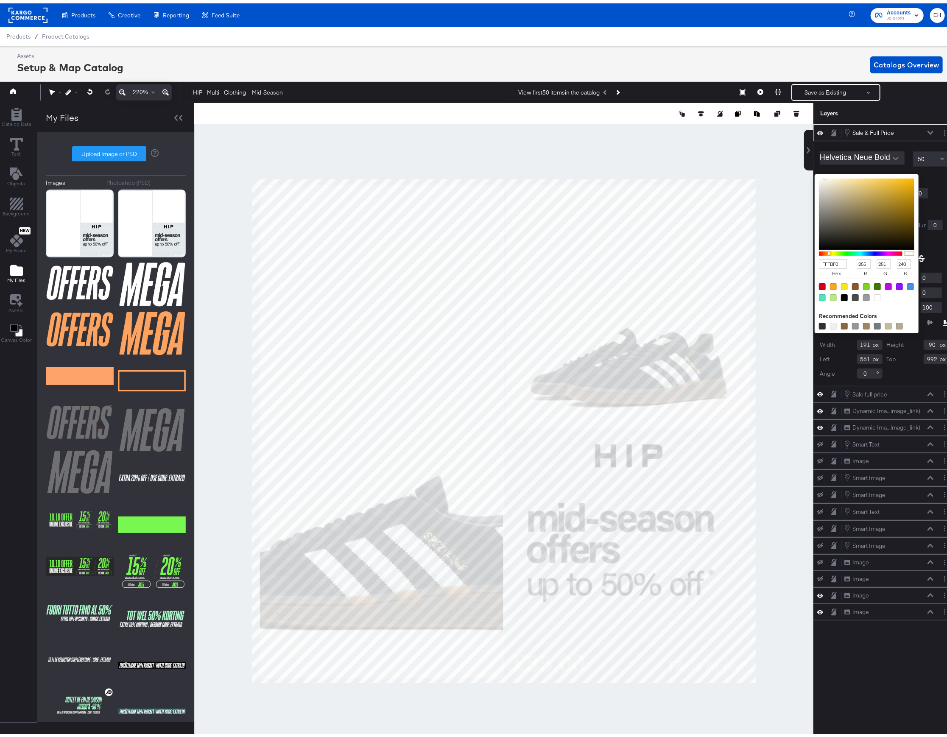
click at [819, 322] on div at bounding box center [822, 322] width 7 height 7
type input "33312D"
type input "51"
type input "49"
type input "45"
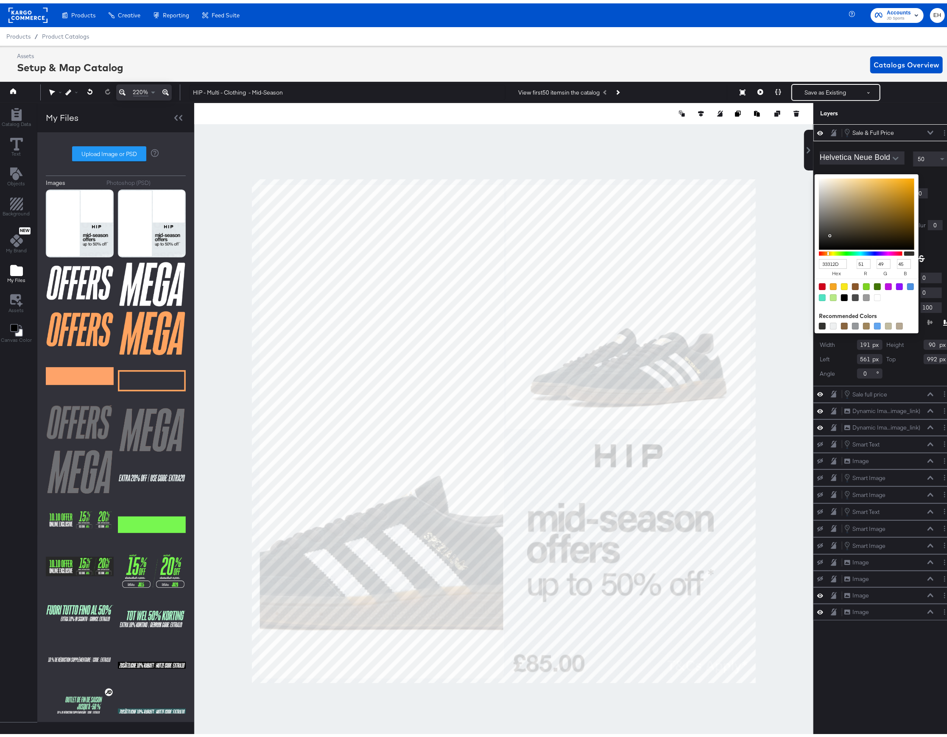
click at [841, 294] on div at bounding box center [844, 294] width 7 height 7
type input "000000"
type input "0"
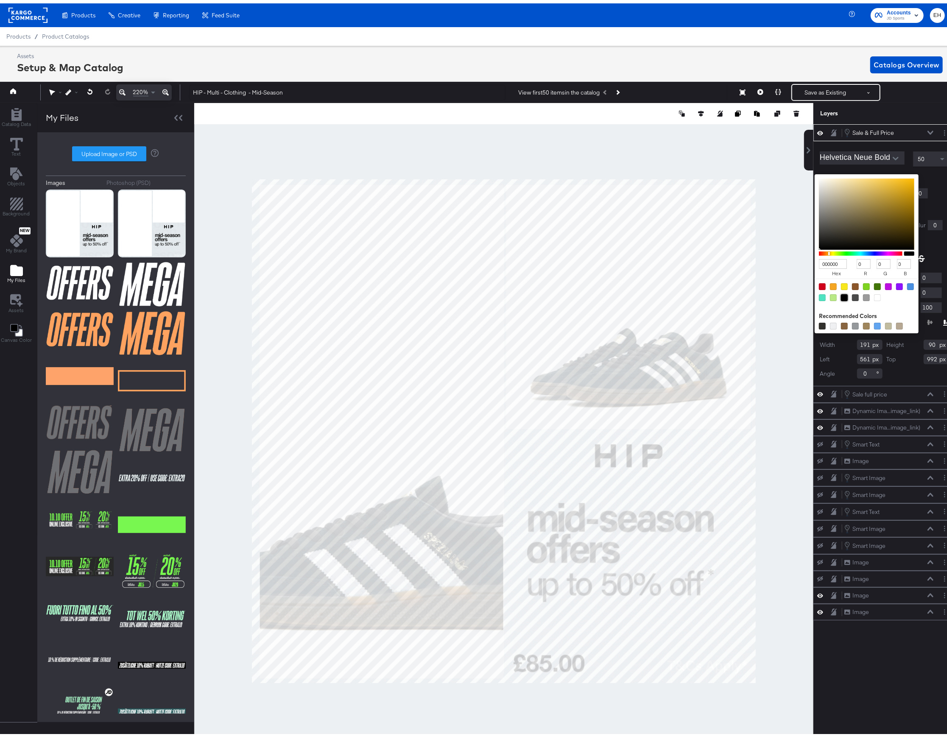
click at [857, 700] on div "Sale & Full Price Sale & Full Price Helvetica Neue Bold 50 Fill Color: 000000 h…" at bounding box center [884, 433] width 142 height 625
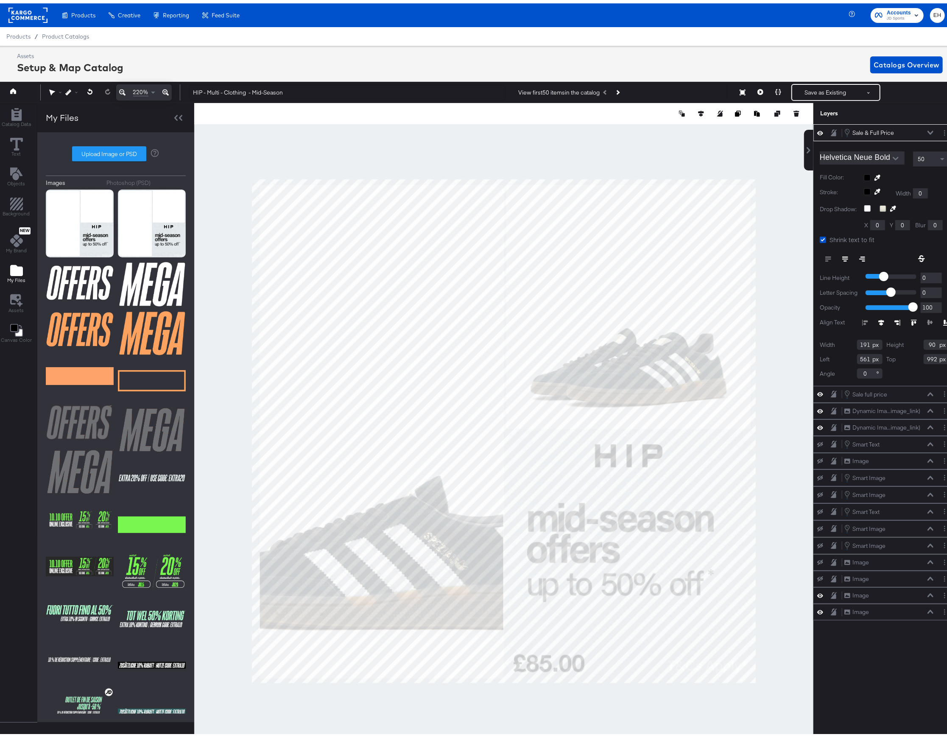
click at [765, 696] on div at bounding box center [503, 428] width 619 height 656
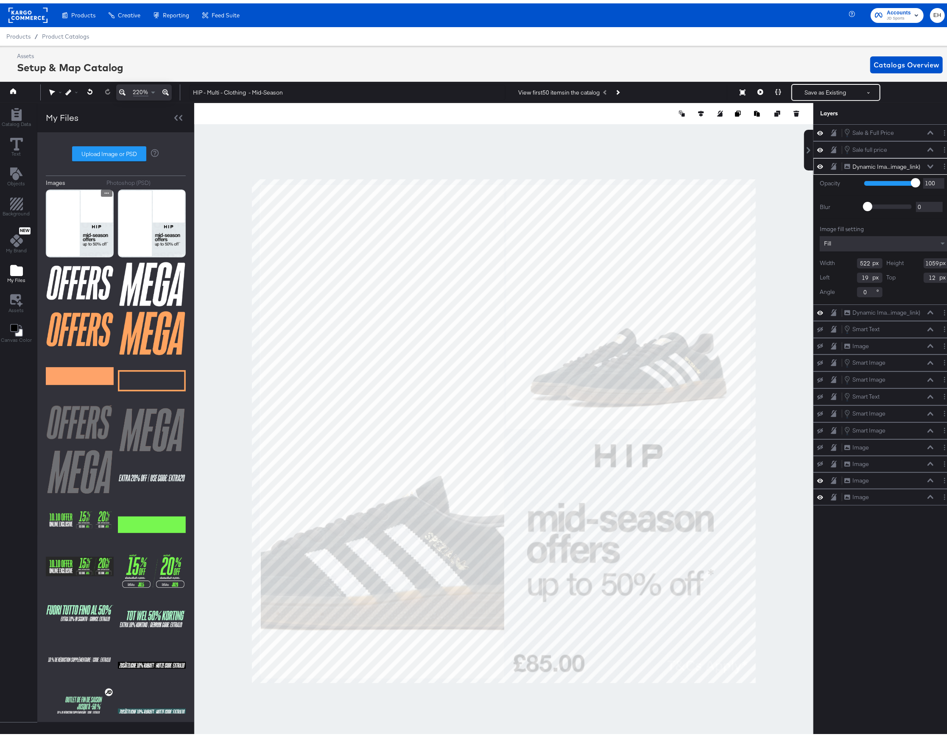
type input "20"
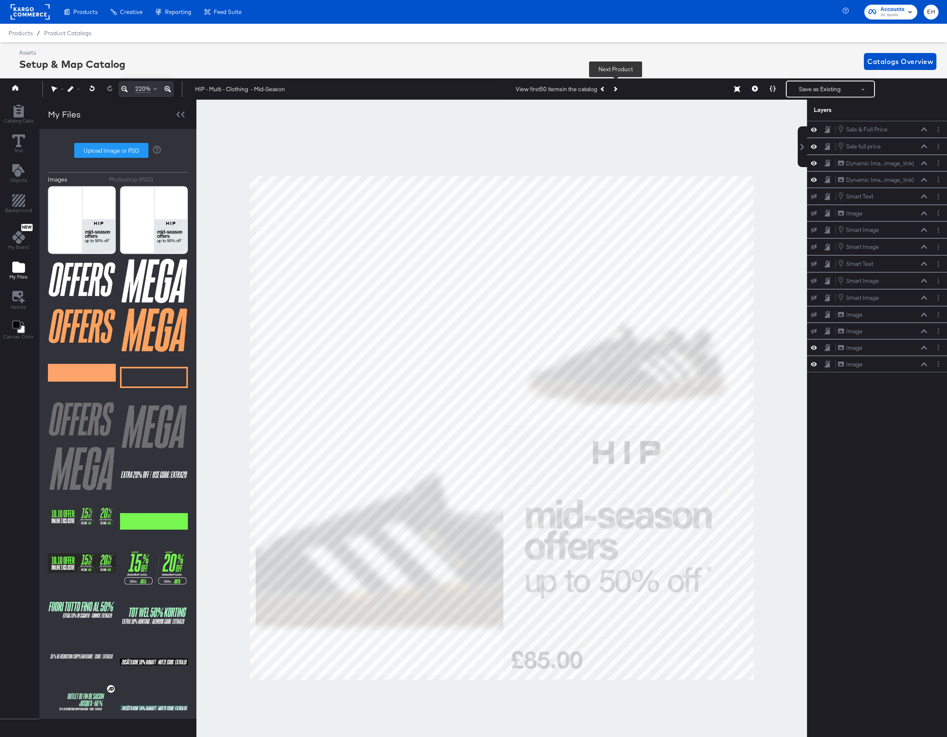
scroll to position [0, 2]
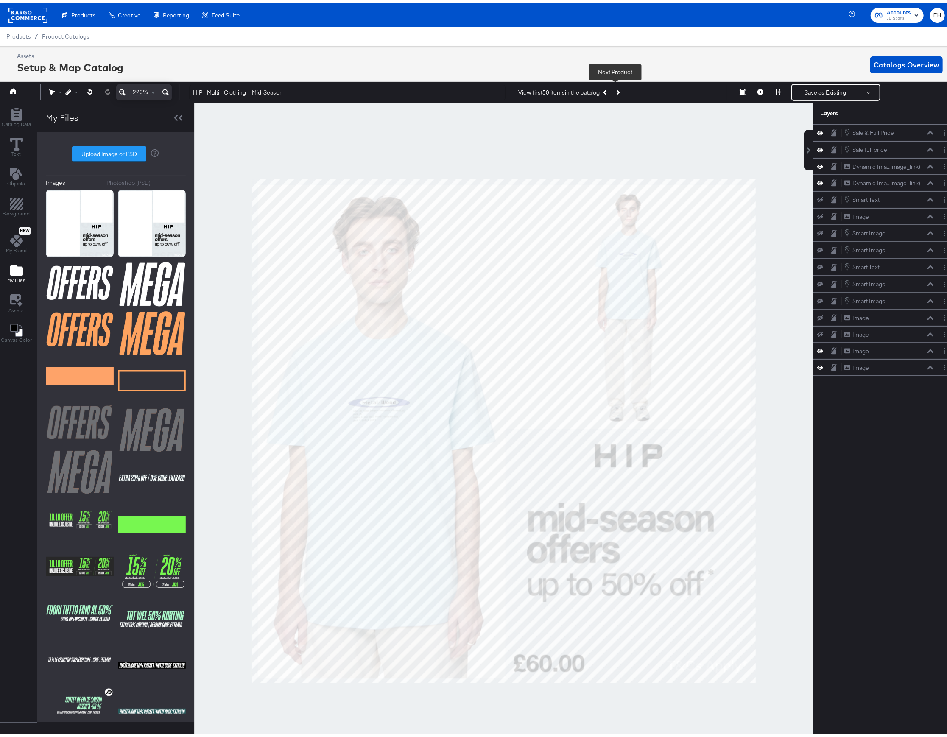
click at [620, 89] on button "Next Product" at bounding box center [617, 88] width 12 height 15
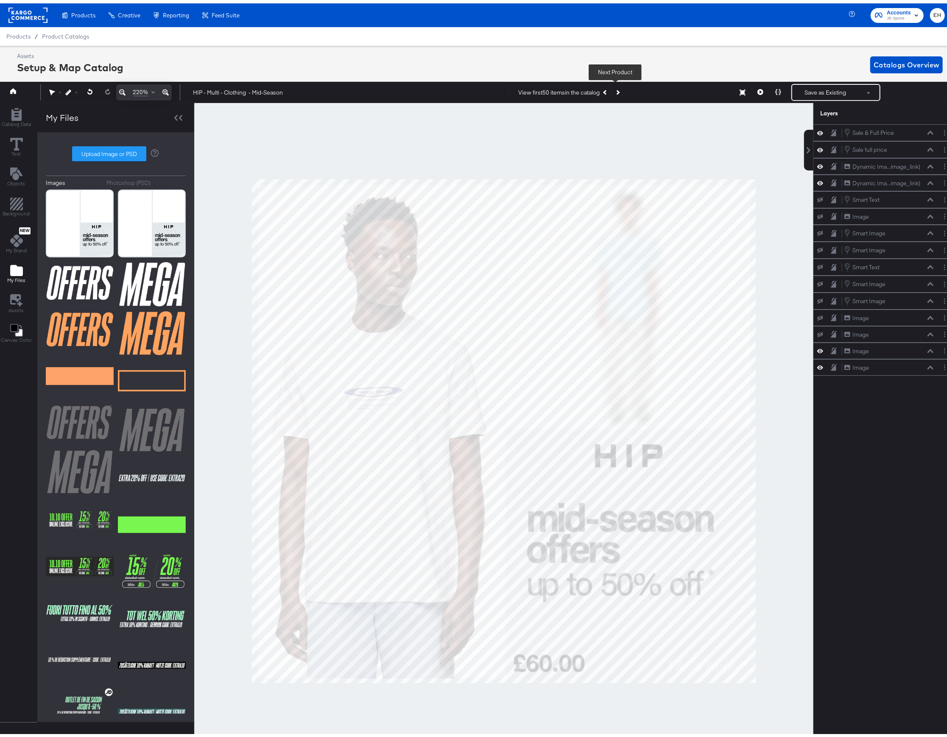
click at [616, 89] on icon "Next Product" at bounding box center [617, 89] width 5 height 5
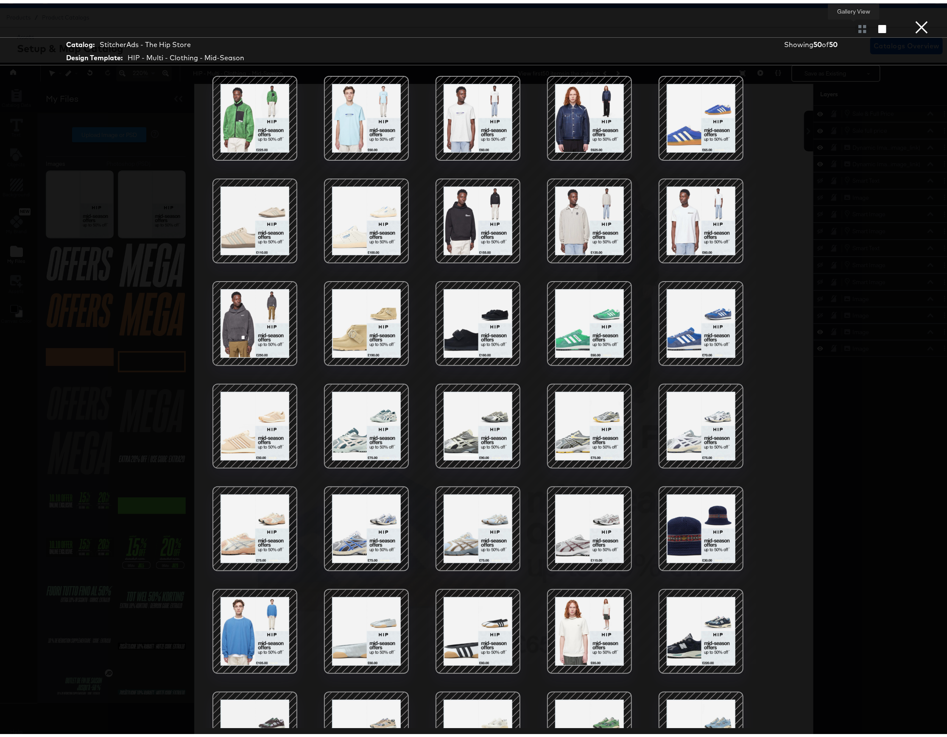
click at [855, 28] on div at bounding box center [862, 25] width 15 height 8
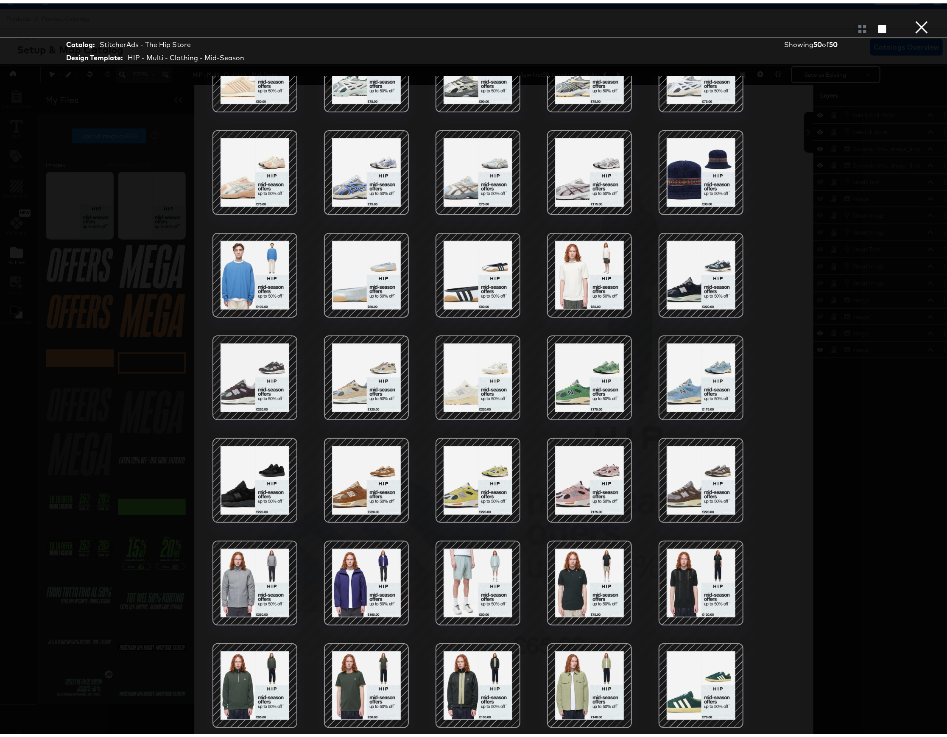
scroll to position [20, 2]
click at [917, 17] on button "×" at bounding box center [921, 8] width 17 height 17
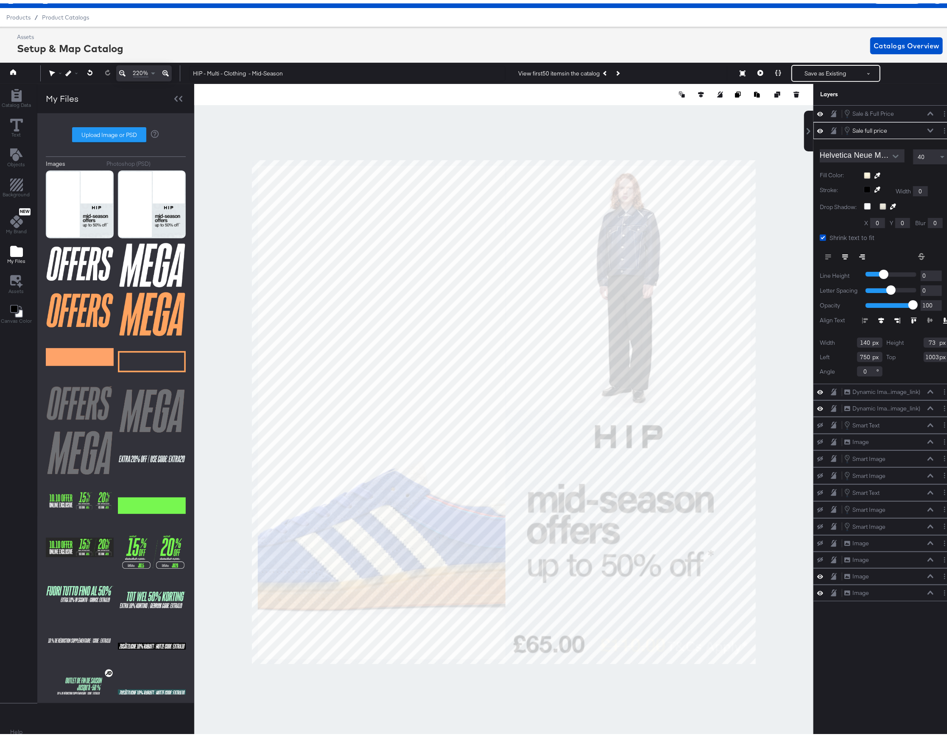
type input "745"
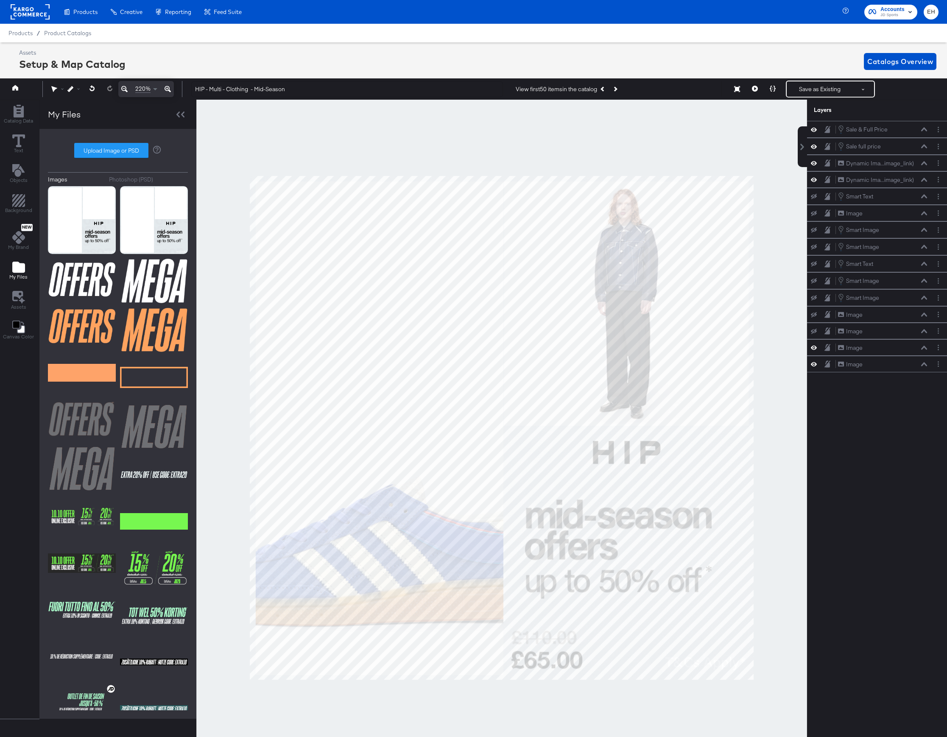
scroll to position [20, 2]
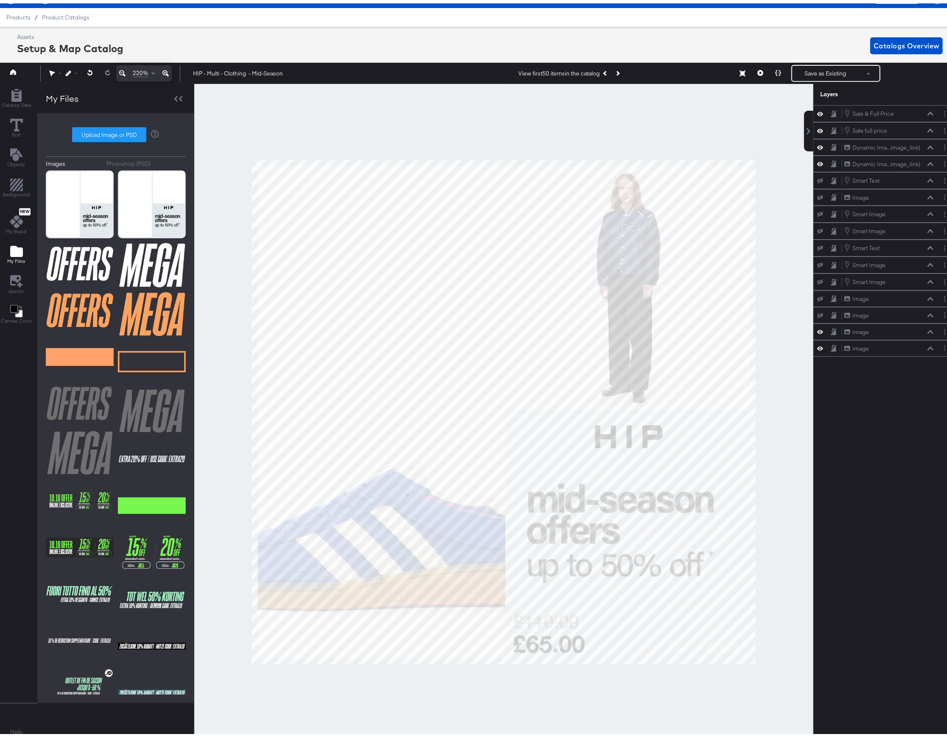
click at [812, 66] on button "Save as Existing" at bounding box center [825, 69] width 66 height 15
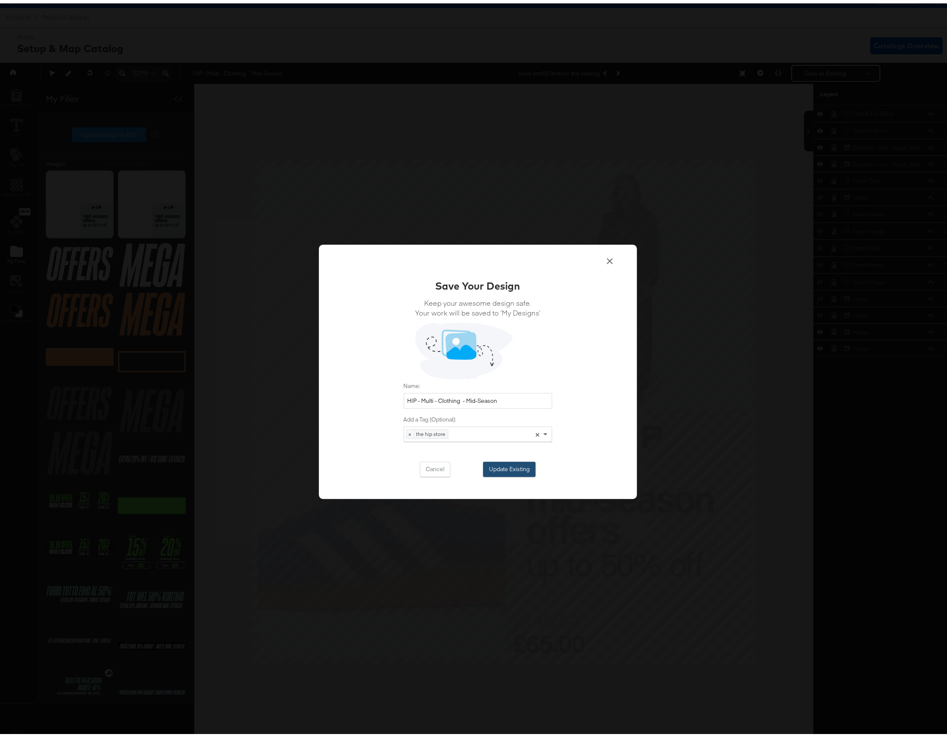
click at [505, 467] on button "Update Existing" at bounding box center [509, 465] width 53 height 15
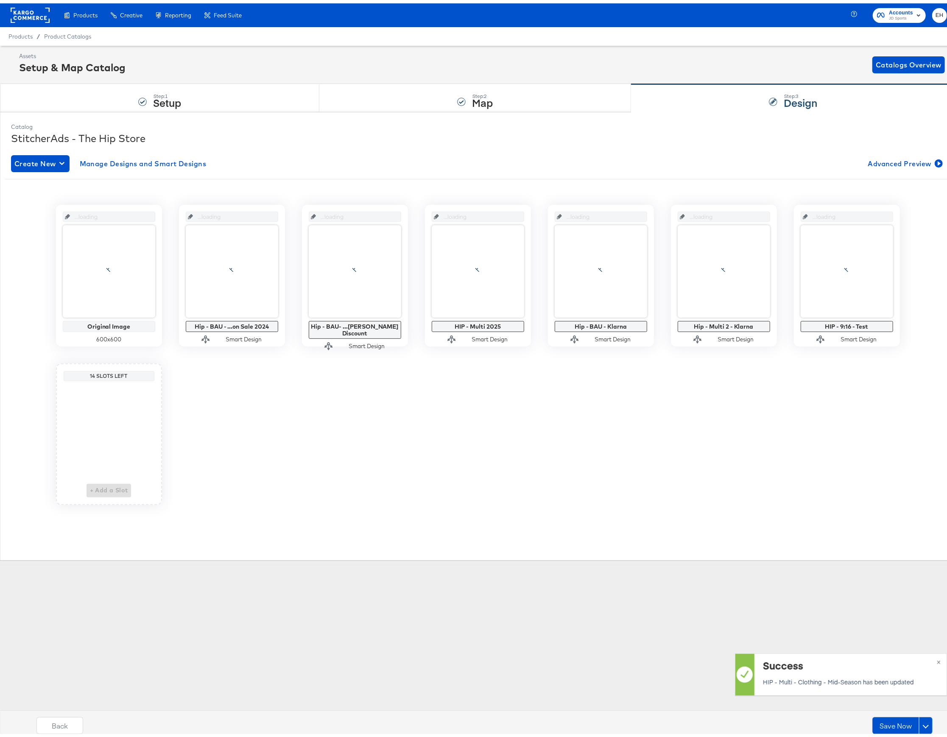
scroll to position [0, 0]
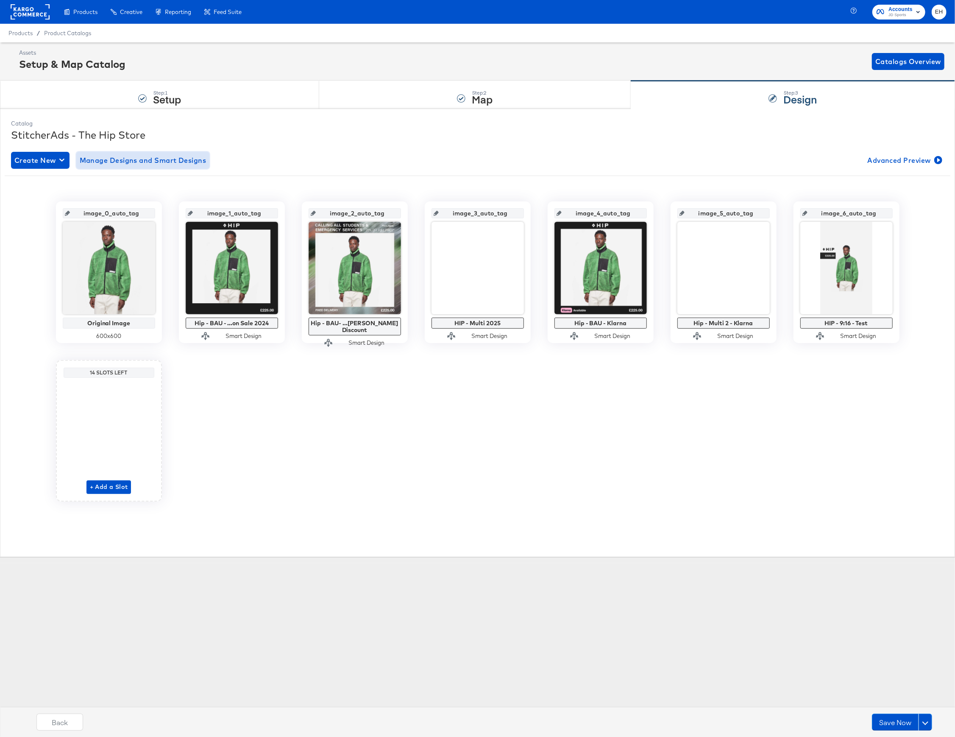
click at [114, 163] on span "Manage Designs and Smart Designs" at bounding box center [143, 160] width 127 height 12
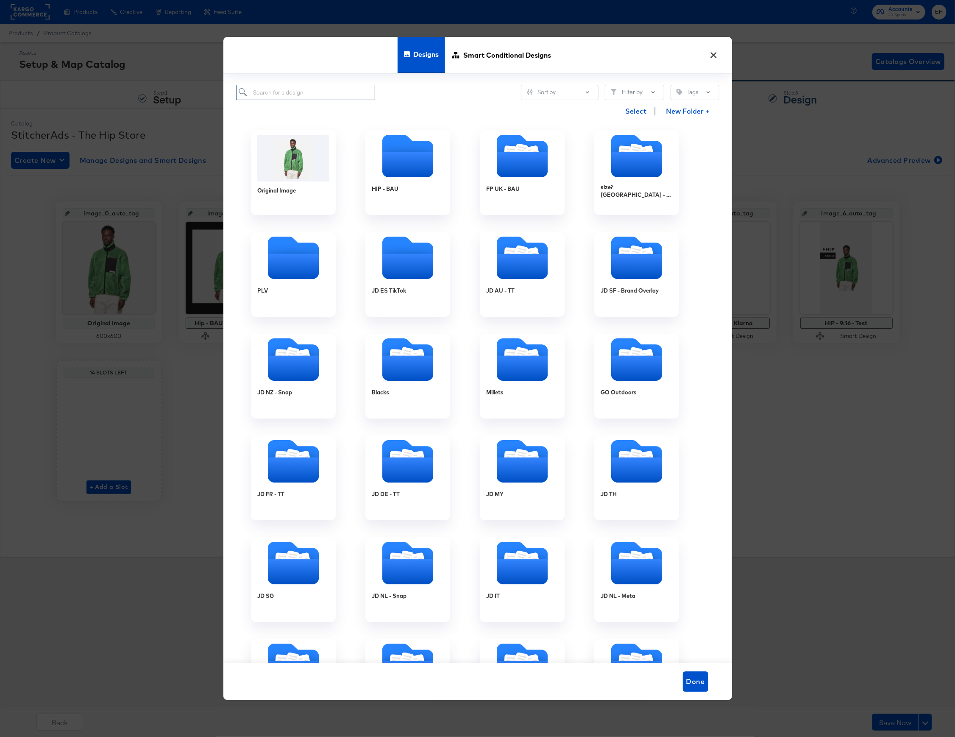
click at [353, 92] on input "search" at bounding box center [305, 93] width 139 height 16
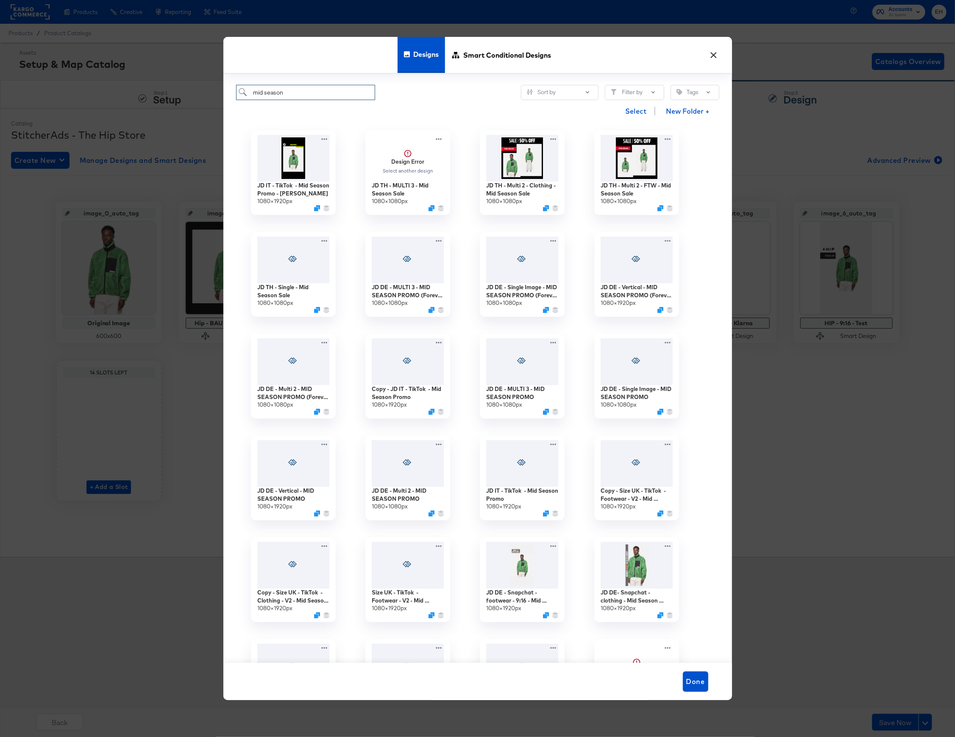
click at [253, 92] on input "mid season" at bounding box center [305, 93] width 139 height 16
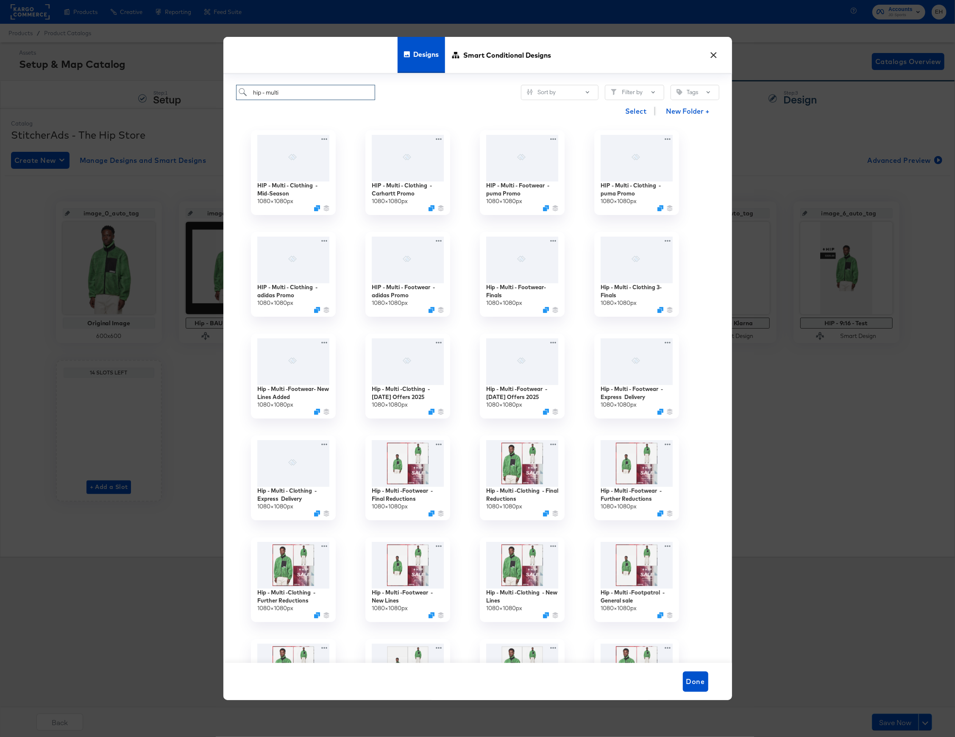
type input "hip - multi"
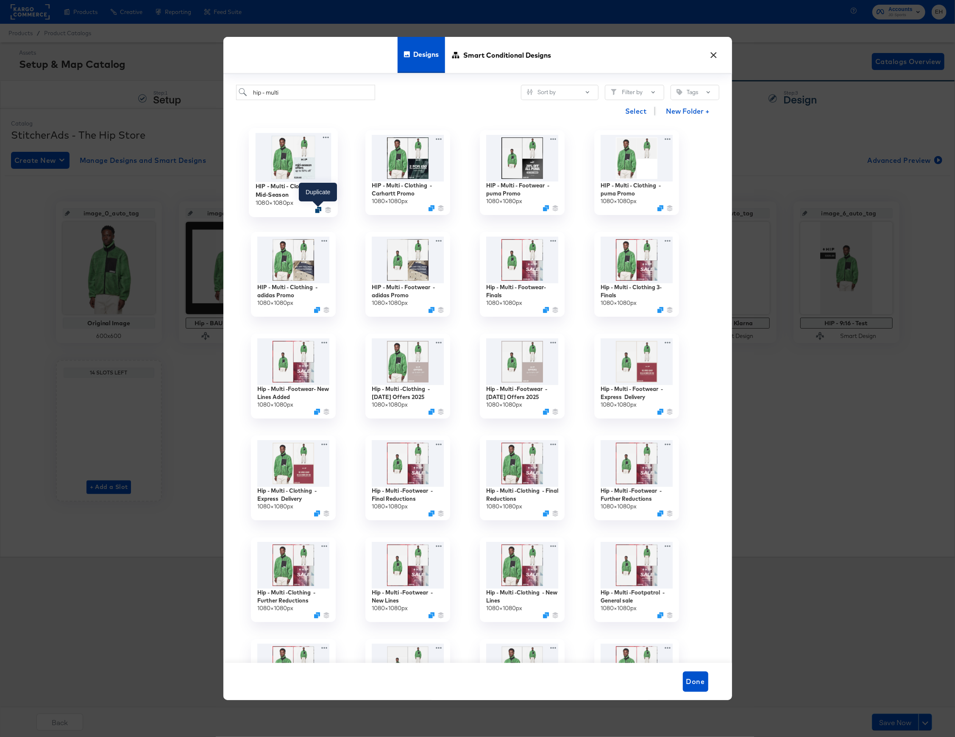
click at [317, 209] on icon "Duplicate" at bounding box center [318, 210] width 6 height 6
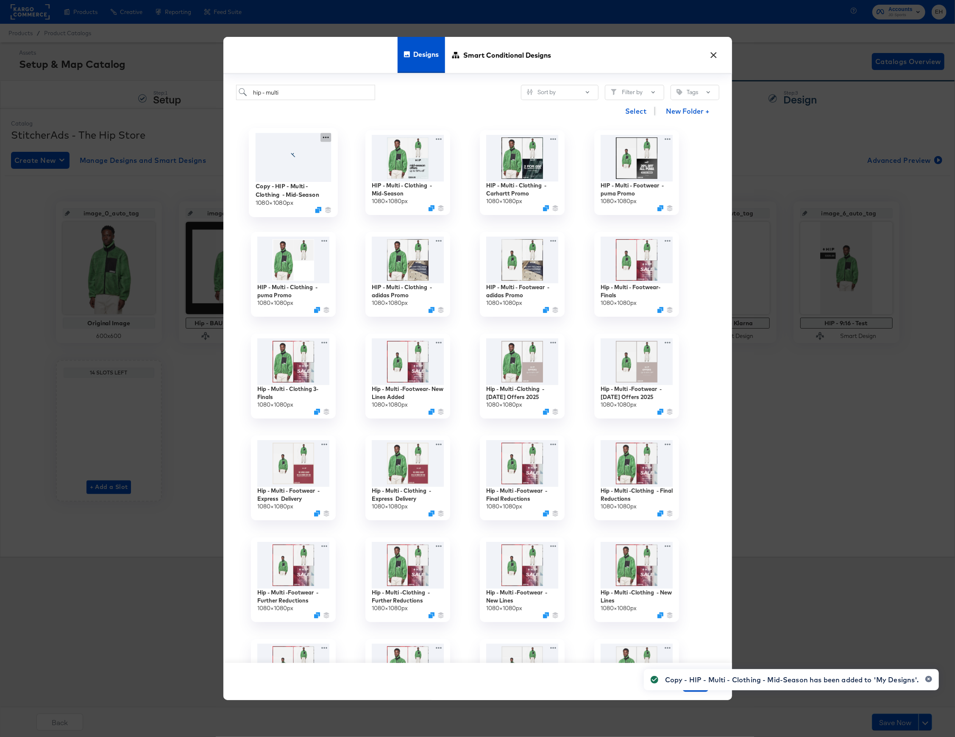
click at [326, 140] on icon at bounding box center [326, 137] width 11 height 9
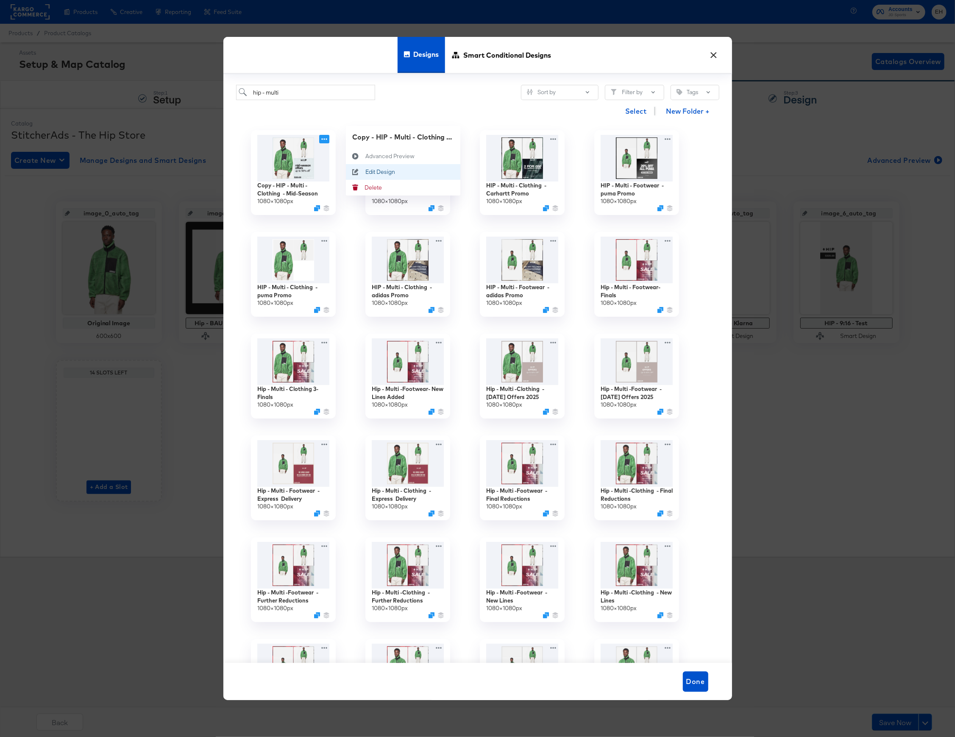
click at [365, 172] on div "Edit Design Edit Design" at bounding box center [365, 172] width 0 height 0
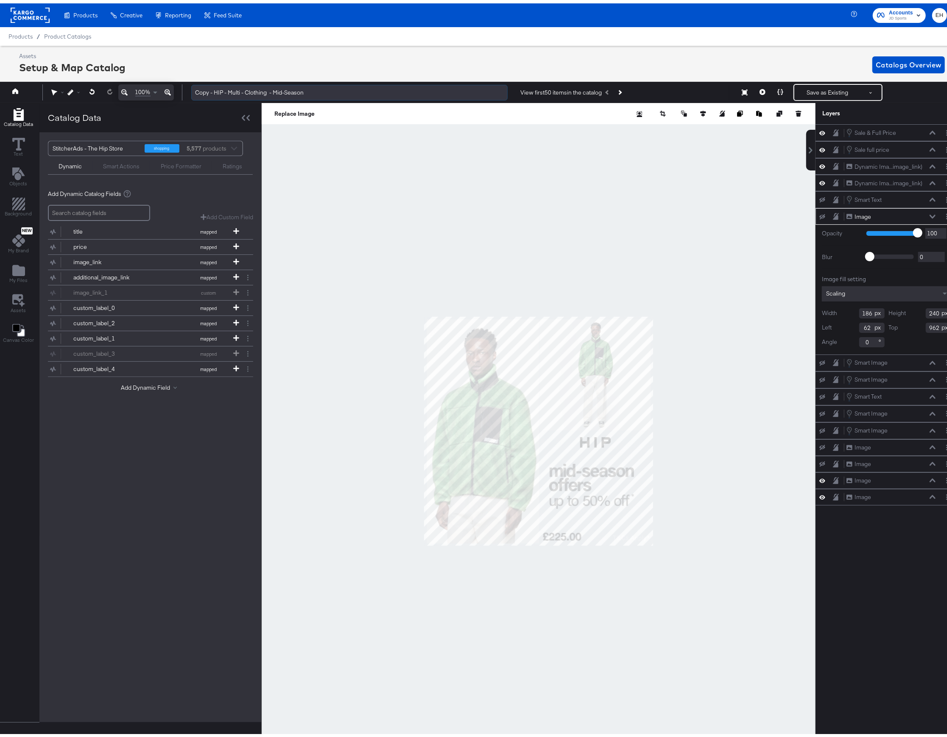
click at [215, 94] on input "Copy - HIP - Multi - Clothing - Mid-Season" at bounding box center [349, 89] width 316 height 16
click at [247, 87] on input "HIP - Multi - Clothing - Mid-Season" at bounding box center [349, 89] width 316 height 16
type input "HIP - Multi - Footwear - Mid-Season"
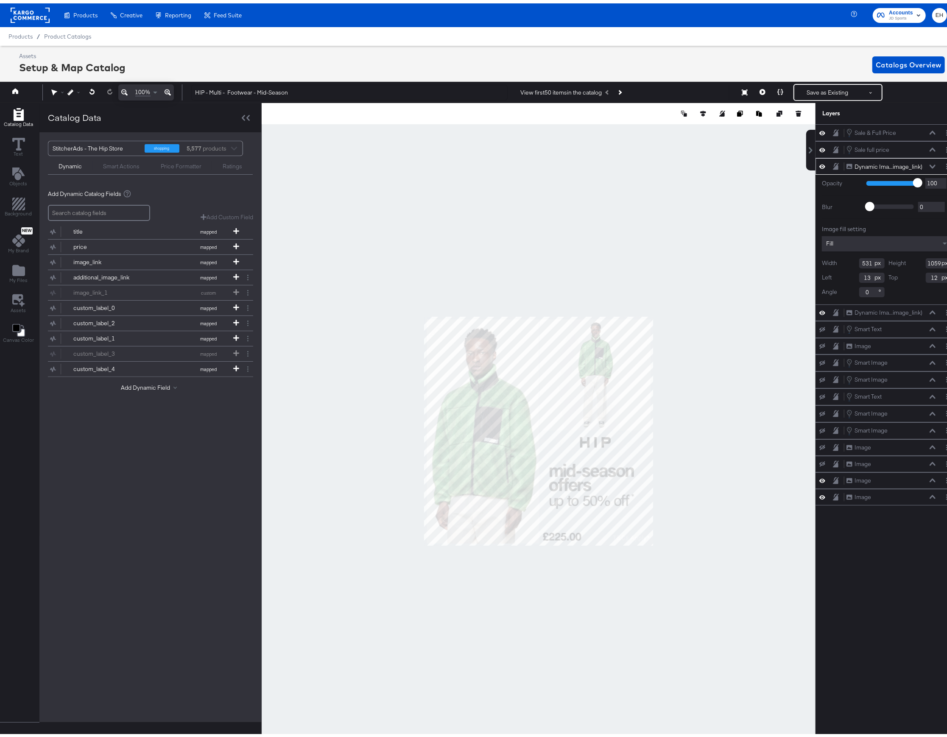
scroll to position [0, 2]
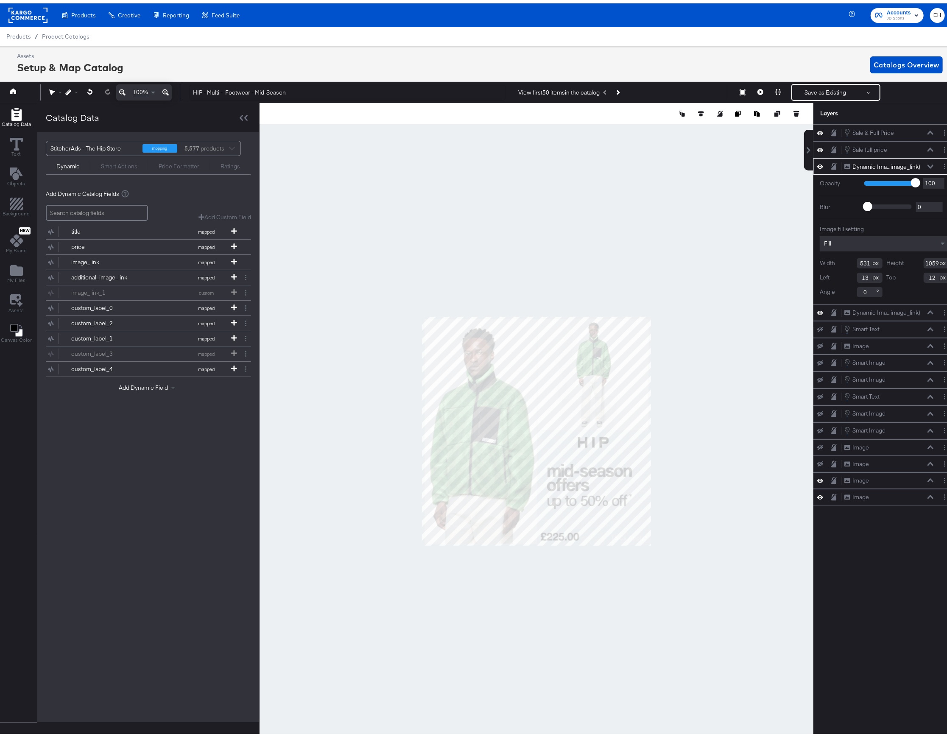
click at [927, 165] on icon at bounding box center [930, 163] width 6 height 4
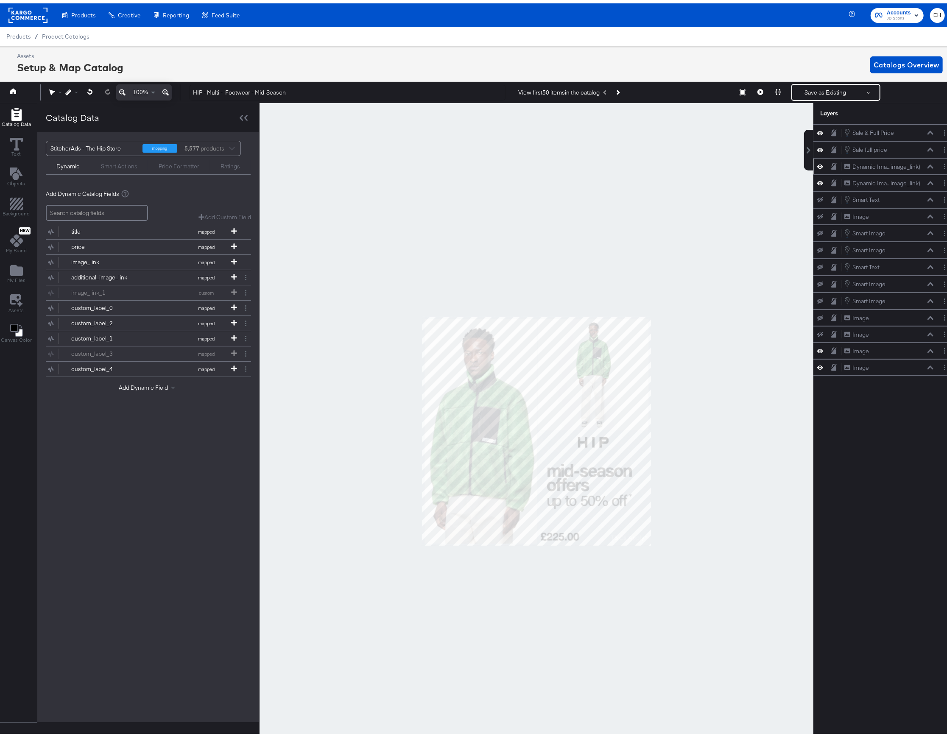
click at [927, 165] on icon at bounding box center [930, 163] width 6 height 4
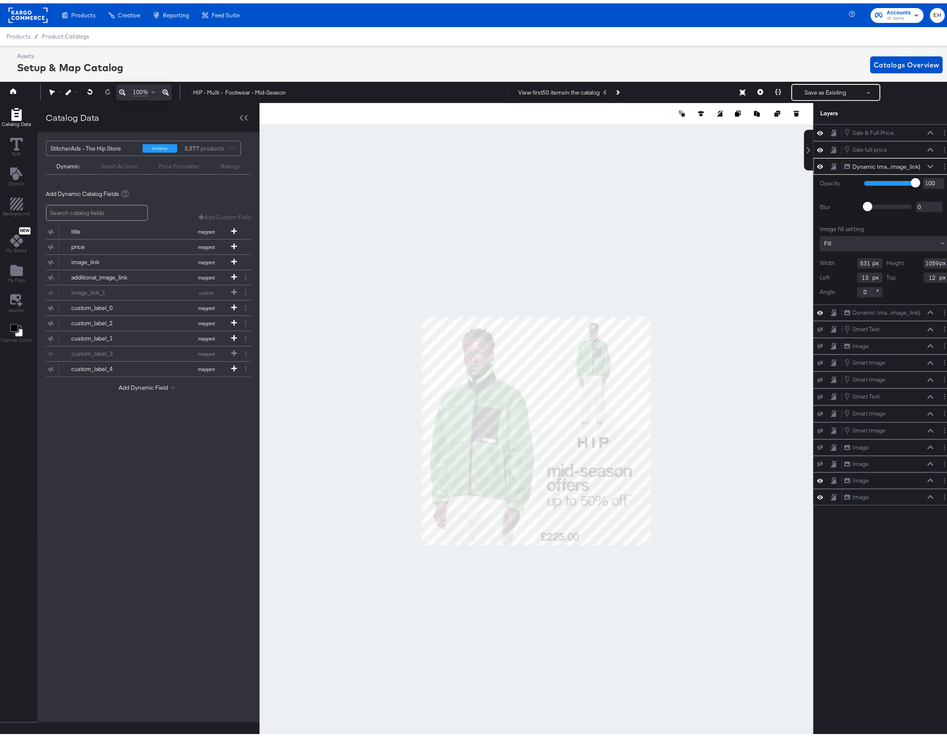
click at [899, 243] on div "Fill" at bounding box center [884, 240] width 129 height 15
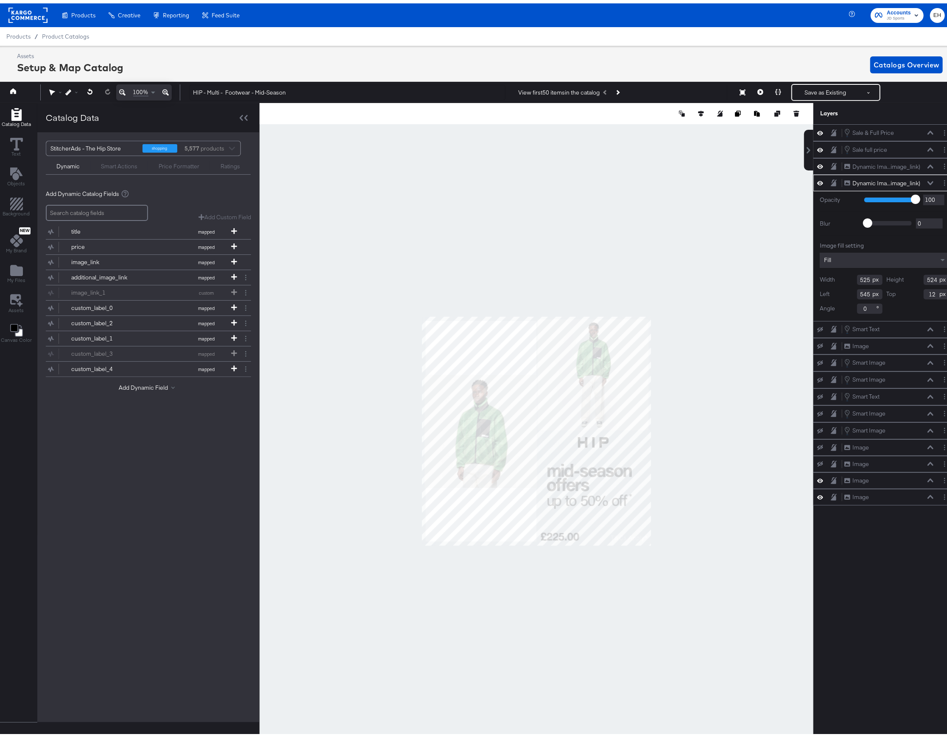
scroll to position [20, 2]
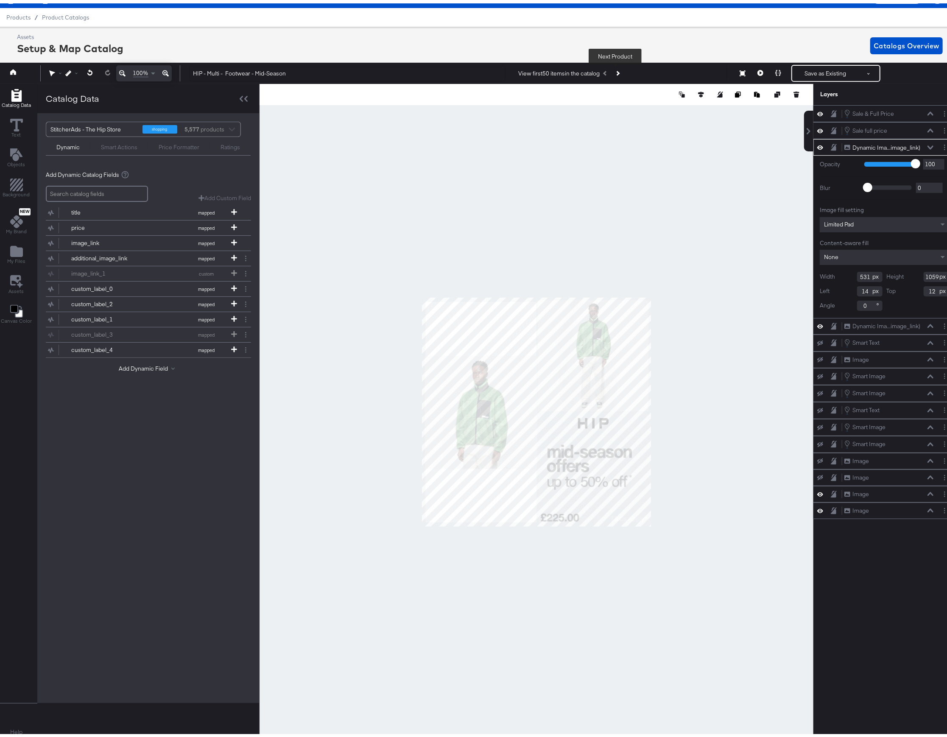
click at [617, 68] on button "Next Product" at bounding box center [617, 69] width 12 height 15
click at [619, 66] on button "Next Product" at bounding box center [617, 69] width 12 height 15
click at [843, 252] on div "None" at bounding box center [884, 253] width 129 height 15
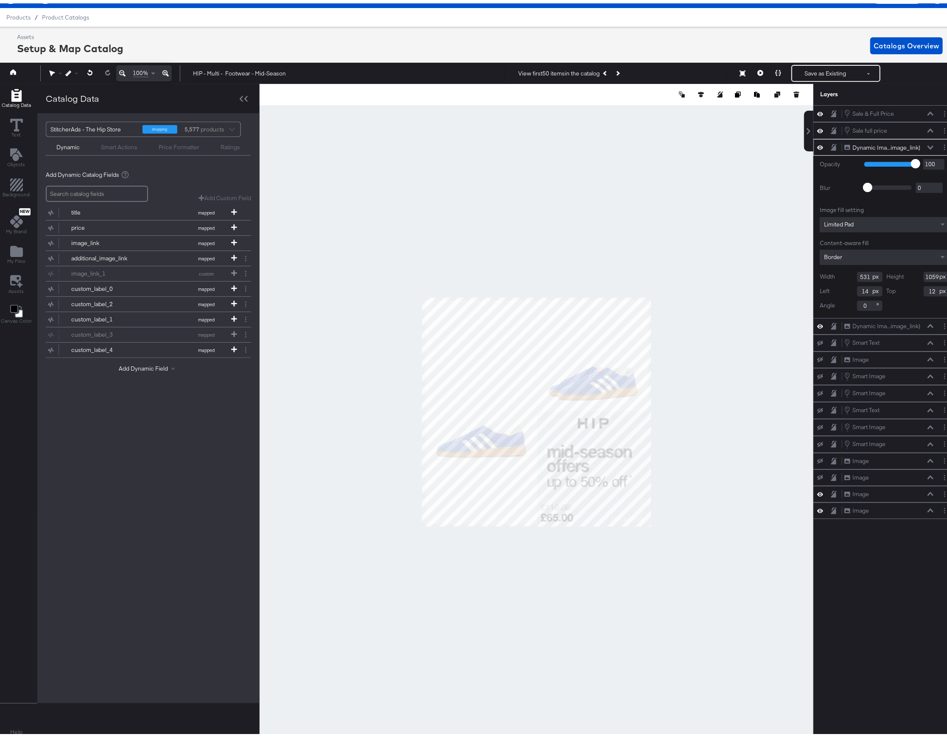
click at [379, 388] on div at bounding box center [536, 409] width 554 height 656
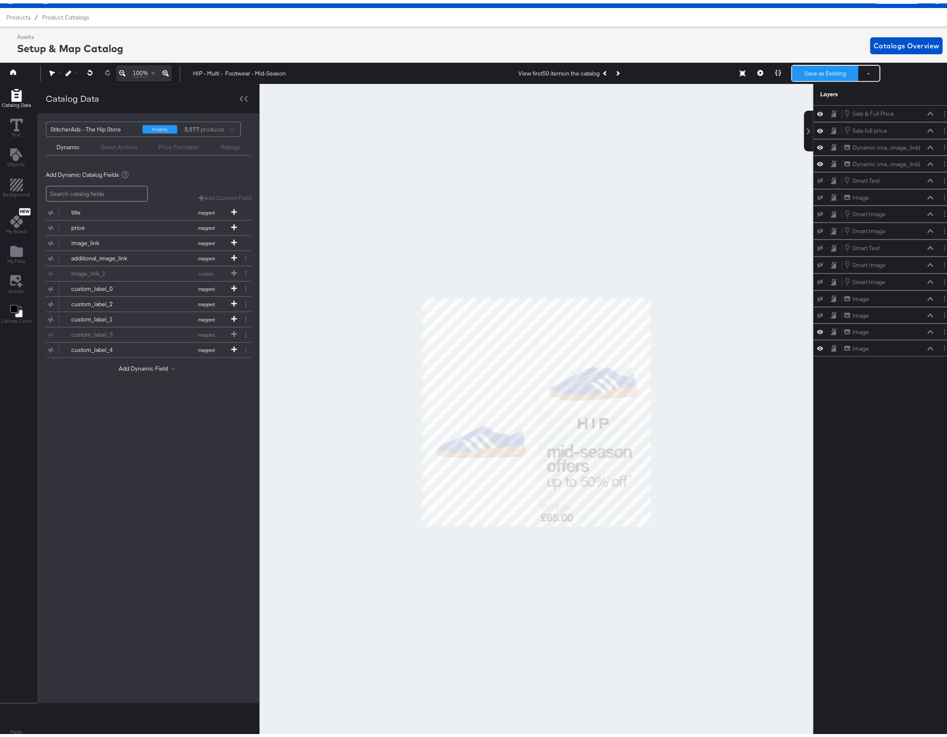
click at [810, 67] on button "Save as Existing" at bounding box center [825, 69] width 66 height 15
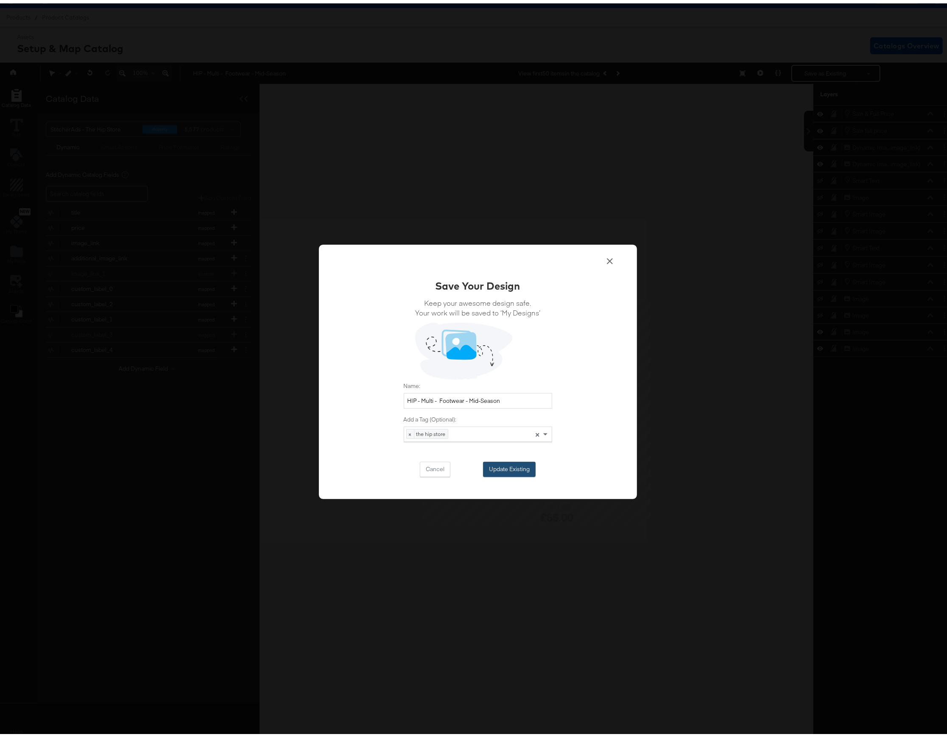
click at [504, 466] on button "Update Existing" at bounding box center [509, 465] width 53 height 15
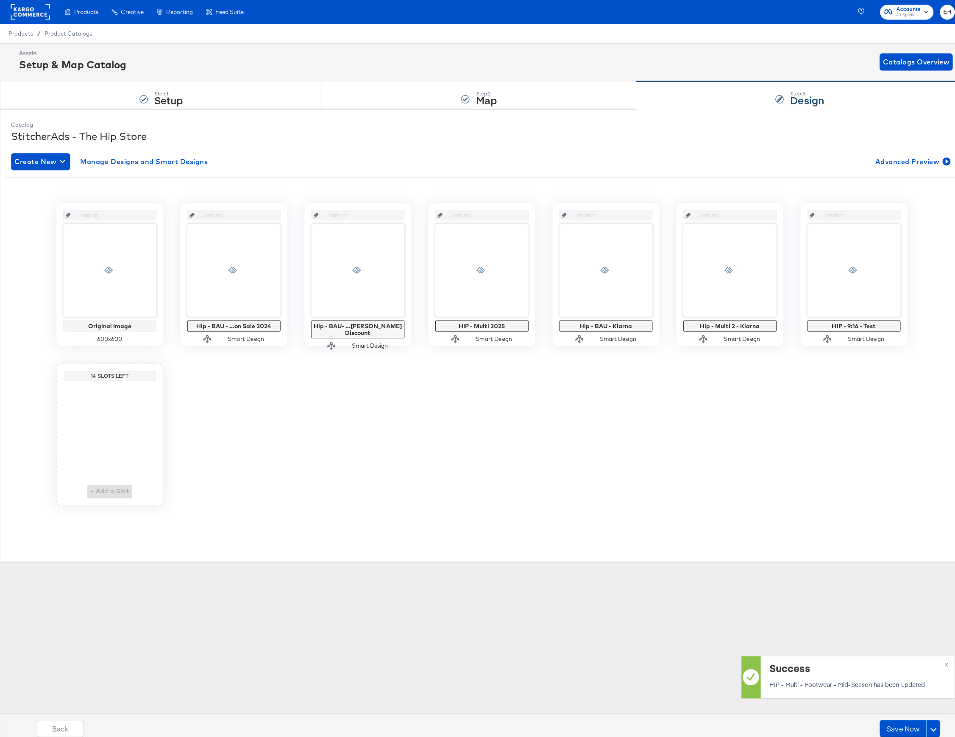
scroll to position [0, 0]
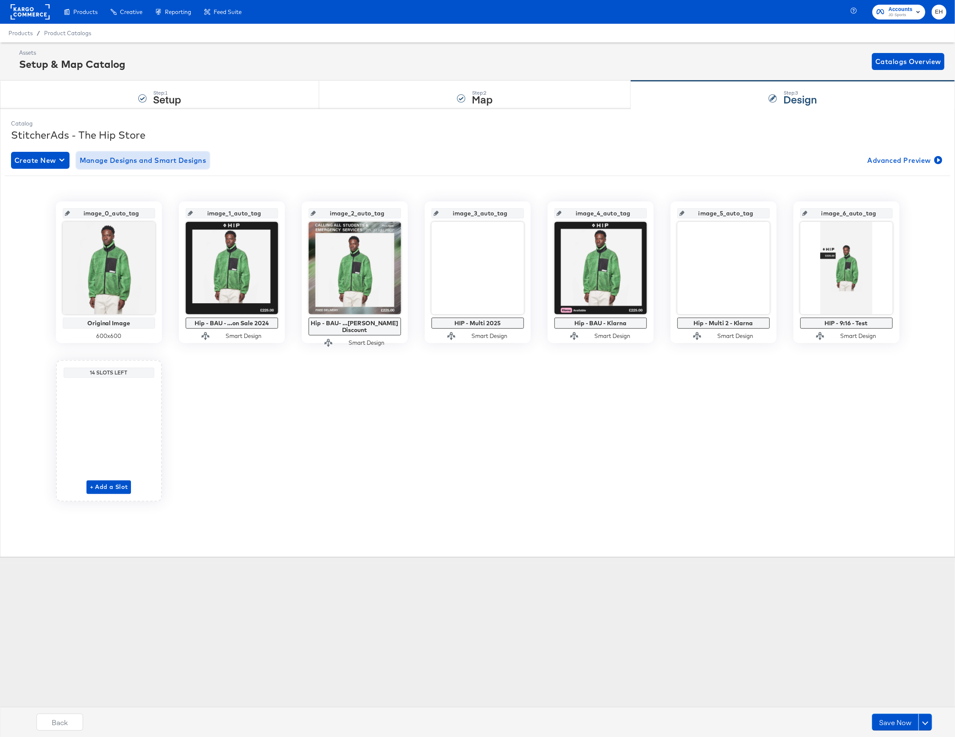
click at [126, 165] on span "Manage Designs and Smart Designs" at bounding box center [143, 160] width 127 height 12
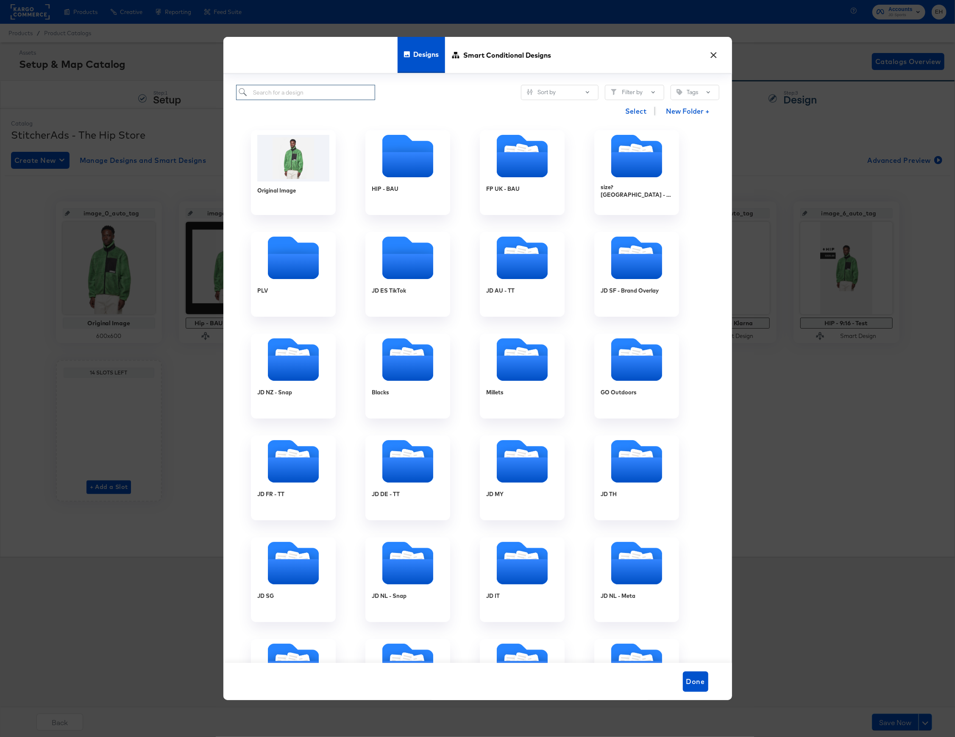
click at [332, 90] on input "search" at bounding box center [305, 93] width 139 height 16
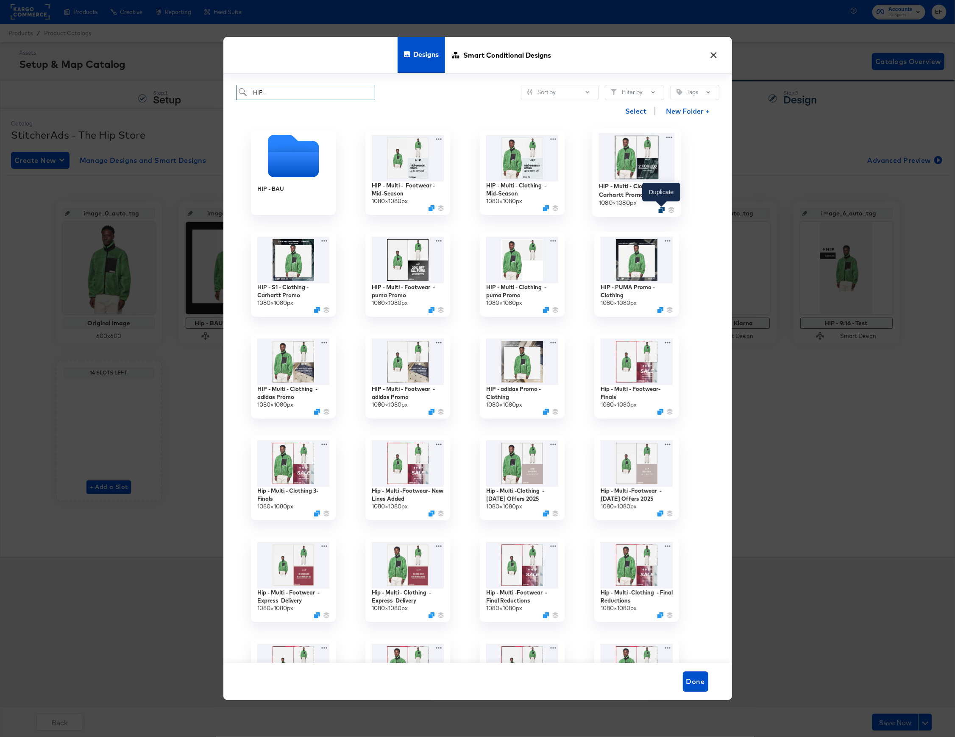
type input "HIP -"
click at [661, 211] on icon "Duplicate" at bounding box center [661, 210] width 6 height 6
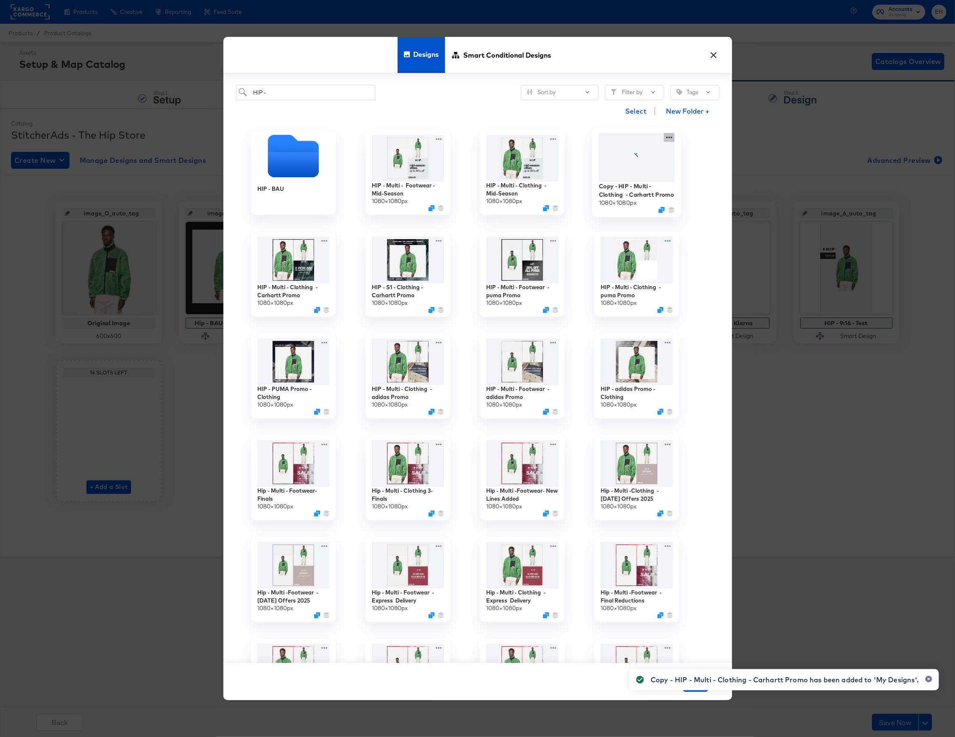
click at [672, 141] on div "Copy - HIP - Multi - Clothing - Carhartt Promo 1080 × 1080 px" at bounding box center [637, 173] width 114 height 102
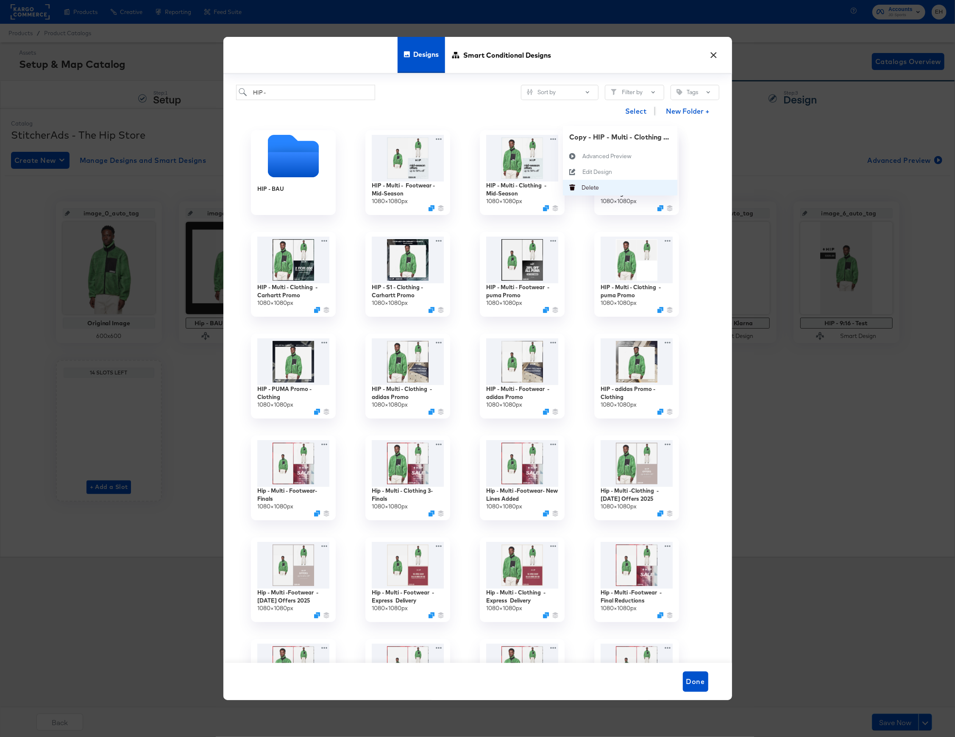
click at [622, 191] on button "[PERSON_NAME]" at bounding box center [620, 188] width 114 height 16
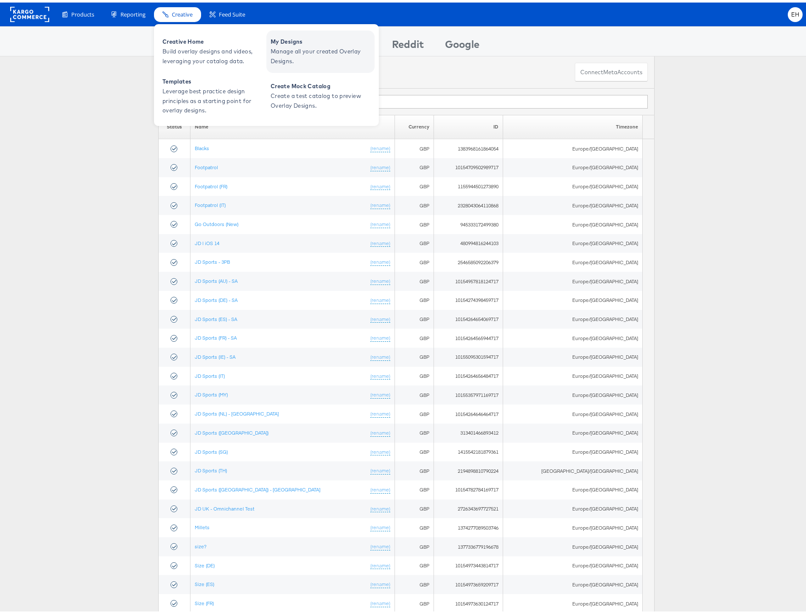
click at [296, 49] on span "Manage all your created Overlay Designs." at bounding box center [321, 54] width 102 height 20
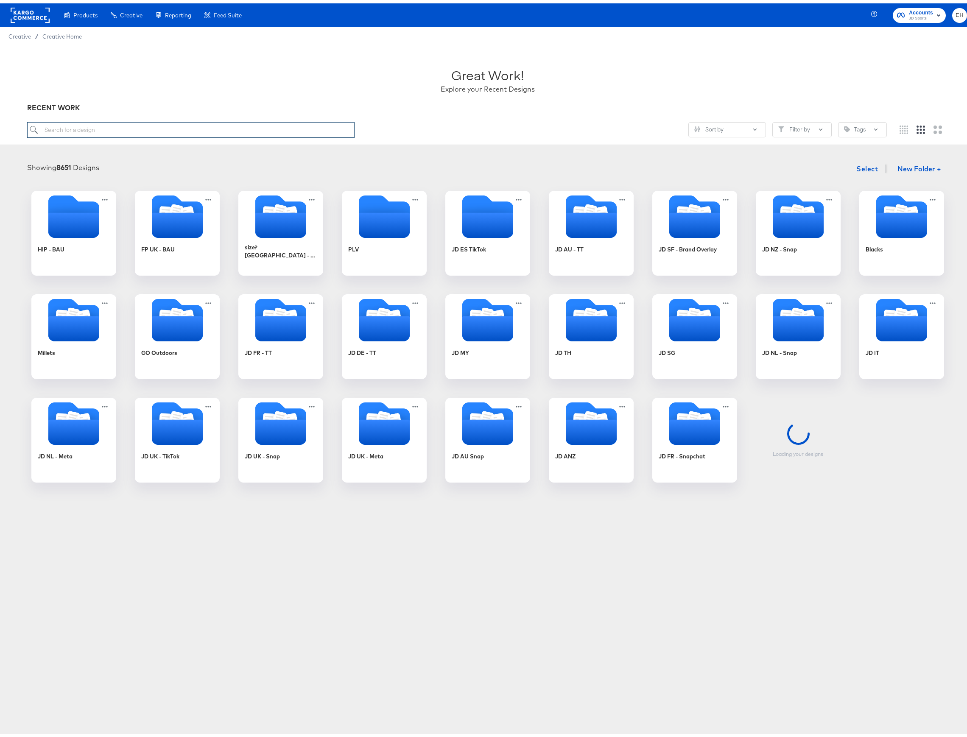
click at [95, 131] on input "search" at bounding box center [190, 127] width 327 height 16
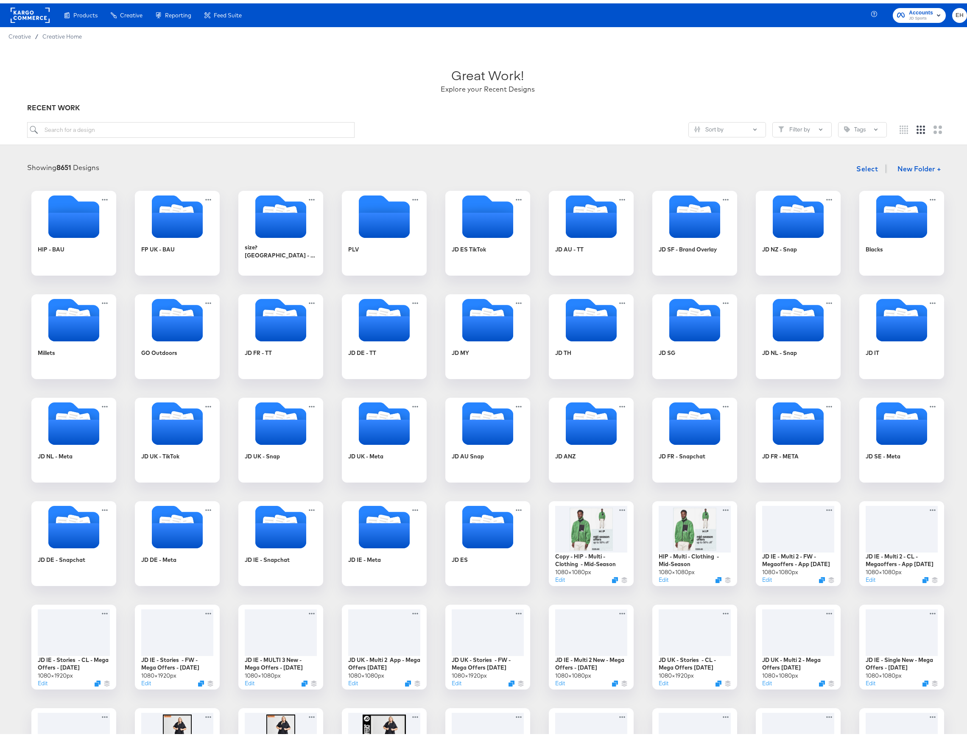
click at [409, 92] on div "Great Work! Explore your Recent Designs" at bounding box center [487, 73] width 921 height 53
click at [246, 123] on input "search" at bounding box center [190, 127] width 327 height 16
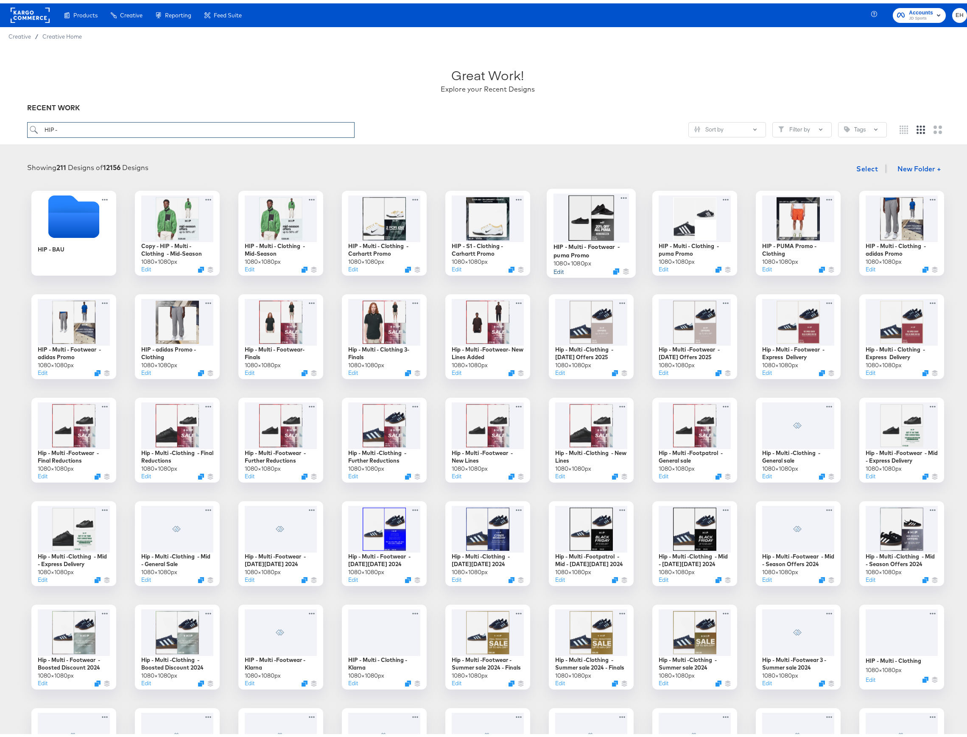
type input "HIP -"
click at [554, 265] on button "Edit" at bounding box center [558, 268] width 10 height 8
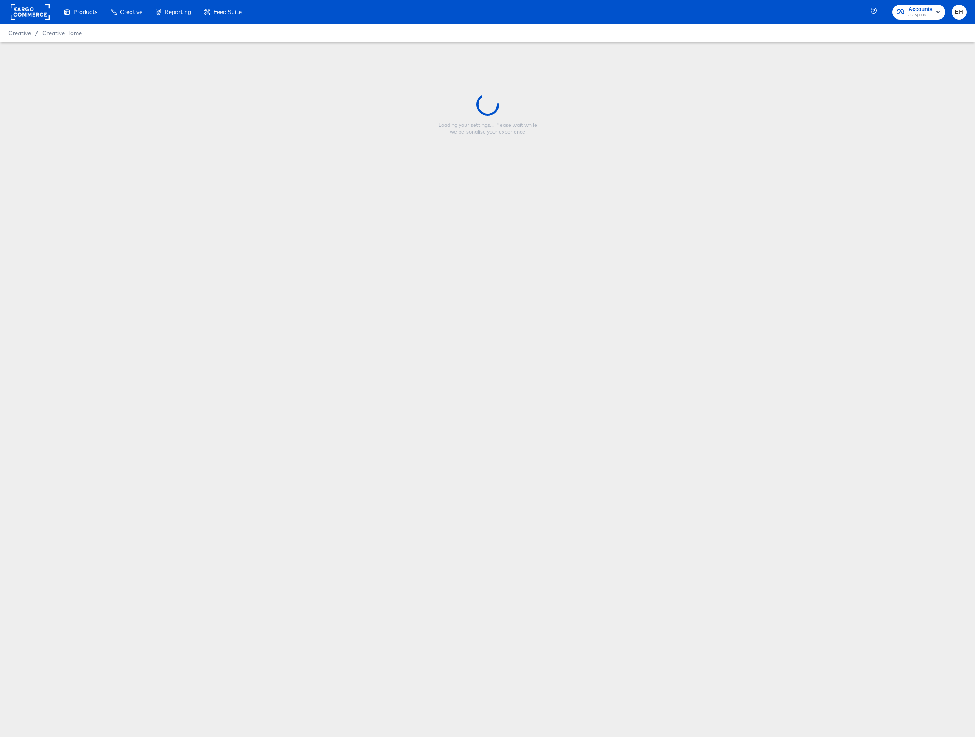
type input "HIP - Multi - Footwear - puma Promo"
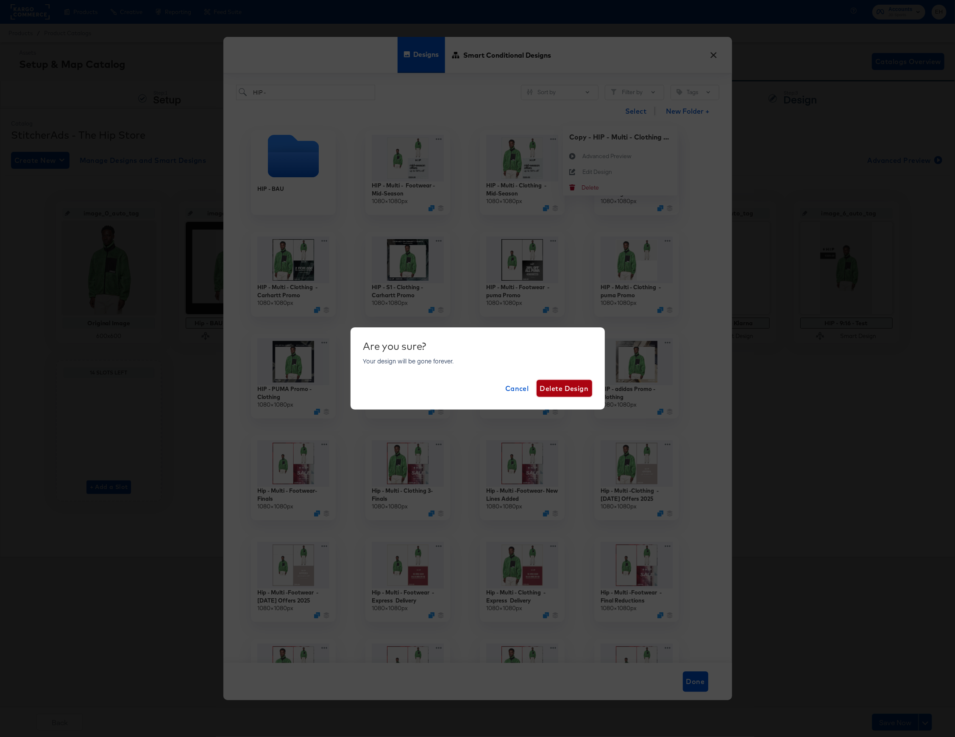
click at [549, 392] on span "Delete Design" at bounding box center [564, 388] width 49 height 12
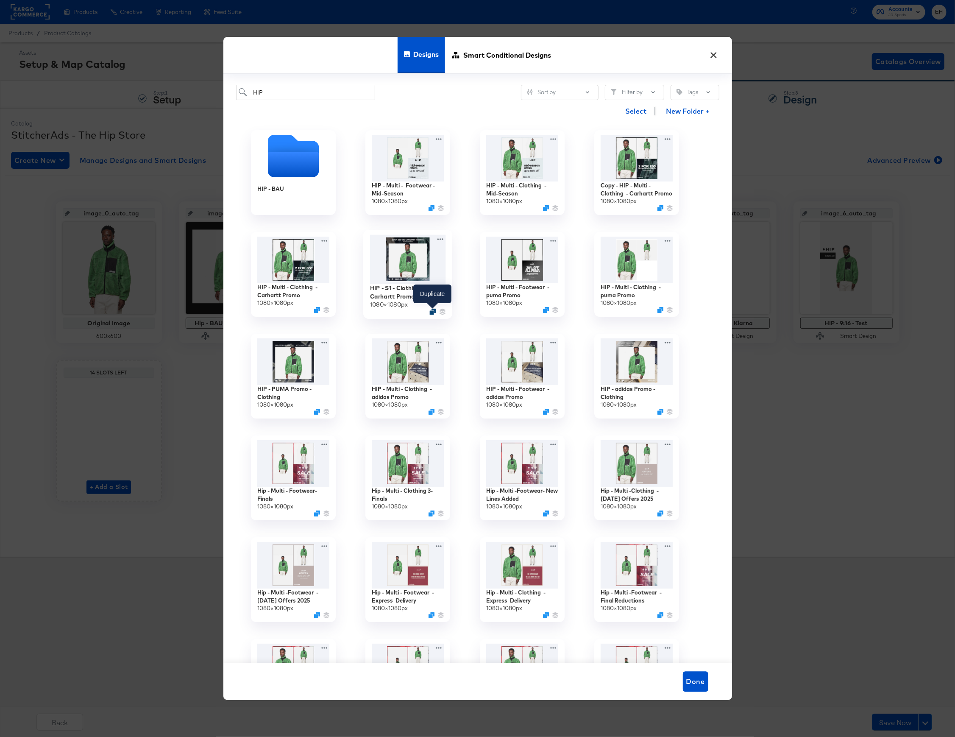
click at [433, 312] on icon "Duplicate" at bounding box center [432, 312] width 6 height 6
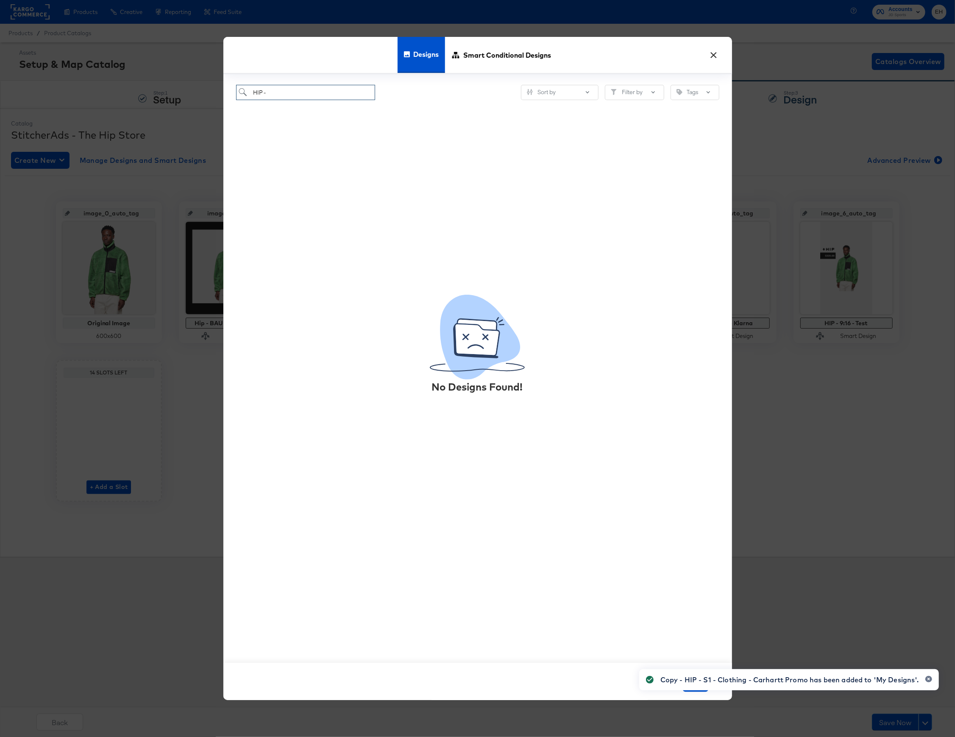
click at [311, 94] on input "HIP -" at bounding box center [305, 93] width 139 height 16
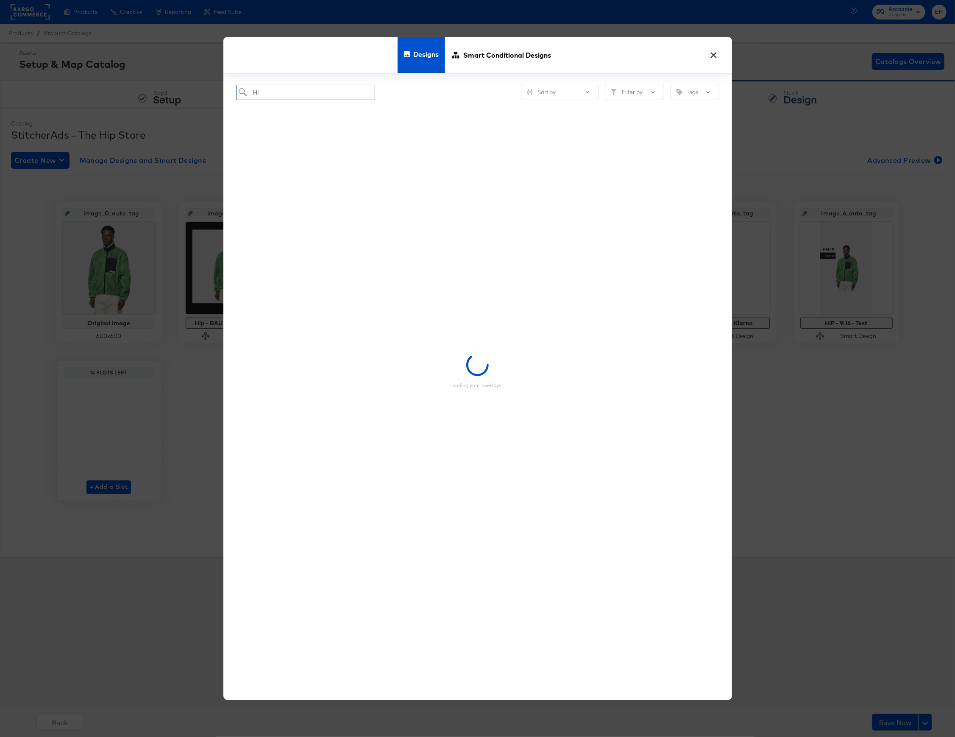
type input "H"
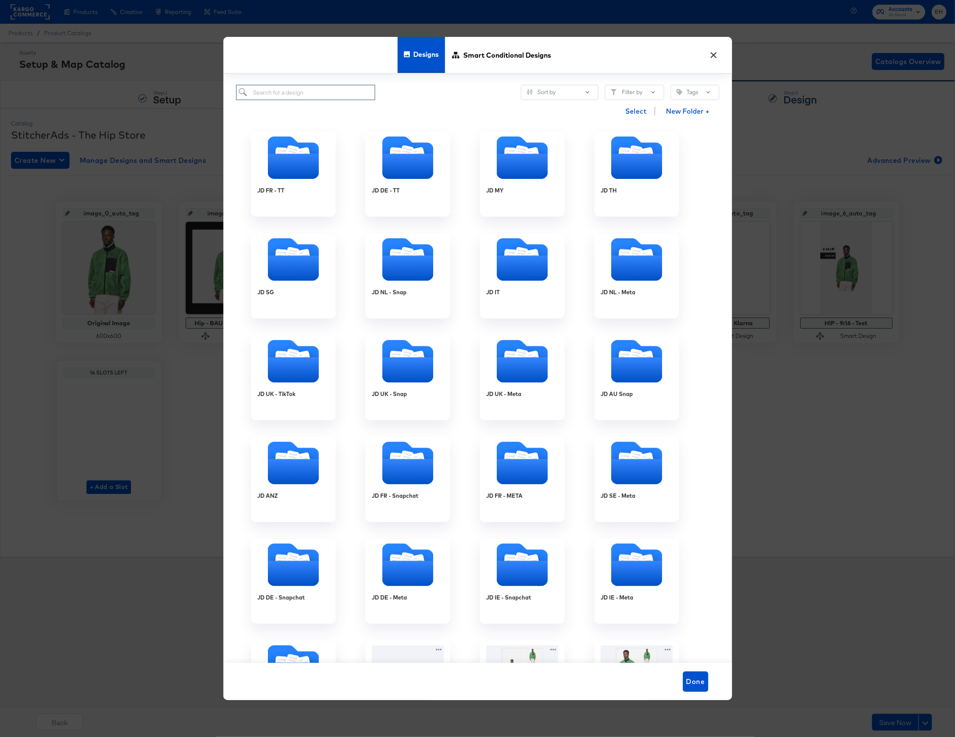
scroll to position [453, 0]
